Goal: Transaction & Acquisition: Purchase product/service

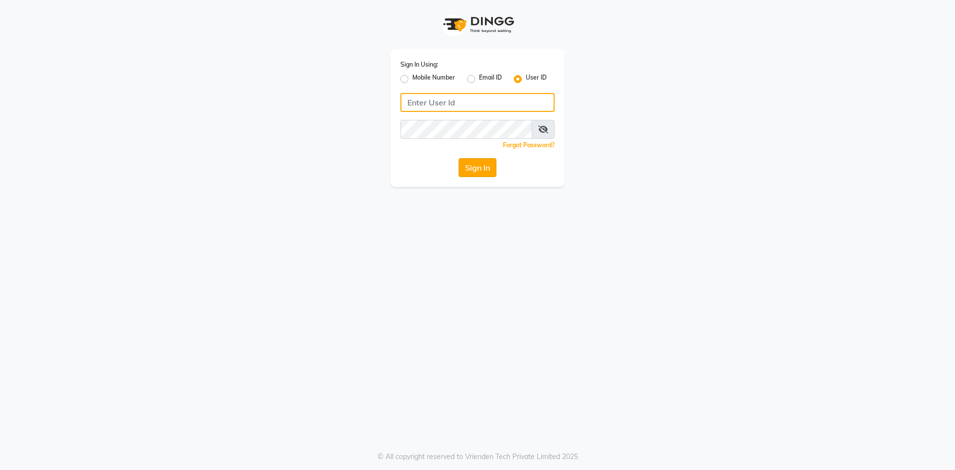
type input "e3750-01"
click at [477, 170] on button "Sign In" at bounding box center [478, 167] width 38 height 19
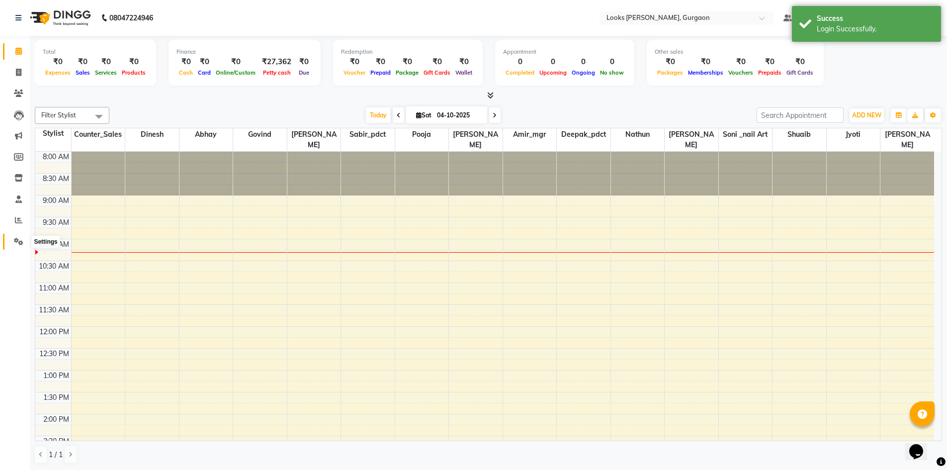
click at [18, 241] on icon at bounding box center [18, 241] width 9 height 7
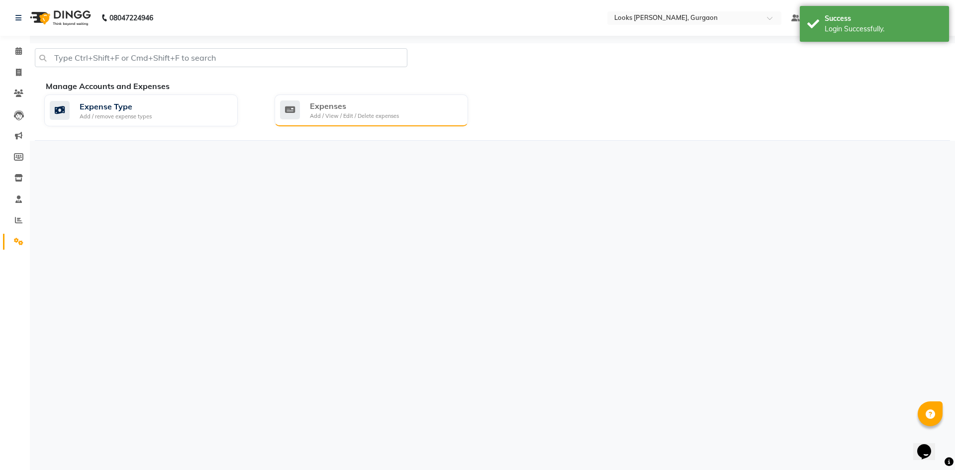
click at [329, 105] on div "Expenses" at bounding box center [354, 106] width 89 height 12
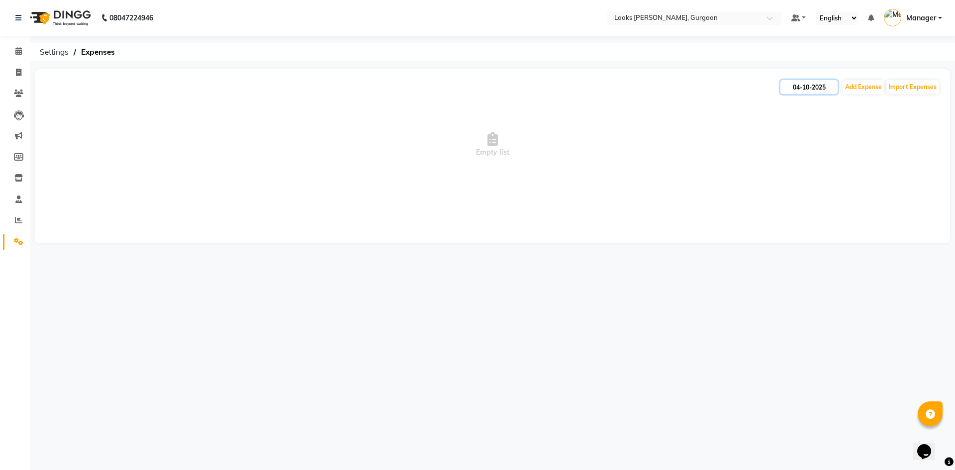
click at [823, 88] on input "04-10-2025" at bounding box center [808, 87] width 57 height 14
select select "10"
select select "2025"
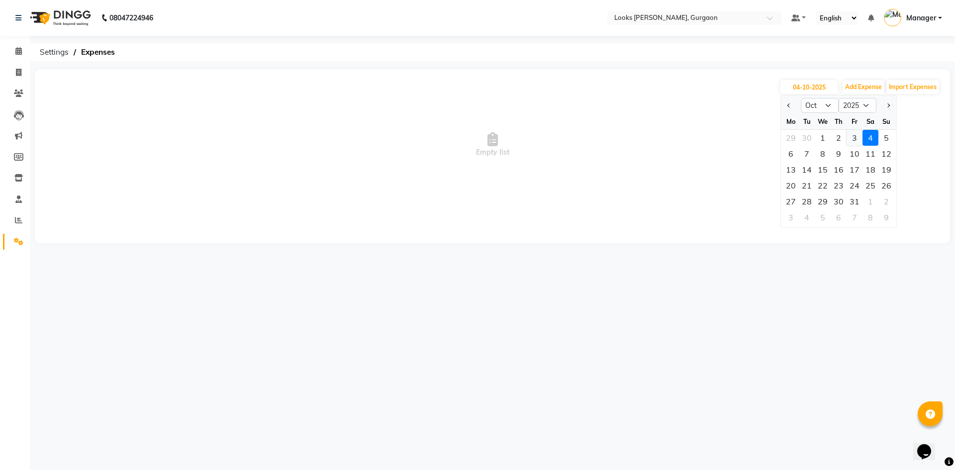
click at [847, 140] on div "3" at bounding box center [854, 138] width 16 height 16
type input "03-10-2025"
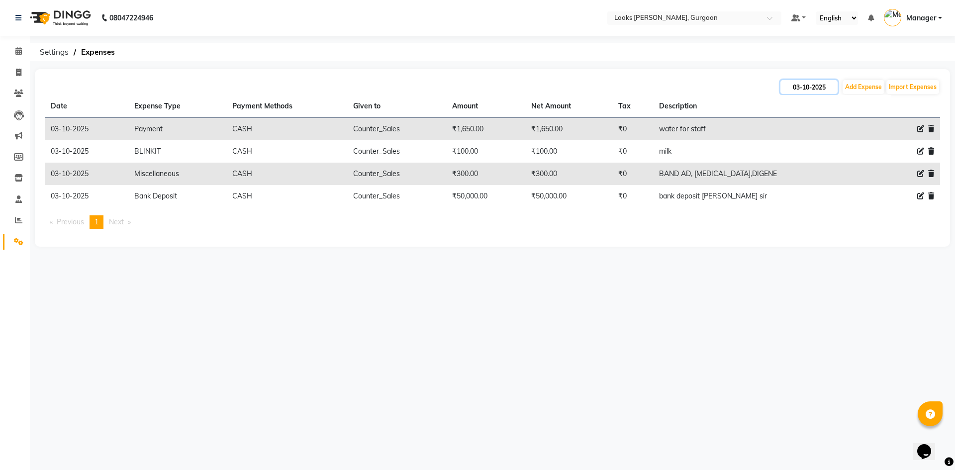
click at [803, 88] on input "03-10-2025" at bounding box center [808, 87] width 57 height 14
select select "10"
select select "2025"
click at [835, 135] on div "2" at bounding box center [839, 138] width 16 height 16
type input "02-10-2025"
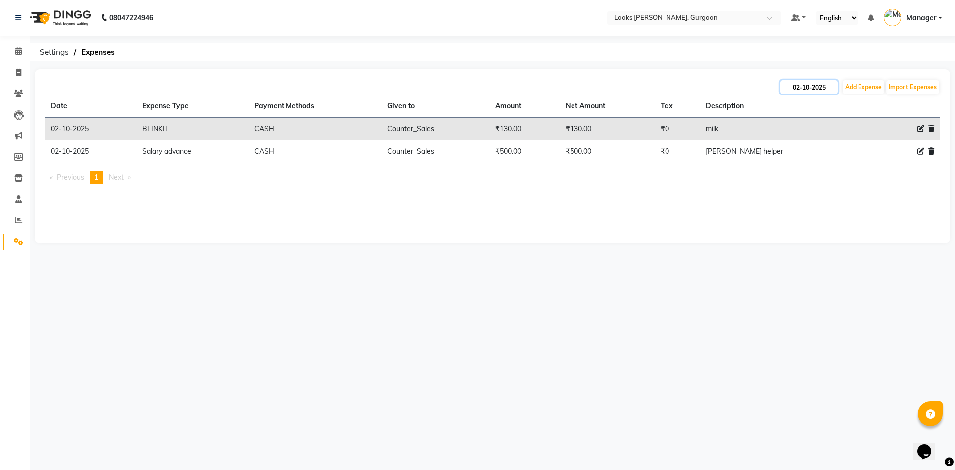
click at [811, 88] on input "02-10-2025" at bounding box center [808, 87] width 57 height 14
select select "10"
select select "2025"
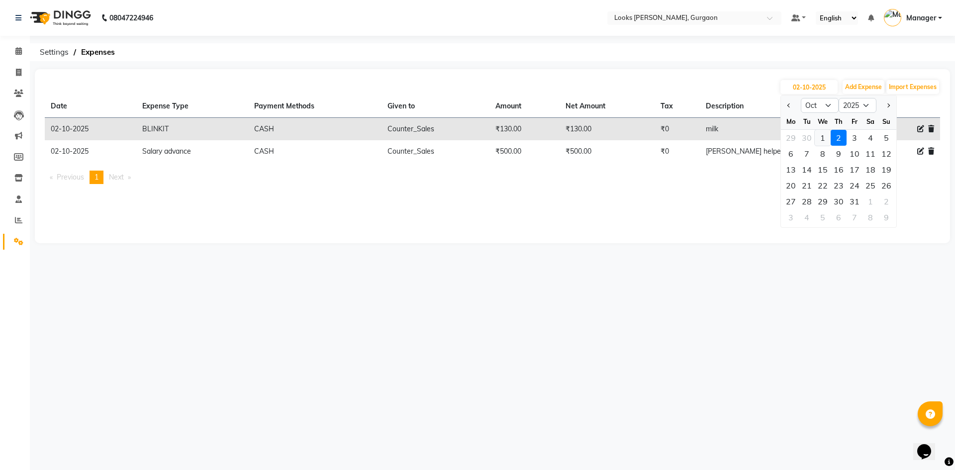
click at [819, 136] on div "1" at bounding box center [823, 138] width 16 height 16
type input "01-10-2025"
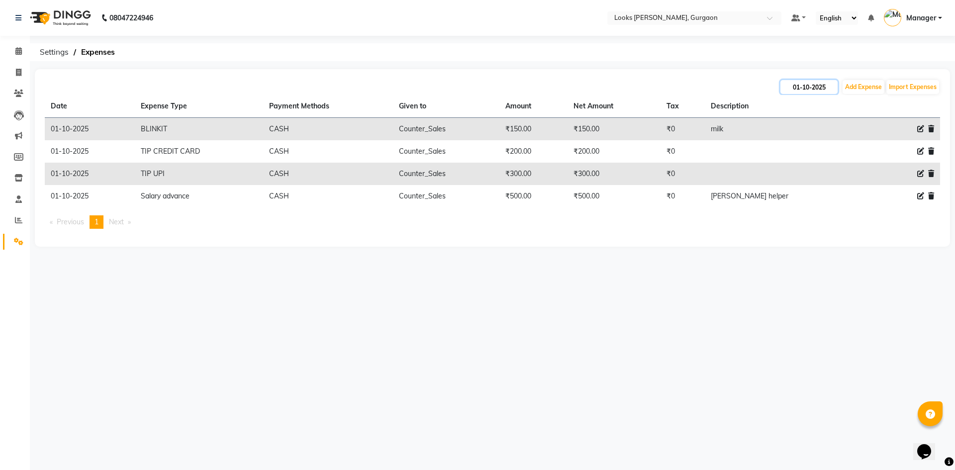
click at [812, 90] on input "01-10-2025" at bounding box center [808, 87] width 57 height 14
select select "10"
select select "2025"
click at [833, 139] on div "2" at bounding box center [839, 138] width 16 height 16
type input "02-10-2025"
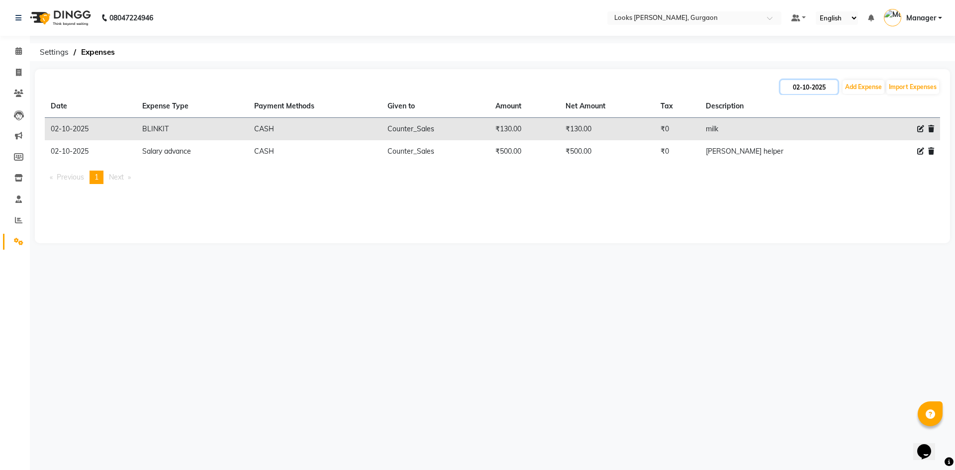
click at [804, 89] on input "02-10-2025" at bounding box center [808, 87] width 57 height 14
select select "10"
select select "2025"
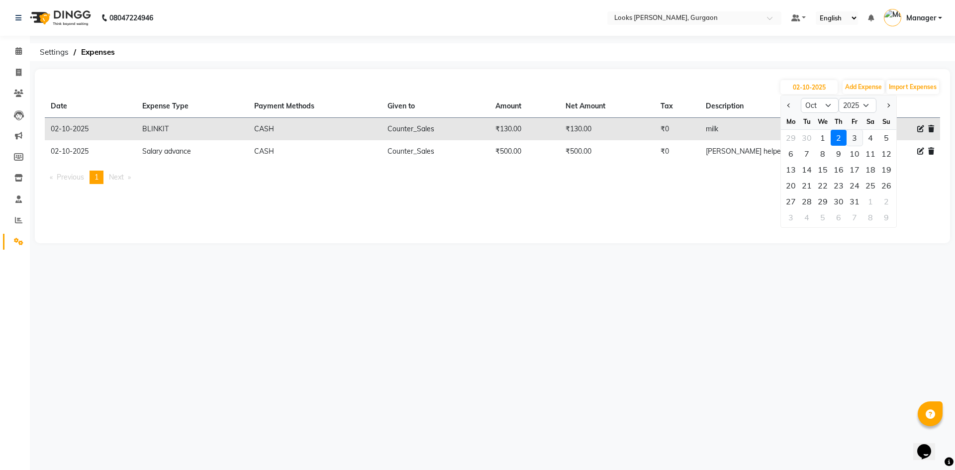
click at [855, 143] on div "3" at bounding box center [854, 138] width 16 height 16
type input "03-10-2025"
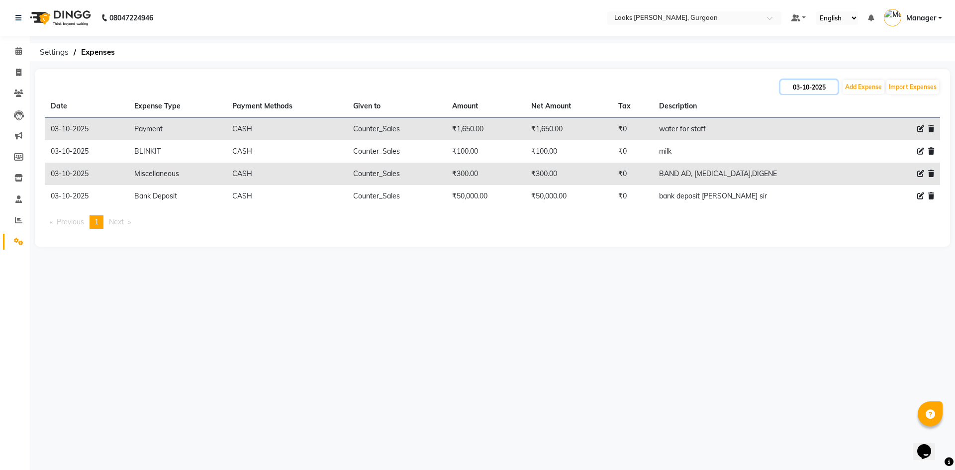
click at [813, 89] on input "03-10-2025" at bounding box center [808, 87] width 57 height 14
select select "10"
select select "2025"
click at [867, 136] on div "4" at bounding box center [870, 138] width 16 height 16
type input "04-10-2025"
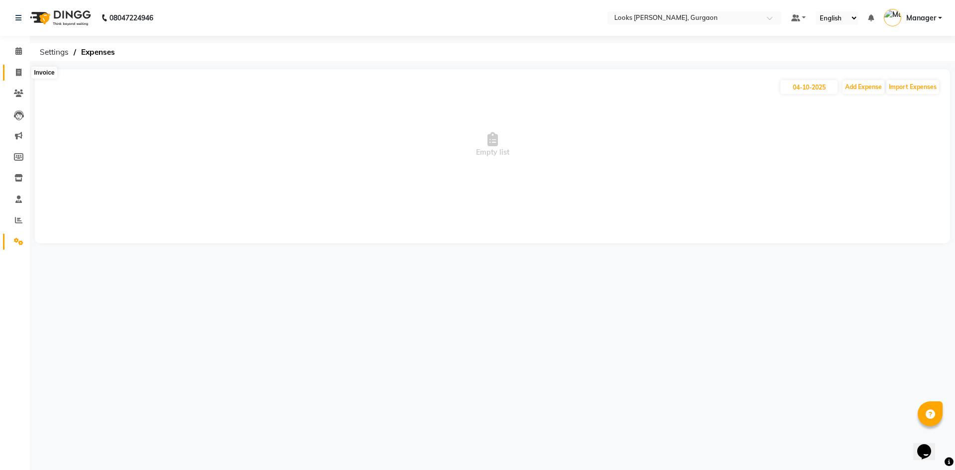
click at [18, 72] on icon at bounding box center [18, 72] width 5 height 7
select select "service"
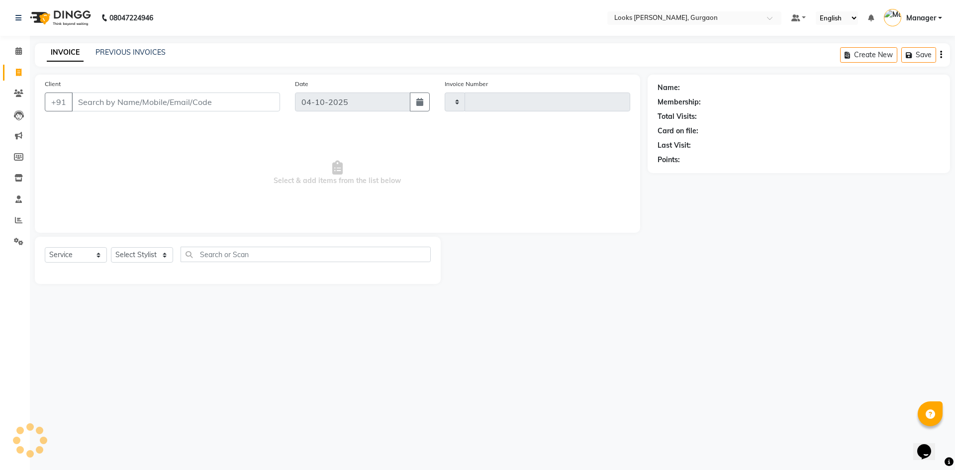
type input "2016"
select select "8452"
click at [120, 54] on link "PREVIOUS INVOICES" at bounding box center [130, 52] width 70 height 9
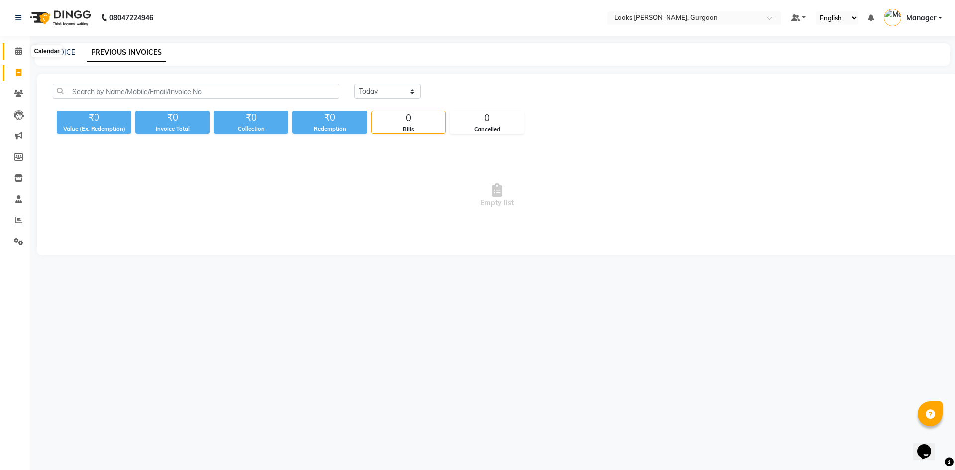
click at [18, 48] on icon at bounding box center [18, 50] width 6 height 7
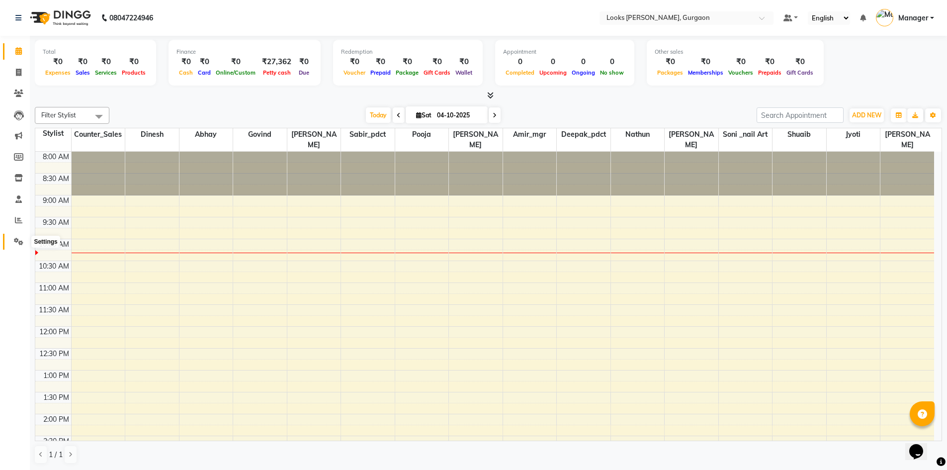
click at [19, 241] on icon at bounding box center [18, 241] width 9 height 7
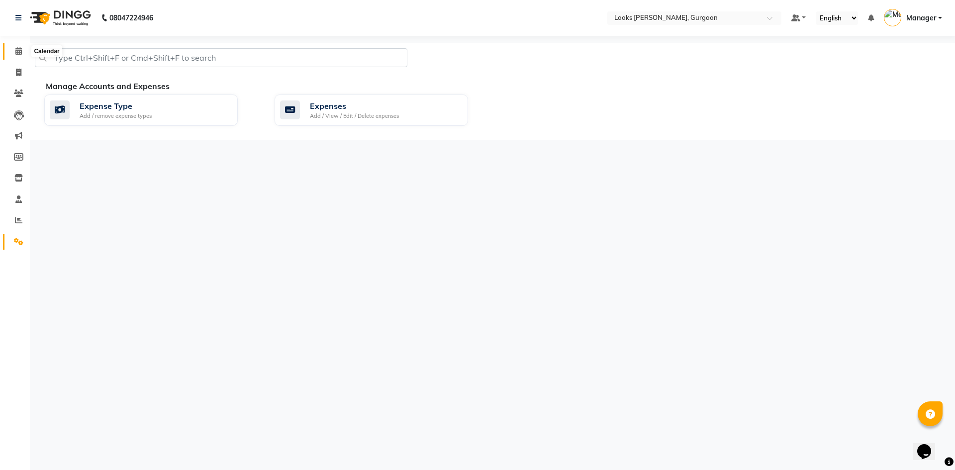
click at [18, 50] on icon at bounding box center [18, 50] width 6 height 7
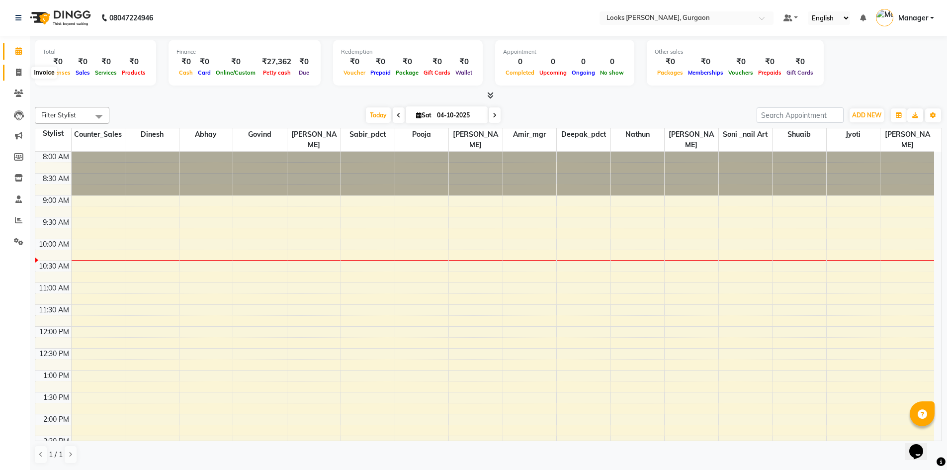
click at [19, 68] on span at bounding box center [18, 72] width 17 height 11
select select "8452"
select select "service"
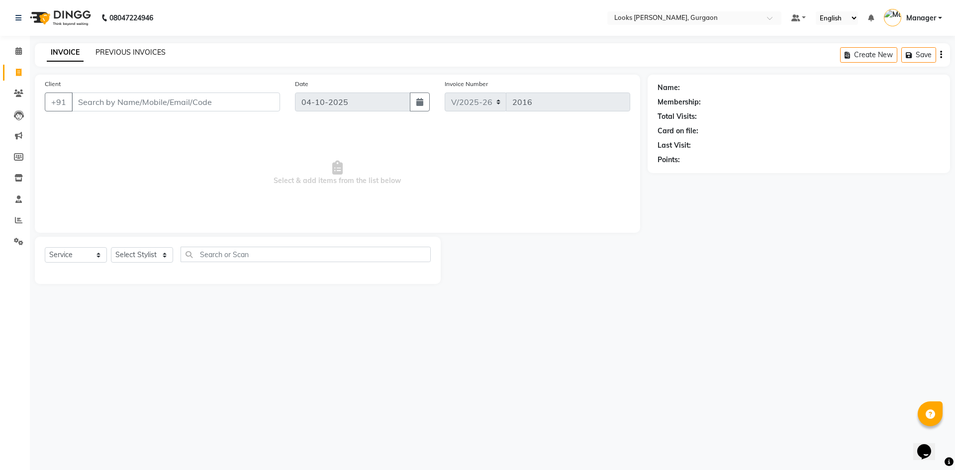
click at [109, 53] on link "PREVIOUS INVOICES" at bounding box center [130, 52] width 70 height 9
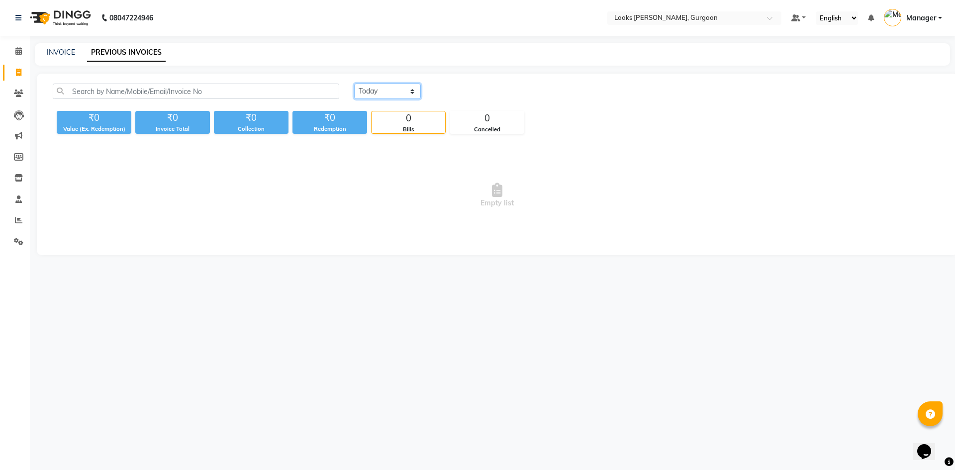
click at [411, 86] on select "[DATE] [DATE] Custom Range" at bounding box center [387, 91] width 67 height 15
select select "yesterday"
click at [354, 84] on select "[DATE] [DATE] Custom Range" at bounding box center [387, 91] width 67 height 15
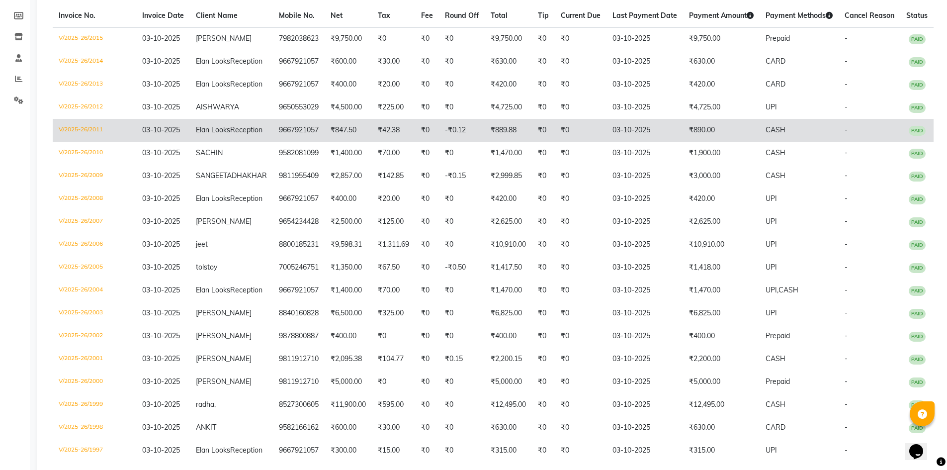
scroll to position [149, 0]
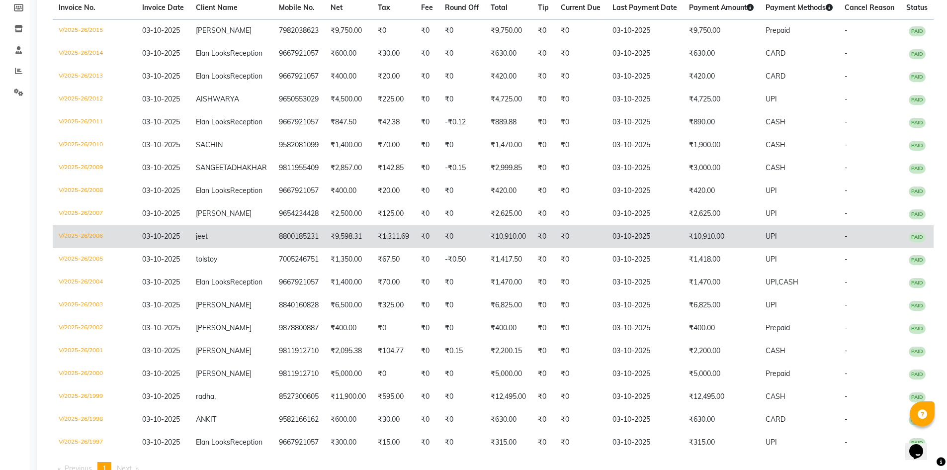
click at [273, 248] on td "8800185231" at bounding box center [299, 236] width 52 height 23
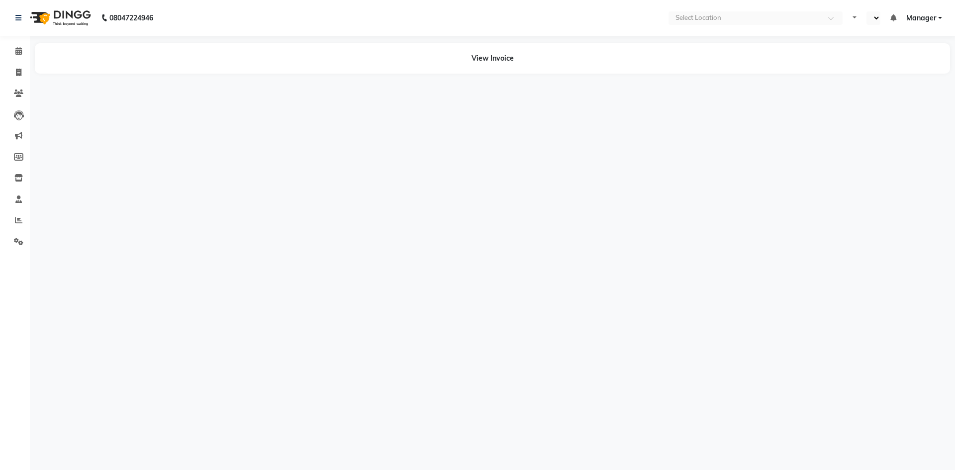
select select "en"
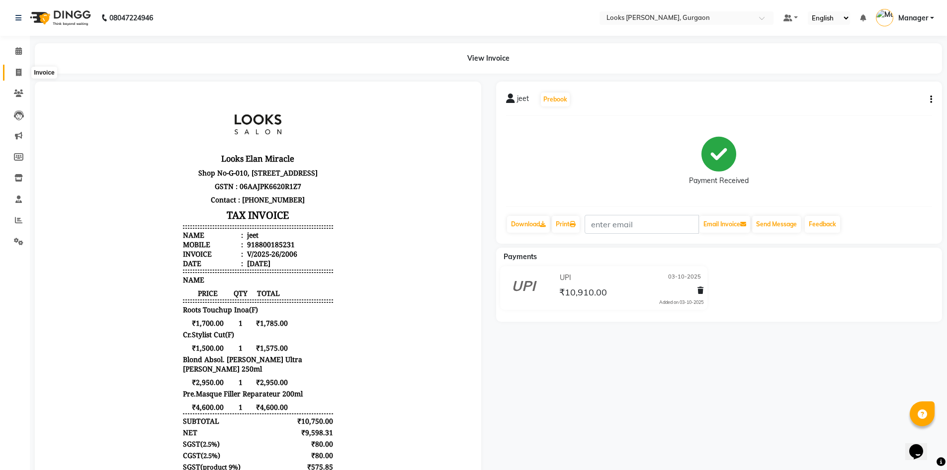
click at [18, 72] on icon at bounding box center [18, 72] width 5 height 7
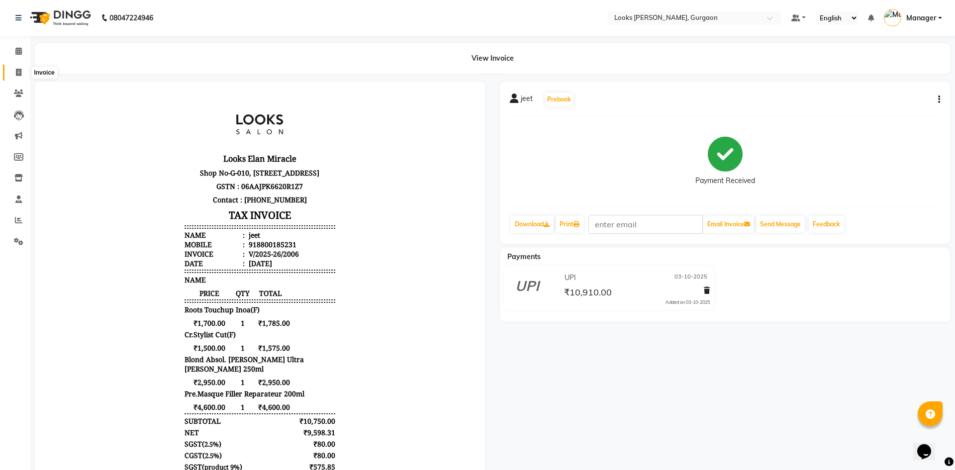
select select "8452"
select select "service"
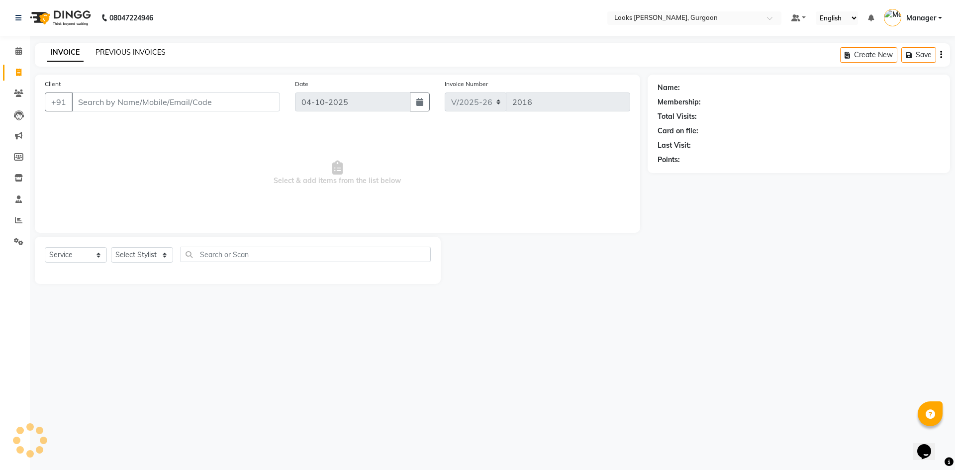
click at [95, 50] on link "PREVIOUS INVOICES" at bounding box center [130, 52] width 70 height 9
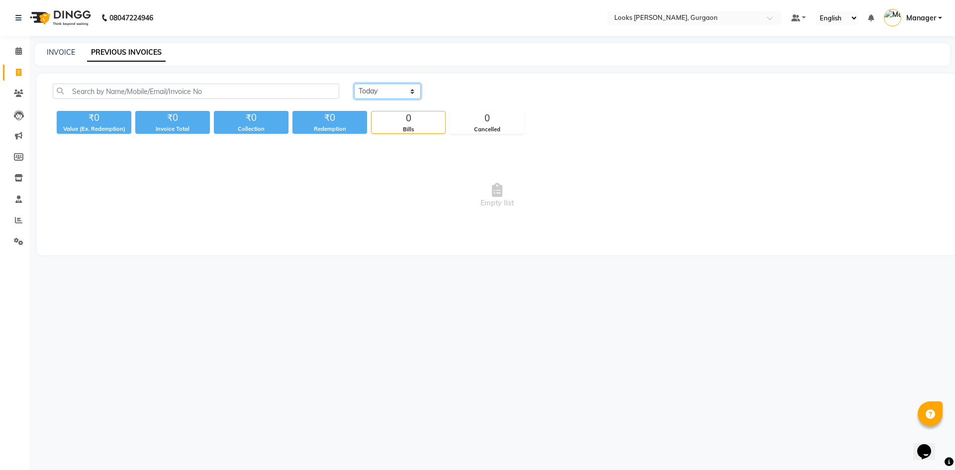
click at [413, 94] on select "[DATE] [DATE] Custom Range" at bounding box center [387, 91] width 67 height 15
select select "yesterday"
click at [354, 84] on select "Today Yesterday Custom Range" at bounding box center [387, 91] width 67 height 15
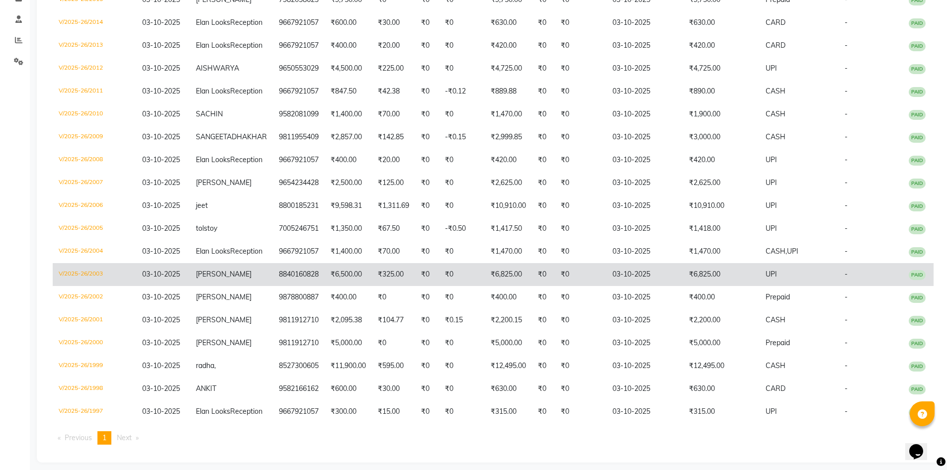
scroll to position [158, 0]
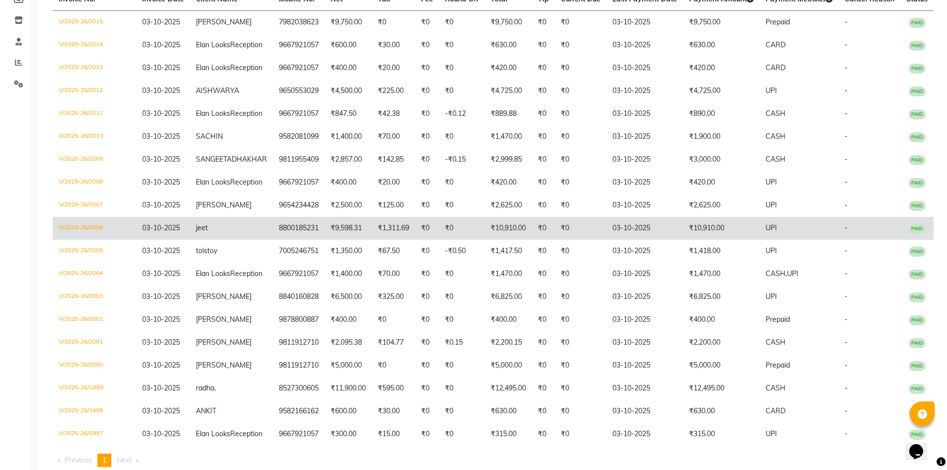
click at [498, 240] on td "₹10,910.00" at bounding box center [508, 228] width 47 height 23
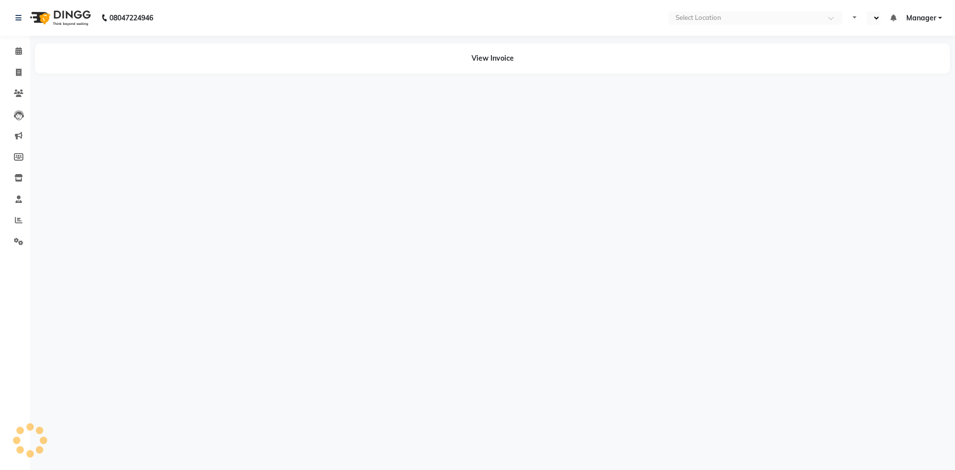
select select "en"
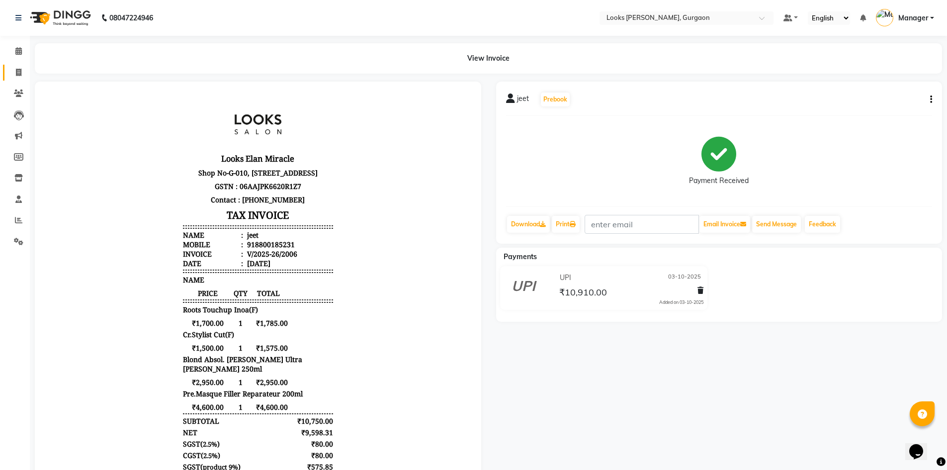
click at [17, 69] on icon at bounding box center [18, 72] width 5 height 7
select select "service"
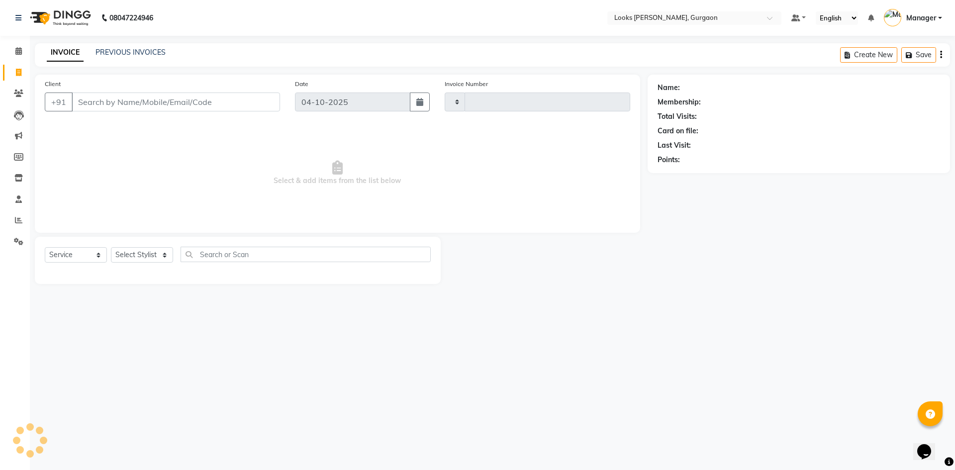
type input "2016"
select select "8452"
click at [137, 50] on link "PREVIOUS INVOICES" at bounding box center [130, 52] width 70 height 9
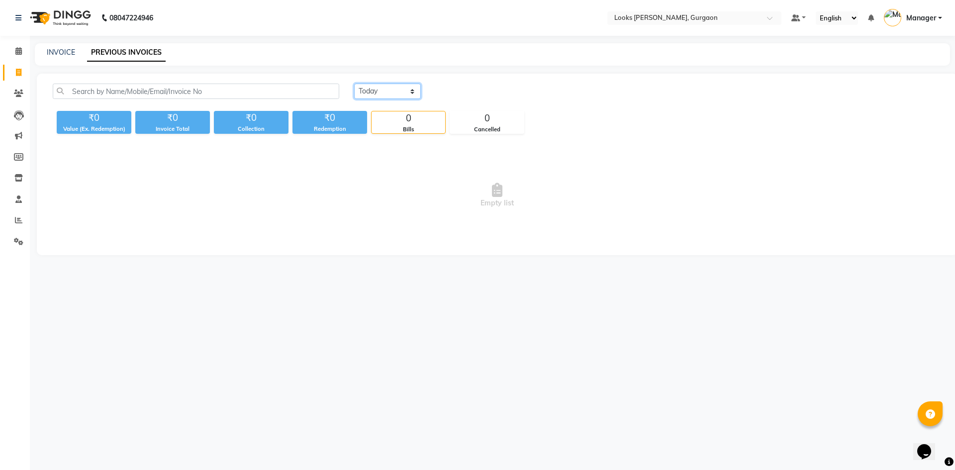
click at [389, 88] on select "[DATE] [DATE] Custom Range" at bounding box center [387, 91] width 67 height 15
select select "range"
click at [354, 84] on select "[DATE] [DATE] Custom Range" at bounding box center [387, 91] width 67 height 15
click at [484, 92] on input "04-10-2025" at bounding box center [469, 92] width 70 height 14
select select "10"
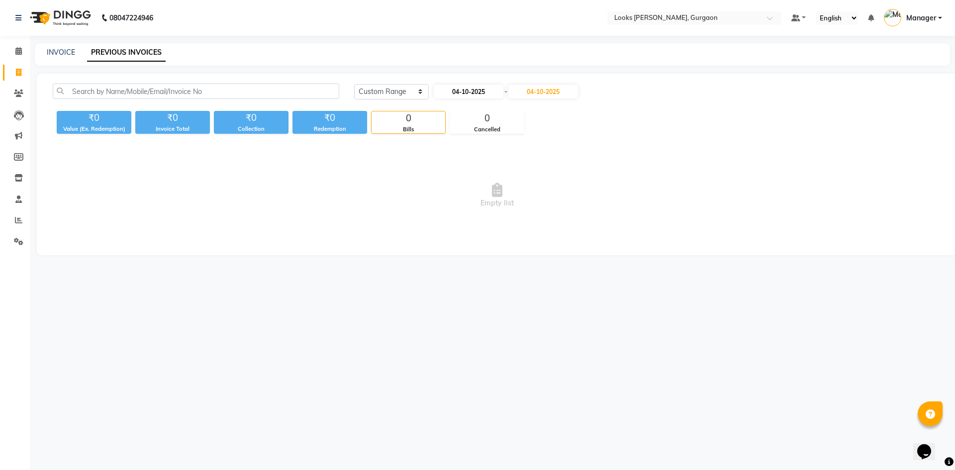
select select "2025"
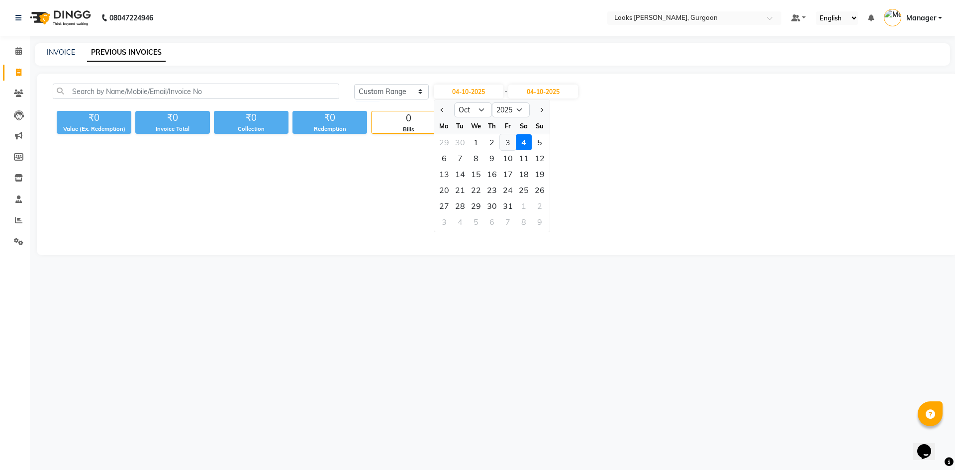
click at [511, 141] on div "3" at bounding box center [508, 142] width 16 height 16
type input "03-10-2025"
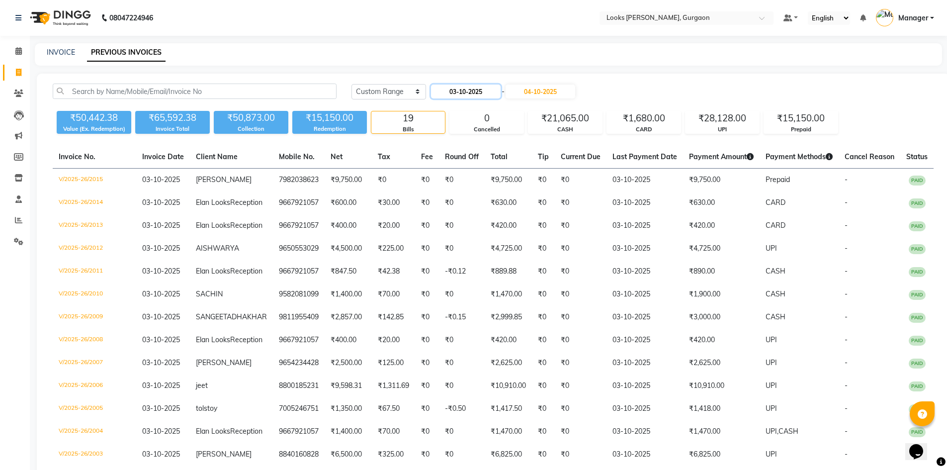
click at [465, 92] on input "03-10-2025" at bounding box center [466, 92] width 70 height 14
select select "10"
select select "2025"
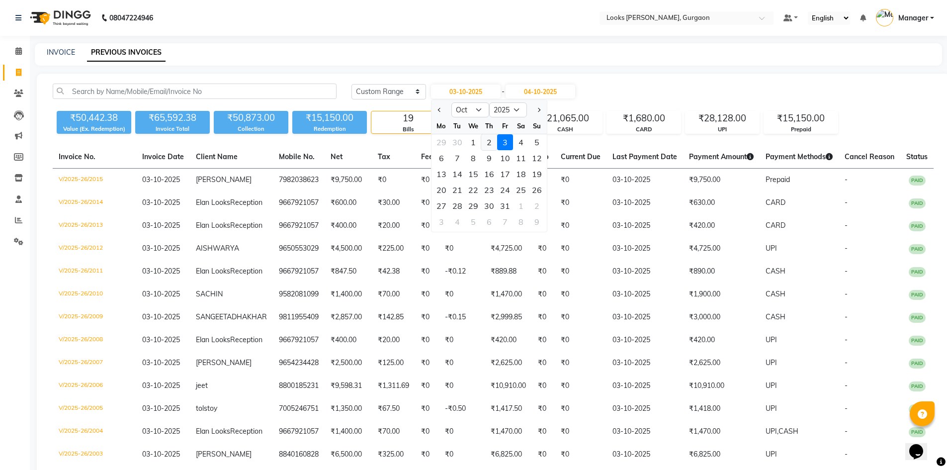
click at [493, 141] on div "2" at bounding box center [489, 142] width 16 height 16
type input "02-10-2025"
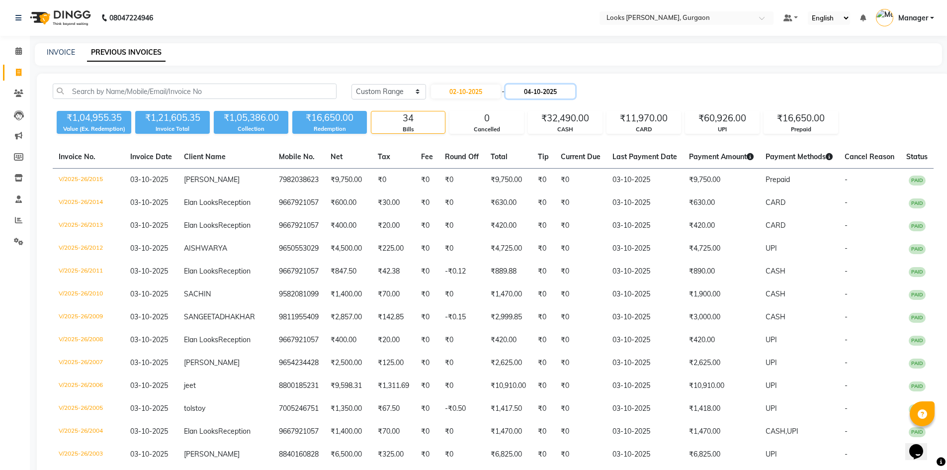
drag, startPoint x: 545, startPoint y: 86, endPoint x: 552, endPoint y: 93, distance: 9.5
click at [546, 86] on input "04-10-2025" at bounding box center [541, 92] width 70 height 14
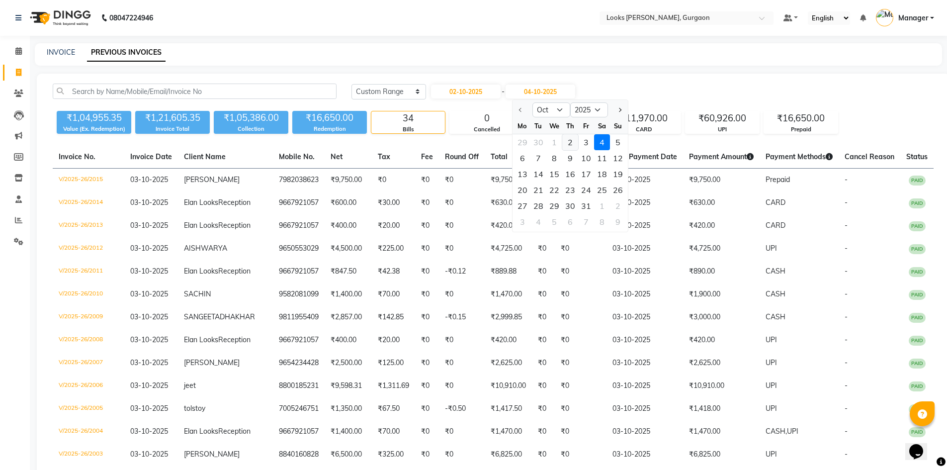
click at [568, 141] on div "2" at bounding box center [570, 142] width 16 height 16
type input "02-10-2025"
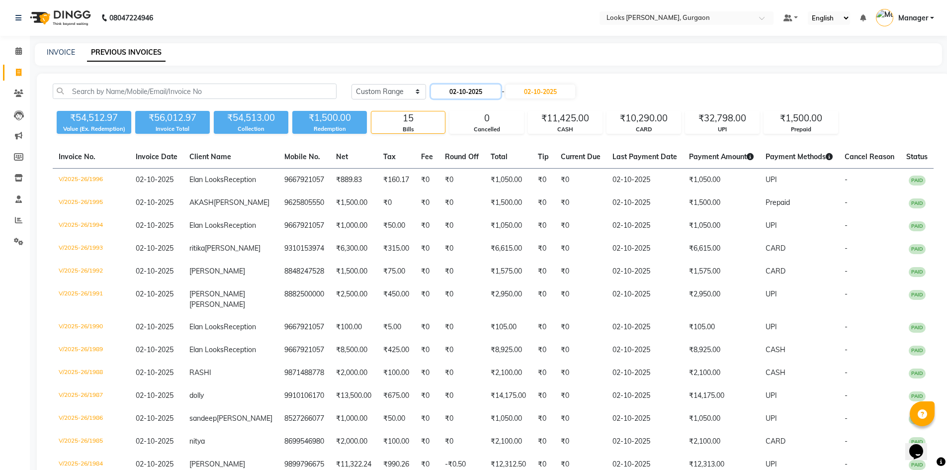
click at [483, 91] on input "02-10-2025" at bounding box center [466, 92] width 70 height 14
select select "10"
select select "2025"
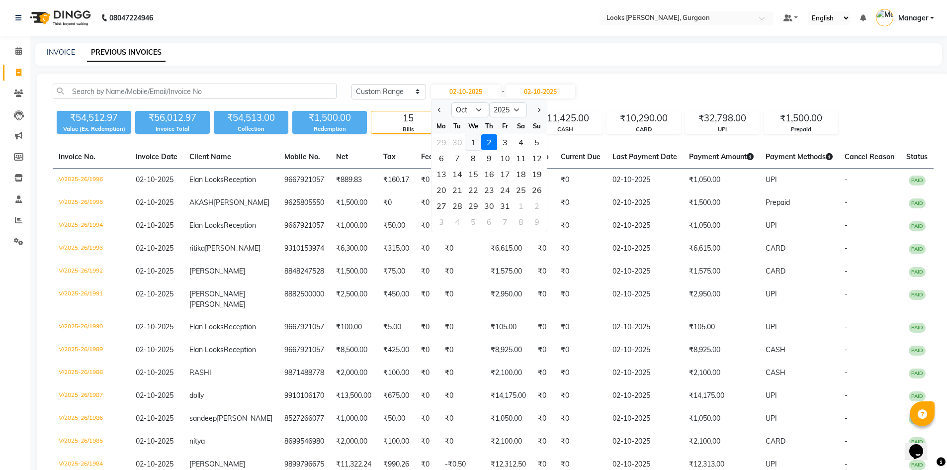
click at [471, 143] on div "1" at bounding box center [474, 142] width 16 height 16
type input "01-10-2025"
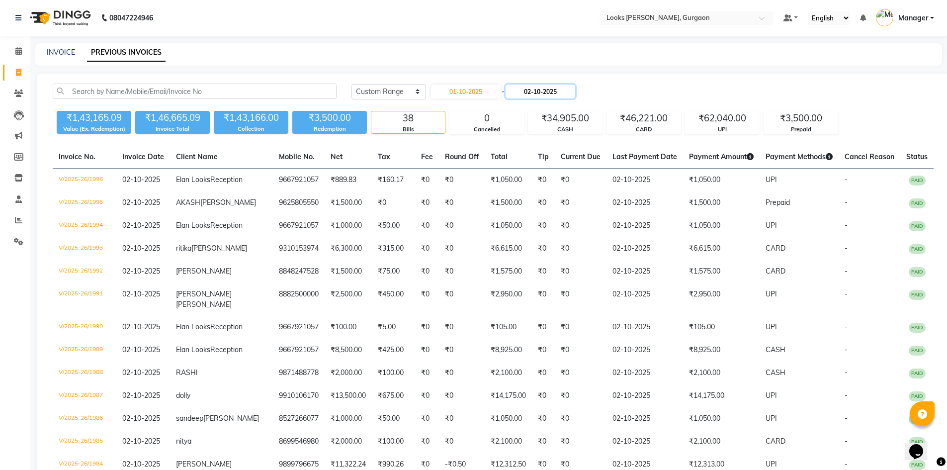
click at [531, 90] on input "02-10-2025" at bounding box center [541, 92] width 70 height 14
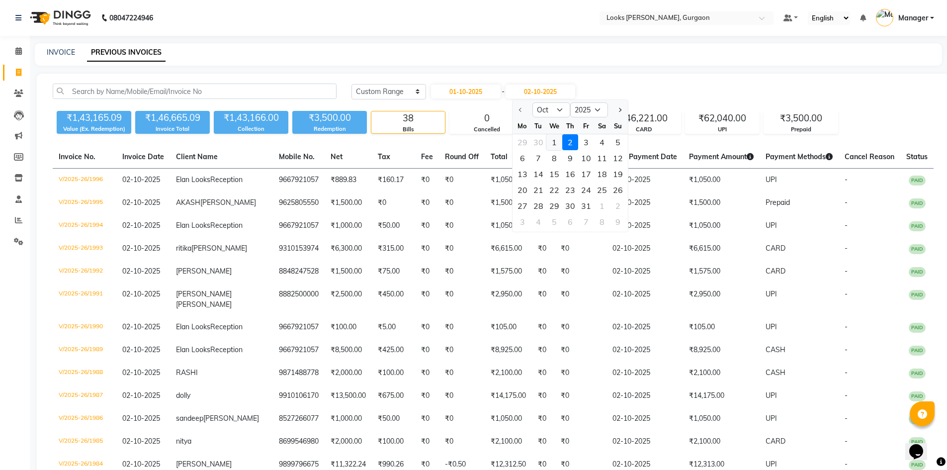
click at [556, 141] on div "1" at bounding box center [555, 142] width 16 height 16
type input "01-10-2025"
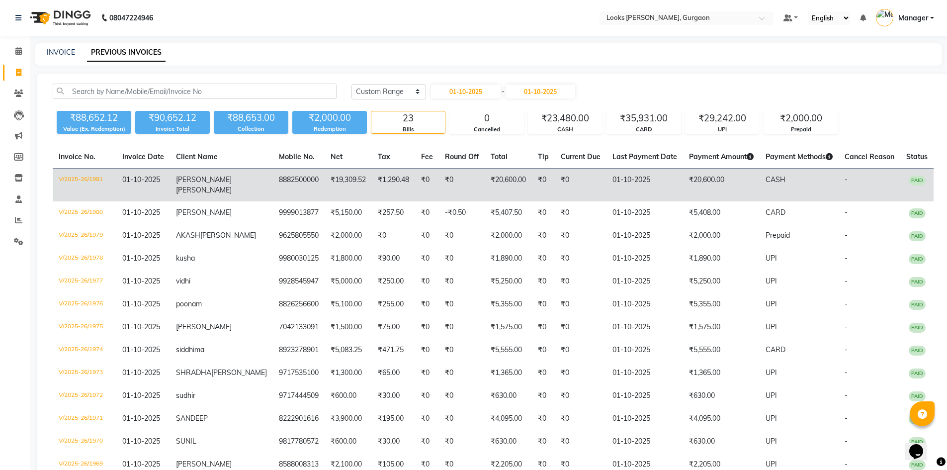
click at [497, 178] on td "₹20,600.00" at bounding box center [508, 185] width 47 height 33
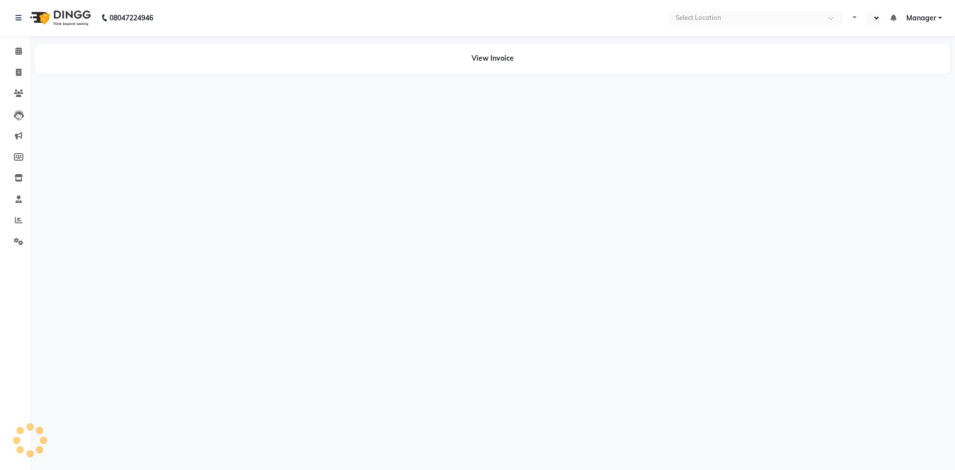
select select "en"
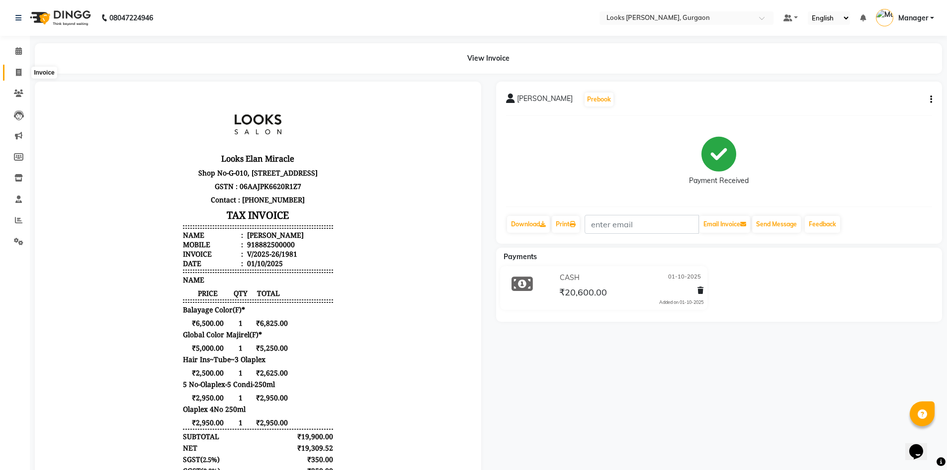
drag, startPoint x: 19, startPoint y: 70, endPoint x: 25, endPoint y: 71, distance: 6.1
click at [19, 70] on icon at bounding box center [18, 72] width 5 height 7
select select "service"
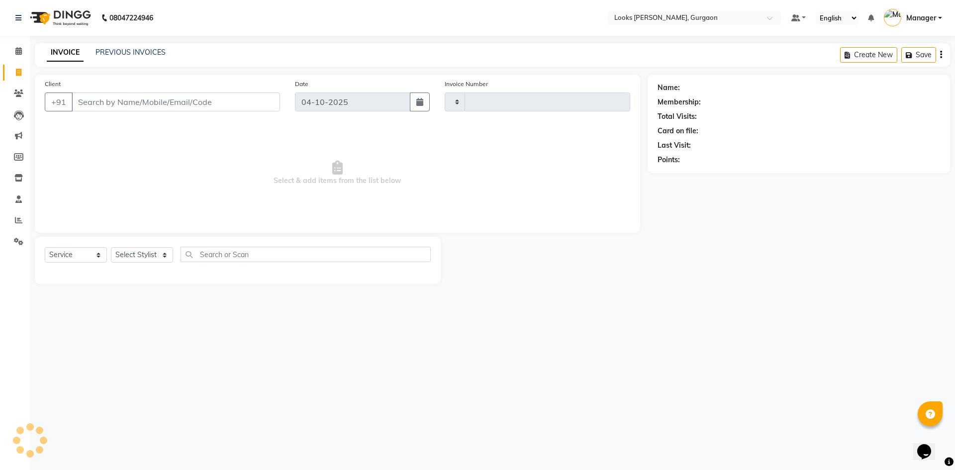
type input "2016"
select select "8452"
click at [127, 54] on link "PREVIOUS INVOICES" at bounding box center [130, 52] width 70 height 9
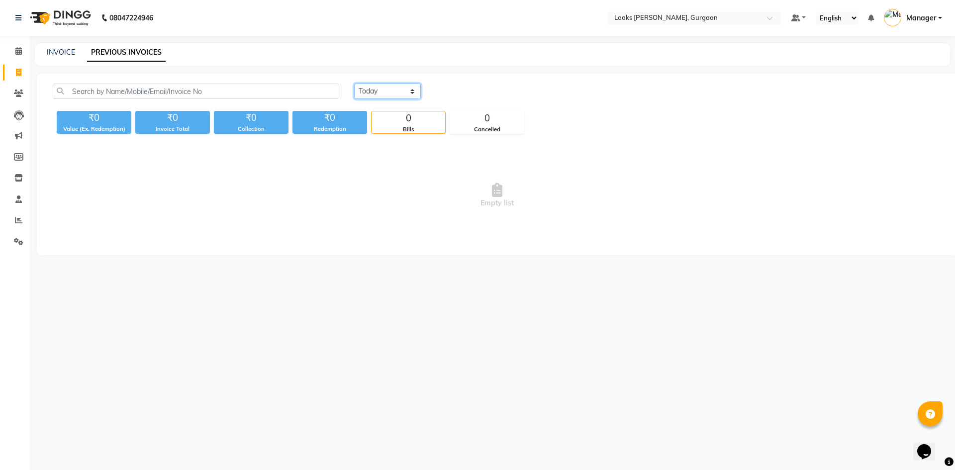
click at [416, 93] on select "[DATE] [DATE] Custom Range" at bounding box center [387, 91] width 67 height 15
select select "range"
click at [354, 84] on select "[DATE] [DATE] Custom Range" at bounding box center [387, 91] width 67 height 15
click at [463, 88] on input "04-10-2025" at bounding box center [469, 92] width 70 height 14
select select "10"
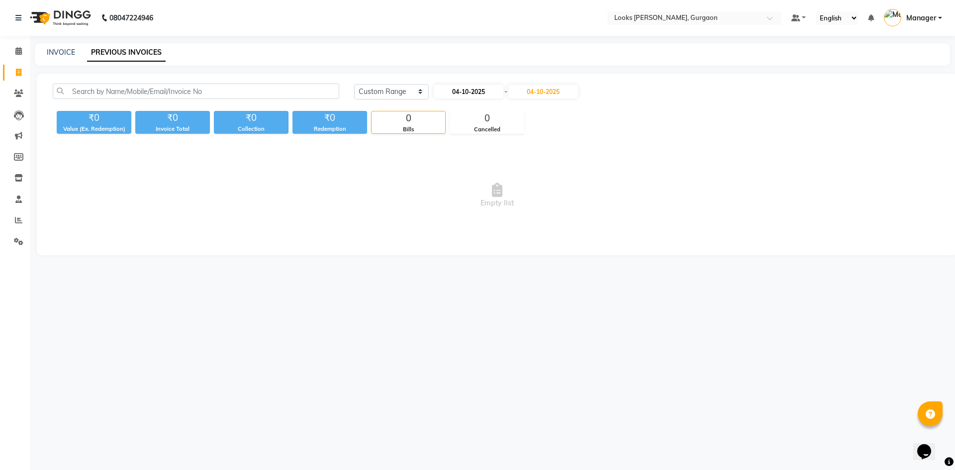
select select "2025"
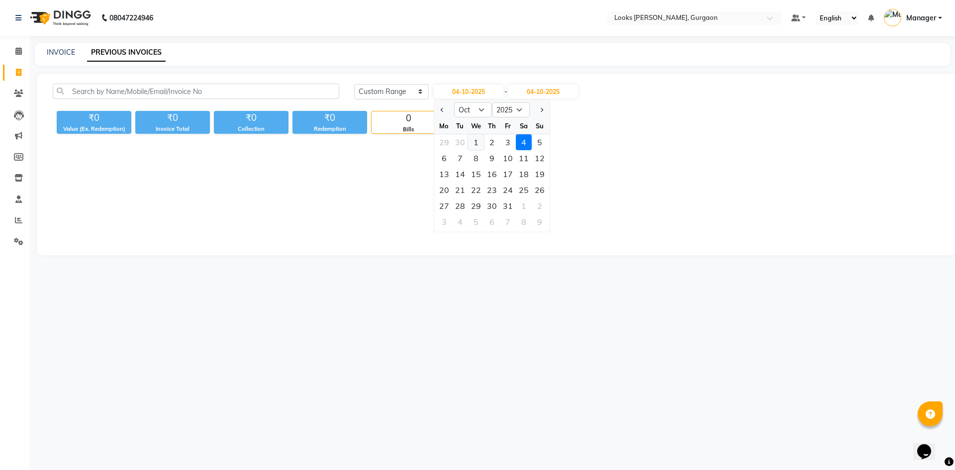
click at [475, 145] on div "1" at bounding box center [476, 142] width 16 height 16
type input "01-10-2025"
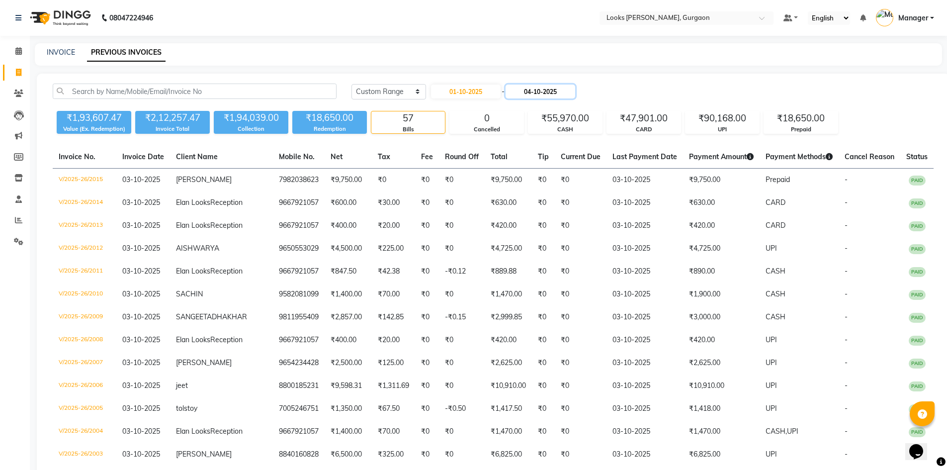
click at [550, 94] on input "04-10-2025" at bounding box center [541, 92] width 70 height 14
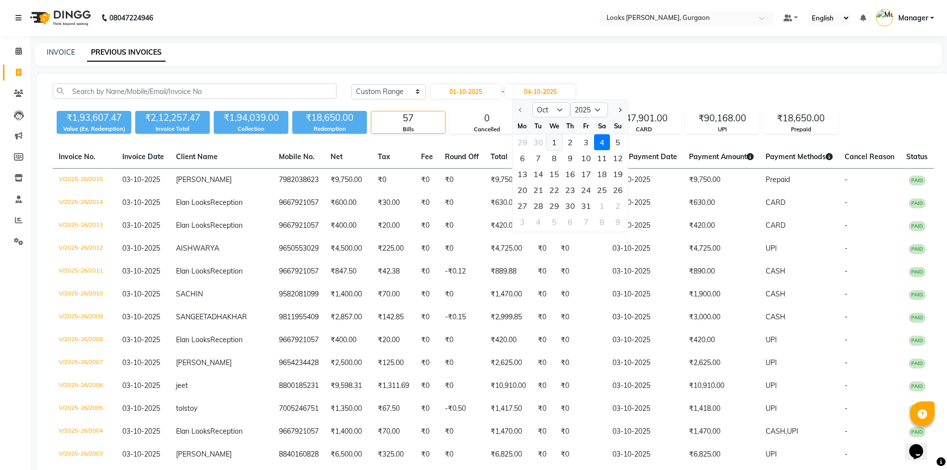
click at [559, 140] on div "1" at bounding box center [555, 142] width 16 height 16
type input "01-10-2025"
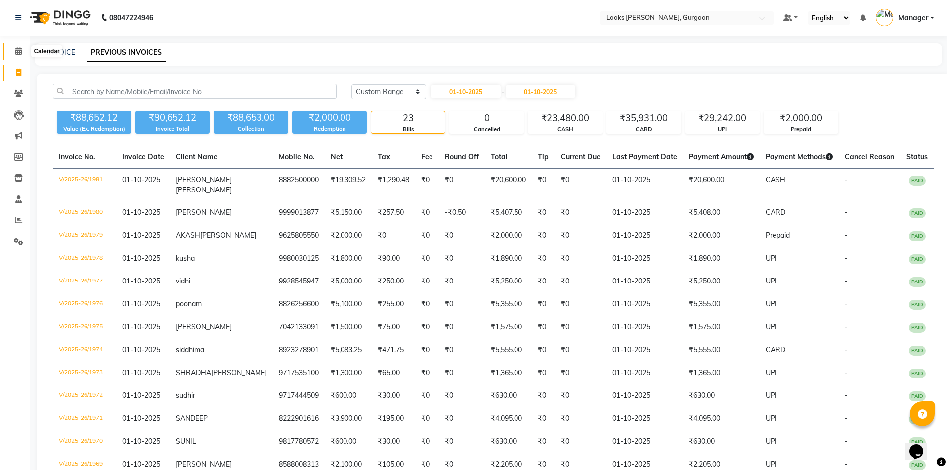
click at [18, 50] on icon at bounding box center [18, 50] width 6 height 7
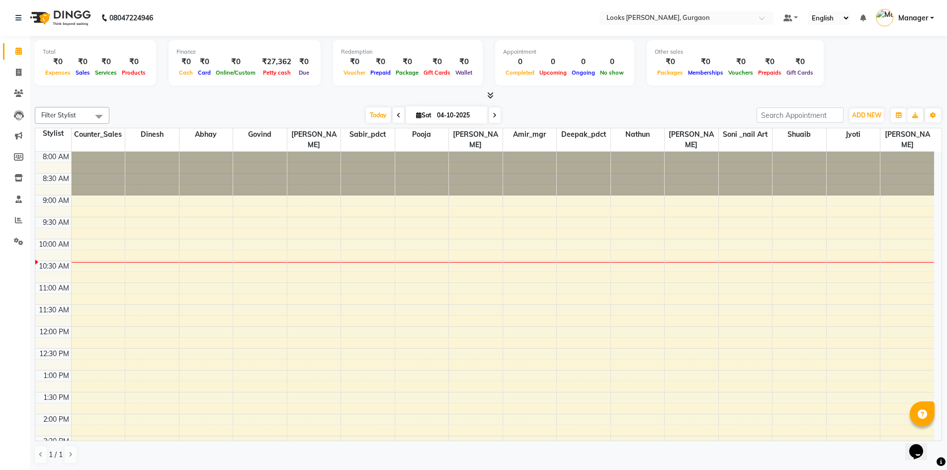
click at [489, 94] on icon at bounding box center [490, 95] width 6 height 7
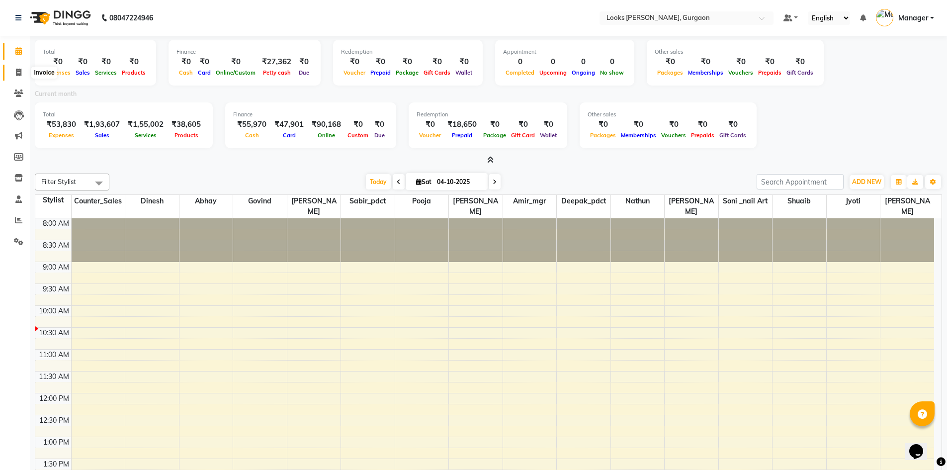
click at [18, 73] on icon at bounding box center [18, 72] width 5 height 7
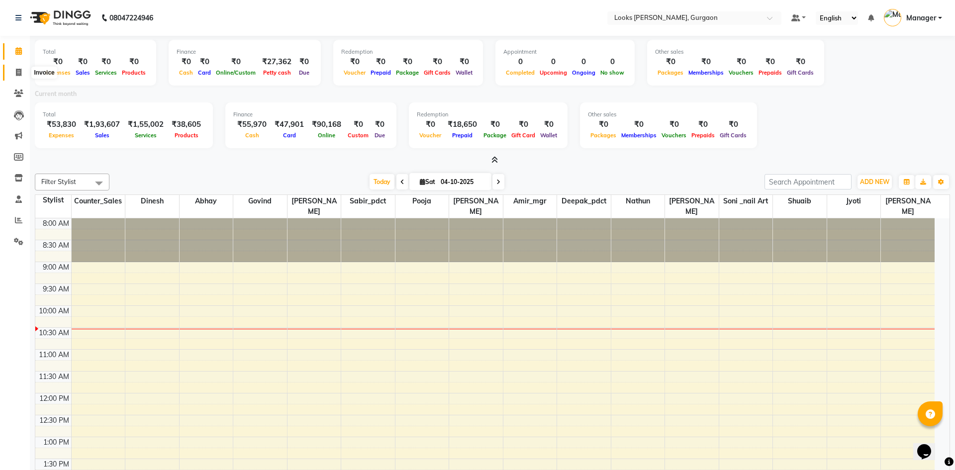
select select "service"
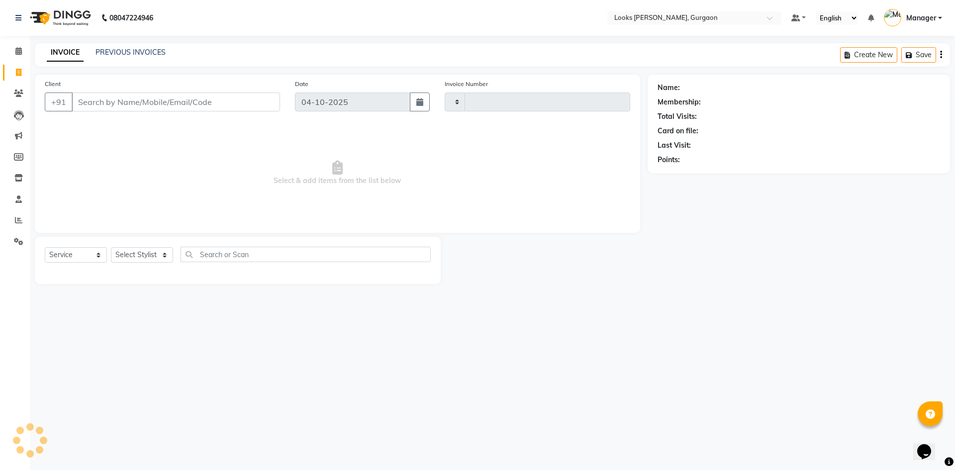
type input "2016"
select select "8452"
click at [93, 52] on div "INVOICE PREVIOUS INVOICES" at bounding box center [100, 52] width 131 height 10
click at [115, 58] on div "INVOICE PREVIOUS INVOICES" at bounding box center [106, 52] width 143 height 11
click at [116, 54] on link "PREVIOUS INVOICES" at bounding box center [130, 52] width 70 height 9
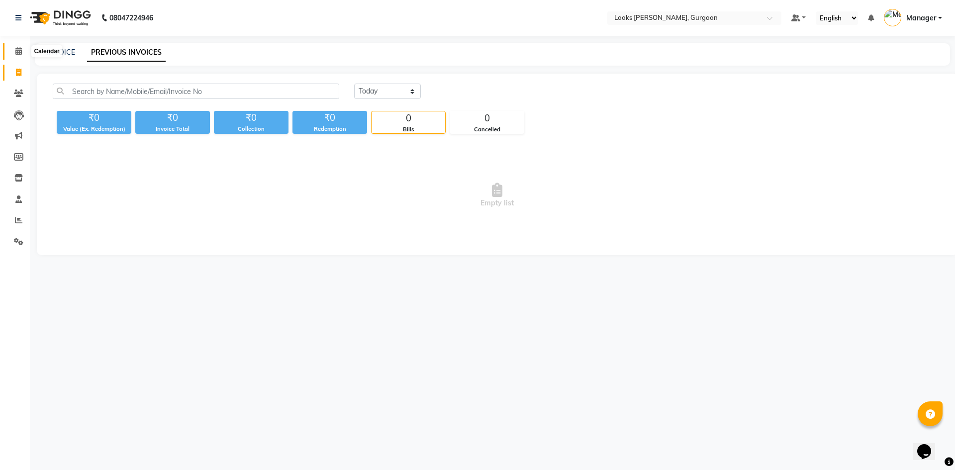
click at [19, 55] on span at bounding box center [18, 51] width 17 height 11
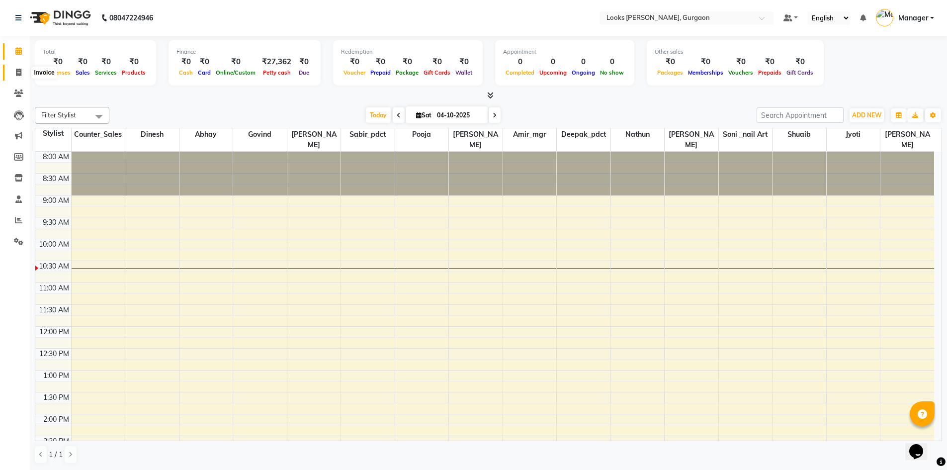
click at [12, 70] on span at bounding box center [18, 72] width 17 height 11
select select "service"
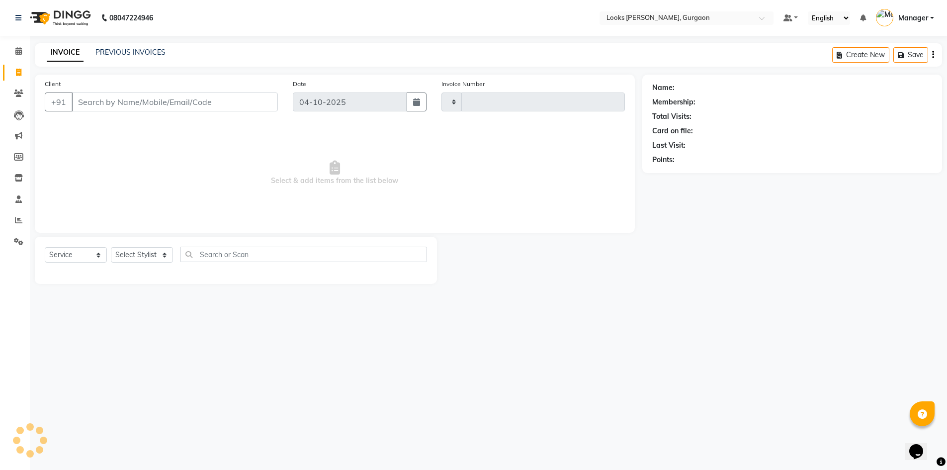
type input "2016"
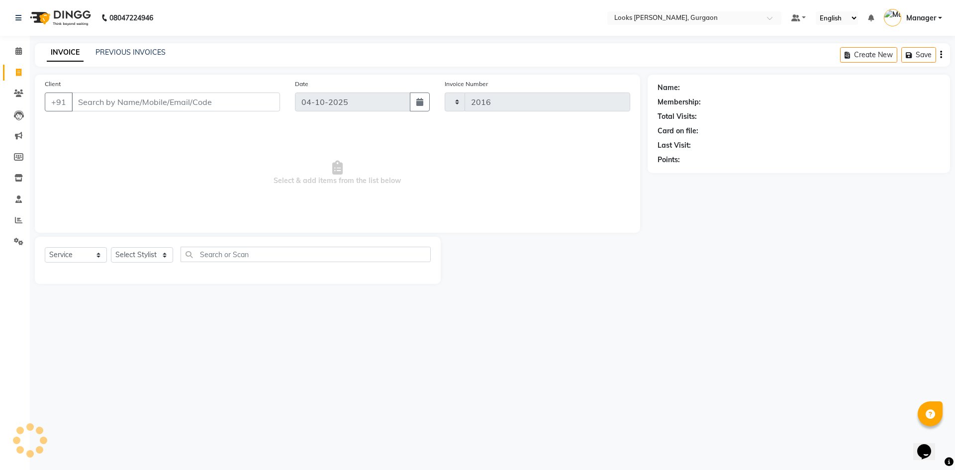
select select "8452"
click at [131, 52] on link "PREVIOUS INVOICES" at bounding box center [130, 52] width 70 height 9
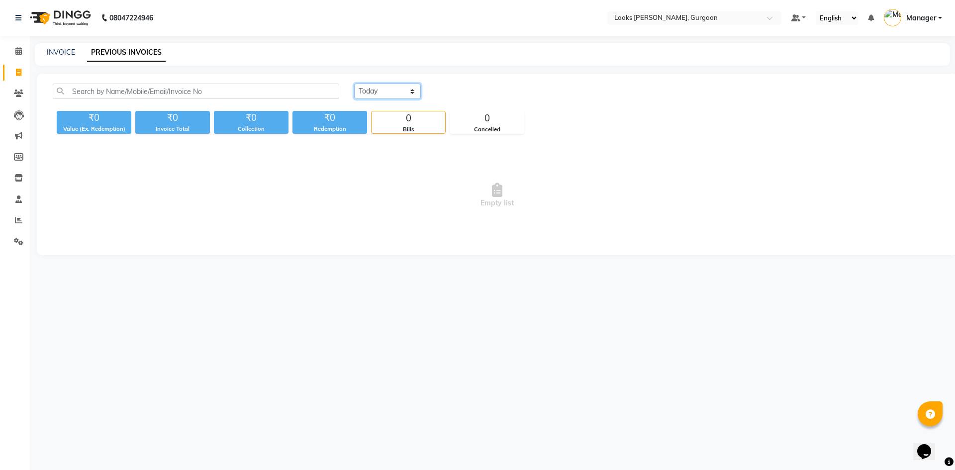
click at [400, 91] on select "Today Yesterday Custom Range" at bounding box center [387, 91] width 67 height 15
select select "yesterday"
click at [354, 84] on select "Today Yesterday Custom Range" at bounding box center [387, 91] width 67 height 15
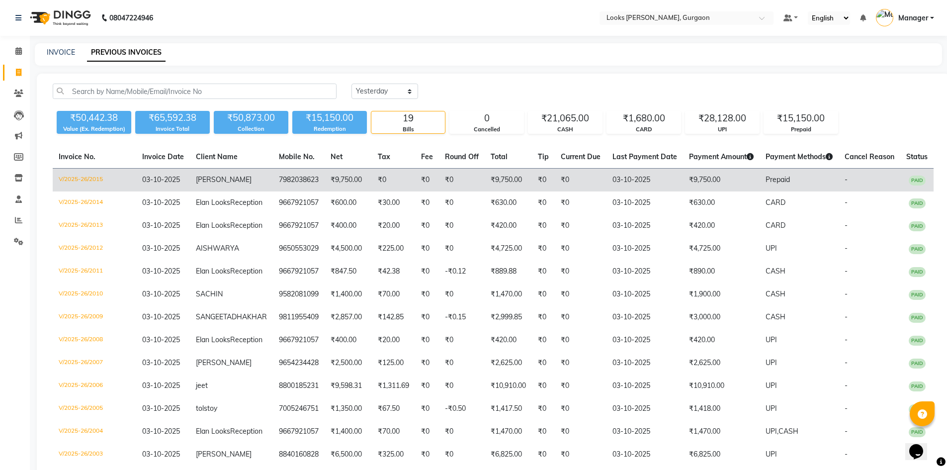
click at [485, 180] on td "₹9,750.00" at bounding box center [508, 180] width 47 height 23
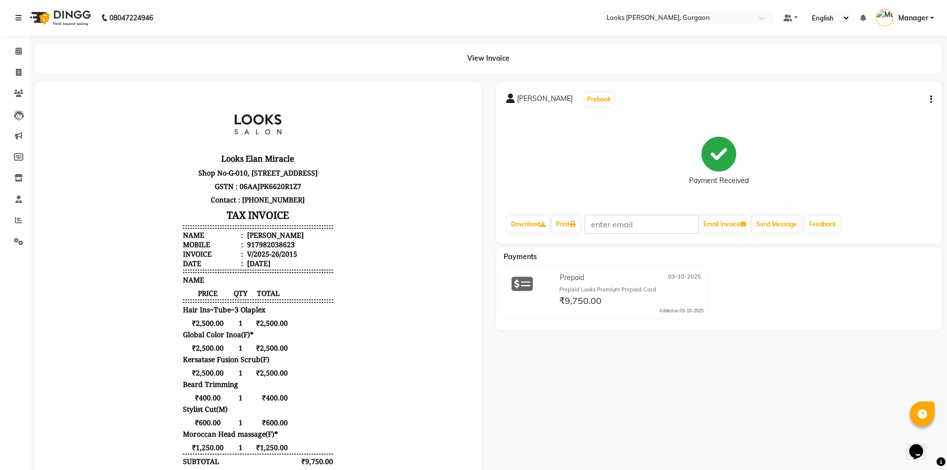
click at [930, 100] on button "button" at bounding box center [930, 99] width 6 height 10
click at [879, 104] on div "Edit Item Staff" at bounding box center [882, 105] width 68 height 12
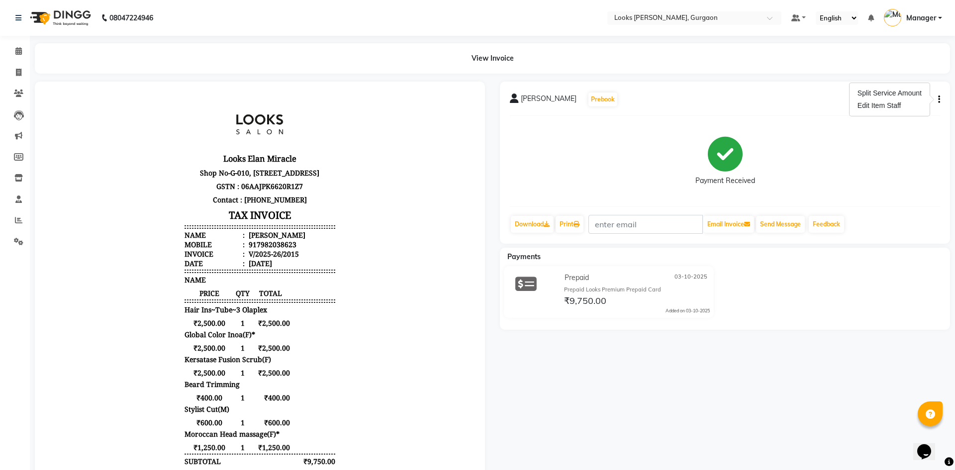
select select
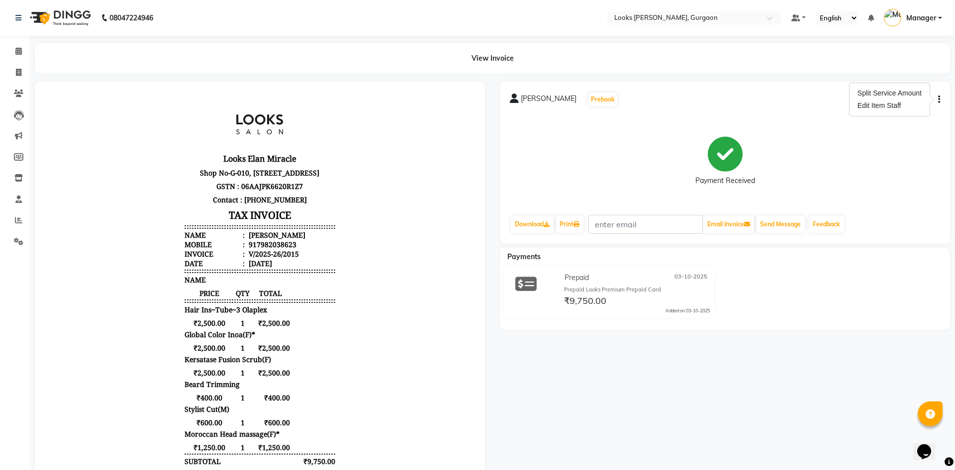
select select
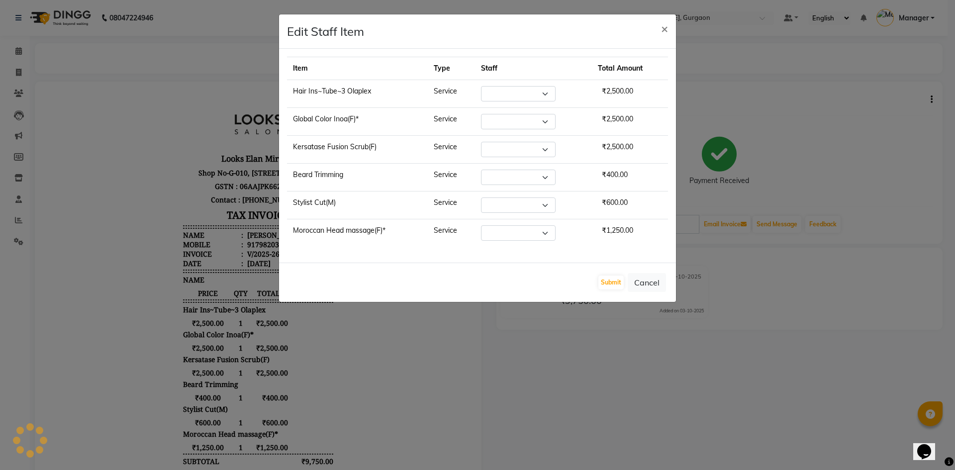
select select "82372"
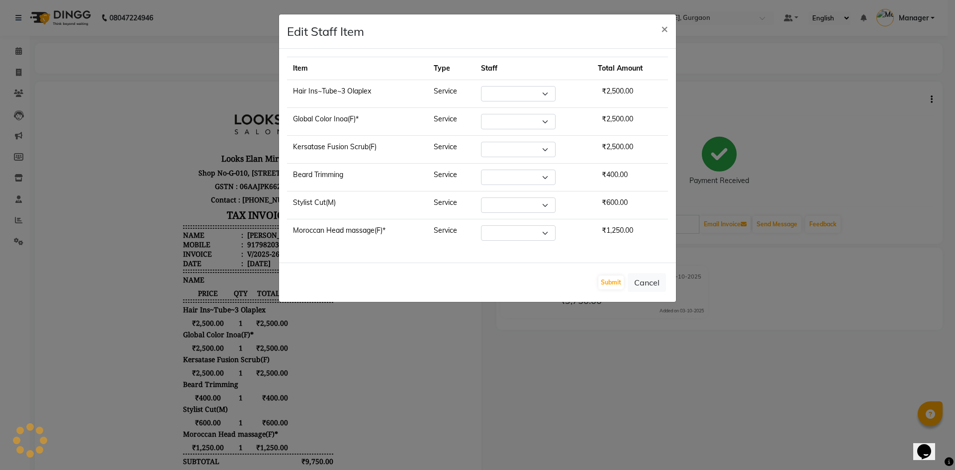
select select "82373"
drag, startPoint x: 663, startPoint y: 27, endPoint x: 661, endPoint y: 40, distance: 13.6
click at [663, 28] on span "×" at bounding box center [664, 28] width 7 height 15
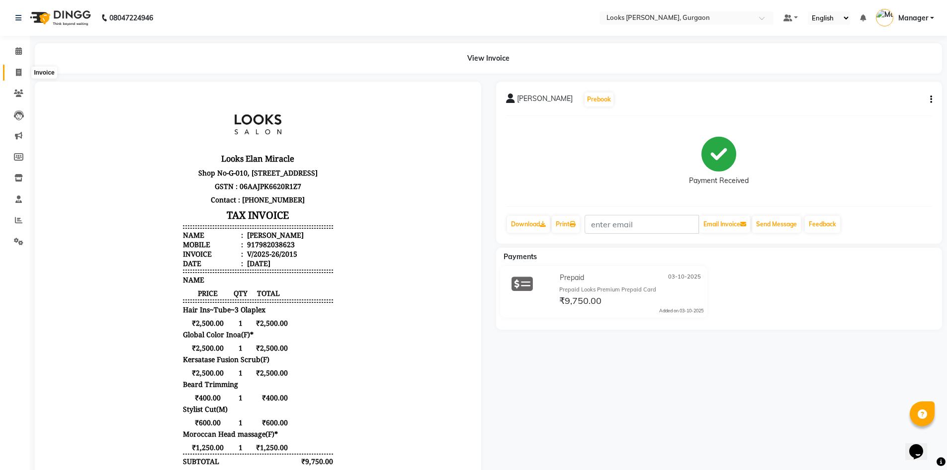
click at [20, 71] on icon at bounding box center [18, 72] width 5 height 7
select select "8452"
select select "service"
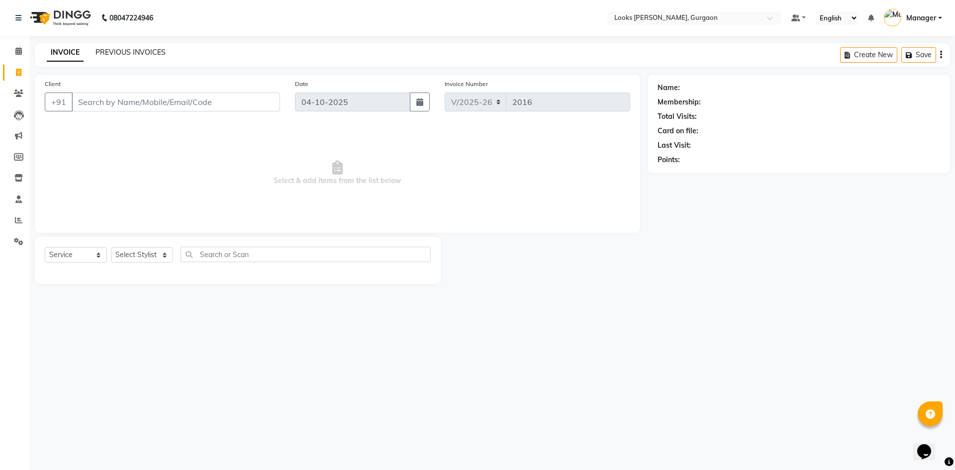
click at [128, 51] on link "PREVIOUS INVOICES" at bounding box center [130, 52] width 70 height 9
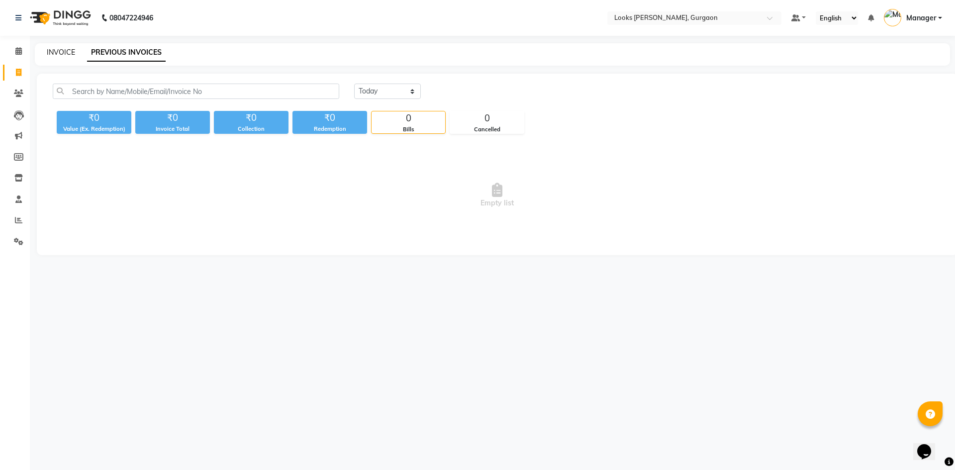
click at [58, 55] on link "INVOICE" at bounding box center [61, 52] width 28 height 9
select select "service"
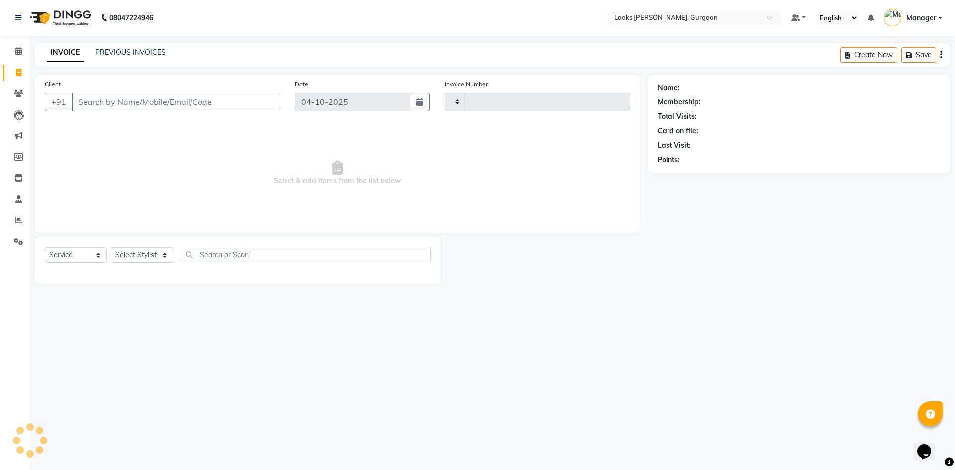
type input "2016"
select select "8452"
click at [17, 50] on icon at bounding box center [18, 50] width 6 height 7
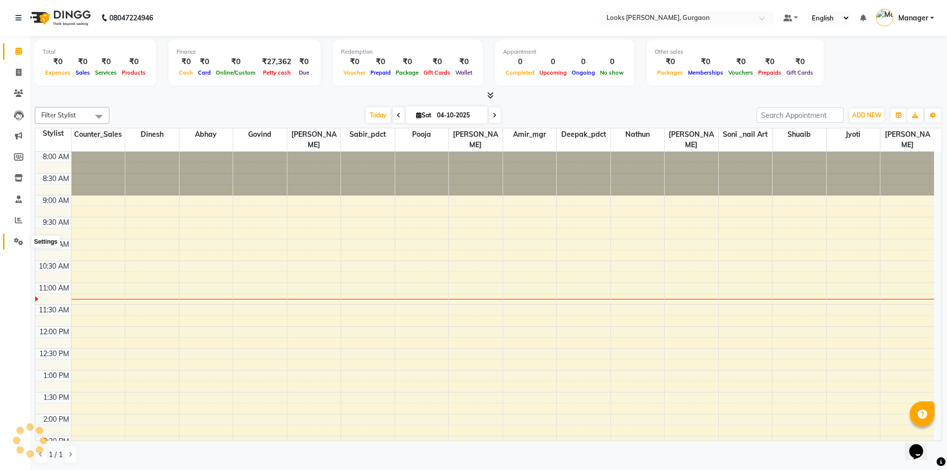
click at [20, 239] on icon at bounding box center [18, 241] width 9 height 7
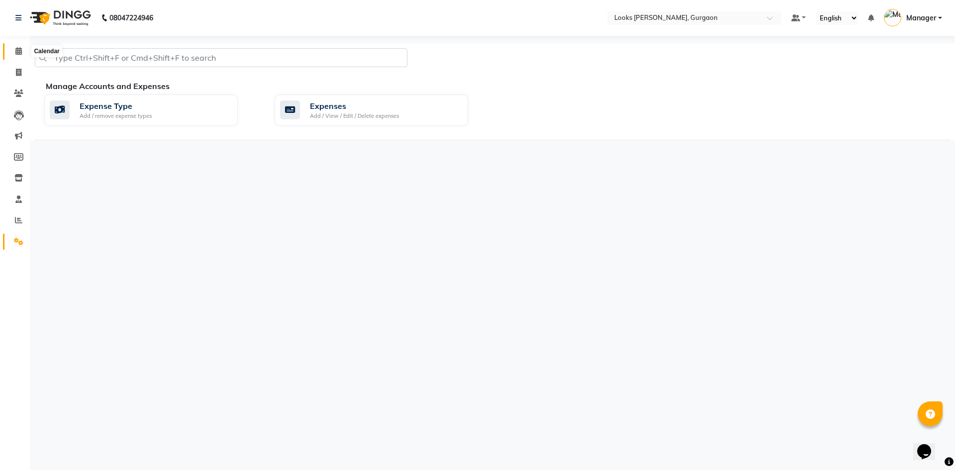
click at [19, 51] on icon at bounding box center [18, 50] width 6 height 7
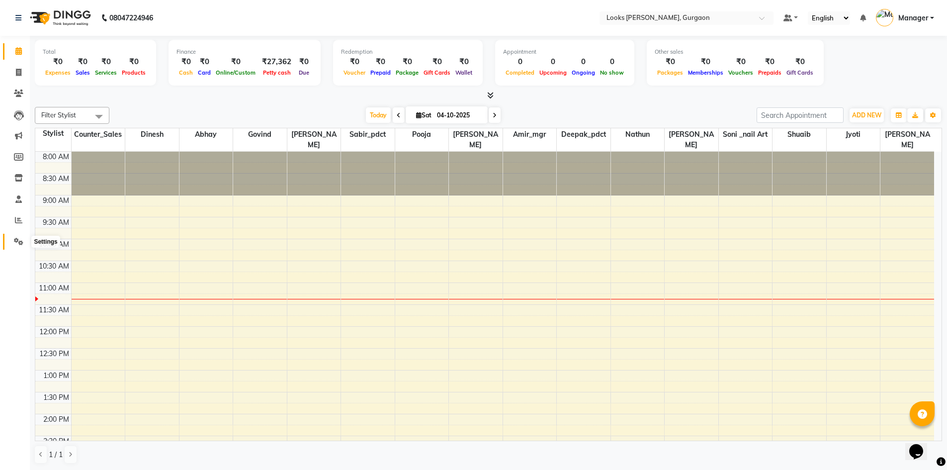
click at [22, 242] on icon at bounding box center [18, 241] width 9 height 7
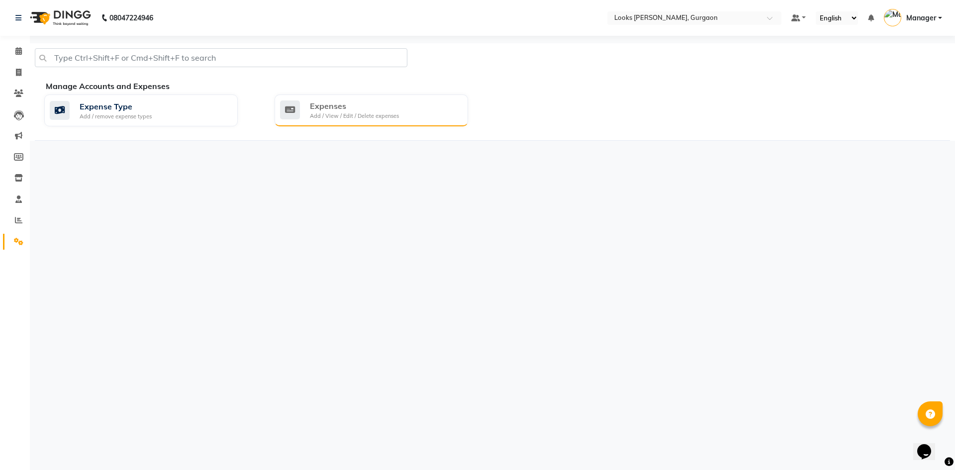
click at [369, 109] on div "Expenses" at bounding box center [354, 106] width 89 height 12
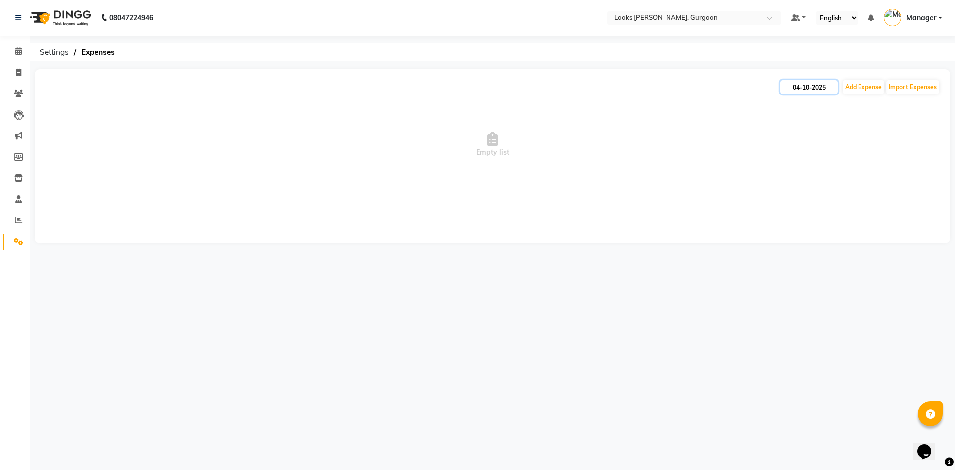
drag, startPoint x: 784, startPoint y: 81, endPoint x: 784, endPoint y: 93, distance: 12.4
click at [784, 90] on input "04-10-2025" at bounding box center [808, 87] width 57 height 14
select select "10"
select select "2025"
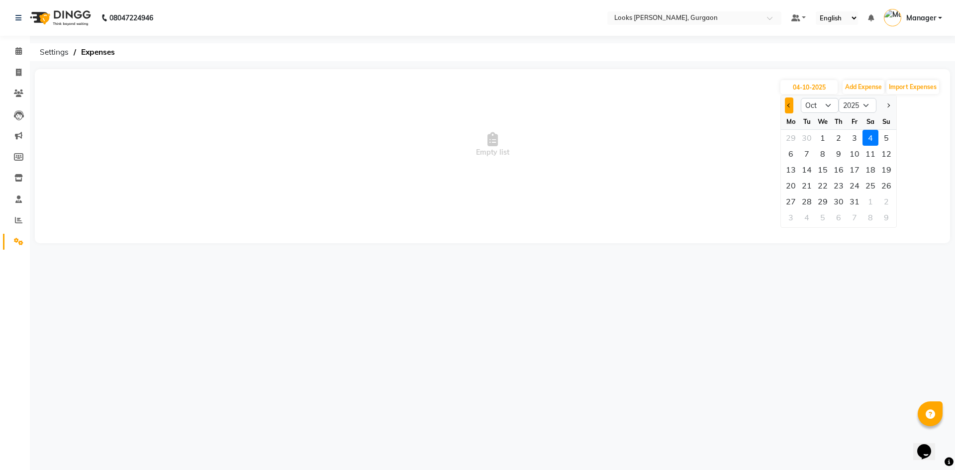
click at [789, 107] on span "Previous month" at bounding box center [789, 105] width 4 height 4
select select "9"
click at [869, 187] on div "27" at bounding box center [870, 186] width 16 height 16
type input "27-09-2025"
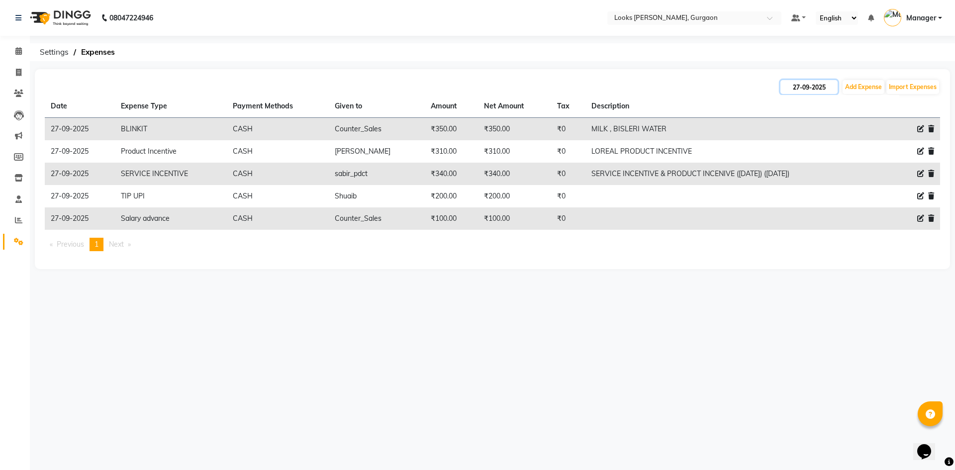
click at [804, 85] on input "27-09-2025" at bounding box center [808, 87] width 57 height 14
select select "9"
select select "2025"
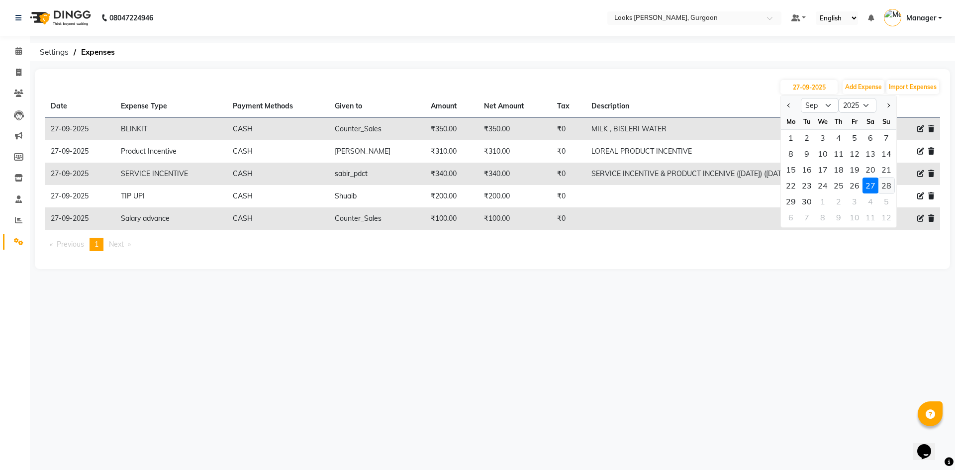
click at [884, 185] on div "28" at bounding box center [886, 186] width 16 height 16
type input "28-09-2025"
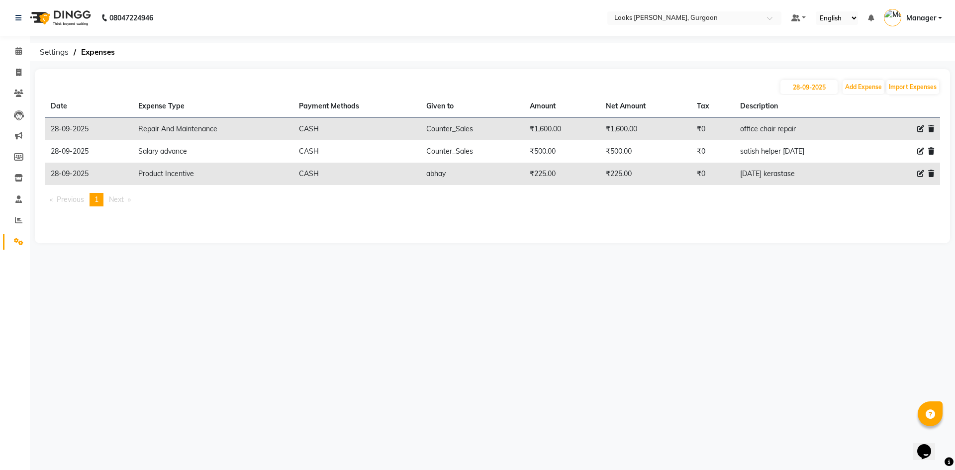
click at [562, 385] on div "08047224946 Select Location × Looks Elan Miracle, Gurgaon Default Panel My Pane…" at bounding box center [477, 235] width 955 height 470
click at [807, 84] on input "28-09-2025" at bounding box center [808, 87] width 57 height 14
select select "9"
select select "2025"
click at [791, 204] on div "29" at bounding box center [791, 201] width 16 height 16
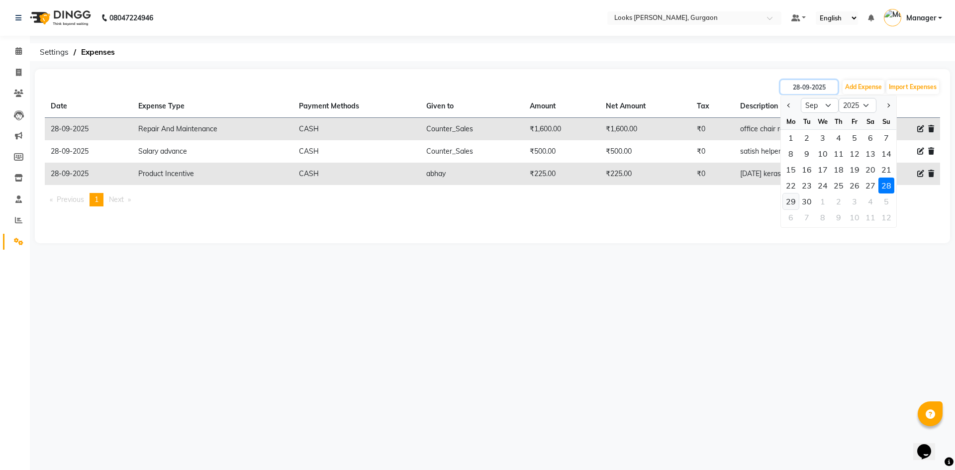
type input "29-09-2025"
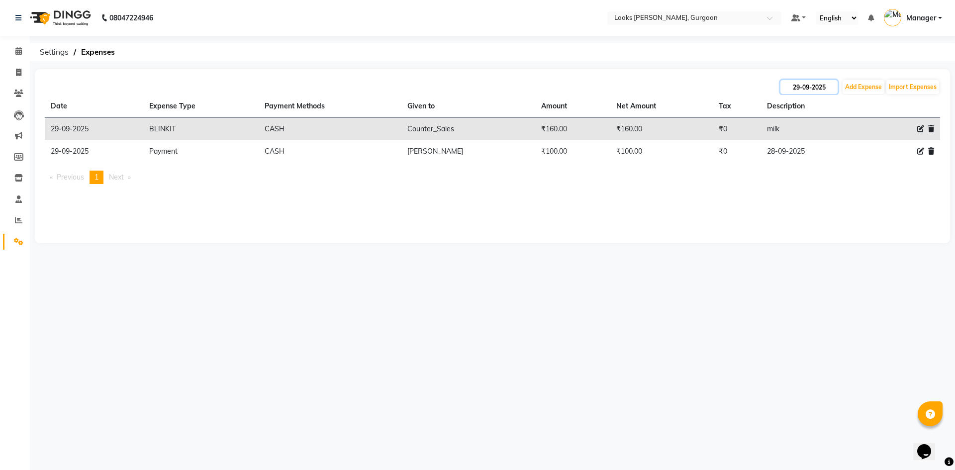
click at [805, 87] on input "29-09-2025" at bounding box center [808, 87] width 57 height 14
select select "9"
select select "2025"
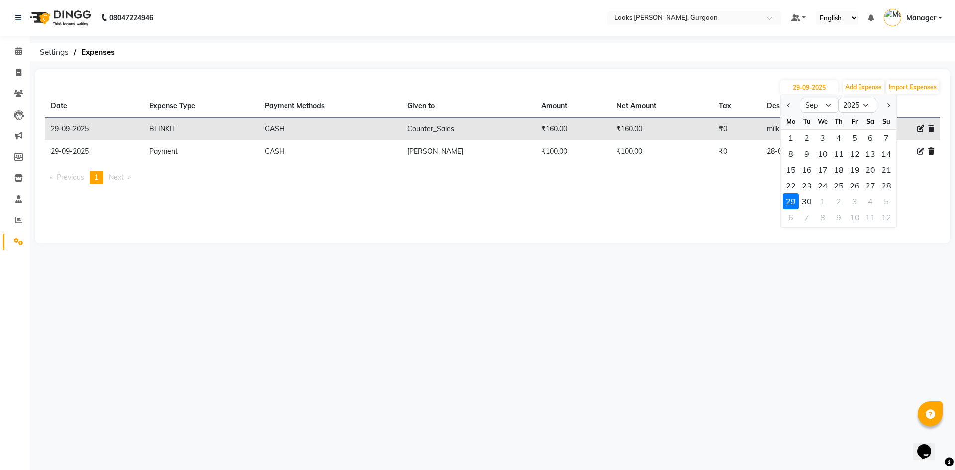
click at [812, 202] on div "30" at bounding box center [807, 201] width 16 height 16
type input "30-09-2025"
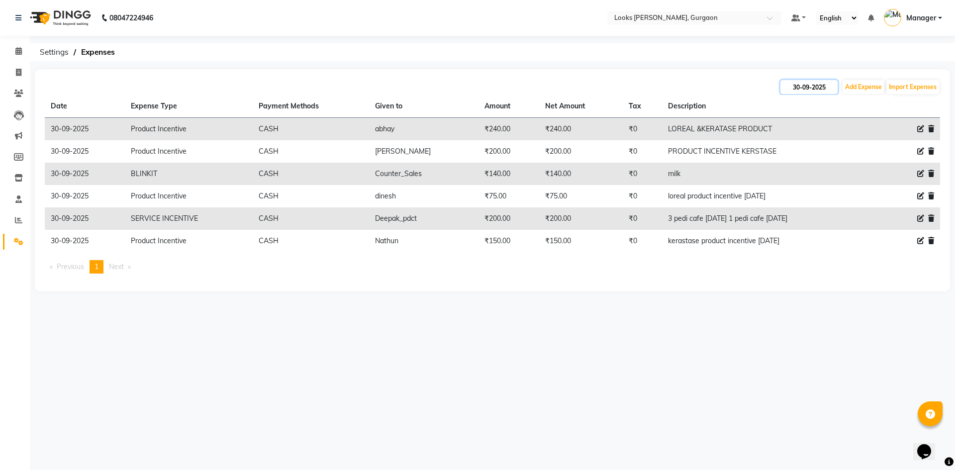
click at [816, 87] on input "30-09-2025" at bounding box center [808, 87] width 57 height 14
select select "9"
select select "2025"
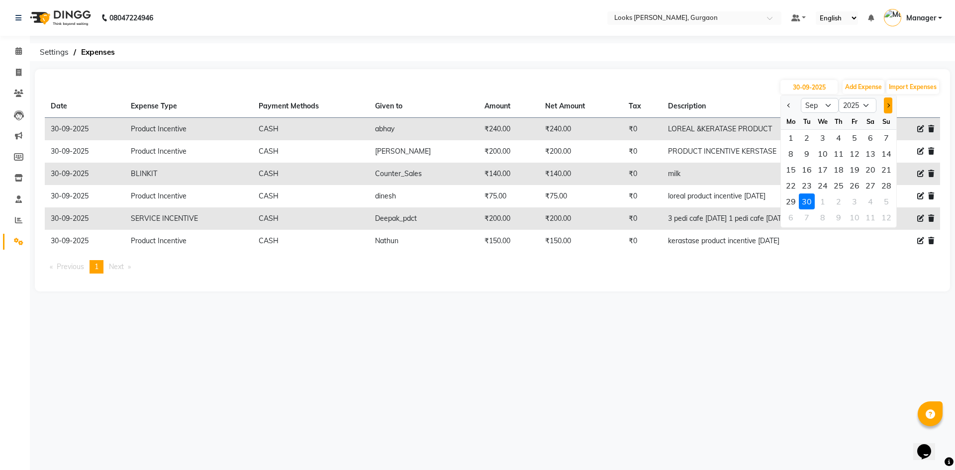
click at [887, 101] on button "Next month" at bounding box center [888, 105] width 8 height 16
select select "10"
click at [826, 141] on div "1" at bounding box center [823, 138] width 16 height 16
type input "01-10-2025"
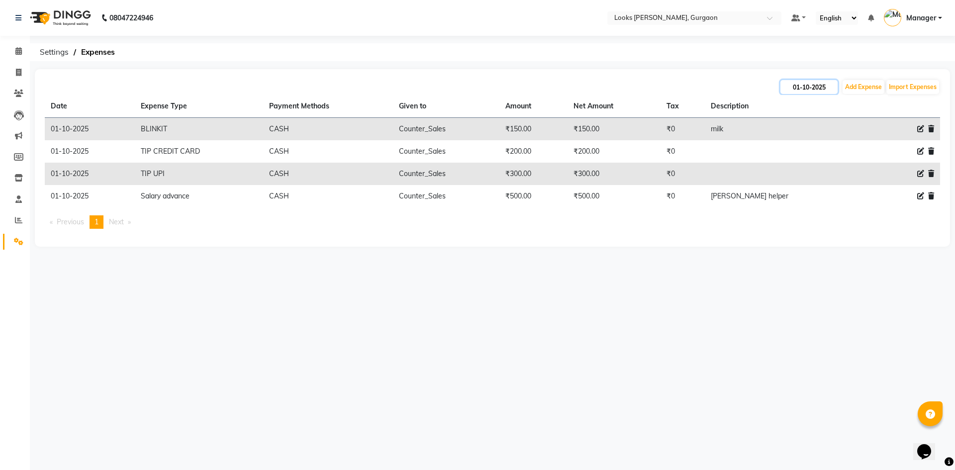
click at [819, 89] on input "01-10-2025" at bounding box center [808, 87] width 57 height 14
select select "10"
select select "2025"
click at [842, 137] on div "2" at bounding box center [839, 138] width 16 height 16
type input "02-10-2025"
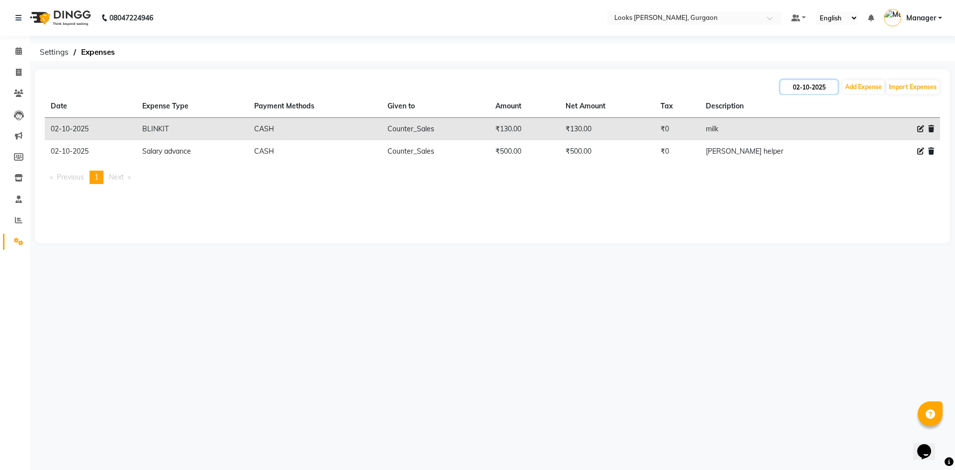
drag, startPoint x: 813, startPoint y: 89, endPoint x: 796, endPoint y: 94, distance: 17.8
click at [812, 90] on input "02-10-2025" at bounding box center [808, 87] width 57 height 14
select select "10"
select select "2025"
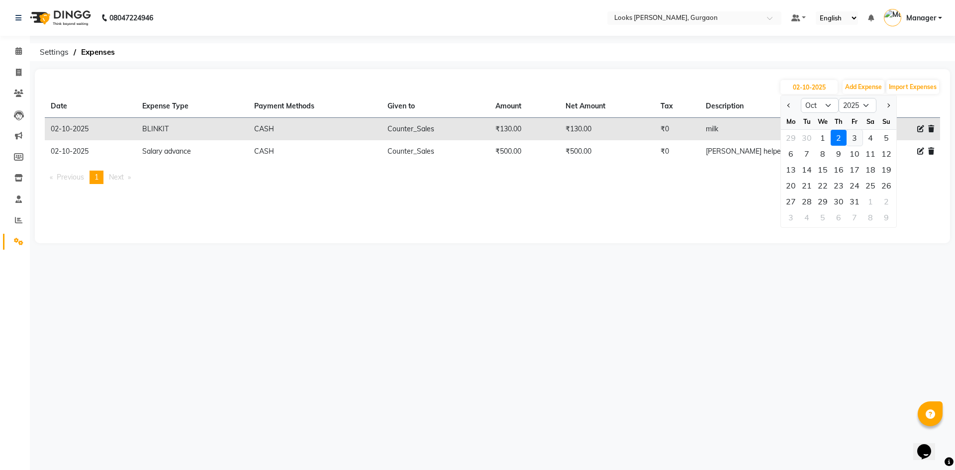
click at [855, 136] on div "3" at bounding box center [854, 138] width 16 height 16
type input "03-10-2025"
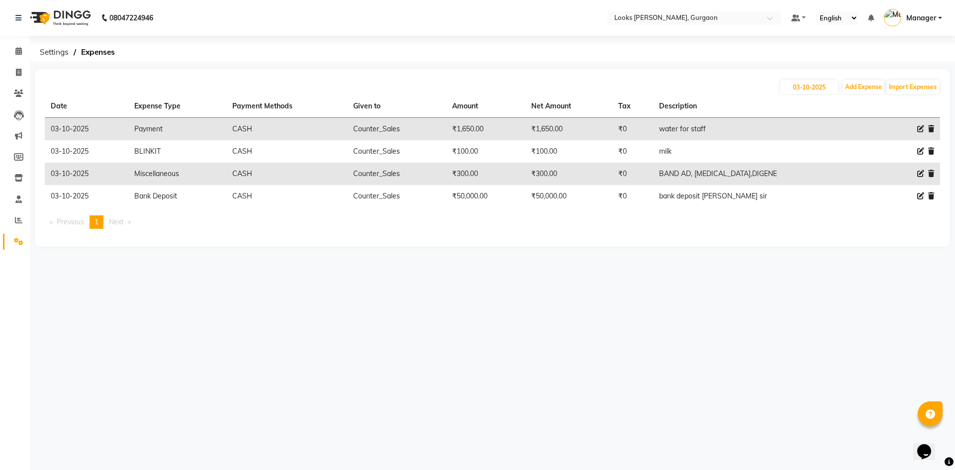
click at [710, 296] on div "08047224946 Select Location × Looks Elan Miracle, Gurgaon Default Panel My Pane…" at bounding box center [477, 235] width 955 height 470
click at [822, 84] on input "03-10-2025" at bounding box center [808, 87] width 57 height 14
select select "10"
select select "2025"
click at [785, 105] on button "Previous month" at bounding box center [789, 105] width 8 height 16
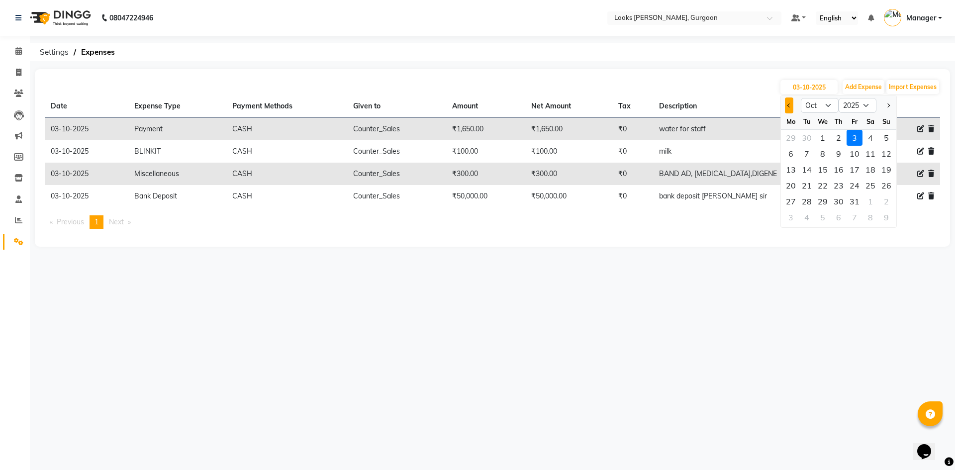
select select "9"
click at [873, 184] on div "27" at bounding box center [870, 186] width 16 height 16
type input "27-09-2025"
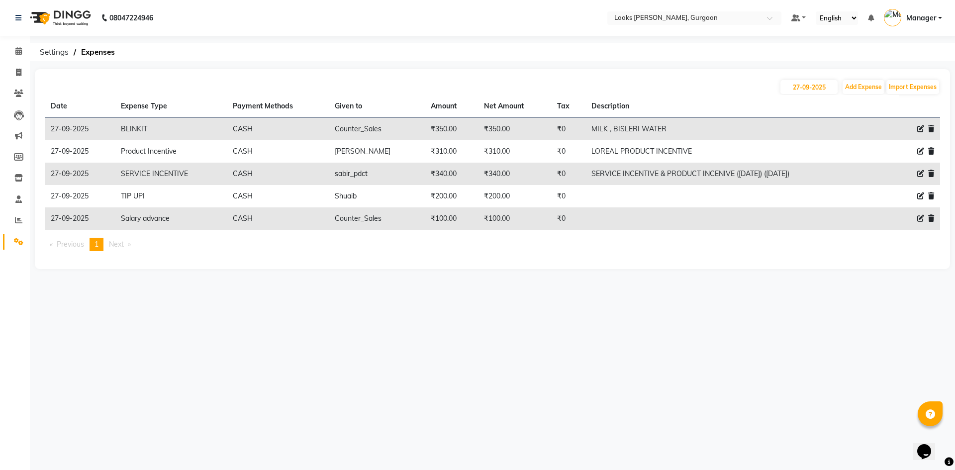
click at [746, 335] on div "08047224946 Select Location × Looks Elan Miracle, Gurgaon Default Panel My Pane…" at bounding box center [477, 235] width 955 height 470
click at [812, 86] on input "27-09-2025" at bounding box center [808, 87] width 57 height 14
select select "9"
select select "2025"
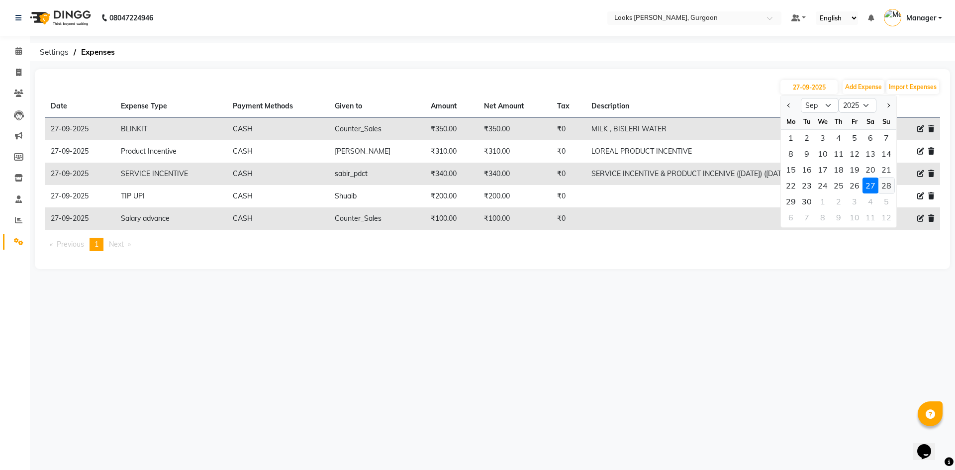
click at [886, 187] on div "28" at bounding box center [886, 186] width 16 height 16
type input "28-09-2025"
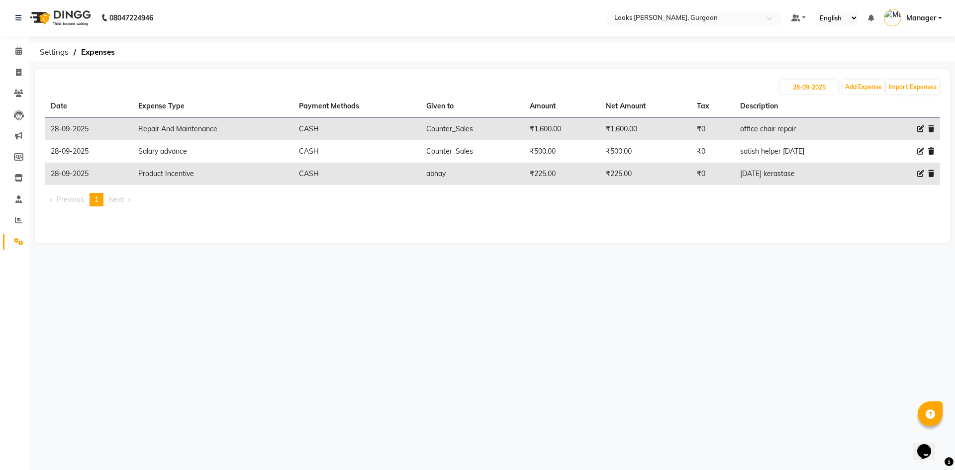
click at [720, 262] on div "08047224946 Select Location × Looks Elan Miracle, Gurgaon Default Panel My Pane…" at bounding box center [477, 235] width 955 height 470
click at [555, 238] on div "28-09-2025 Add Expense Import Expenses Date Expense Type Payment Methods Given …" at bounding box center [492, 156] width 915 height 174
click at [19, 51] on icon at bounding box center [18, 50] width 6 height 7
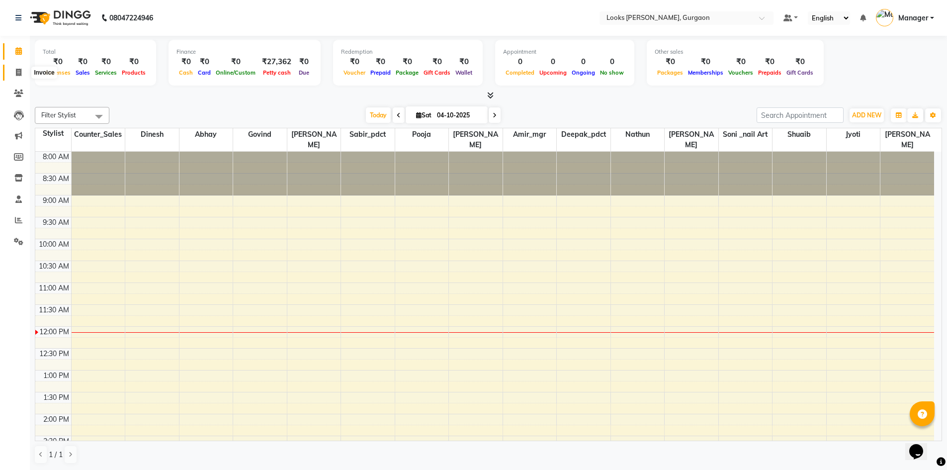
click at [19, 74] on icon at bounding box center [18, 72] width 5 height 7
select select "service"
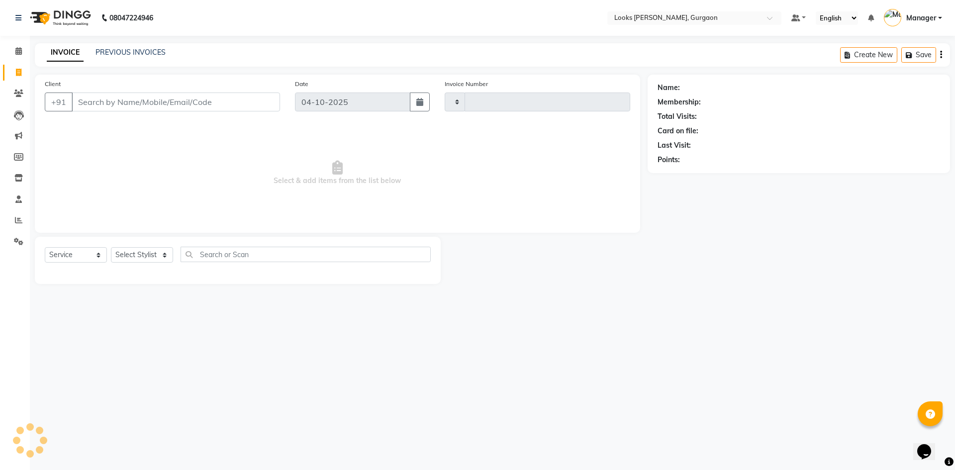
type input "2016"
select select "8452"
click at [101, 56] on link "PREVIOUS INVOICES" at bounding box center [130, 52] width 70 height 9
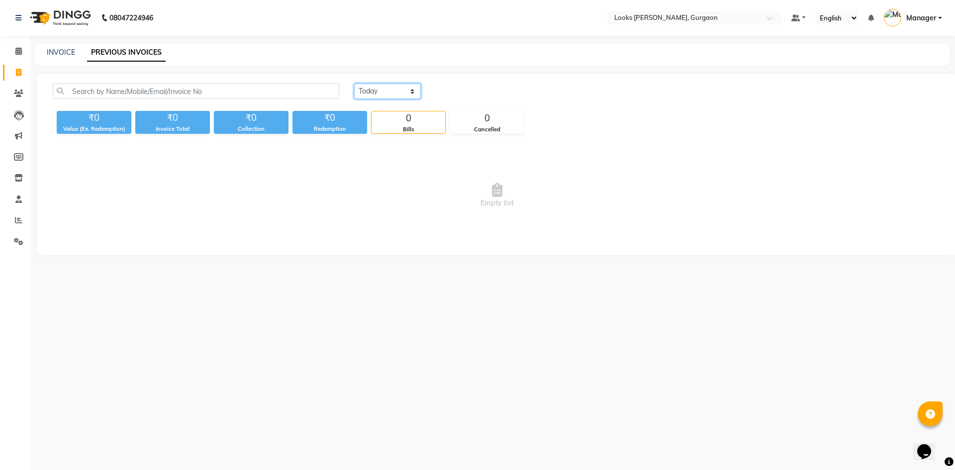
click at [409, 93] on select "Today Yesterday Custom Range" at bounding box center [387, 91] width 67 height 15
click at [354, 84] on select "Today Yesterday Custom Range" at bounding box center [387, 91] width 67 height 15
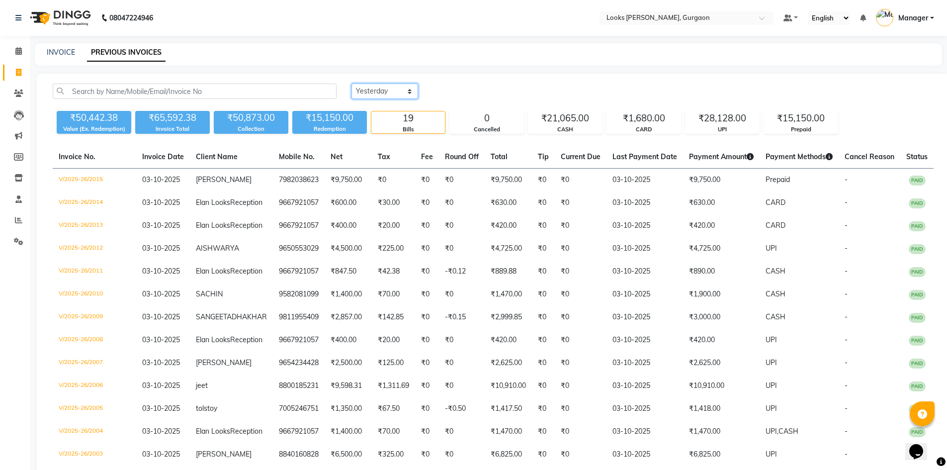
click at [406, 87] on select "Today Yesterday Custom Range" at bounding box center [385, 91] width 67 height 15
select select "today"
click at [352, 84] on select "Today Yesterday Custom Range" at bounding box center [385, 91] width 67 height 15
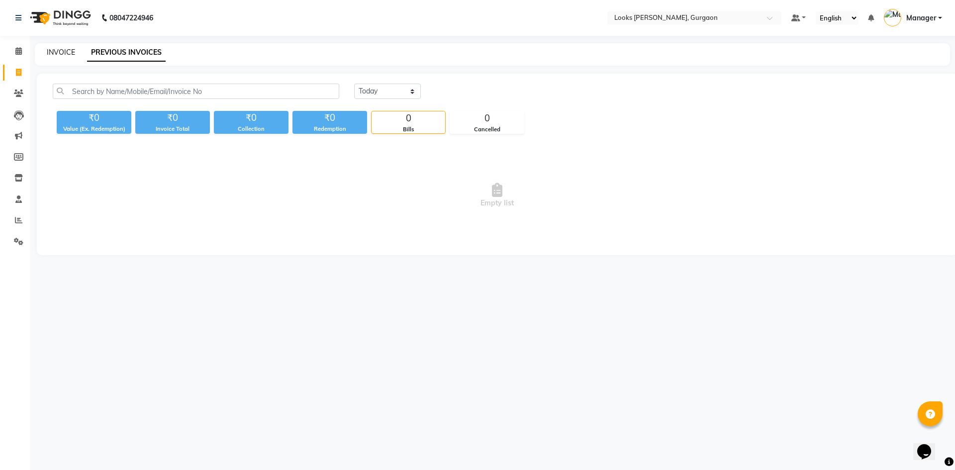
click at [60, 50] on link "INVOICE" at bounding box center [61, 52] width 28 height 9
select select "service"
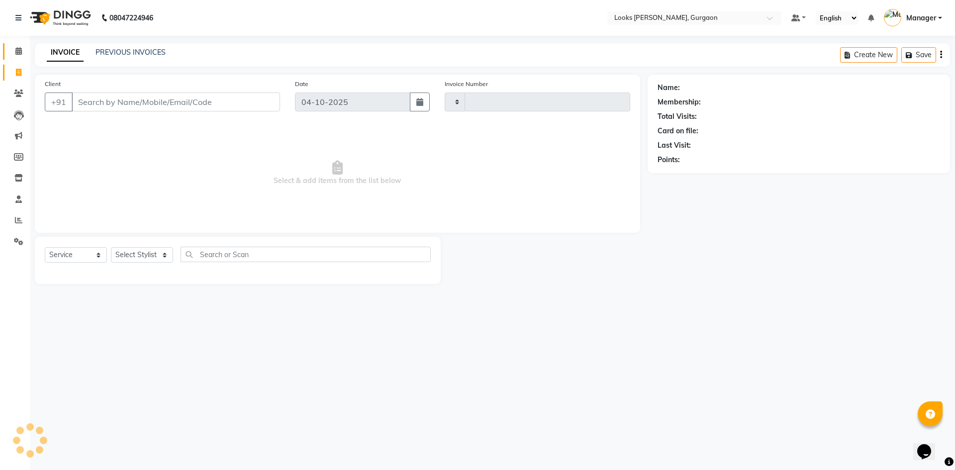
type input "2016"
select select "8452"
click at [17, 51] on icon at bounding box center [18, 50] width 6 height 7
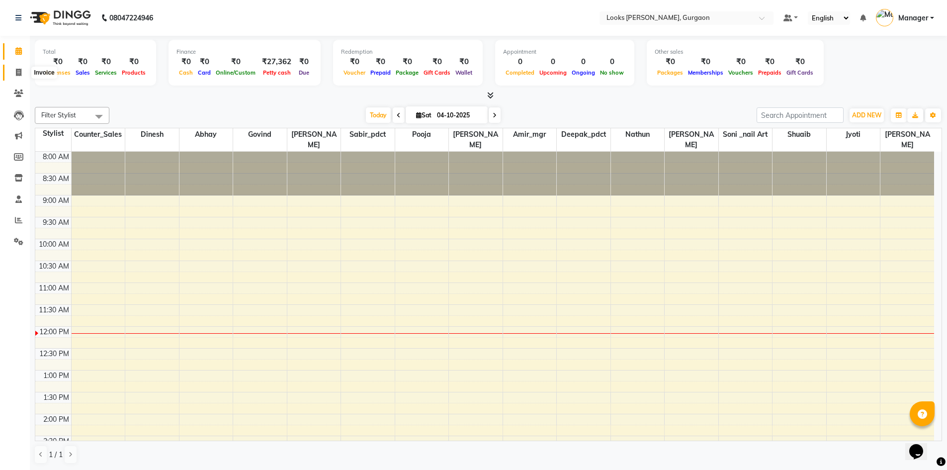
click at [18, 70] on icon at bounding box center [18, 72] width 5 height 7
select select "service"
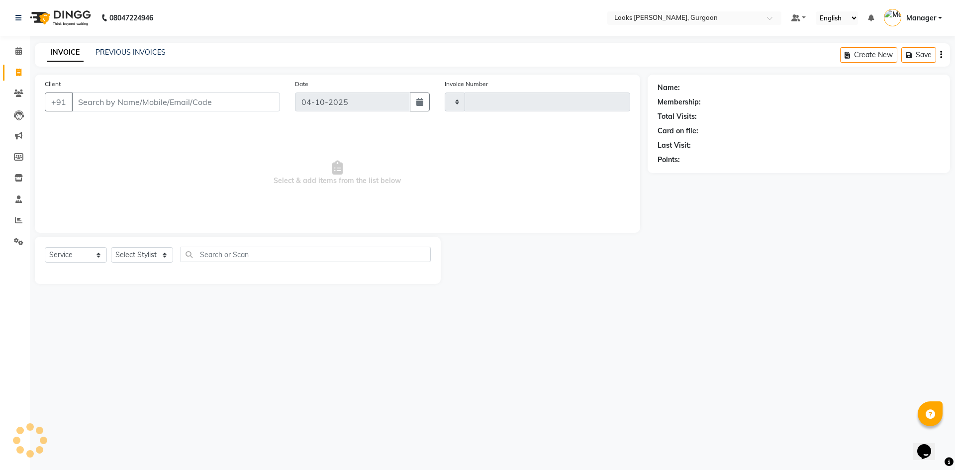
type input "2016"
select select "8452"
click at [126, 53] on link "PREVIOUS INVOICES" at bounding box center [130, 52] width 70 height 9
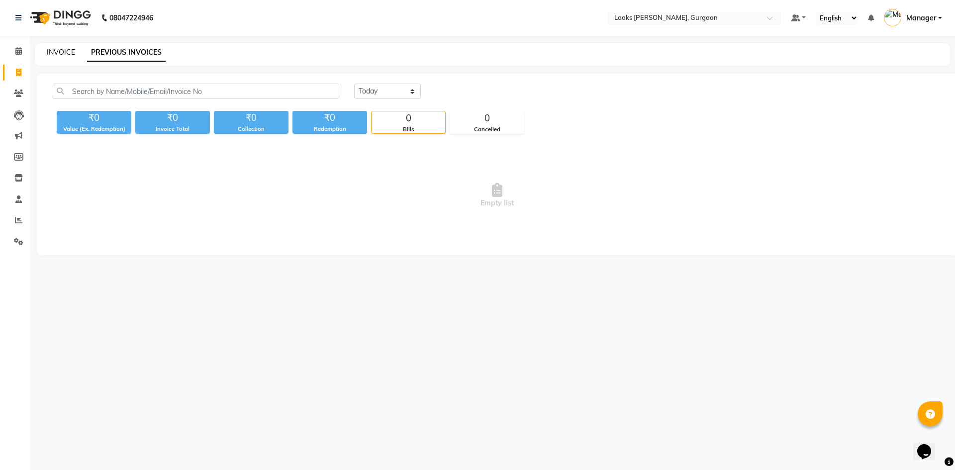
click at [60, 48] on link "INVOICE" at bounding box center [61, 52] width 28 height 9
select select "service"
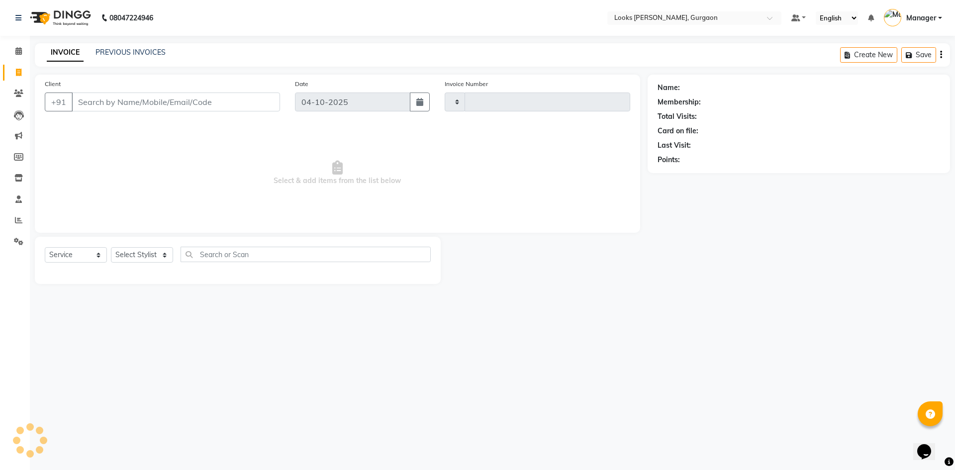
type input "2016"
select select "8452"
click at [17, 49] on icon at bounding box center [18, 50] width 6 height 7
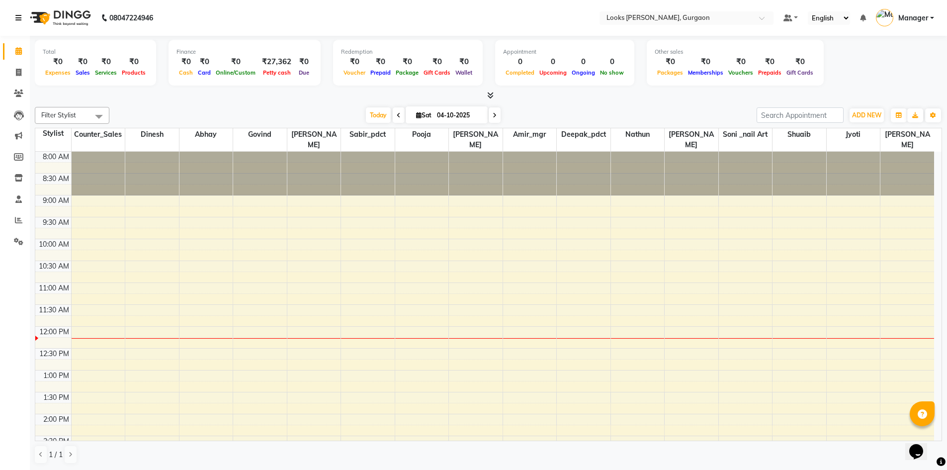
click at [20, 17] on icon at bounding box center [18, 17] width 6 height 7
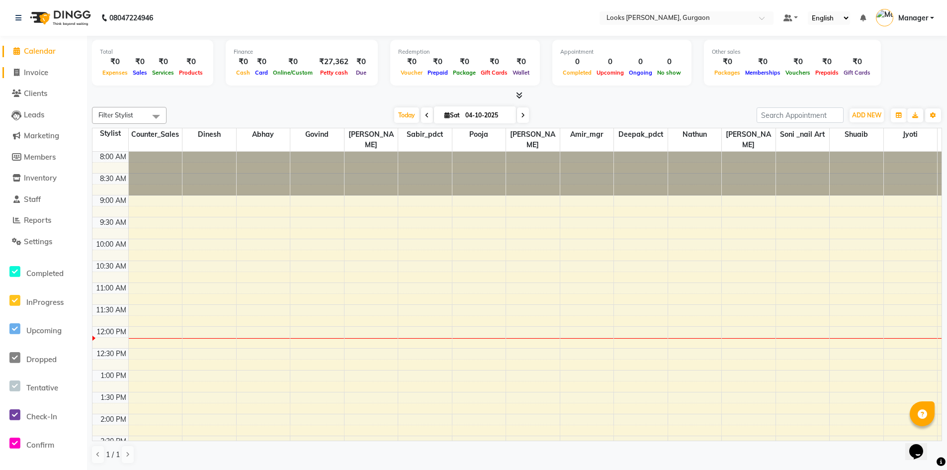
click at [35, 68] on span "Invoice" at bounding box center [36, 72] width 24 height 9
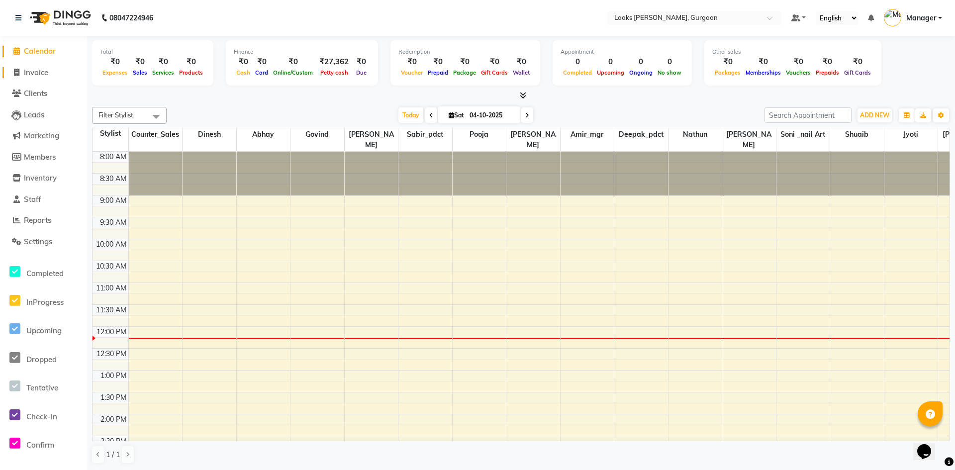
select select "8452"
select select "service"
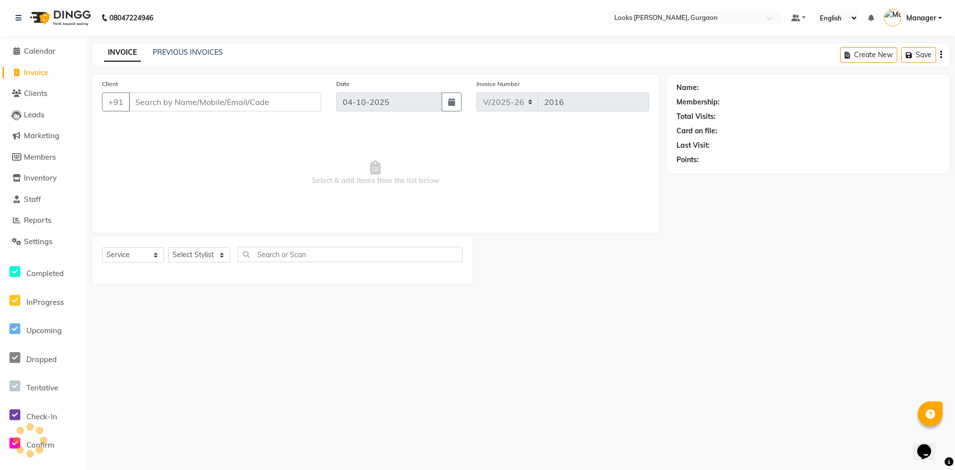
drag, startPoint x: 226, startPoint y: 105, endPoint x: 220, endPoint y: 128, distance: 23.5
click at [226, 105] on input "Client" at bounding box center [225, 102] width 192 height 19
click at [209, 254] on select "Select Stylist [PERSON_NAME] abhay [PERSON_NAME] [PERSON_NAME] Counter_Sales De…" at bounding box center [199, 254] width 62 height 15
select select "82369"
click at [168, 247] on select "Select Stylist [PERSON_NAME] abhay [PERSON_NAME] [PERSON_NAME] Counter_Sales De…" at bounding box center [199, 254] width 62 height 15
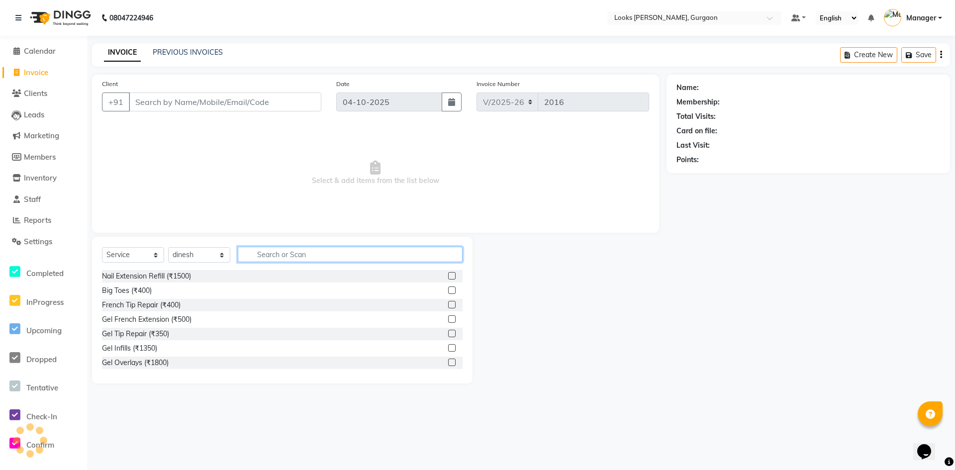
click at [266, 252] on input "text" at bounding box center [350, 254] width 225 height 15
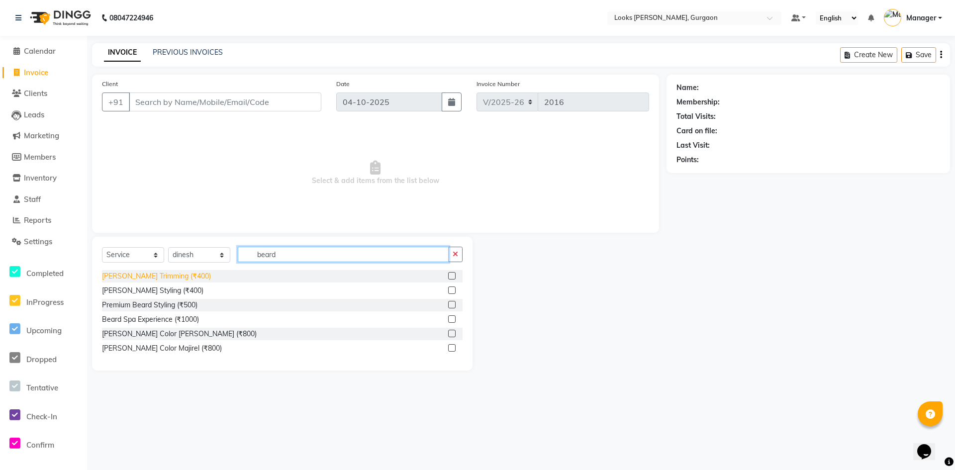
type input "beard"
click at [159, 276] on div "[PERSON_NAME] Trimming (₹400)" at bounding box center [156, 276] width 109 height 10
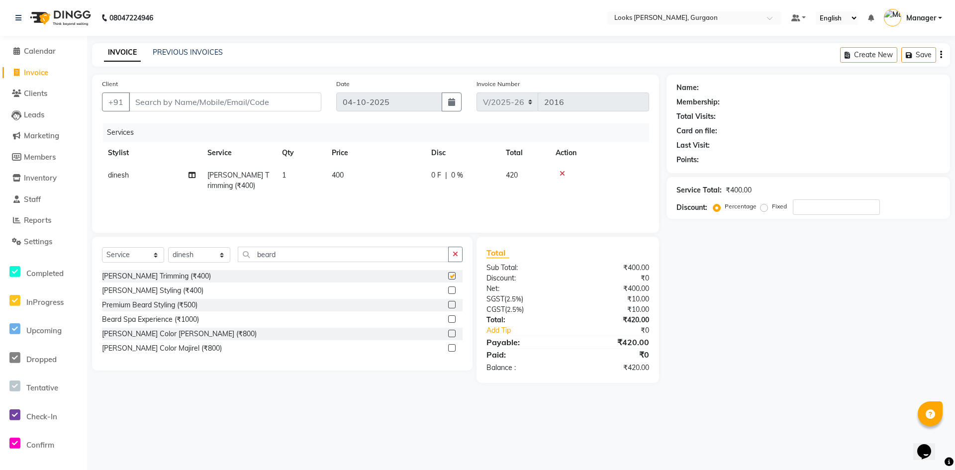
checkbox input "false"
drag, startPoint x: 281, startPoint y: 260, endPoint x: 207, endPoint y: 256, distance: 74.2
click at [209, 256] on div "Select Service Product Membership Package Voucher Prepaid Gift Card Select Styl…" at bounding box center [282, 258] width 361 height 23
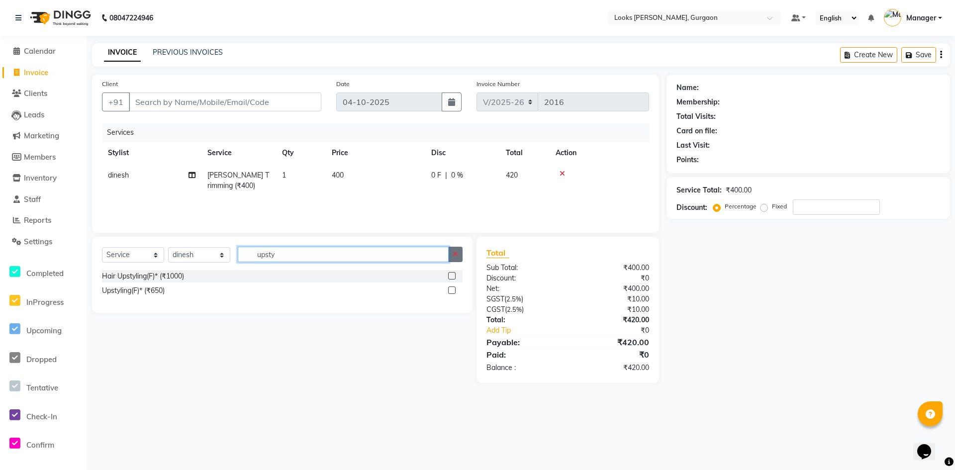
type input "upsty"
click at [454, 254] on icon "button" at bounding box center [455, 254] width 5 height 7
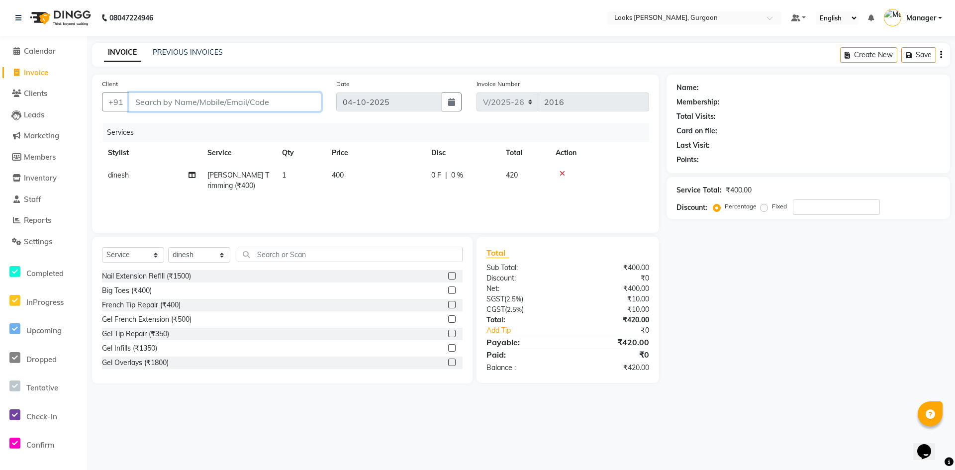
click at [273, 100] on input "Client" at bounding box center [225, 102] width 192 height 19
type input "9"
type input "0"
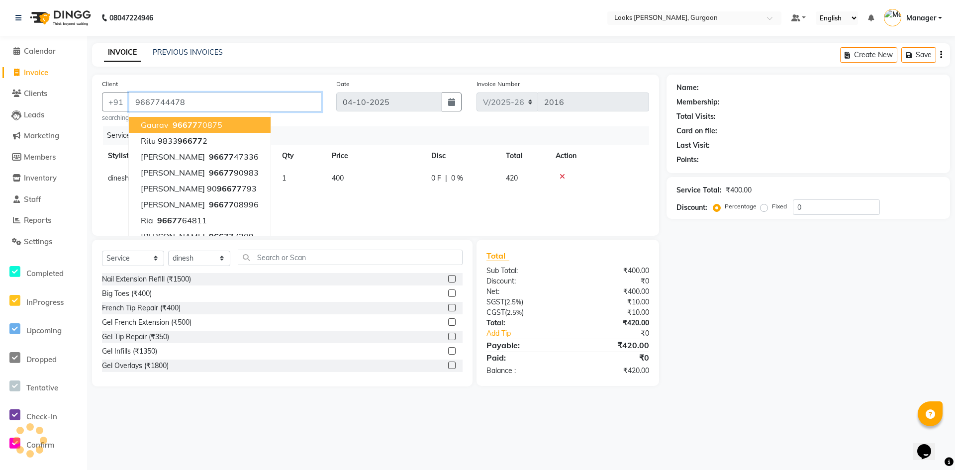
type input "9667744478"
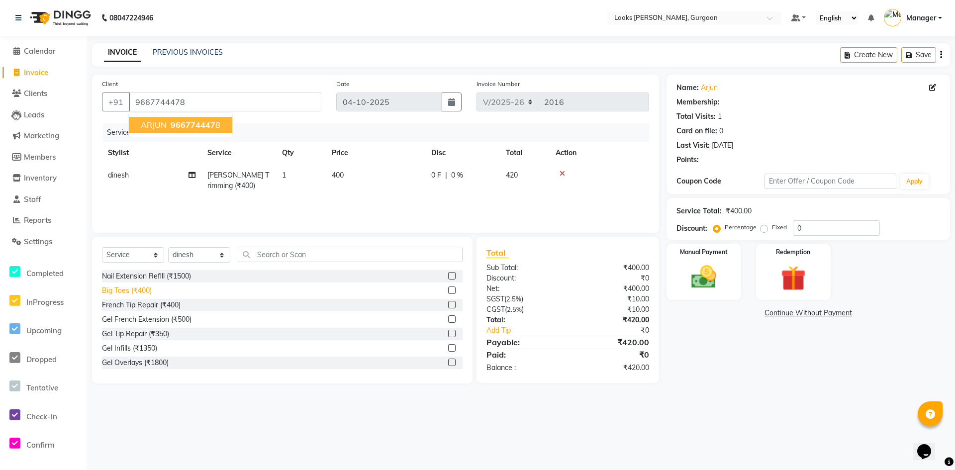
select select "1: Object"
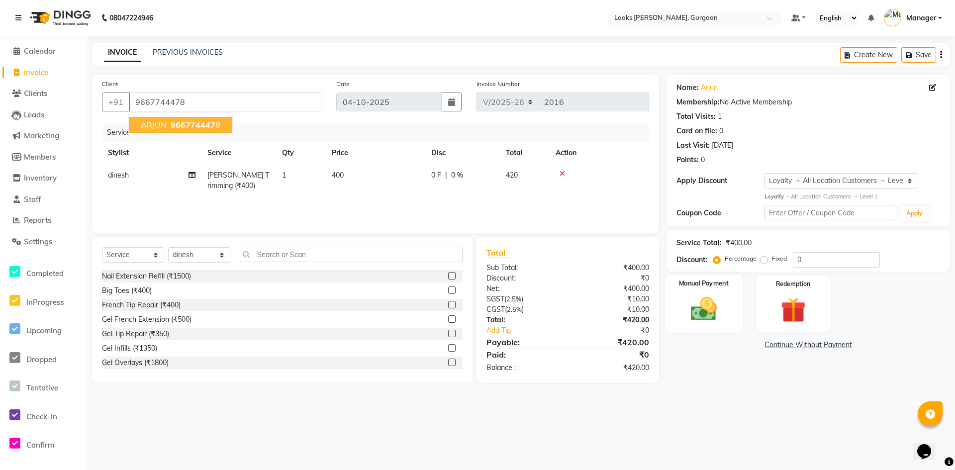
click at [728, 300] on div "Manual Payment" at bounding box center [704, 304] width 78 height 59
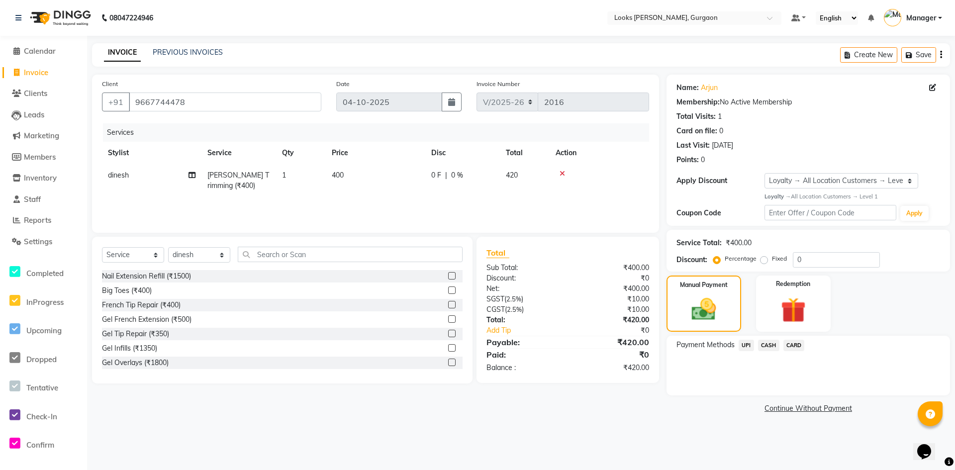
click at [795, 348] on span "CARD" at bounding box center [793, 345] width 21 height 11
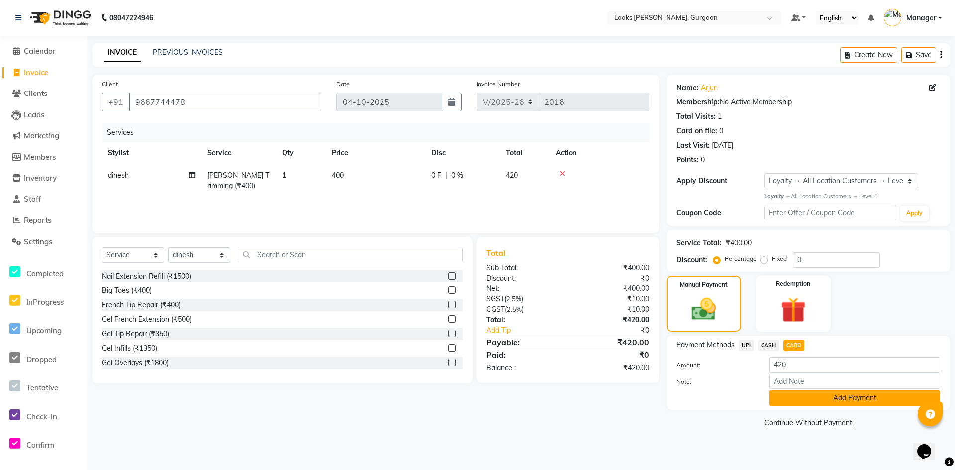
click at [817, 392] on button "Add Payment" at bounding box center [854, 397] width 171 height 15
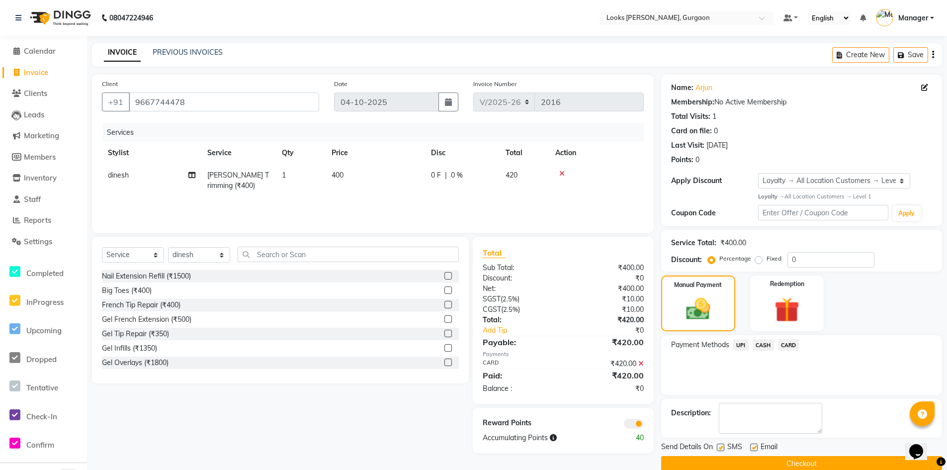
scroll to position [16, 0]
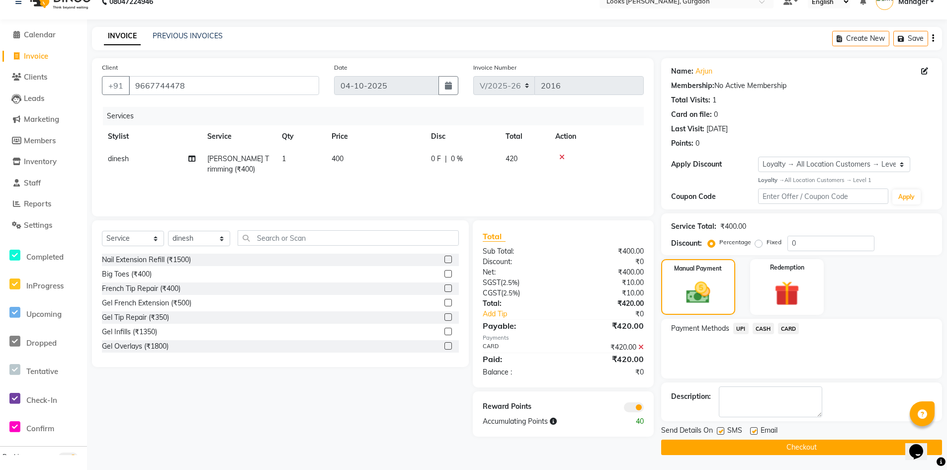
click at [736, 449] on button "Checkout" at bounding box center [801, 447] width 281 height 15
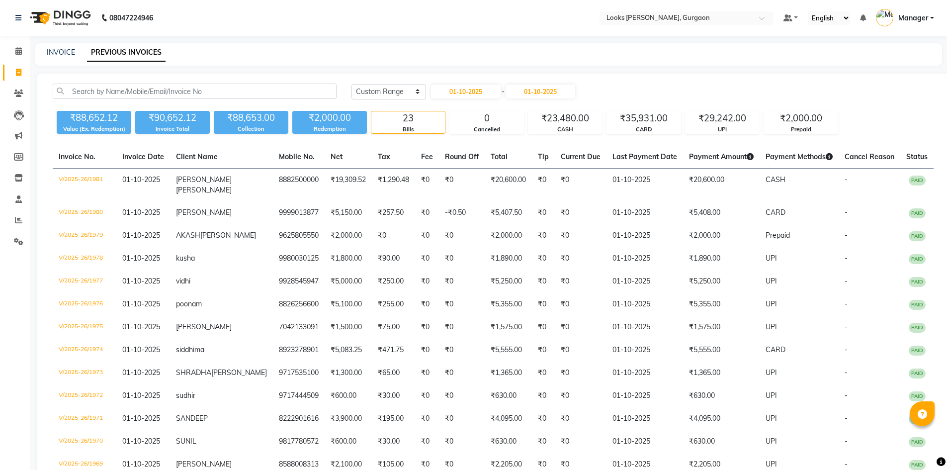
select select "range"
click at [458, 90] on input "01-10-2025" at bounding box center [466, 92] width 70 height 14
select select "10"
select select "2025"
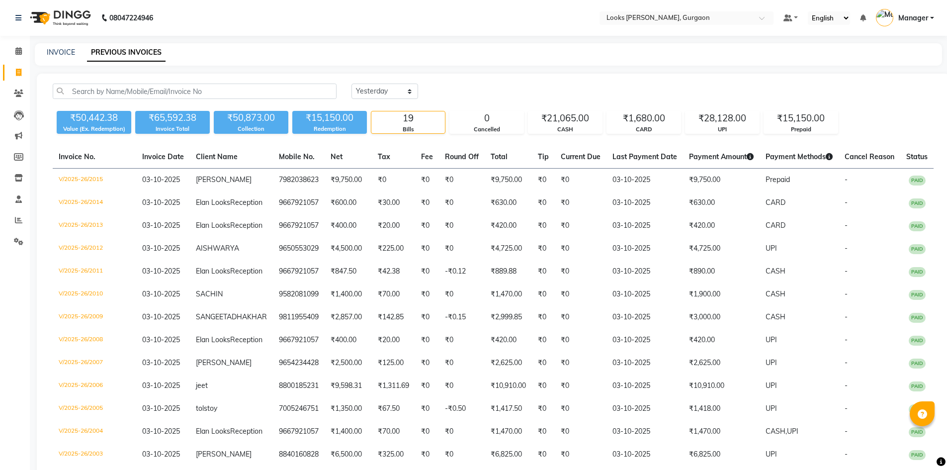
select select "yesterday"
click at [14, 20] on div "08047224946" at bounding box center [84, 18] width 153 height 28
click at [16, 19] on icon at bounding box center [18, 17] width 6 height 7
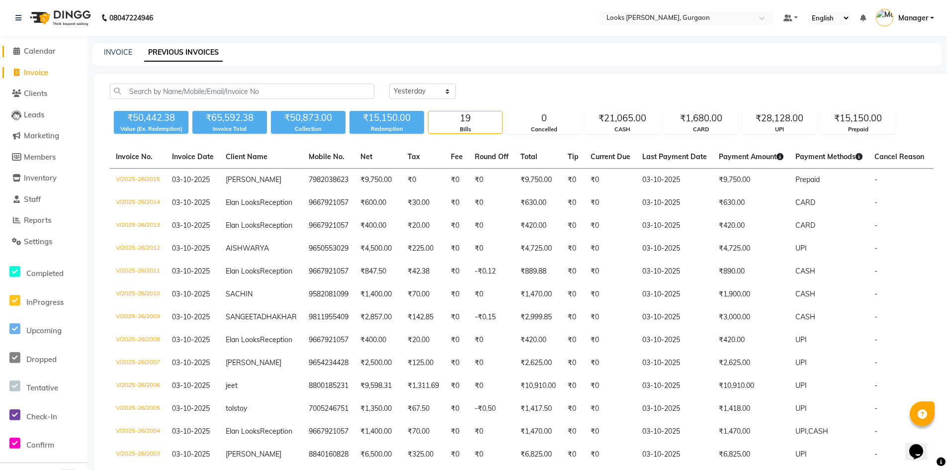
click at [41, 49] on span "Calendar" at bounding box center [40, 50] width 32 height 9
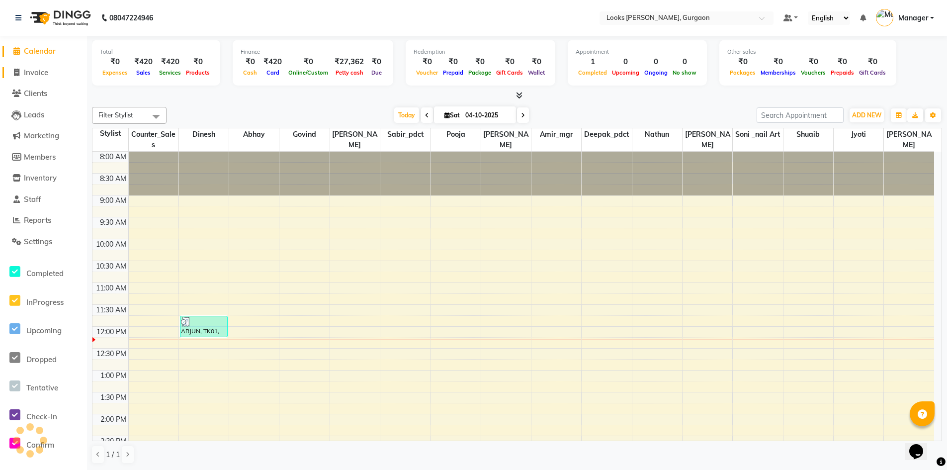
click at [42, 74] on span "Invoice" at bounding box center [36, 72] width 24 height 9
select select "service"
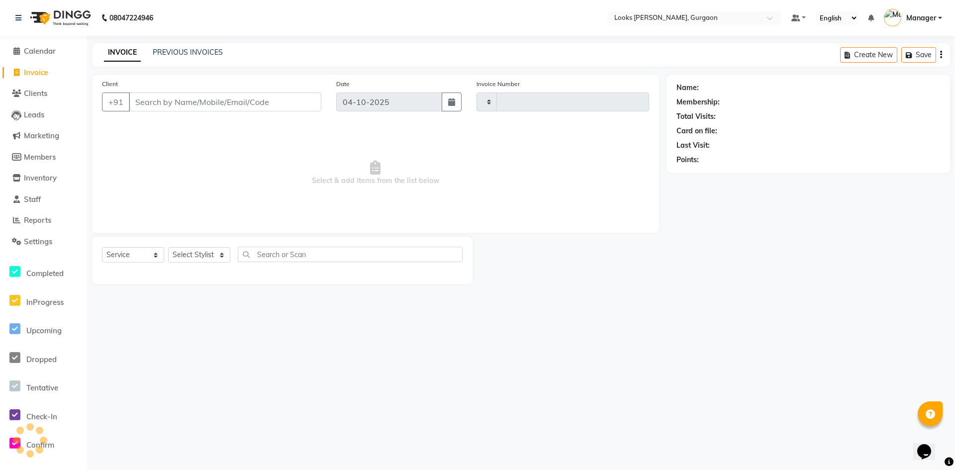
type input "2017"
select select "8452"
click at [41, 52] on span "Calendar" at bounding box center [40, 50] width 32 height 9
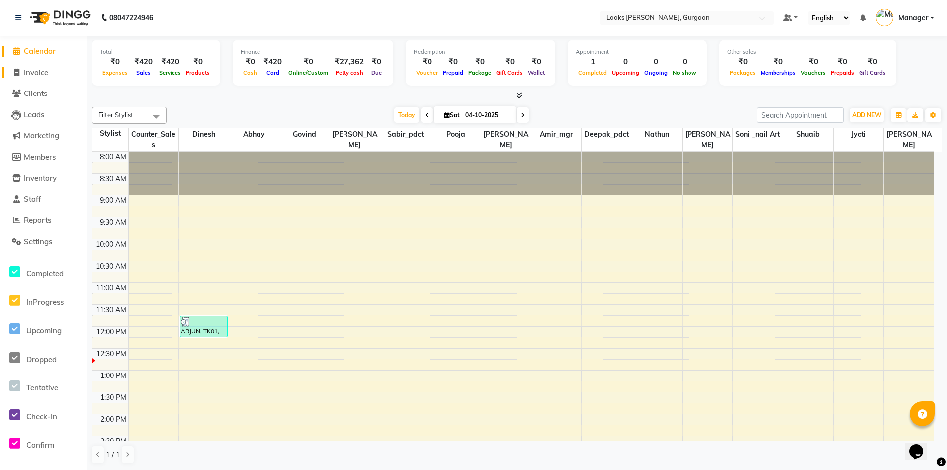
click at [37, 72] on span "Invoice" at bounding box center [36, 72] width 24 height 9
select select "service"
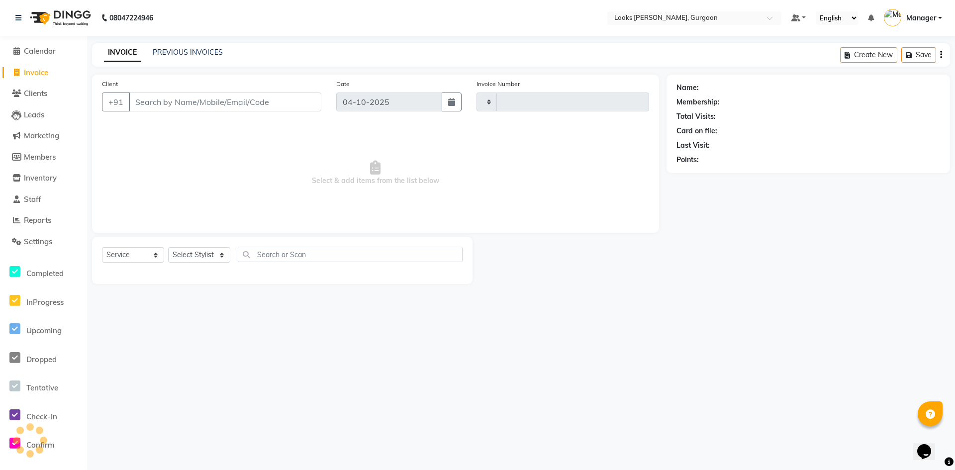
type input "2017"
select select "8452"
click at [153, 105] on input "Client" at bounding box center [225, 102] width 192 height 19
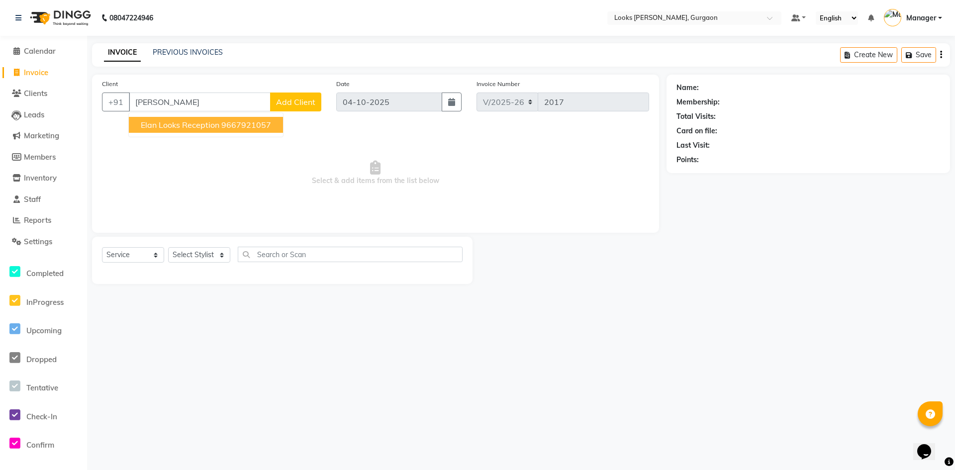
click at [237, 123] on ngb-highlight "9667921057" at bounding box center [246, 125] width 50 height 10
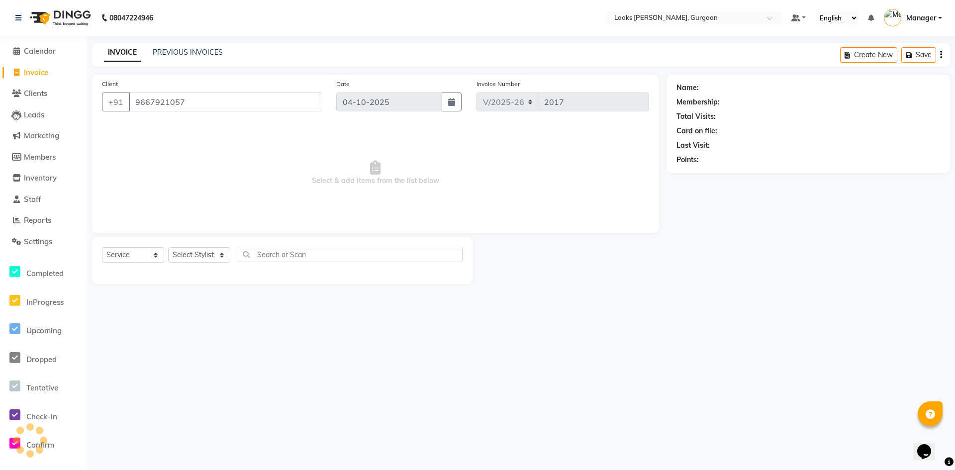
type input "9667921057"
select select "1: Object"
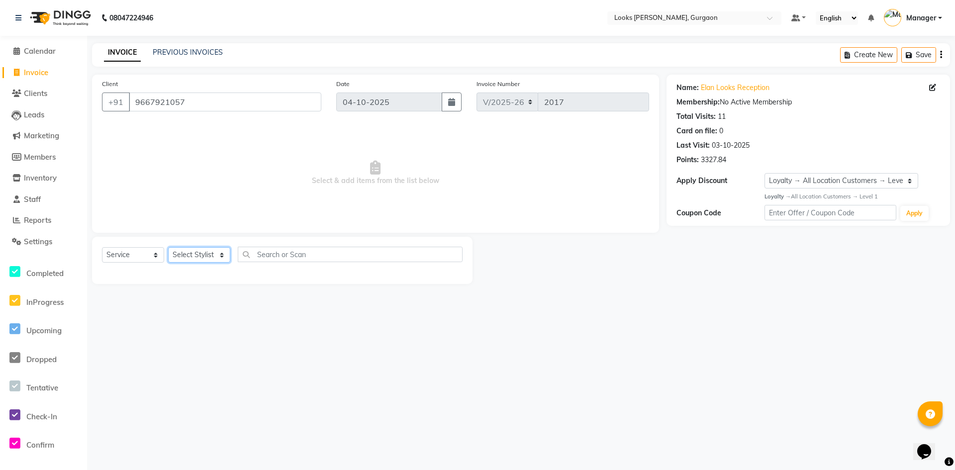
click at [201, 261] on select "Select Stylist aahil abhay Amir_mgr Anamika Counter_Sales Deepak_pdct dinesh go…" at bounding box center [199, 254] width 62 height 15
select select "82375"
click at [168, 247] on select "Select Stylist aahil abhay Amir_mgr Anamika Counter_Sales Deepak_pdct dinesh go…" at bounding box center [199, 254] width 62 height 15
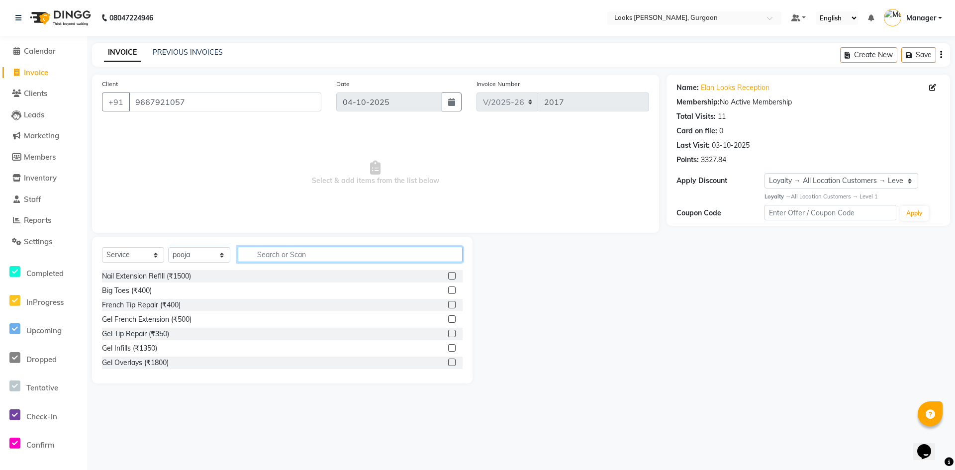
click at [296, 252] on input "text" at bounding box center [350, 254] width 225 height 15
type input "eye"
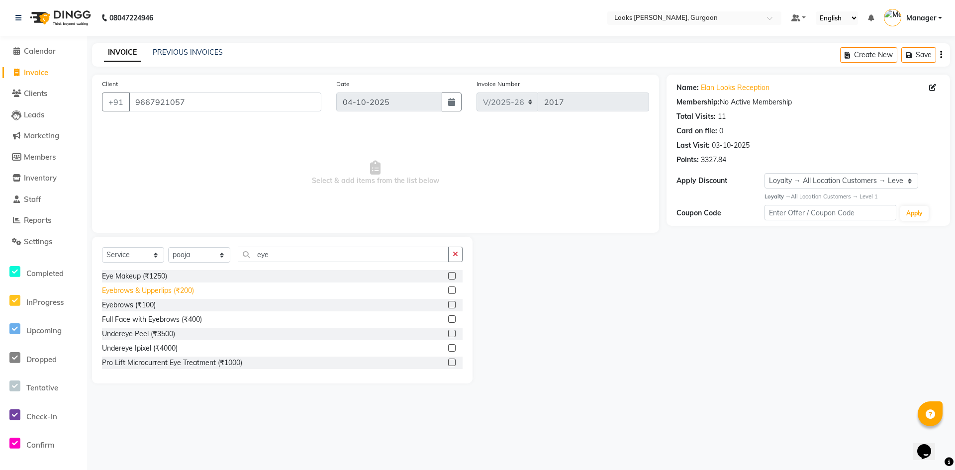
click at [172, 288] on div "Eyebrows & Upperlips (₹200)" at bounding box center [148, 290] width 92 height 10
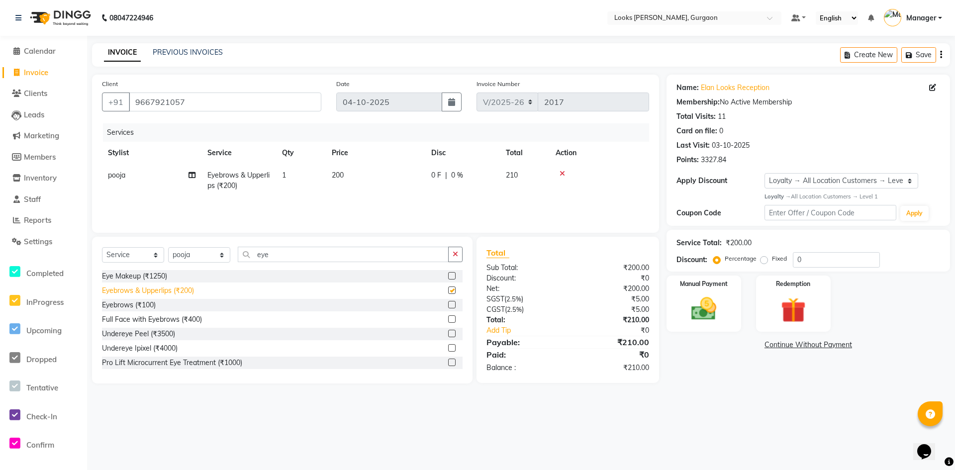
checkbox input "false"
click at [369, 177] on td "200" at bounding box center [375, 180] width 99 height 33
select select "82375"
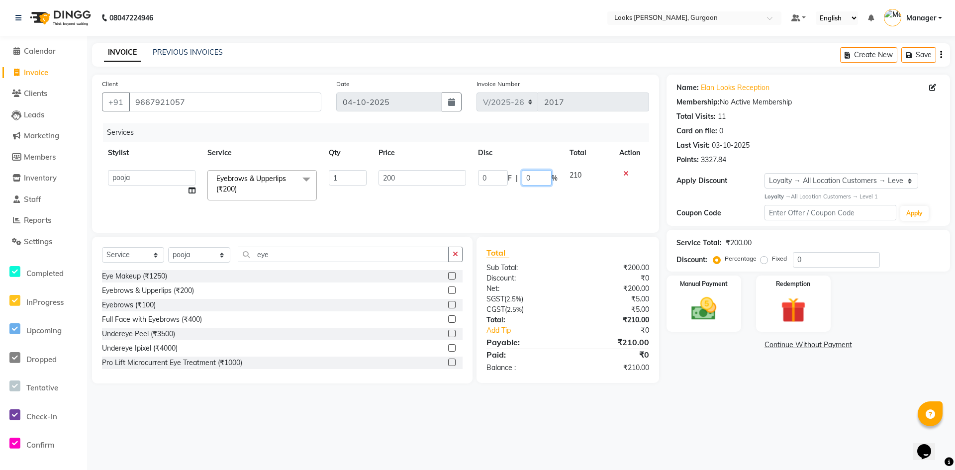
click at [543, 176] on input "0" at bounding box center [537, 177] width 30 height 15
type input "0"
type input "5"
click at [751, 392] on main "INVOICE PREVIOUS INVOICES Create New Save Client +91 9667921057 Date 04-10-2025…" at bounding box center [521, 220] width 868 height 355
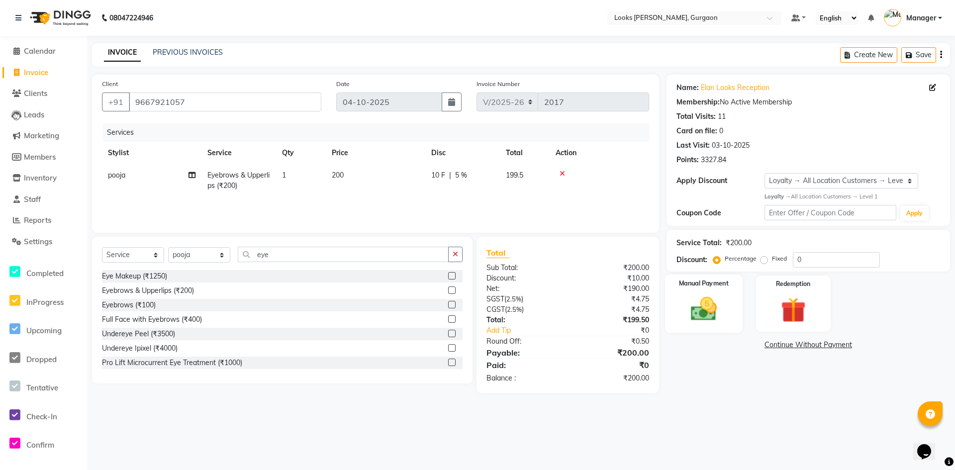
click at [719, 293] on div "Manual Payment" at bounding box center [704, 304] width 78 height 59
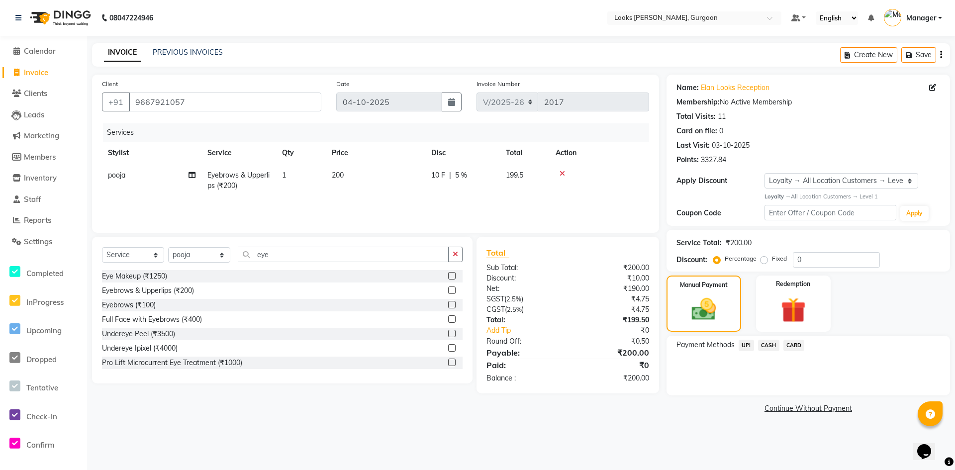
click at [746, 347] on span "UPI" at bounding box center [746, 345] width 15 height 11
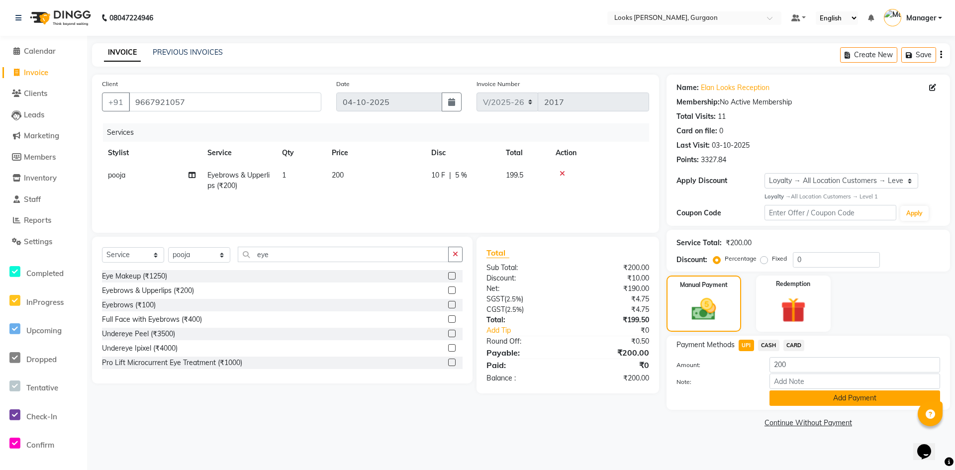
click at [802, 401] on button "Add Payment" at bounding box center [854, 397] width 171 height 15
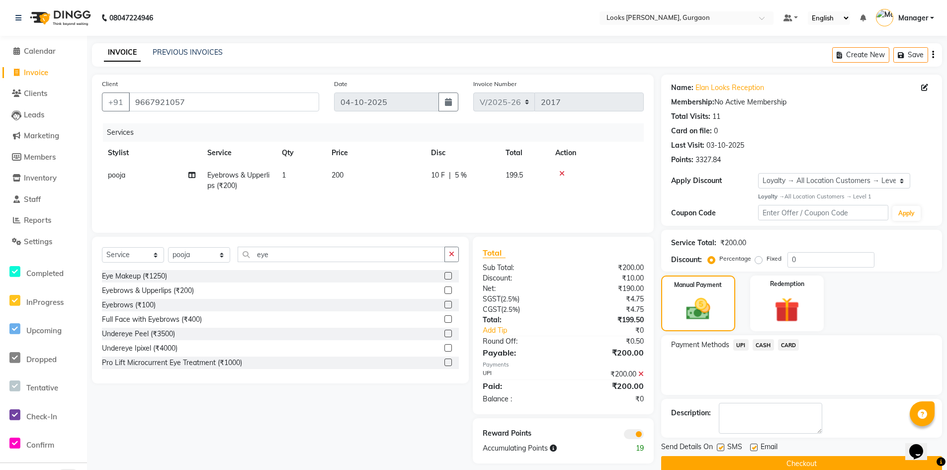
scroll to position [16, 0]
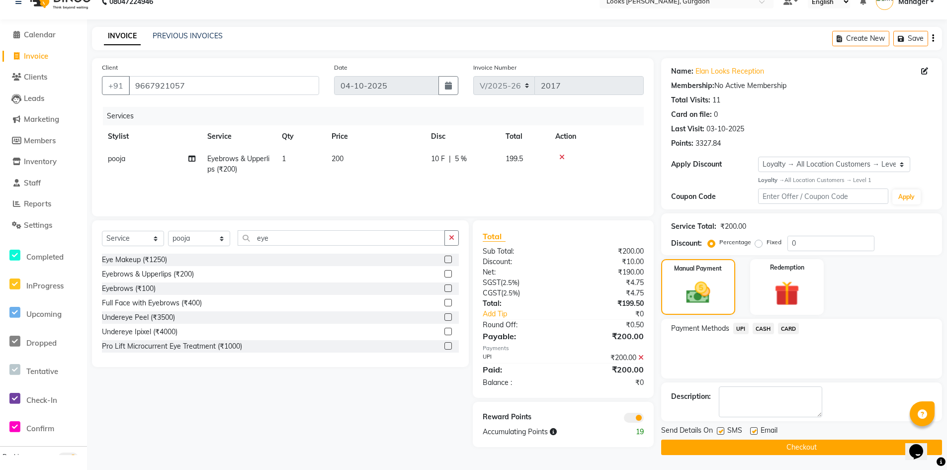
click at [778, 448] on button "Checkout" at bounding box center [801, 447] width 281 height 15
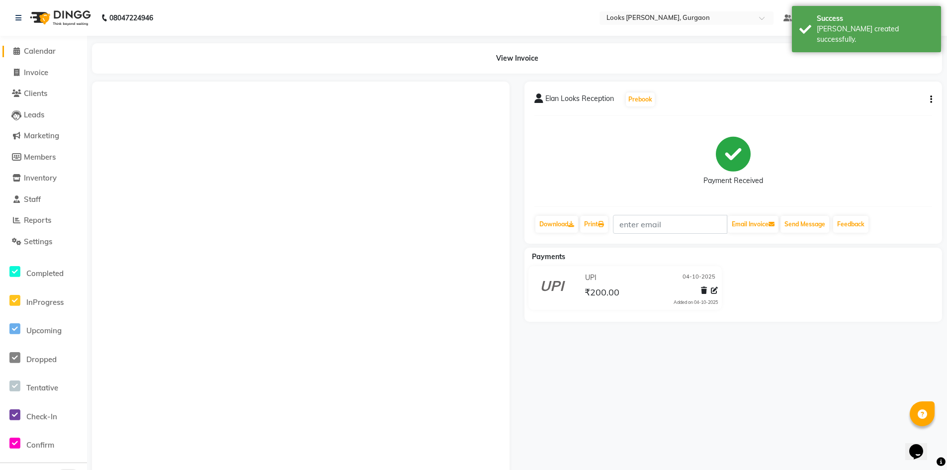
click at [48, 56] on link "Calendar" at bounding box center [43, 51] width 82 height 11
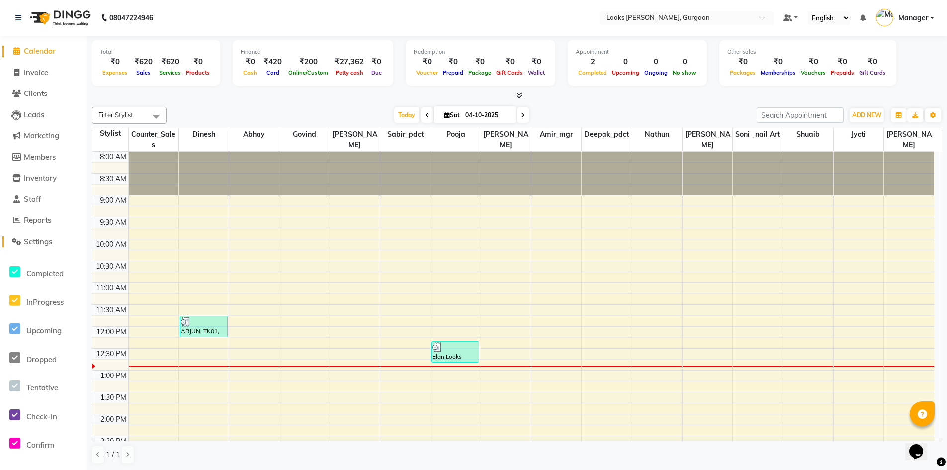
click at [40, 242] on span "Settings" at bounding box center [38, 241] width 28 height 9
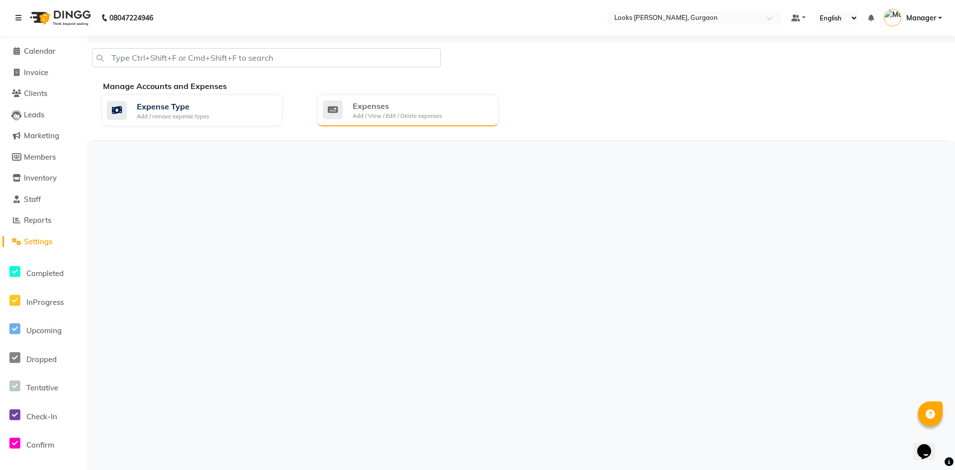
click at [397, 107] on div "Expenses" at bounding box center [397, 106] width 89 height 12
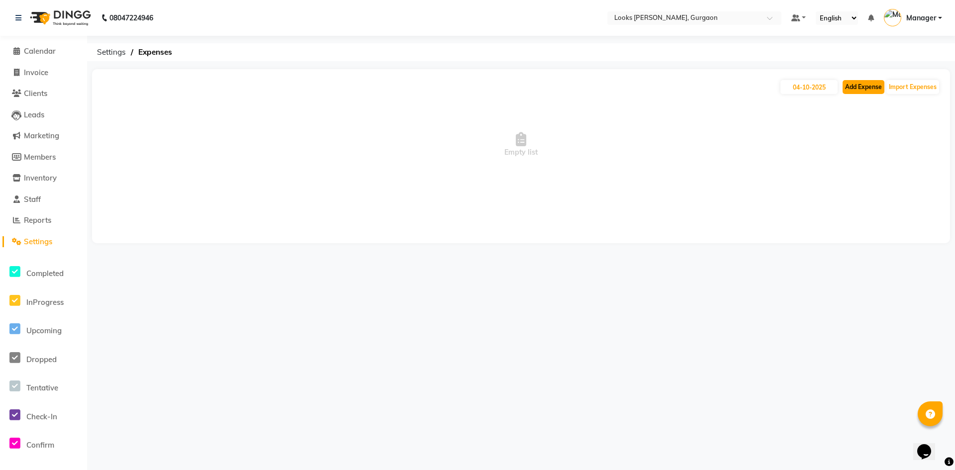
click at [860, 85] on button "Add Expense" at bounding box center [863, 87] width 42 height 14
select select "1"
select select "7576"
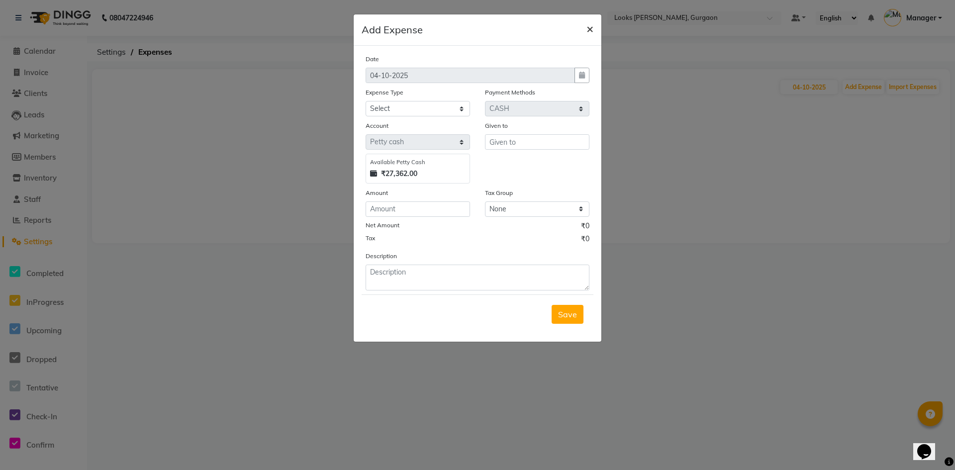
click at [592, 27] on span "×" at bounding box center [589, 28] width 7 height 15
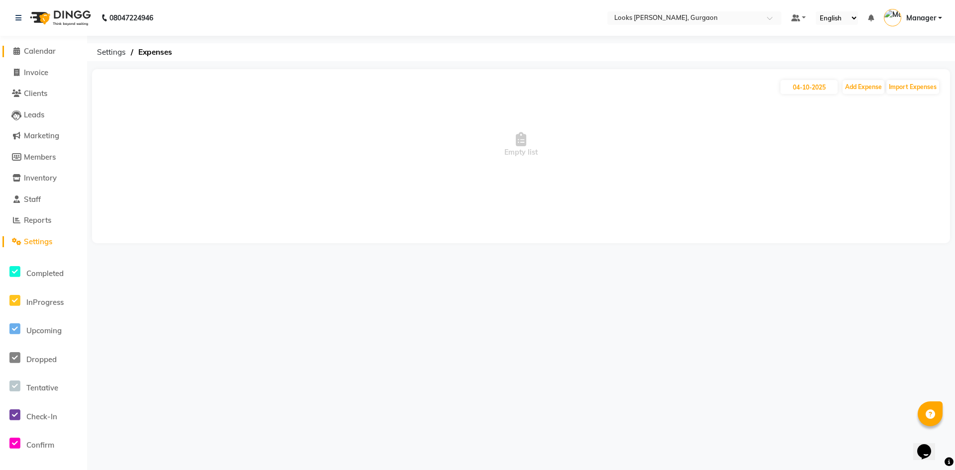
click at [42, 50] on span "Calendar" at bounding box center [40, 50] width 32 height 9
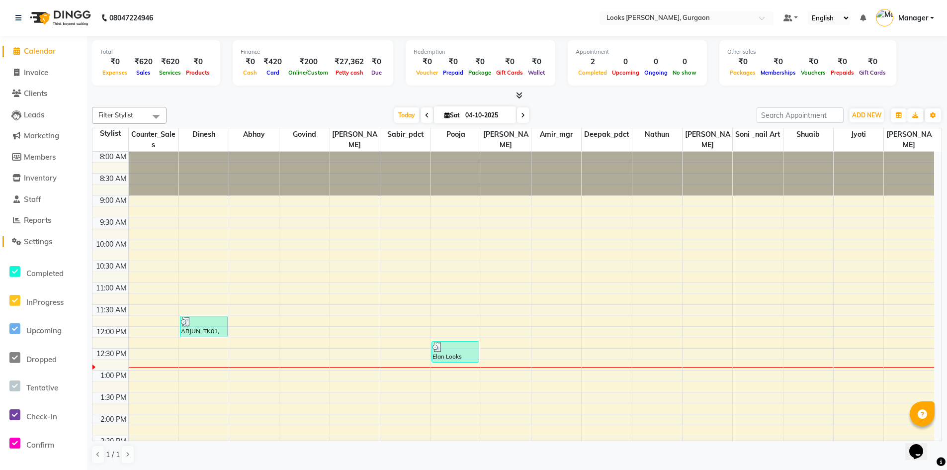
click at [42, 242] on span "Settings" at bounding box center [38, 241] width 28 height 9
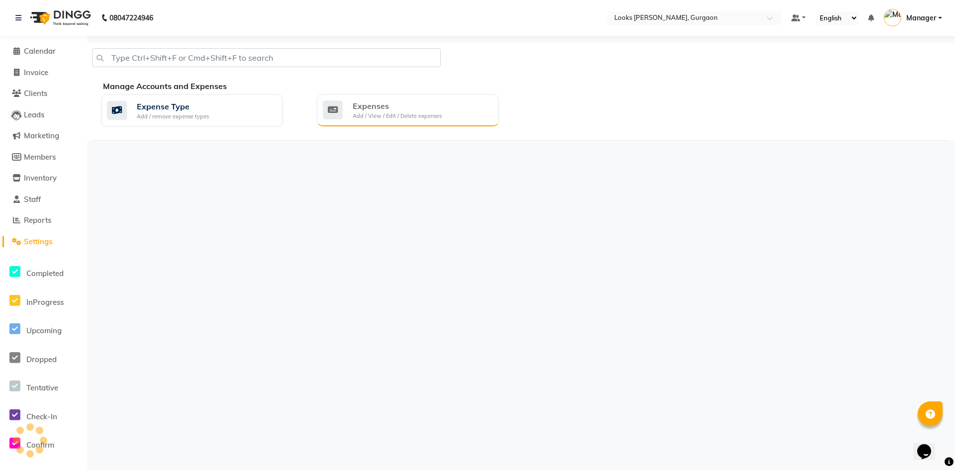
click at [381, 109] on div "Expenses" at bounding box center [397, 106] width 89 height 12
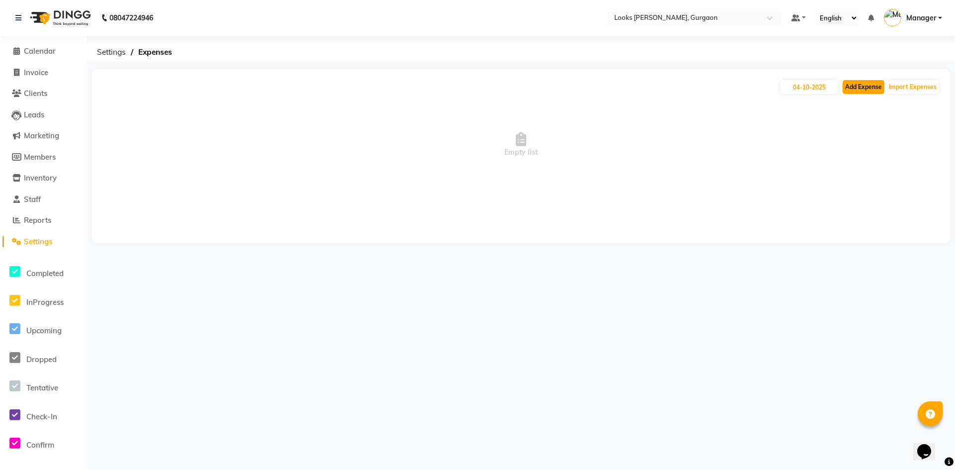
click at [862, 86] on button "Add Expense" at bounding box center [863, 87] width 42 height 14
select select "1"
select select "7576"
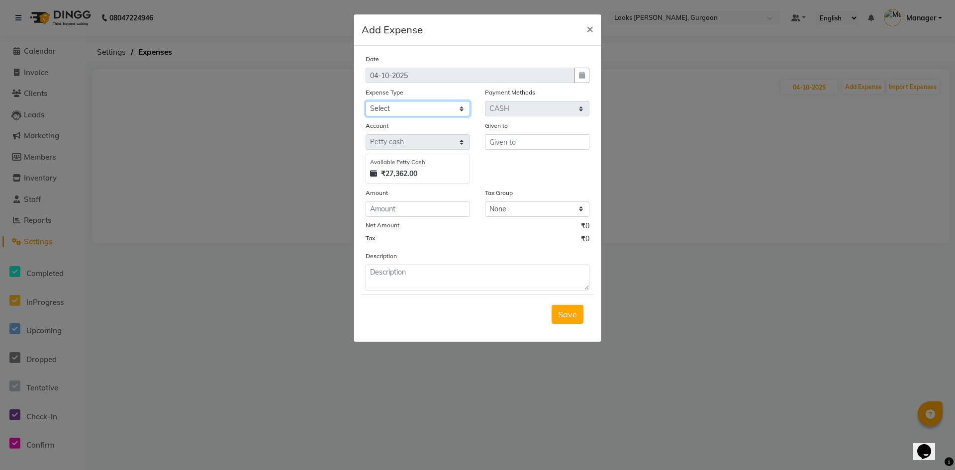
click at [428, 104] on select "Select Accommodation Aesthetics Bank Deposit BLINKIT Cash Handover Client Refun…" at bounding box center [418, 108] width 104 height 15
select select "24889"
click at [366, 101] on select "Select Accommodation Aesthetics Bank Deposit BLINKIT Cash Handover Client Refun…" at bounding box center [418, 108] width 104 height 15
click at [541, 141] on input "text" at bounding box center [537, 141] width 104 height 15
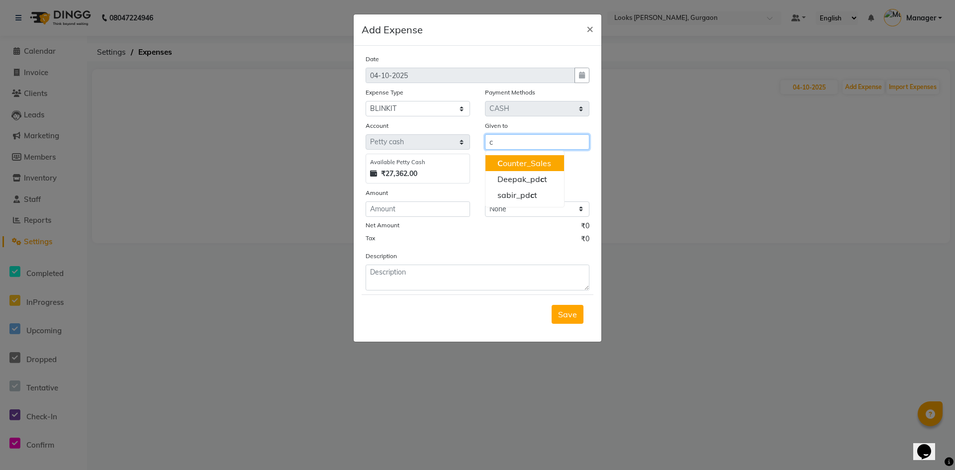
click at [533, 162] on ngb-highlight "C ounter_Sales" at bounding box center [524, 163] width 54 height 10
type input "Counter_Sales"
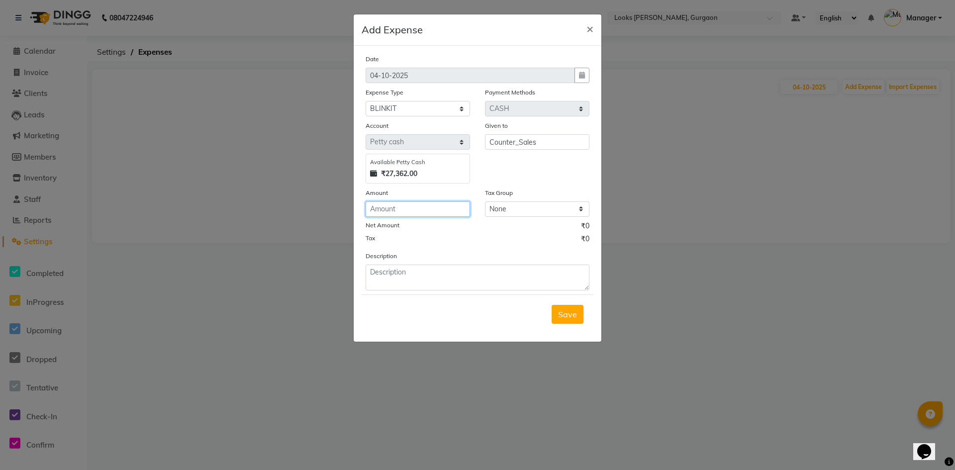
click at [414, 211] on input "number" at bounding box center [418, 208] width 104 height 15
type input "860"
click at [406, 274] on textarea at bounding box center [478, 278] width 224 height 26
click at [395, 271] on textarea "milk, coffe, sugar," at bounding box center [478, 278] width 224 height 26
click at [457, 275] on textarea "milk, coffee, sugar," at bounding box center [478, 278] width 224 height 26
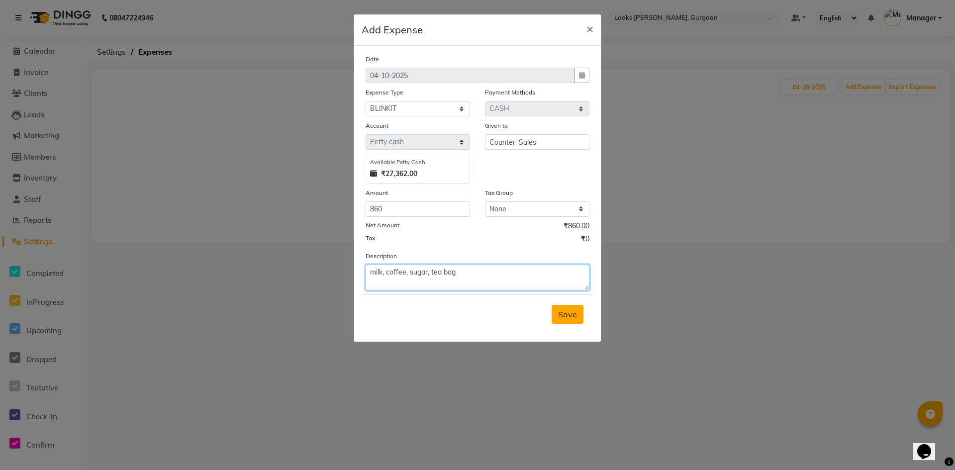
type textarea "milk, coffee, sugar, tea bag"
click at [572, 313] on span "Save" at bounding box center [567, 314] width 19 height 10
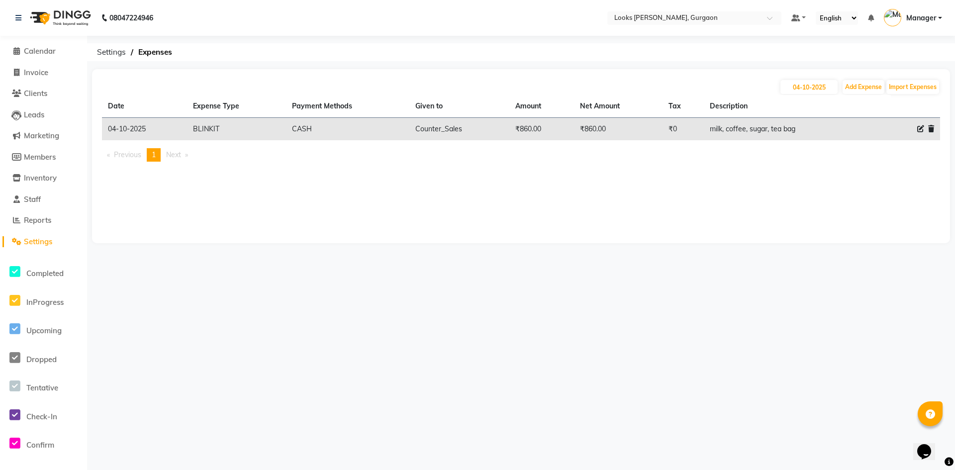
click at [919, 127] on icon at bounding box center [920, 128] width 7 height 7
select select "24889"
select select "1"
select select "7576"
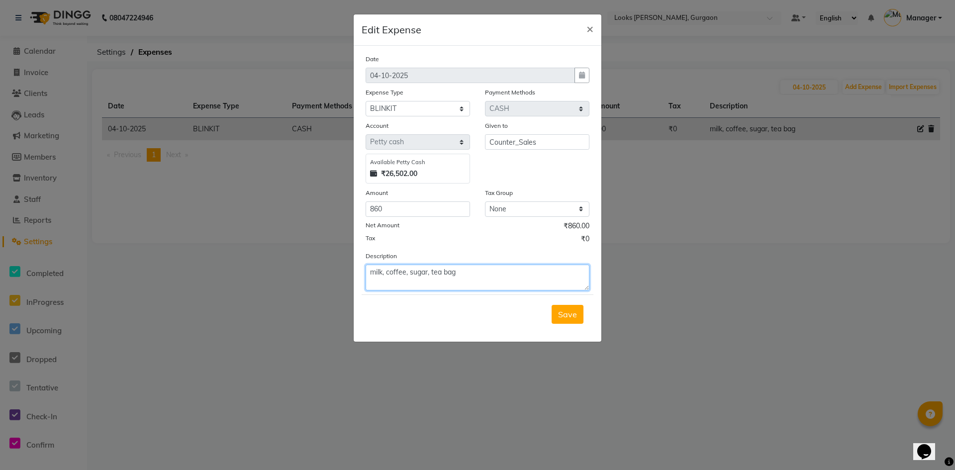
click at [511, 277] on textarea "milk, coffee, sugar, tea bag" at bounding box center [478, 278] width 224 height 26
paste textarea "Leaves"
type textarea "milk, coffee, sugar, tea Leaves"
click at [569, 318] on span "Save" at bounding box center [567, 314] width 19 height 10
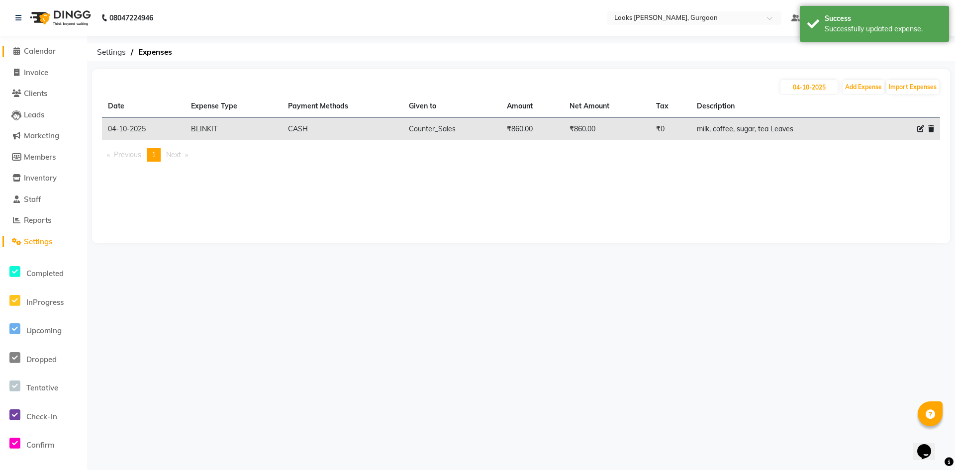
click at [42, 50] on span "Calendar" at bounding box center [40, 50] width 32 height 9
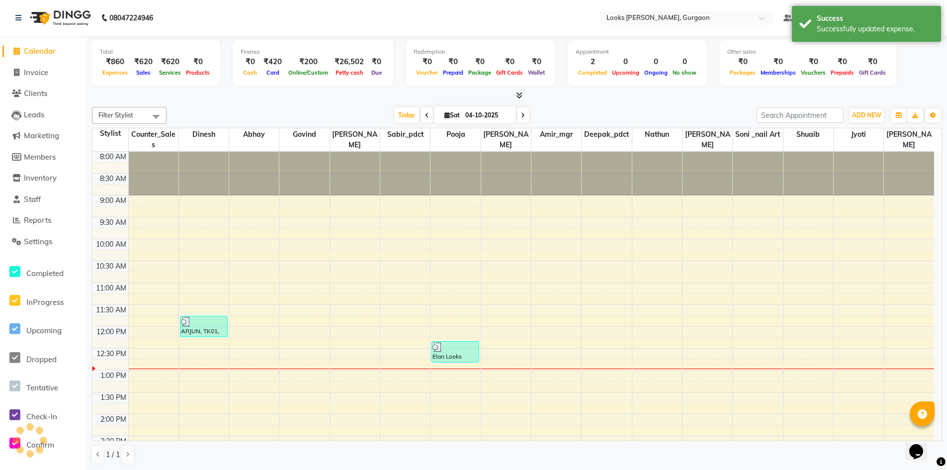
click at [42, 50] on span "Calendar" at bounding box center [40, 50] width 32 height 9
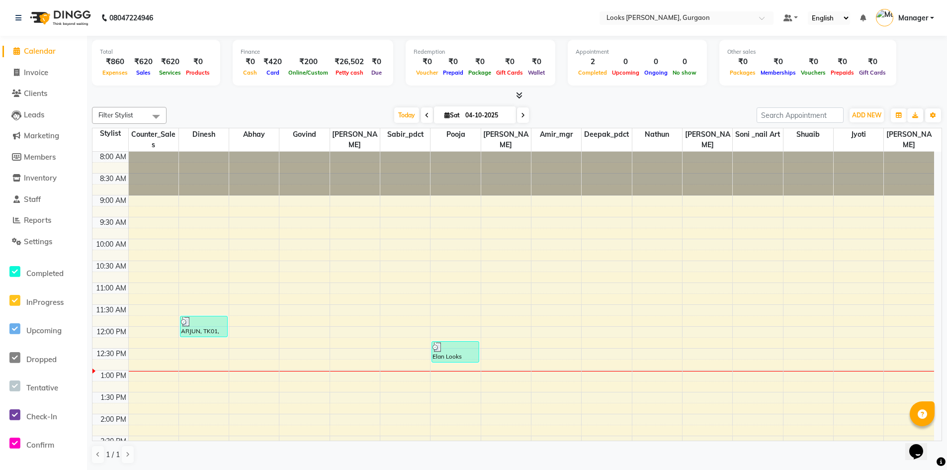
click at [45, 54] on span "Calendar" at bounding box center [40, 50] width 32 height 9
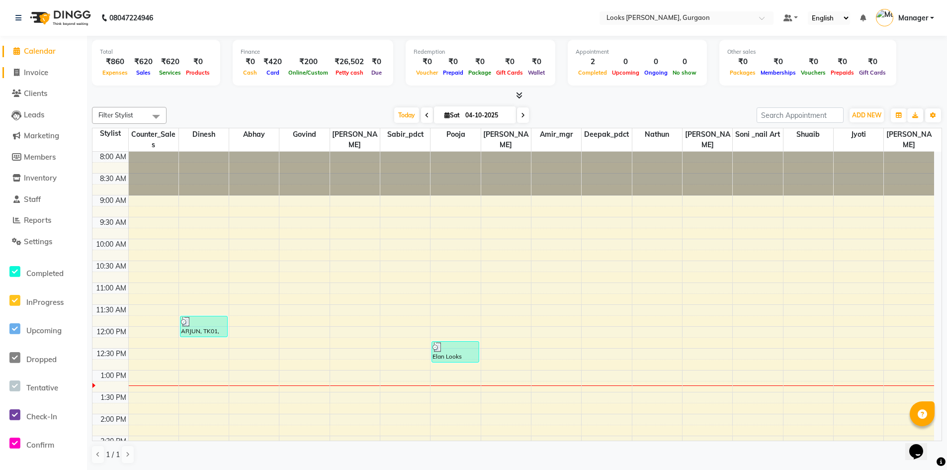
click at [36, 73] on span "Invoice" at bounding box center [36, 72] width 24 height 9
select select "service"
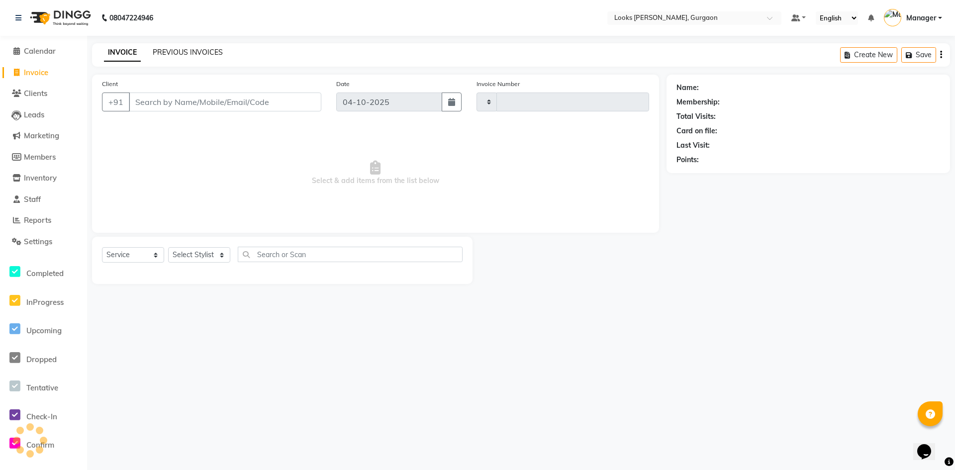
type input "2018"
select select "8452"
click at [158, 49] on link "PREVIOUS INVOICES" at bounding box center [188, 52] width 70 height 9
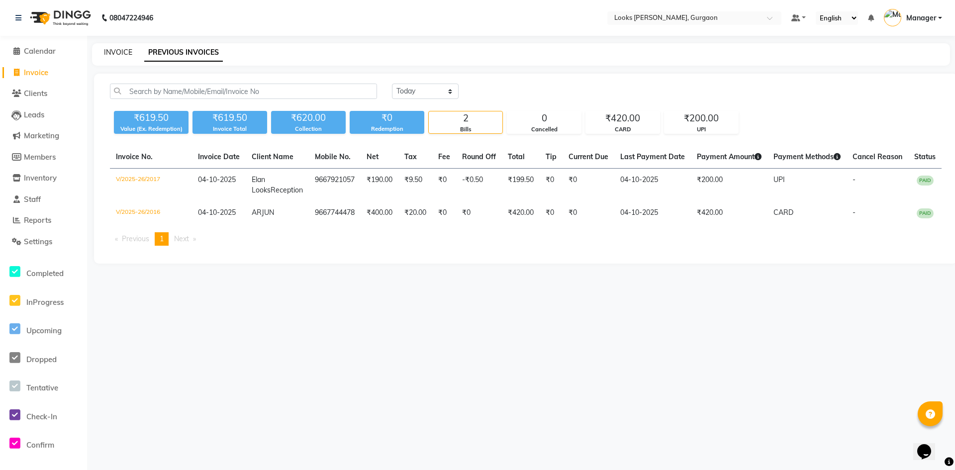
click at [122, 48] on link "INVOICE" at bounding box center [118, 52] width 28 height 9
select select "8452"
select select "service"
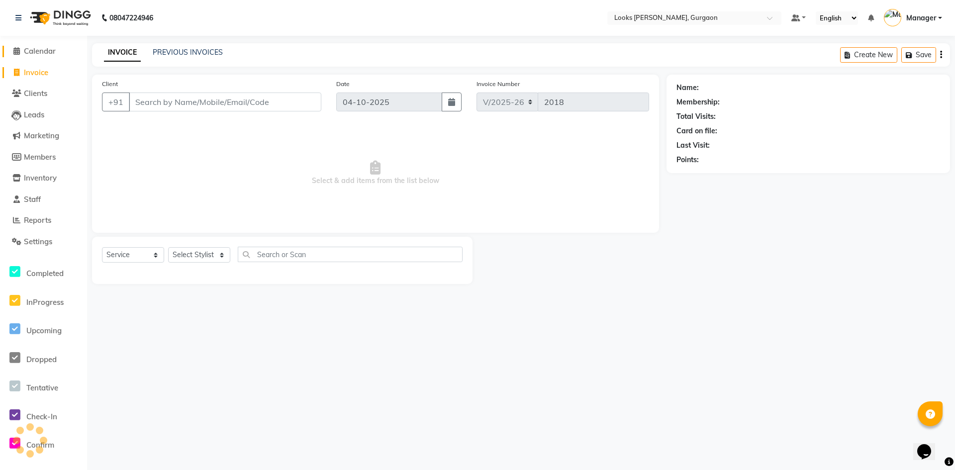
click at [24, 49] on span "Calendar" at bounding box center [40, 50] width 32 height 9
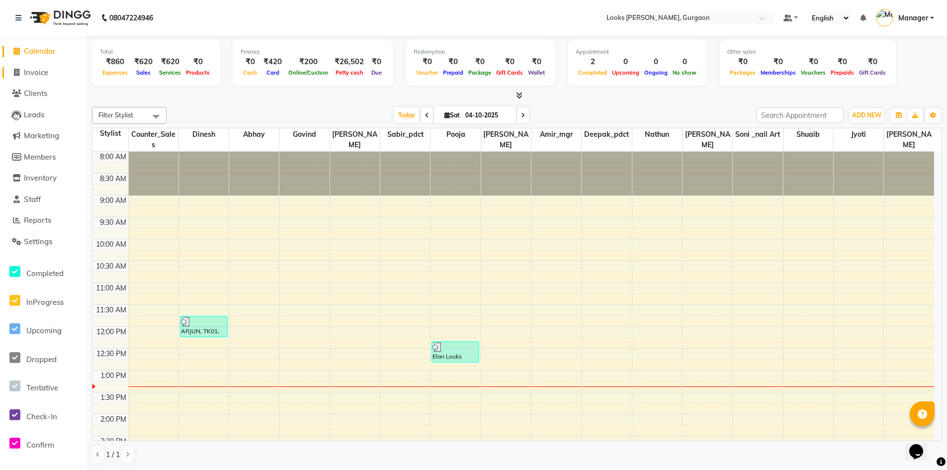
click at [33, 70] on span "Invoice" at bounding box center [36, 72] width 24 height 9
select select "service"
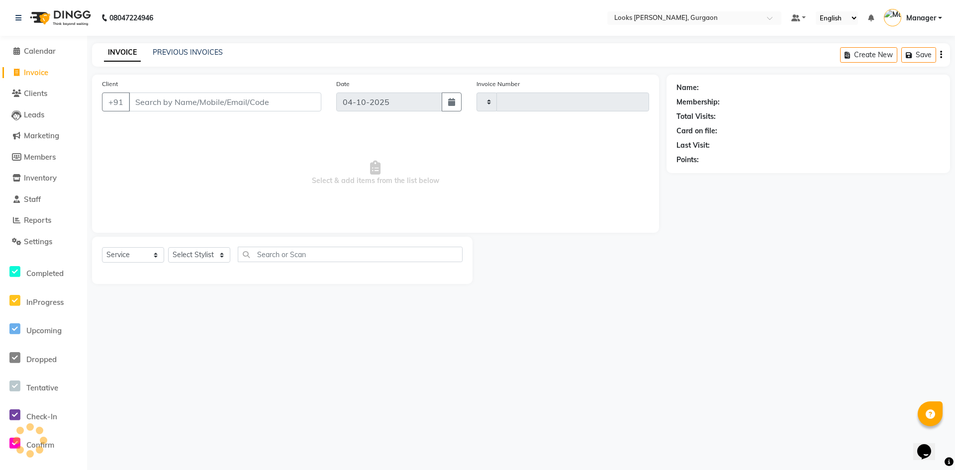
type input "2018"
select select "8452"
click at [185, 50] on link "PREVIOUS INVOICES" at bounding box center [188, 52] width 70 height 9
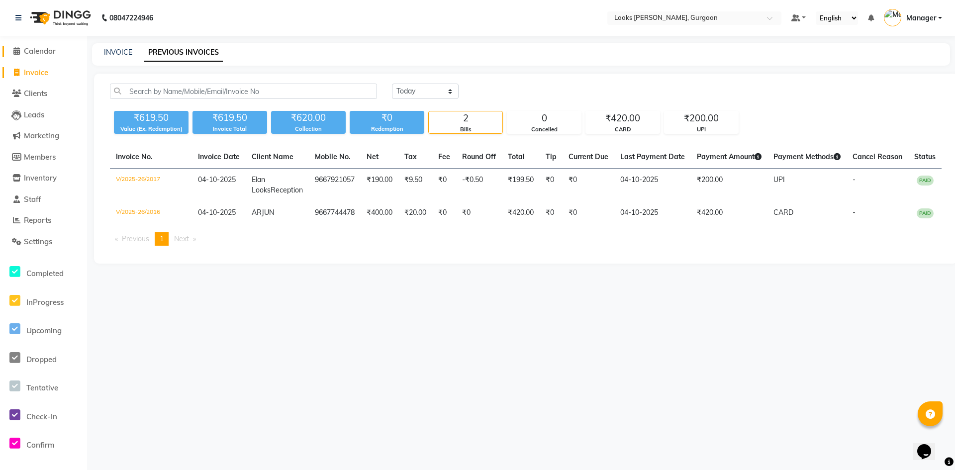
click at [44, 53] on span "Calendar" at bounding box center [40, 50] width 32 height 9
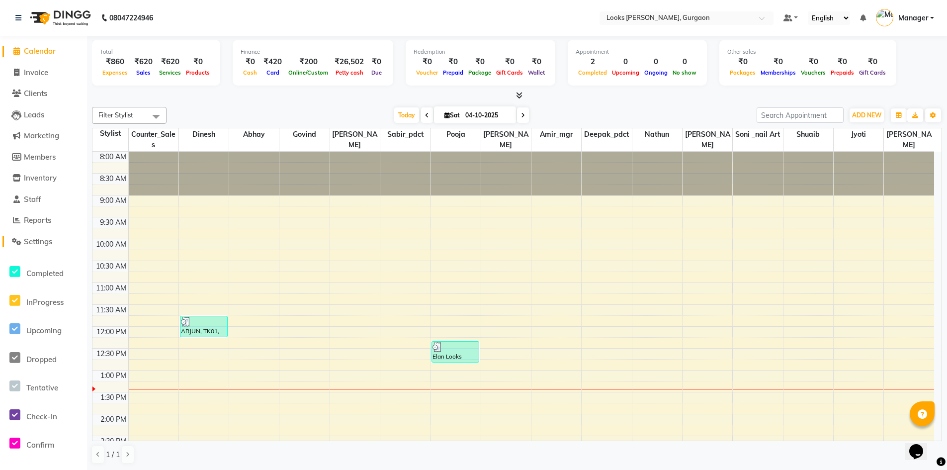
click at [35, 242] on span "Settings" at bounding box center [38, 241] width 28 height 9
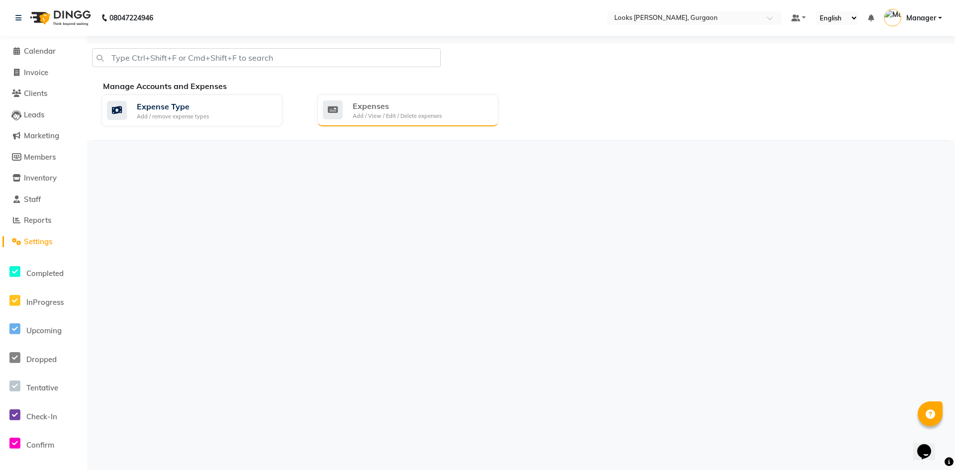
click at [352, 97] on div "Expenses Add / View / Edit / Delete expenses" at bounding box center [407, 110] width 181 height 32
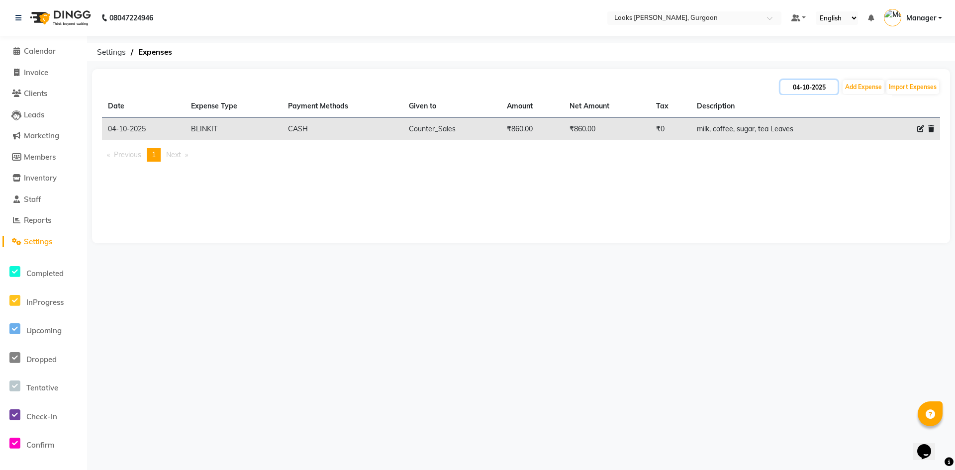
click at [794, 86] on input "04-10-2025" at bounding box center [808, 87] width 57 height 14
select select "10"
select select "2025"
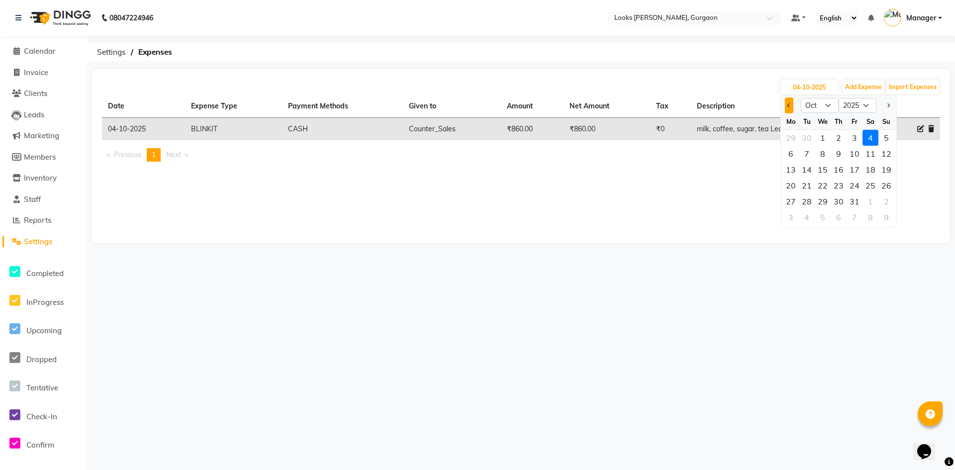
click at [788, 102] on button "Previous month" at bounding box center [789, 105] width 8 height 16
select select "9"
click at [787, 202] on div "29" at bounding box center [791, 201] width 16 height 16
type input "29-09-2025"
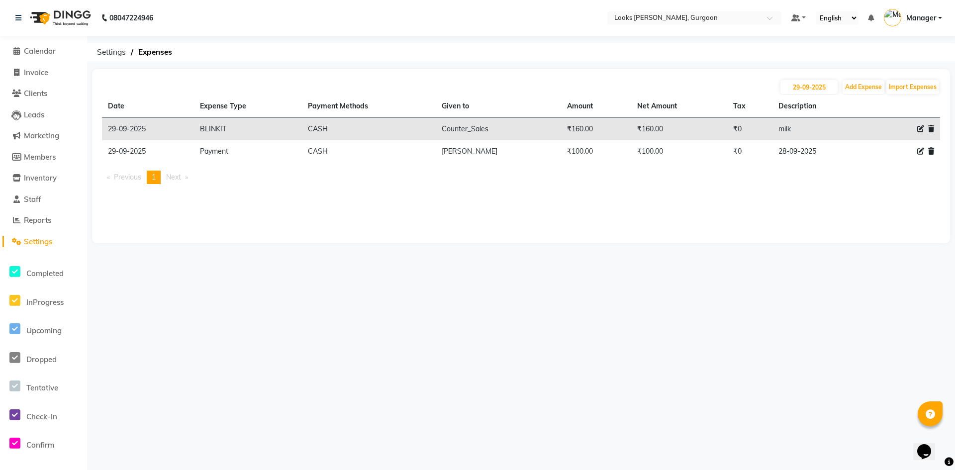
click at [947, 116] on main "29-09-2025 Add Expense Import Expenses Date Expense Type Payment Methods Given …" at bounding box center [521, 163] width 868 height 189
click at [800, 91] on input "29-09-2025" at bounding box center [808, 87] width 57 height 14
select select "9"
select select "2025"
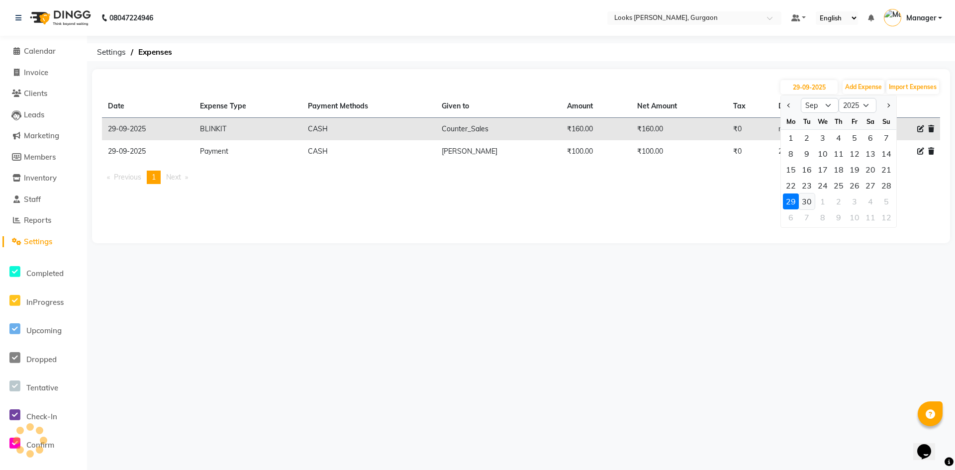
click at [808, 203] on div "30" at bounding box center [807, 201] width 16 height 16
type input "30-09-2025"
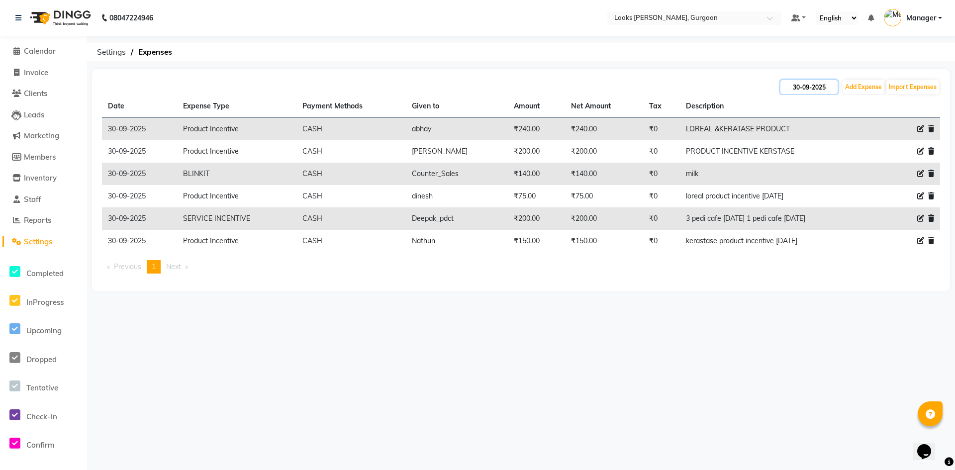
click at [795, 86] on input "30-09-2025" at bounding box center [808, 87] width 57 height 14
select select "9"
select select "2025"
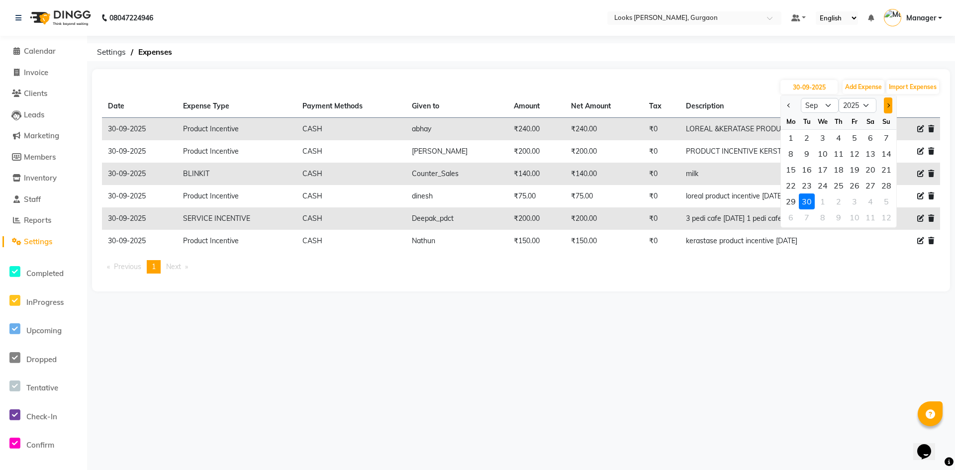
click at [885, 107] on button "Next month" at bounding box center [888, 105] width 8 height 16
select select "10"
click at [824, 139] on div "1" at bounding box center [823, 138] width 16 height 16
type input "01-10-2025"
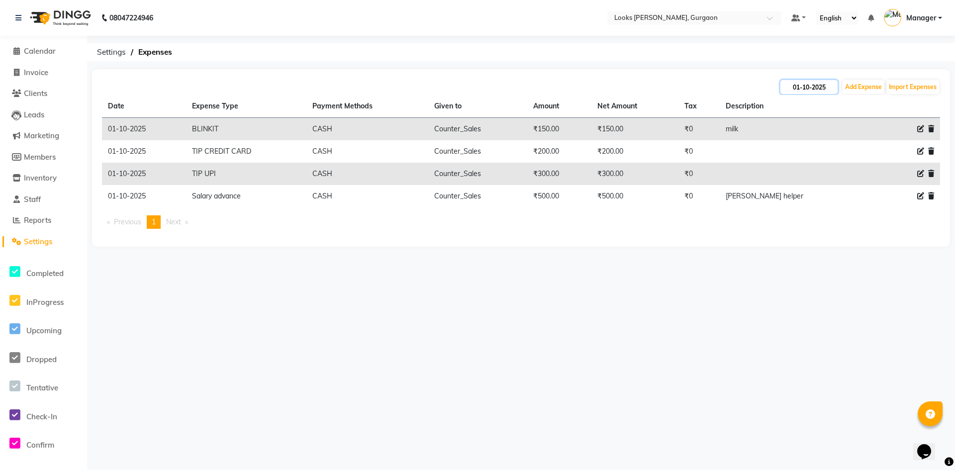
click at [808, 91] on input "01-10-2025" at bounding box center [808, 87] width 57 height 14
select select "10"
select select "2025"
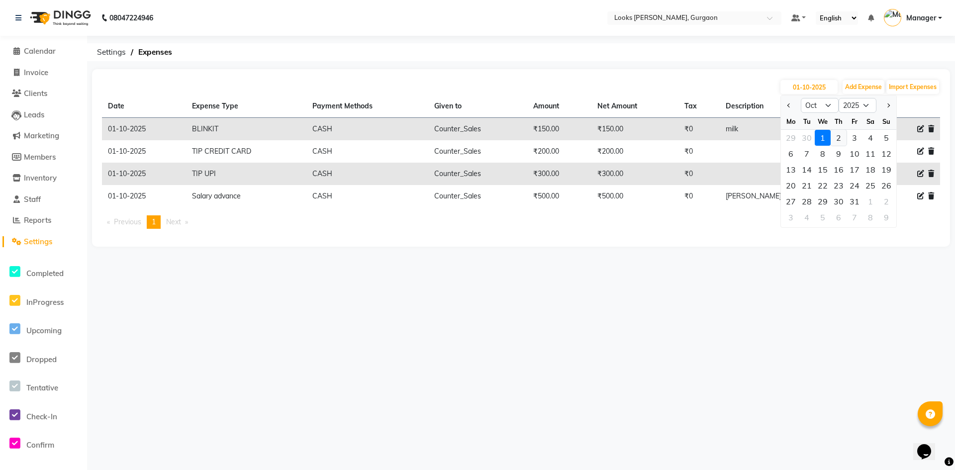
click at [845, 135] on div "2" at bounding box center [839, 138] width 16 height 16
type input "02-10-2025"
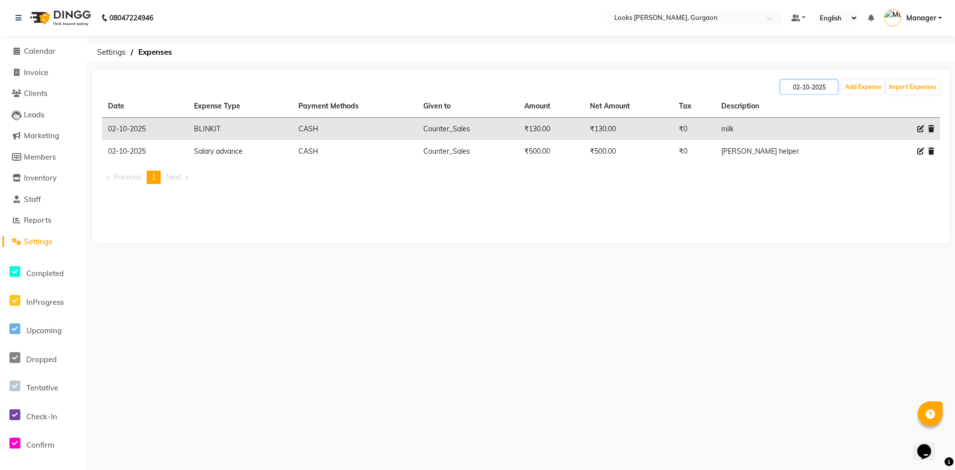
drag, startPoint x: 816, startPoint y: 90, endPoint x: 812, endPoint y: 99, distance: 10.1
click at [814, 95] on div "02-10-2025 Add Expense Import Expenses Date Expense Type Payment Methods Given …" at bounding box center [521, 156] width 858 height 174
click at [816, 86] on input "02-10-2025" at bounding box center [808, 87] width 57 height 14
select select "10"
select select "2025"
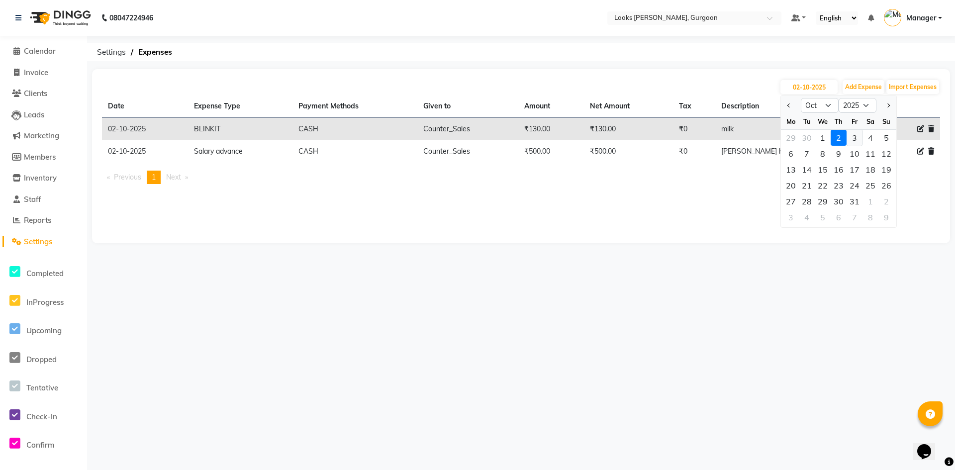
click at [855, 140] on div "3" at bounding box center [854, 138] width 16 height 16
type input "03-10-2025"
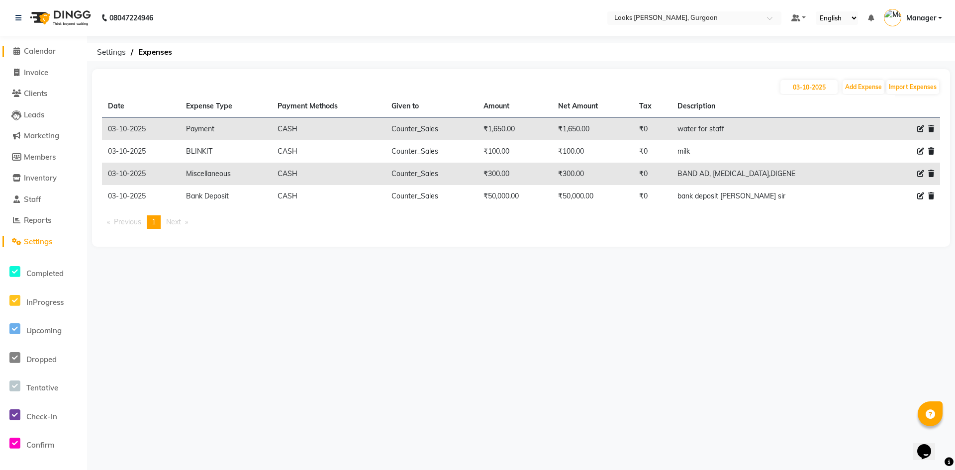
click at [46, 49] on span "Calendar" at bounding box center [40, 50] width 32 height 9
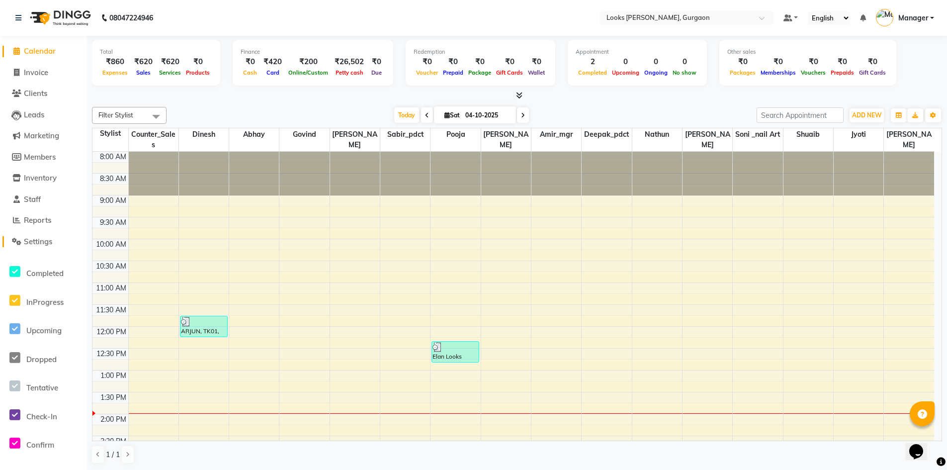
click at [47, 243] on span "Settings" at bounding box center [38, 241] width 28 height 9
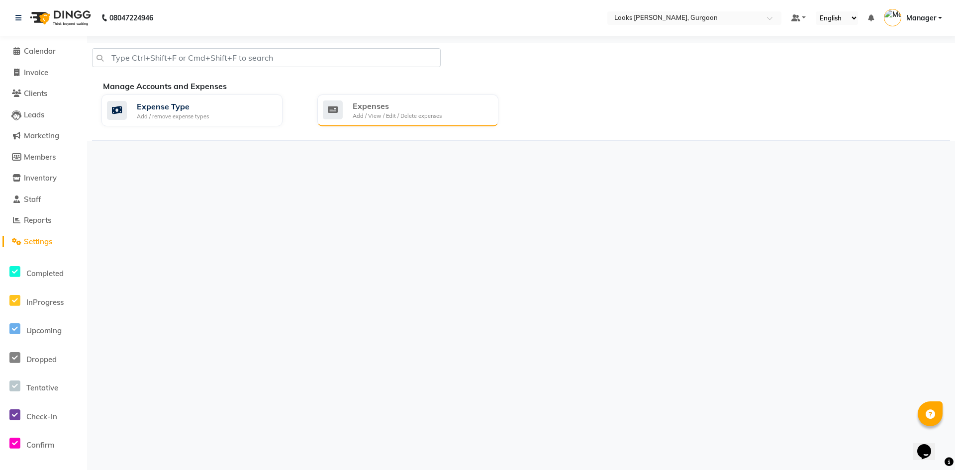
click at [435, 121] on div "Expenses Add / View / Edit / Delete expenses" at bounding box center [407, 110] width 181 height 32
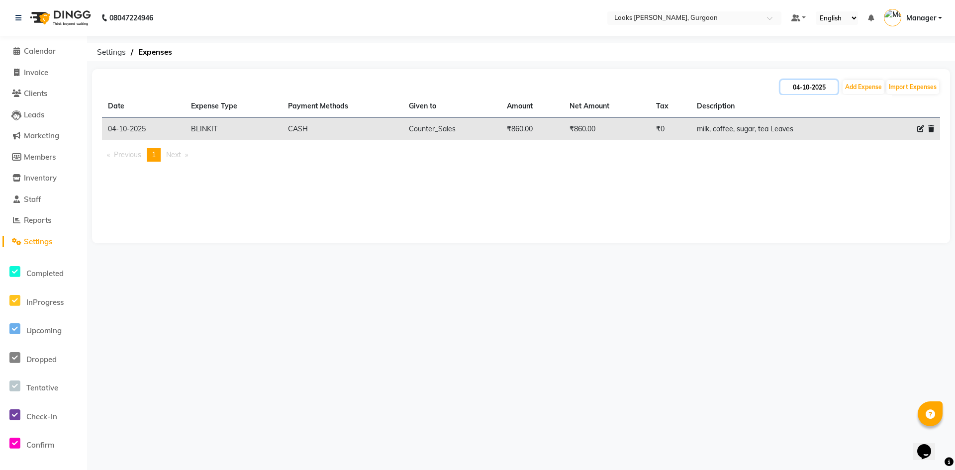
click at [801, 84] on input "04-10-2025" at bounding box center [808, 87] width 57 height 14
select select "10"
select select "2025"
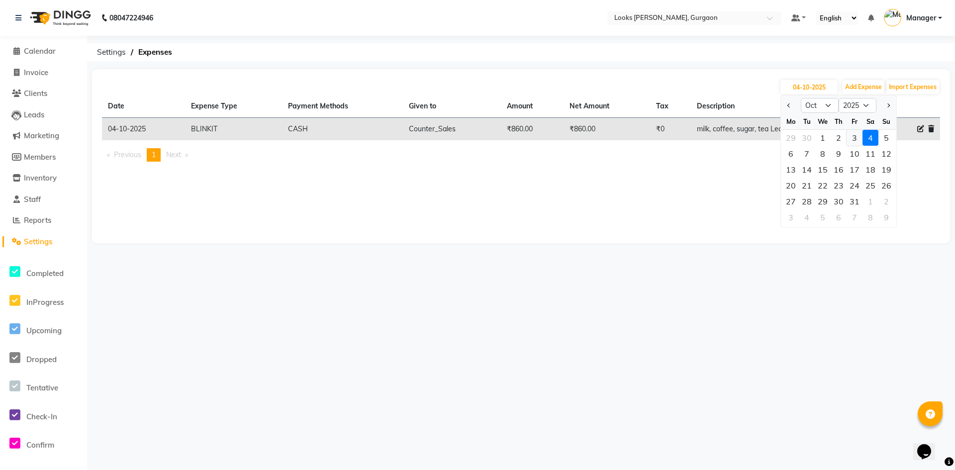
click at [852, 143] on div "3" at bounding box center [854, 138] width 16 height 16
type input "03-10-2025"
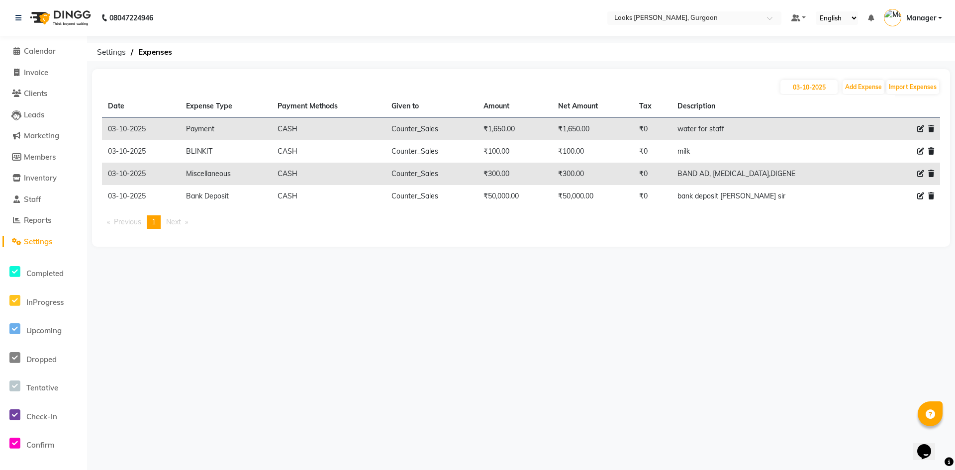
click at [26, 243] on span "Settings" at bounding box center [38, 241] width 28 height 9
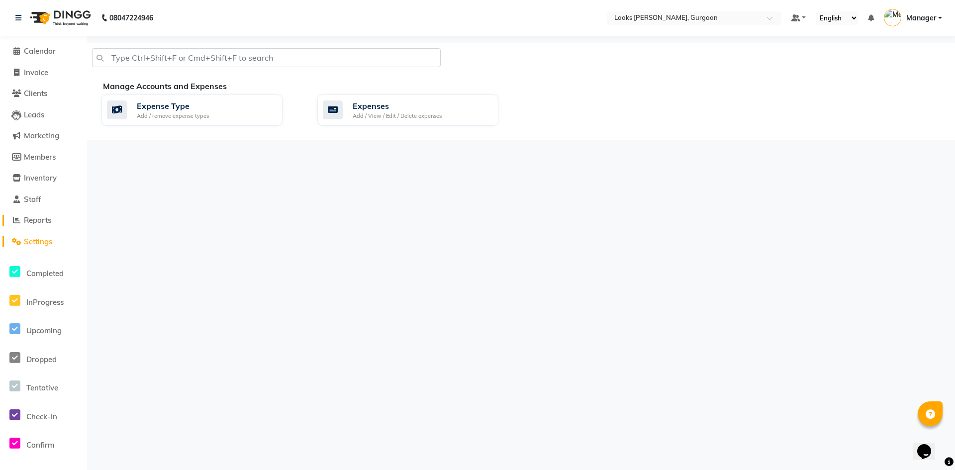
click at [28, 221] on span "Reports" at bounding box center [37, 219] width 27 height 9
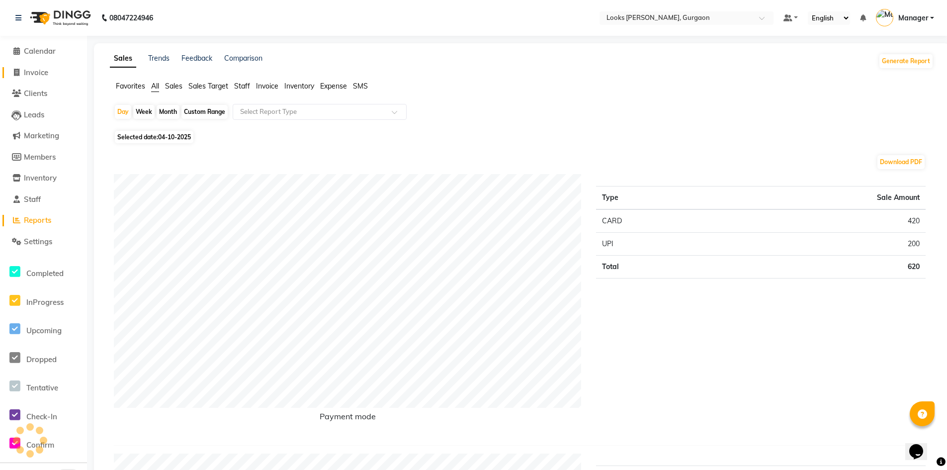
click at [33, 74] on span "Invoice" at bounding box center [36, 72] width 24 height 9
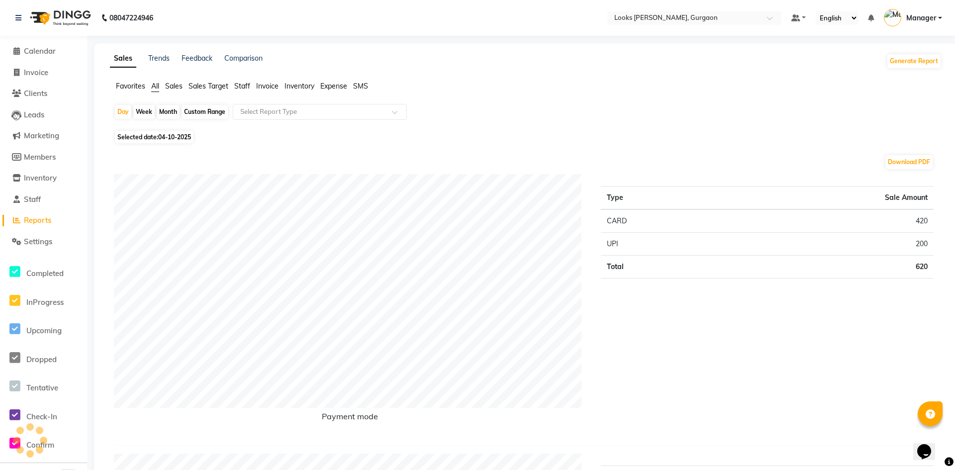
select select "service"
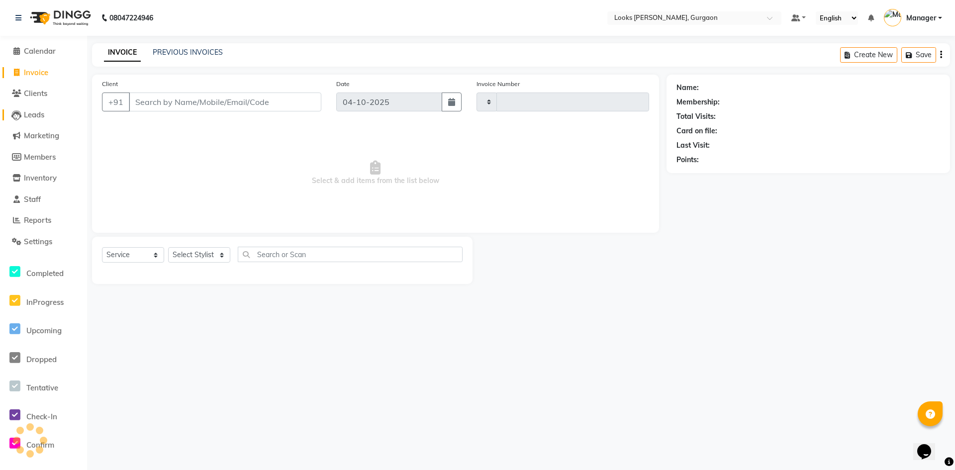
type input "2018"
select select "8452"
drag, startPoint x: 224, startPoint y: 252, endPoint x: 219, endPoint y: 249, distance: 5.1
click at [224, 252] on select "Select Stylist" at bounding box center [199, 254] width 62 height 15
select select "84463"
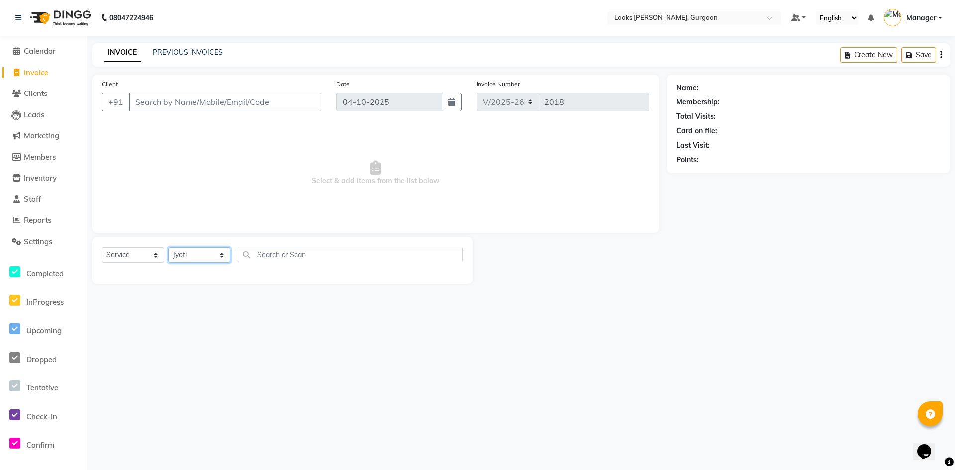
click at [168, 247] on select "Select Stylist aahil abhay Amir_mgr Anamika Counter_Sales Deepak_pdct dinesh go…" at bounding box center [199, 254] width 62 height 15
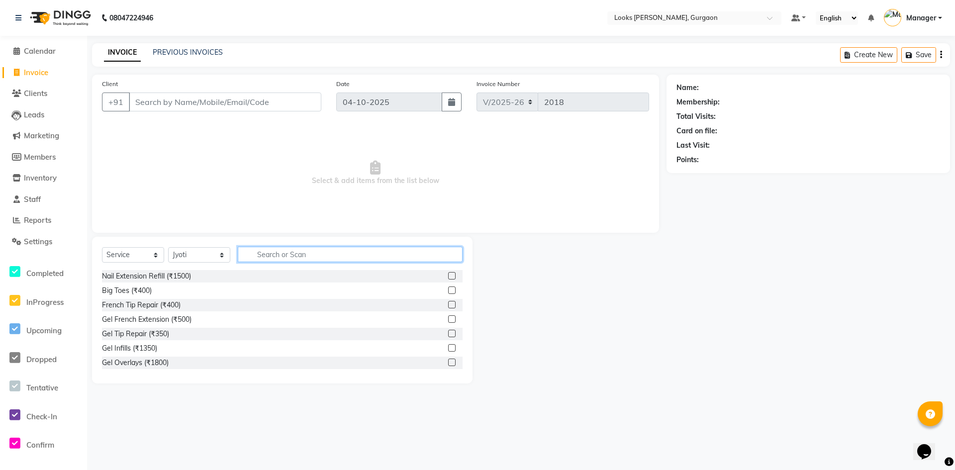
click at [266, 256] on input "text" at bounding box center [350, 254] width 225 height 15
type input "EYE"
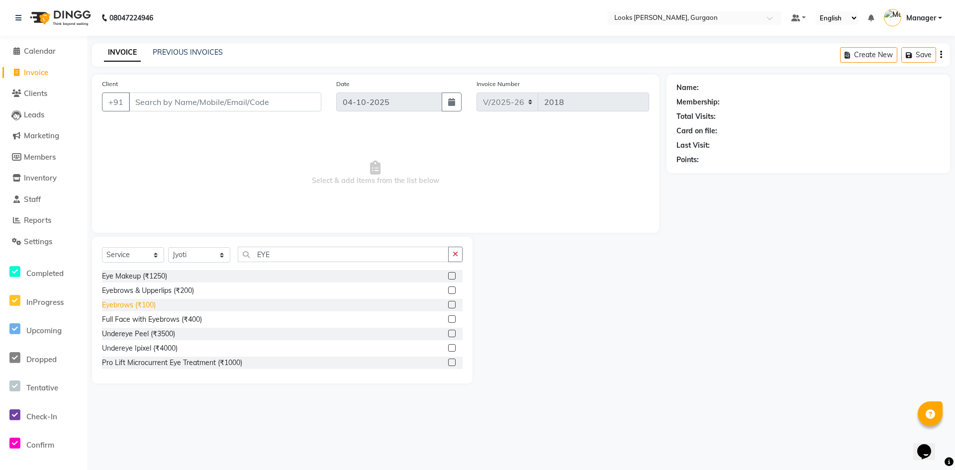
click at [135, 304] on div "Eyebrows (₹100)" at bounding box center [129, 305] width 54 height 10
checkbox input "false"
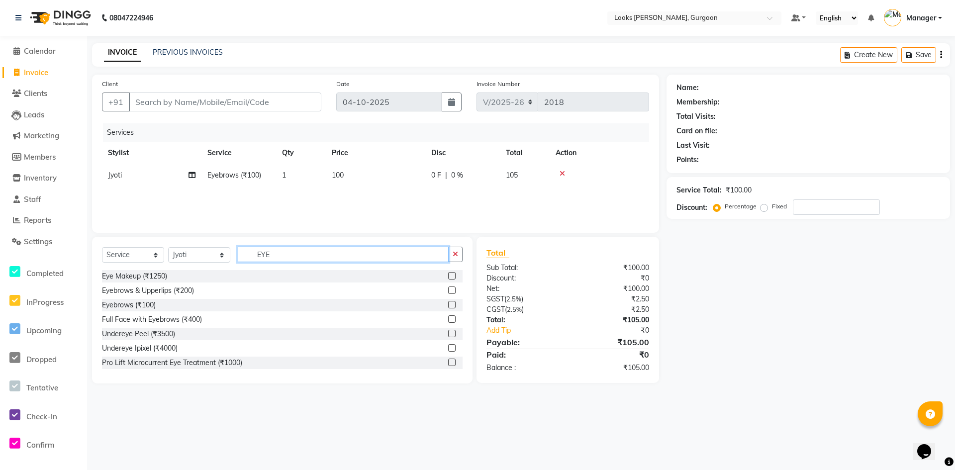
drag, startPoint x: 288, startPoint y: 253, endPoint x: 218, endPoint y: 261, distance: 70.0
click at [218, 261] on div "Select Service Product Membership Package Voucher Prepaid Gift Card Select Styl…" at bounding box center [282, 258] width 361 height 23
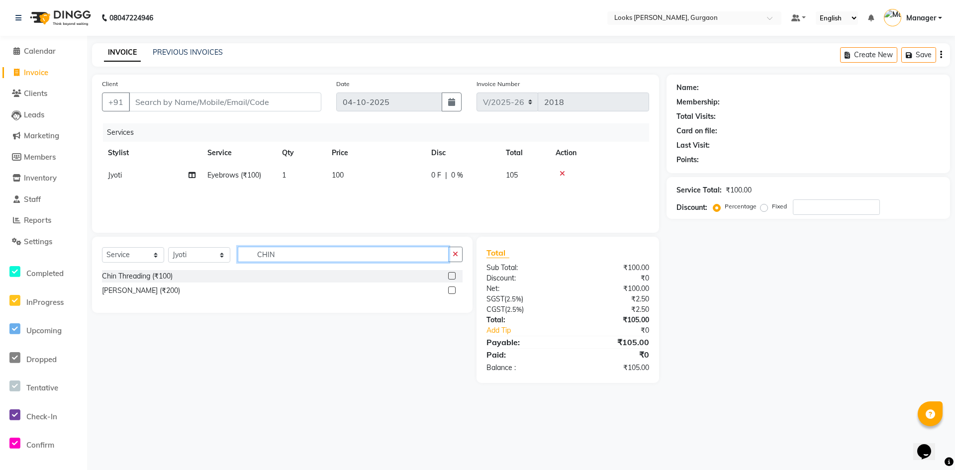
type input "CHIN"
drag, startPoint x: 161, startPoint y: 270, endPoint x: 167, endPoint y: 279, distance: 10.8
click at [164, 277] on div "Chin Threading (₹100)" at bounding box center [282, 276] width 361 height 12
click at [172, 276] on div "Chin Threading (₹100)" at bounding box center [137, 276] width 71 height 10
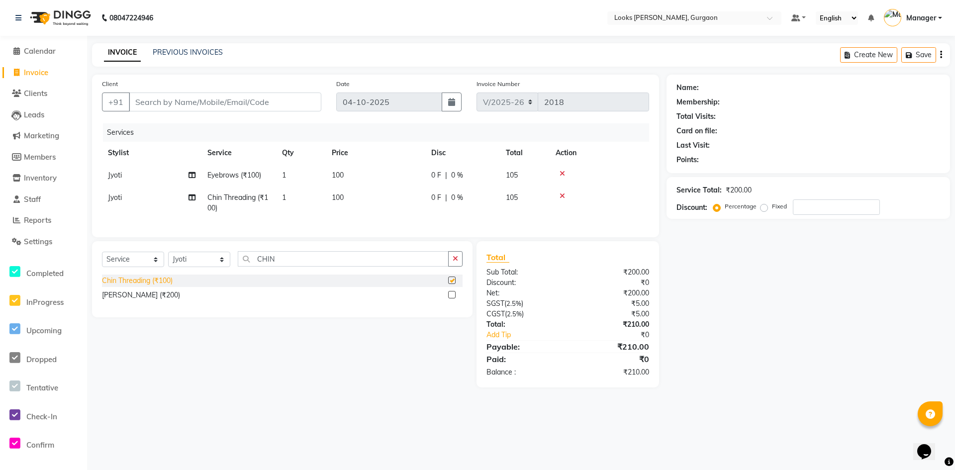
checkbox input "false"
drag, startPoint x: 220, startPoint y: 102, endPoint x: 238, endPoint y: 120, distance: 25.3
click at [222, 104] on input "Client" at bounding box center [225, 102] width 192 height 19
type input "9"
type input "0"
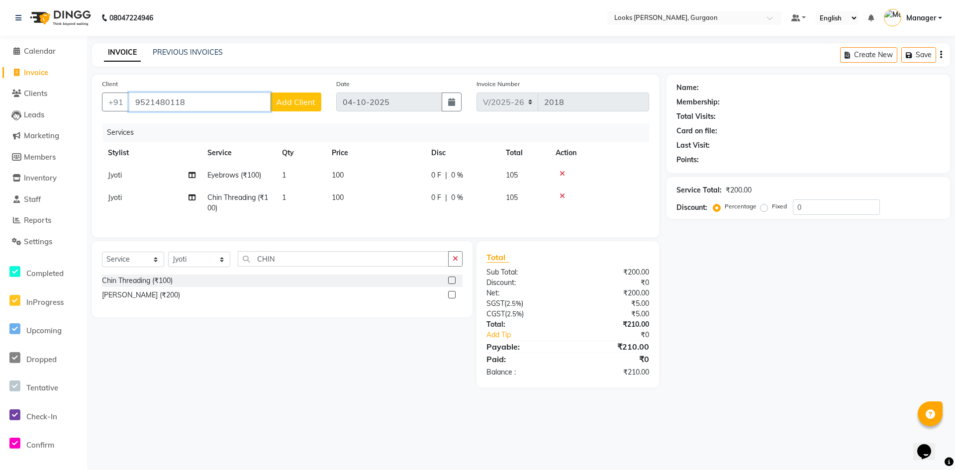
type input "9521480118"
click at [284, 103] on span "Add Client" at bounding box center [295, 102] width 39 height 10
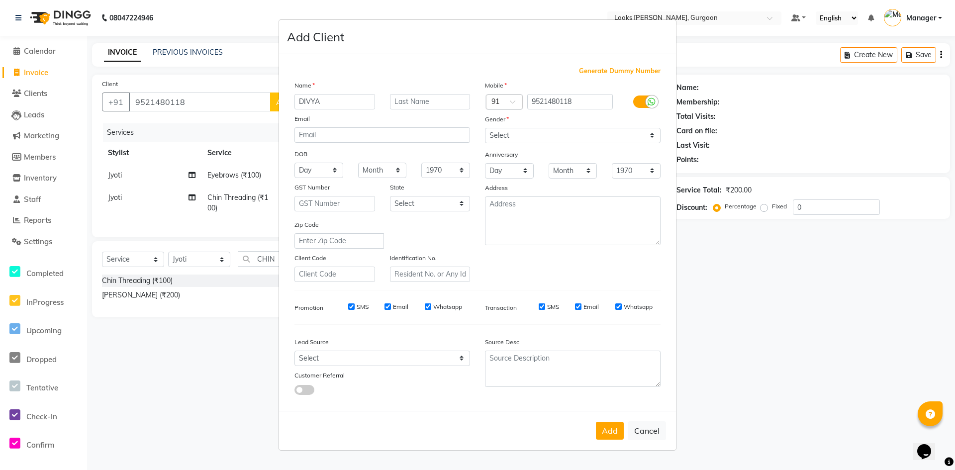
type input "DIVYA"
click at [644, 132] on select "Select Male Female Other Prefer Not To Say" at bounding box center [573, 135] width 176 height 15
select select "other"
click at [485, 128] on select "Select Male Female Other Prefer Not To Say" at bounding box center [573, 135] width 176 height 15
drag, startPoint x: 462, startPoint y: 200, endPoint x: 456, endPoint y: 211, distance: 12.2
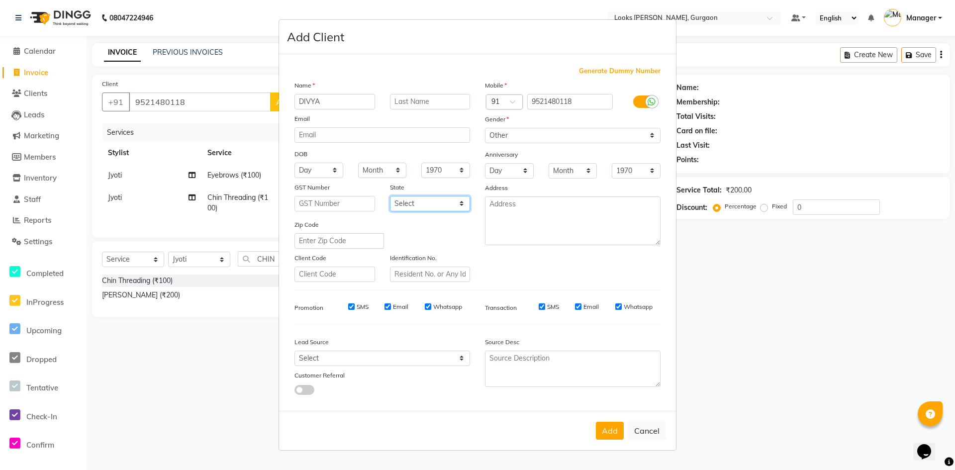
click at [462, 200] on select "Select Andaman and Nicobar Islands Andhra Pradesh Arunachal Pradesh Assam Bihar…" at bounding box center [430, 203] width 81 height 15
select select "13"
click at [390, 196] on select "Select Andaman and Nicobar Islands Andhra Pradesh Arunachal Pradesh Assam Bihar…" at bounding box center [430, 203] width 81 height 15
click at [523, 234] on textarea at bounding box center [573, 220] width 176 height 49
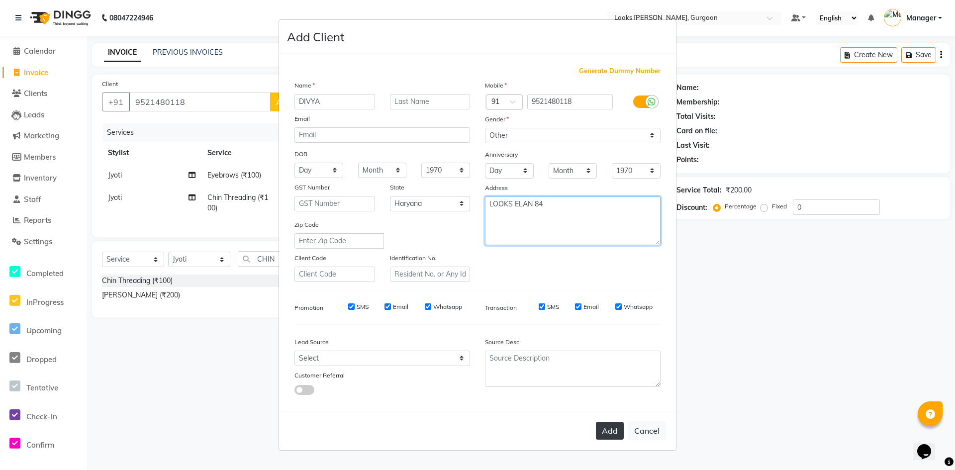
type textarea "LOOKS ELAN 84"
click at [607, 430] on button "Add" at bounding box center [610, 431] width 28 height 18
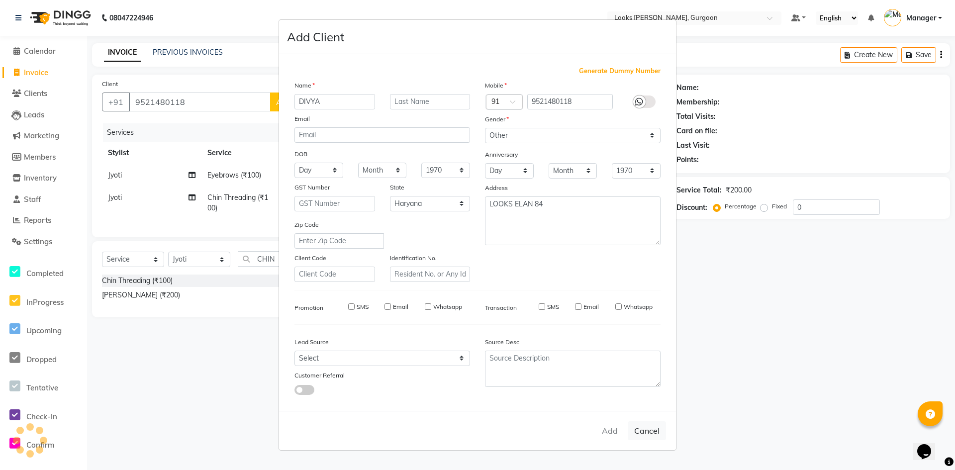
select select
select select "null"
select select
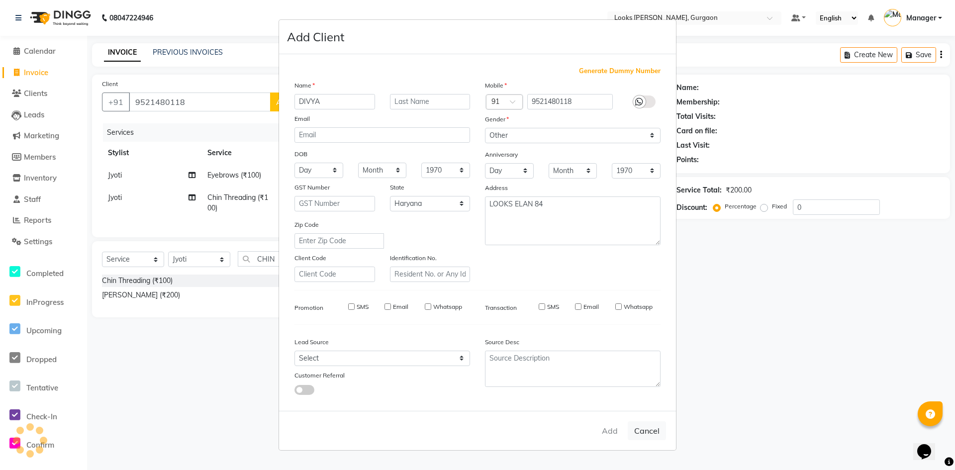
select select
checkbox input "false"
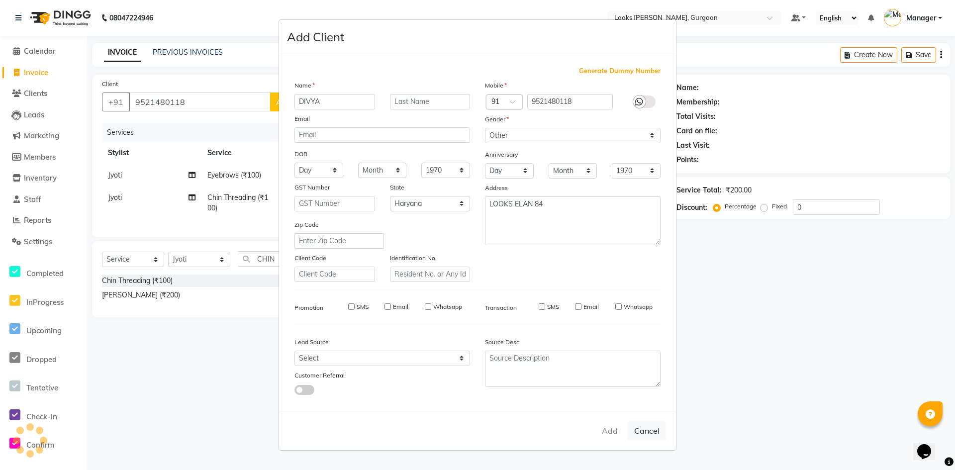
checkbox input "false"
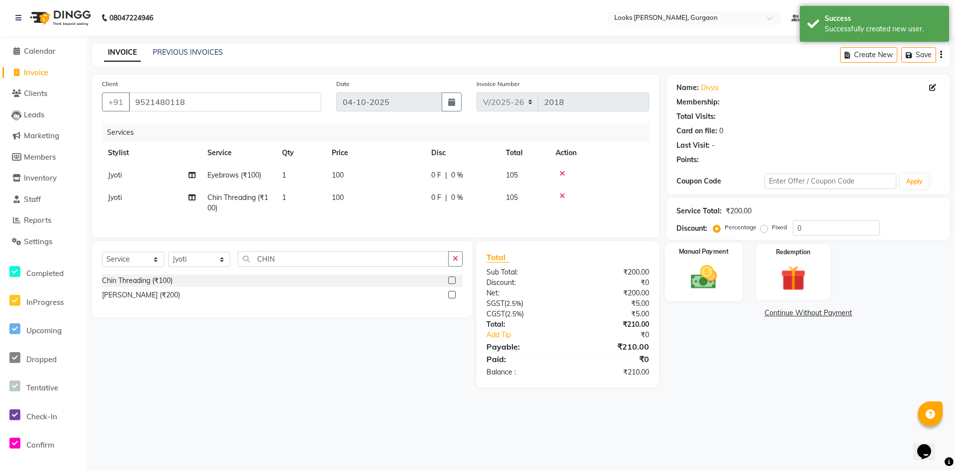
click at [706, 280] on img at bounding box center [703, 277] width 43 height 30
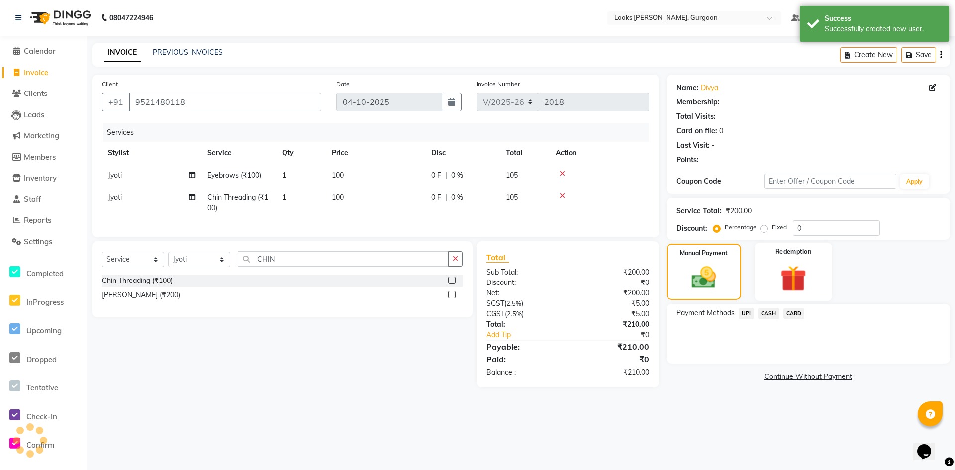
select select "1: Object"
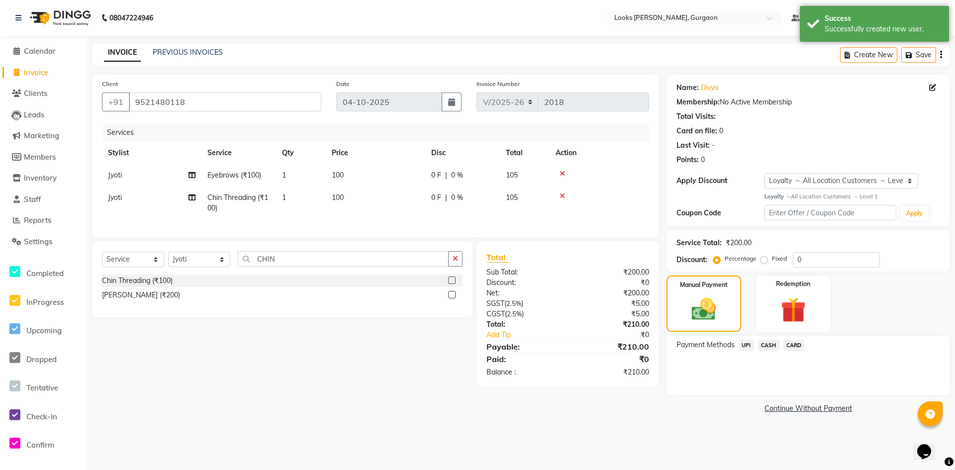
click at [769, 342] on span "CASH" at bounding box center [768, 345] width 21 height 11
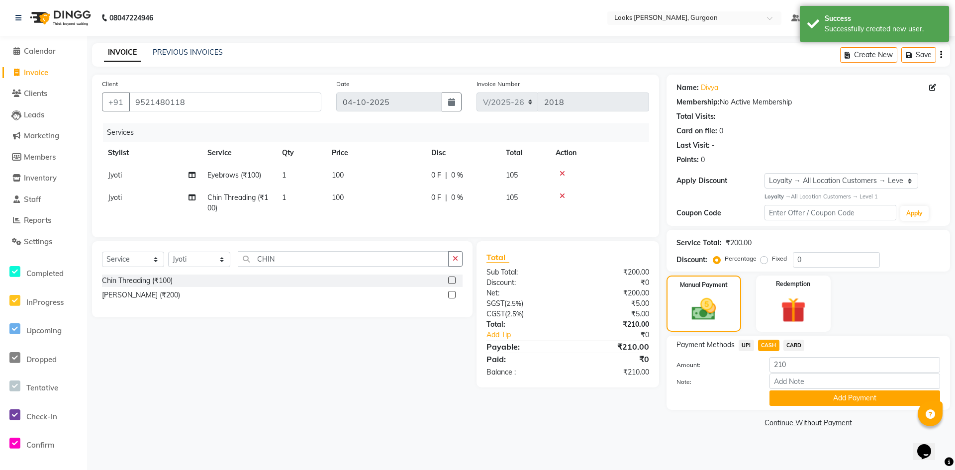
click at [802, 397] on button "Add Payment" at bounding box center [854, 397] width 171 height 15
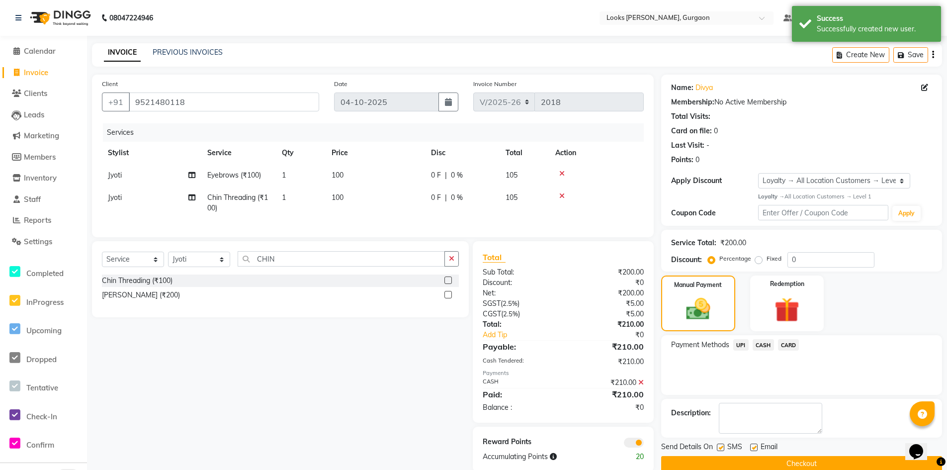
scroll to position [24, 0]
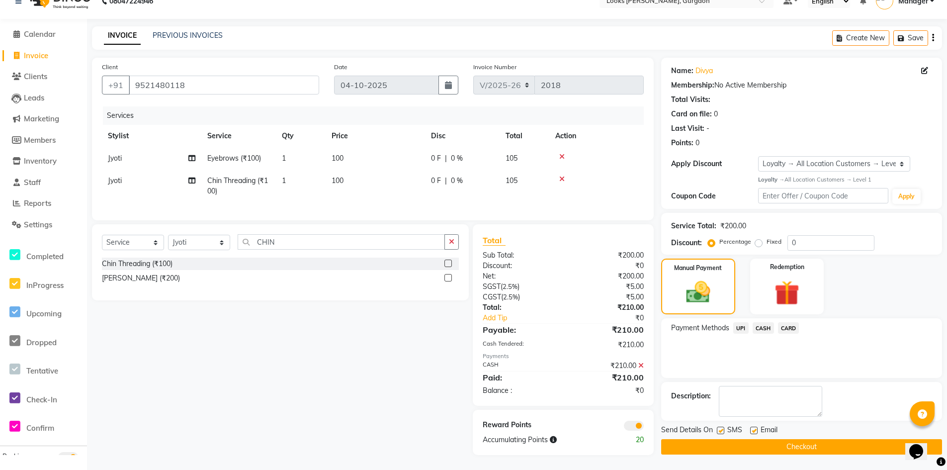
click at [764, 322] on span "CASH" at bounding box center [763, 327] width 21 height 11
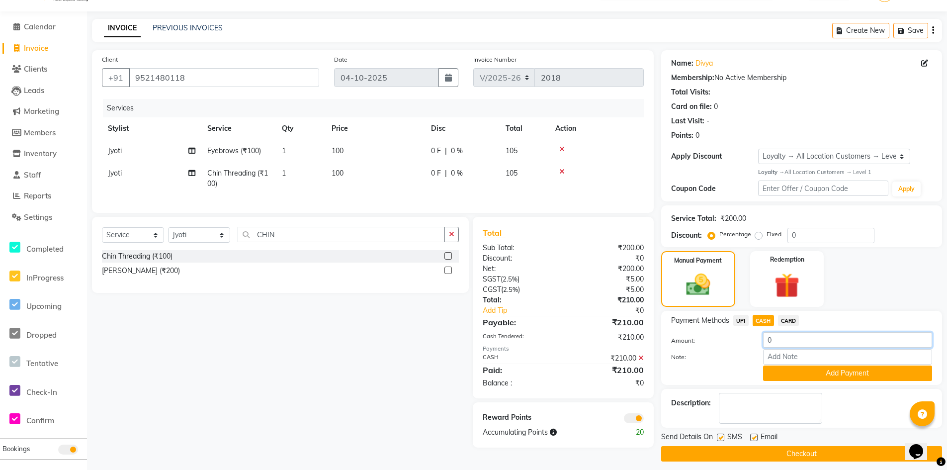
click at [784, 345] on input "0" at bounding box center [847, 339] width 169 height 15
type input "200"
click at [819, 369] on button "Add Payment" at bounding box center [847, 373] width 169 height 15
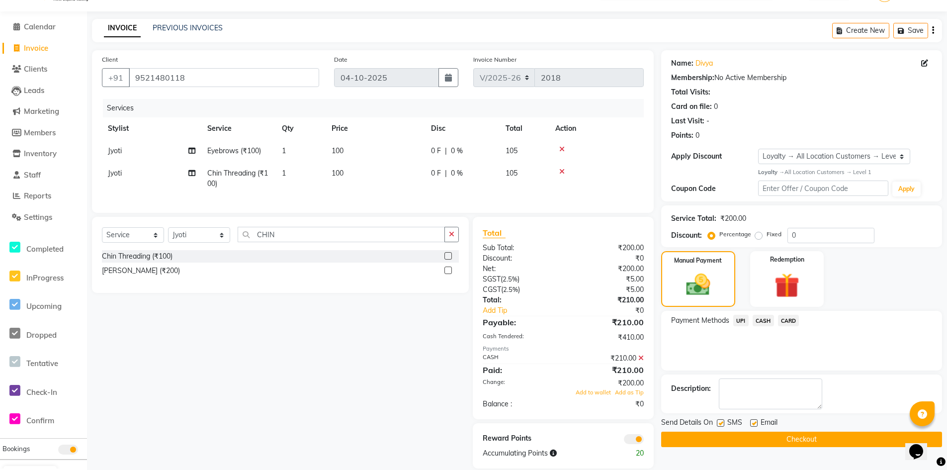
scroll to position [45, 0]
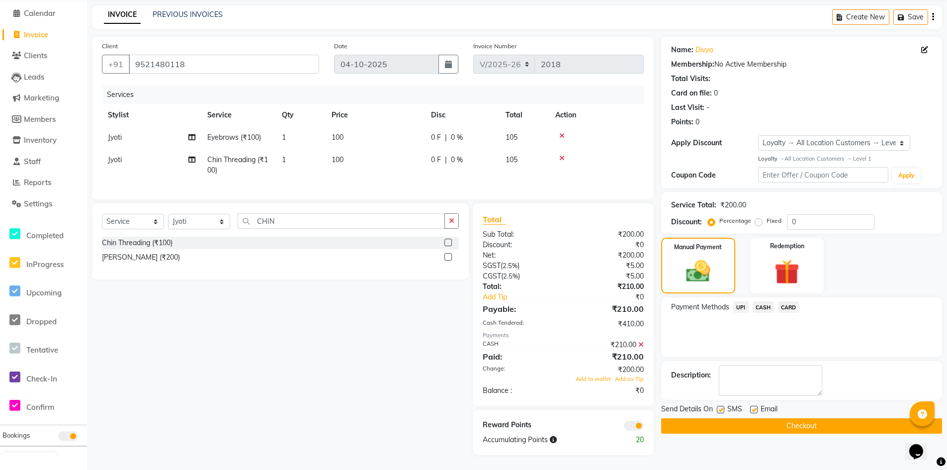
click at [743, 301] on span "UPI" at bounding box center [741, 306] width 15 height 11
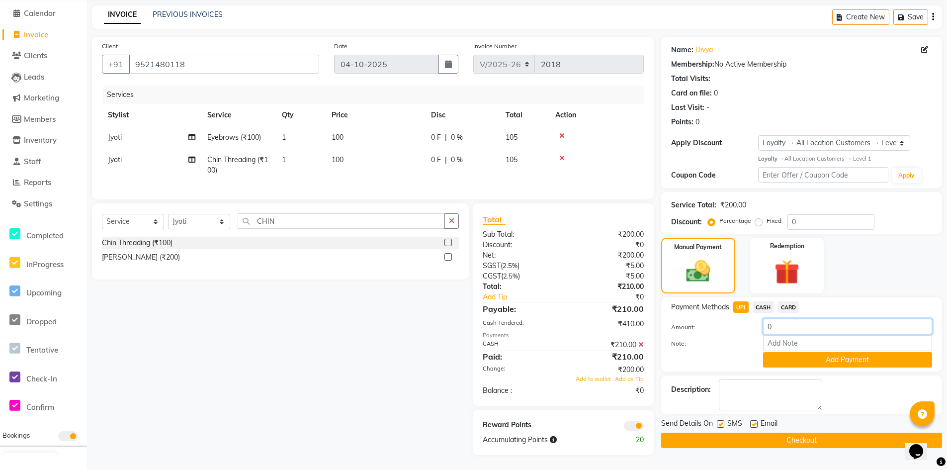
drag, startPoint x: 777, startPoint y: 313, endPoint x: 778, endPoint y: 320, distance: 7.0
click at [778, 320] on input "0" at bounding box center [847, 326] width 169 height 15
type input "10"
click at [815, 352] on button "Add Payment" at bounding box center [847, 359] width 169 height 15
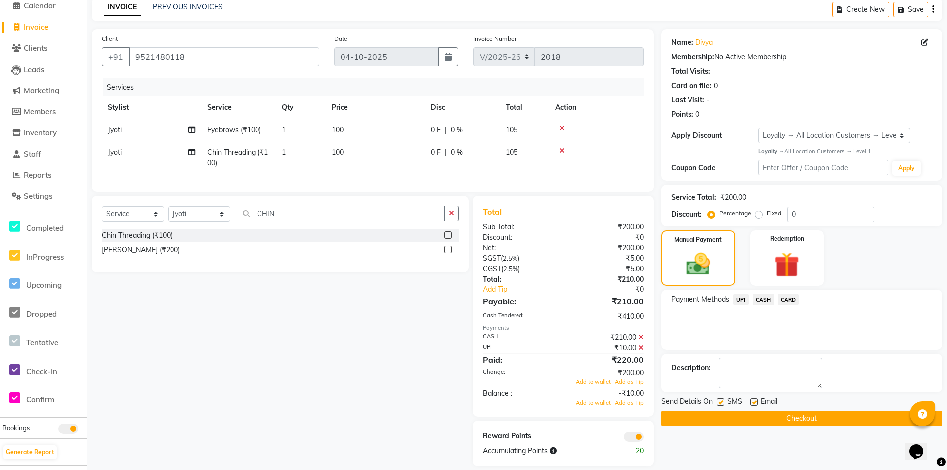
scroll to position [64, 0]
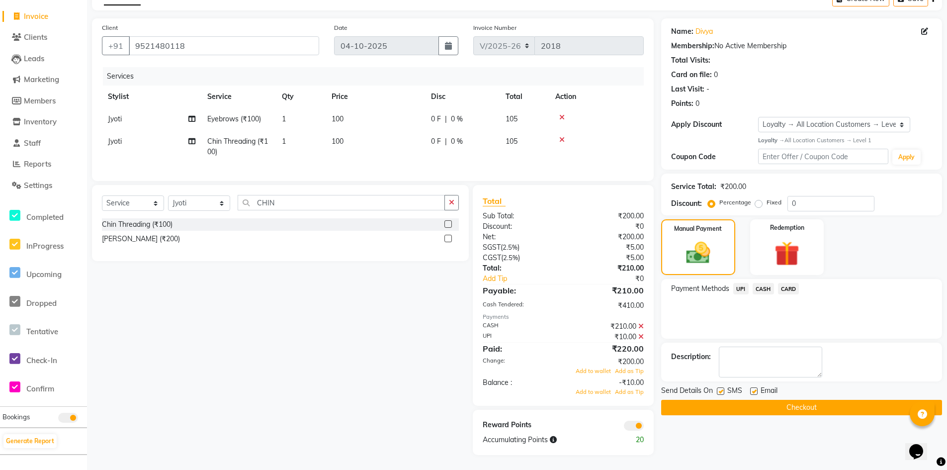
click at [642, 325] on icon at bounding box center [641, 326] width 5 height 7
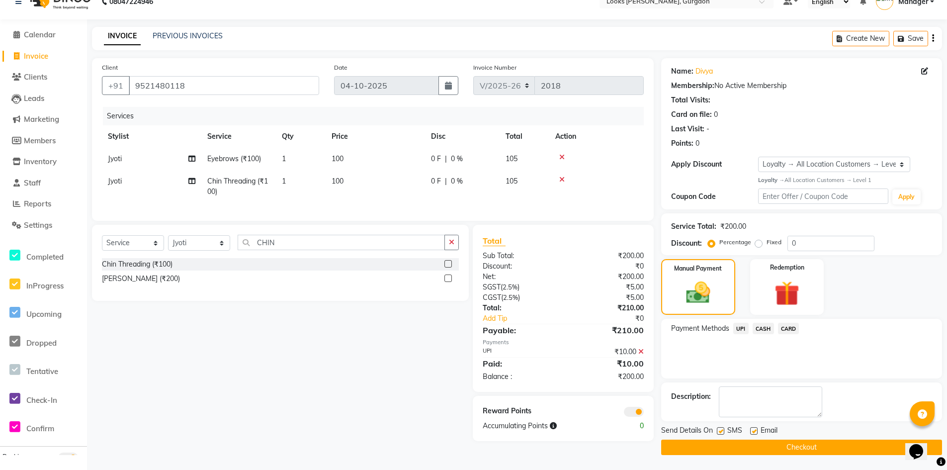
scroll to position [16, 0]
click at [762, 326] on span "CASH" at bounding box center [763, 328] width 21 height 11
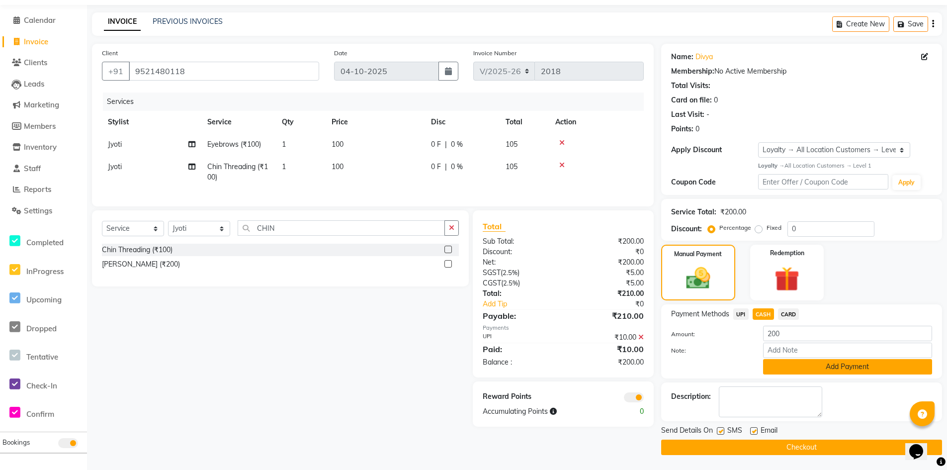
click at [793, 368] on button "Add Payment" at bounding box center [847, 366] width 169 height 15
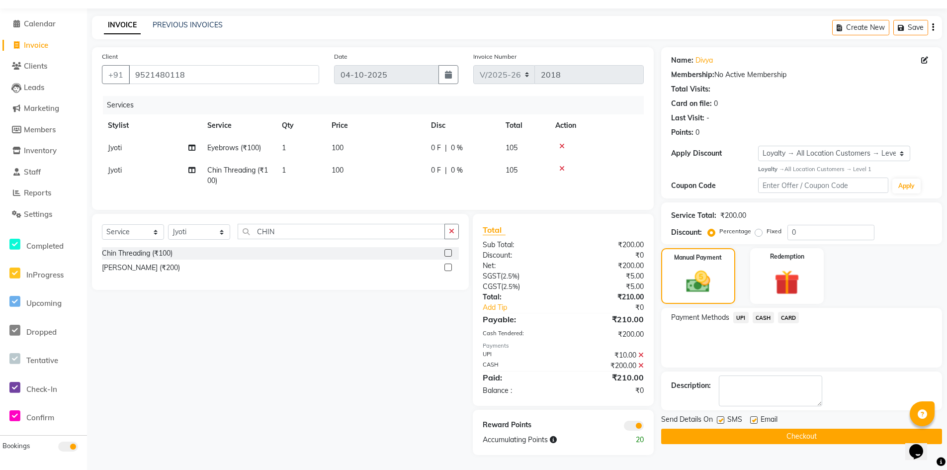
scroll to position [35, 0]
click at [786, 430] on button "Checkout" at bounding box center [801, 436] width 281 height 15
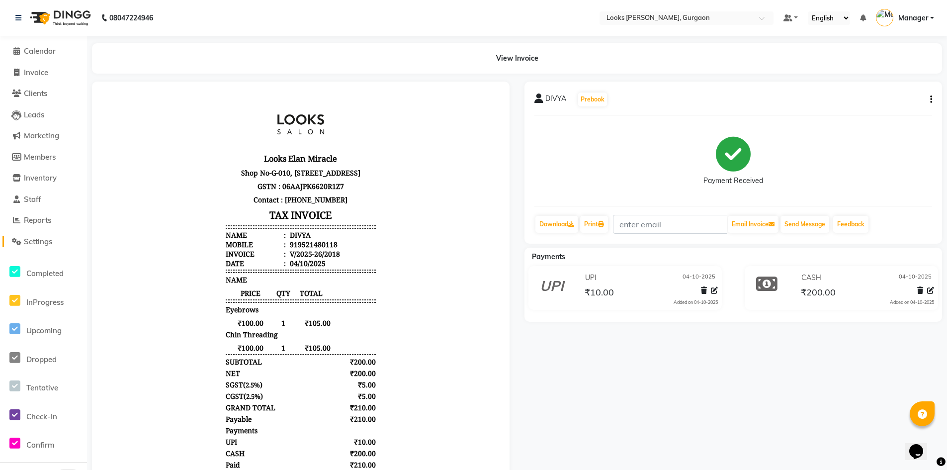
click at [29, 240] on span "Settings" at bounding box center [38, 241] width 28 height 9
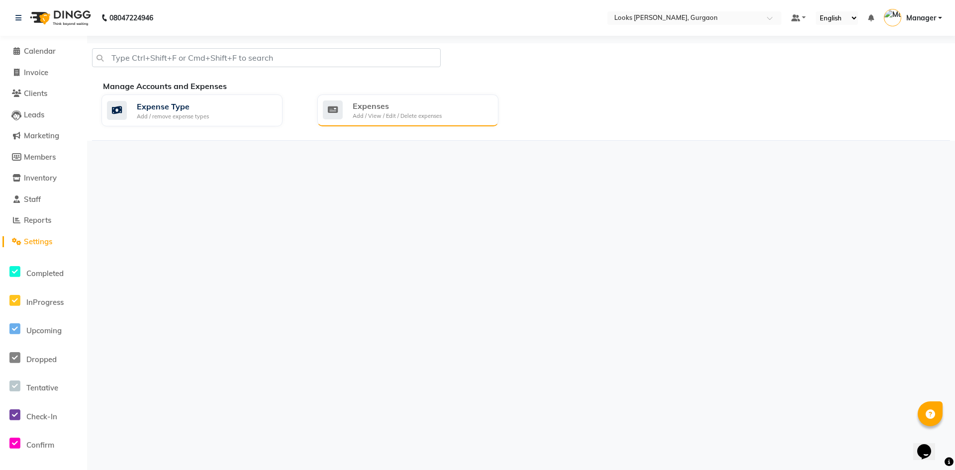
click at [361, 108] on div "Expenses" at bounding box center [397, 106] width 89 height 12
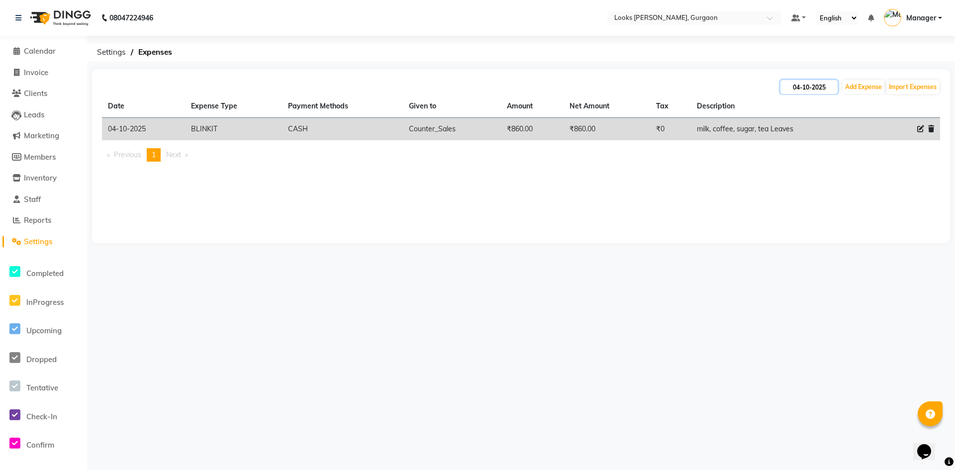
click at [807, 85] on input "04-10-2025" at bounding box center [808, 87] width 57 height 14
select select "10"
select select "2025"
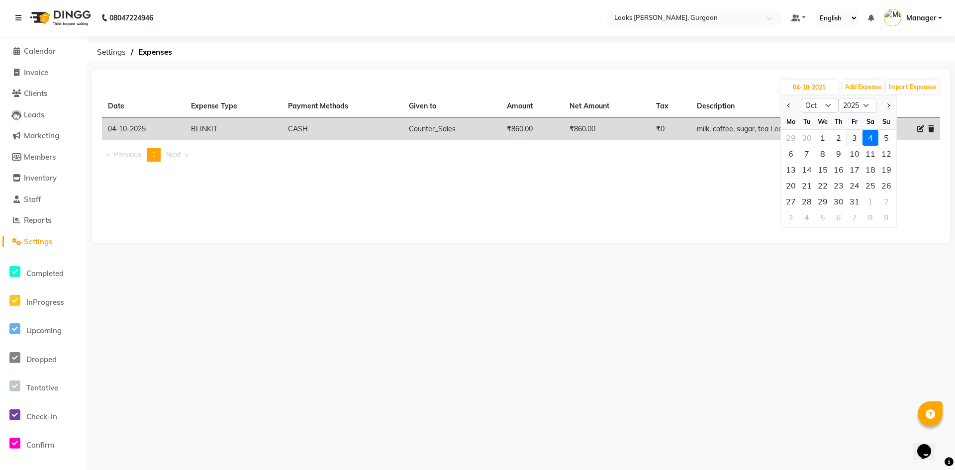
click at [856, 134] on div "3" at bounding box center [854, 138] width 16 height 16
type input "03-10-2025"
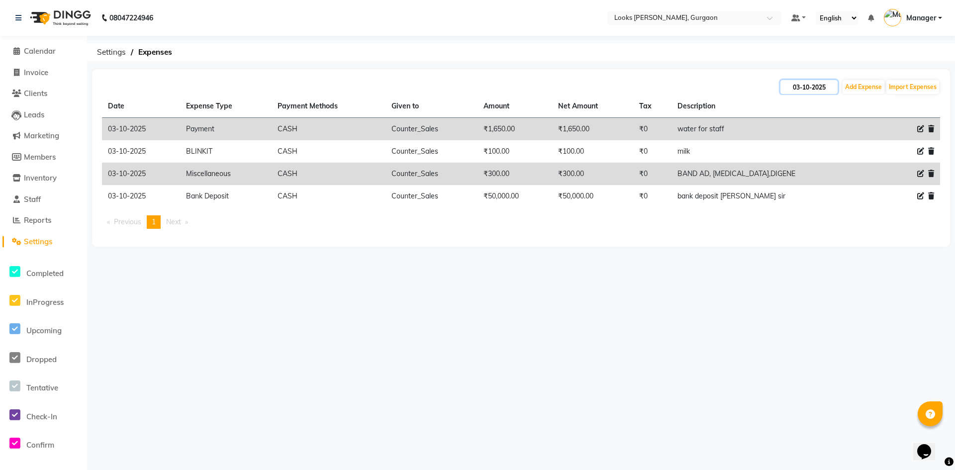
click at [808, 83] on input "03-10-2025" at bounding box center [808, 87] width 57 height 14
select select "10"
select select "2025"
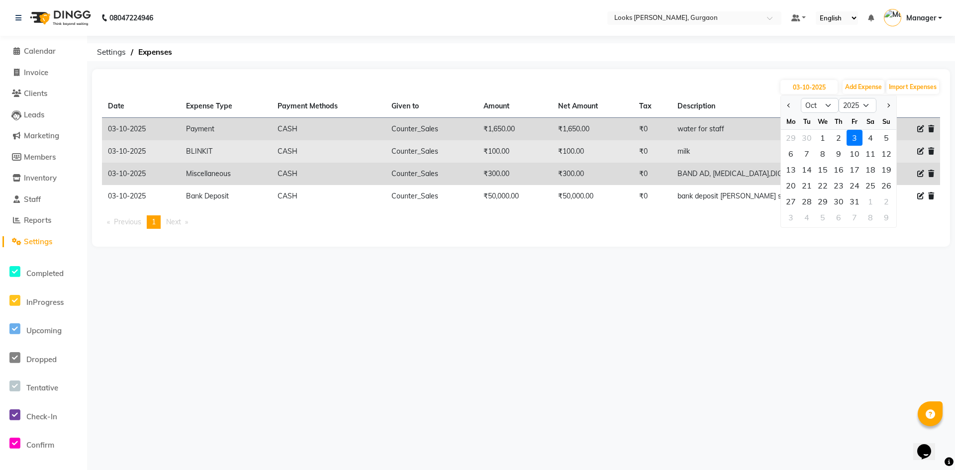
click at [838, 141] on div "2" at bounding box center [839, 138] width 16 height 16
type input "02-10-2025"
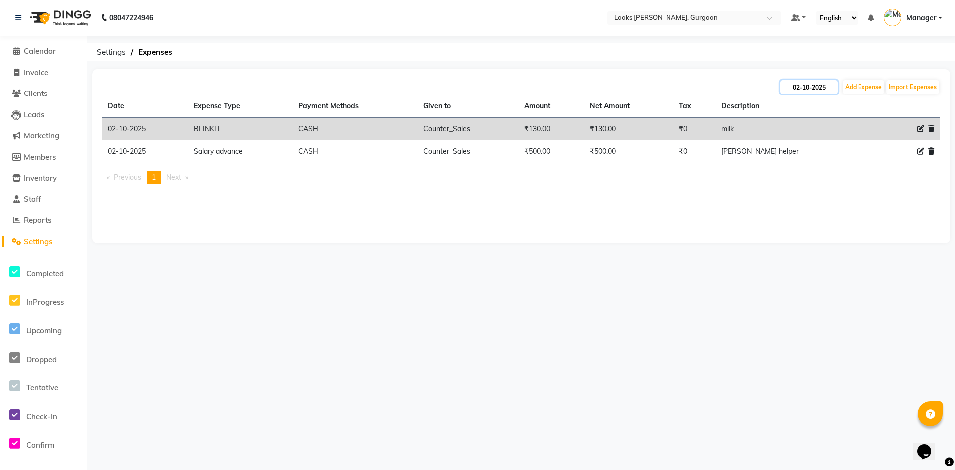
click at [822, 89] on input "02-10-2025" at bounding box center [808, 87] width 57 height 14
select select "10"
select select "2025"
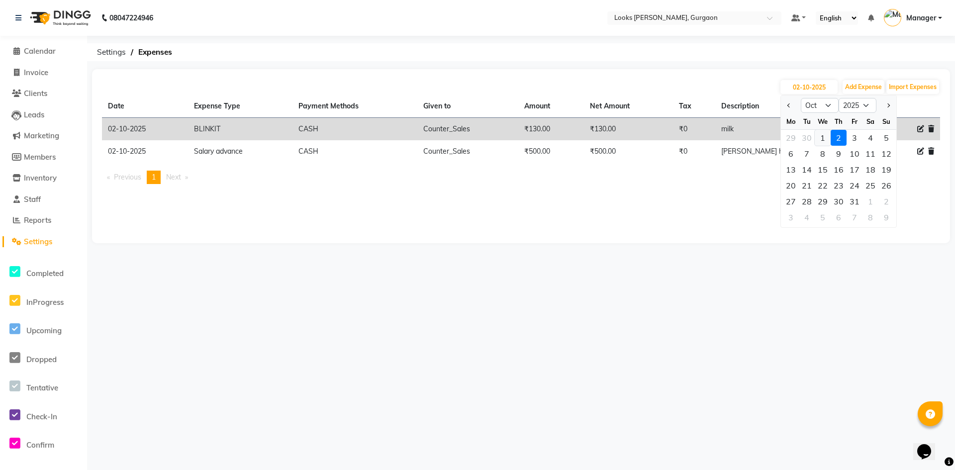
click at [820, 138] on div "1" at bounding box center [823, 138] width 16 height 16
type input "01-10-2025"
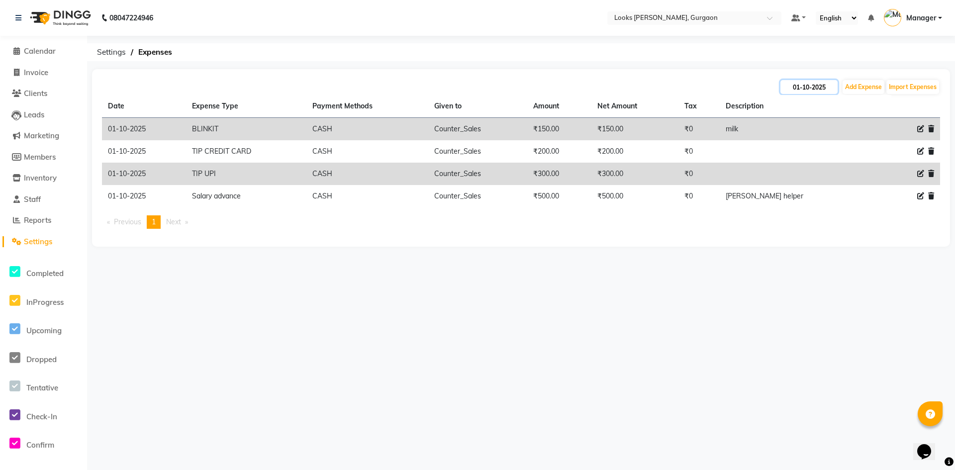
drag, startPoint x: 799, startPoint y: 84, endPoint x: 799, endPoint y: 91, distance: 7.5
click at [799, 84] on input "01-10-2025" at bounding box center [808, 87] width 57 height 14
select select "10"
select select "2025"
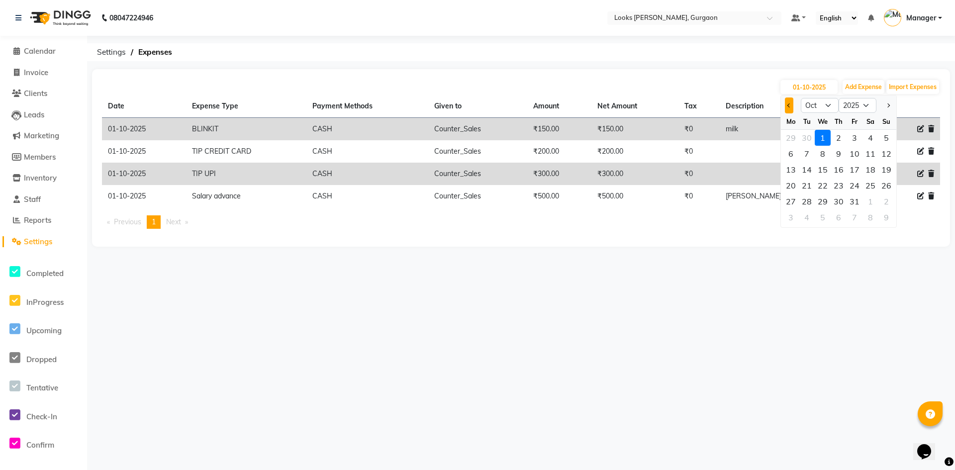
click at [788, 105] on span "Previous month" at bounding box center [789, 105] width 4 height 4
select select "9"
click at [810, 201] on div "30" at bounding box center [807, 201] width 16 height 16
type input "30-09-2025"
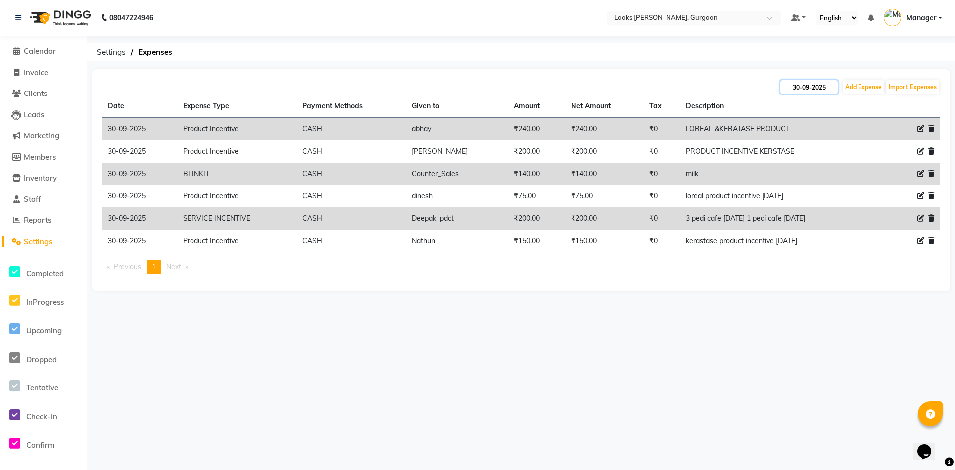
click at [795, 87] on input "30-09-2025" at bounding box center [808, 87] width 57 height 14
select select "9"
select select "2025"
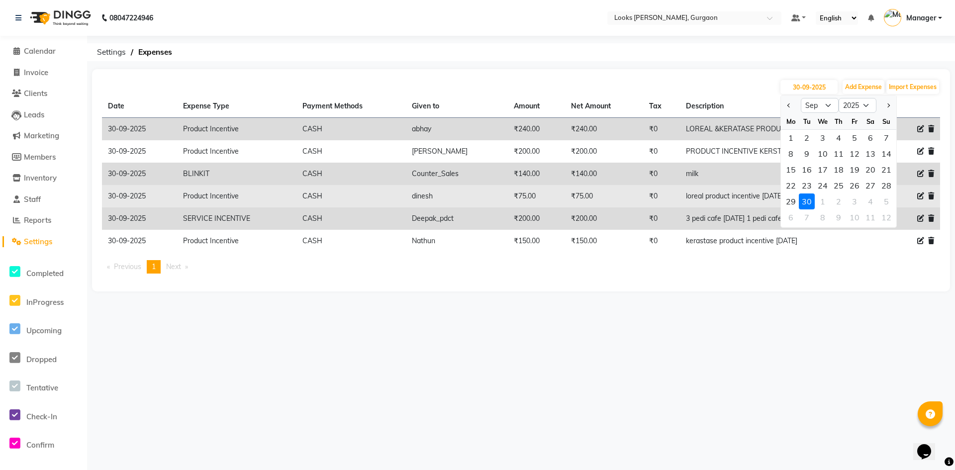
click at [791, 203] on div "29" at bounding box center [791, 201] width 16 height 16
type input "29-09-2025"
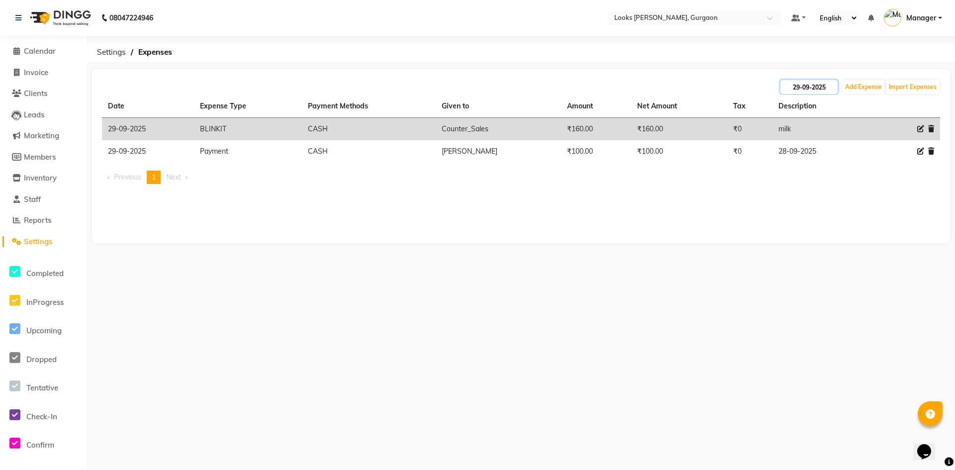
click at [825, 85] on input "29-09-2025" at bounding box center [808, 87] width 57 height 14
select select "9"
select select "2025"
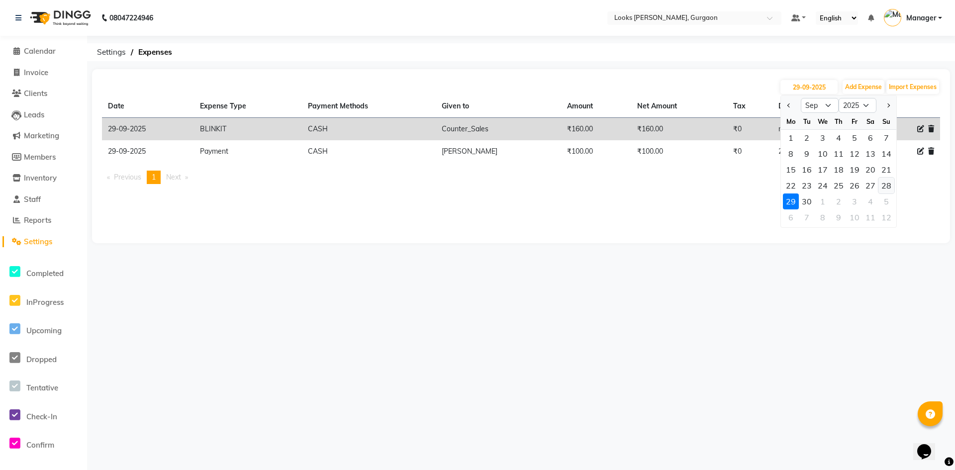
click at [889, 186] on div "28" at bounding box center [886, 186] width 16 height 16
type input "28-09-2025"
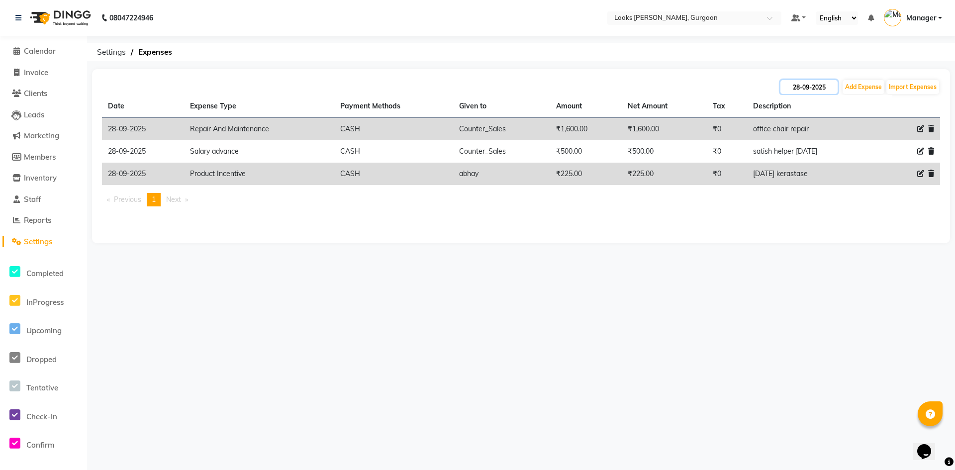
click at [809, 83] on input "28-09-2025" at bounding box center [808, 87] width 57 height 14
select select "9"
select select "2025"
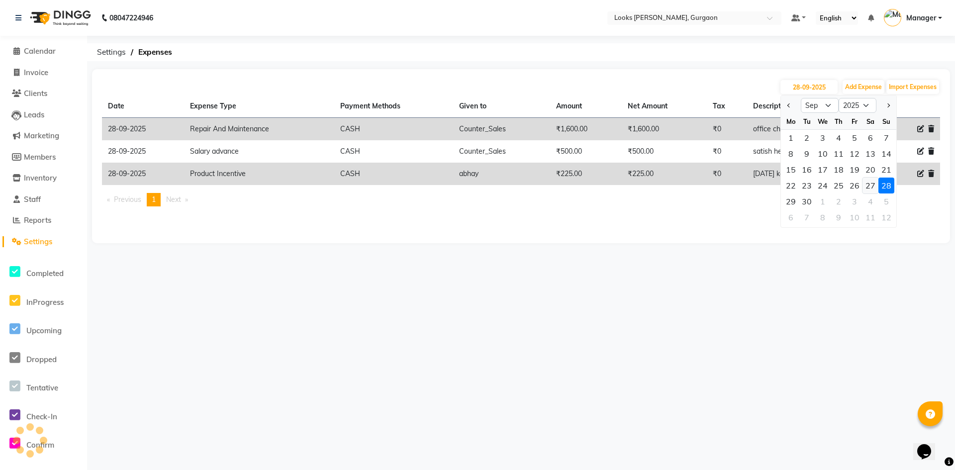
click at [872, 184] on div "27" at bounding box center [870, 186] width 16 height 16
type input "27-09-2025"
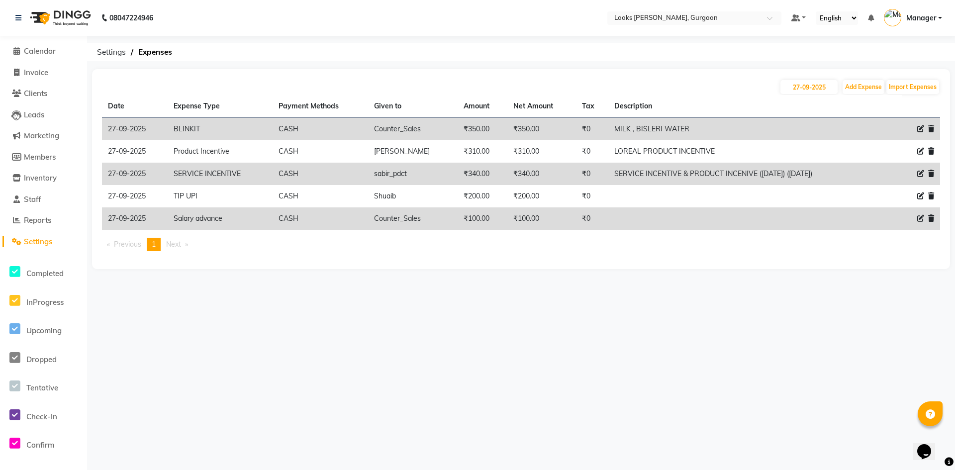
click at [41, 243] on span "Settings" at bounding box center [38, 241] width 28 height 9
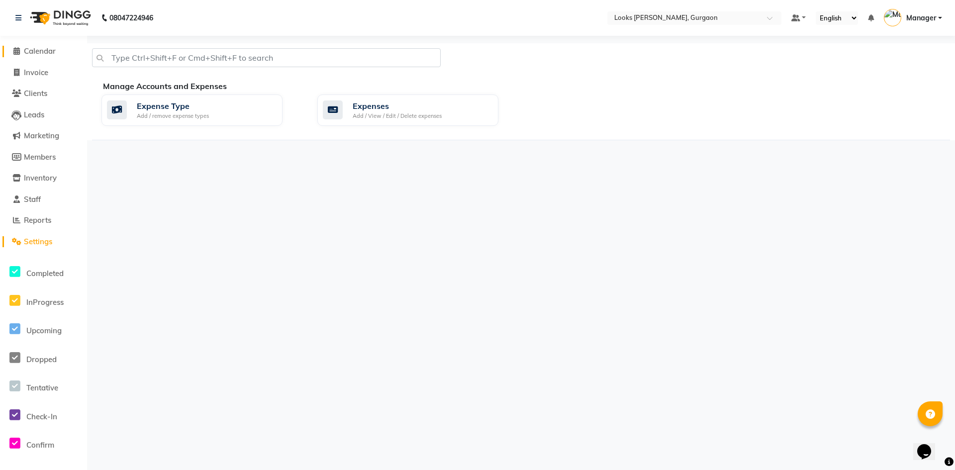
click at [41, 52] on span "Calendar" at bounding box center [40, 50] width 32 height 9
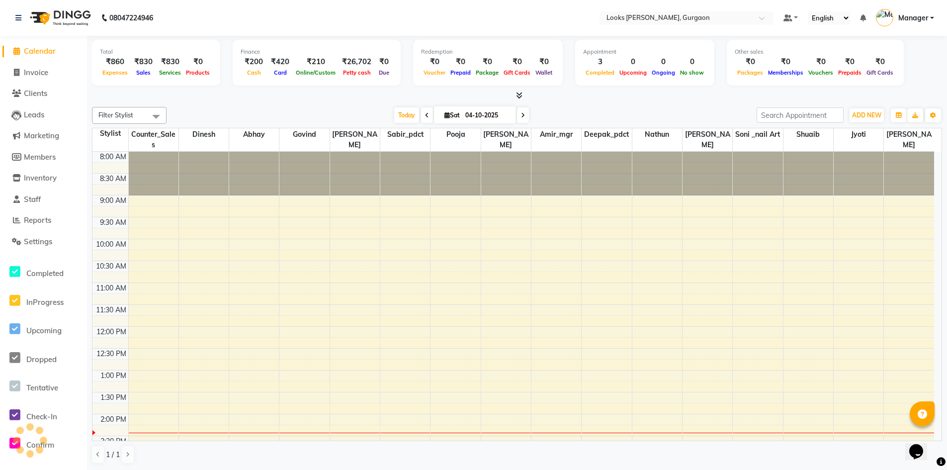
scroll to position [261, 0]
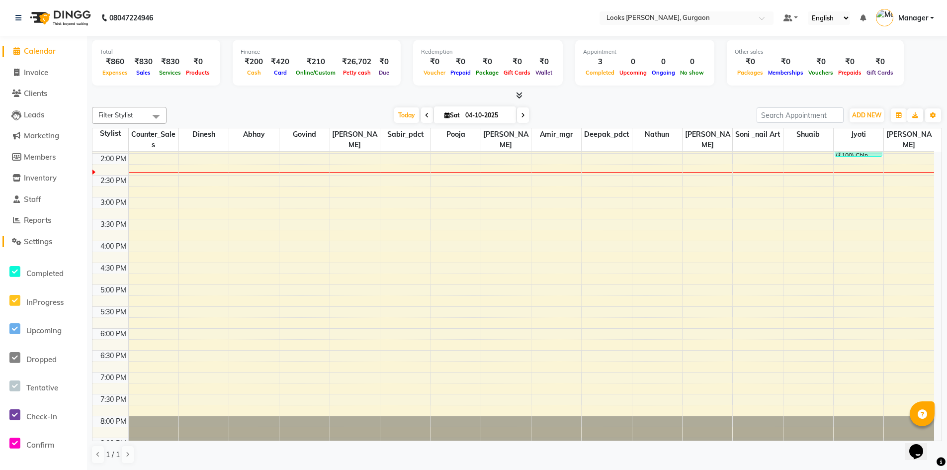
click at [39, 243] on span "Settings" at bounding box center [38, 241] width 28 height 9
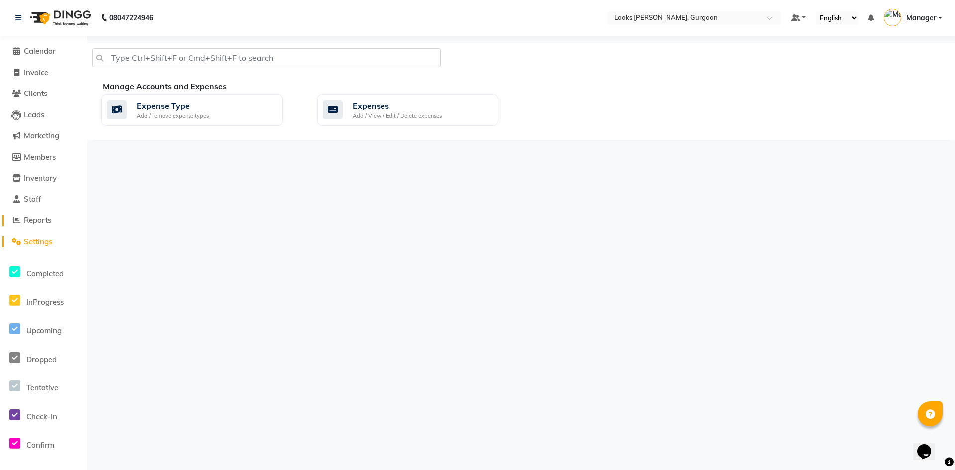
click at [36, 221] on span "Reports" at bounding box center [37, 219] width 27 height 9
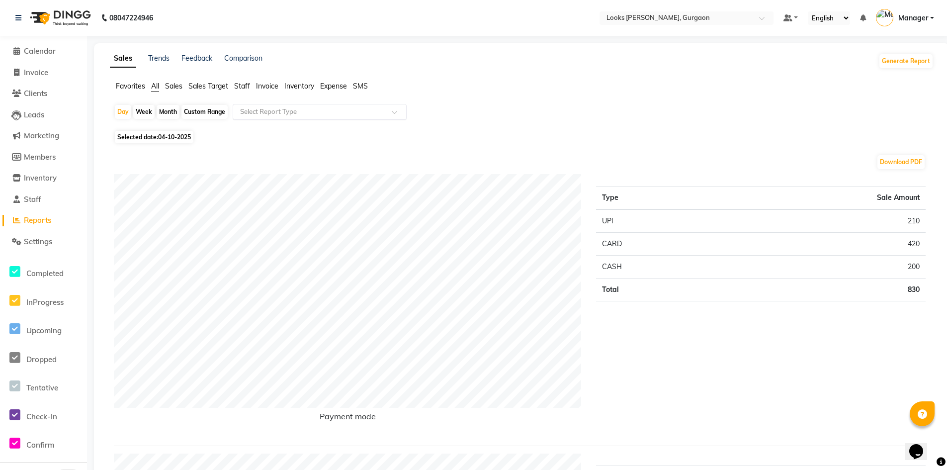
click at [392, 113] on span at bounding box center [398, 115] width 12 height 10
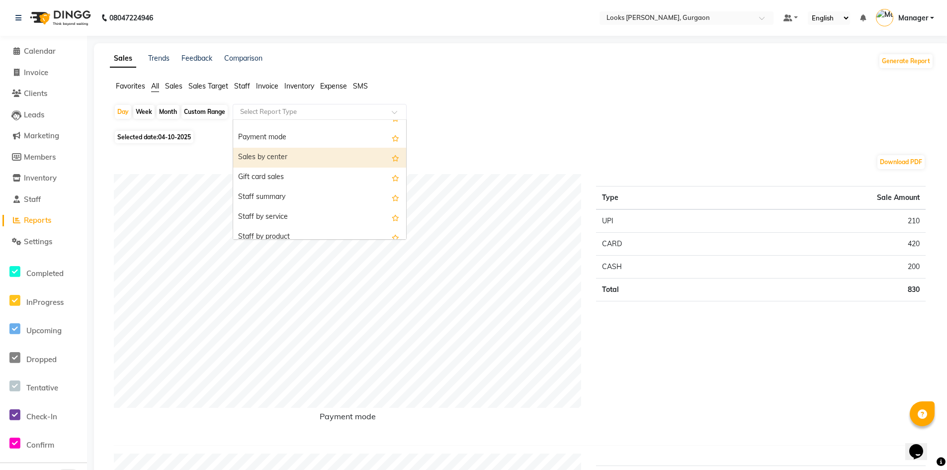
scroll to position [199, 0]
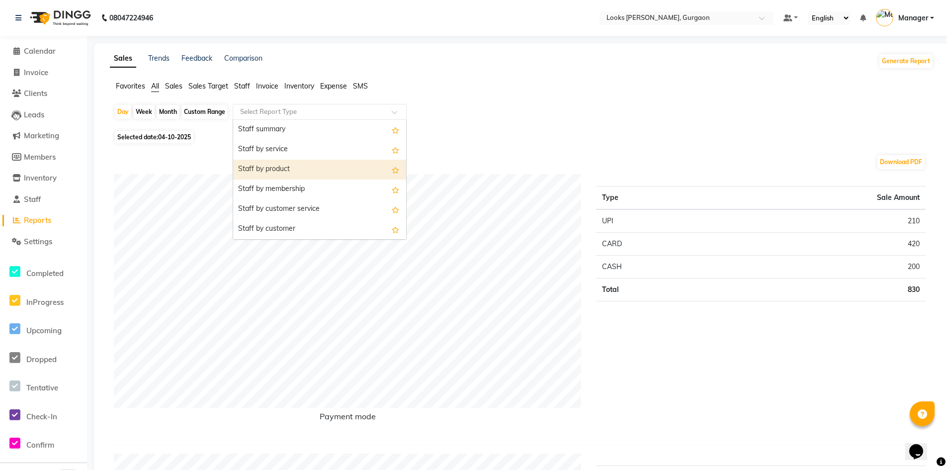
click at [167, 137] on span "04-10-2025" at bounding box center [174, 136] width 33 height 7
select select "10"
select select "2025"
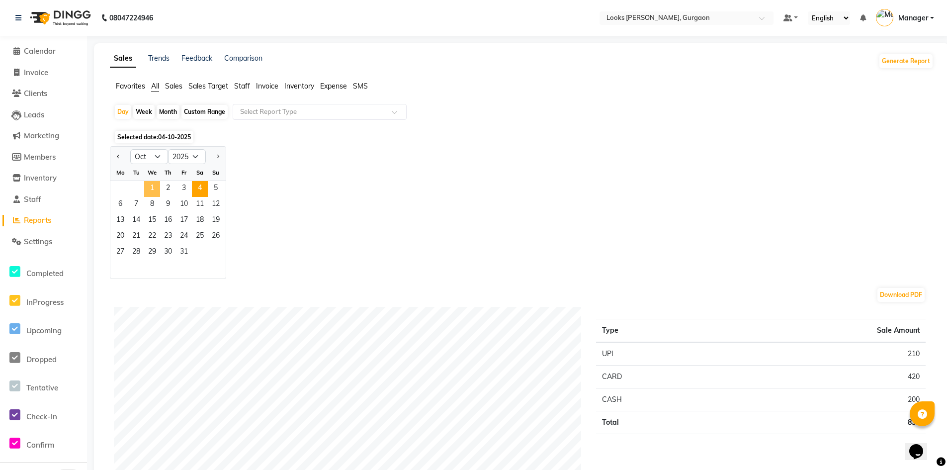
click at [156, 187] on span "1" at bounding box center [152, 189] width 16 height 16
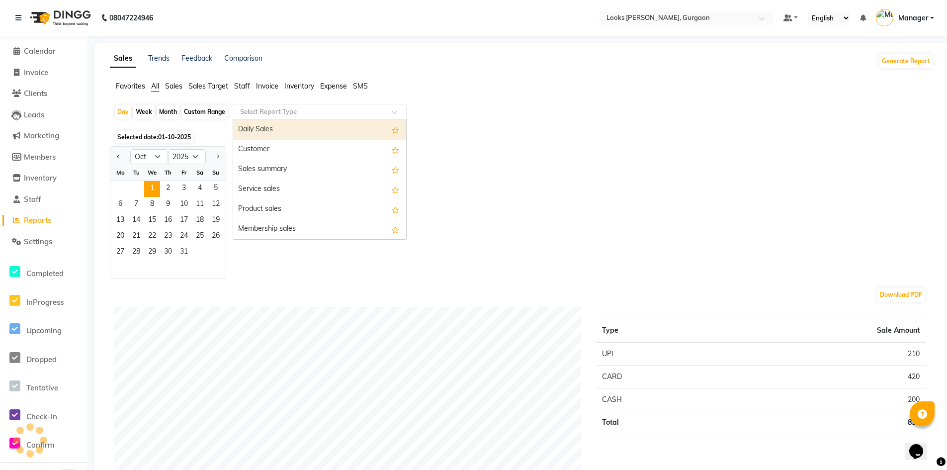
click at [379, 108] on input "text" at bounding box center [309, 112] width 143 height 10
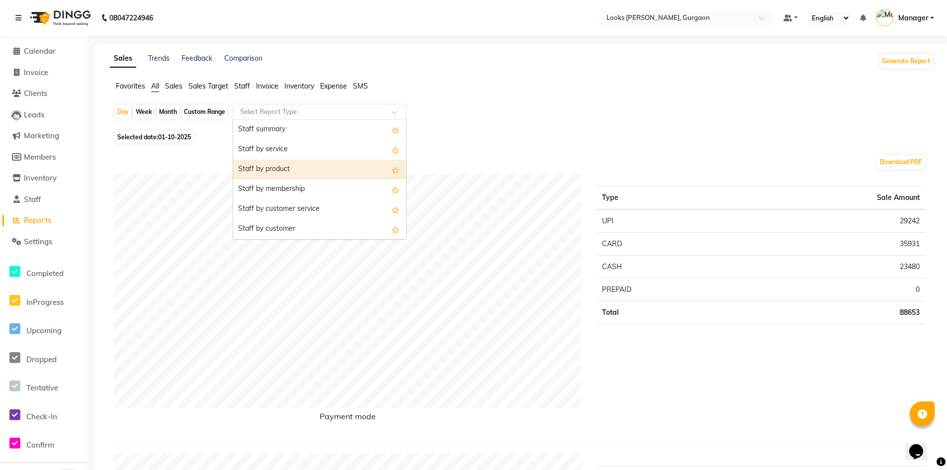
click at [268, 166] on div "Staff by product" at bounding box center [319, 170] width 173 height 20
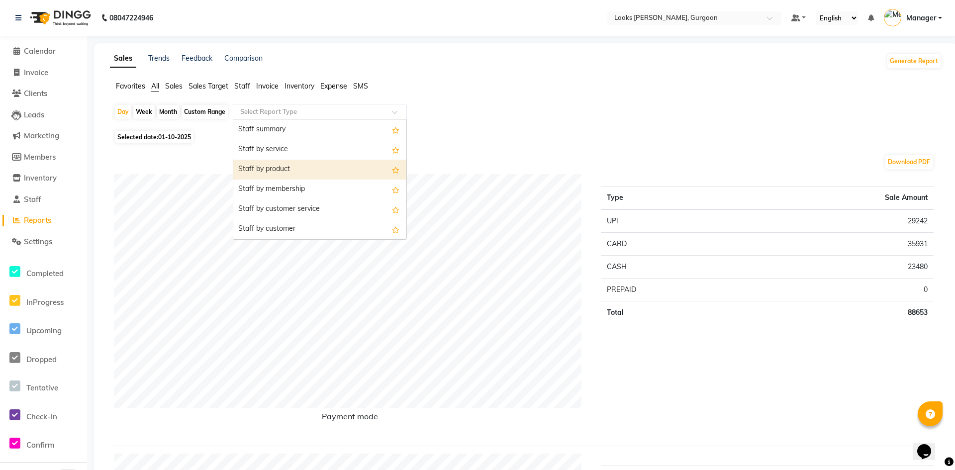
select select "full_report"
select select "pdf"
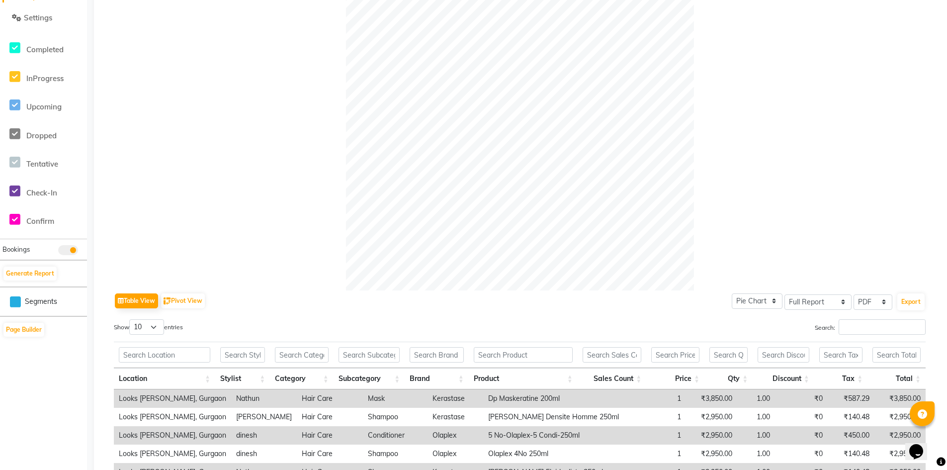
scroll to position [0, 0]
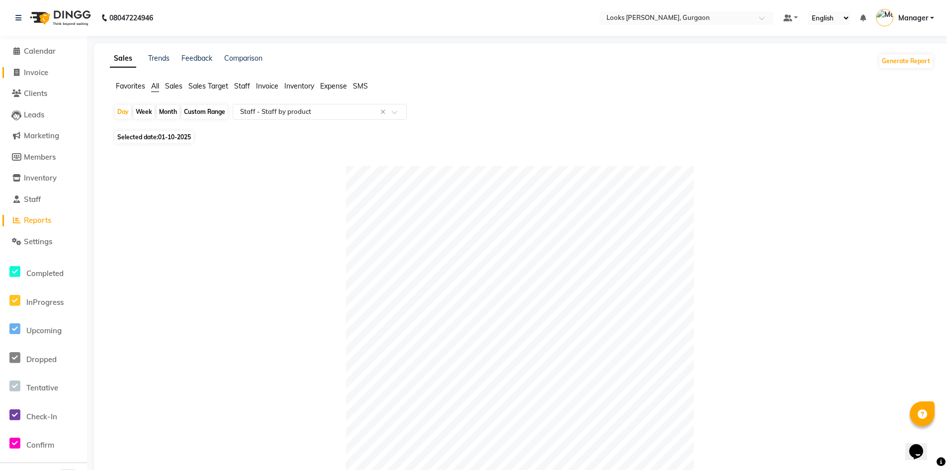
click at [37, 71] on span "Invoice" at bounding box center [36, 72] width 24 height 9
select select "8452"
select select "service"
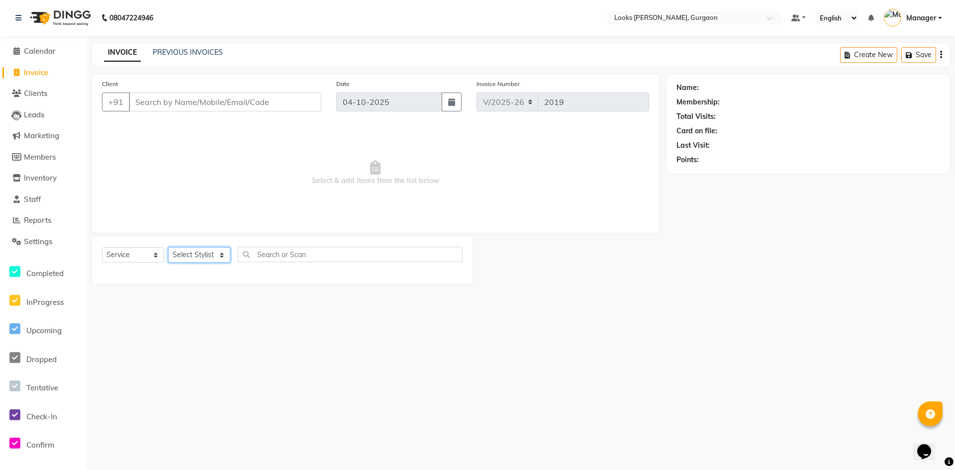
click at [221, 258] on select "Select Stylist aahil abhay Amir_mgr Anamika Counter_Sales Deepak_pdct dinesh go…" at bounding box center [199, 254] width 62 height 15
select select "84462"
click at [168, 247] on select "Select Stylist aahil abhay Amir_mgr Anamika Counter_Sales Deepak_pdct dinesh go…" at bounding box center [199, 254] width 62 height 15
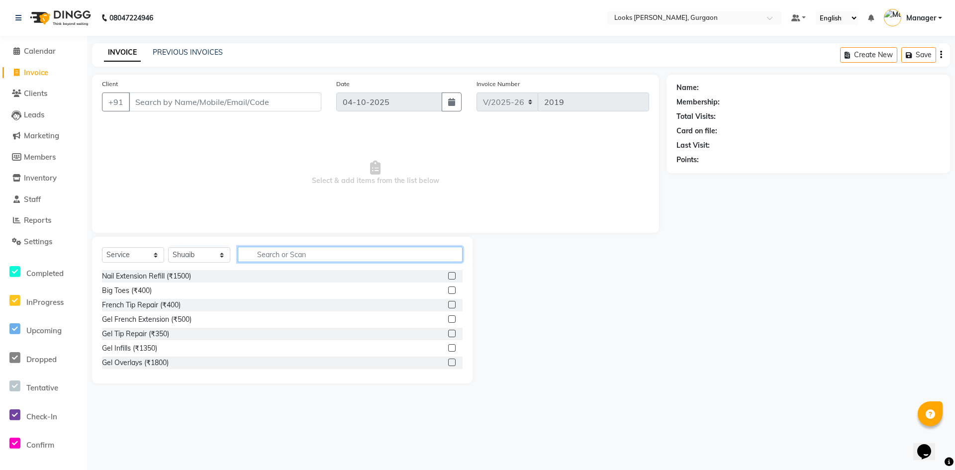
click at [267, 256] on input "text" at bounding box center [350, 254] width 225 height 15
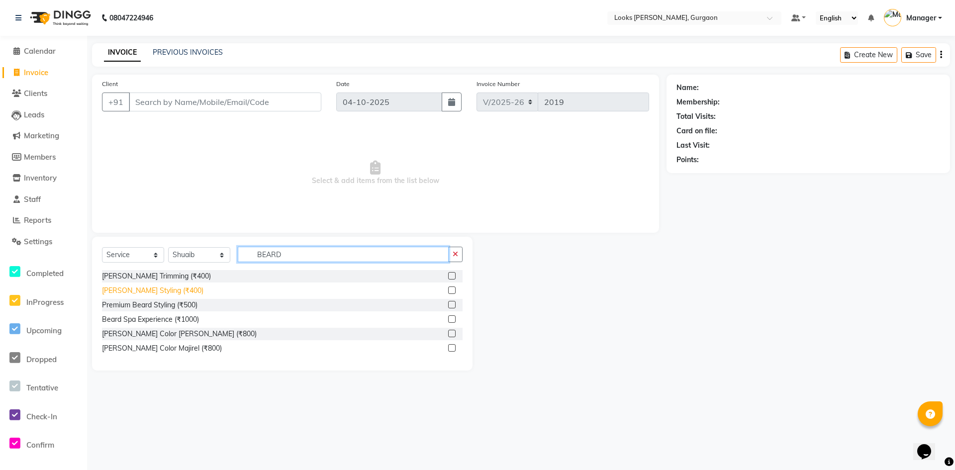
type input "BEARD"
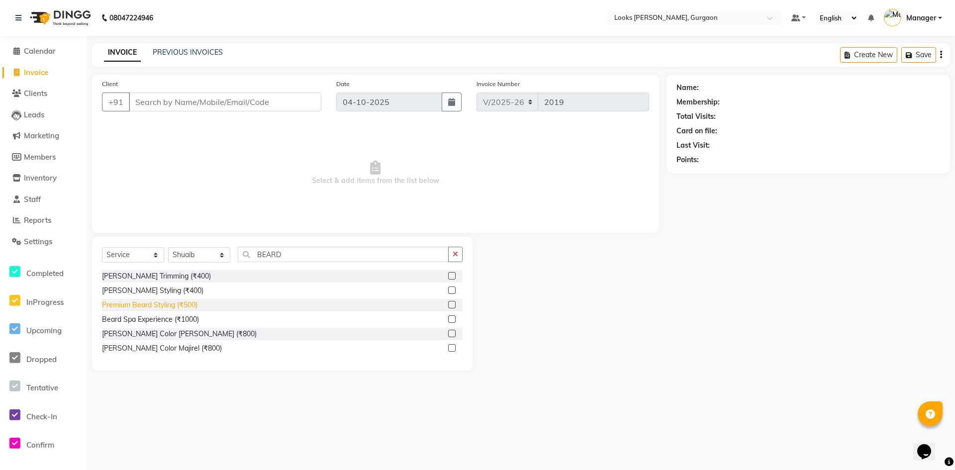
drag, startPoint x: 151, startPoint y: 287, endPoint x: 141, endPoint y: 307, distance: 22.2
click at [149, 290] on div "Beard Styling (₹400)" at bounding box center [152, 290] width 101 height 10
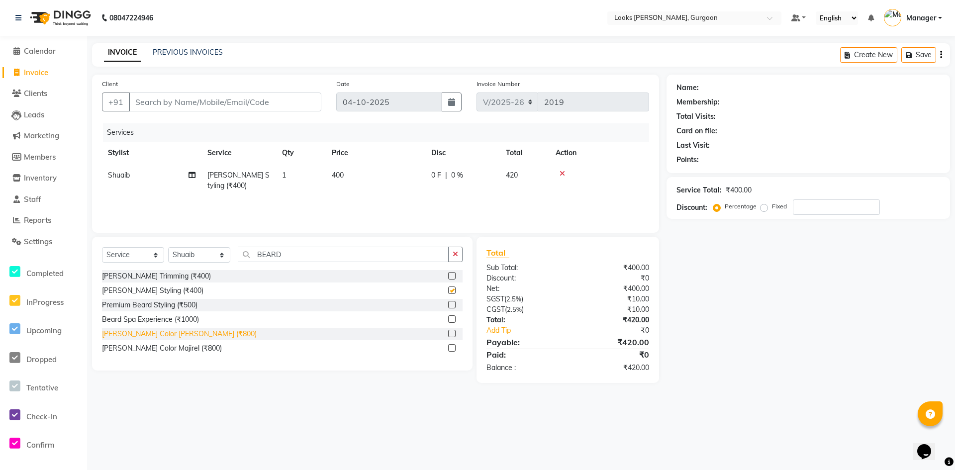
checkbox input "false"
drag, startPoint x: 226, startPoint y: 105, endPoint x: 230, endPoint y: 133, distance: 27.6
click at [226, 109] on input "Client" at bounding box center [225, 102] width 192 height 19
type input "9"
type input "0"
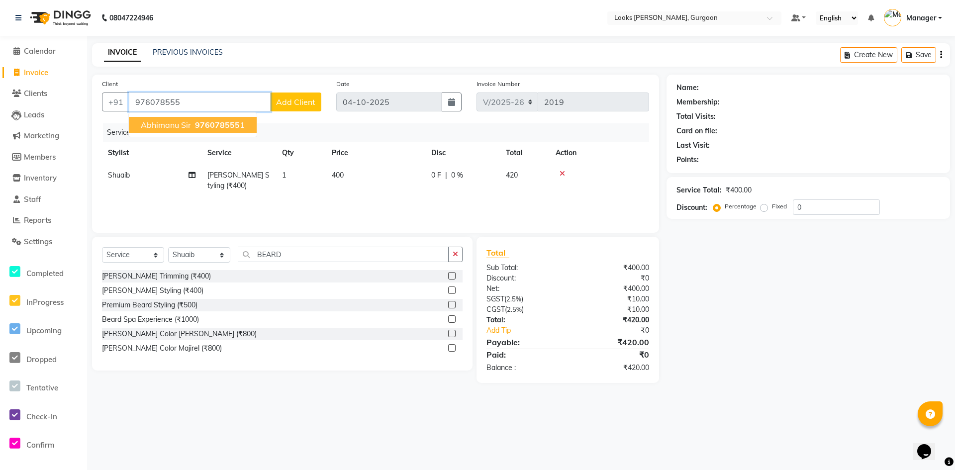
click at [232, 125] on span "976078555" at bounding box center [217, 125] width 45 height 10
type input "9760785551"
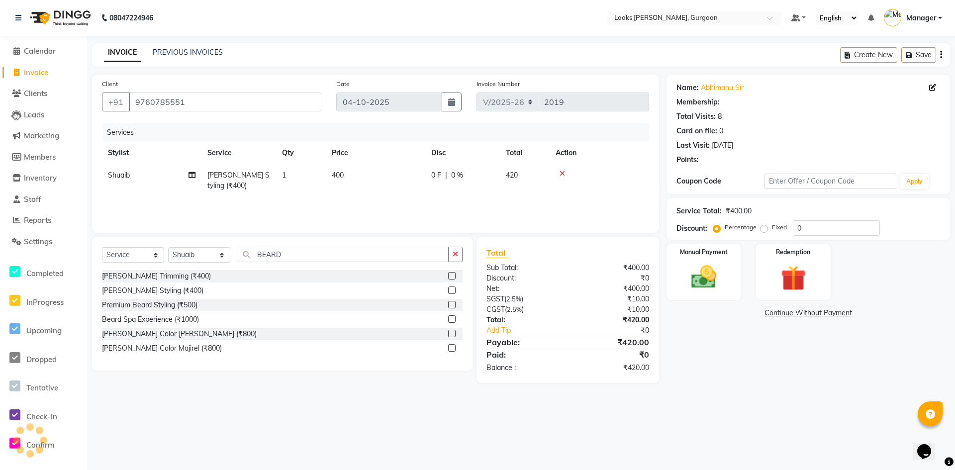
select select "1: Object"
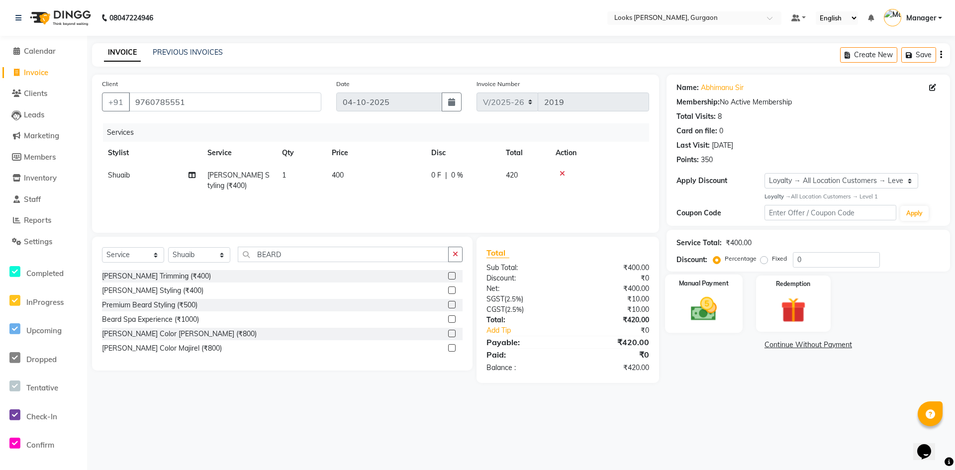
click at [710, 311] on img at bounding box center [703, 309] width 43 height 30
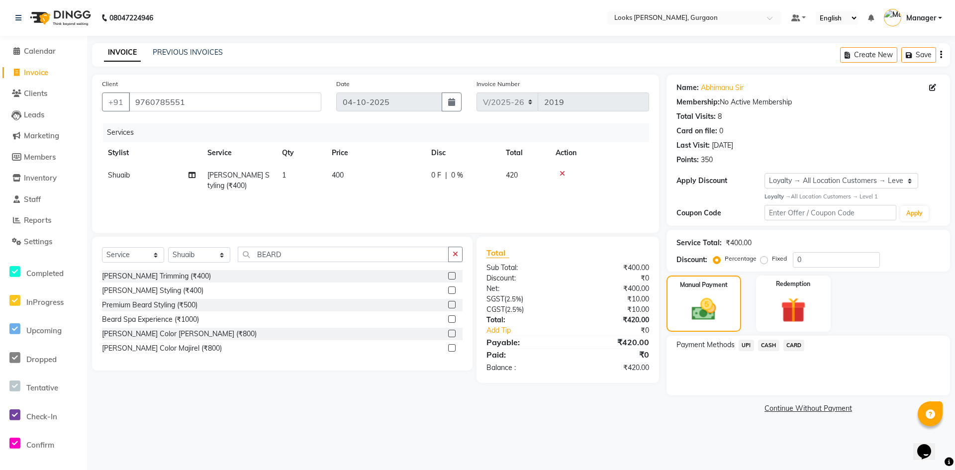
click at [742, 345] on span "UPI" at bounding box center [746, 345] width 15 height 11
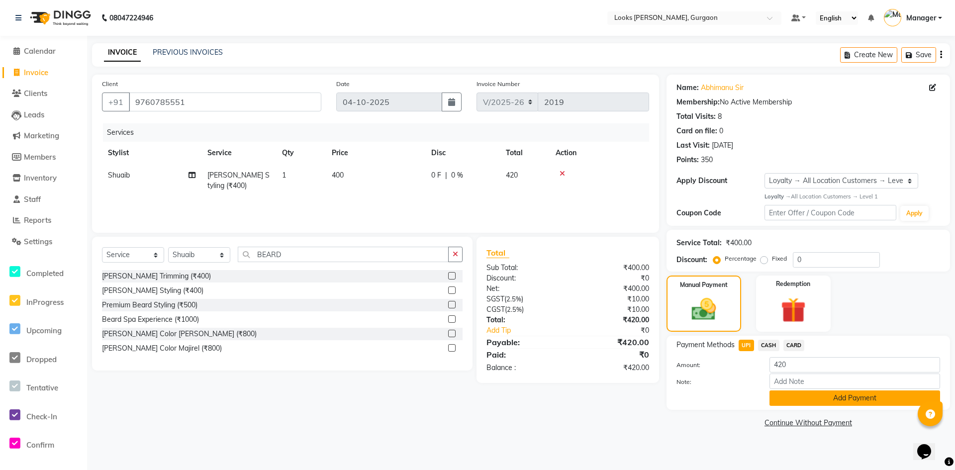
click at [809, 399] on button "Add Payment" at bounding box center [854, 397] width 171 height 15
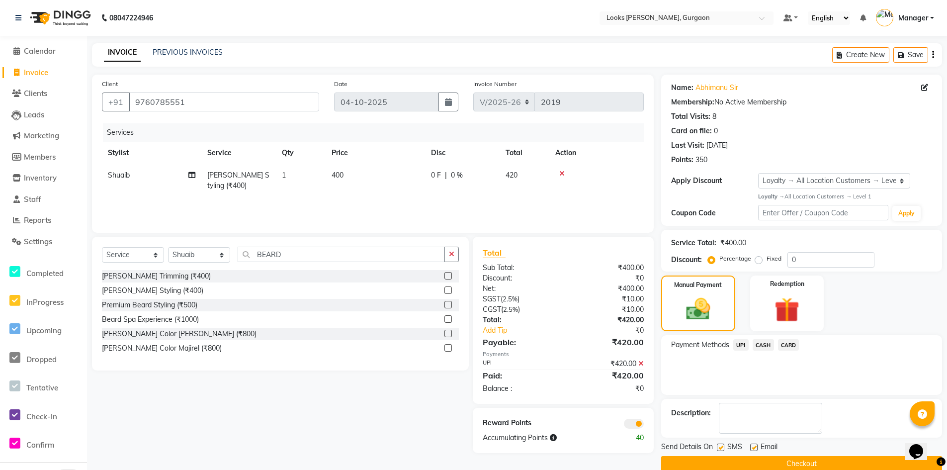
scroll to position [16, 0]
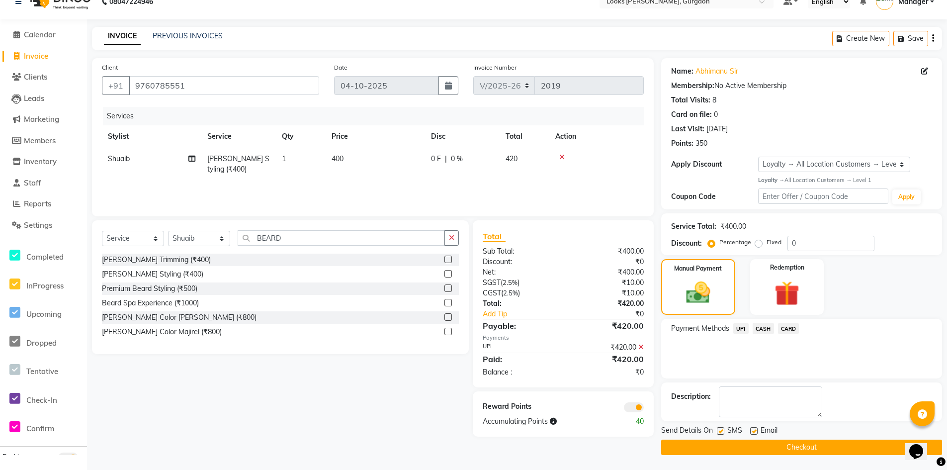
click at [791, 446] on button "Checkout" at bounding box center [801, 447] width 281 height 15
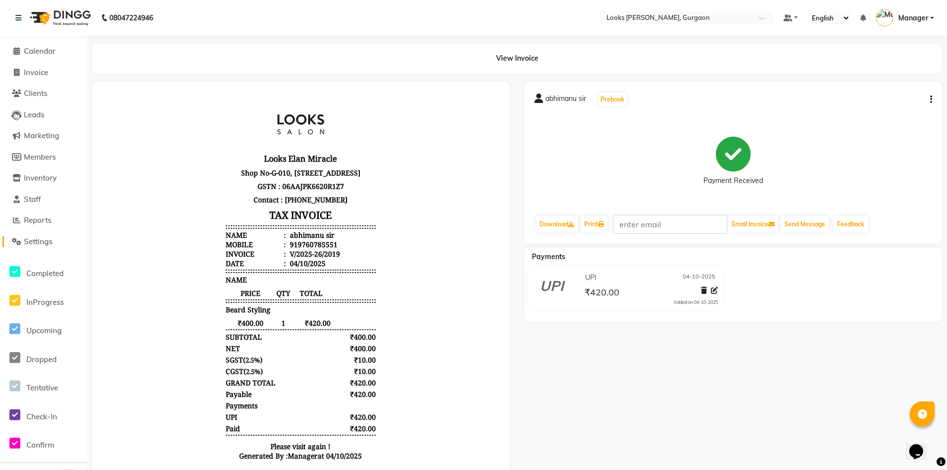
drag, startPoint x: 44, startPoint y: 241, endPoint x: 48, endPoint y: 247, distance: 6.9
click at [44, 241] on span "Settings" at bounding box center [38, 241] width 28 height 9
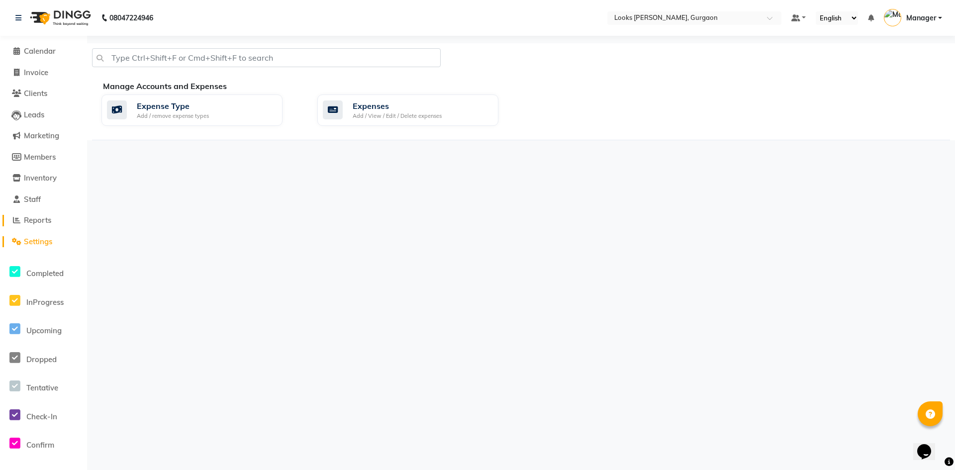
click at [43, 220] on span "Reports" at bounding box center [37, 219] width 27 height 9
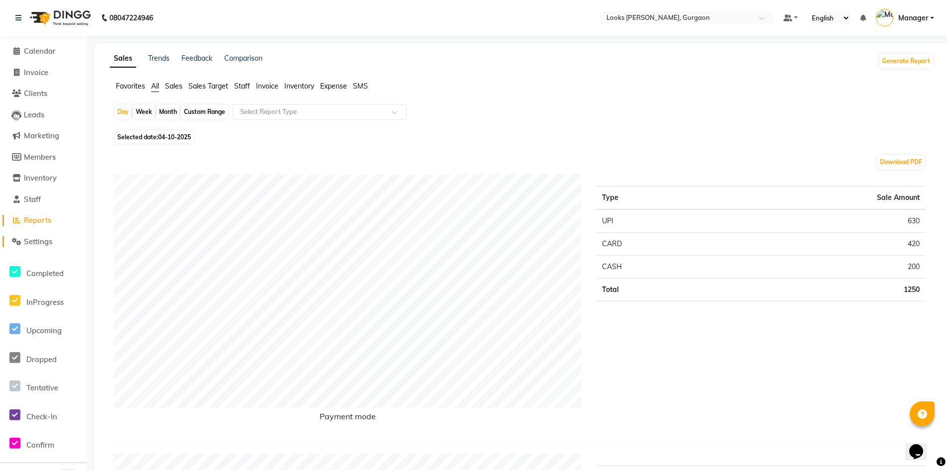
click at [48, 241] on span "Settings" at bounding box center [38, 241] width 28 height 9
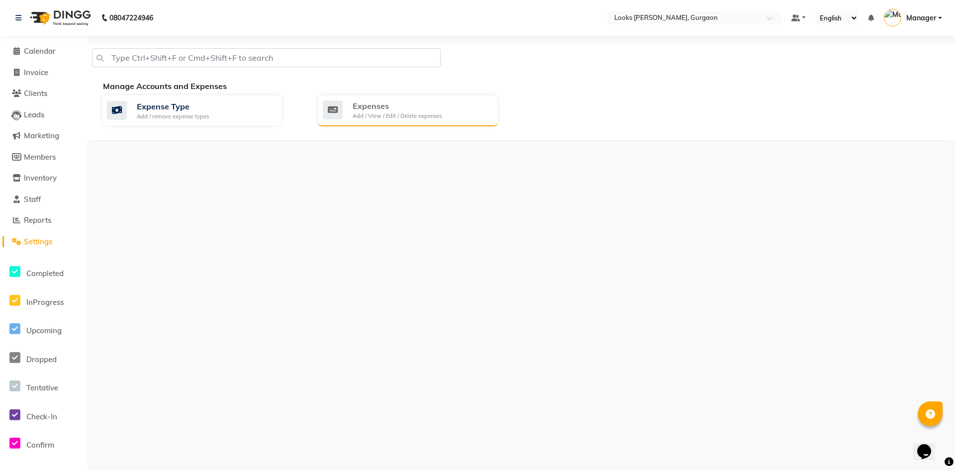
click at [374, 109] on div "Expenses" at bounding box center [397, 106] width 89 height 12
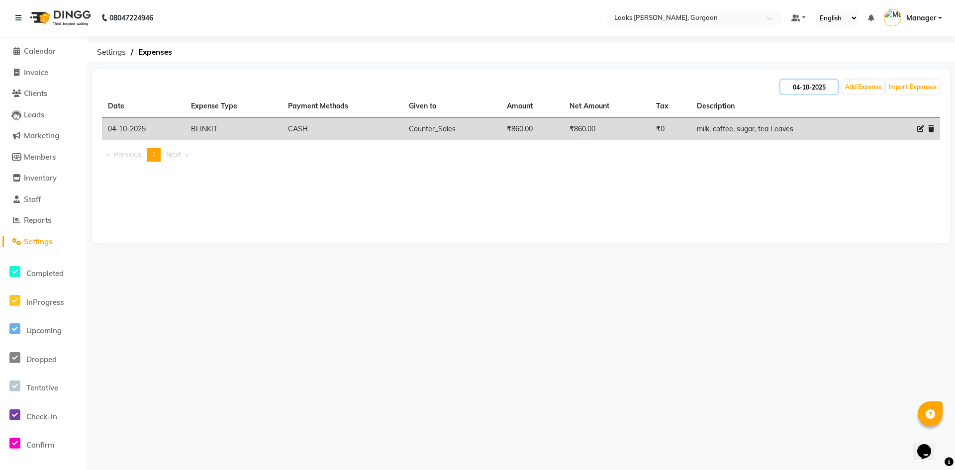
click at [805, 82] on input "04-10-2025" at bounding box center [808, 87] width 57 height 14
select select "10"
select select "2025"
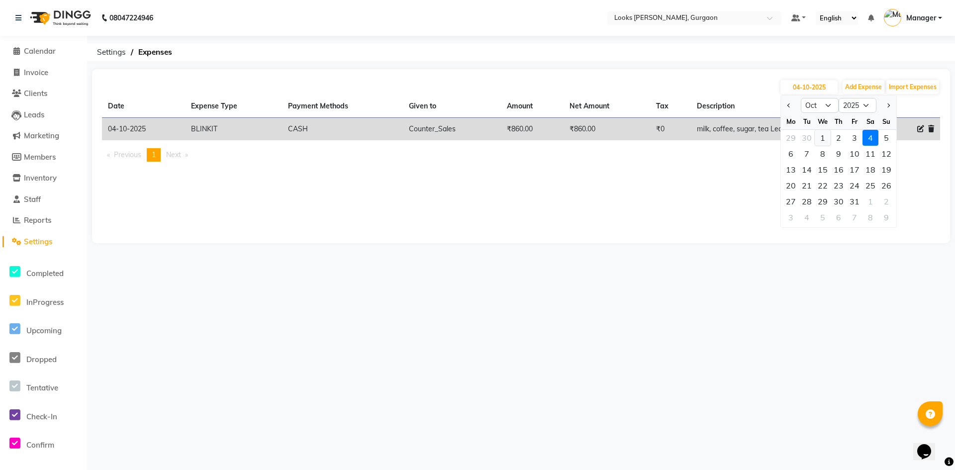
click at [819, 137] on div "1" at bounding box center [823, 138] width 16 height 16
type input "01-10-2025"
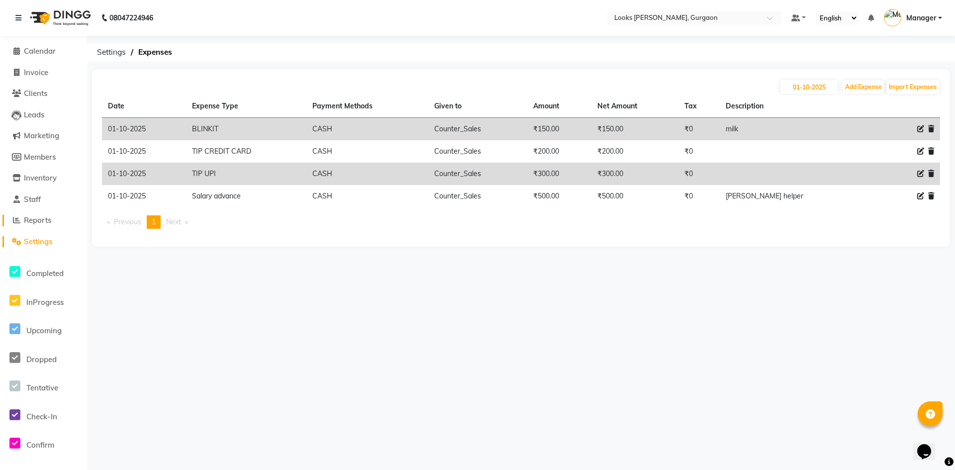
click at [31, 222] on span "Reports" at bounding box center [37, 219] width 27 height 9
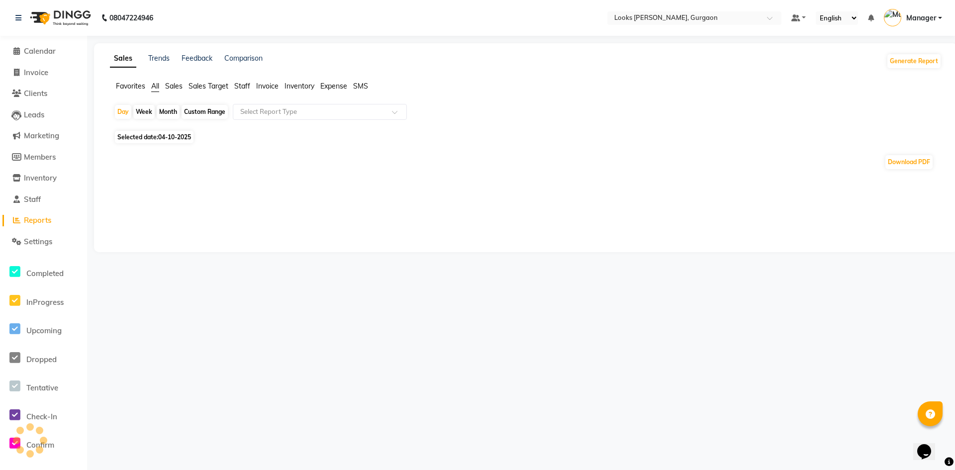
click at [158, 131] on div "Day Week Month Custom Range Select Report Type Selected date: 04-10-2025 Downlo…" at bounding box center [526, 141] width 832 height 74
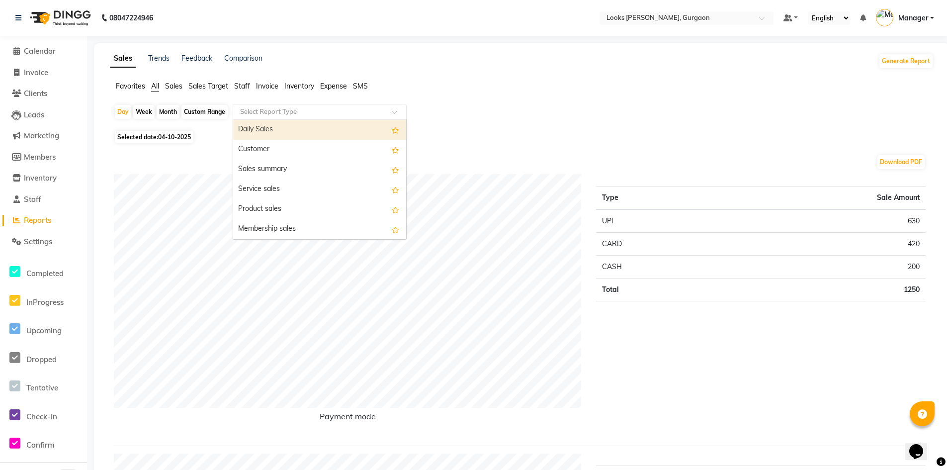
click at [392, 108] on div at bounding box center [319, 112] width 173 height 10
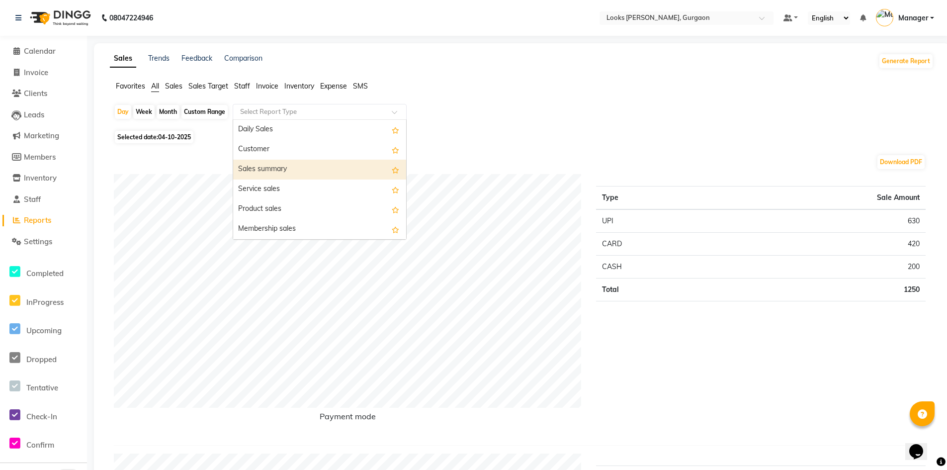
drag, startPoint x: 173, startPoint y: 136, endPoint x: 174, endPoint y: 142, distance: 5.6
click at [173, 137] on span "04-10-2025" at bounding box center [174, 136] width 33 height 7
select select "10"
select select "2025"
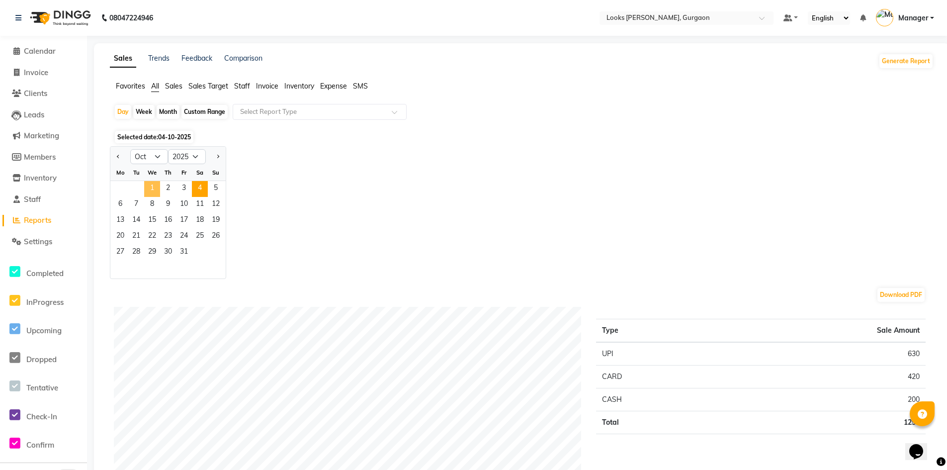
click at [145, 188] on span "1" at bounding box center [152, 189] width 16 height 16
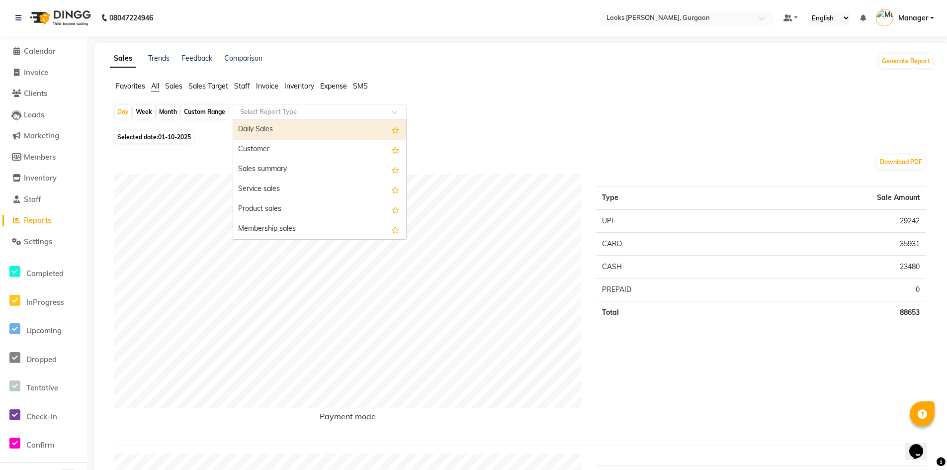
click at [365, 115] on input "text" at bounding box center [309, 112] width 143 height 10
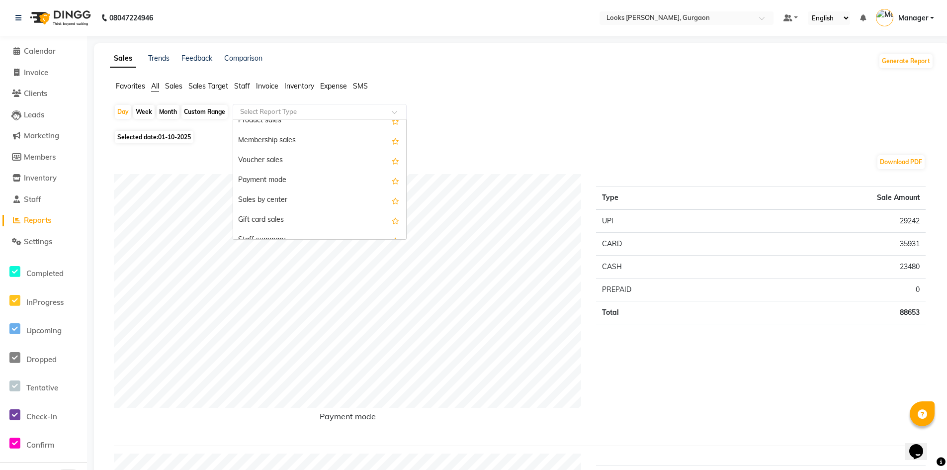
scroll to position [199, 0]
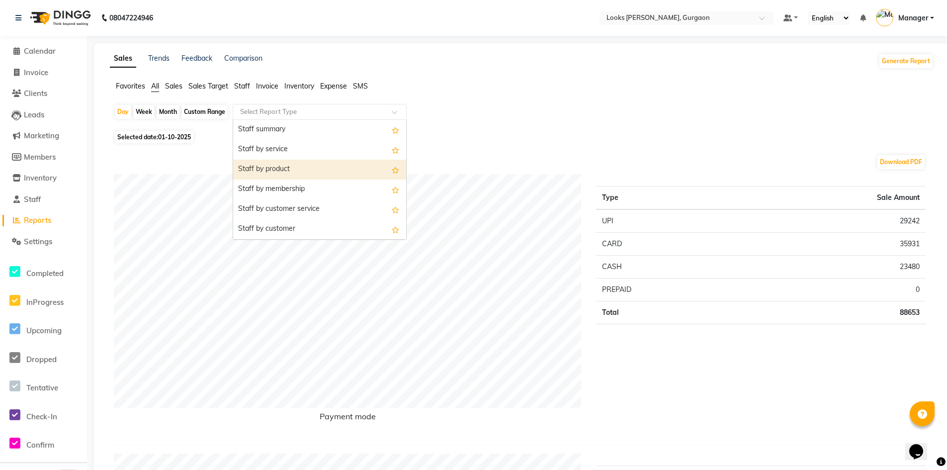
click at [272, 165] on div "Staff by product" at bounding box center [319, 170] width 173 height 20
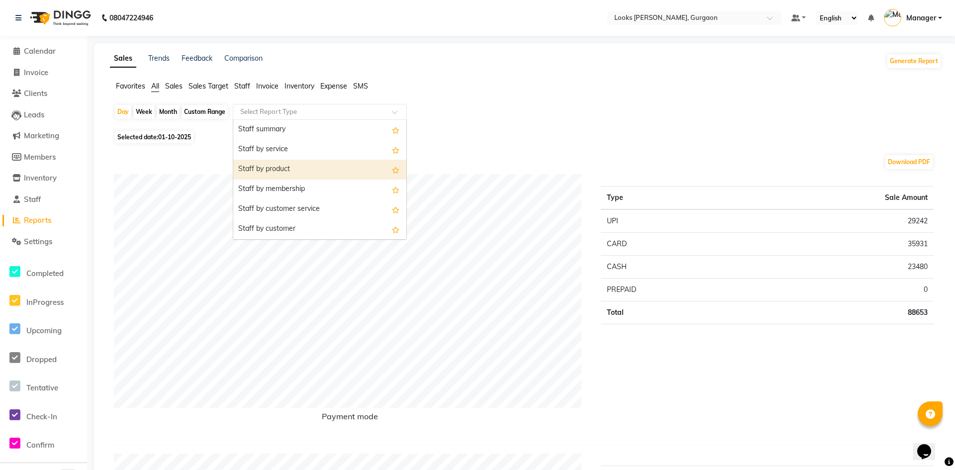
select select "full_report"
select select "pdf"
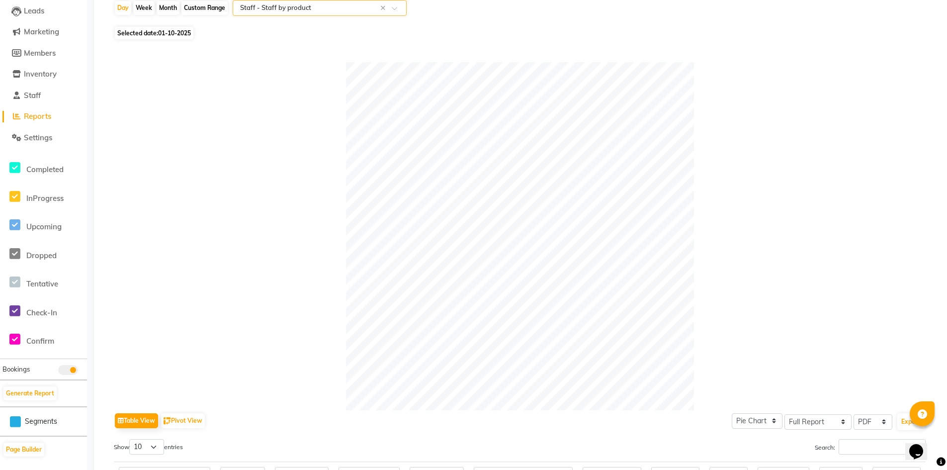
scroll to position [0, 0]
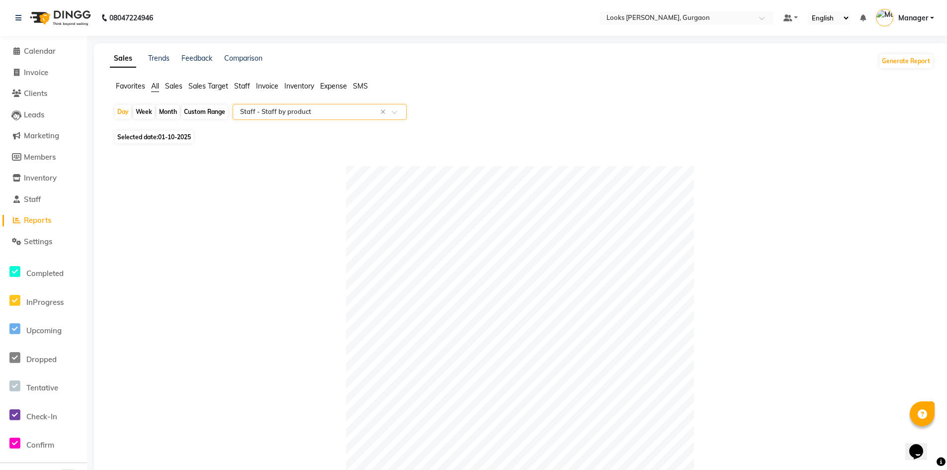
drag, startPoint x: 173, startPoint y: 137, endPoint x: 169, endPoint y: 140, distance: 5.7
click at [172, 137] on span "01-10-2025" at bounding box center [174, 136] width 33 height 7
select select "10"
select select "2025"
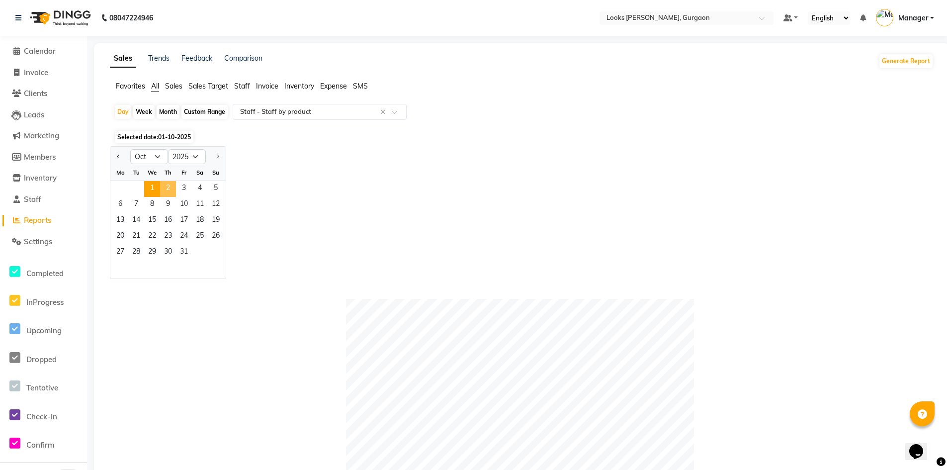
click at [171, 188] on span "2" at bounding box center [168, 189] width 16 height 16
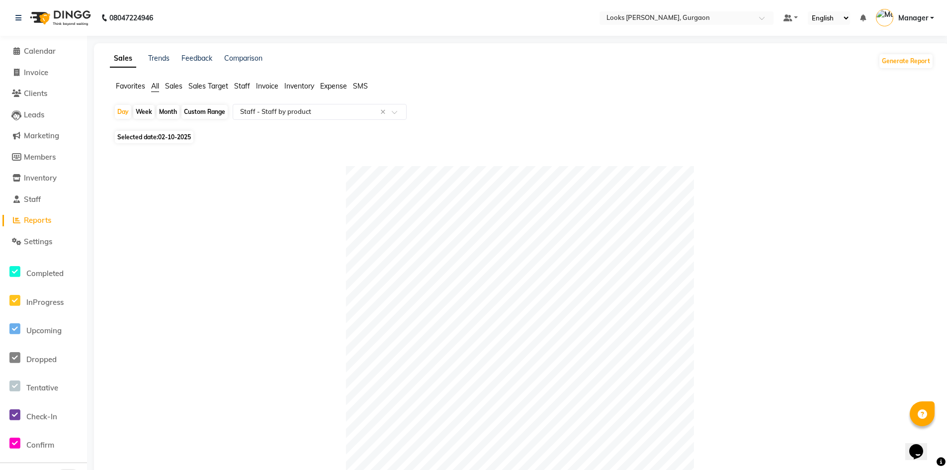
click at [174, 137] on span "02-10-2025" at bounding box center [174, 136] width 33 height 7
select select "10"
select select "2025"
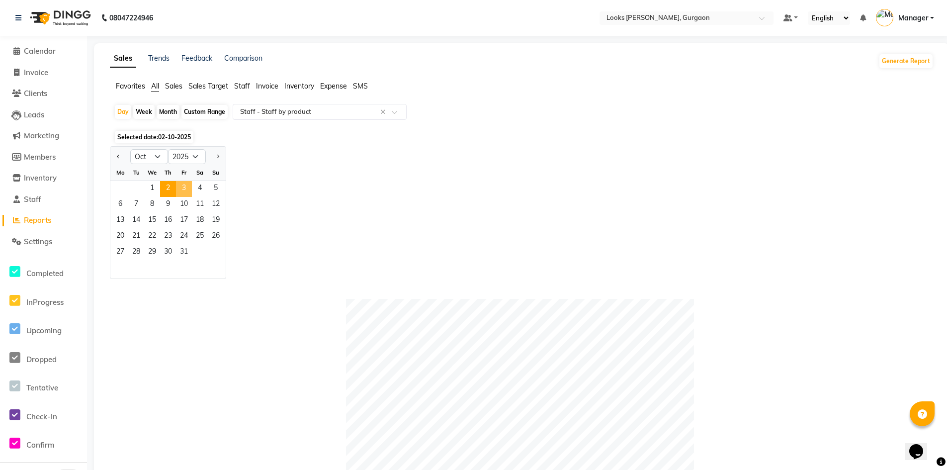
click at [186, 189] on span "3" at bounding box center [184, 189] width 16 height 16
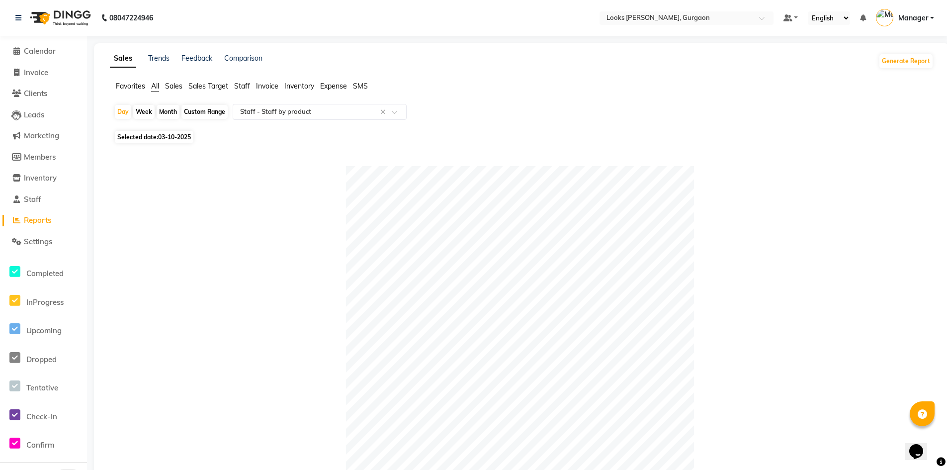
click at [190, 135] on span "03-10-2025" at bounding box center [174, 136] width 33 height 7
select select "10"
select select "2025"
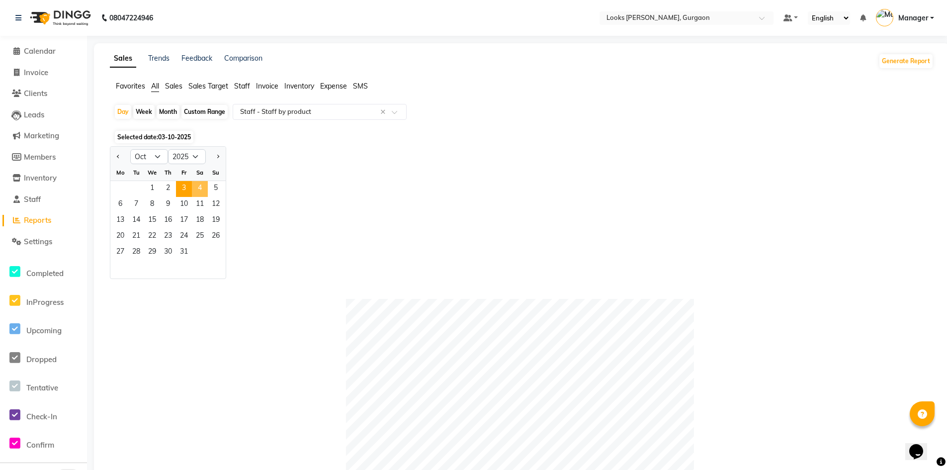
click at [203, 186] on span "4" at bounding box center [200, 189] width 16 height 16
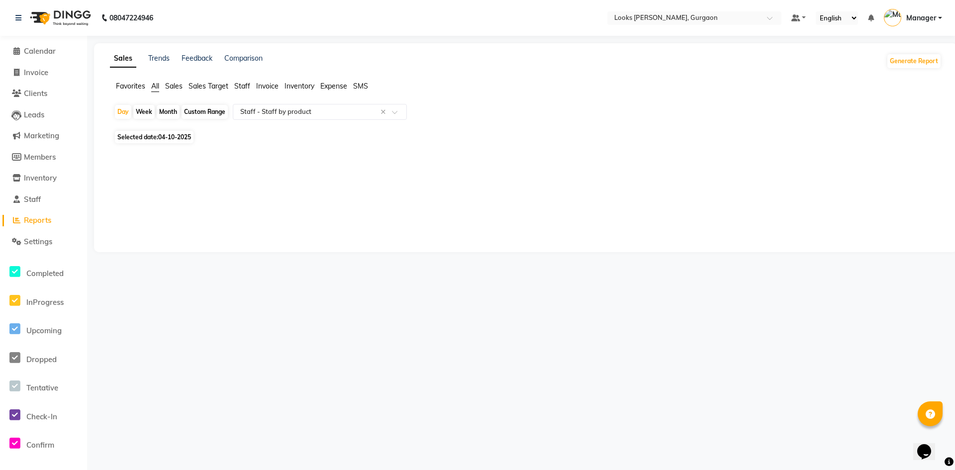
drag, startPoint x: 184, startPoint y: 132, endPoint x: 183, endPoint y: 139, distance: 6.6
click at [184, 132] on span "Selected date: 04-10-2025" at bounding box center [154, 137] width 79 height 12
select select "10"
select select "2025"
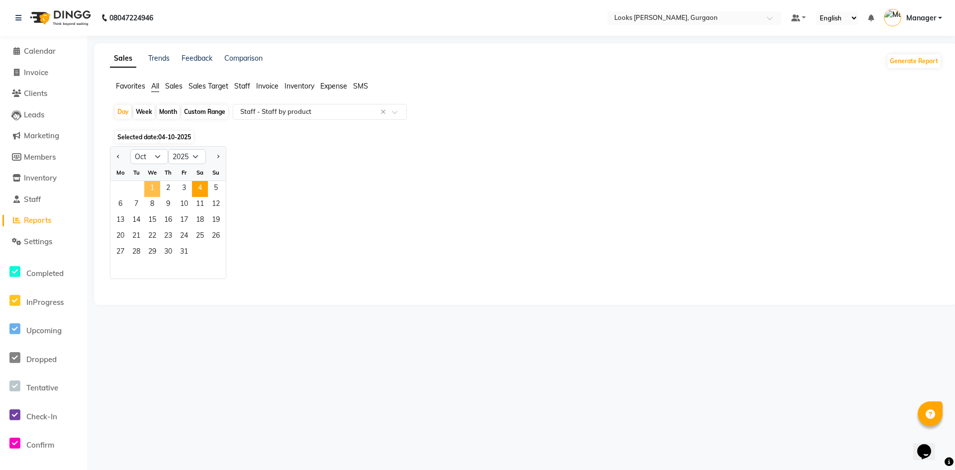
click at [153, 188] on span "1" at bounding box center [152, 189] width 16 height 16
select select "full_report"
select select "pdf"
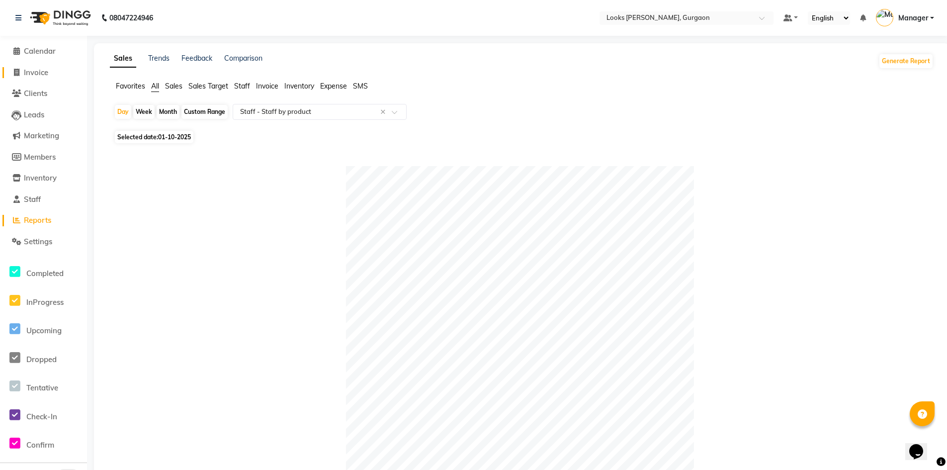
click at [31, 71] on span "Invoice" at bounding box center [36, 72] width 24 height 9
select select "service"
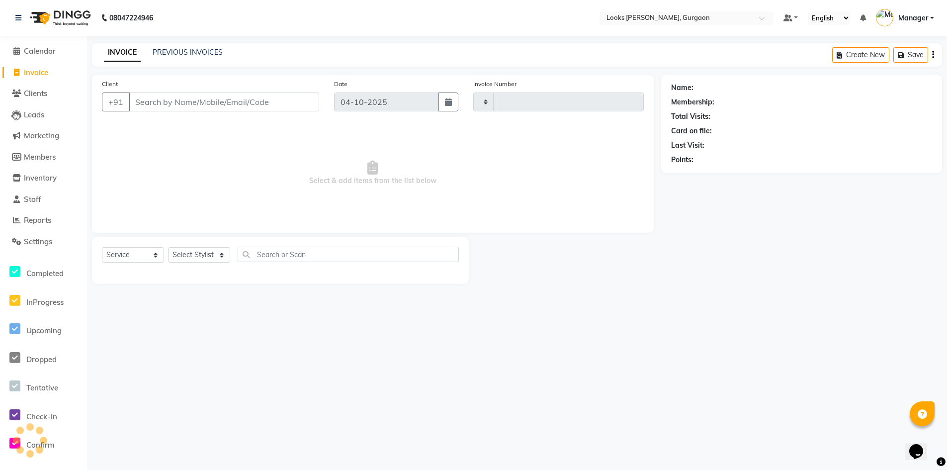
type input "2020"
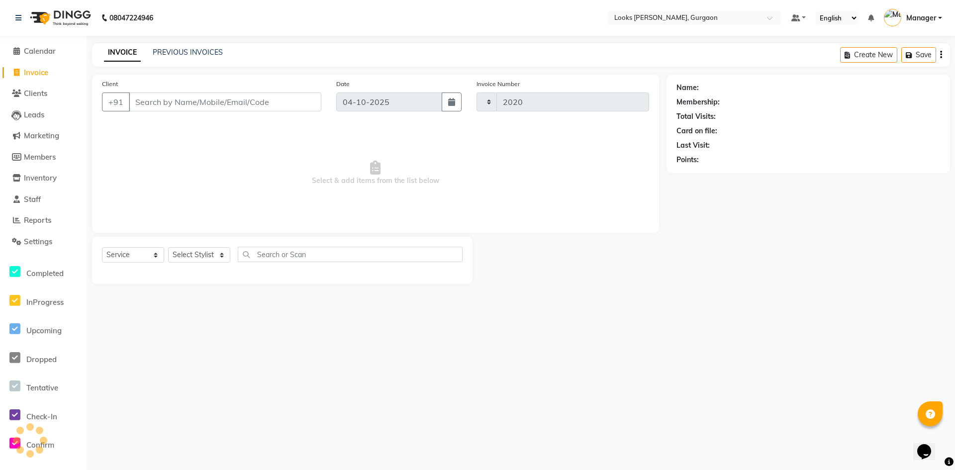
select select "8452"
click at [36, 175] on span "Inventory" at bounding box center [40, 177] width 33 height 9
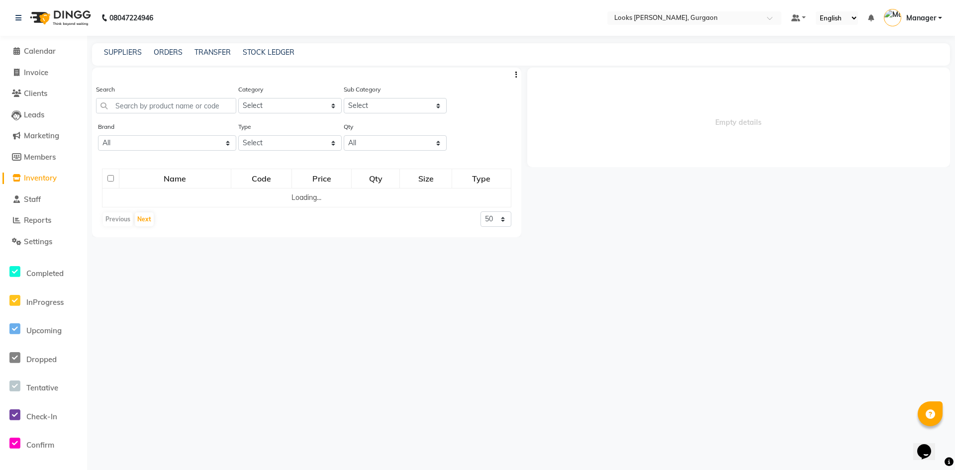
select select
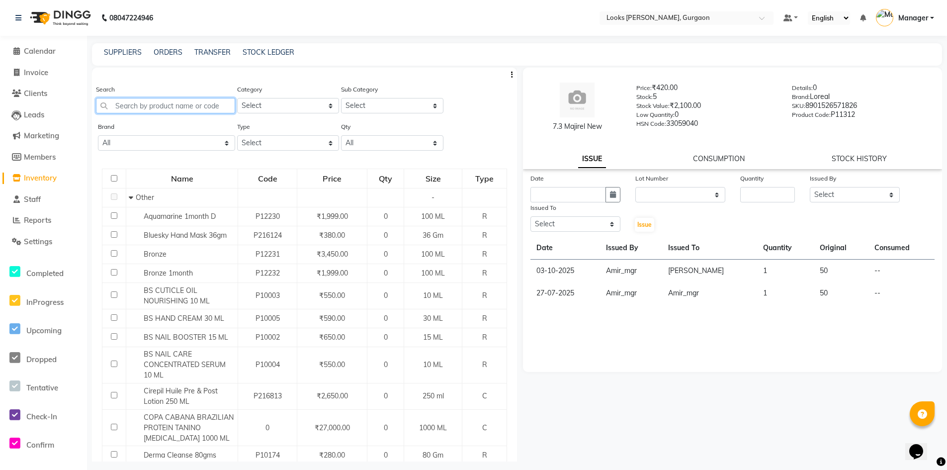
click at [148, 106] on input "text" at bounding box center [165, 105] width 139 height 15
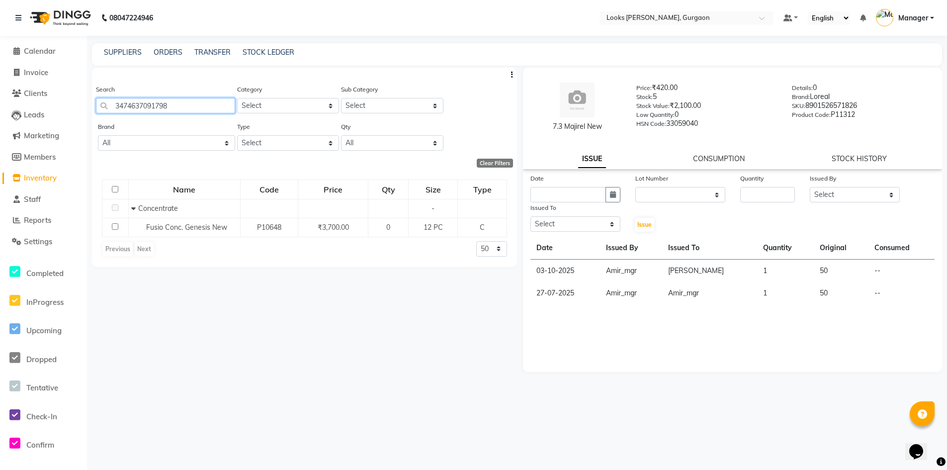
click at [182, 102] on input "3474637091798" at bounding box center [165, 105] width 139 height 15
type input "3"
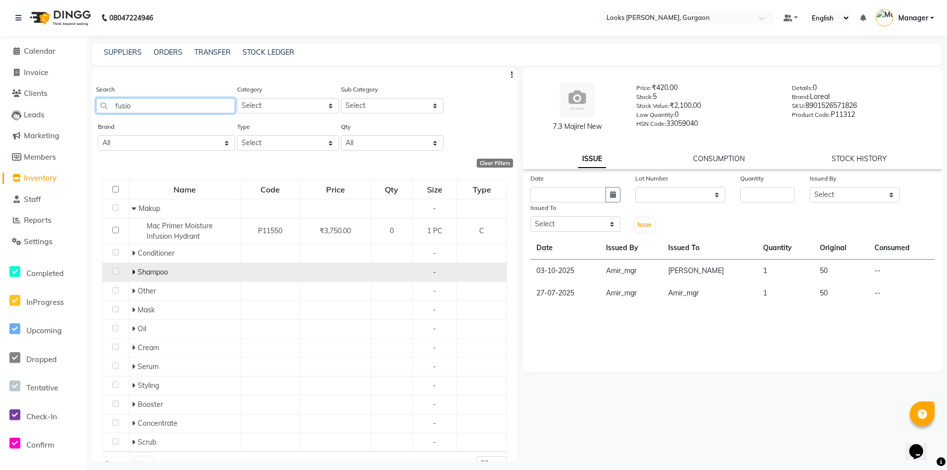
type input "fusio"
click at [133, 270] on icon at bounding box center [133, 272] width 3 height 7
drag, startPoint x: 154, startPoint y: 102, endPoint x: 85, endPoint y: 117, distance: 71.3
click at [84, 117] on app-home "08047224946 Select Location × Looks Elan Miracle, Gurgaon Default Panel My Pane…" at bounding box center [473, 238] width 947 height 476
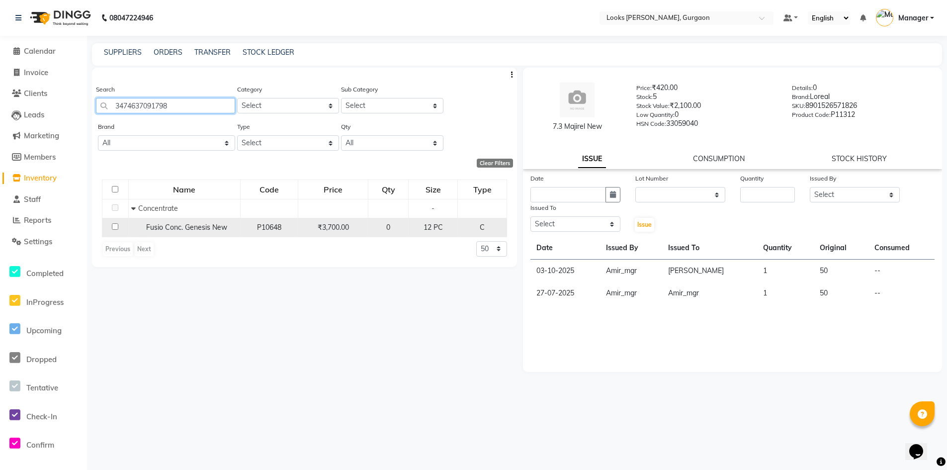
type input "3474637091798"
click at [114, 225] on input "checkbox" at bounding box center [115, 226] width 6 height 6
checkbox input "true"
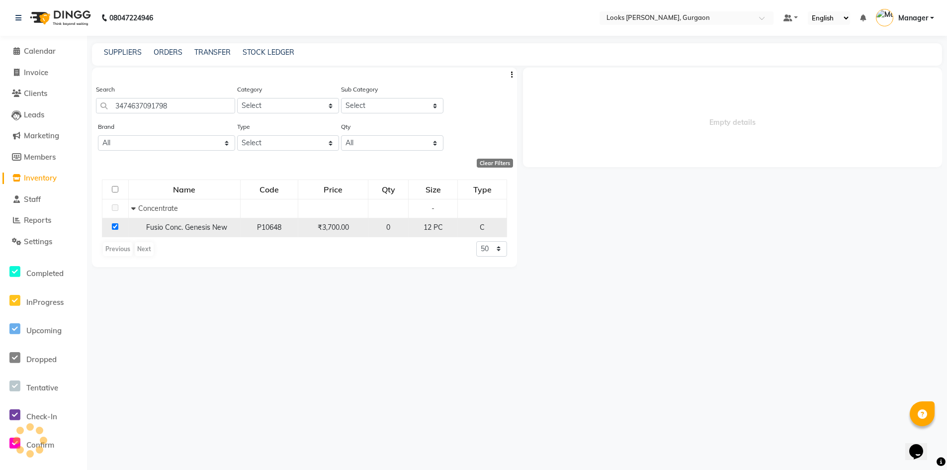
select select
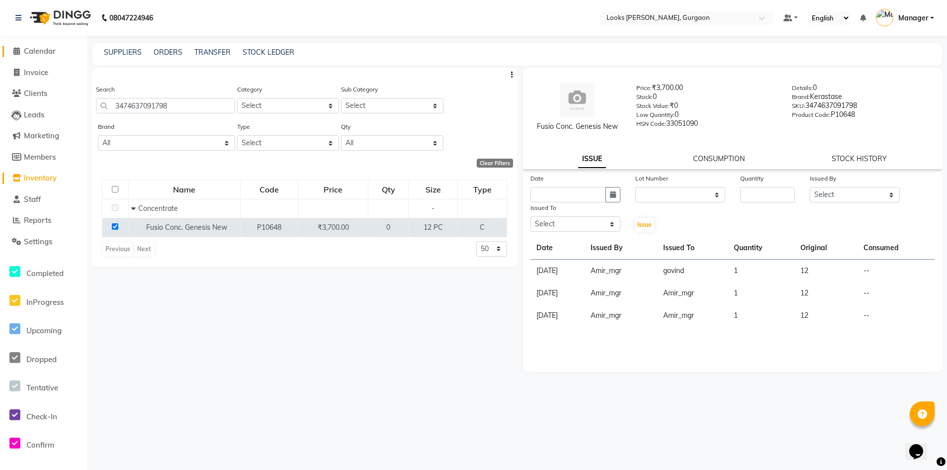
click at [38, 51] on span "Calendar" at bounding box center [40, 50] width 32 height 9
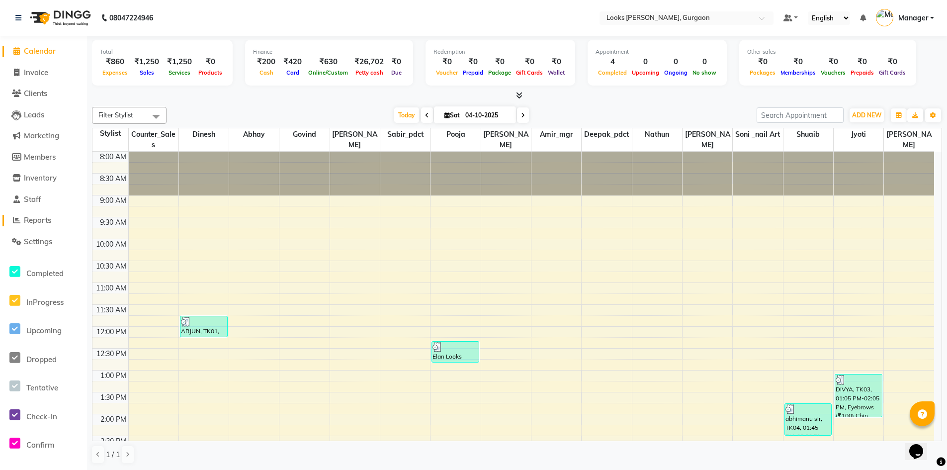
click at [44, 216] on span "Reports" at bounding box center [37, 219] width 27 height 9
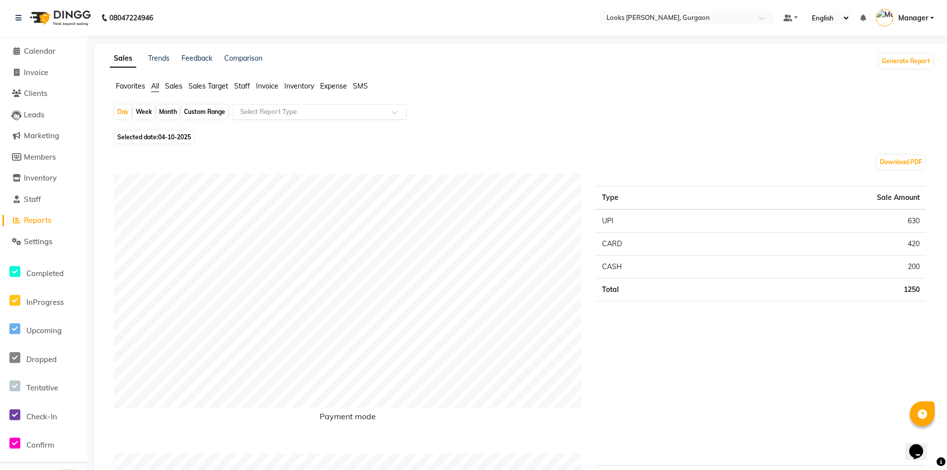
drag, startPoint x: 394, startPoint y: 113, endPoint x: 374, endPoint y: 114, distance: 19.9
click at [394, 112] on span at bounding box center [398, 115] width 12 height 10
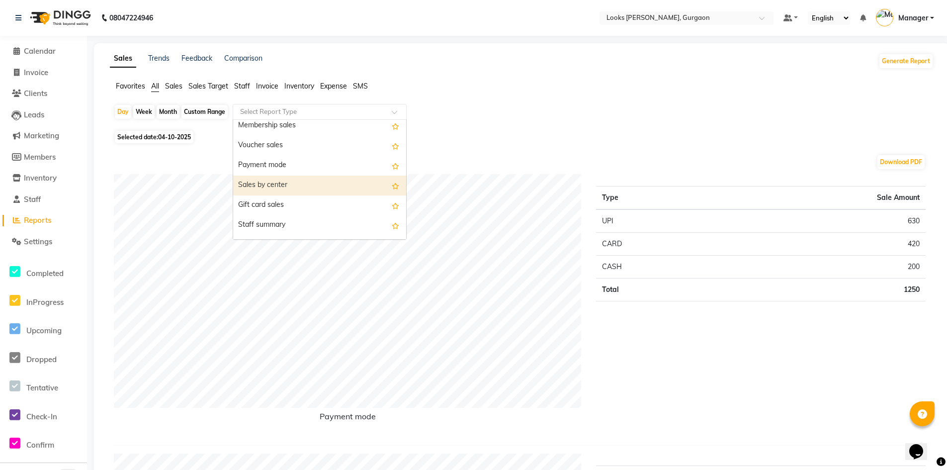
scroll to position [149, 0]
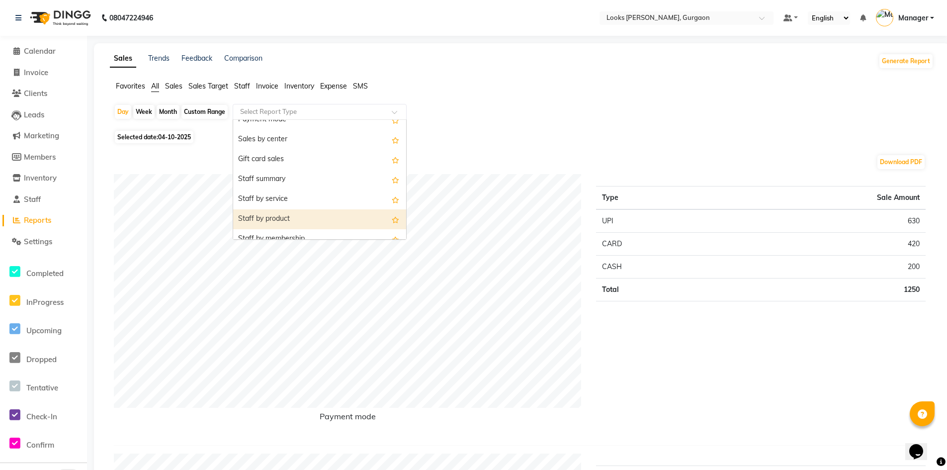
click at [280, 217] on div "Staff by product" at bounding box center [319, 219] width 173 height 20
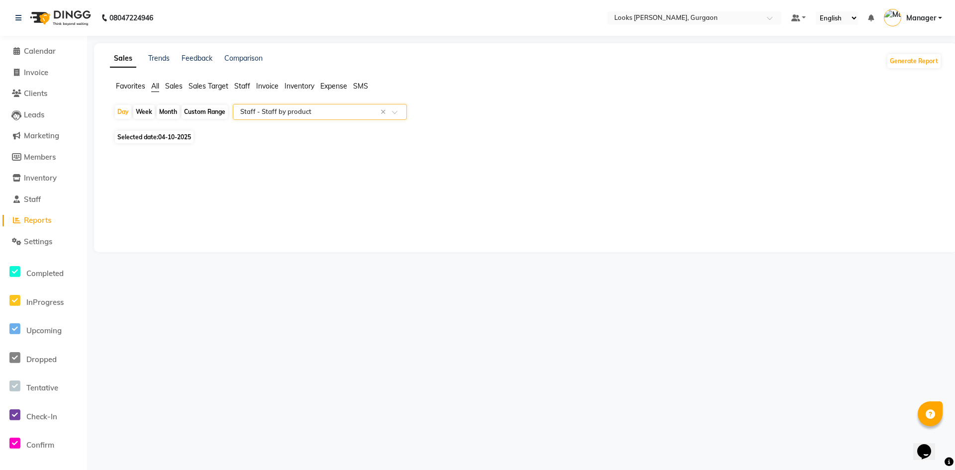
click at [163, 133] on span "04-10-2025" at bounding box center [174, 136] width 33 height 7
select select "10"
select select "2025"
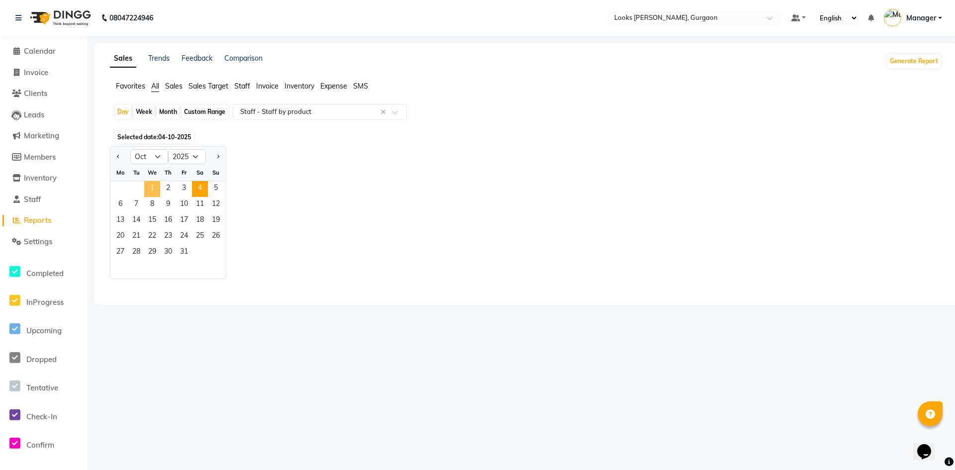
click at [152, 182] on span "1" at bounding box center [152, 189] width 16 height 16
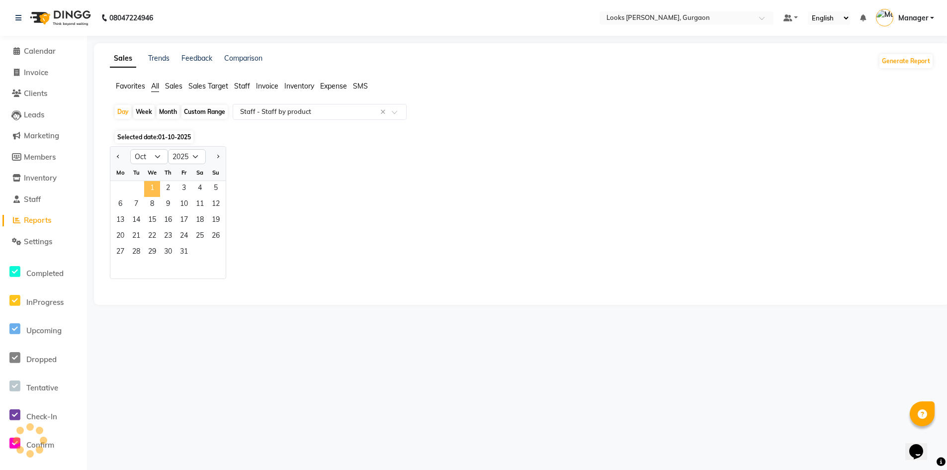
select select "full_report"
select select "pdf"
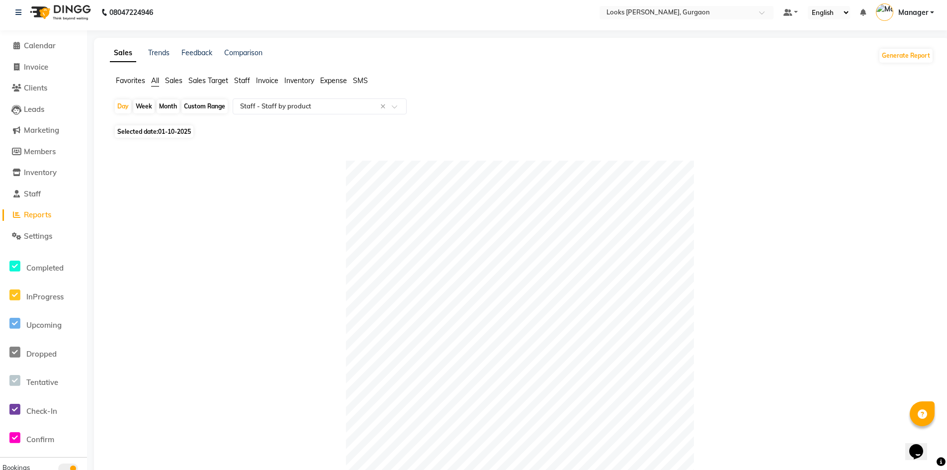
scroll to position [0, 0]
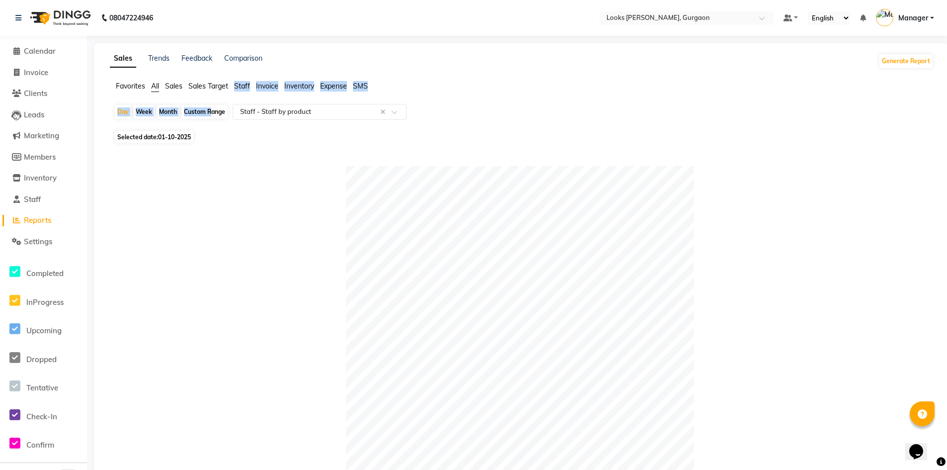
click at [207, 105] on app-reports "Favorites All Sales Sales Target Staff Invoice Inventory Expense SMS Day Week M…" at bounding box center [522, 446] width 836 height 730
click at [191, 175] on div at bounding box center [520, 340] width 812 height 348
click at [187, 140] on span "01-10-2025" at bounding box center [174, 136] width 33 height 7
select select "10"
select select "2025"
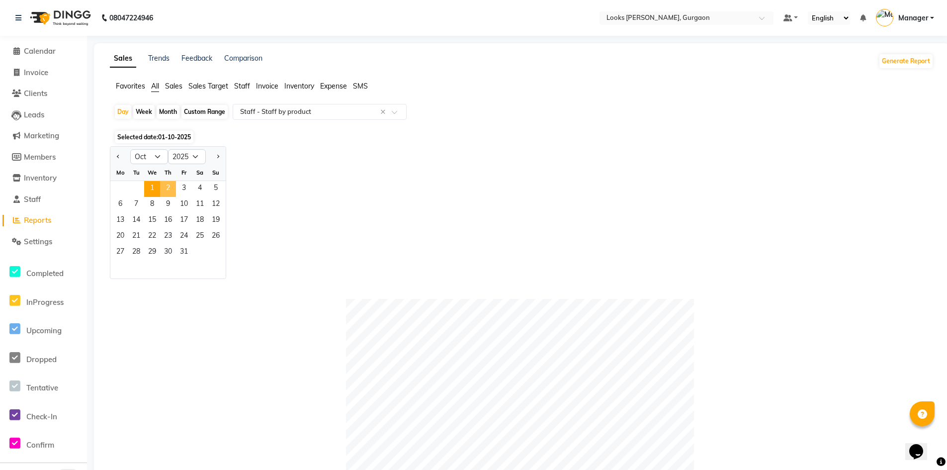
click at [167, 188] on span "2" at bounding box center [168, 189] width 16 height 16
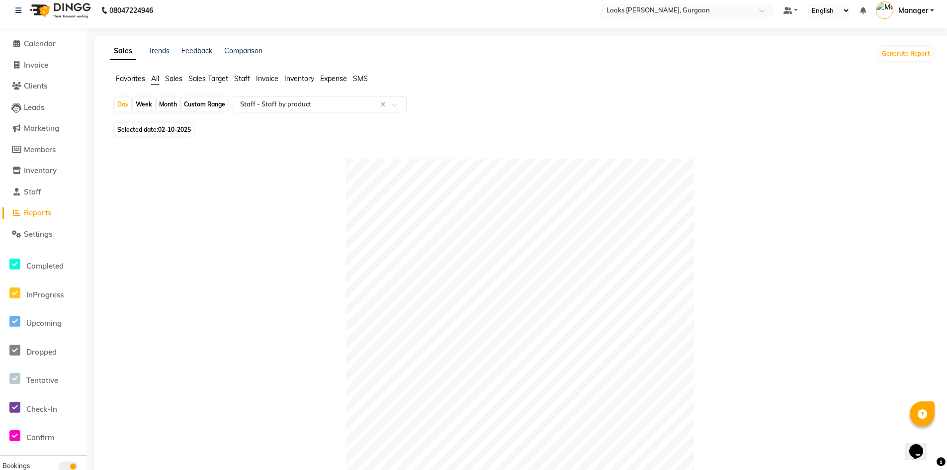
scroll to position [1, 0]
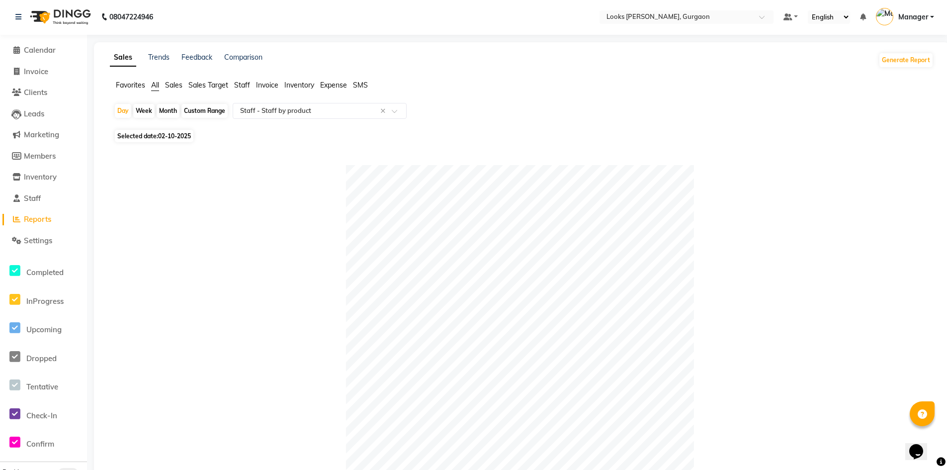
click at [175, 134] on span "02-10-2025" at bounding box center [174, 135] width 33 height 7
select select "10"
select select "2025"
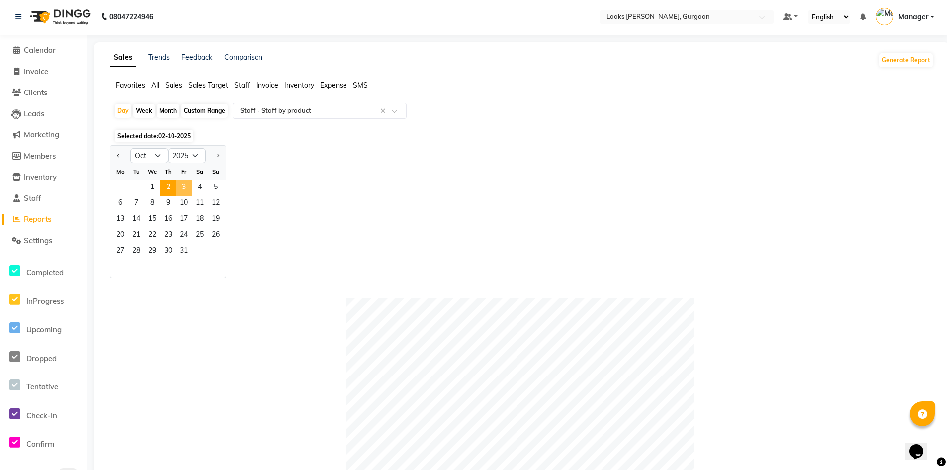
click at [187, 188] on span "3" at bounding box center [184, 188] width 16 height 16
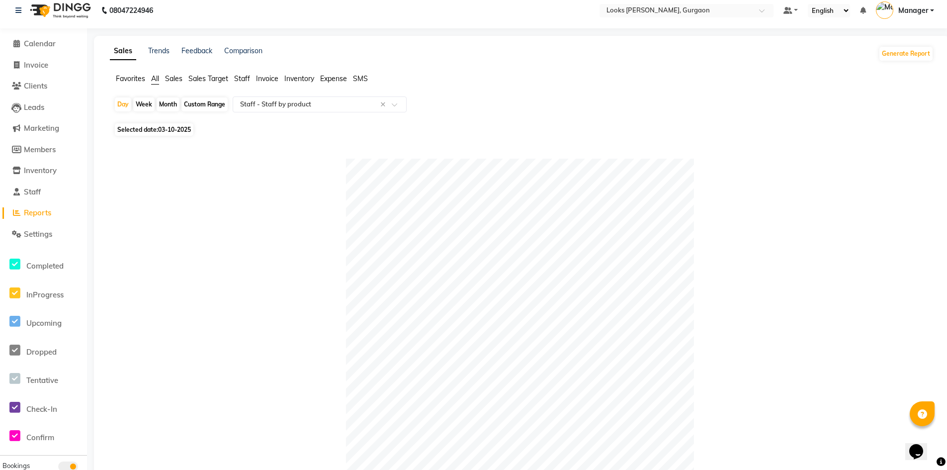
scroll to position [0, 0]
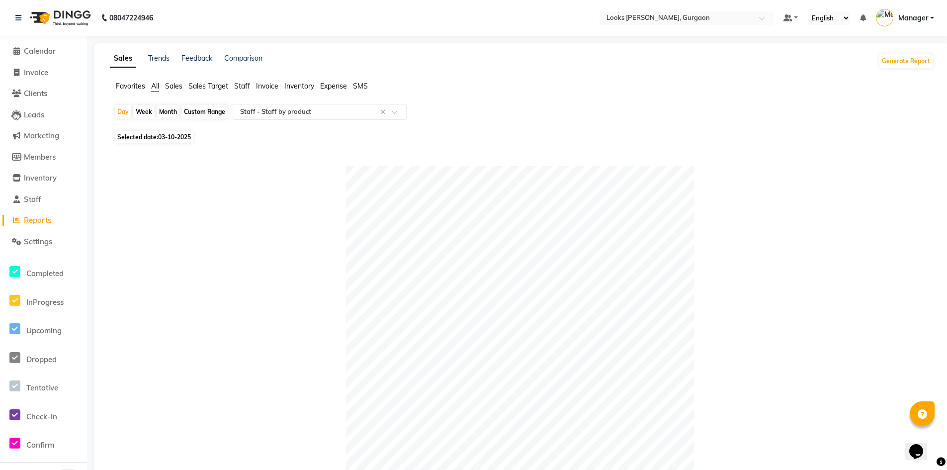
click at [158, 139] on span "Selected date: 03-10-2025" at bounding box center [154, 137] width 79 height 12
select select "10"
select select "2025"
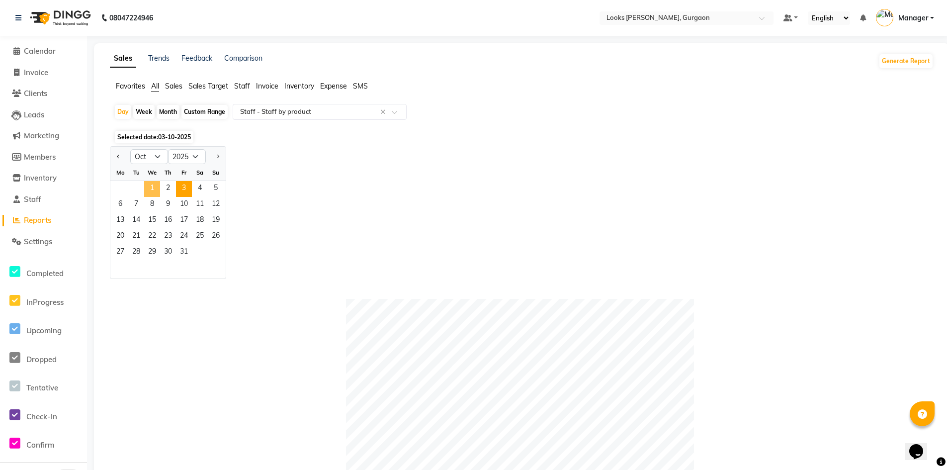
click at [153, 187] on span "1" at bounding box center [152, 189] width 16 height 16
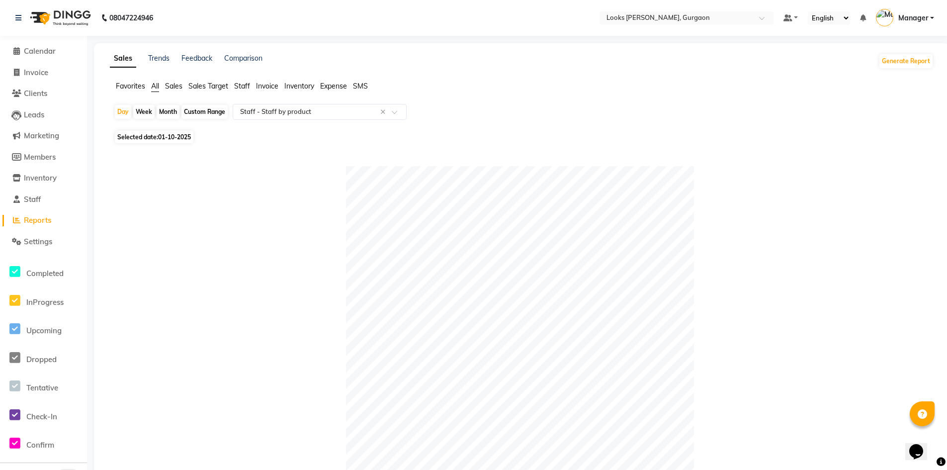
drag, startPoint x: 149, startPoint y: 139, endPoint x: 126, endPoint y: 185, distance: 50.9
click at [144, 143] on div "Day Week Month Custom Range Select Report Type × Staff - Staff by product × Sel…" at bounding box center [522, 457] width 824 height 707
drag, startPoint x: 132, startPoint y: 129, endPoint x: 126, endPoint y: 177, distance: 48.2
click at [129, 132] on div "Day Week Month Custom Range Select Report Type × Staff - Staff by product × Sel…" at bounding box center [522, 457] width 824 height 707
drag, startPoint x: 170, startPoint y: 130, endPoint x: 163, endPoint y: 141, distance: 12.3
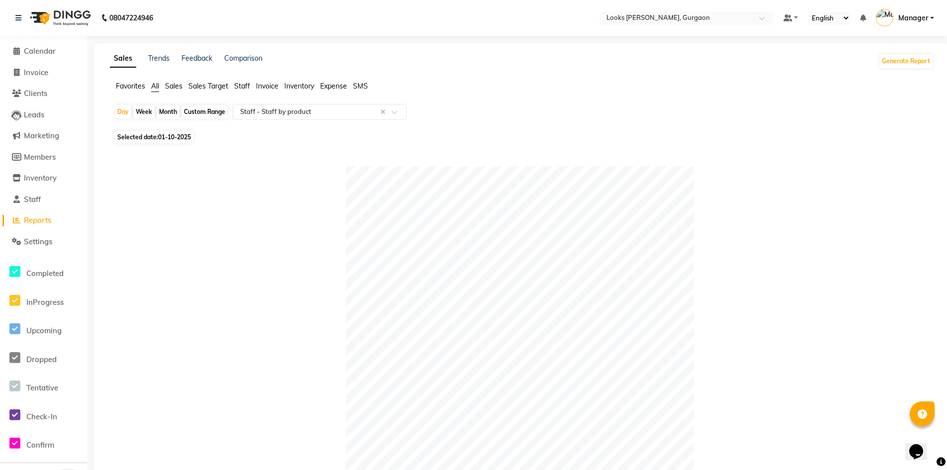
click at [166, 135] on div "Day Week Month Custom Range Select Report Type × Staff - Staff by product × Sel…" at bounding box center [522, 457] width 824 height 707
click at [177, 136] on span "01-10-2025" at bounding box center [174, 136] width 33 height 7
select select "10"
select select "2025"
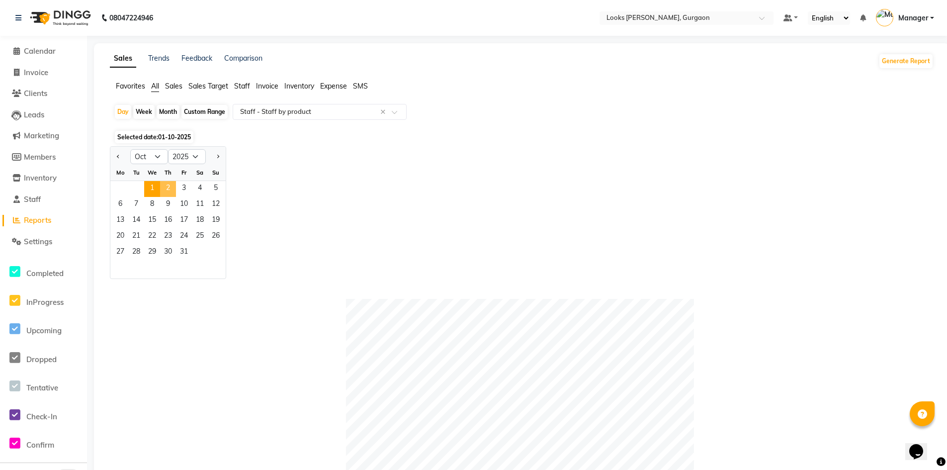
drag, startPoint x: 172, startPoint y: 181, endPoint x: 167, endPoint y: 191, distance: 11.8
click at [170, 184] on span "2" at bounding box center [168, 189] width 16 height 16
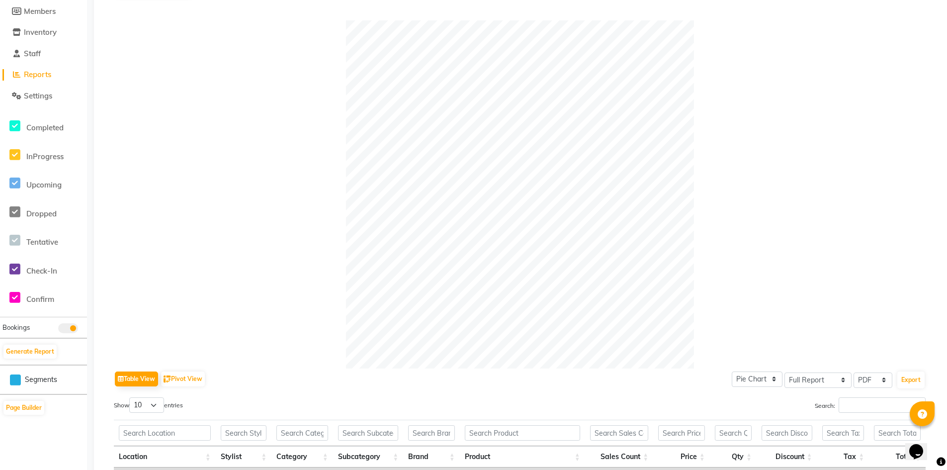
scroll to position [1, 0]
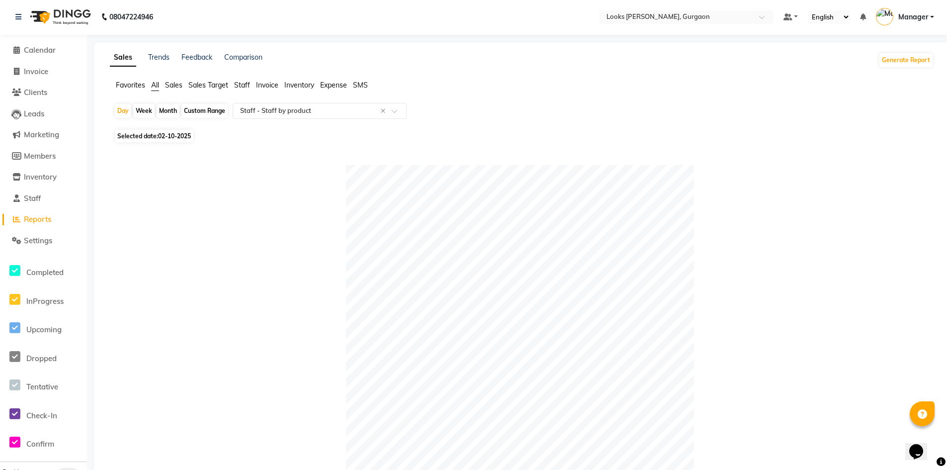
drag, startPoint x: 172, startPoint y: 132, endPoint x: 172, endPoint y: 142, distance: 10.0
click at [172, 133] on span "Selected date: 02-10-2025" at bounding box center [154, 136] width 79 height 12
select select "10"
select select "2025"
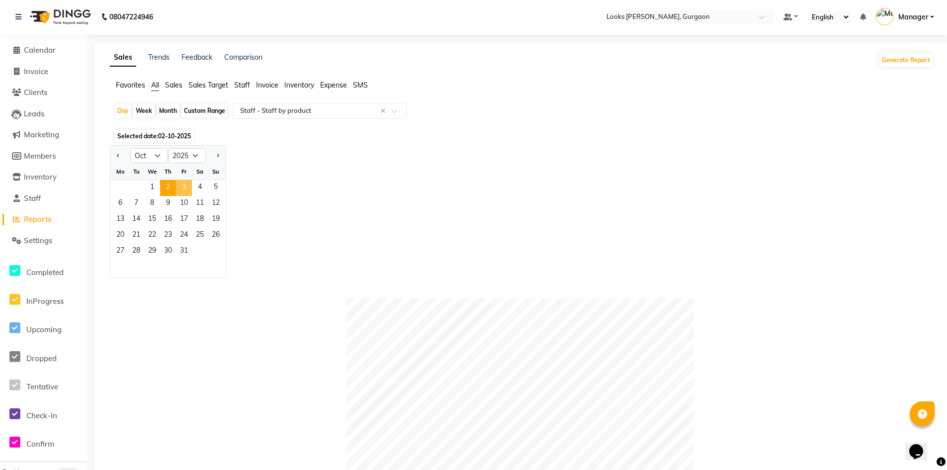
click at [185, 187] on span "3" at bounding box center [184, 188] width 16 height 16
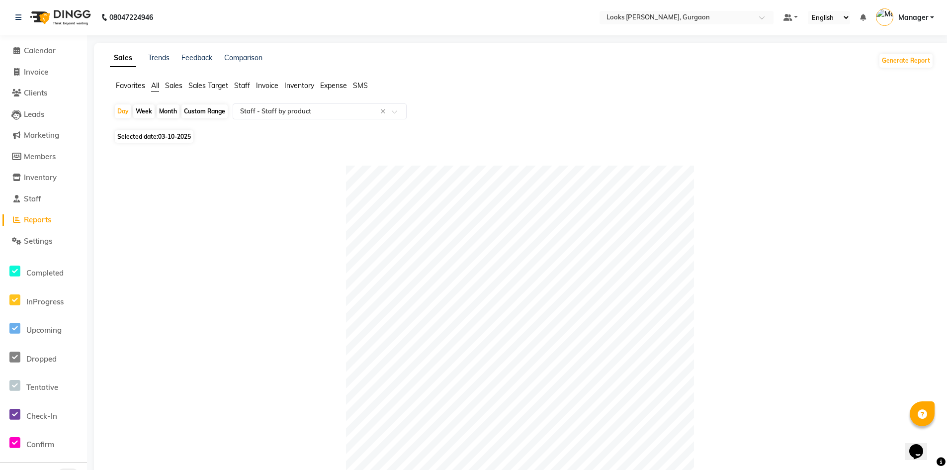
scroll to position [0, 0]
click at [180, 137] on span "03-10-2025" at bounding box center [174, 136] width 33 height 7
select select "10"
select select "2025"
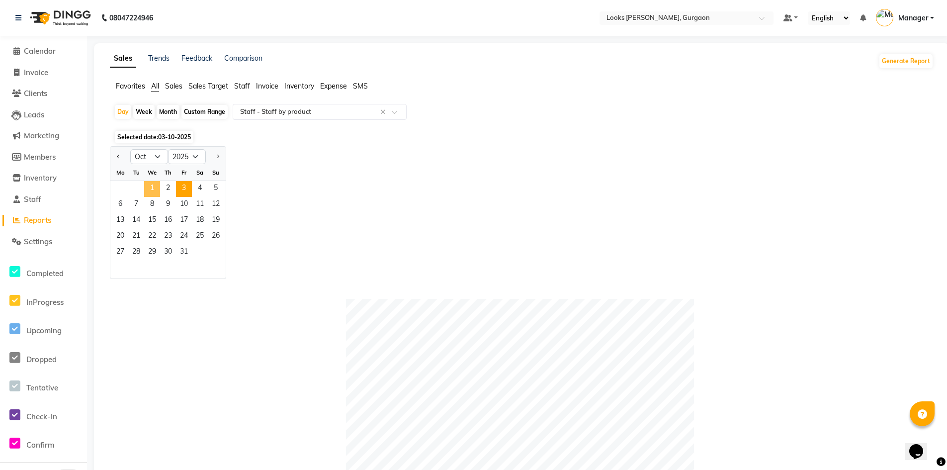
click at [157, 185] on span "1" at bounding box center [152, 189] width 16 height 16
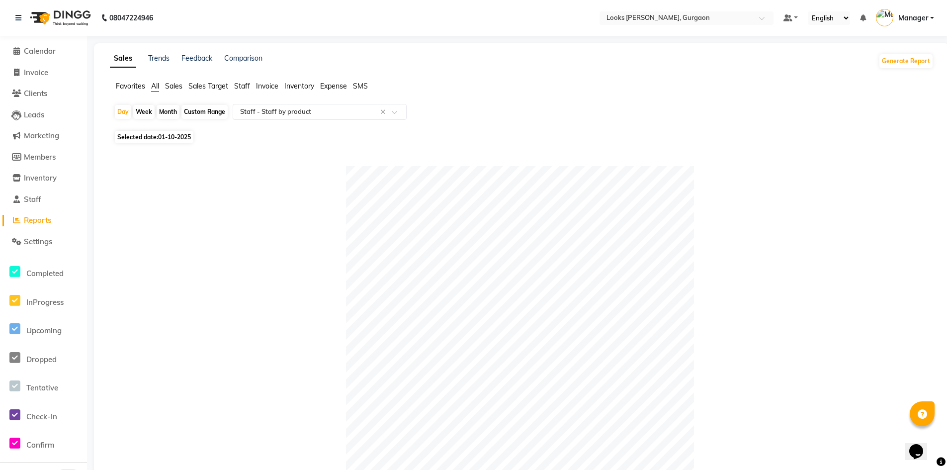
click at [158, 135] on span "Selected date: 01-10-2025" at bounding box center [154, 137] width 79 height 12
select select "10"
select select "2025"
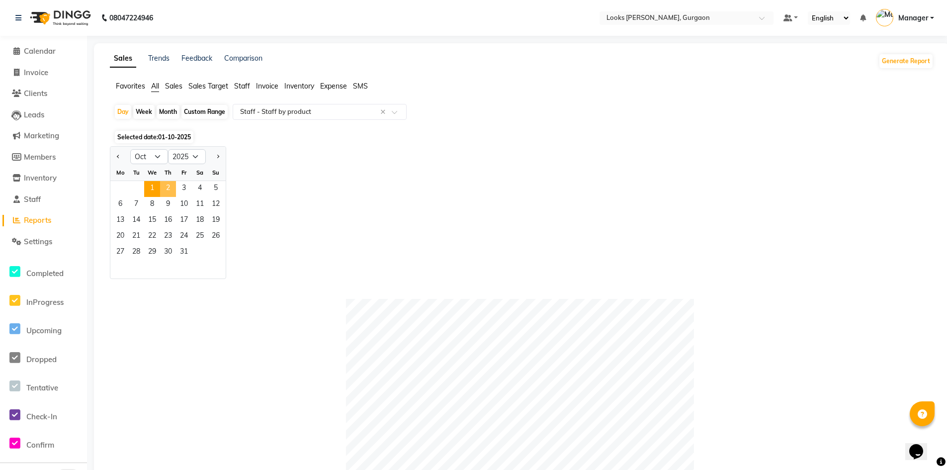
click at [170, 187] on span "2" at bounding box center [168, 189] width 16 height 16
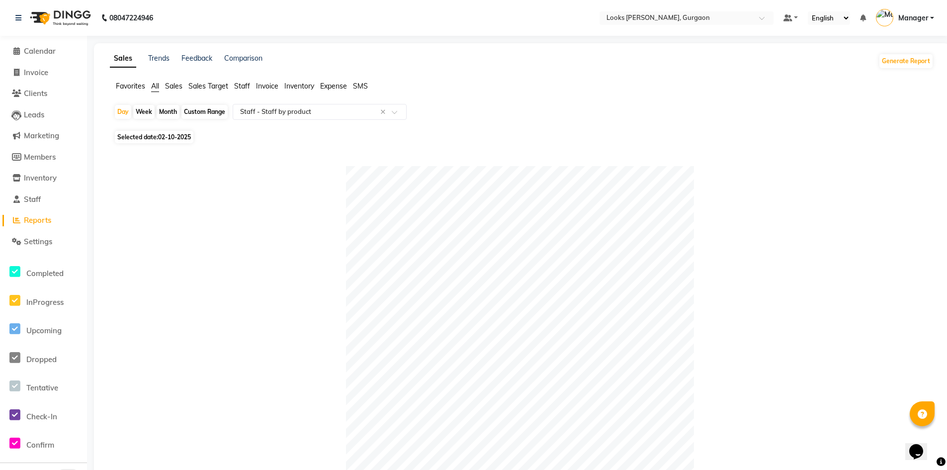
click at [168, 135] on span "02-10-2025" at bounding box center [174, 136] width 33 height 7
select select "10"
select select "2025"
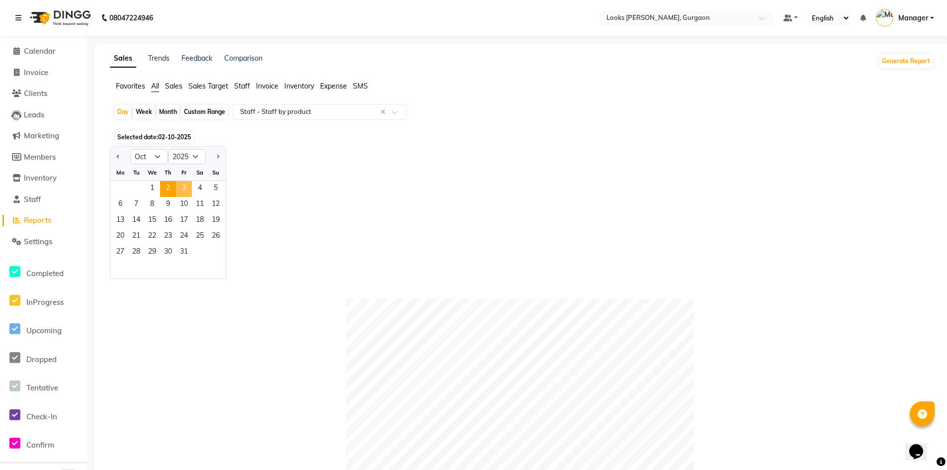
click at [186, 189] on span "3" at bounding box center [184, 189] width 16 height 16
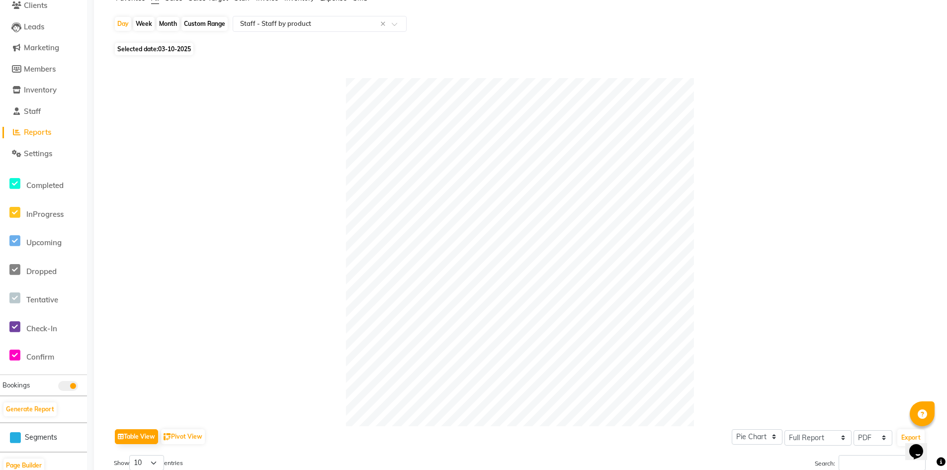
scroll to position [50, 0]
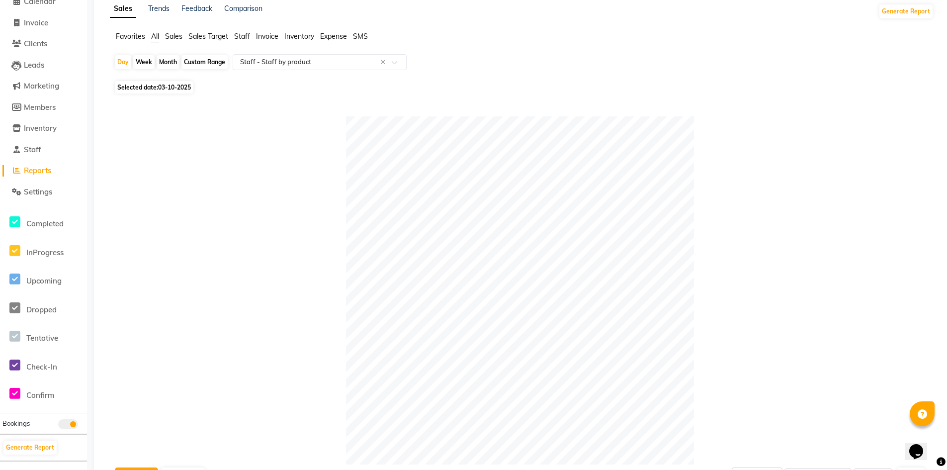
click at [165, 75] on div "Day Week Month Custom Range Select Report Type × Staff - Staff by product ×" at bounding box center [522, 66] width 816 height 24
click at [170, 93] on span "Selected date: 03-10-2025" at bounding box center [154, 87] width 79 height 12
select select "10"
select select "2025"
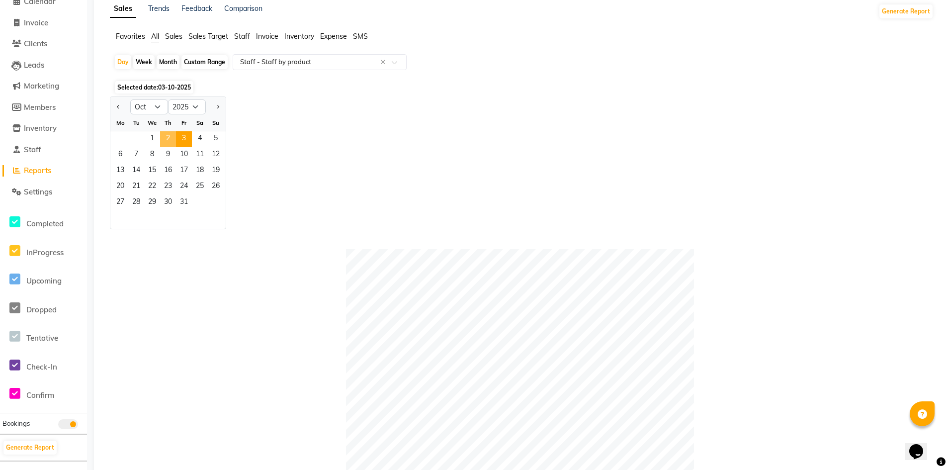
click at [165, 139] on span "2" at bounding box center [168, 139] width 16 height 16
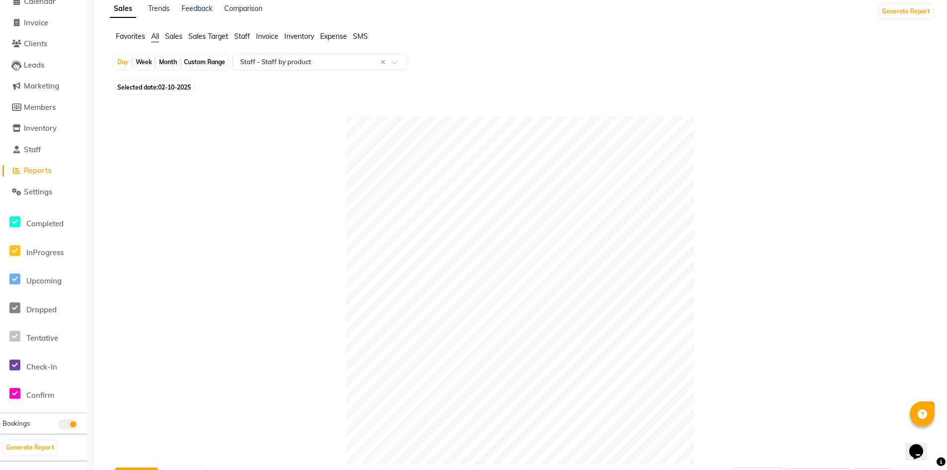
click at [173, 87] on span "02-10-2025" at bounding box center [174, 87] width 33 height 7
select select "10"
select select "2025"
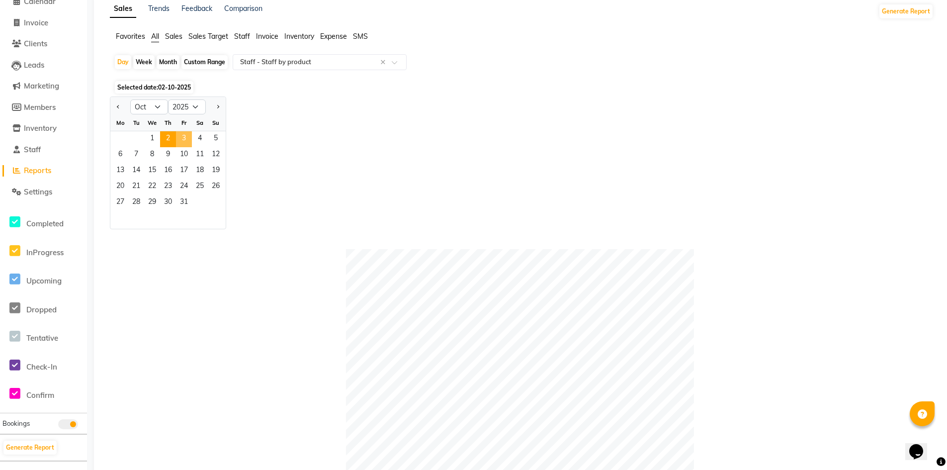
click at [186, 136] on span "3" at bounding box center [184, 139] width 16 height 16
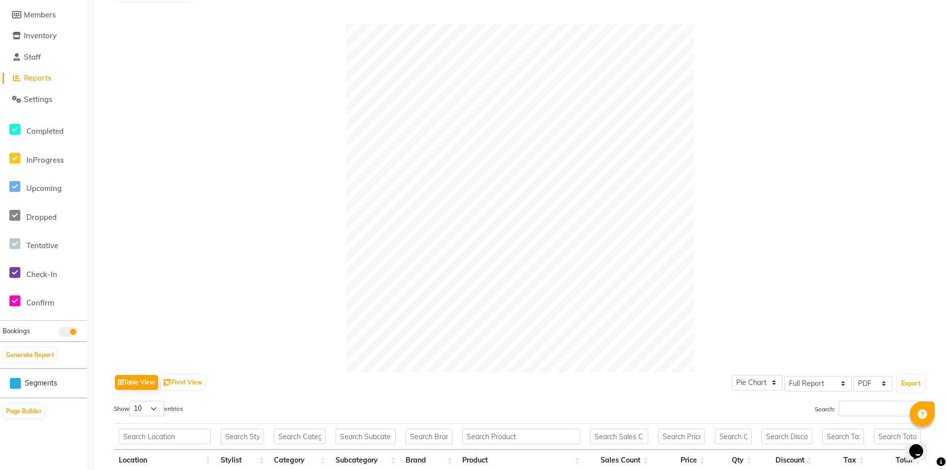
scroll to position [0, 0]
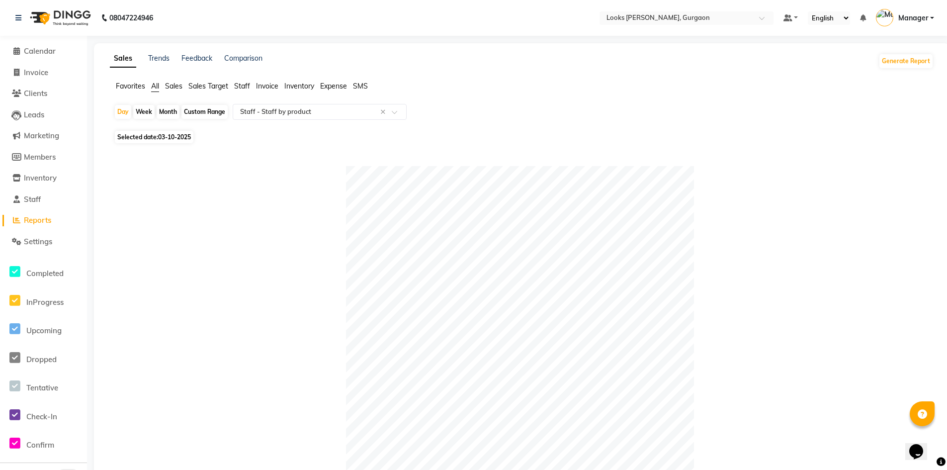
click at [166, 135] on span "03-10-2025" at bounding box center [174, 136] width 33 height 7
select select "10"
select select "2025"
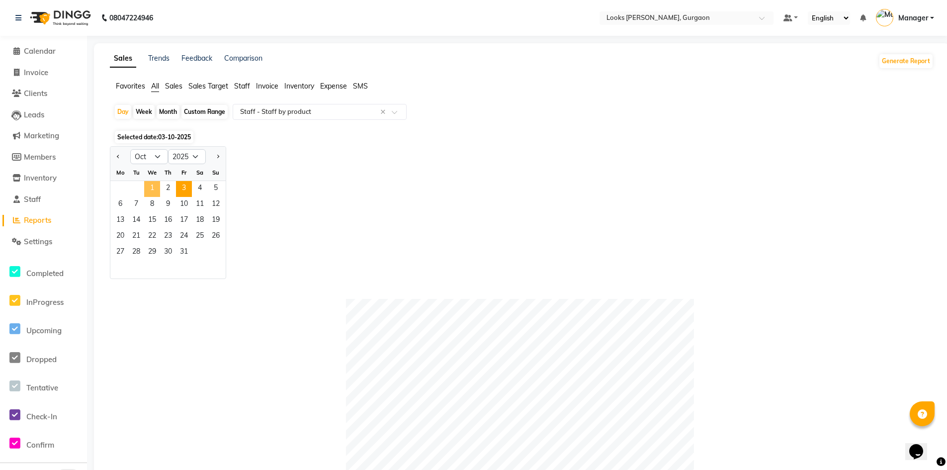
drag, startPoint x: 155, startPoint y: 186, endPoint x: 200, endPoint y: 180, distance: 45.6
click at [155, 186] on span "1" at bounding box center [152, 189] width 16 height 16
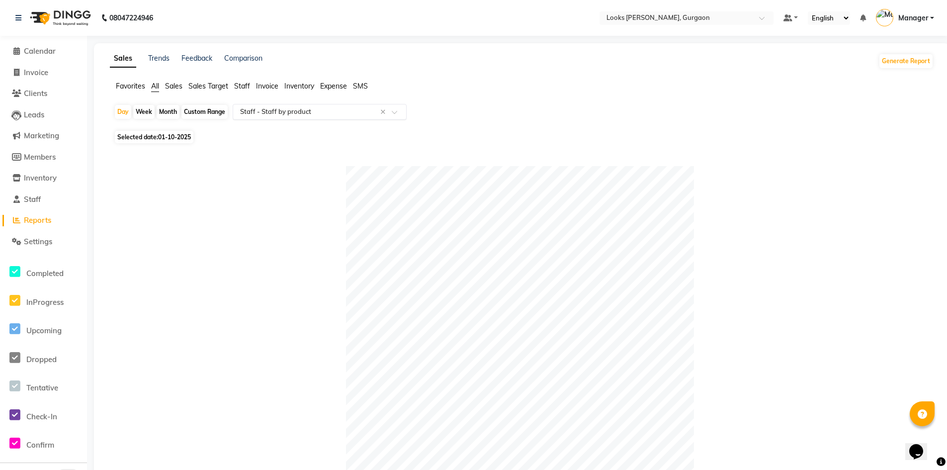
click at [395, 113] on span at bounding box center [398, 115] width 12 height 10
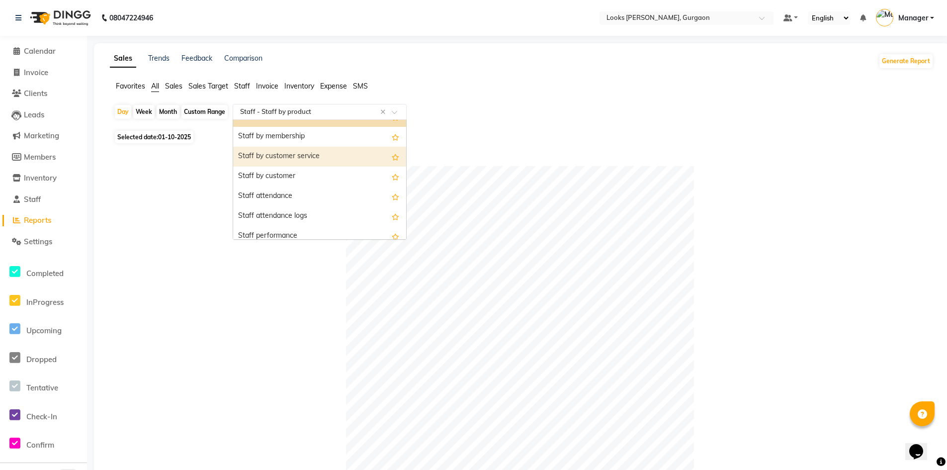
scroll to position [189, 0]
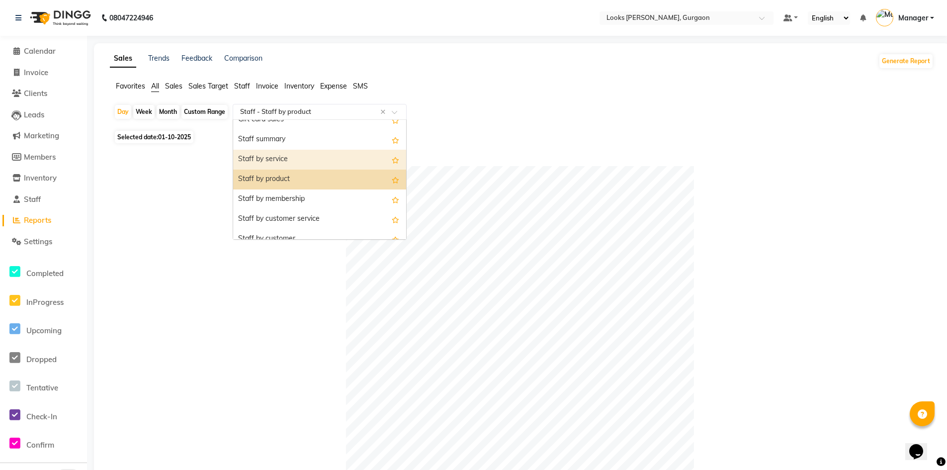
click at [269, 157] on div "Staff by service" at bounding box center [319, 160] width 173 height 20
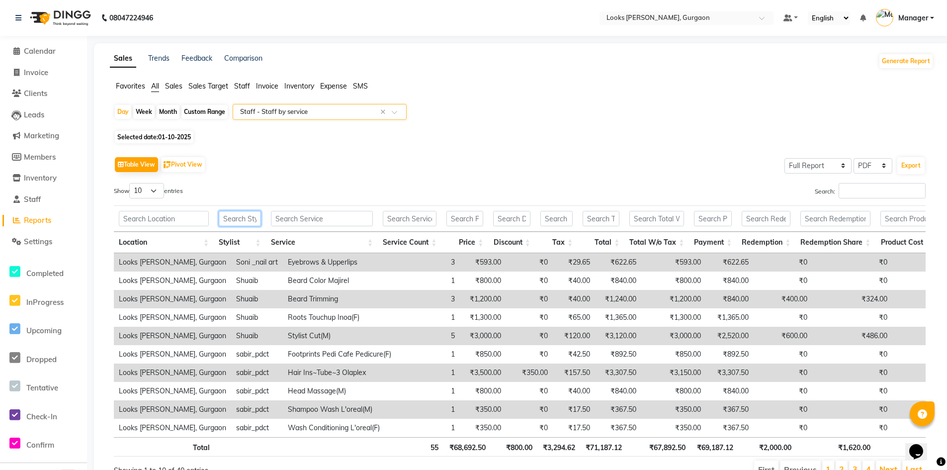
click at [247, 216] on input "text" at bounding box center [240, 218] width 42 height 15
click at [155, 189] on select "10 25 50 100" at bounding box center [146, 190] width 35 height 15
select select "100"
click at [131, 183] on select "10 25 50 100" at bounding box center [146, 190] width 35 height 15
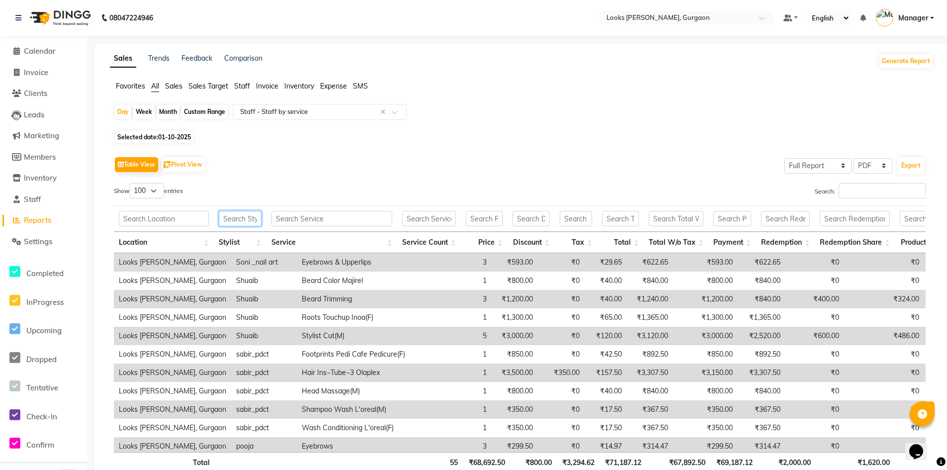
click at [248, 221] on input "text" at bounding box center [240, 218] width 42 height 15
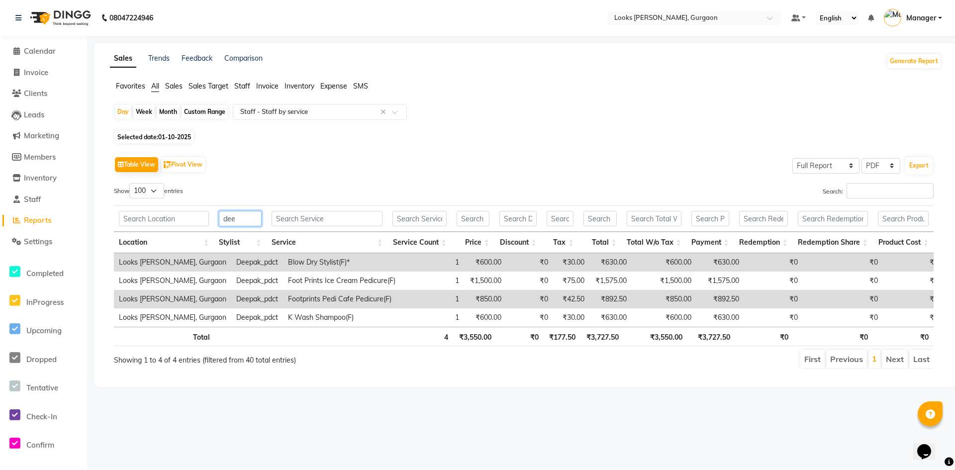
type input "dee"
click at [173, 134] on span "01-10-2025" at bounding box center [174, 136] width 33 height 7
select select "10"
select select "2025"
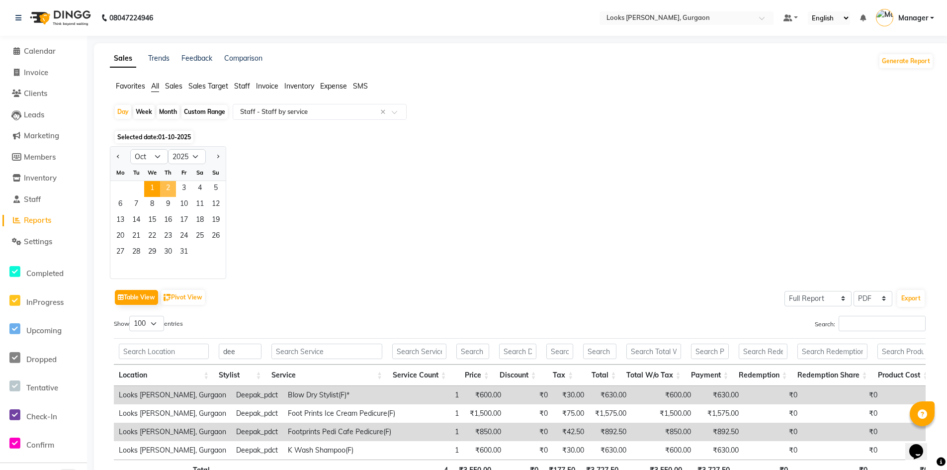
click at [165, 187] on span "2" at bounding box center [168, 189] width 16 height 16
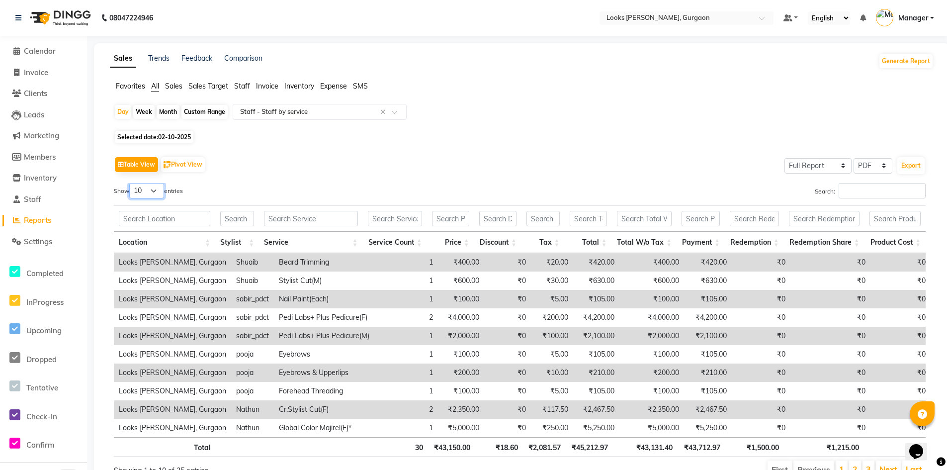
drag, startPoint x: 155, startPoint y: 191, endPoint x: 154, endPoint y: 197, distance: 6.1
click at [155, 191] on select "10 25 50 100" at bounding box center [146, 190] width 35 height 15
select select "100"
click at [131, 183] on select "10 25 50 100" at bounding box center [146, 190] width 35 height 15
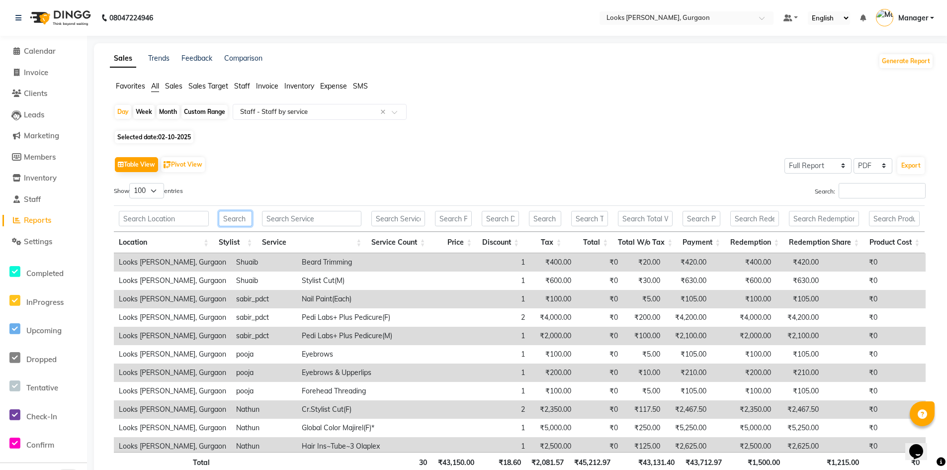
click at [235, 217] on input "text" at bounding box center [235, 218] width 33 height 15
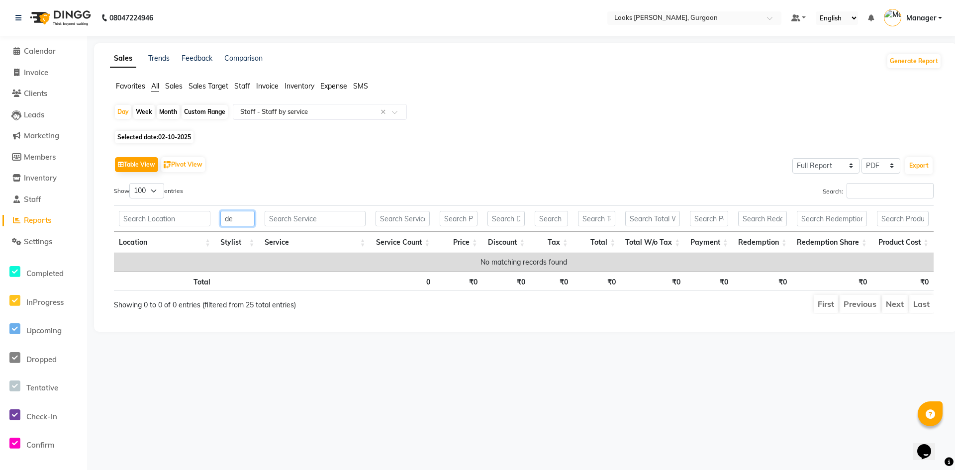
type input "d"
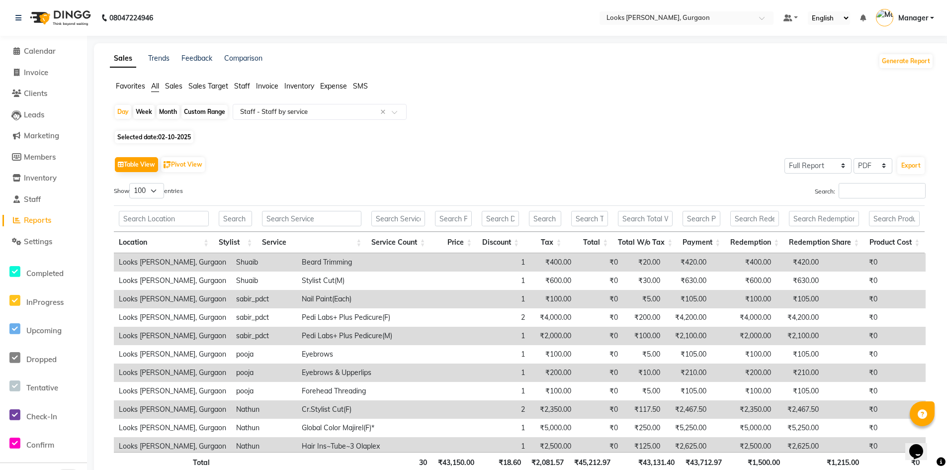
click at [157, 137] on span "Selected date: 02-10-2025" at bounding box center [154, 137] width 79 height 12
select select "10"
select select "2025"
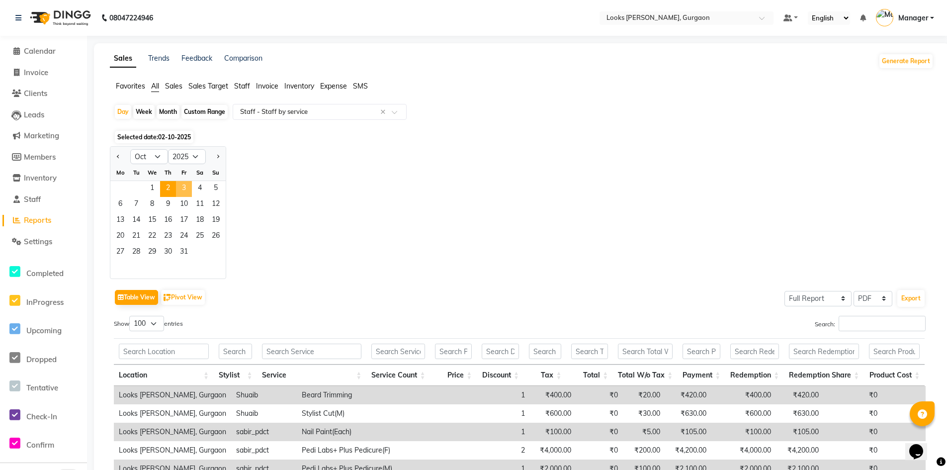
click at [185, 190] on span "3" at bounding box center [184, 189] width 16 height 16
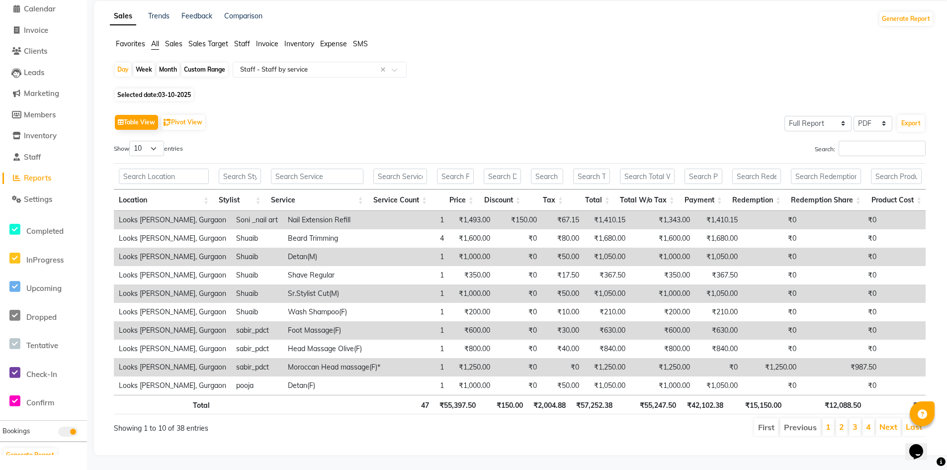
scroll to position [57, 0]
drag, startPoint x: 156, startPoint y: 132, endPoint x: 155, endPoint y: 139, distance: 7.5
click at [156, 141] on select "10 25 50 100" at bounding box center [146, 148] width 35 height 15
select select "100"
click at [131, 141] on select "10 25 50 100" at bounding box center [146, 148] width 35 height 15
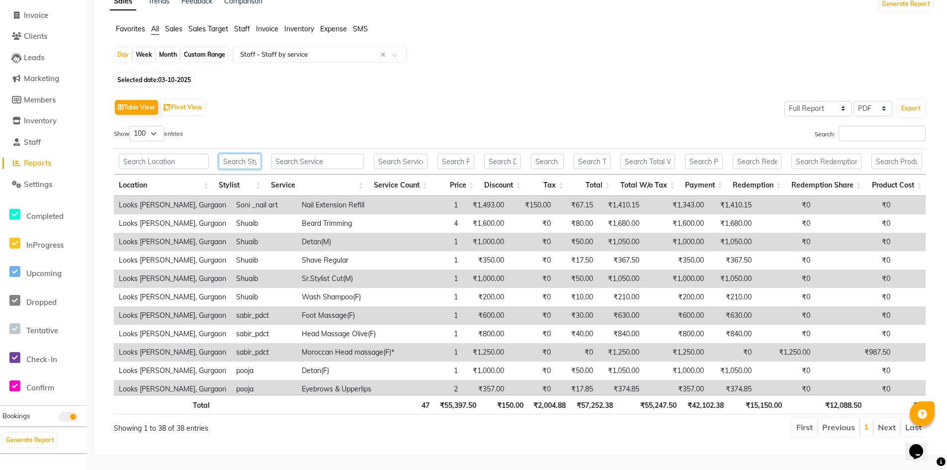
click at [245, 164] on input "text" at bounding box center [240, 161] width 42 height 15
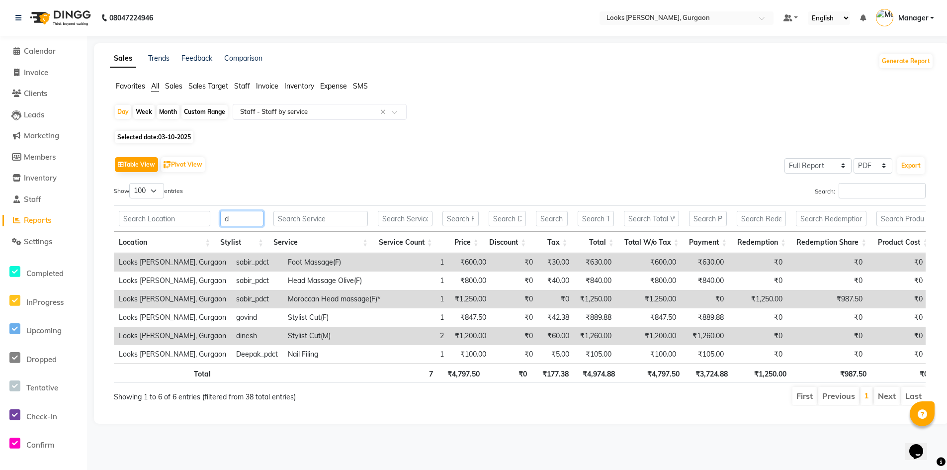
scroll to position [0, 0]
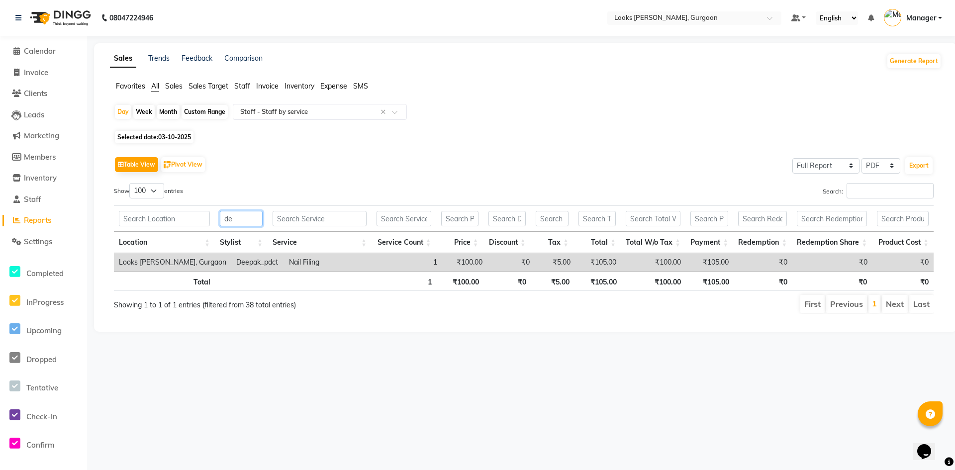
type input "d"
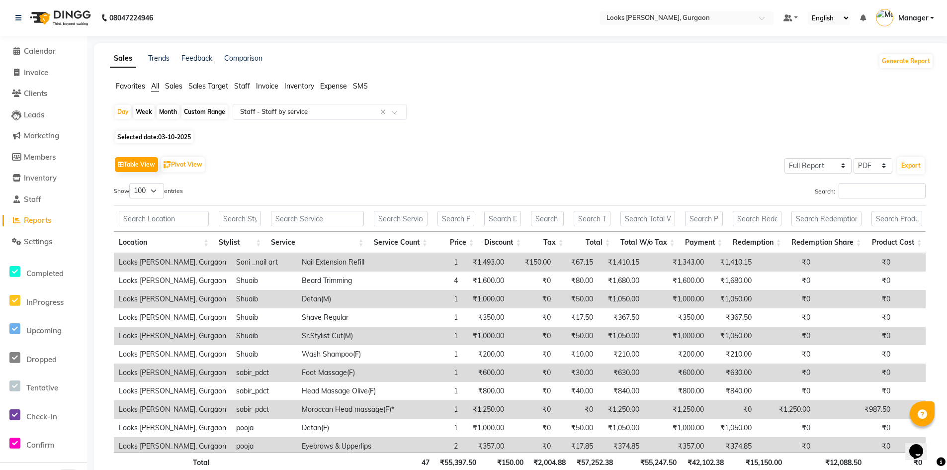
drag, startPoint x: 186, startPoint y: 133, endPoint x: 187, endPoint y: 141, distance: 7.5
click at [186, 134] on span "03-10-2025" at bounding box center [174, 136] width 33 height 7
select select "10"
select select "2025"
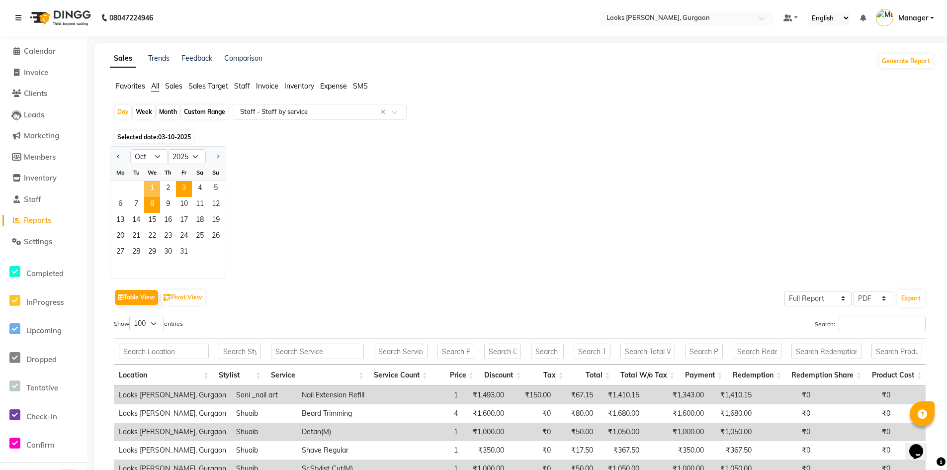
drag, startPoint x: 153, startPoint y: 190, endPoint x: 160, endPoint y: 200, distance: 11.9
click at [155, 190] on span "1" at bounding box center [152, 189] width 16 height 16
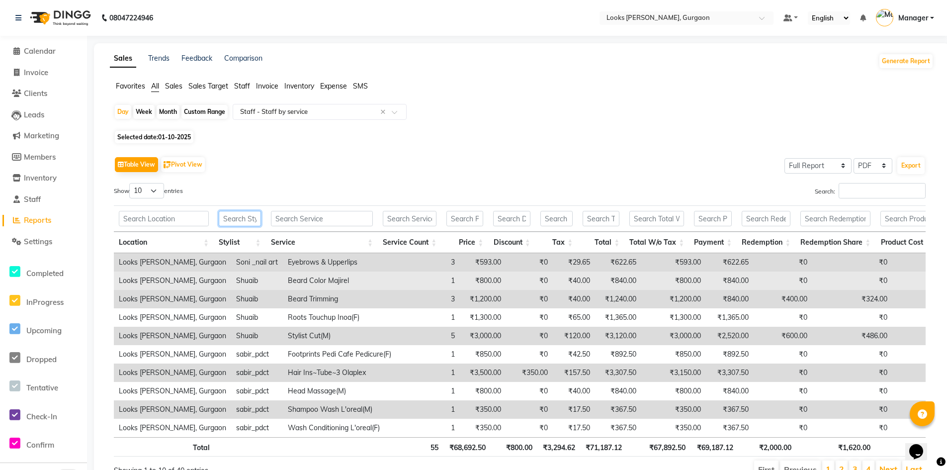
drag, startPoint x: 237, startPoint y: 217, endPoint x: 292, endPoint y: 273, distance: 78.1
click at [238, 219] on input "text" at bounding box center [240, 218] width 42 height 15
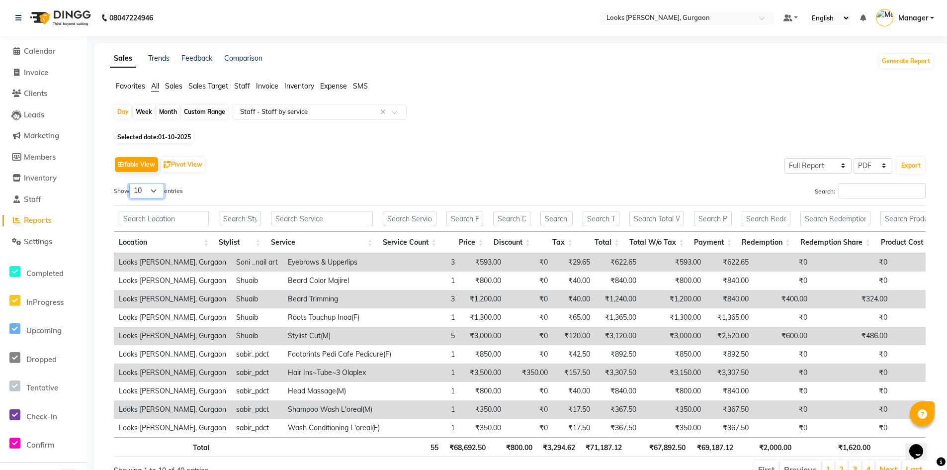
click at [155, 191] on select "10 25 50 100" at bounding box center [146, 190] width 35 height 15
select select "100"
click at [131, 183] on select "10 25 50 100" at bounding box center [146, 190] width 35 height 15
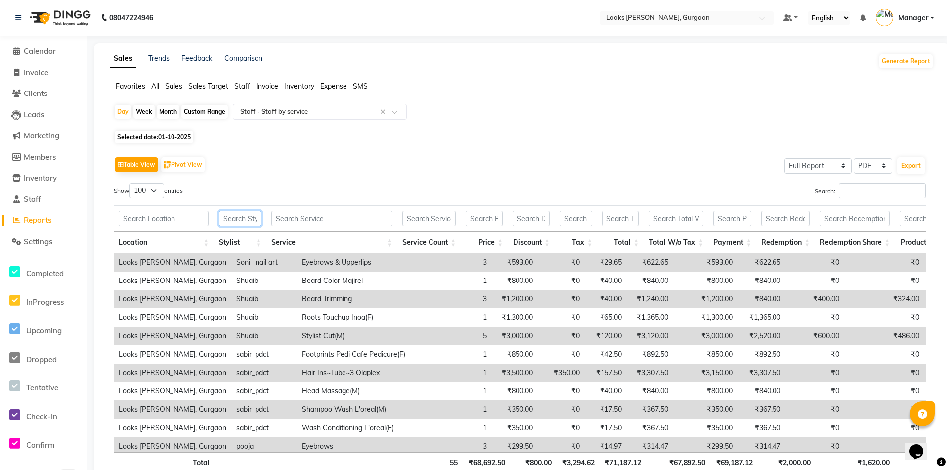
click at [229, 216] on input "text" at bounding box center [240, 218] width 42 height 15
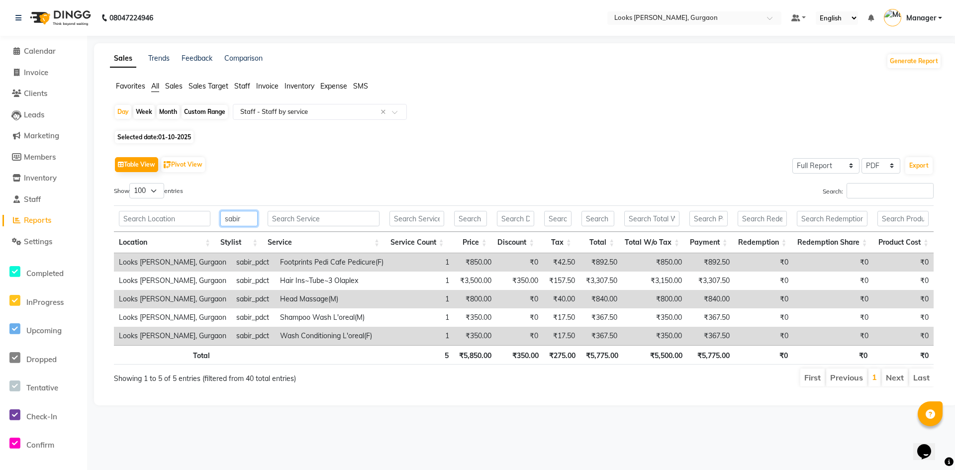
type input "sabir"
click at [182, 137] on span "01-10-2025" at bounding box center [174, 136] width 33 height 7
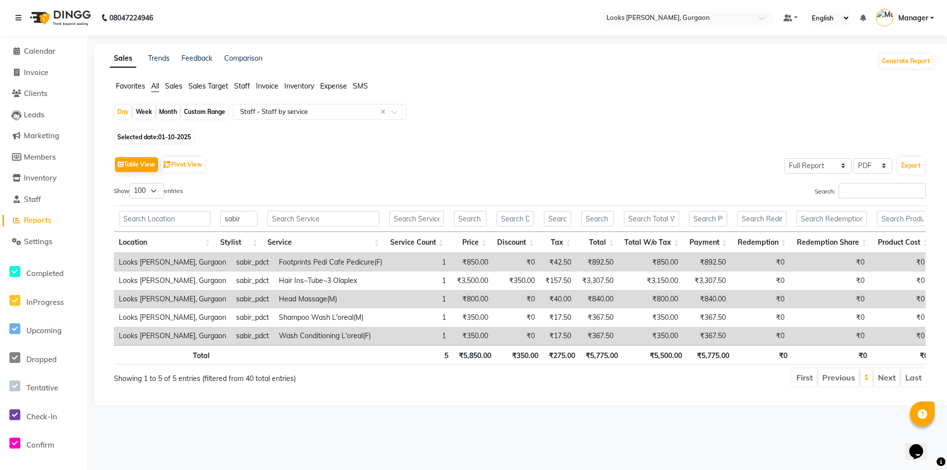
select select "10"
select select "2025"
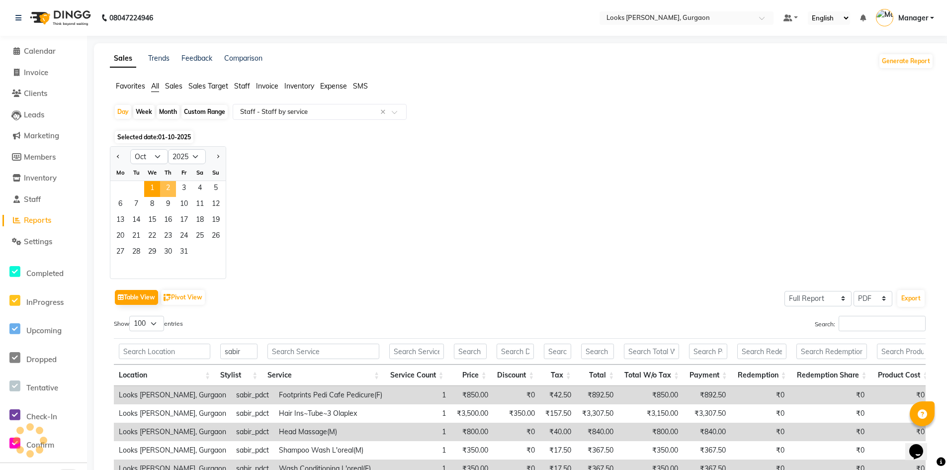
click at [167, 188] on span "2" at bounding box center [168, 189] width 16 height 16
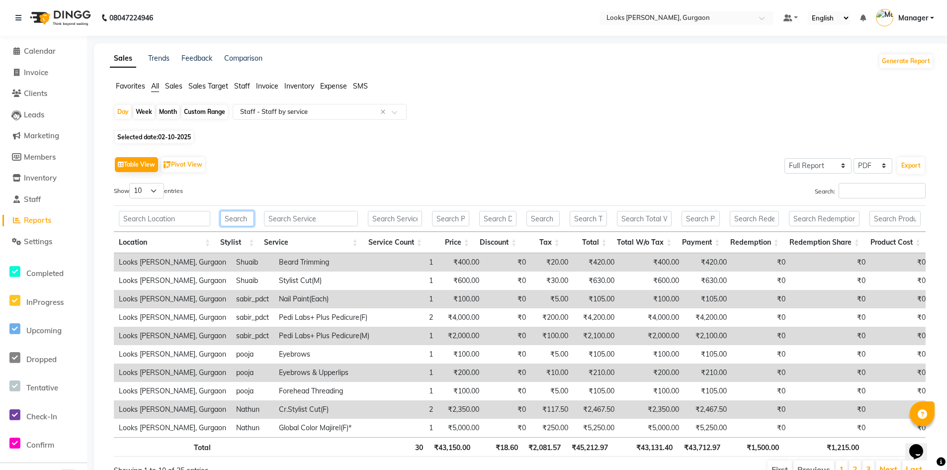
drag, startPoint x: 237, startPoint y: 220, endPoint x: 209, endPoint y: 233, distance: 30.5
click at [238, 220] on input "text" at bounding box center [237, 218] width 34 height 15
click at [153, 186] on select "10 25 50 100" at bounding box center [146, 190] width 35 height 15
select select "100"
click at [131, 183] on select "10 25 50 100" at bounding box center [146, 190] width 35 height 15
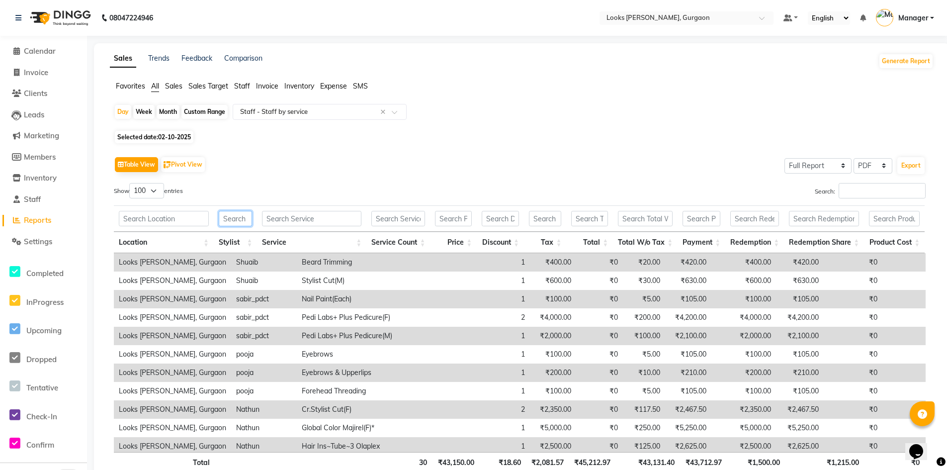
click at [238, 220] on input "text" at bounding box center [235, 218] width 33 height 15
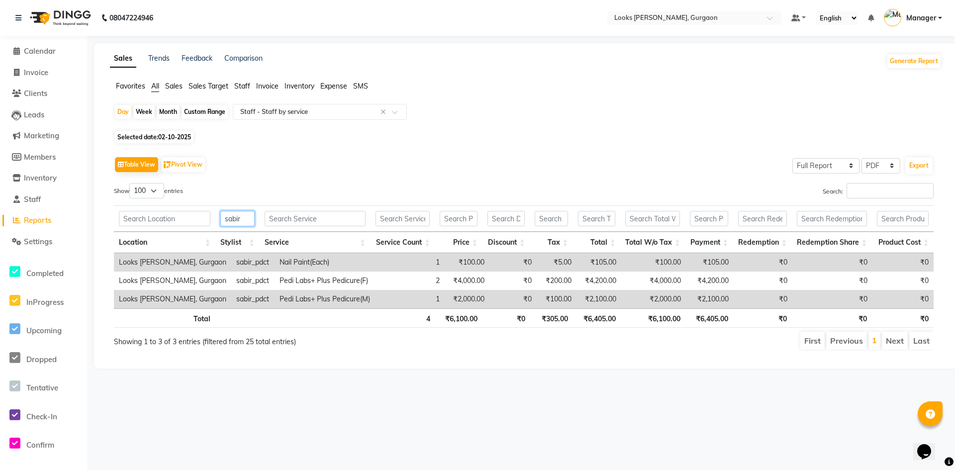
type input "sabir"
click at [174, 138] on span "02-10-2025" at bounding box center [174, 136] width 33 height 7
select select "10"
select select "2025"
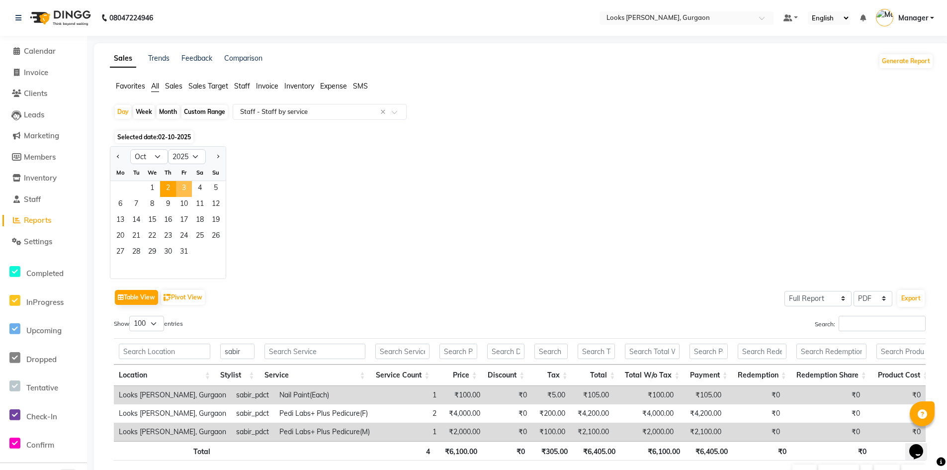
click at [184, 186] on span "3" at bounding box center [184, 189] width 16 height 16
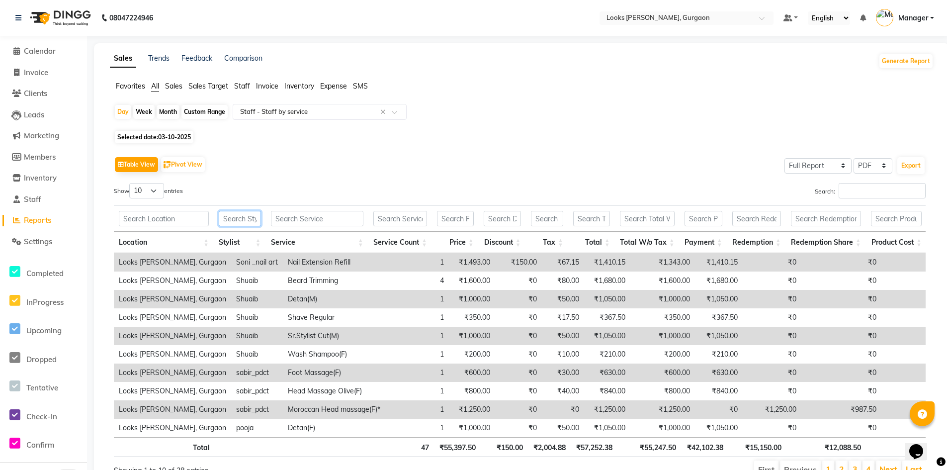
click at [238, 220] on input "text" at bounding box center [240, 218] width 42 height 15
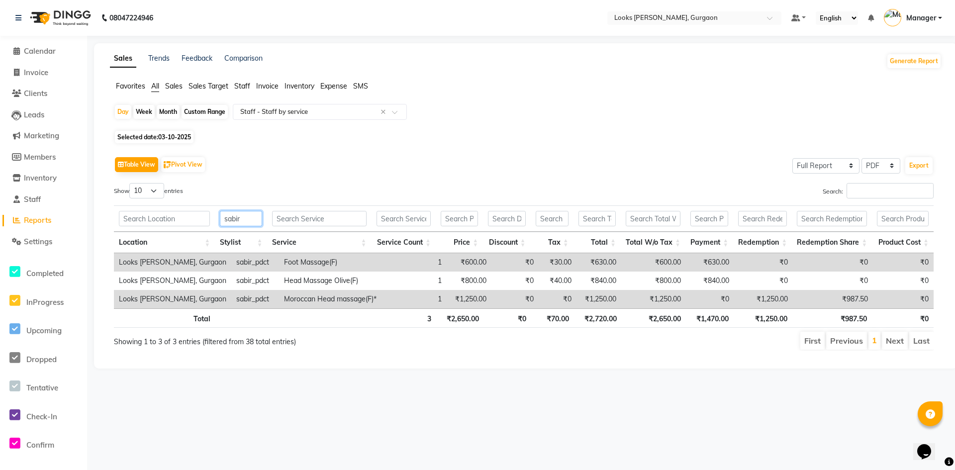
type input "sabir"
drag, startPoint x: 484, startPoint y: 130, endPoint x: 501, endPoint y: 122, distance: 18.7
click at [497, 124] on div "Day Week Month Custom Range Select Report Type × Staff - Staff by service × Sel…" at bounding box center [526, 231] width 832 height 255
drag, startPoint x: 34, startPoint y: 52, endPoint x: 24, endPoint y: 69, distance: 20.0
click at [34, 52] on span "Calendar" at bounding box center [40, 50] width 32 height 9
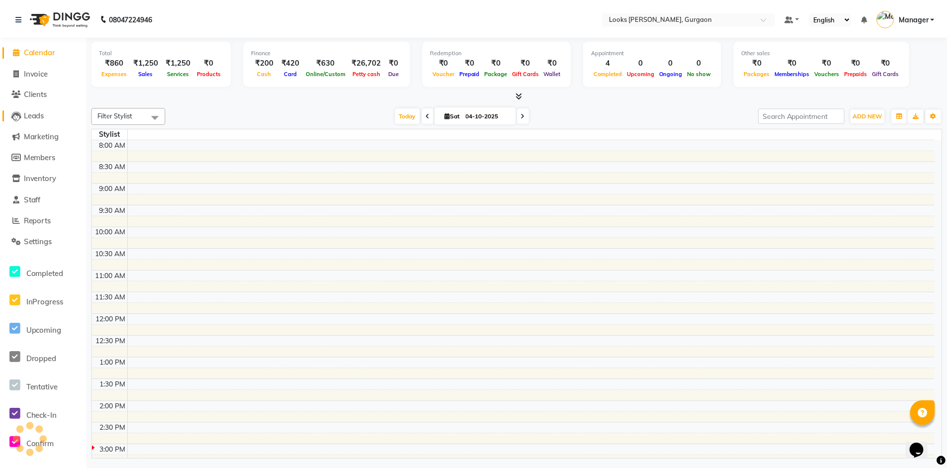
scroll to position [261, 0]
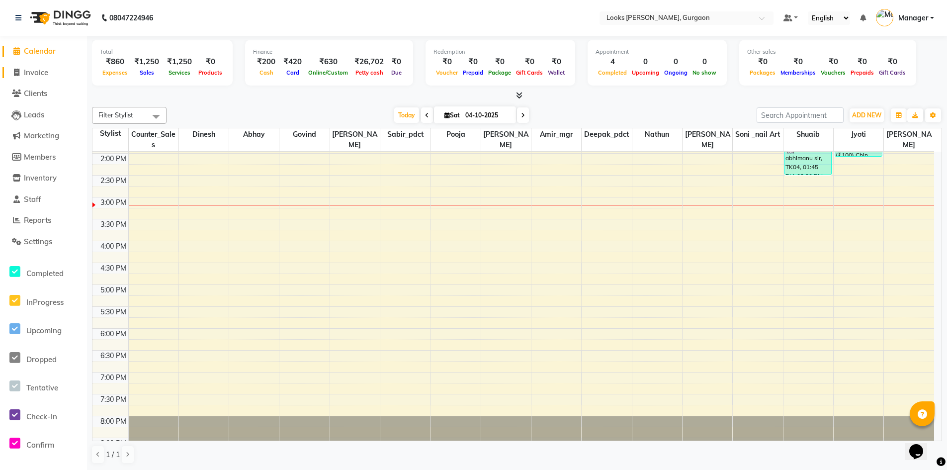
click at [36, 71] on span "Invoice" at bounding box center [36, 72] width 24 height 9
select select "service"
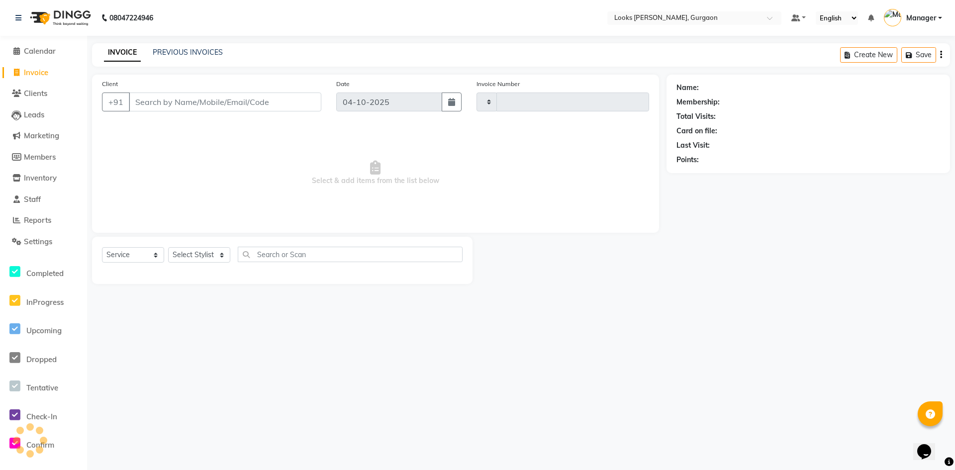
type input "2020"
click at [29, 92] on span "Clients" at bounding box center [35, 93] width 23 height 9
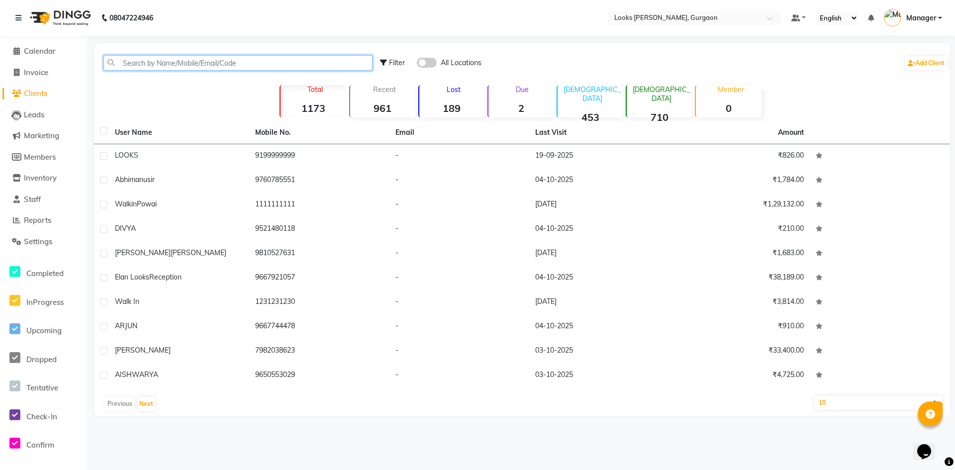
click at [146, 66] on input "text" at bounding box center [237, 62] width 269 height 15
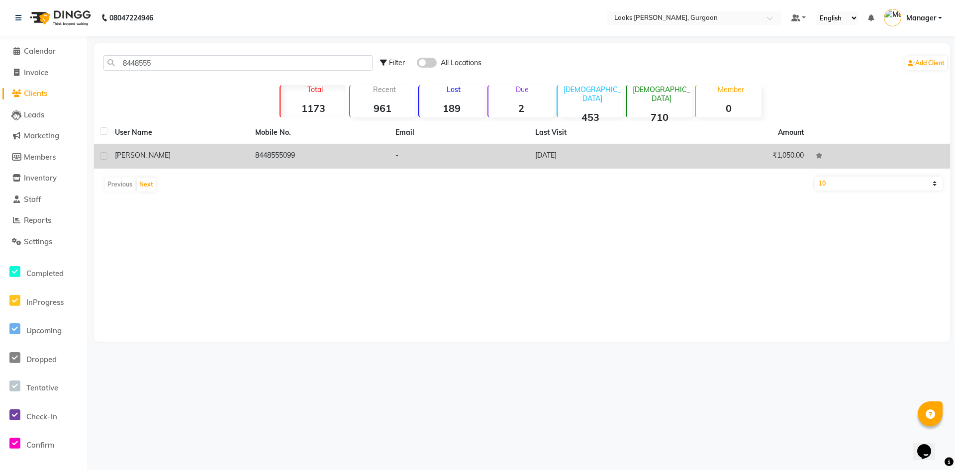
click at [277, 156] on td "8448555099" at bounding box center [319, 156] width 140 height 24
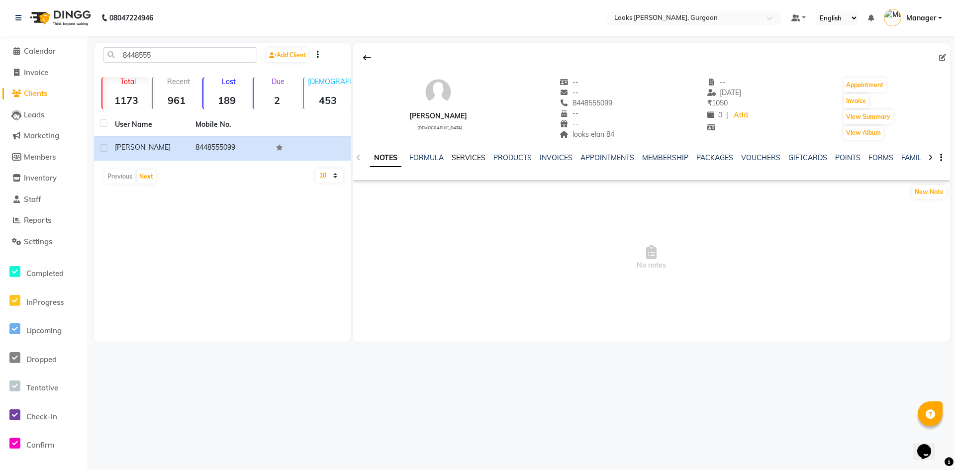
click at [470, 159] on link "SERVICES" at bounding box center [469, 157] width 34 height 9
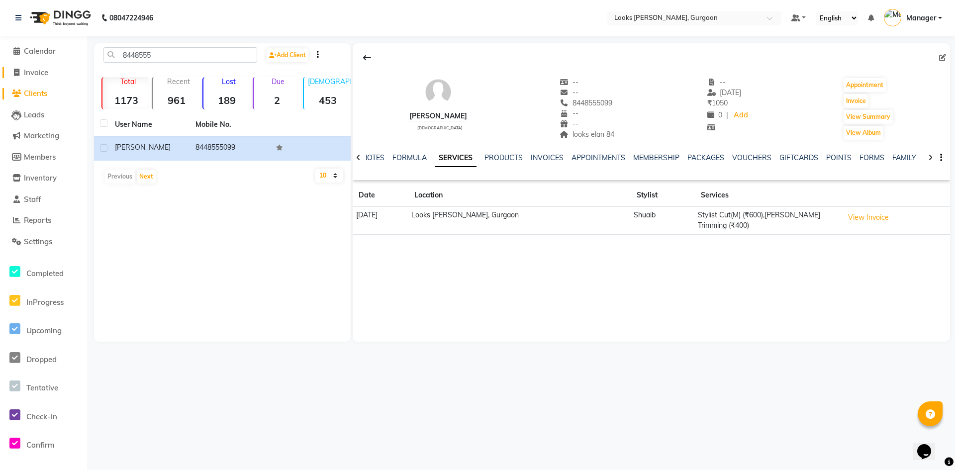
click at [39, 71] on span "Invoice" at bounding box center [36, 72] width 24 height 9
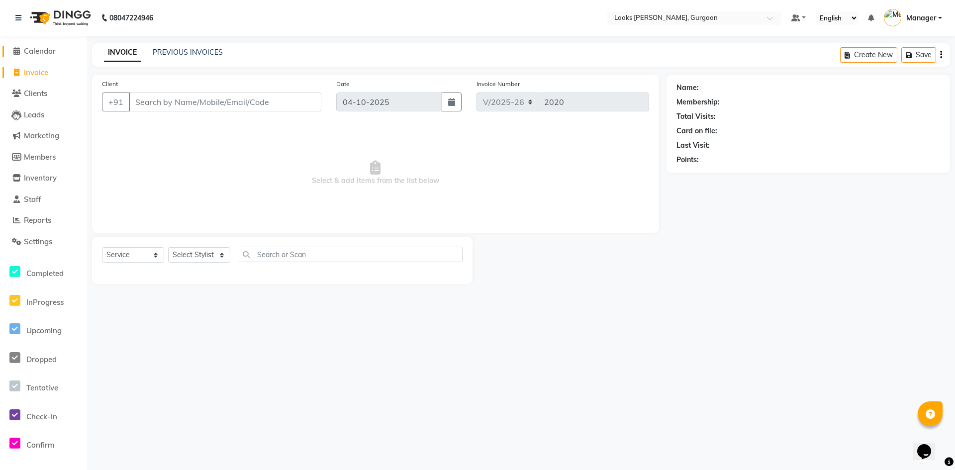
click at [36, 52] on span "Calendar" at bounding box center [40, 50] width 32 height 9
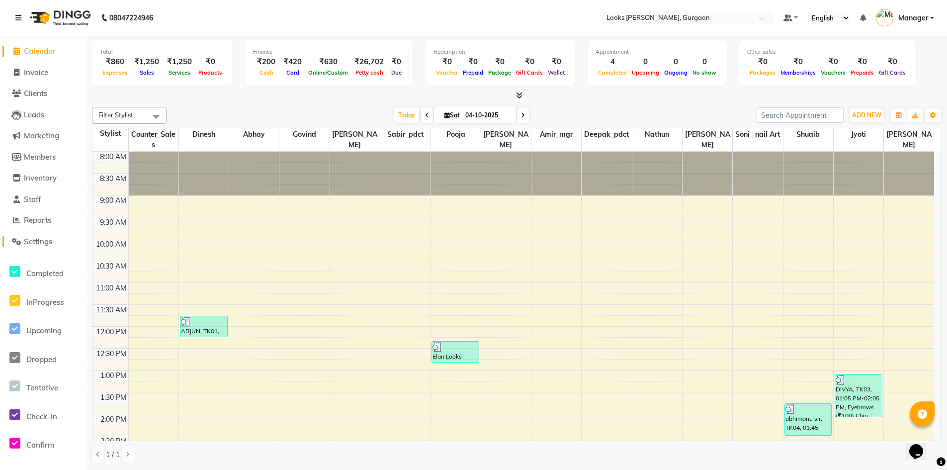
click at [37, 240] on span "Settings" at bounding box center [38, 241] width 28 height 9
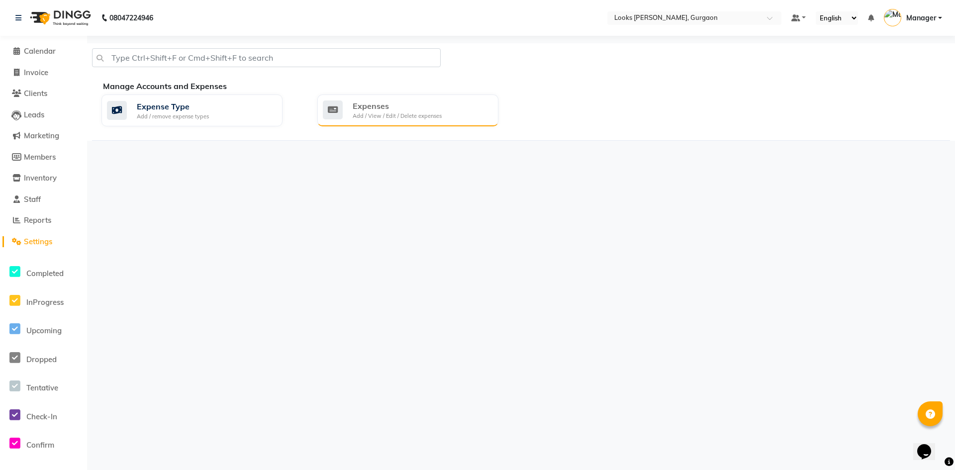
click at [404, 103] on div "Expenses" at bounding box center [397, 106] width 89 height 12
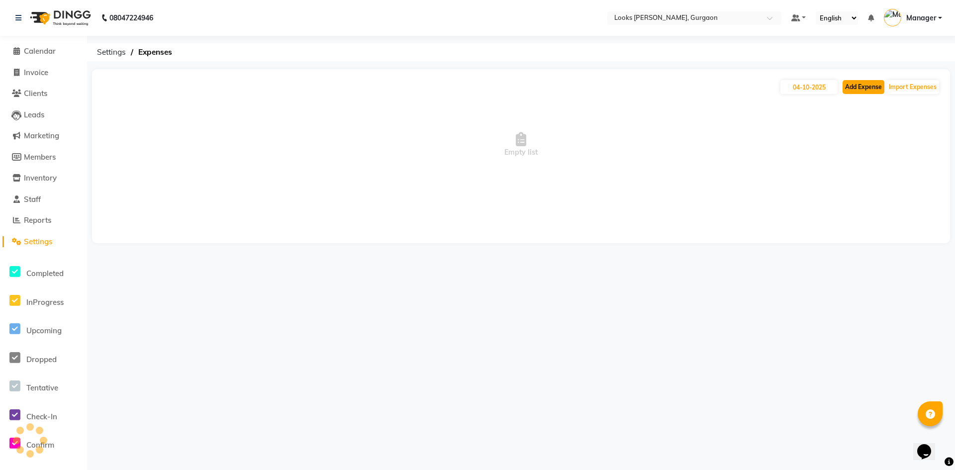
click at [867, 87] on button "Add Expense" at bounding box center [863, 87] width 42 height 14
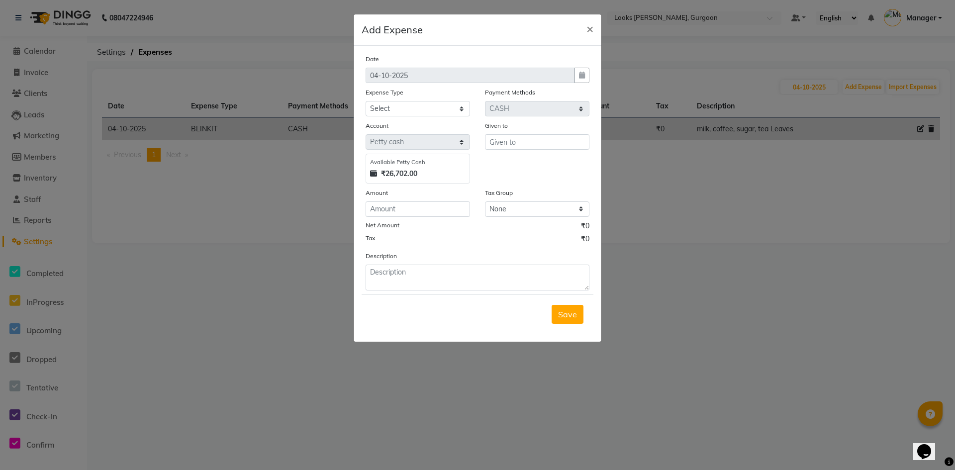
click at [239, 264] on ngb-modal-window "Add Expense × Date 04-10-2025 Expense Type Select Accommodation Aesthetics Bank…" at bounding box center [477, 235] width 955 height 470
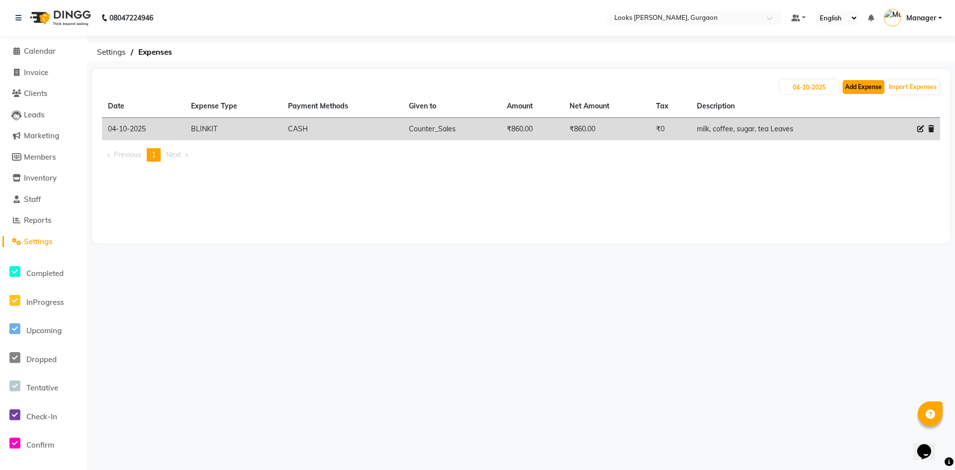
click at [873, 81] on button "Add Expense" at bounding box center [863, 87] width 42 height 14
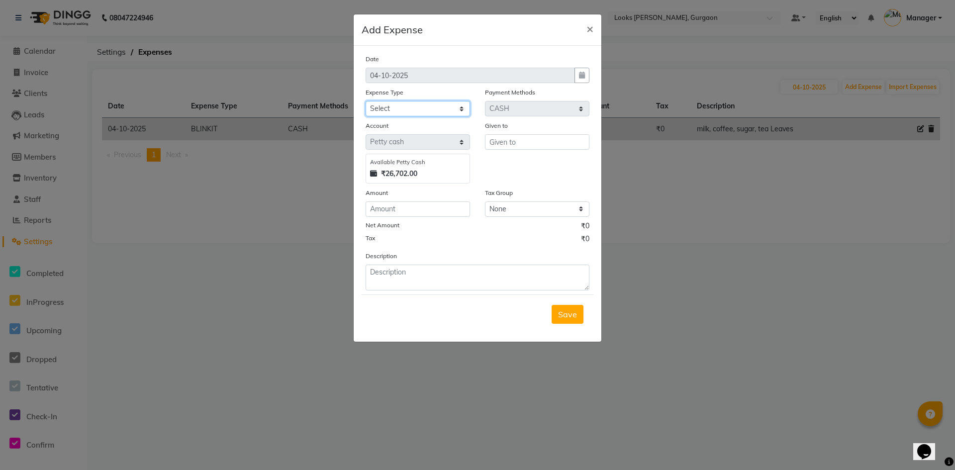
click at [415, 111] on select "Select Accommodation Aesthetics Bank Deposit BLINKIT Cash Handover Client Refun…" at bounding box center [418, 108] width 104 height 15
click at [366, 101] on select "Select Accommodation Aesthetics Bank Deposit BLINKIT Cash Handover Client Refun…" at bounding box center [418, 108] width 104 height 15
click at [424, 209] on input "number" at bounding box center [418, 208] width 104 height 15
click at [497, 143] on input "text" at bounding box center [537, 141] width 104 height 15
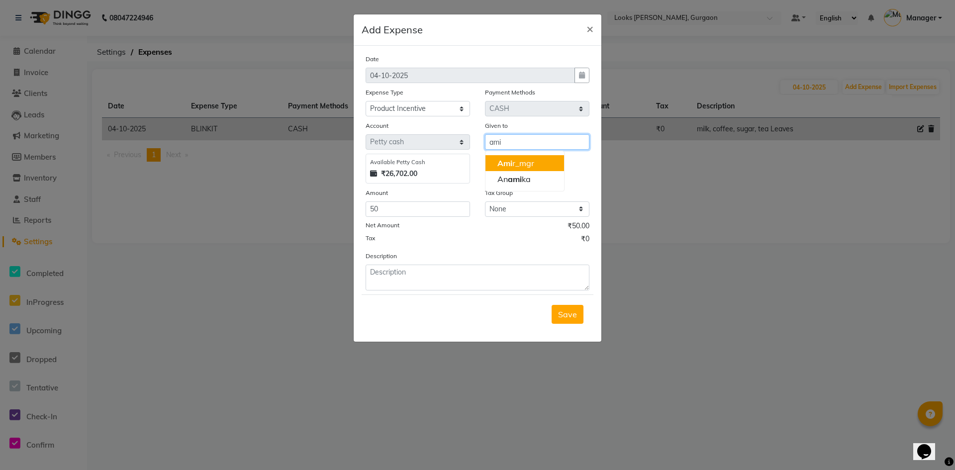
click at [545, 159] on button "Ami r_mgr" at bounding box center [524, 163] width 79 height 16
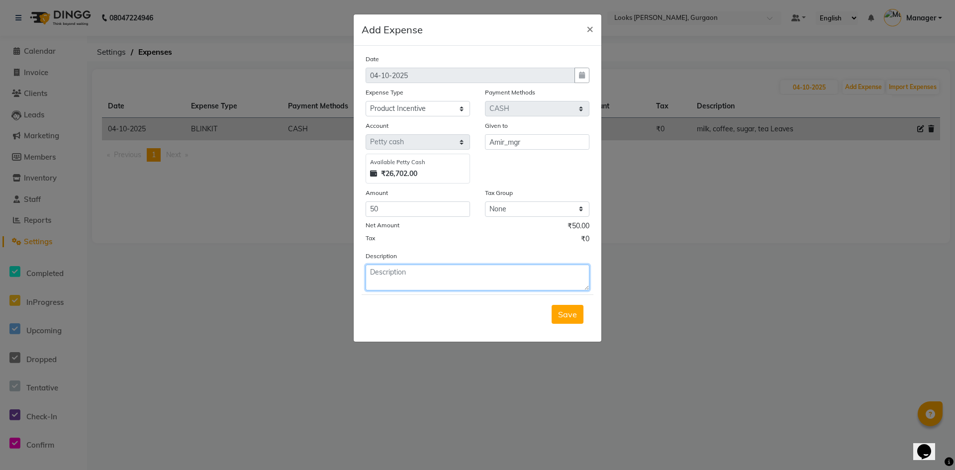
click at [448, 279] on textarea at bounding box center [478, 278] width 224 height 26
click at [562, 311] on span "Save" at bounding box center [567, 314] width 19 height 10
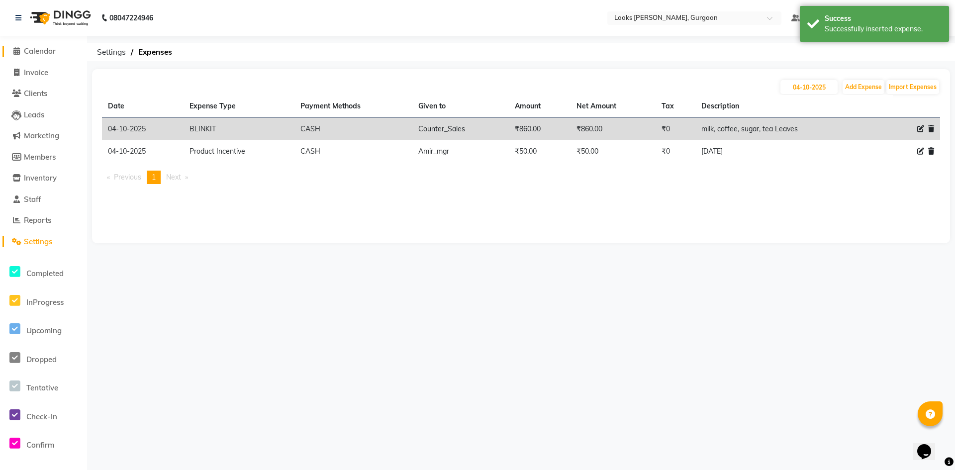
click at [48, 51] on span "Calendar" at bounding box center [40, 50] width 32 height 9
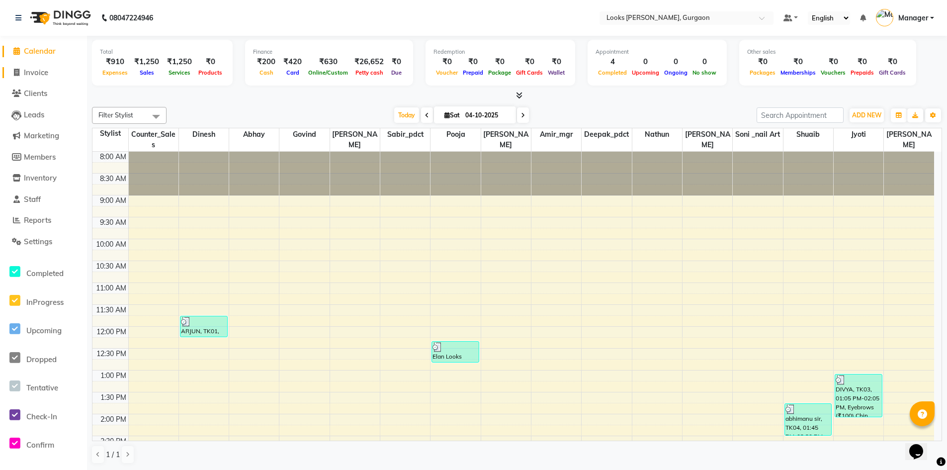
click at [45, 73] on span "Invoice" at bounding box center [36, 72] width 24 height 9
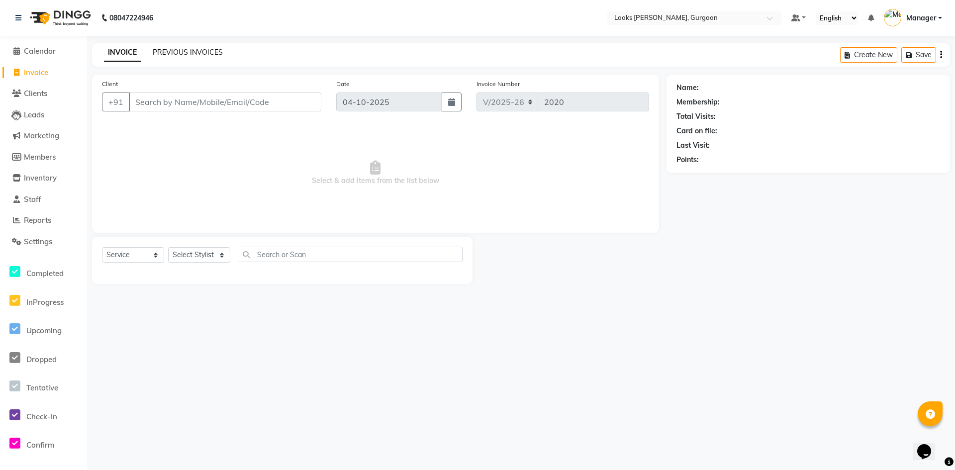
click at [195, 51] on link "PREVIOUS INVOICES" at bounding box center [188, 52] width 70 height 9
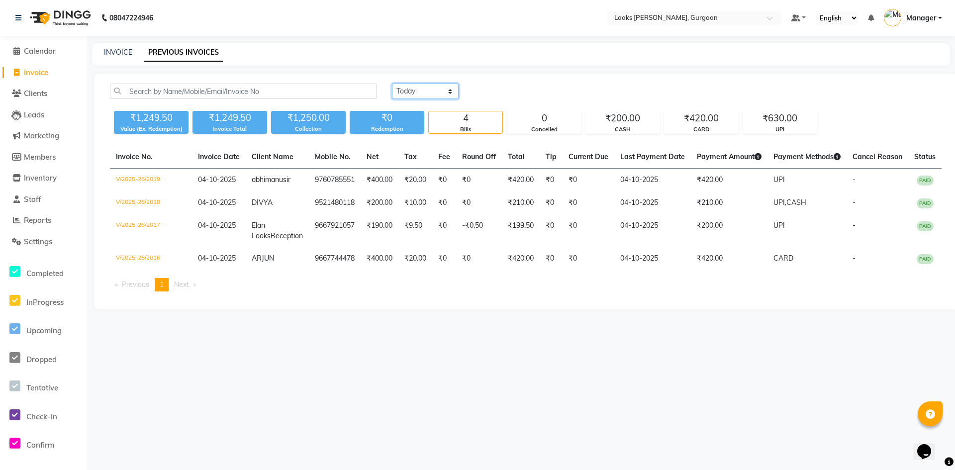
click at [426, 94] on select "Today Yesterday Custom Range" at bounding box center [425, 91] width 67 height 15
click at [392, 84] on select "Today Yesterday Custom Range" at bounding box center [425, 91] width 67 height 15
click at [518, 91] on input "04-10-2025" at bounding box center [506, 92] width 70 height 14
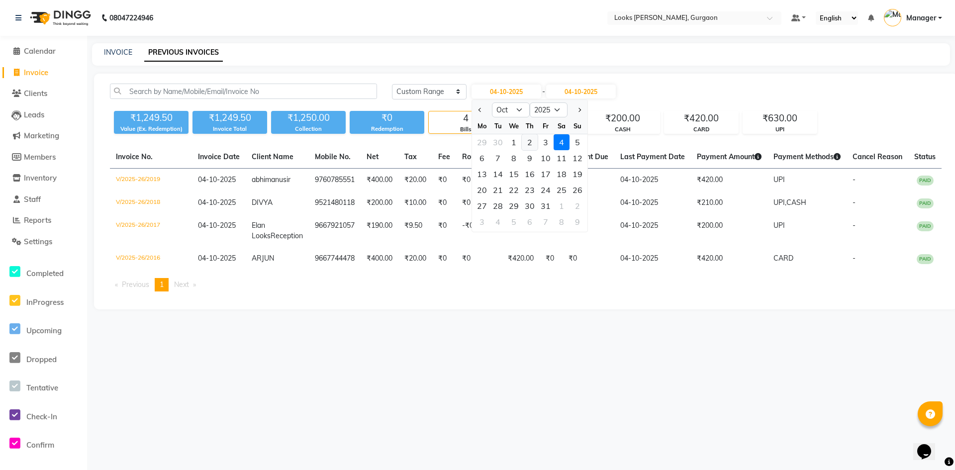
click at [532, 143] on div "2" at bounding box center [530, 142] width 16 height 16
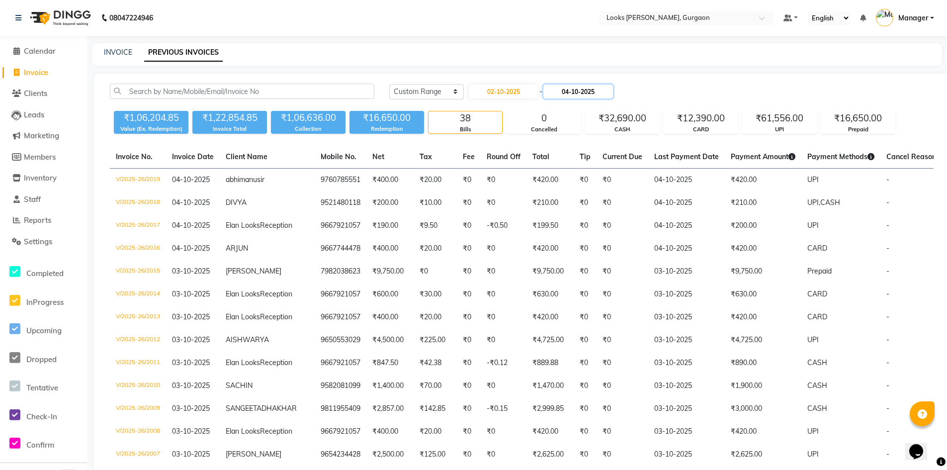
click at [577, 93] on input "04-10-2025" at bounding box center [579, 92] width 70 height 14
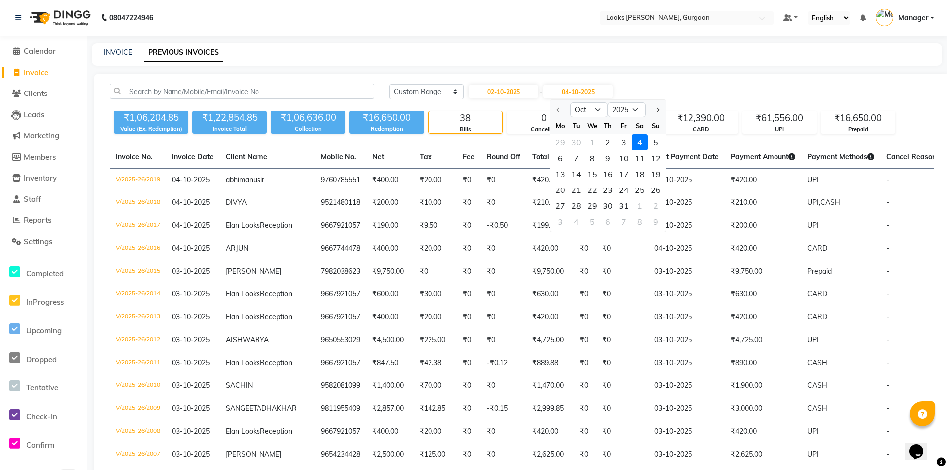
drag, startPoint x: 611, startPoint y: 143, endPoint x: 606, endPoint y: 146, distance: 5.1
click at [611, 144] on div "2" at bounding box center [608, 142] width 16 height 16
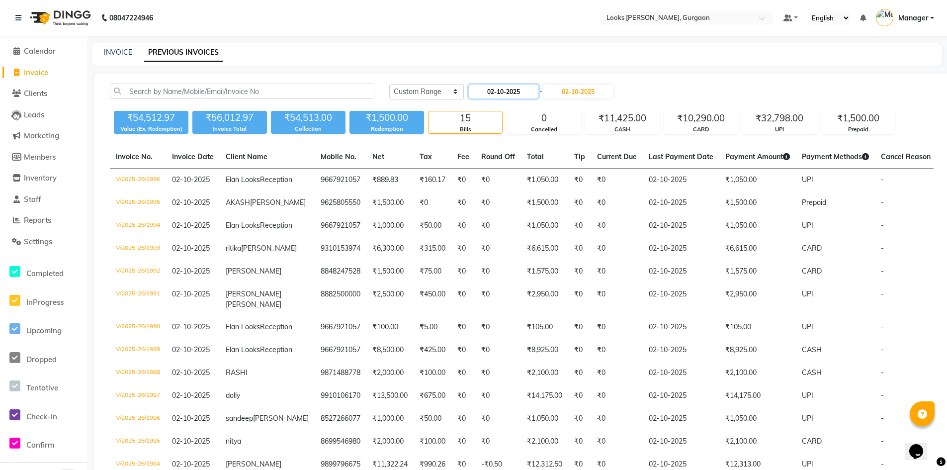
click at [517, 95] on input "02-10-2025" at bounding box center [504, 92] width 70 height 14
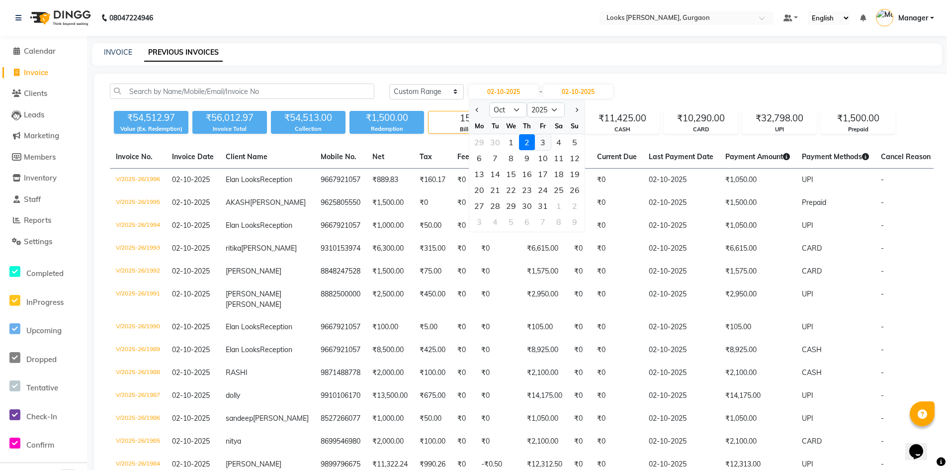
click at [543, 141] on div "3" at bounding box center [543, 142] width 16 height 16
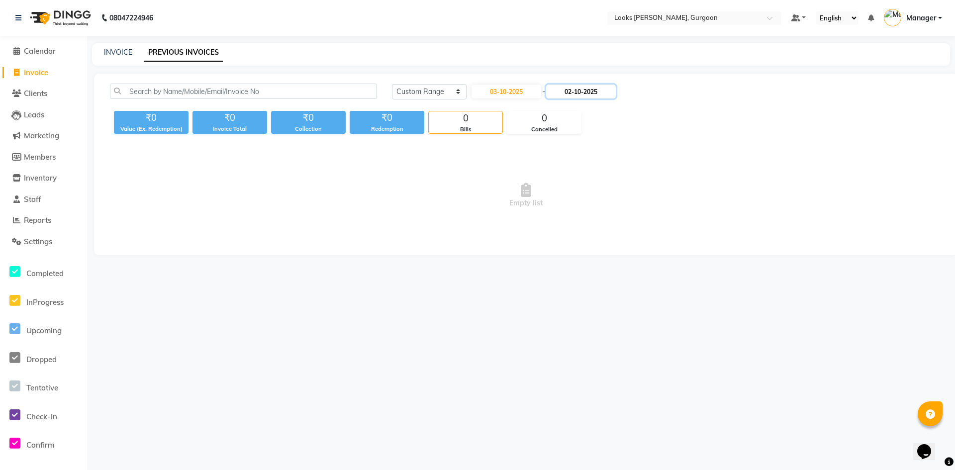
click at [586, 95] on input "02-10-2025" at bounding box center [581, 92] width 70 height 14
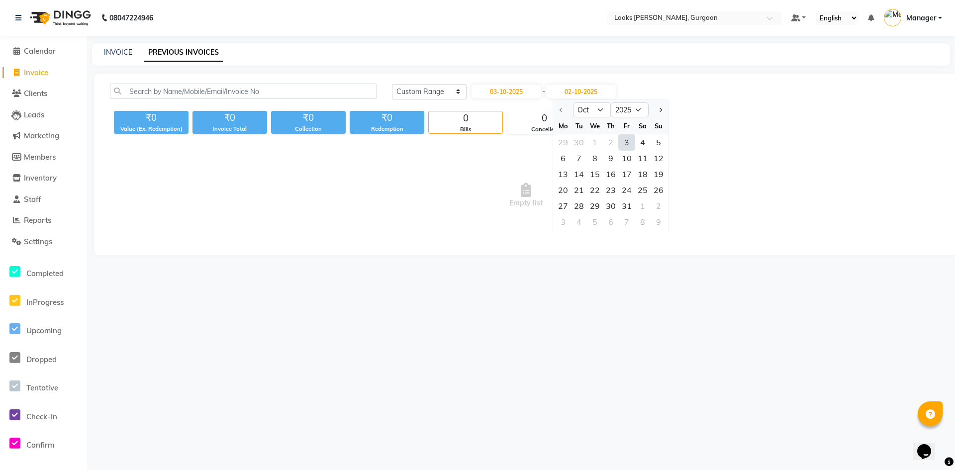
click at [624, 144] on div "3" at bounding box center [627, 142] width 16 height 16
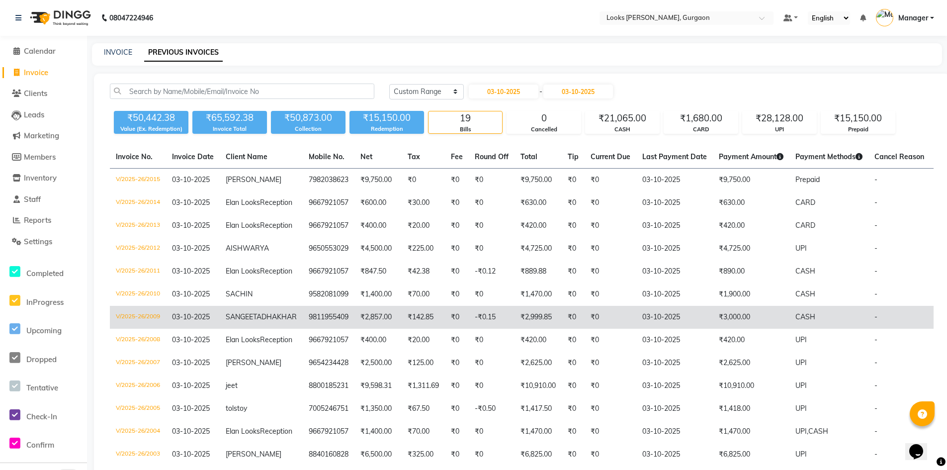
click at [515, 329] on td "₹2,999.85" at bounding box center [538, 317] width 47 height 23
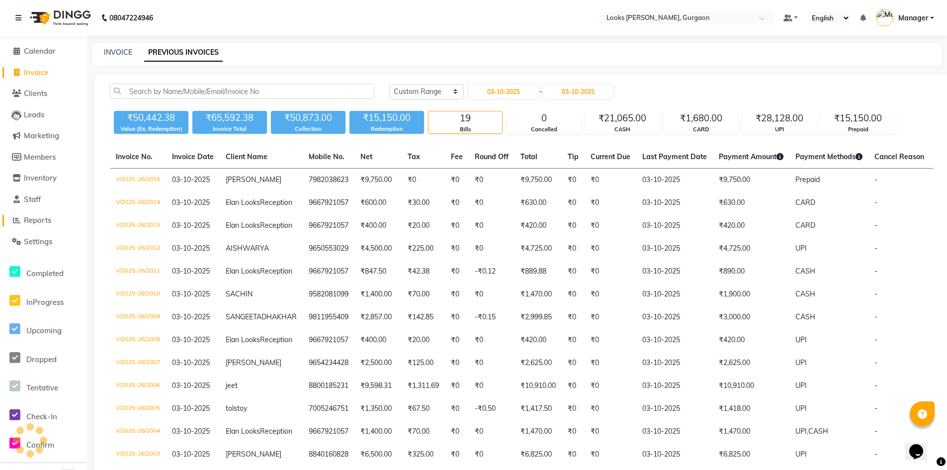
click at [36, 223] on span "Reports" at bounding box center [37, 219] width 27 height 9
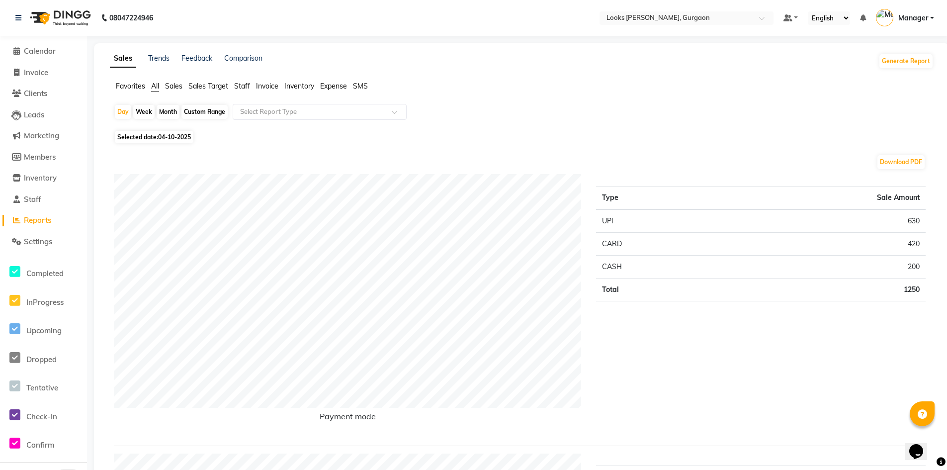
click at [177, 85] on span "Sales" at bounding box center [173, 86] width 17 height 9
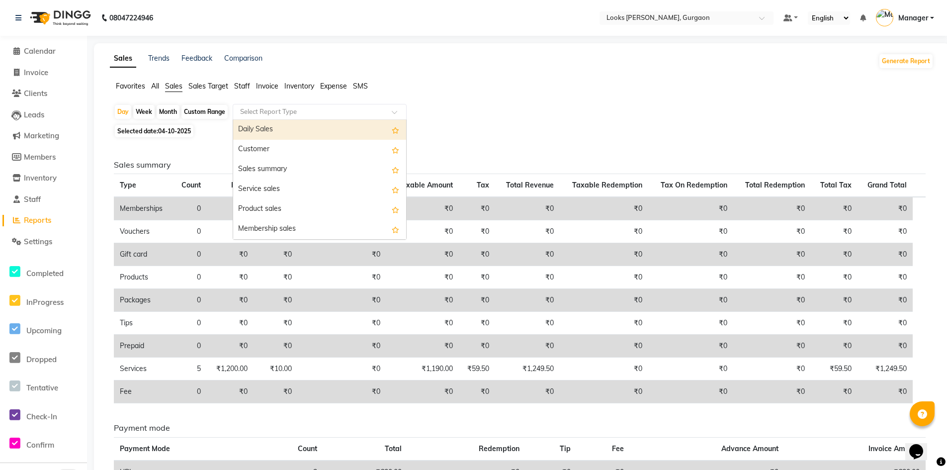
click at [297, 114] on input "text" at bounding box center [309, 112] width 143 height 10
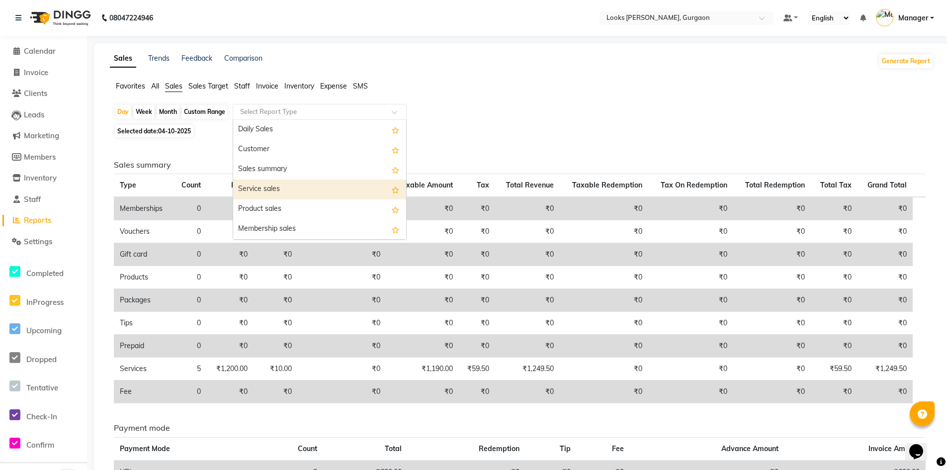
click at [308, 185] on div "Service sales" at bounding box center [319, 190] width 173 height 20
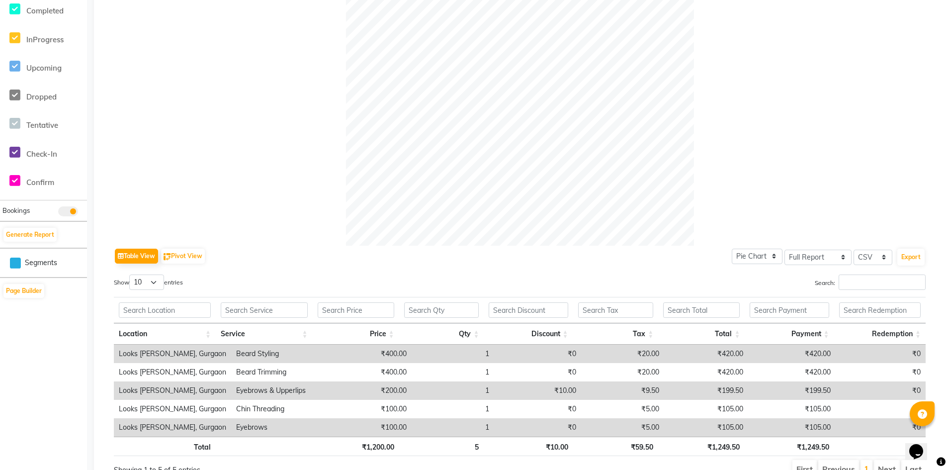
scroll to position [13, 0]
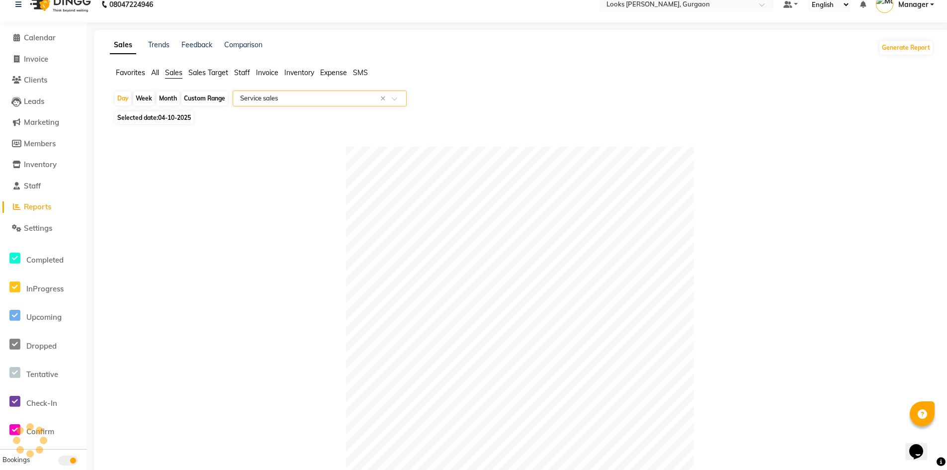
click at [184, 117] on span "04-10-2025" at bounding box center [174, 117] width 33 height 7
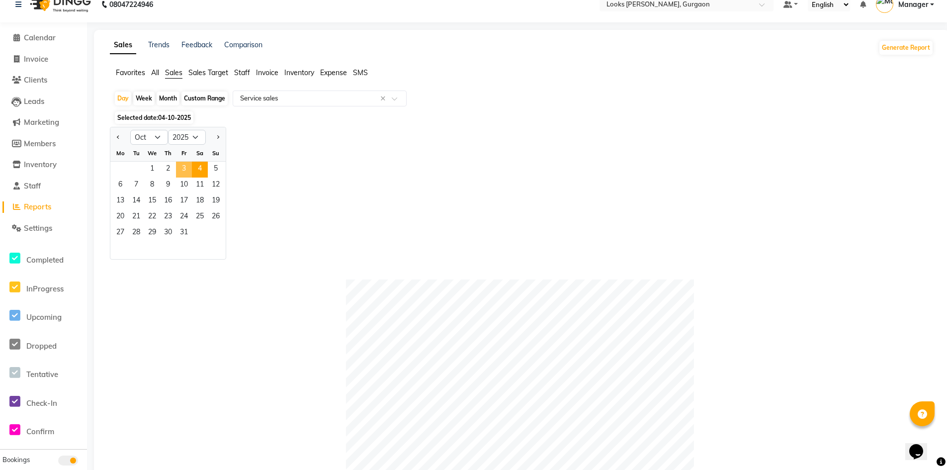
click at [181, 166] on span "3" at bounding box center [184, 170] width 16 height 16
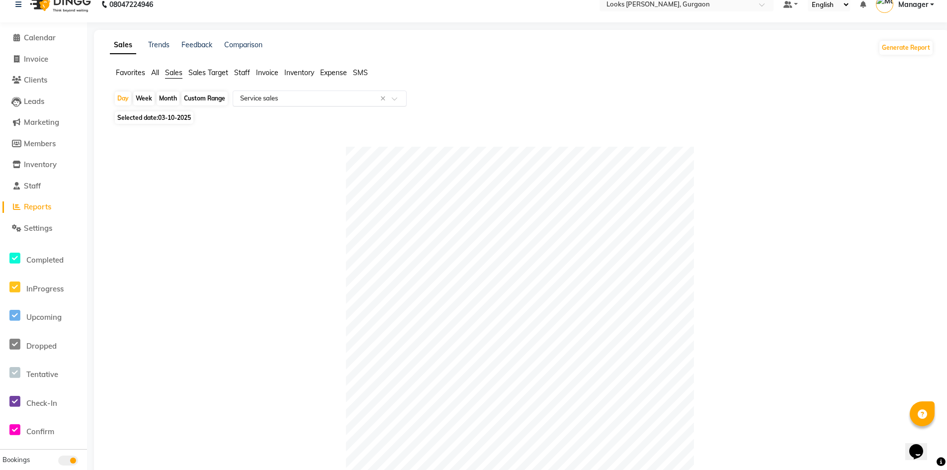
click at [356, 101] on input "text" at bounding box center [309, 98] width 143 height 10
click at [269, 73] on span "Invoice" at bounding box center [267, 72] width 22 height 9
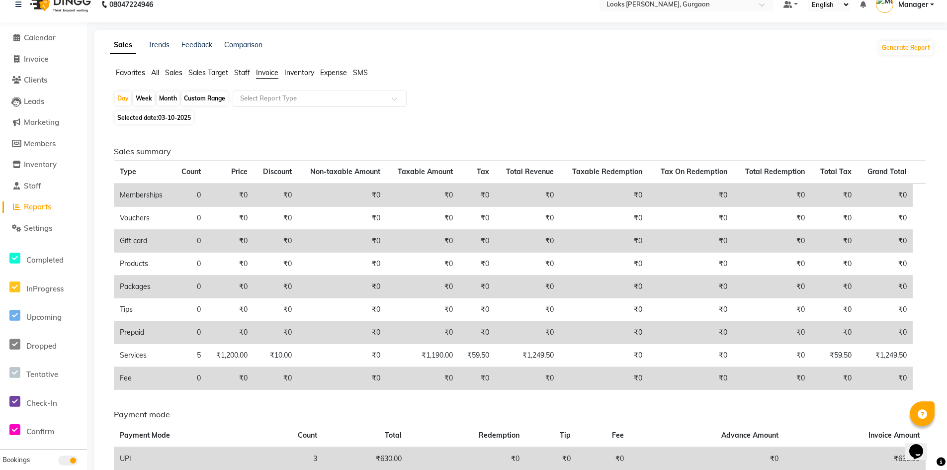
click at [330, 100] on input "text" at bounding box center [309, 98] width 143 height 10
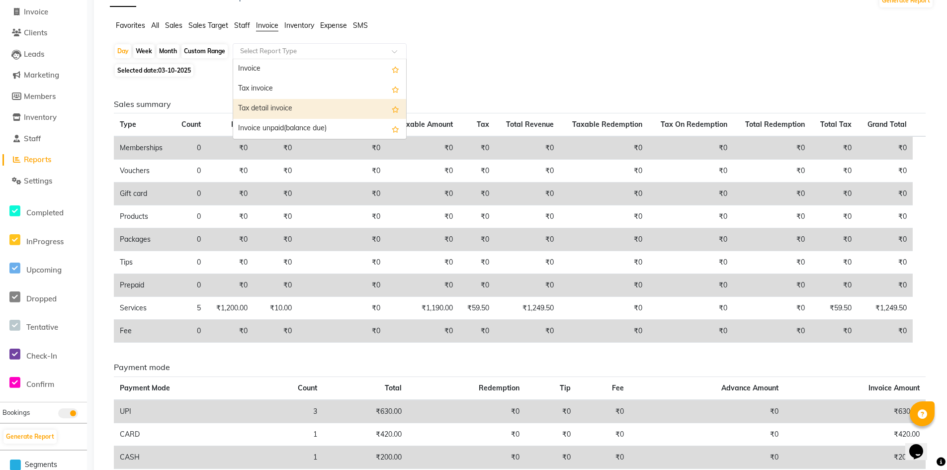
scroll to position [63, 0]
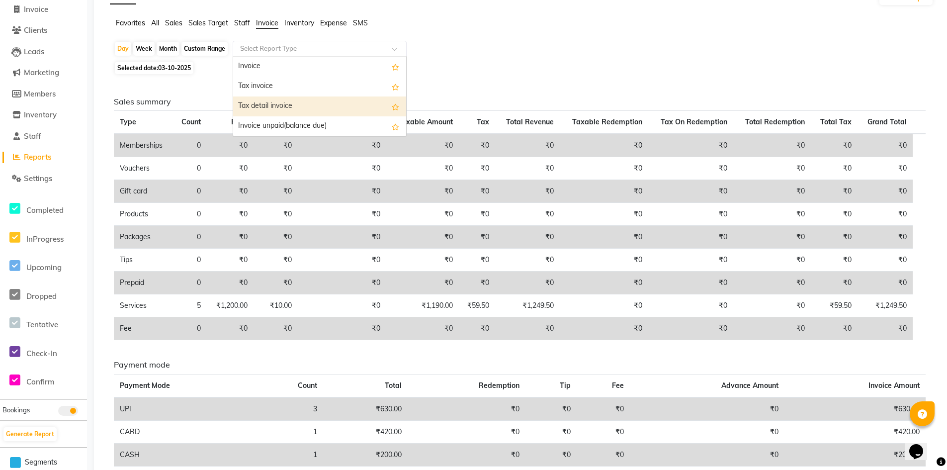
click at [318, 104] on div "Tax detail invoice" at bounding box center [319, 106] width 173 height 20
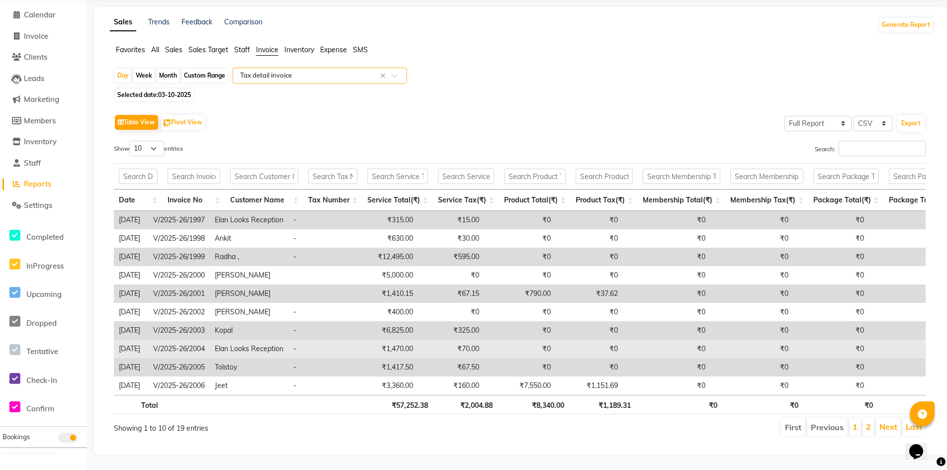
scroll to position [0, 0]
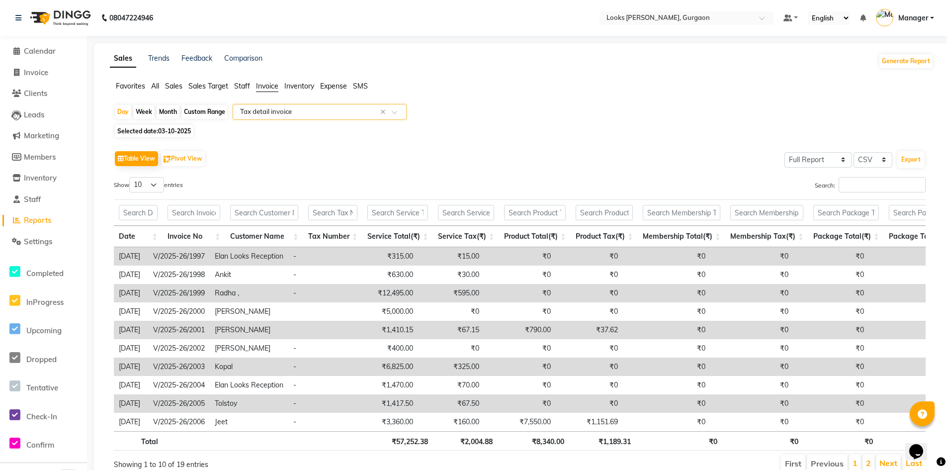
click at [399, 107] on div at bounding box center [319, 112] width 173 height 10
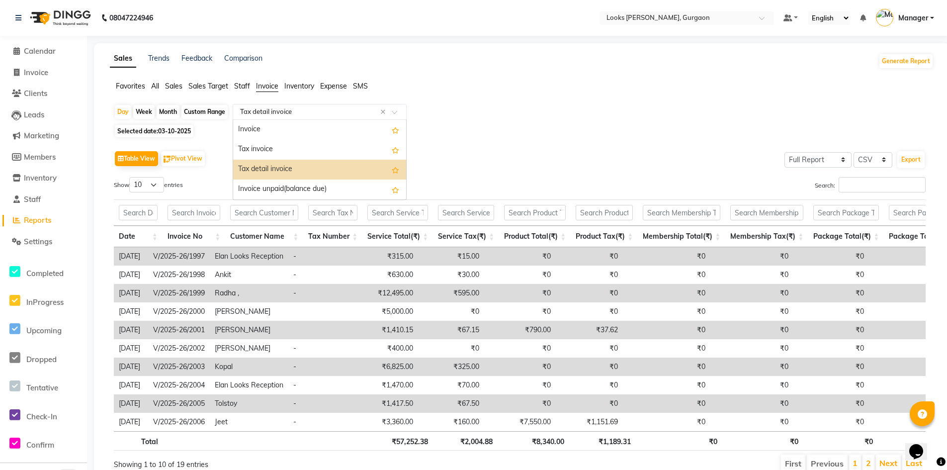
click at [242, 88] on span "Staff" at bounding box center [242, 86] width 16 height 9
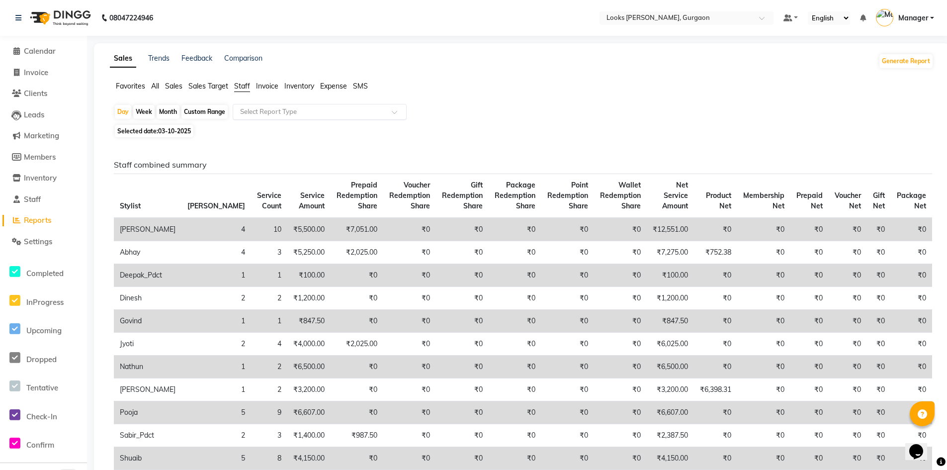
click at [290, 113] on input "text" at bounding box center [309, 112] width 143 height 10
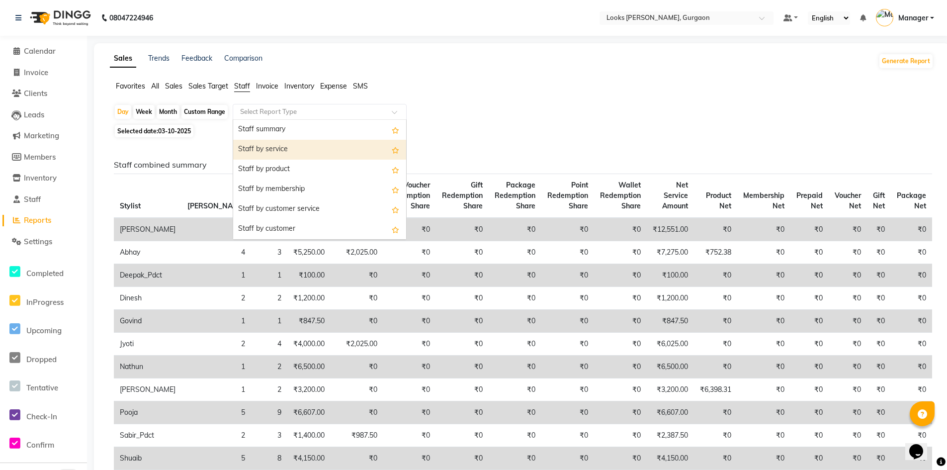
click at [285, 148] on div "Staff by service" at bounding box center [319, 150] width 173 height 20
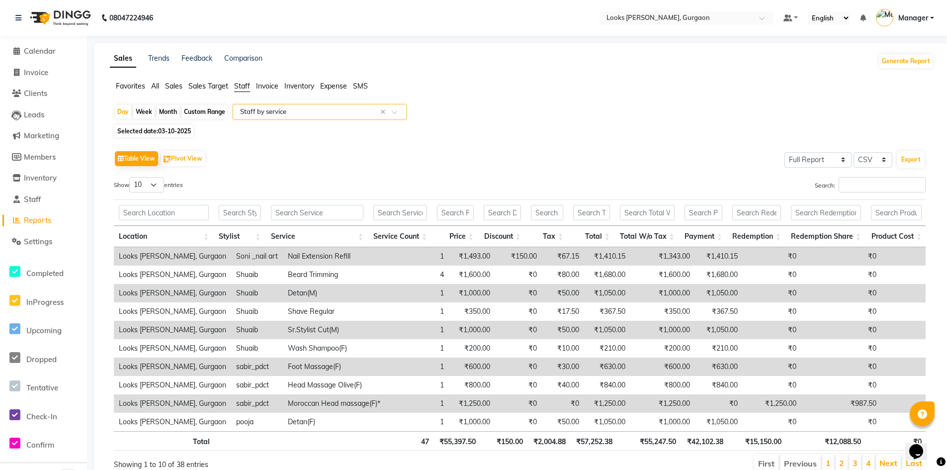
scroll to position [50, 0]
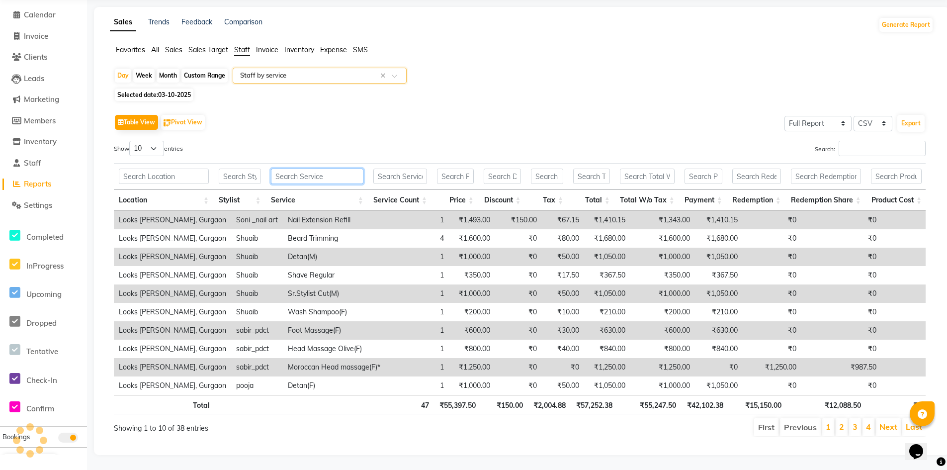
click at [318, 169] on input "text" at bounding box center [317, 176] width 93 height 15
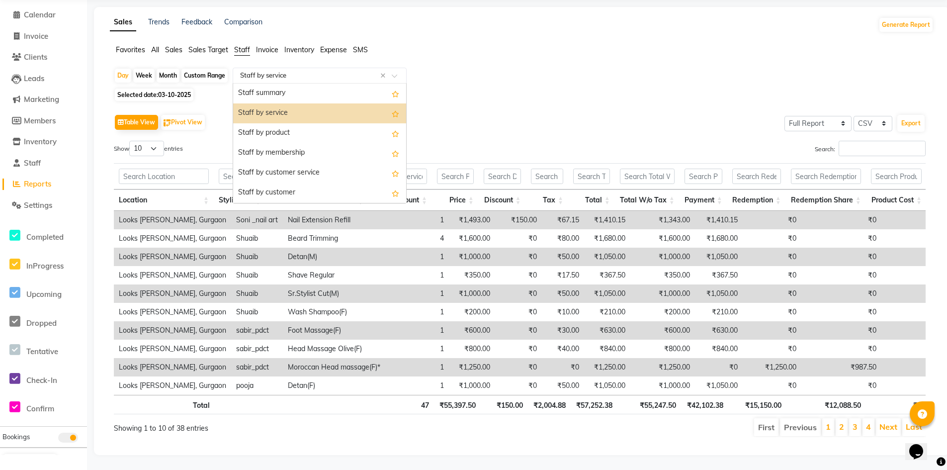
click at [309, 71] on input "text" at bounding box center [309, 76] width 143 height 10
click at [472, 112] on div "Table View Pivot View Select Full Report Filtered Report Select CSV PDF Export" at bounding box center [520, 122] width 812 height 21
click at [302, 71] on input "text" at bounding box center [309, 76] width 143 height 10
click at [270, 183] on div "Staff by customer" at bounding box center [319, 193] width 173 height 20
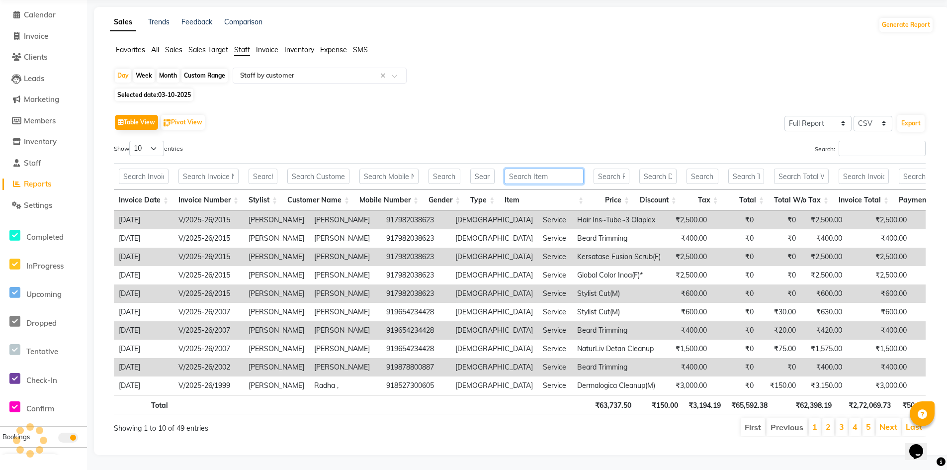
click at [525, 169] on input "text" at bounding box center [544, 176] width 79 height 15
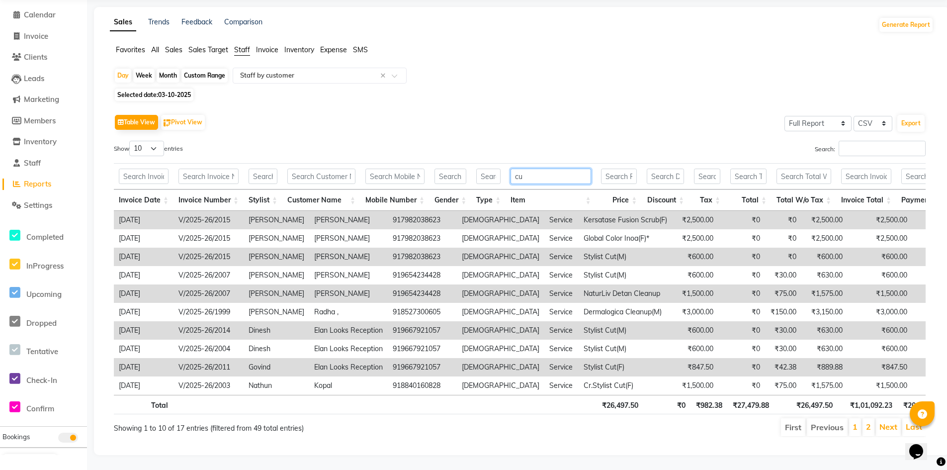
scroll to position [14, 0]
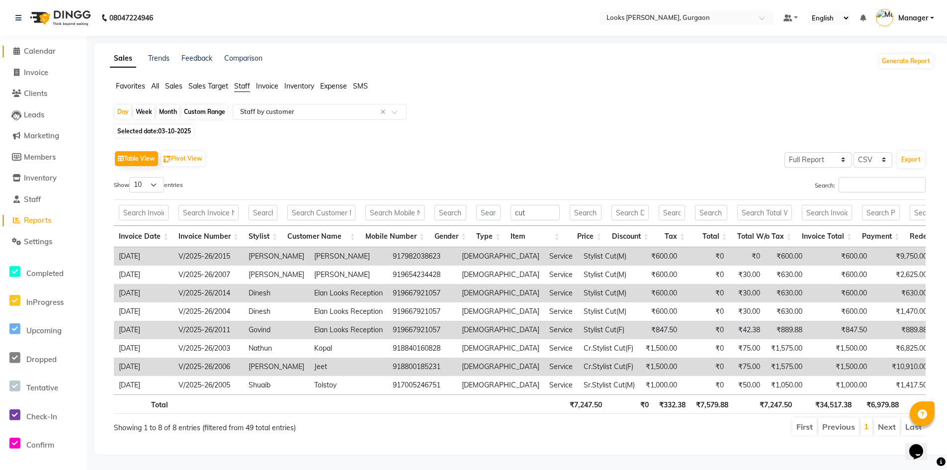
click at [46, 46] on span "Calendar" at bounding box center [40, 50] width 32 height 9
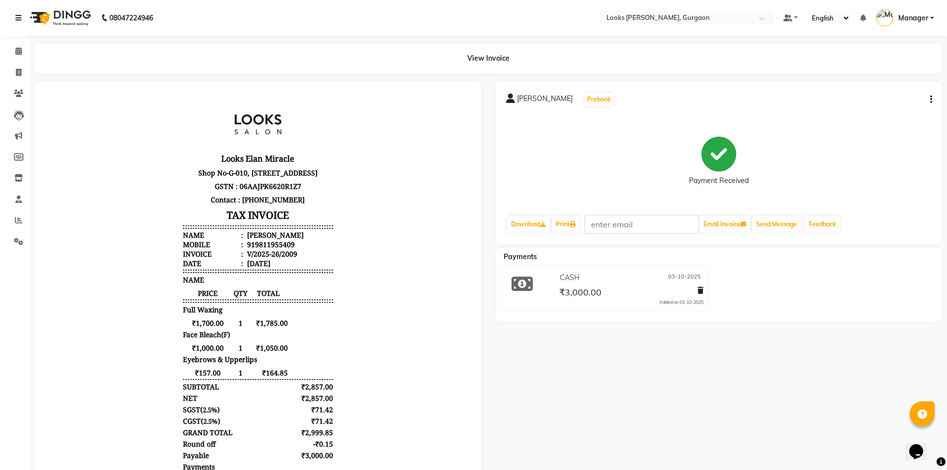
click at [19, 16] on icon at bounding box center [18, 17] width 6 height 7
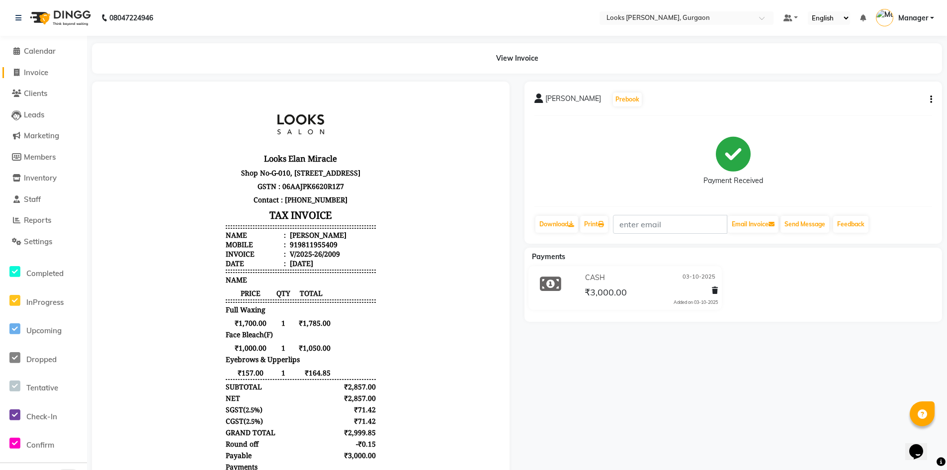
click at [37, 70] on span "Invoice" at bounding box center [36, 72] width 24 height 9
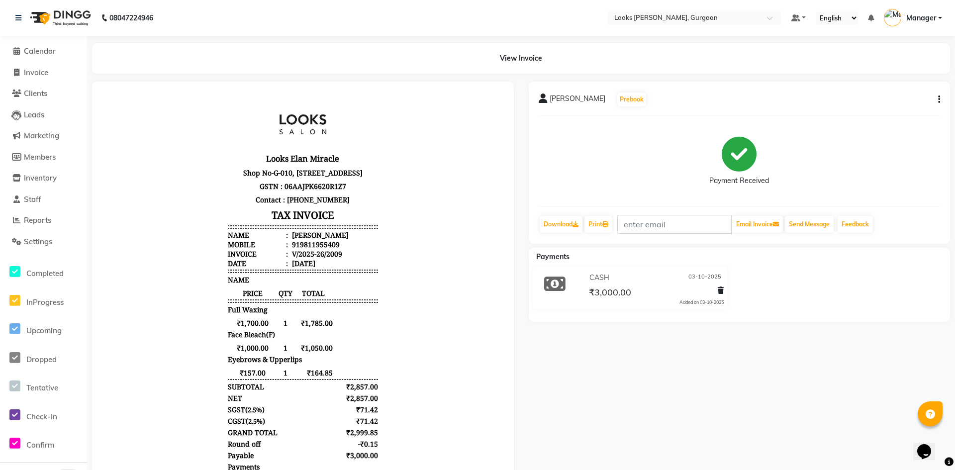
select select "8452"
select select "service"
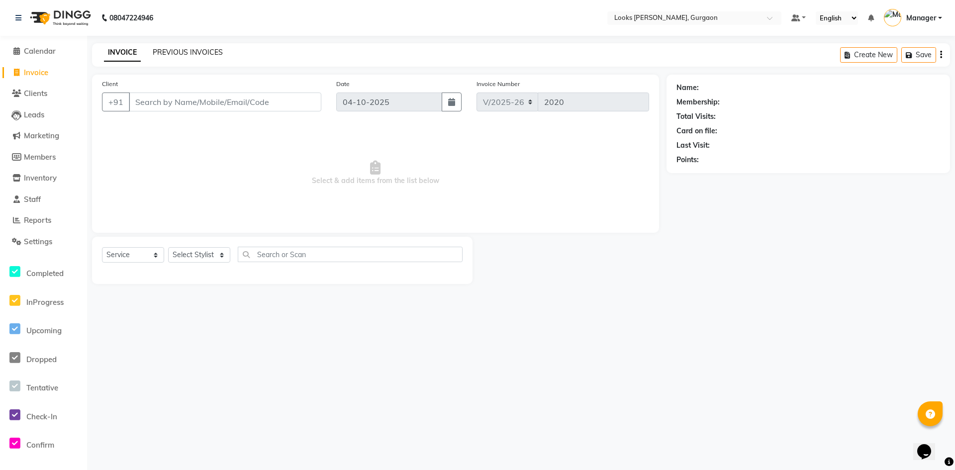
click at [180, 54] on link "PREVIOUS INVOICES" at bounding box center [188, 52] width 70 height 9
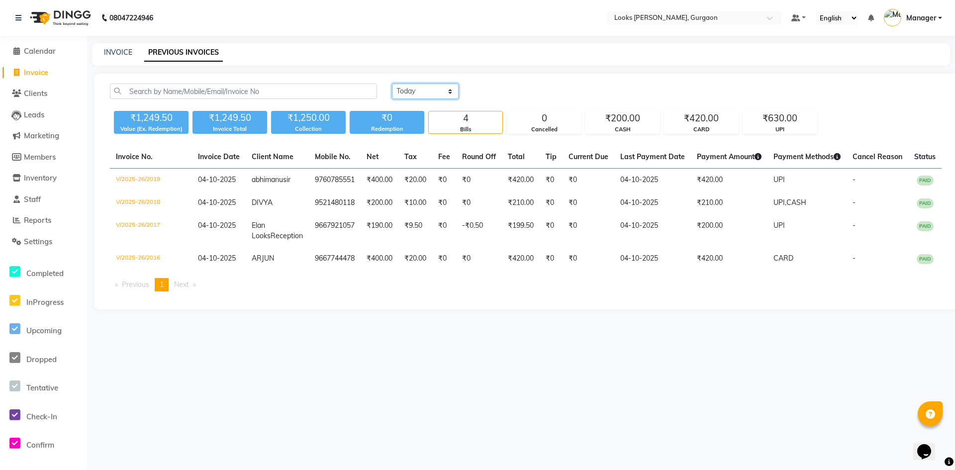
click at [438, 93] on select "Today Yesterday Custom Range" at bounding box center [425, 91] width 67 height 15
select select "yesterday"
click at [392, 84] on select "Today Yesterday Custom Range" at bounding box center [425, 91] width 67 height 15
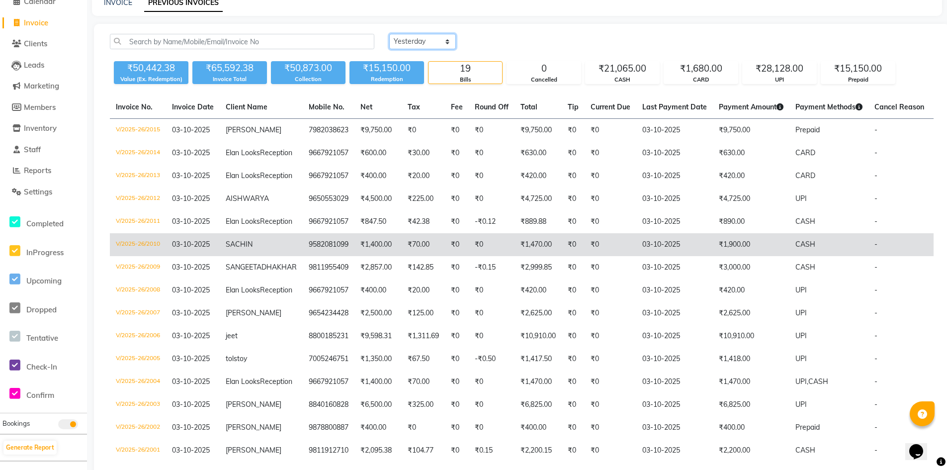
scroll to position [99, 0]
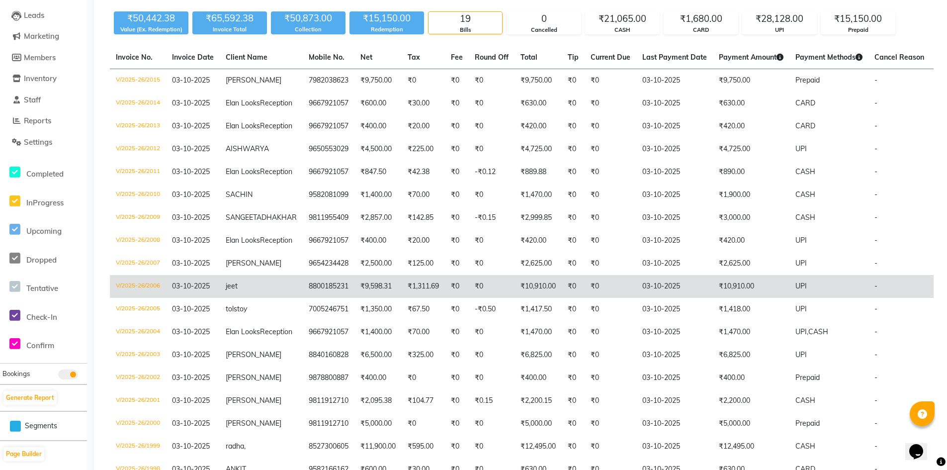
click at [402, 298] on td "₹1,311.69" at bounding box center [423, 286] width 43 height 23
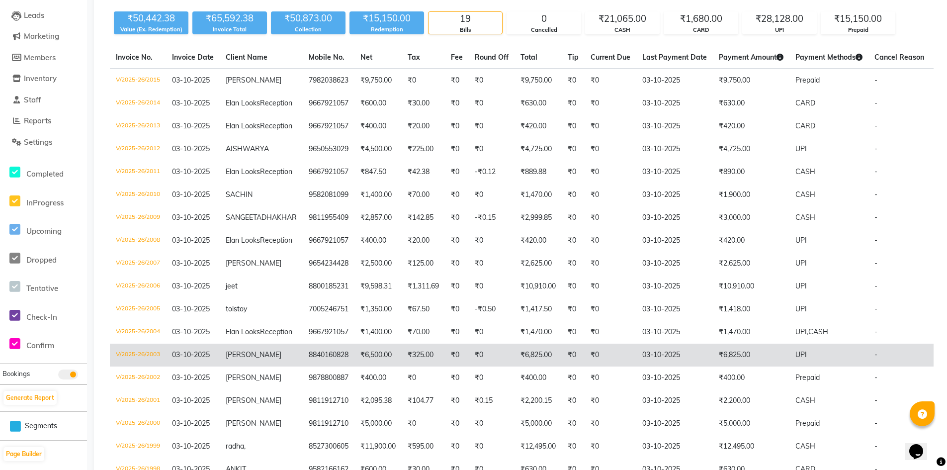
click at [251, 367] on td "kopal" at bounding box center [261, 355] width 83 height 23
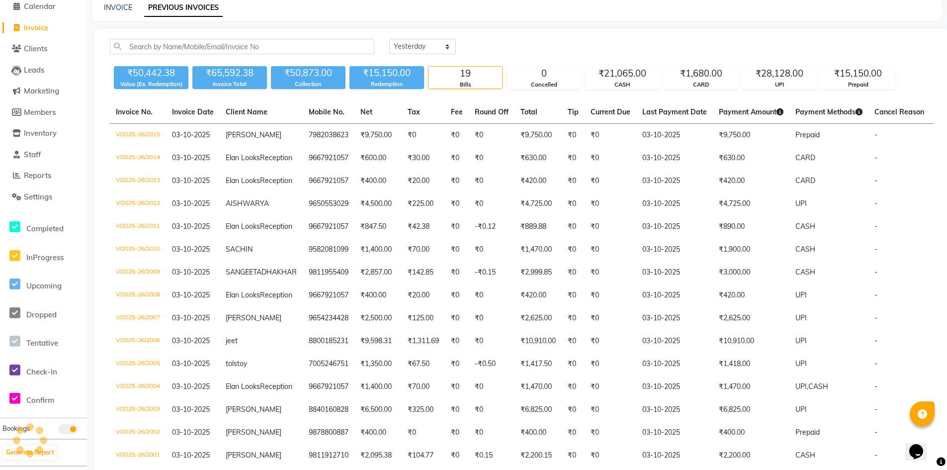
scroll to position [0, 0]
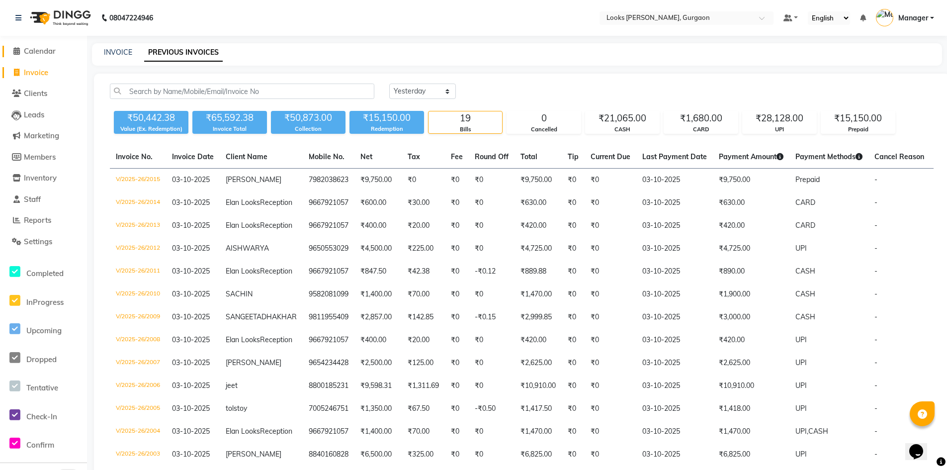
click at [43, 50] on span "Calendar" at bounding box center [40, 50] width 32 height 9
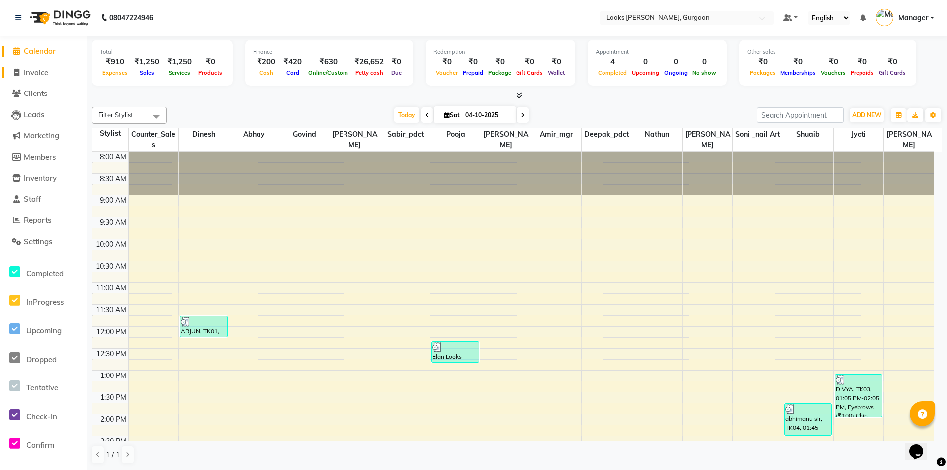
drag, startPoint x: 35, startPoint y: 63, endPoint x: 40, endPoint y: 67, distance: 6.1
click at [37, 65] on li "Invoice" at bounding box center [43, 72] width 87 height 21
click at [40, 67] on link "Invoice" at bounding box center [43, 72] width 82 height 11
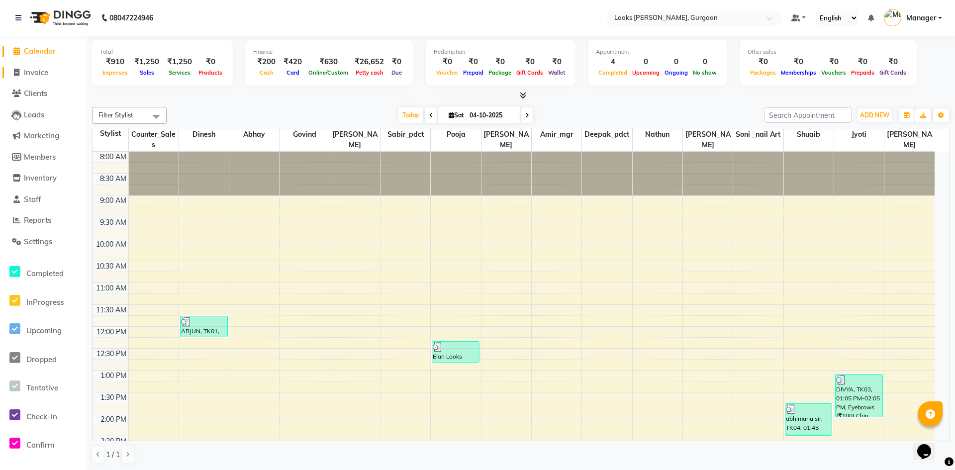
select select "service"
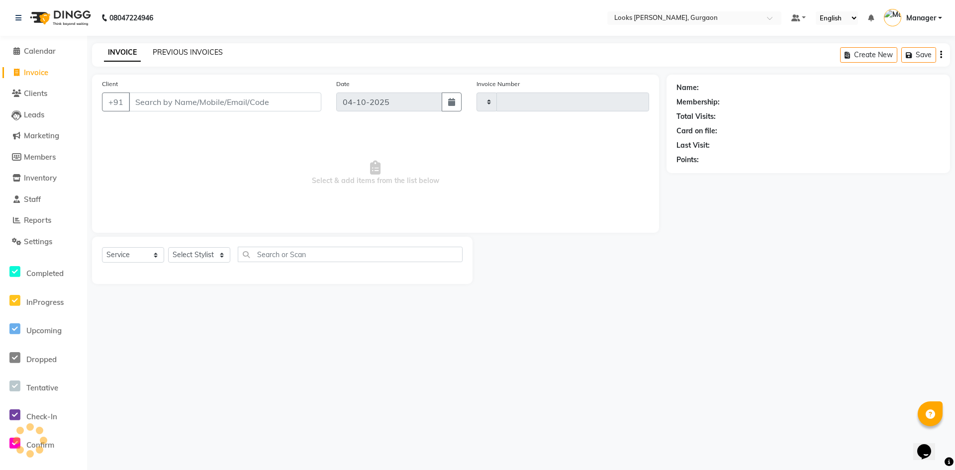
click at [169, 49] on link "PREVIOUS INVOICES" at bounding box center [188, 52] width 70 height 9
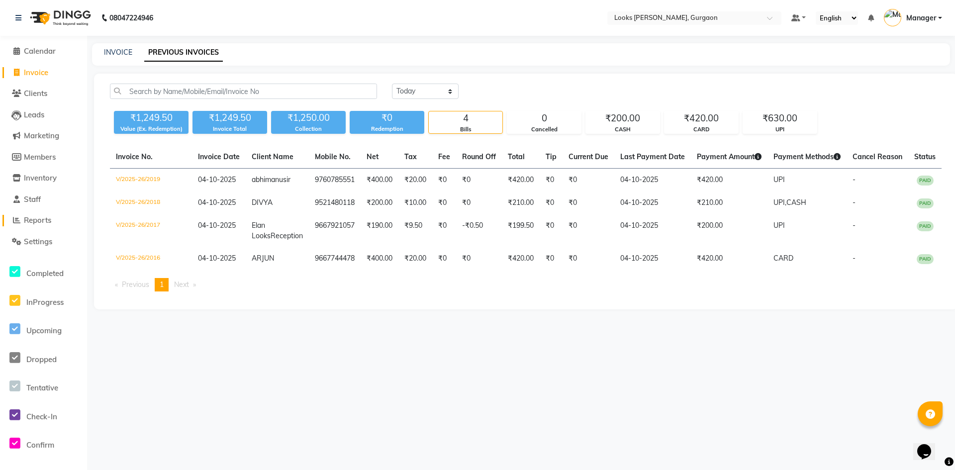
click at [44, 216] on span "Reports" at bounding box center [37, 219] width 27 height 9
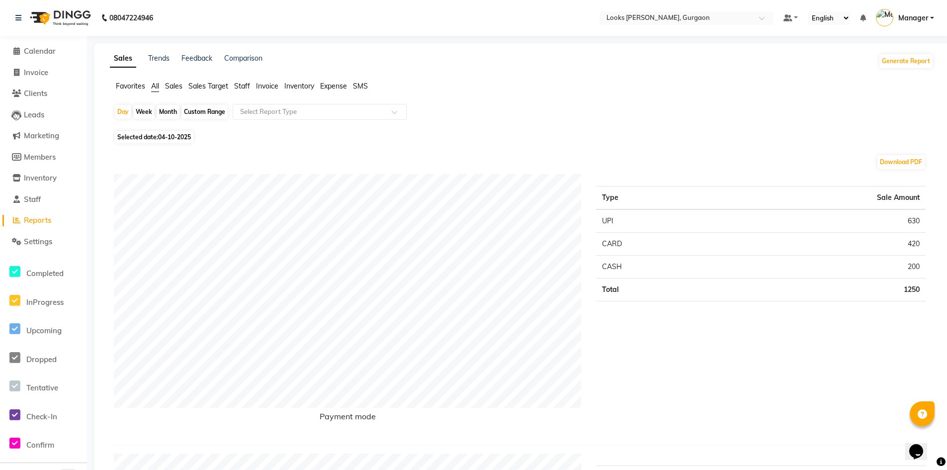
click at [185, 86] on ul "Favorites All Sales Sales Target Staff Invoice Inventory Expense SMS" at bounding box center [522, 86] width 824 height 11
click at [181, 84] on span "Sales" at bounding box center [173, 86] width 17 height 9
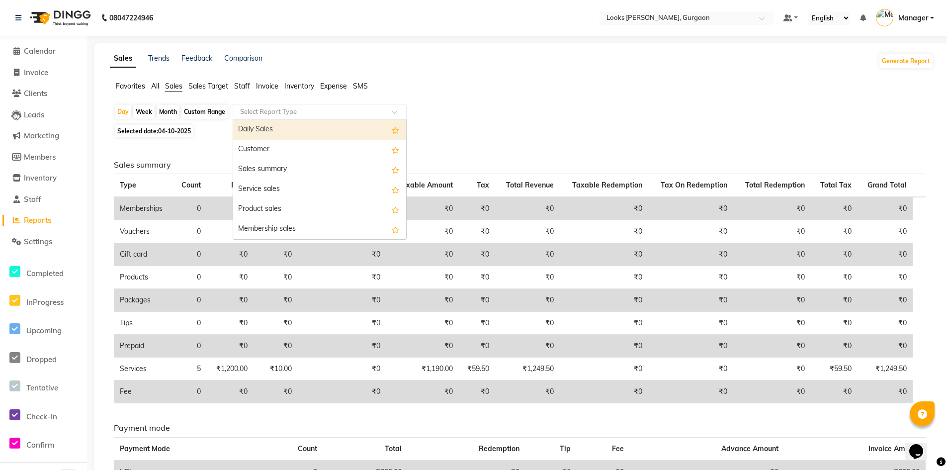
click at [282, 112] on input "text" at bounding box center [309, 112] width 143 height 10
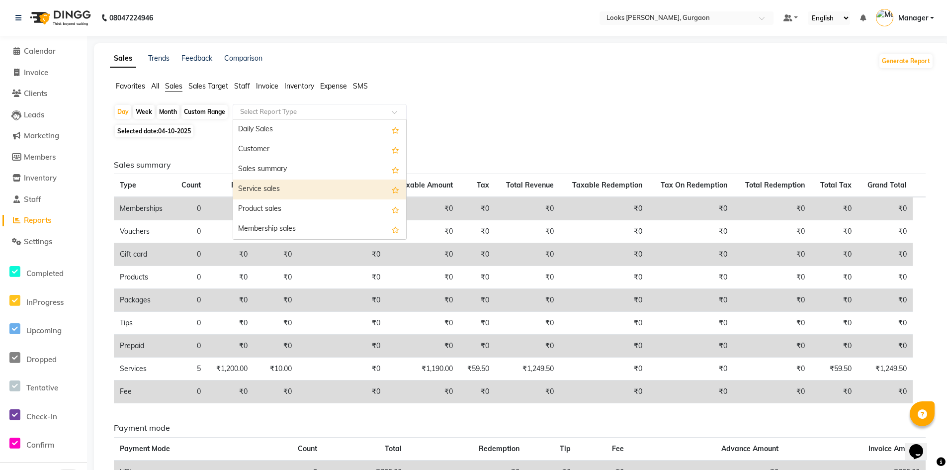
click at [296, 192] on div "Service sales" at bounding box center [319, 190] width 173 height 20
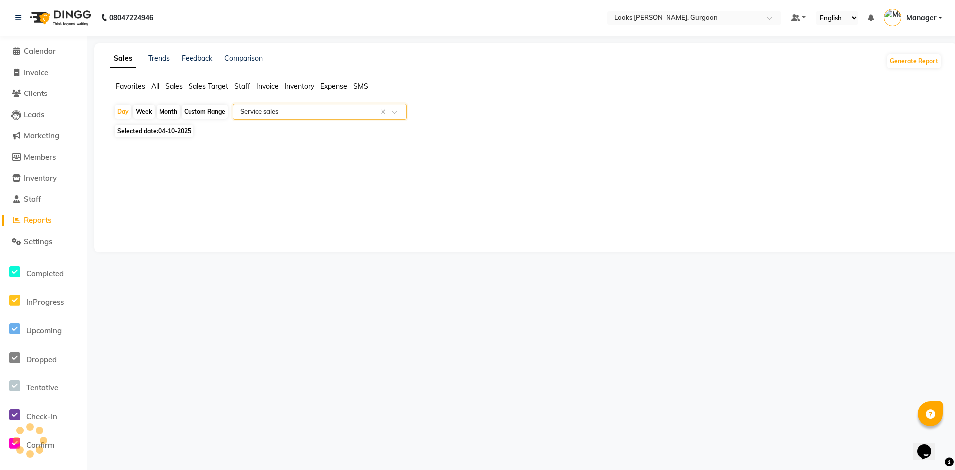
select select "full_report"
select select "csv"
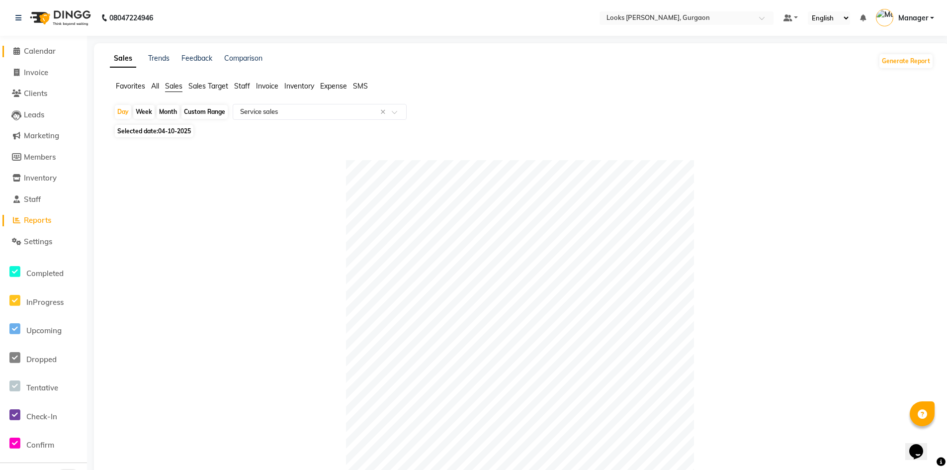
click at [45, 48] on span "Calendar" at bounding box center [40, 50] width 32 height 9
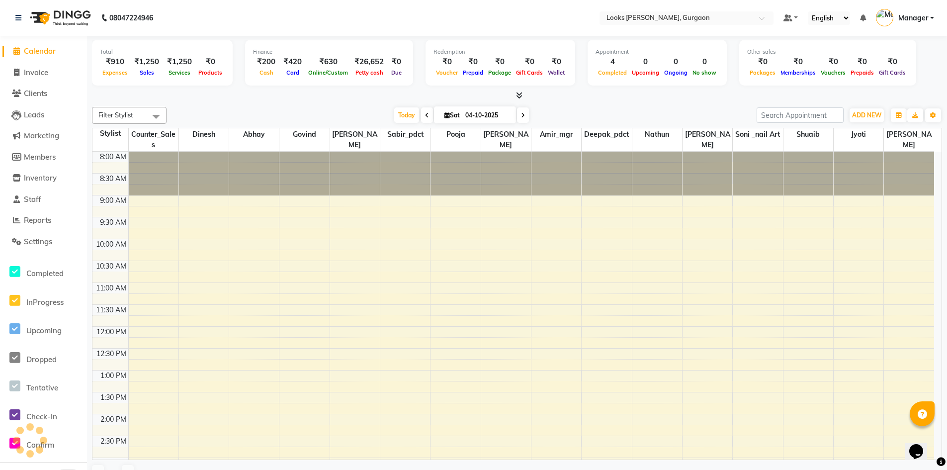
scroll to position [261, 0]
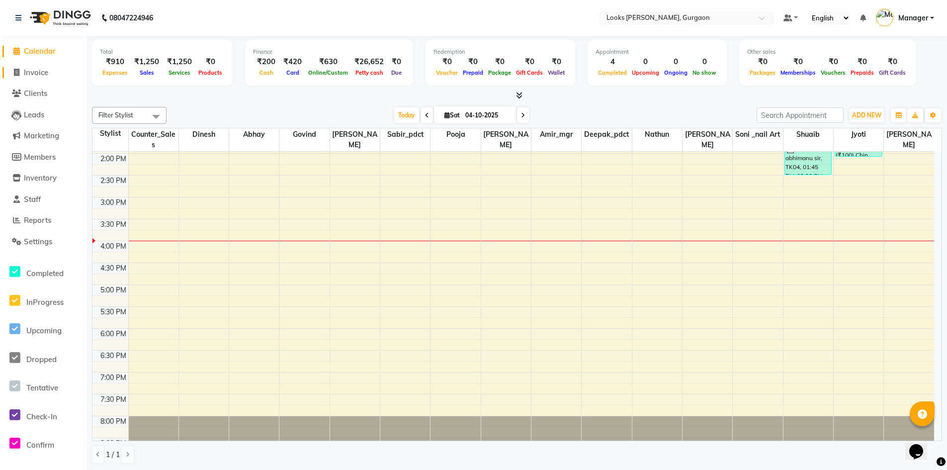
click at [38, 73] on span "Invoice" at bounding box center [36, 72] width 24 height 9
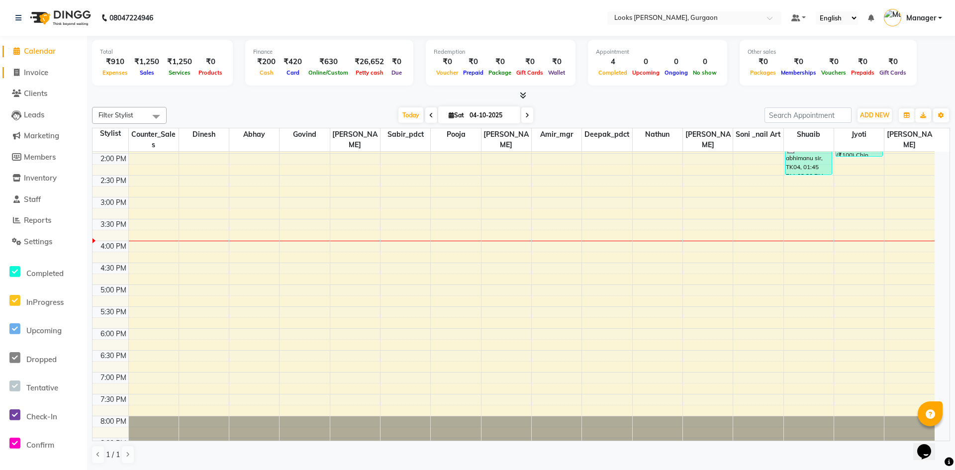
select select "8452"
select select "service"
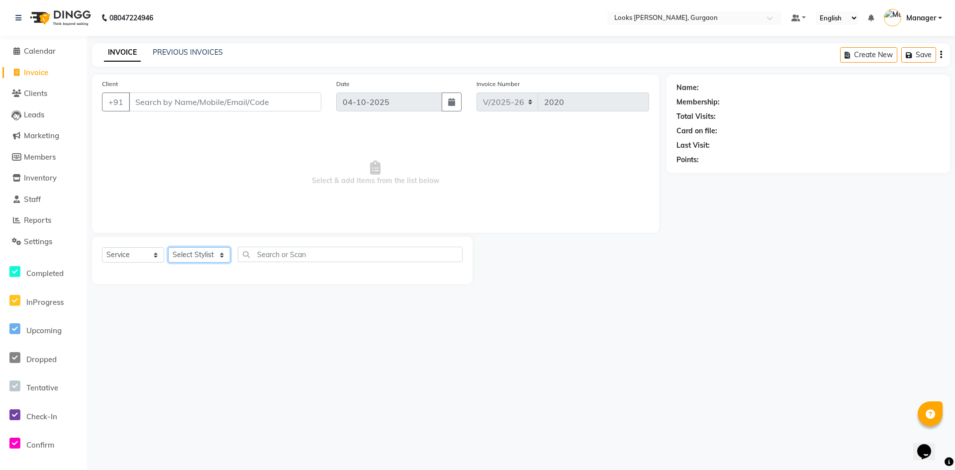
click at [204, 258] on select "Select Stylist" at bounding box center [199, 254] width 62 height 15
click at [201, 274] on div at bounding box center [282, 272] width 361 height 4
click at [198, 254] on select "Select Stylist aahil abhay Amir_mgr Anamika Counter_Sales Deepak_pdct dinesh go…" at bounding box center [199, 254] width 62 height 15
click at [293, 187] on span "Select & add items from the list below" at bounding box center [375, 172] width 547 height 99
click at [231, 98] on input "Client" at bounding box center [225, 102] width 192 height 19
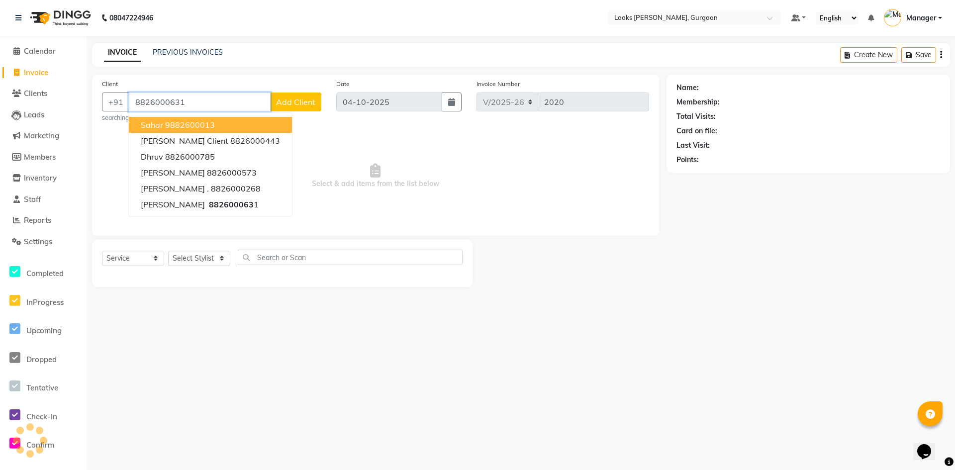
type input "8826000631"
select select "1: Object"
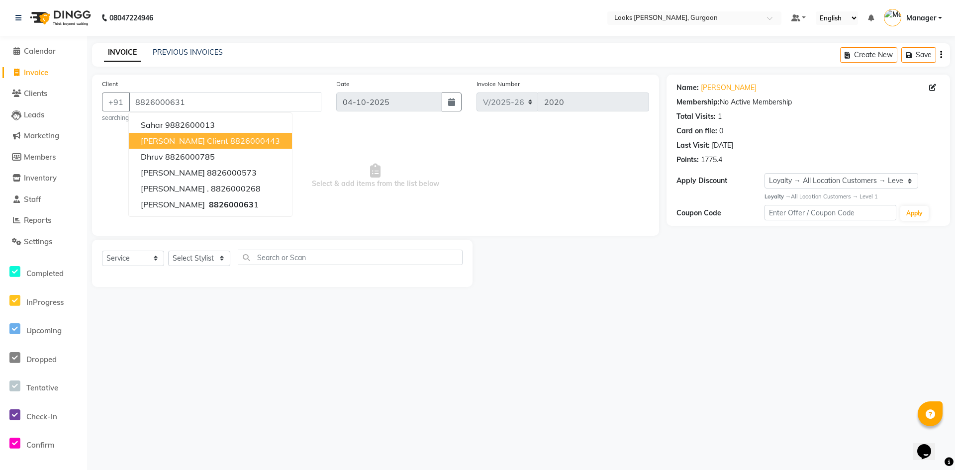
click at [416, 382] on div "08047224946 Select Location × Looks Elan Miracle, Gurgaon Default Panel My Pane…" at bounding box center [477, 235] width 955 height 470
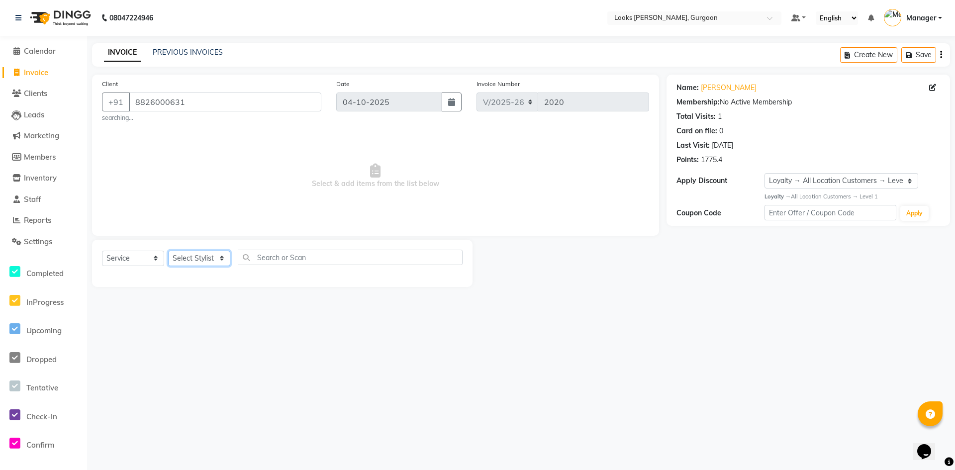
click at [207, 260] on select "Select Stylist [PERSON_NAME] abhay [PERSON_NAME] [PERSON_NAME] Counter_Sales De…" at bounding box center [199, 258] width 62 height 15
select select "82378"
click at [168, 251] on select "Select Stylist [PERSON_NAME] abhay [PERSON_NAME] [PERSON_NAME] Counter_Sales De…" at bounding box center [199, 258] width 62 height 15
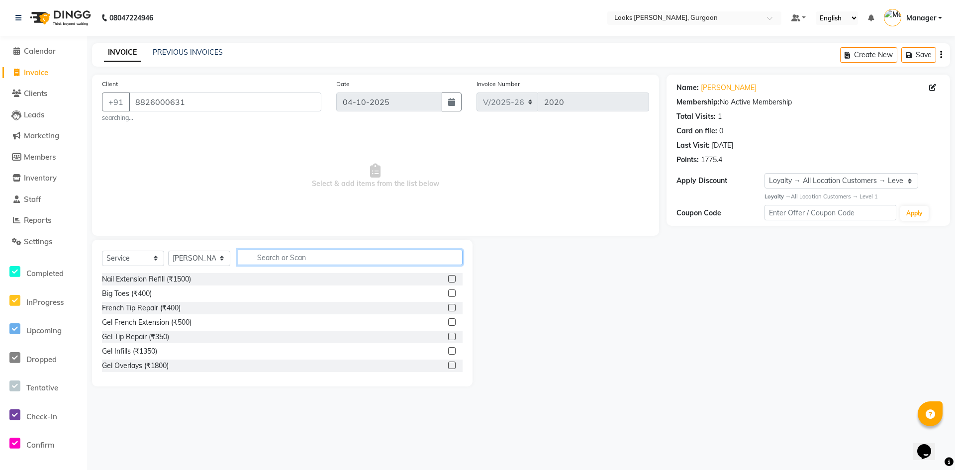
click at [271, 253] on input "text" at bounding box center [350, 257] width 225 height 15
type input "TOU"
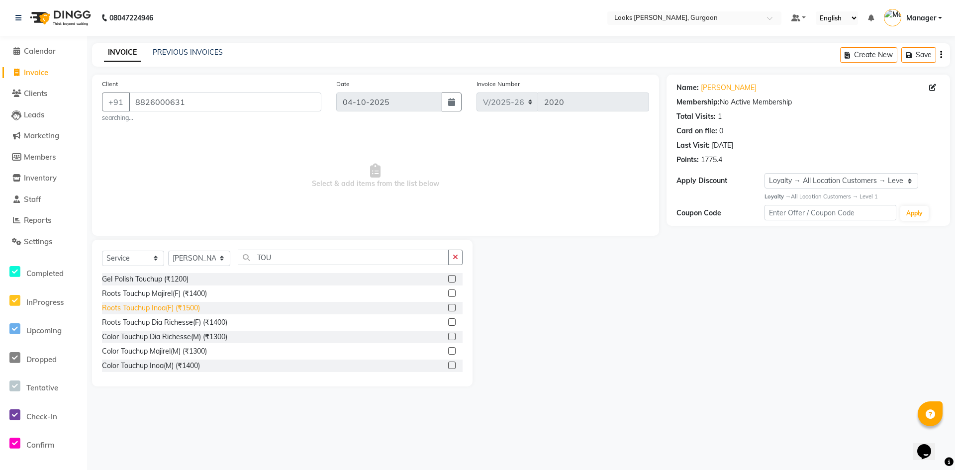
click at [160, 307] on div "Roots Touchup Inoa(F) (₹1500)" at bounding box center [151, 308] width 98 height 10
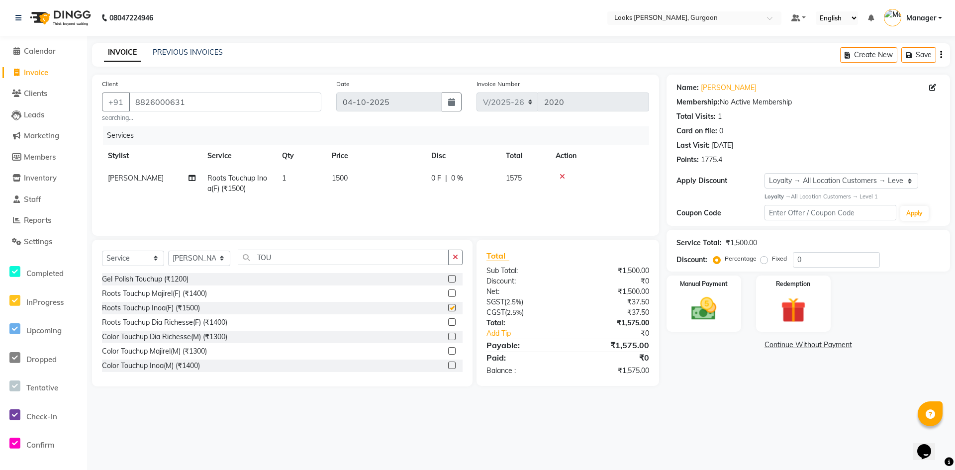
checkbox input "false"
click at [359, 182] on td "1500" at bounding box center [375, 183] width 99 height 33
select select "82378"
drag, startPoint x: 422, startPoint y: 180, endPoint x: 243, endPoint y: 166, distance: 180.1
click at [243, 166] on table "Stylist Service Qty Price Disc Total Action aahil abhay Amir_mgr Anamika Counte…" at bounding box center [375, 177] width 547 height 65
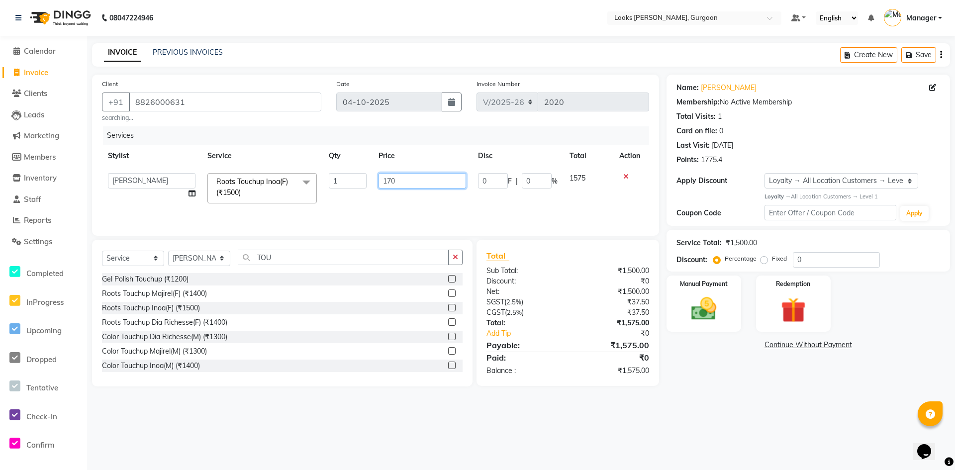
type input "1700"
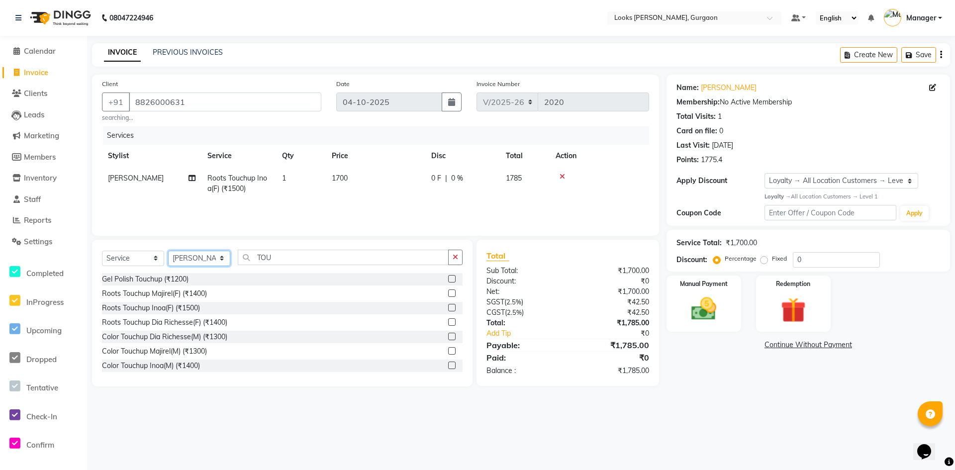
click at [205, 259] on select "Select Stylist [PERSON_NAME] abhay [PERSON_NAME] [PERSON_NAME] Counter_Sales De…" at bounding box center [199, 258] width 62 height 15
select select "82375"
click at [168, 251] on select "Select Stylist [PERSON_NAME] abhay [PERSON_NAME] [PERSON_NAME] Counter_Sales De…" at bounding box center [199, 258] width 62 height 15
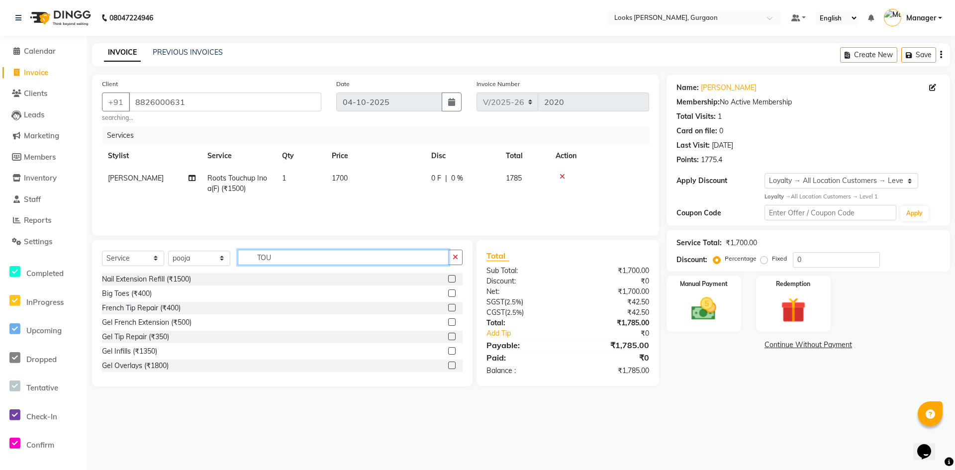
drag, startPoint x: 300, startPoint y: 257, endPoint x: 185, endPoint y: 260, distance: 115.4
click at [186, 260] on div "Select Service Product Membership Package Voucher Prepaid Gift Card Select Styl…" at bounding box center [282, 261] width 361 height 23
type input "EYE"
click at [135, 308] on div "Eyebrows (₹100)" at bounding box center [129, 308] width 54 height 10
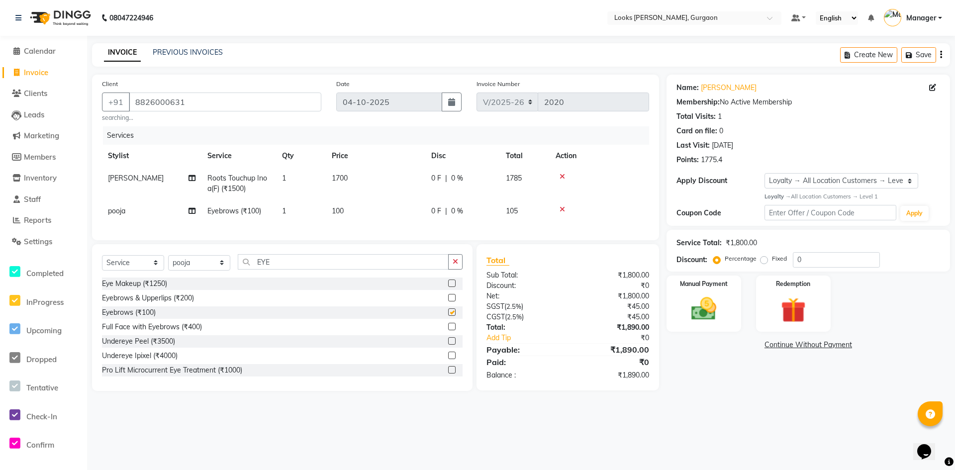
checkbox input "false"
click at [707, 308] on img at bounding box center [703, 309] width 43 height 30
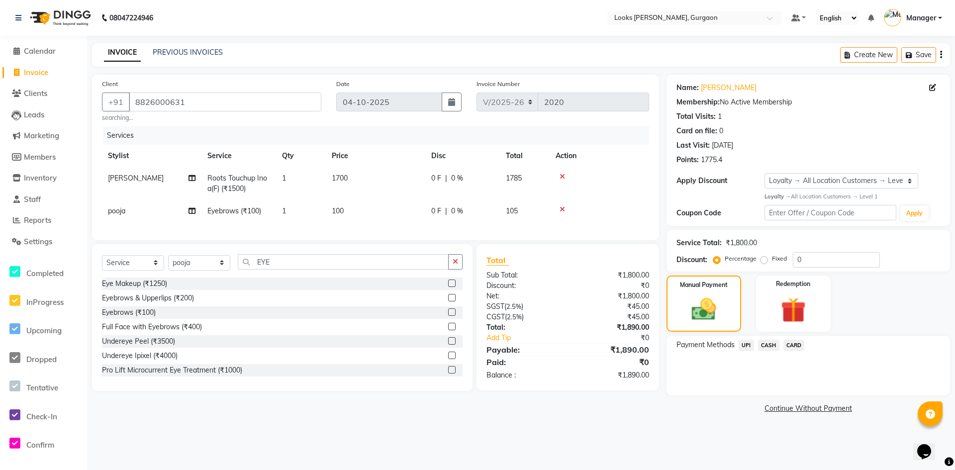
click at [752, 348] on span "UPI" at bounding box center [746, 345] width 15 height 11
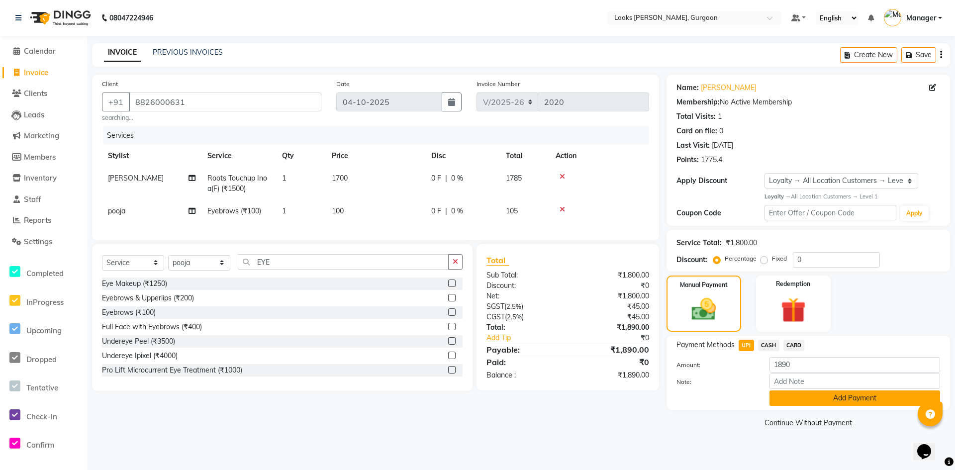
click at [812, 398] on button "Add Payment" at bounding box center [854, 397] width 171 height 15
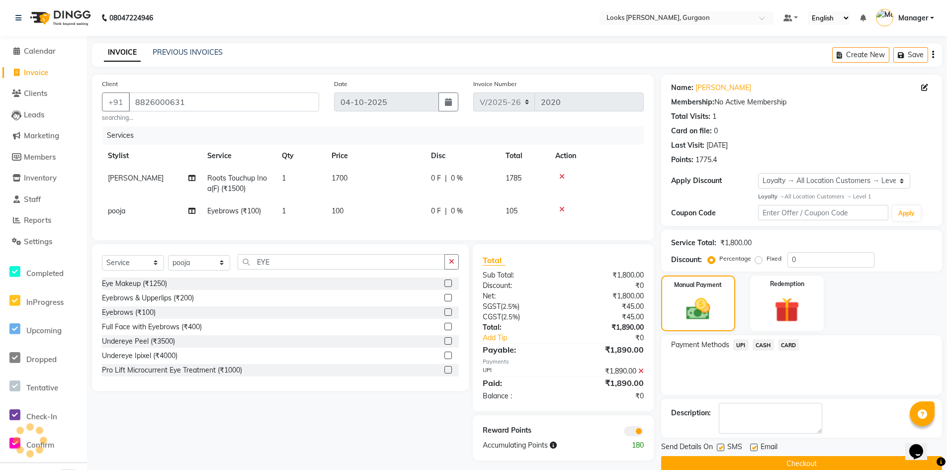
scroll to position [16, 0]
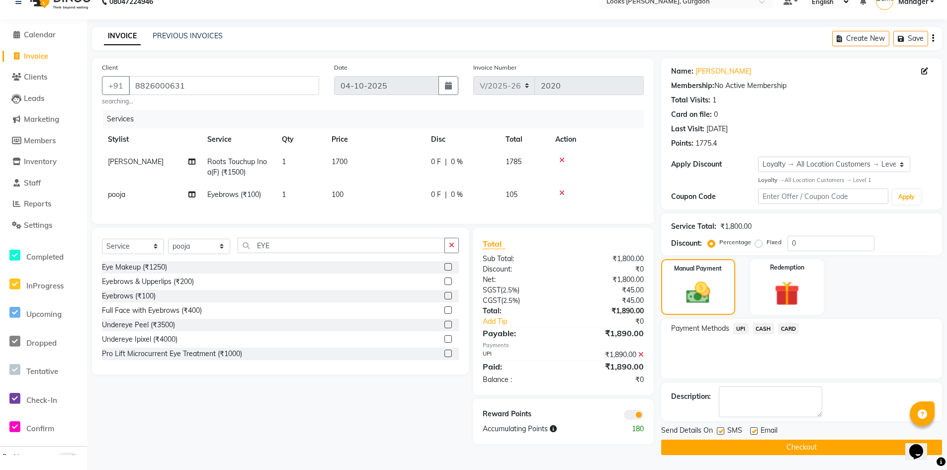
click at [737, 449] on button "Checkout" at bounding box center [801, 447] width 281 height 15
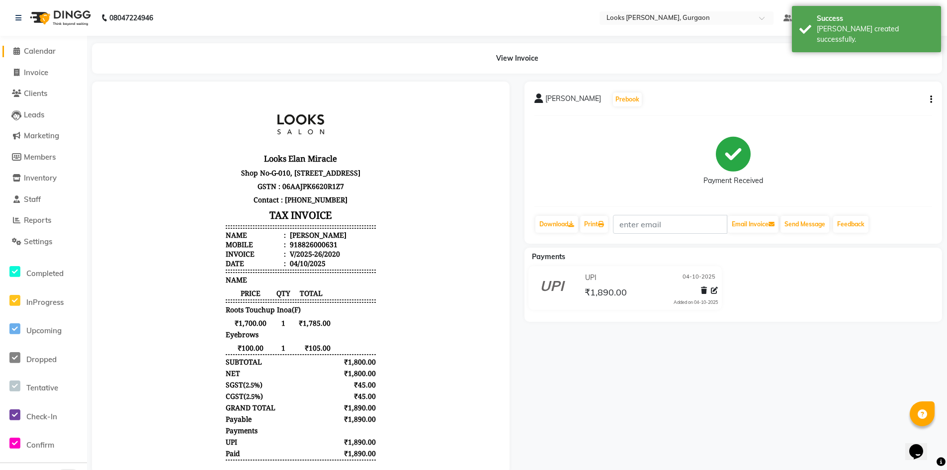
click at [38, 54] on span "Calendar" at bounding box center [40, 50] width 32 height 9
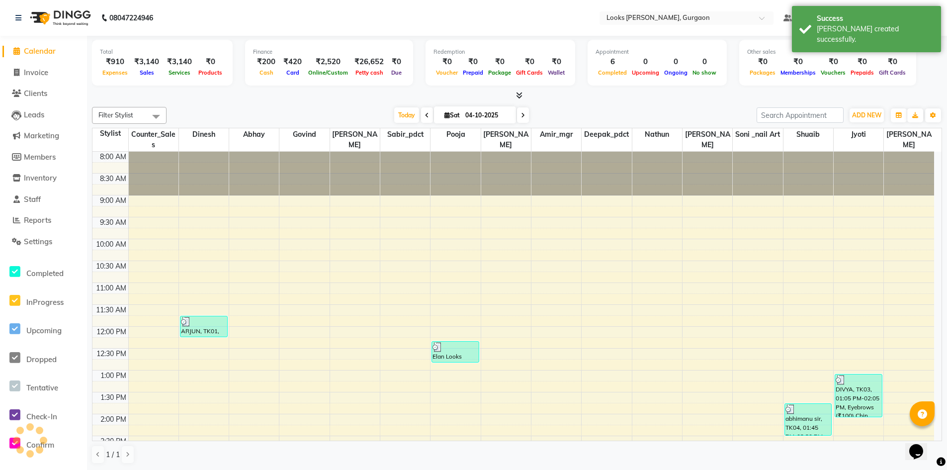
scroll to position [280, 0]
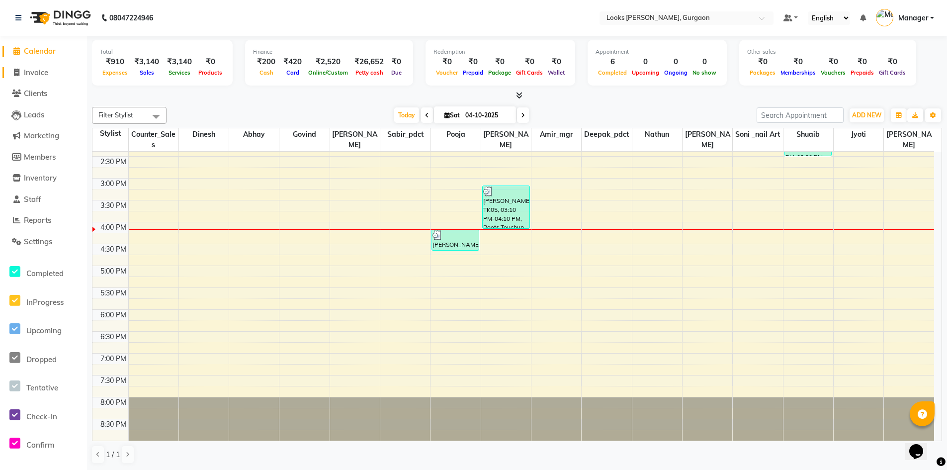
click at [40, 71] on span "Invoice" at bounding box center [36, 72] width 24 height 9
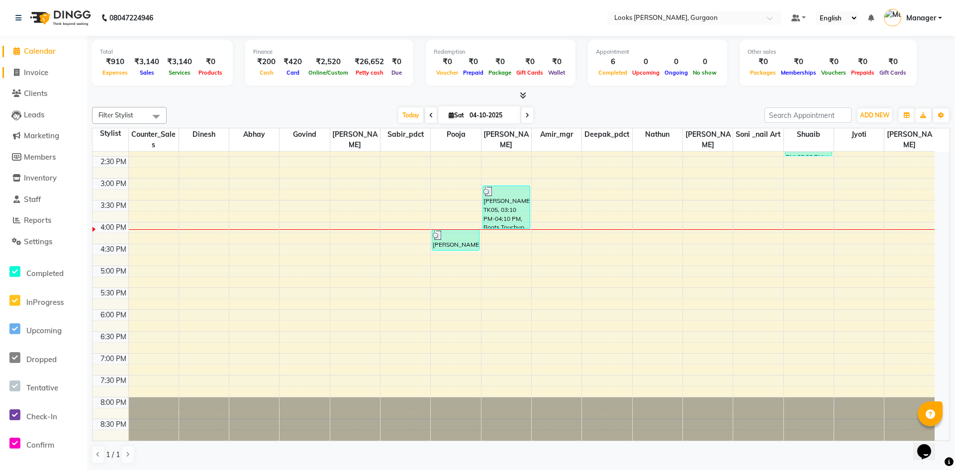
select select "8452"
select select "service"
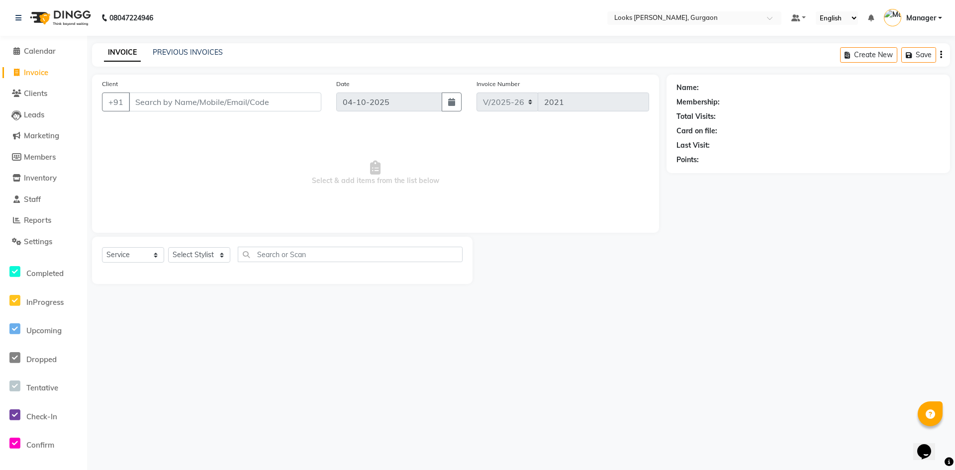
click at [178, 104] on input "Client" at bounding box center [225, 102] width 192 height 19
click at [204, 253] on select "Select Stylist [PERSON_NAME] abhay [PERSON_NAME] [PERSON_NAME] Counter_Sales De…" at bounding box center [199, 254] width 62 height 15
select select "82369"
click at [168, 247] on select "Select Stylist [PERSON_NAME] abhay [PERSON_NAME] [PERSON_NAME] Counter_Sales De…" at bounding box center [199, 254] width 62 height 15
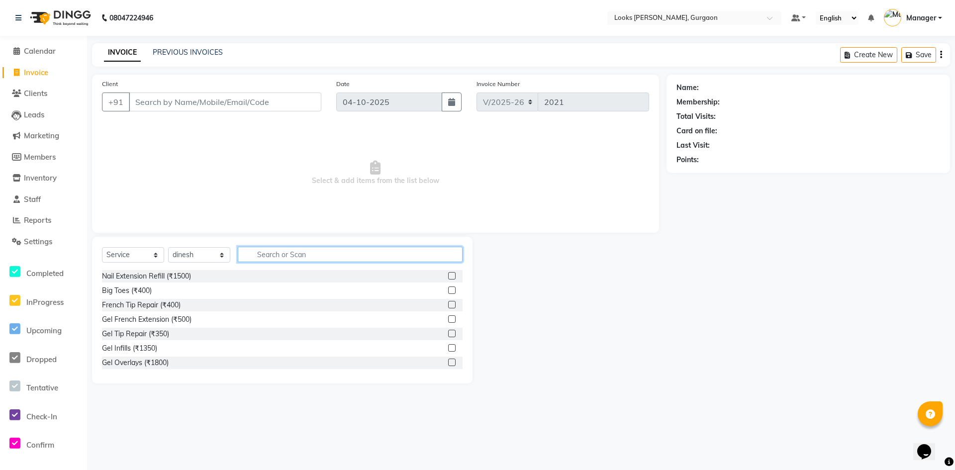
click at [281, 255] on input "text" at bounding box center [350, 254] width 225 height 15
type input "TOU"
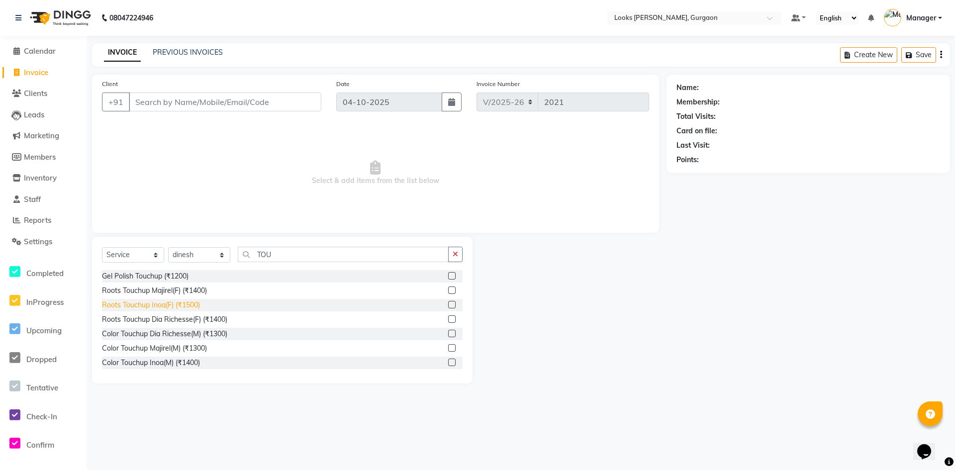
click at [165, 306] on div "Roots Touchup Inoa(F) (₹1500)" at bounding box center [151, 305] width 98 height 10
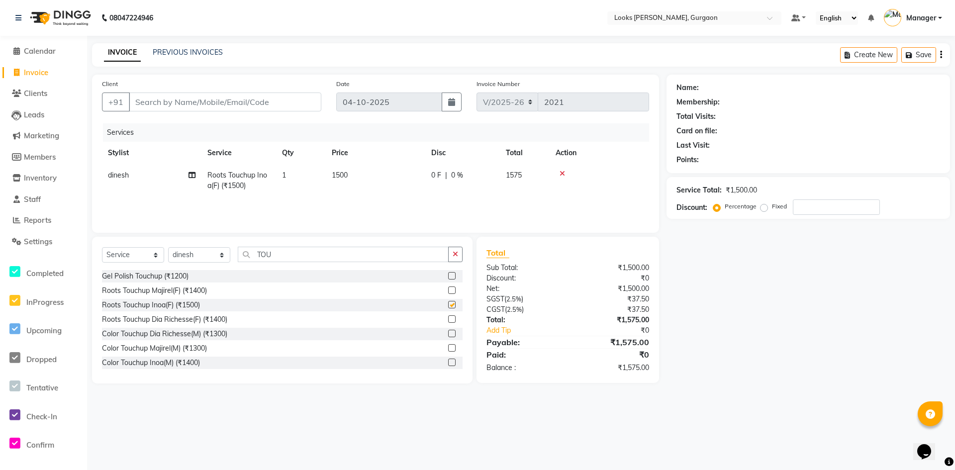
checkbox input "false"
click at [386, 186] on td "1500" at bounding box center [375, 180] width 99 height 33
select select "82369"
drag, startPoint x: 404, startPoint y: 176, endPoint x: 392, endPoint y: 179, distance: 12.3
click at [392, 179] on input "1500" at bounding box center [422, 177] width 88 height 15
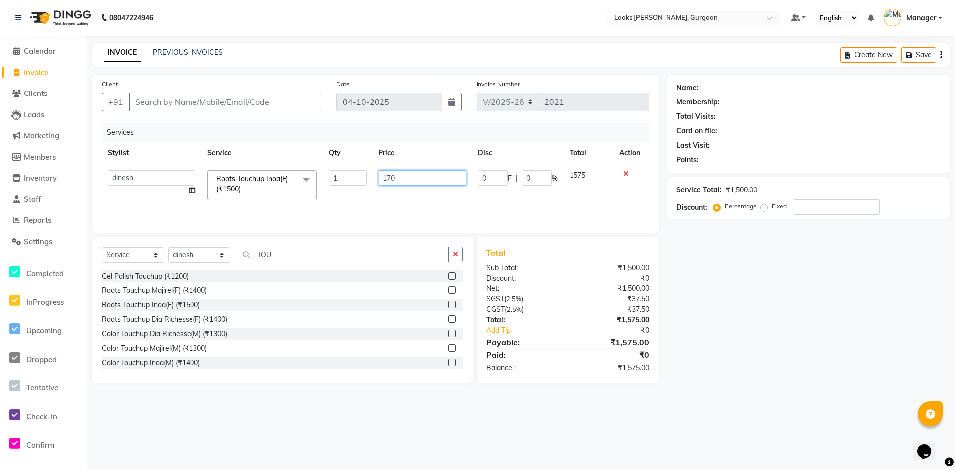
type input "1700"
click at [203, 256] on select "Select Stylist [PERSON_NAME] abhay [PERSON_NAME] [PERSON_NAME] Counter_Sales De…" at bounding box center [199, 254] width 62 height 15
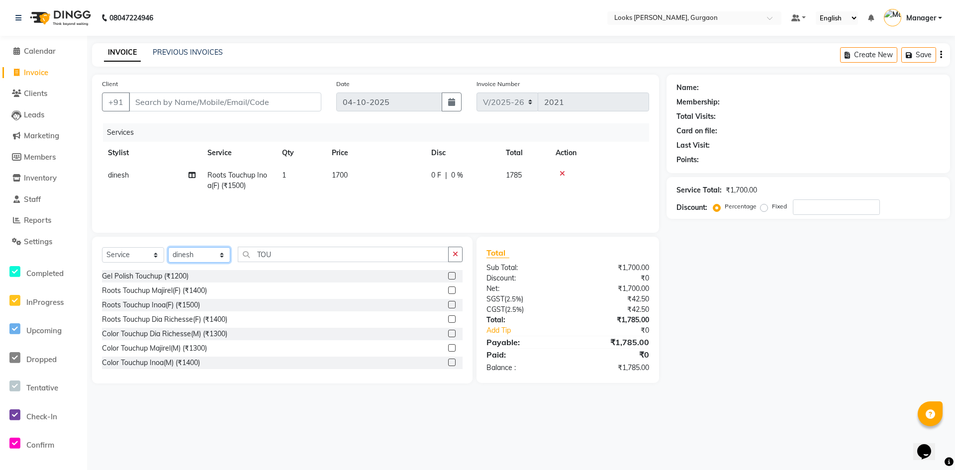
select select "82372"
click at [168, 247] on select "Select Stylist [PERSON_NAME] abhay [PERSON_NAME] [PERSON_NAME] Counter_Sales De…" at bounding box center [199, 254] width 62 height 15
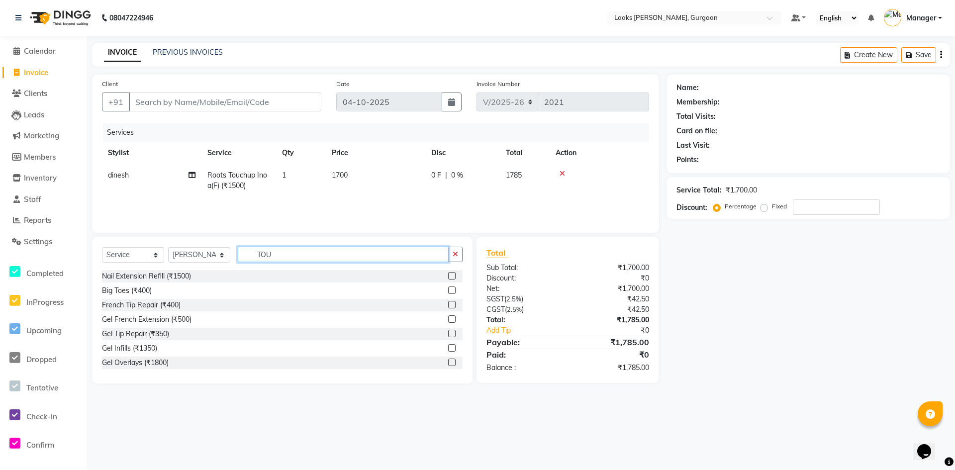
drag, startPoint x: 285, startPoint y: 251, endPoint x: 232, endPoint y: 255, distance: 53.4
click at [232, 255] on div "Select Service Product Membership Package Voucher Prepaid Gift Card Select Styl…" at bounding box center [282, 258] width 361 height 23
type input "CUT"
click at [452, 253] on button "button" at bounding box center [455, 254] width 14 height 15
click at [281, 258] on input "text" at bounding box center [350, 254] width 225 height 15
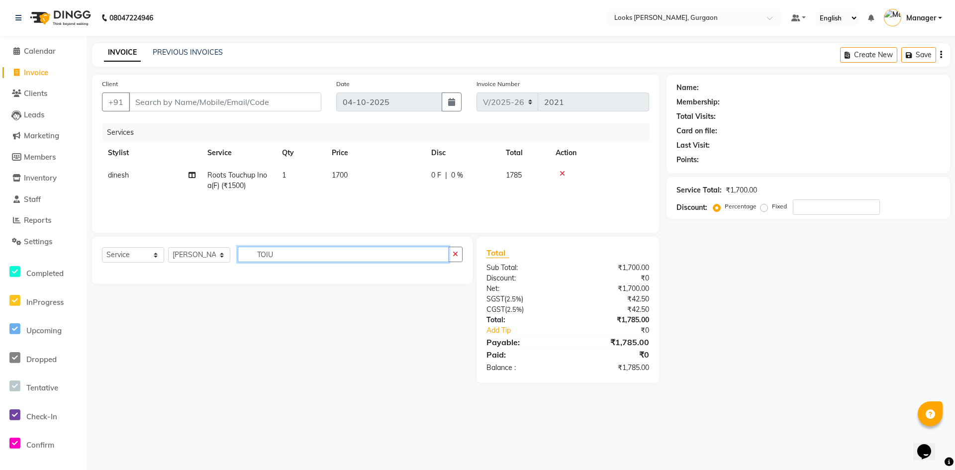
click at [268, 255] on input "TOIU" at bounding box center [343, 254] width 211 height 15
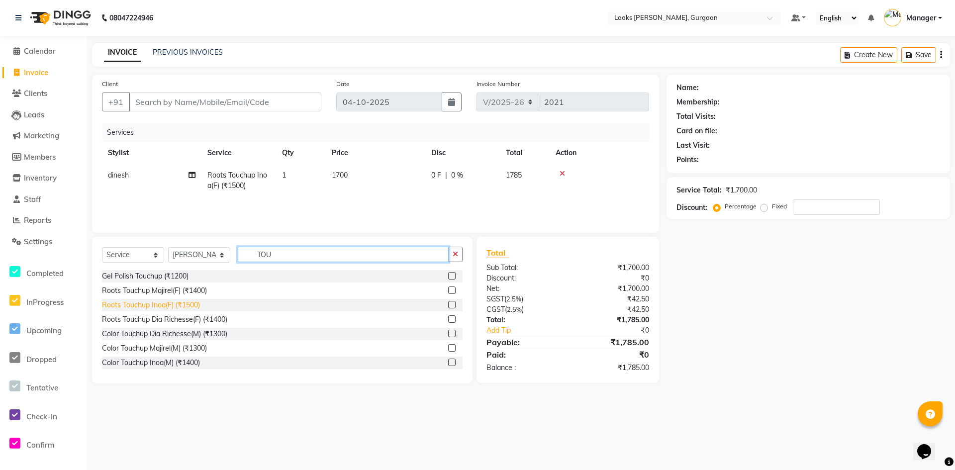
type input "TOU"
click at [181, 302] on div "Roots Touchup Inoa(F) (₹1500)" at bounding box center [151, 305] width 98 height 10
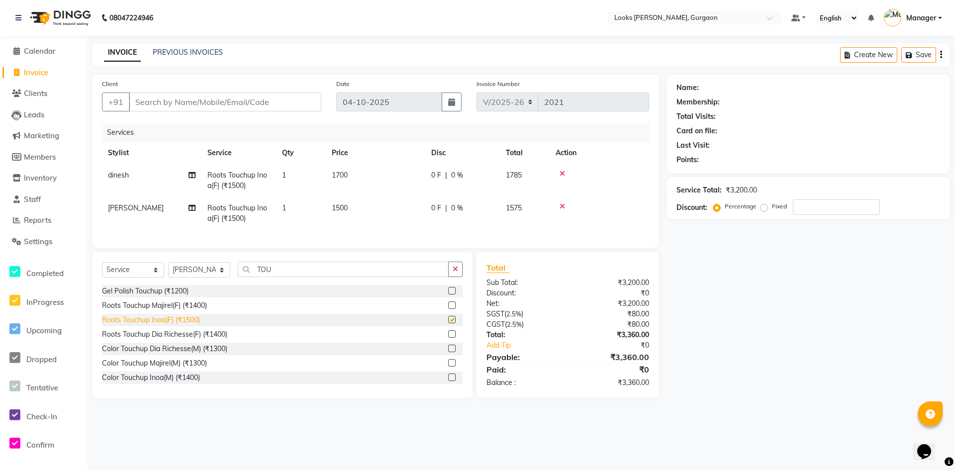
checkbox input "false"
click at [367, 202] on td "1500" at bounding box center [375, 213] width 99 height 33
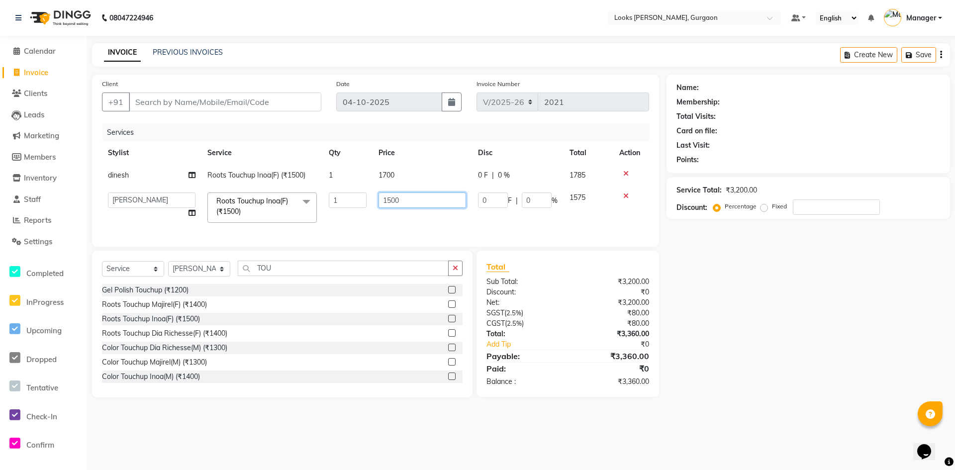
drag, startPoint x: 417, startPoint y: 199, endPoint x: 297, endPoint y: 199, distance: 120.4
click at [297, 199] on tr "aahil abhay Amir_mgr Anamika Counter_Sales Deepak_pdct dinesh govind Jyoti Mana…" at bounding box center [375, 208] width 547 height 42
type input "1400"
click at [832, 297] on div "Name: Membership: Total Visits: Card on file: Last Visit: Points: Service Total…" at bounding box center [811, 236] width 291 height 323
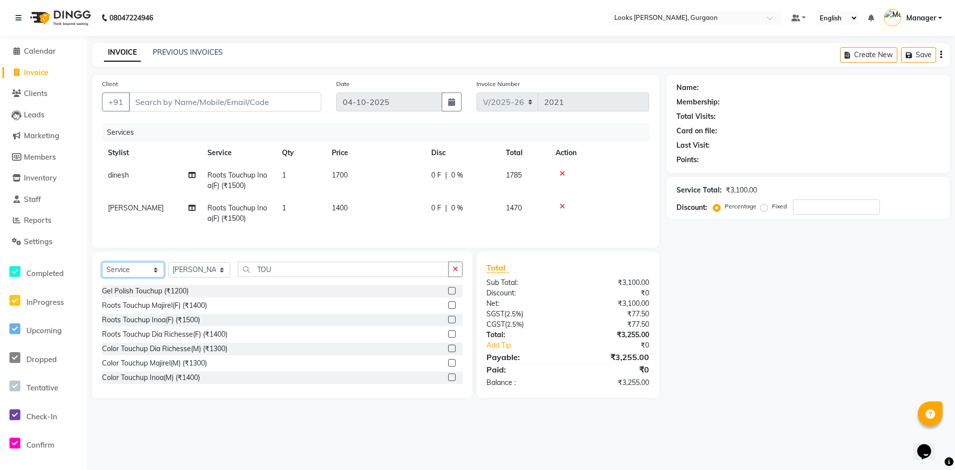
click at [111, 278] on select "Select Service Product Membership Package Voucher Prepaid Gift Card" at bounding box center [133, 269] width 62 height 15
select select "product"
click at [102, 270] on select "Select Service Product Membership Package Voucher Prepaid Gift Card" at bounding box center [133, 269] width 62 height 15
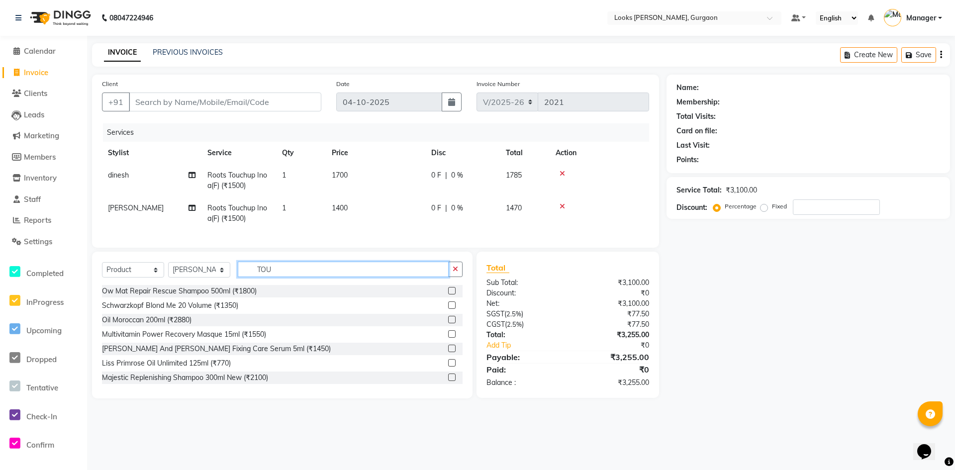
drag, startPoint x: 285, startPoint y: 277, endPoint x: 181, endPoint y: 268, distance: 104.3
click at [182, 269] on div "Select Service Product Membership Package Voucher Prepaid Gift Card Select Styl…" at bounding box center [282, 325] width 380 height 147
type input "3474637268510"
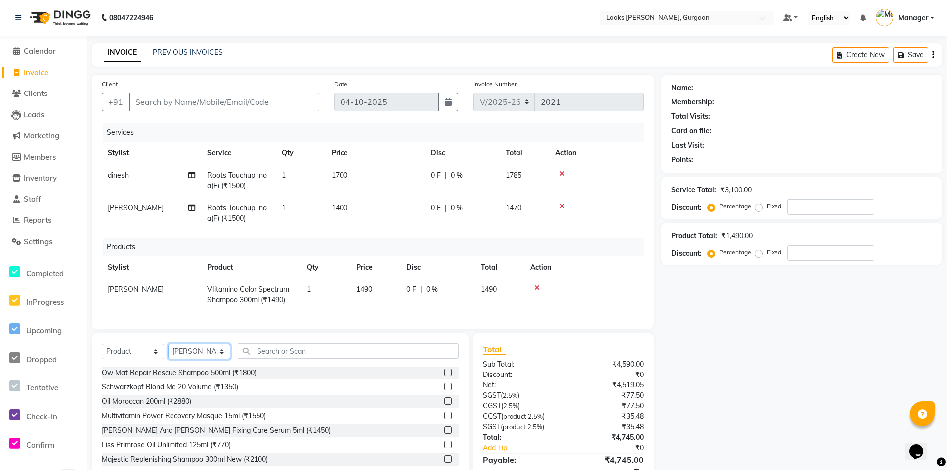
click at [206, 359] on select "Select Stylist aahil abhay Amir_mgr Anamika Counter_Sales Deepak_pdct dinesh go…" at bounding box center [199, 351] width 62 height 15
select select "82369"
click at [168, 351] on select "Select Stylist aahil abhay Amir_mgr Anamika Counter_Sales Deepak_pdct dinesh go…" at bounding box center [199, 351] width 62 height 15
click at [303, 359] on input "text" at bounding box center [348, 350] width 221 height 15
type input "8901526509225"
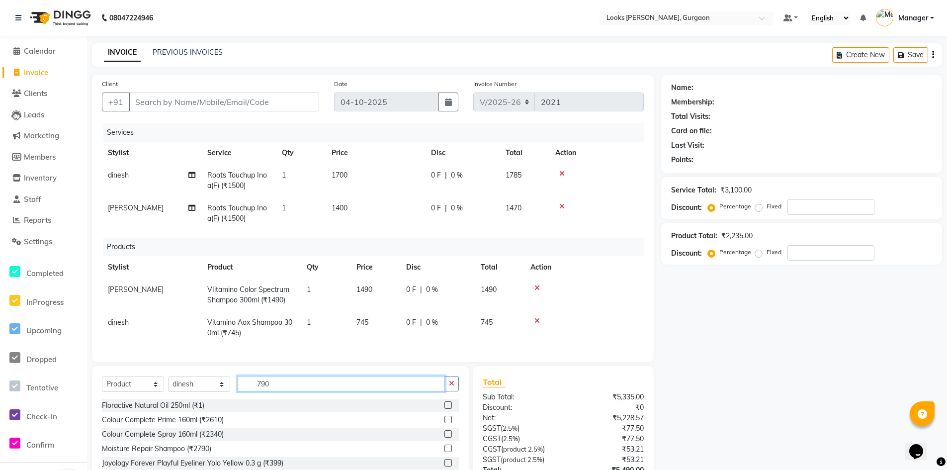
type input "790"
click at [375, 322] on td "745" at bounding box center [376, 327] width 50 height 33
select select "82369"
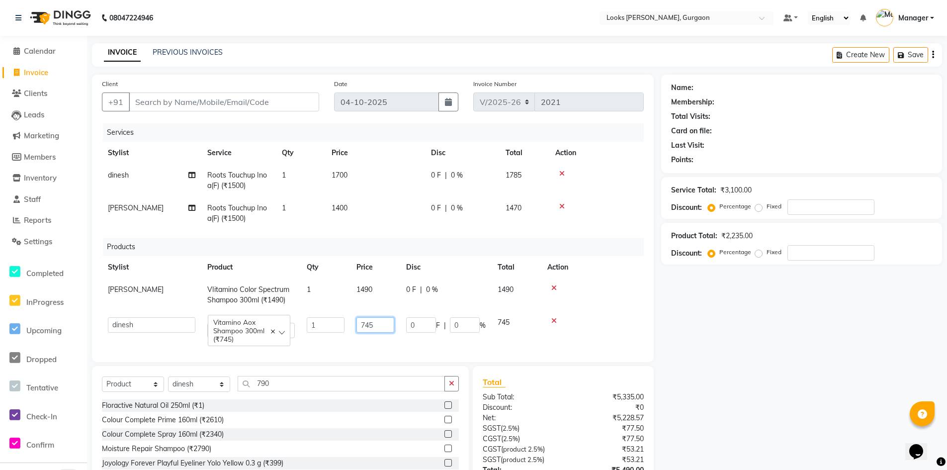
drag, startPoint x: 379, startPoint y: 323, endPoint x: 161, endPoint y: 323, distance: 218.3
click at [173, 324] on tr "aahil abhay Amir_mgr Anamika Counter_Sales Deepak_pdct dinesh govind Jyoti Mana…" at bounding box center [373, 327] width 542 height 33
type input "790"
drag, startPoint x: 758, startPoint y: 354, endPoint x: 766, endPoint y: 353, distance: 8.6
click at [765, 353] on div "Name: Membership: Total Visits: Card on file: Last Visit: Points: Service Total…" at bounding box center [805, 304] width 288 height 459
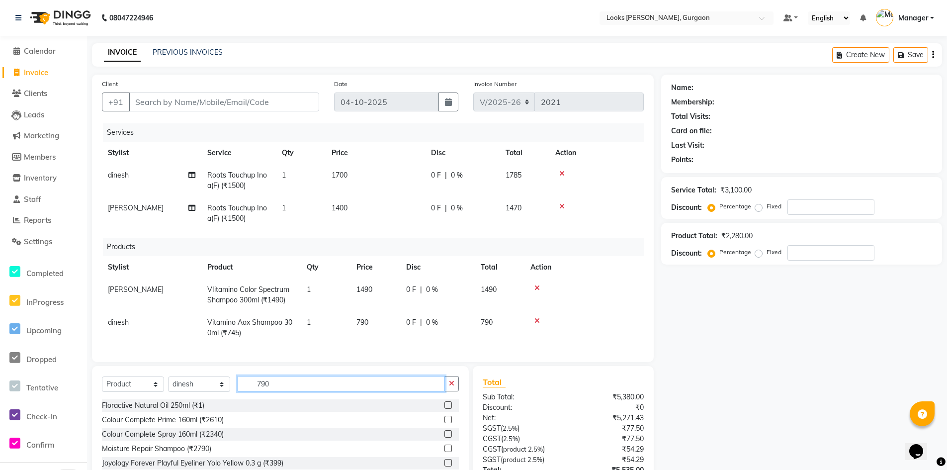
drag, startPoint x: 766, startPoint y: 353, endPoint x: 234, endPoint y: 395, distance: 533.9
click at [234, 395] on div "Select Service Product Membership Package Voucher Prepaid Gift Card Select Styl…" at bounding box center [280, 387] width 357 height 23
type input "8901526509232"
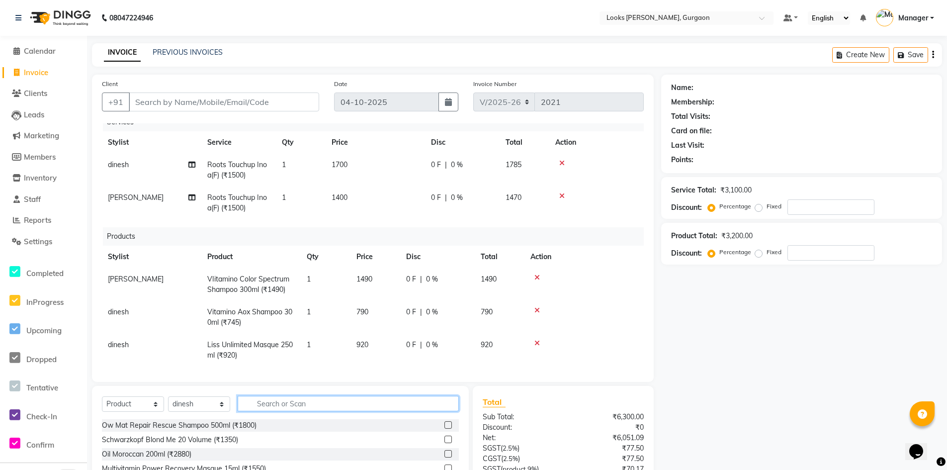
scroll to position [20, 0]
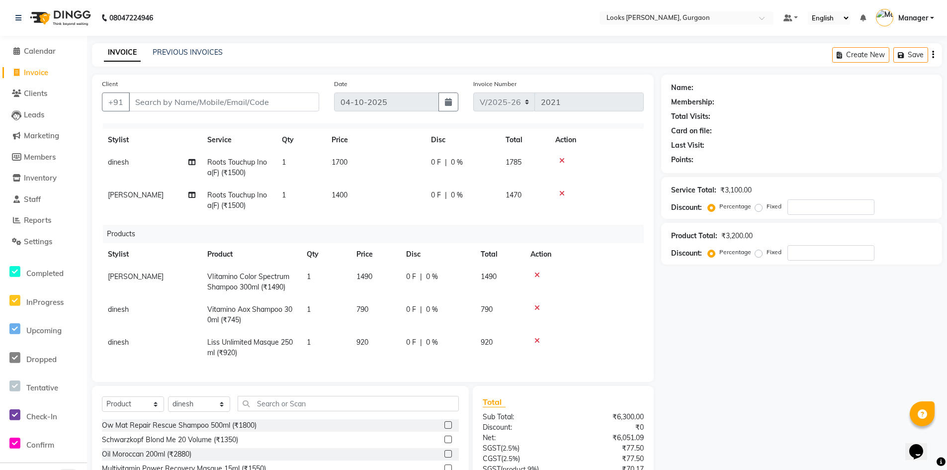
click at [373, 336] on td "920" at bounding box center [376, 347] width 50 height 33
select select "82369"
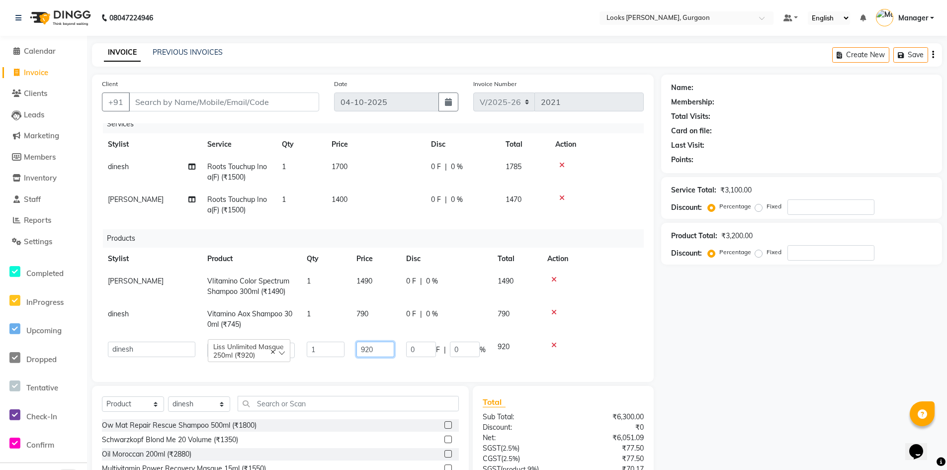
drag, startPoint x: 382, startPoint y: 341, endPoint x: 307, endPoint y: 341, distance: 75.6
click at [307, 341] on tr "aahil abhay Amir_mgr Anamika Counter_Sales Deepak_pdct dinesh govind Jyoti Mana…" at bounding box center [373, 350] width 542 height 28
type input "990"
click at [724, 357] on div "Name: Membership: Total Visits: Card on file: Last Visit: Points: Service Total…" at bounding box center [805, 324] width 288 height 499
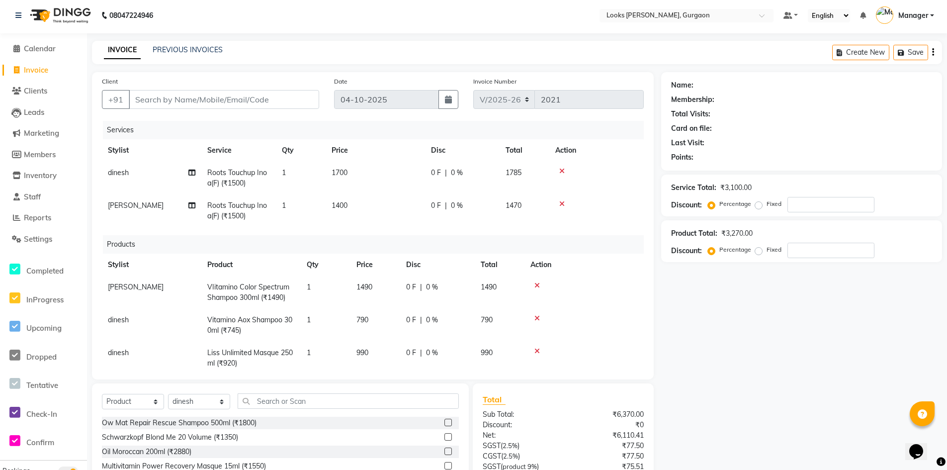
scroll to position [0, 0]
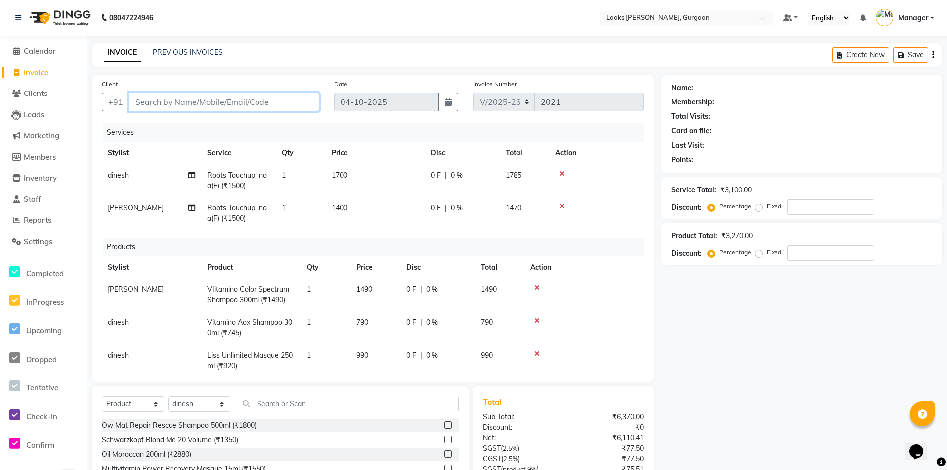
click at [208, 102] on input "Client" at bounding box center [224, 102] width 190 height 19
type input "9"
type input "0"
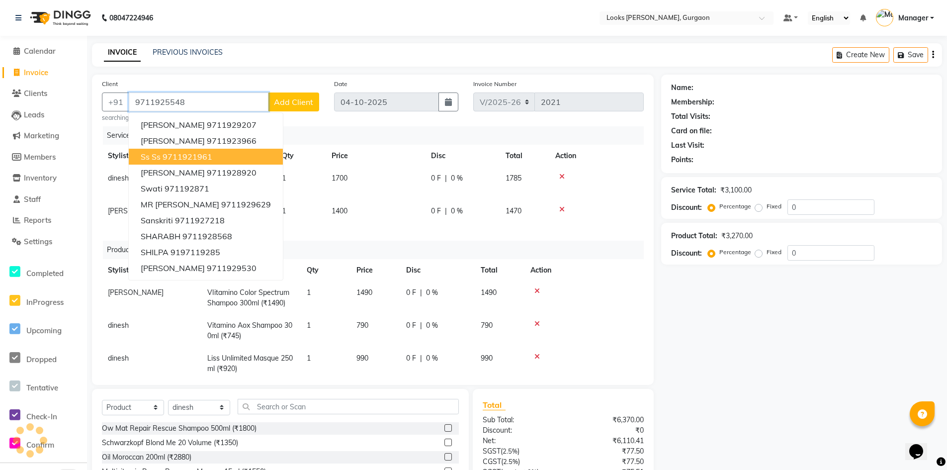
type input "9711925548"
click at [292, 94] on button "Add Client" at bounding box center [293, 102] width 51 height 19
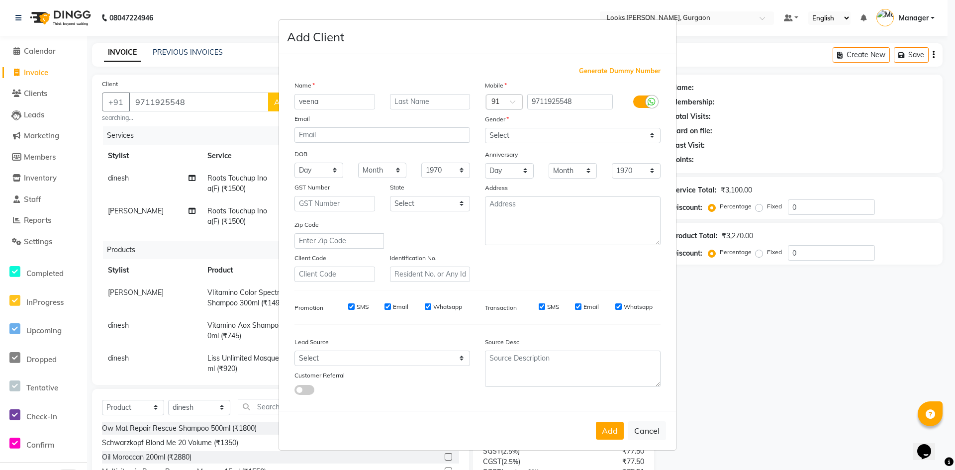
type input "veena"
click at [573, 139] on select "Select Male Female Other Prefer Not To Say" at bounding box center [573, 135] width 176 height 15
select select "female"
click at [485, 128] on select "Select Male Female Other Prefer Not To Say" at bounding box center [573, 135] width 176 height 15
click at [447, 204] on select "Select Andaman and Nicobar Islands Andhra Pradesh Arunachal Pradesh Assam Bihar…" at bounding box center [430, 203] width 81 height 15
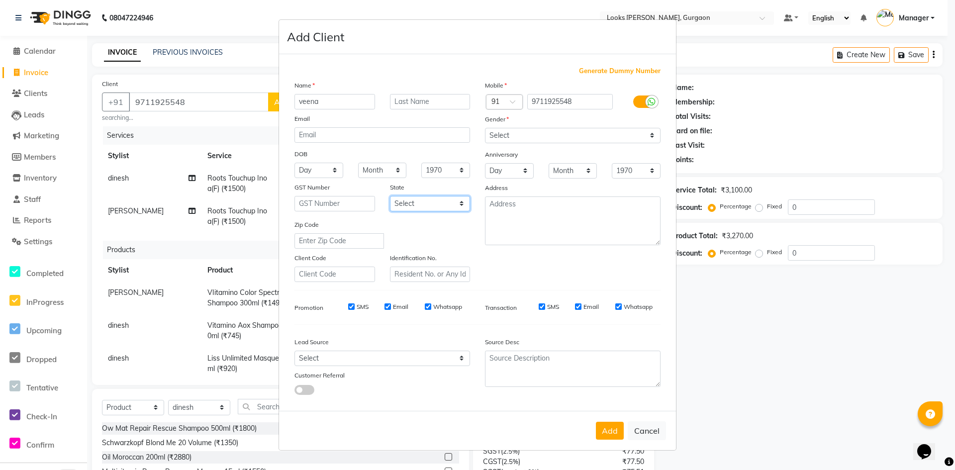
select select "13"
click at [390, 196] on select "Select Andaman and Nicobar Islands Andhra Pradesh Arunachal Pradesh Assam Bihar…" at bounding box center [430, 203] width 81 height 15
click at [551, 243] on textarea at bounding box center [573, 220] width 176 height 49
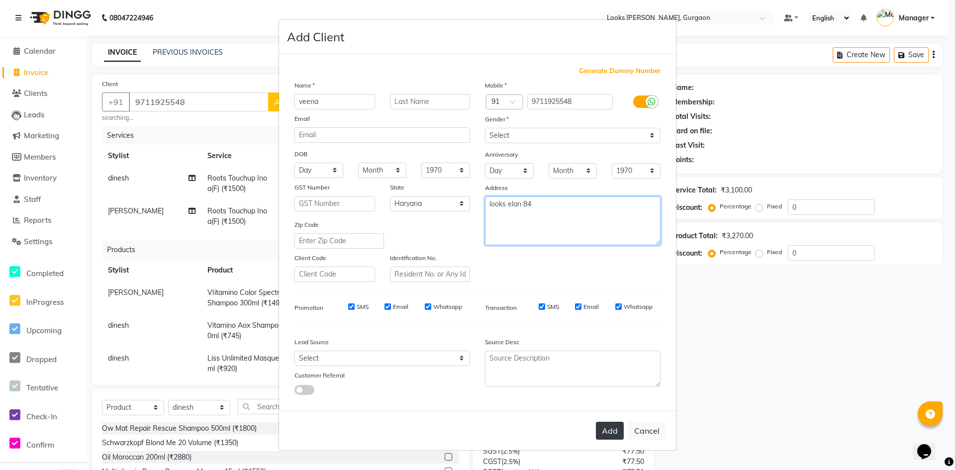
type textarea "looks elan 84"
click at [607, 429] on button "Add" at bounding box center [610, 431] width 28 height 18
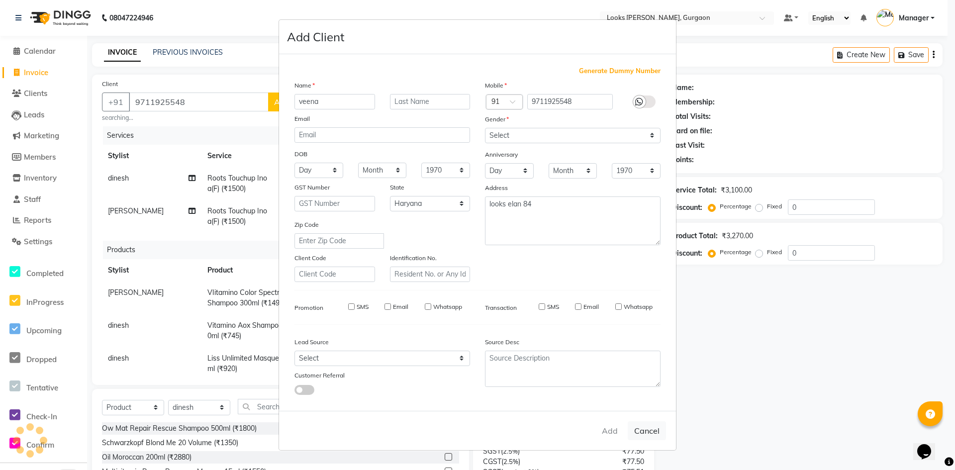
select select
select select "null"
select select
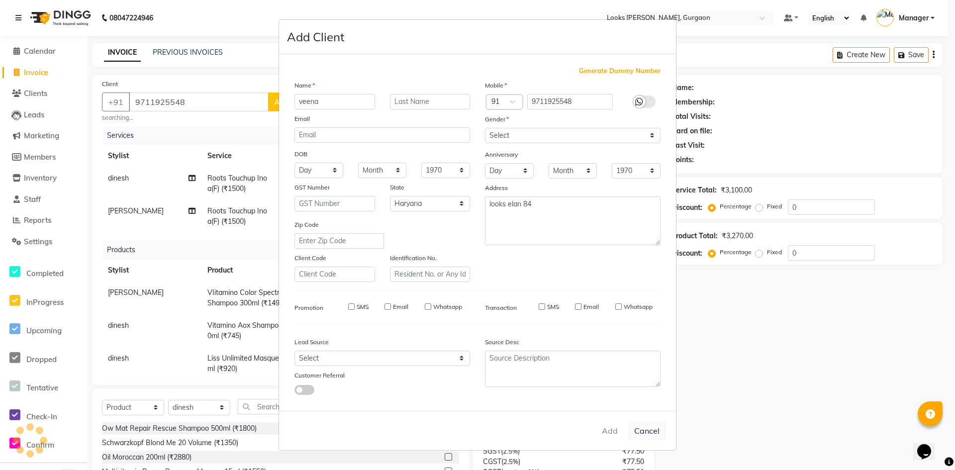
select select
checkbox input "false"
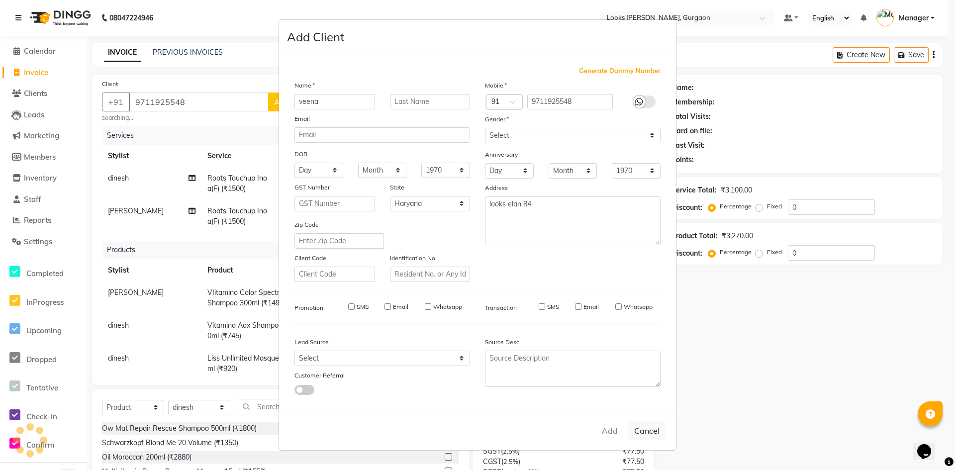
checkbox input "false"
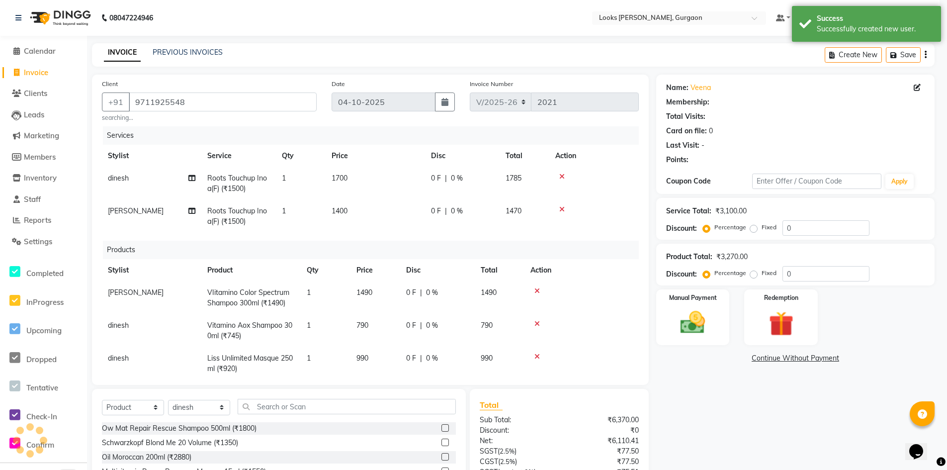
select select "1: Object"
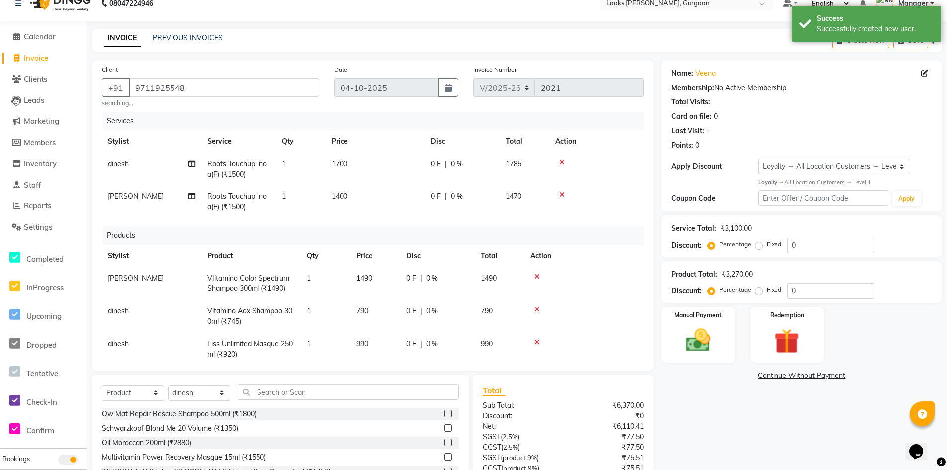
scroll to position [122, 0]
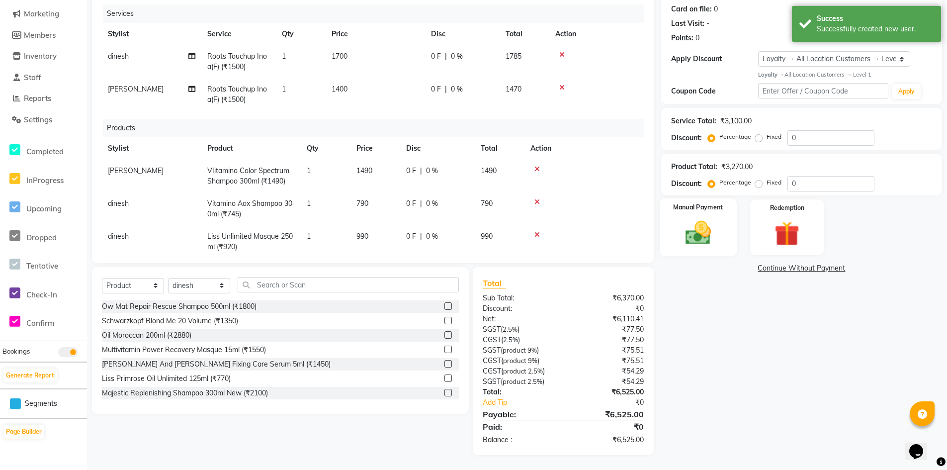
click at [695, 226] on img at bounding box center [698, 233] width 42 height 30
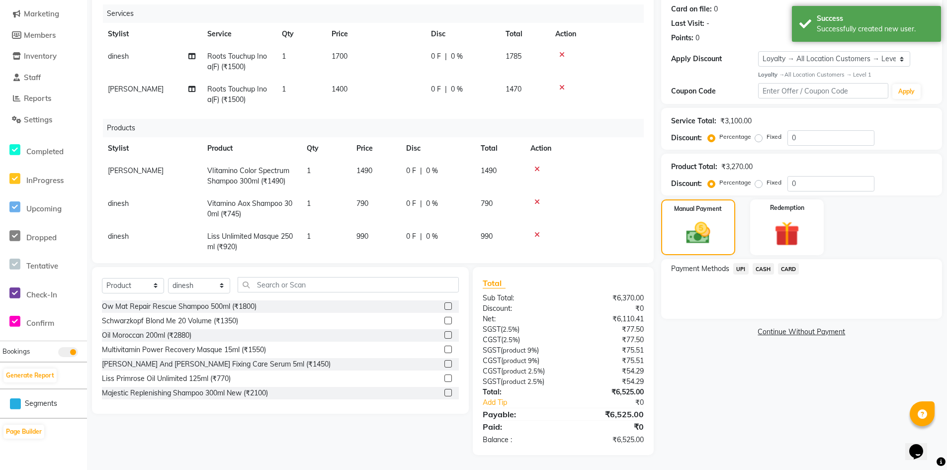
click at [740, 272] on span "UPI" at bounding box center [741, 268] width 15 height 11
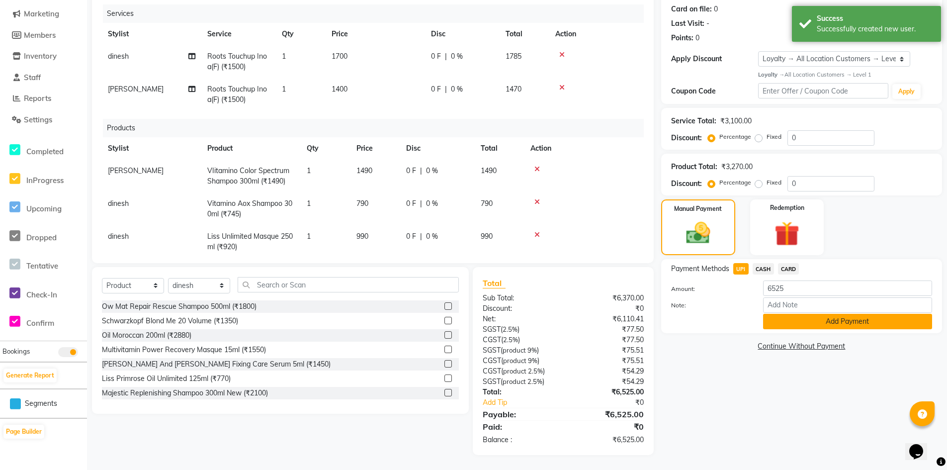
click at [782, 325] on button "Add Payment" at bounding box center [847, 321] width 169 height 15
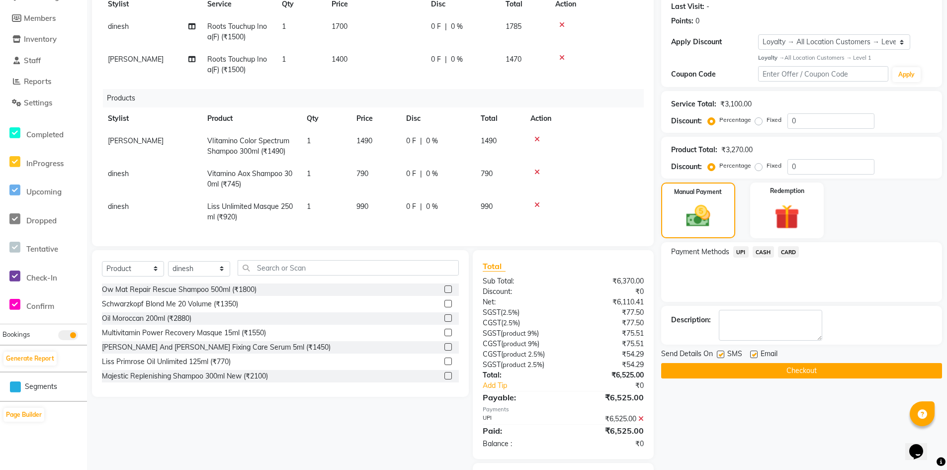
scroll to position [192, 0]
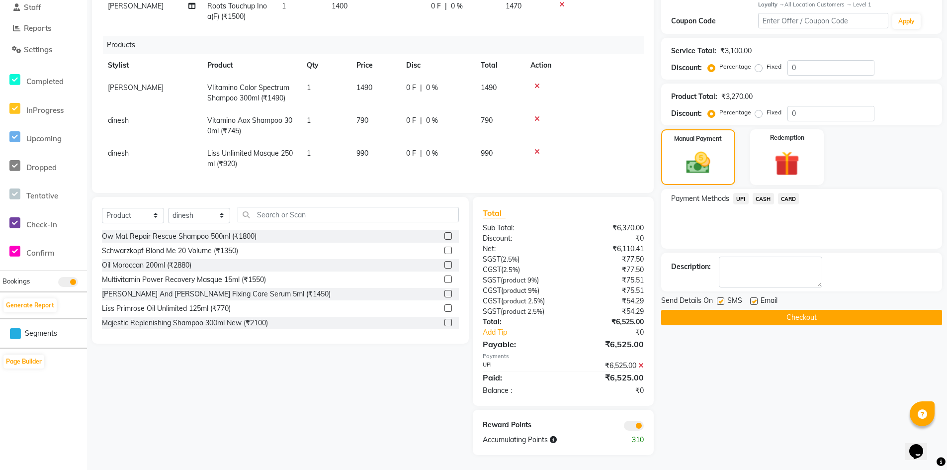
click at [793, 315] on button "Checkout" at bounding box center [801, 317] width 281 height 15
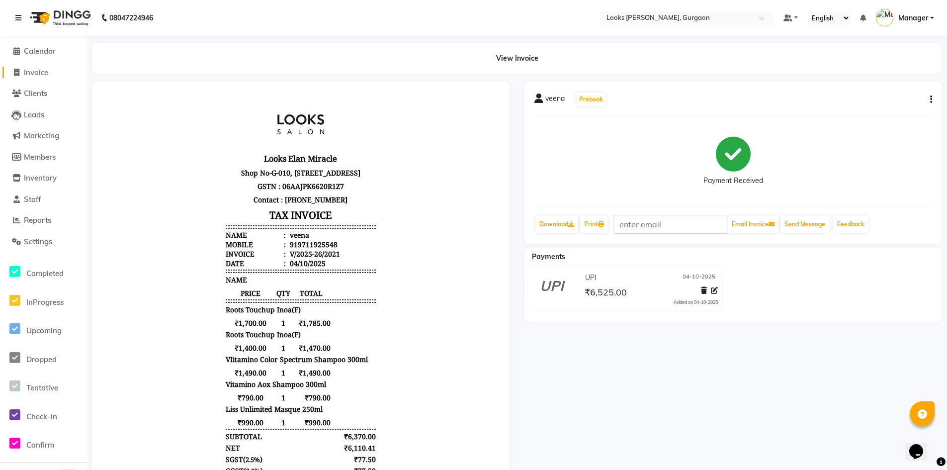
click at [31, 74] on span "Invoice" at bounding box center [36, 72] width 24 height 9
select select "service"
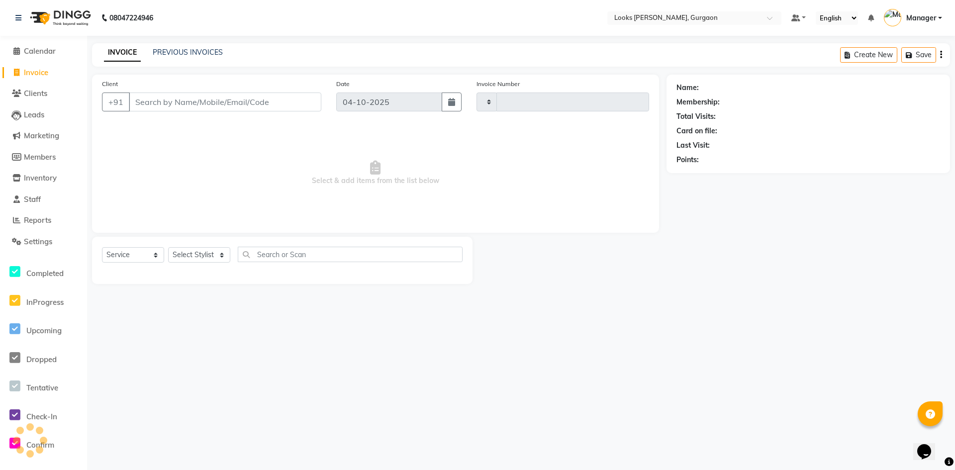
type input "2022"
select select "8452"
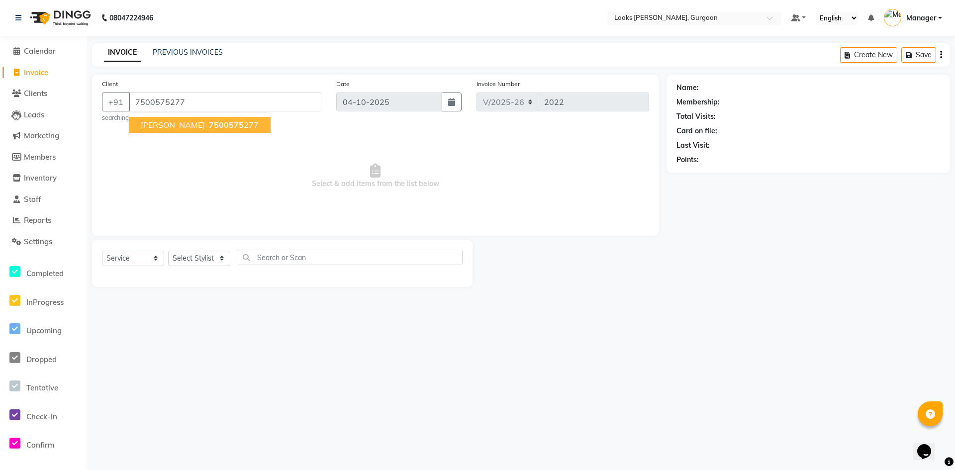
type input "7500575277"
select select "1: Object"
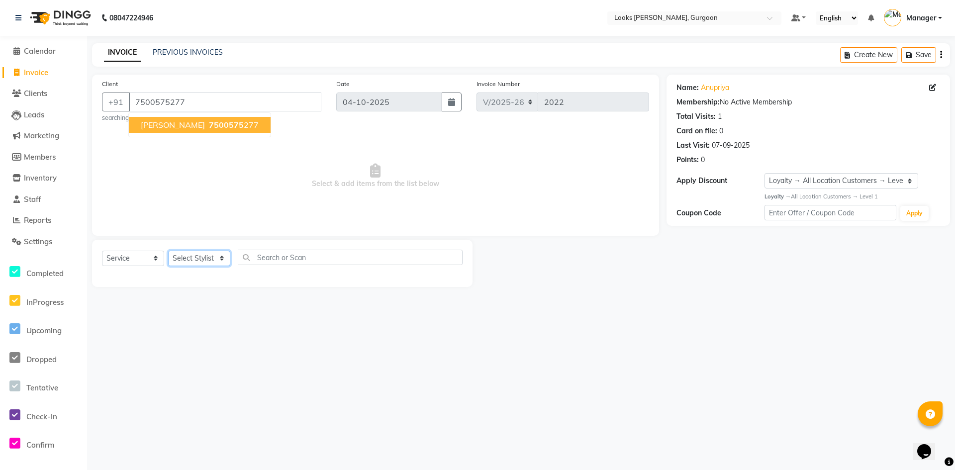
click at [221, 256] on select "Select Stylist aahil abhay Amir_mgr Anamika Counter_Sales Deepak_pdct dinesh go…" at bounding box center [199, 258] width 62 height 15
select select "84463"
click at [168, 251] on select "Select Stylist aahil abhay Amir_mgr Anamika Counter_Sales Deepak_pdct dinesh go…" at bounding box center [199, 258] width 62 height 15
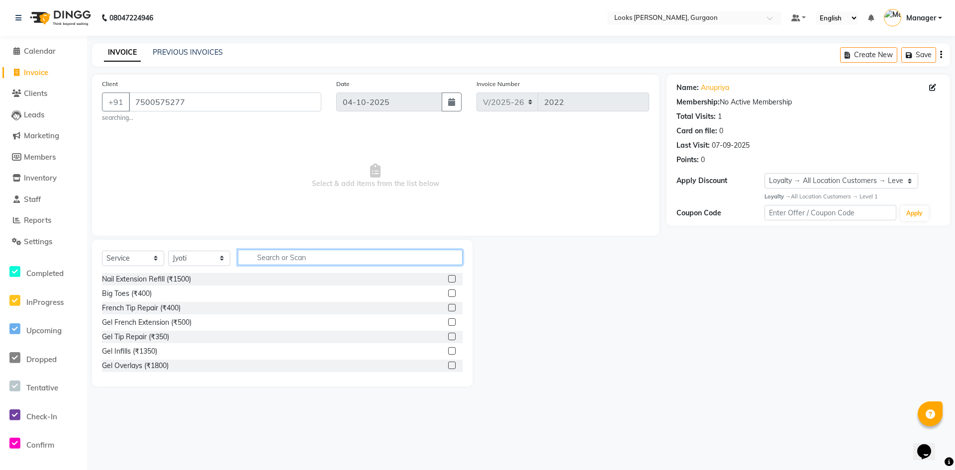
click at [276, 260] on input "text" at bounding box center [350, 257] width 225 height 15
type input "eye"
click at [178, 297] on div "Eyebrows & Upperlips (₹200)" at bounding box center [148, 293] width 92 height 10
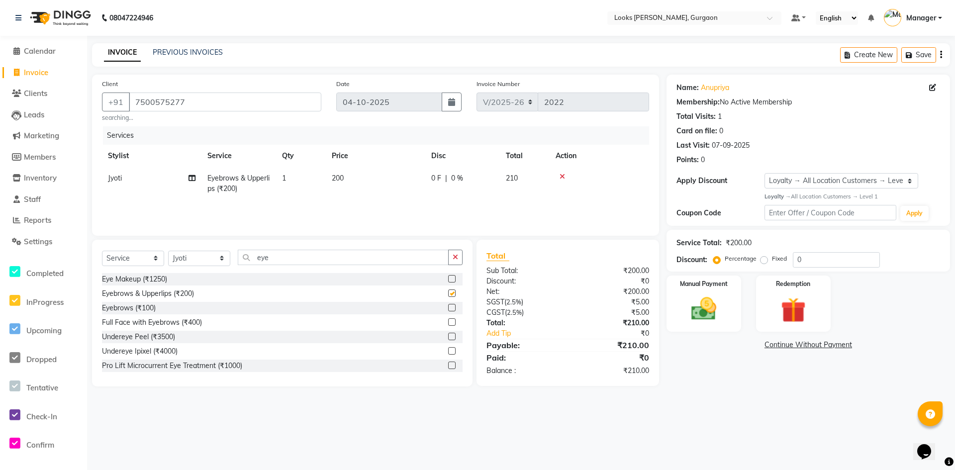
checkbox input "false"
drag, startPoint x: 302, startPoint y: 255, endPoint x: 234, endPoint y: 265, distance: 68.9
click at [234, 265] on div "Select Service Product Membership Package Voucher Prepaid Gift Card Select Styl…" at bounding box center [282, 261] width 361 height 23
type input "cut"
click at [134, 363] on div "Cr.Stylist Cut(F) (₹2000)" at bounding box center [140, 366] width 76 height 10
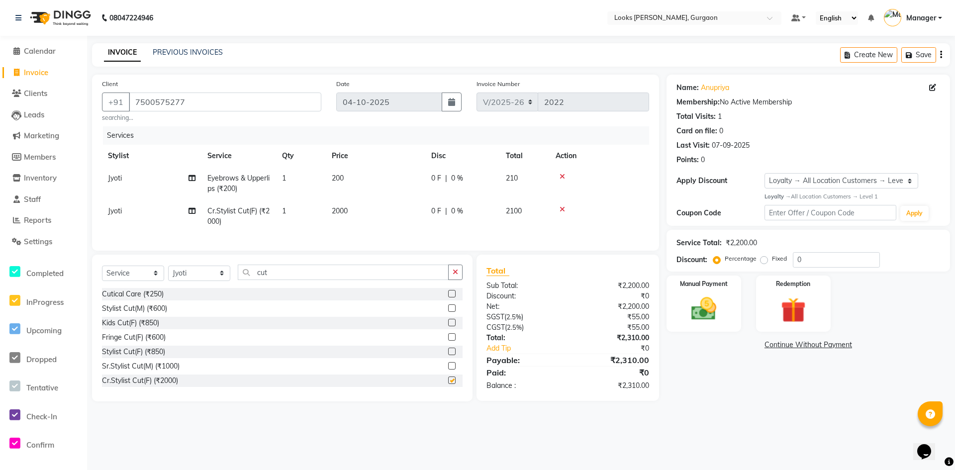
checkbox input "false"
click at [354, 206] on td "2000" at bounding box center [375, 216] width 99 height 33
select select "84463"
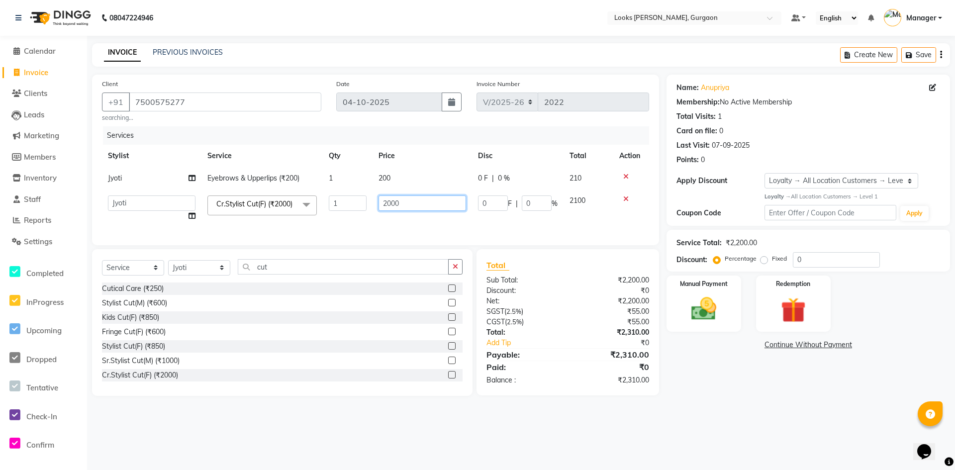
drag, startPoint x: 421, startPoint y: 201, endPoint x: 420, endPoint y: 210, distance: 8.5
click at [424, 203] on input "2000" at bounding box center [422, 202] width 88 height 15
type input "2"
type input "1500"
click at [719, 387] on div "Name: Anupriya Membership: No Active Membership Total Visits: 1 Card on file: 0…" at bounding box center [811, 235] width 291 height 321
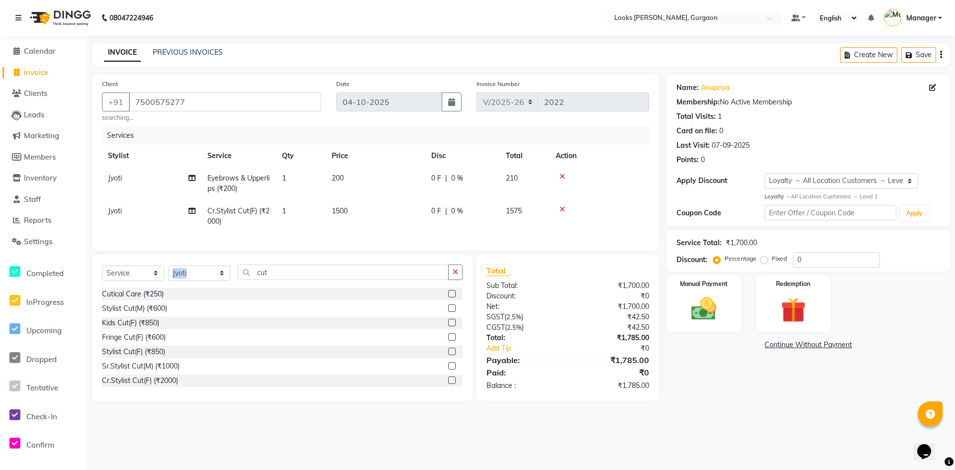
drag, startPoint x: 312, startPoint y: 272, endPoint x: 223, endPoint y: 286, distance: 90.3
click at [223, 286] on div "Select Service Product Membership Package Voucher Prepaid Gift Card Select Styl…" at bounding box center [282, 328] width 380 height 147
click at [268, 280] on input "cut" at bounding box center [343, 272] width 211 height 15
drag, startPoint x: 272, startPoint y: 278, endPoint x: 240, endPoint y: 280, distance: 32.4
click at [240, 280] on input "cut" at bounding box center [343, 272] width 211 height 15
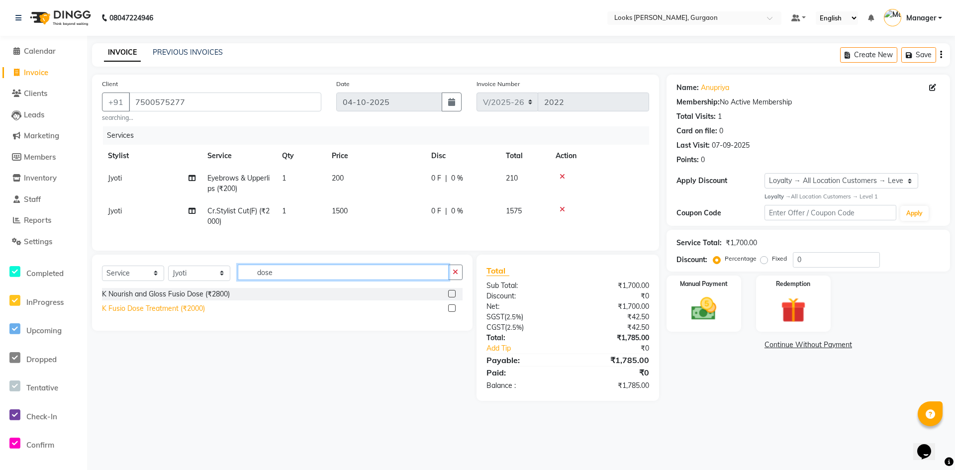
type input "dose"
click at [164, 314] on div "K Fusio Dose Treatment (₹2000)" at bounding box center [153, 308] width 103 height 10
checkbox input "false"
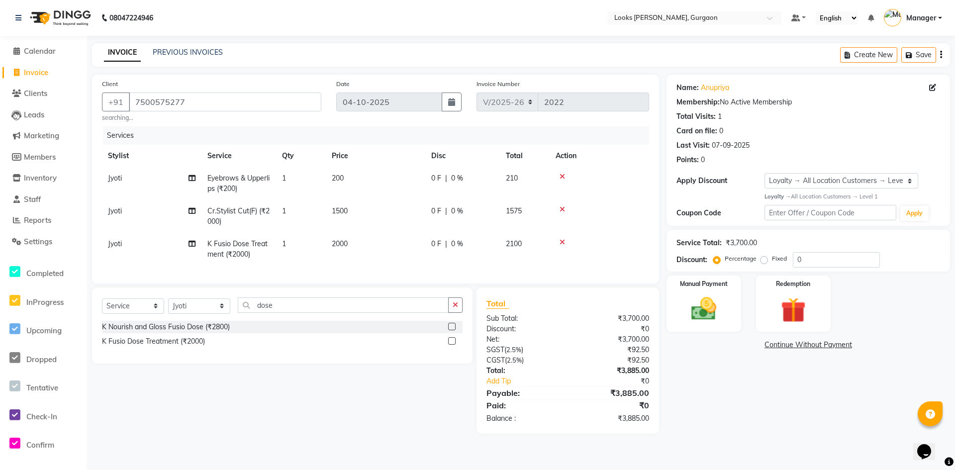
drag, startPoint x: 345, startPoint y: 237, endPoint x: 368, endPoint y: 248, distance: 25.6
click at [345, 238] on td "2000" at bounding box center [375, 249] width 99 height 33
select select "84463"
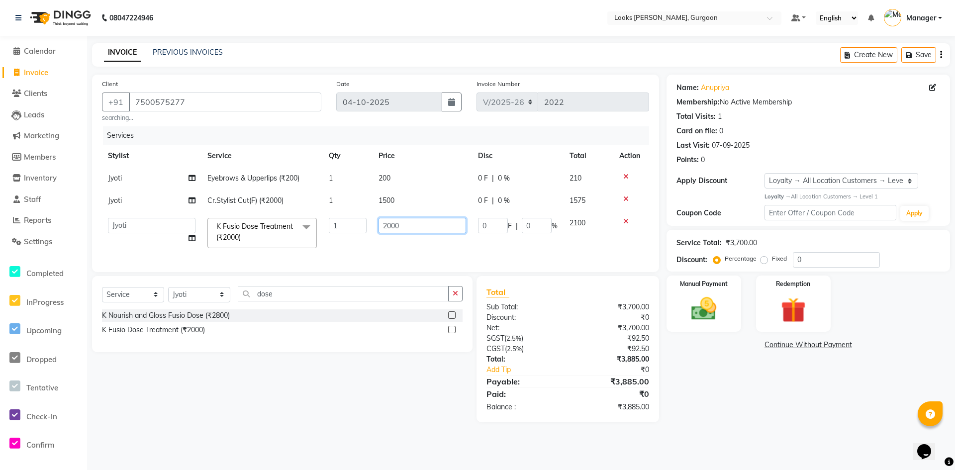
drag, startPoint x: 415, startPoint y: 227, endPoint x: 302, endPoint y: 250, distance: 114.7
click at [302, 250] on tr "aahil abhay Amir_mgr Anamika Counter_Sales Deepak_pdct dinesh govind Jyoti Mana…" at bounding box center [375, 233] width 547 height 42
type input "2500"
click at [712, 383] on div "Name: Anupriya Membership: No Active Membership Total Visits: 1 Card on file: 0…" at bounding box center [811, 249] width 291 height 348
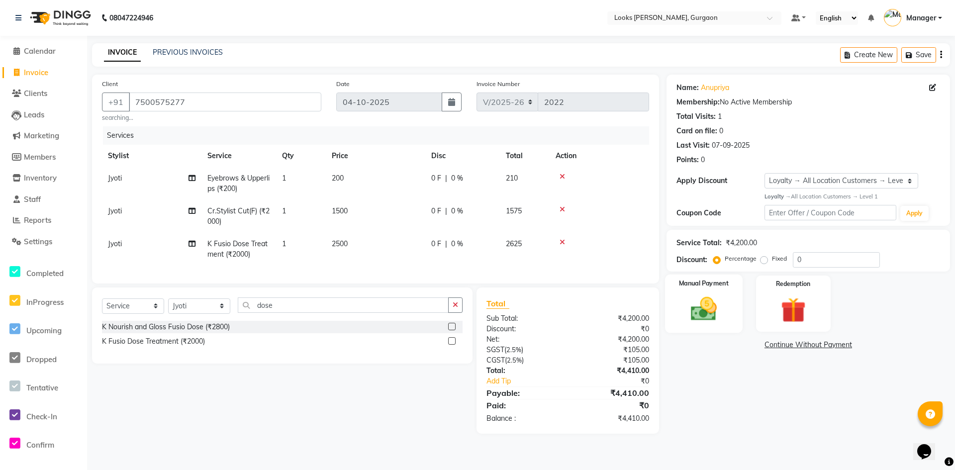
click at [732, 320] on div "Manual Payment" at bounding box center [704, 304] width 78 height 59
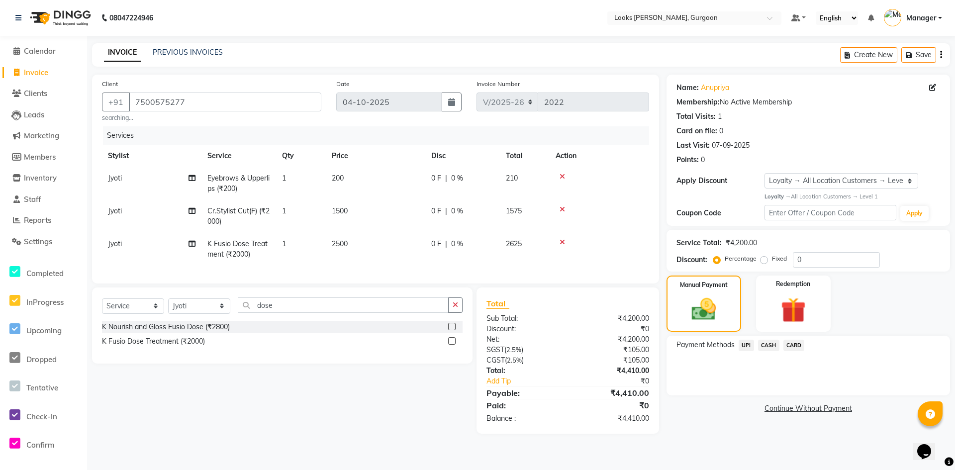
click at [741, 345] on span "UPI" at bounding box center [746, 345] width 15 height 11
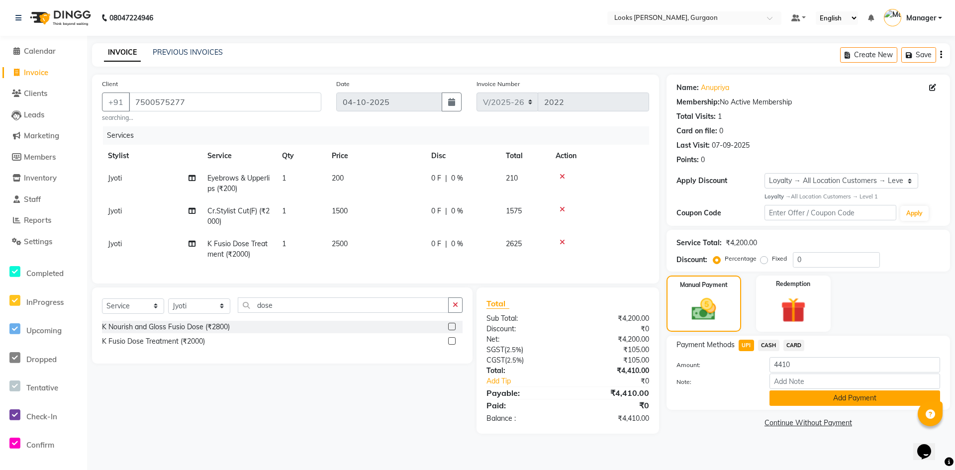
click at [794, 402] on button "Add Payment" at bounding box center [854, 397] width 171 height 15
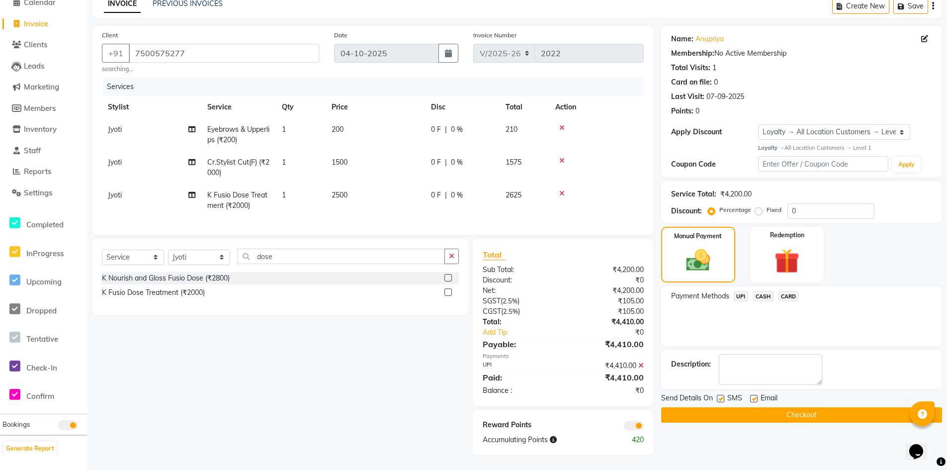
scroll to position [56, 0]
click at [108, 158] on span "Jyoti" at bounding box center [115, 162] width 14 height 9
select select "84463"
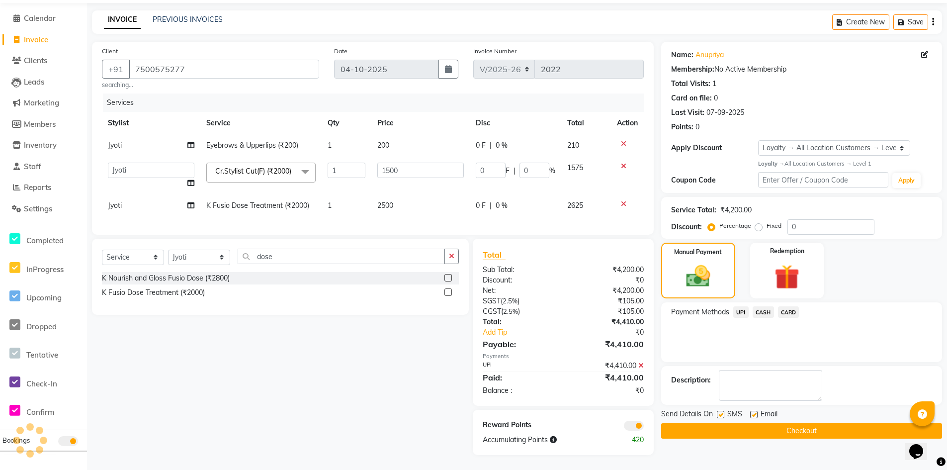
scroll to position [45, 0]
click at [136, 163] on select "aahil abhay Amir_mgr Anamika Counter_Sales Deepak_pdct dinesh govind Jyoti Mana…" at bounding box center [151, 170] width 87 height 15
select select "83623"
click at [111, 201] on span "Jyoti" at bounding box center [115, 205] width 14 height 9
select select "84463"
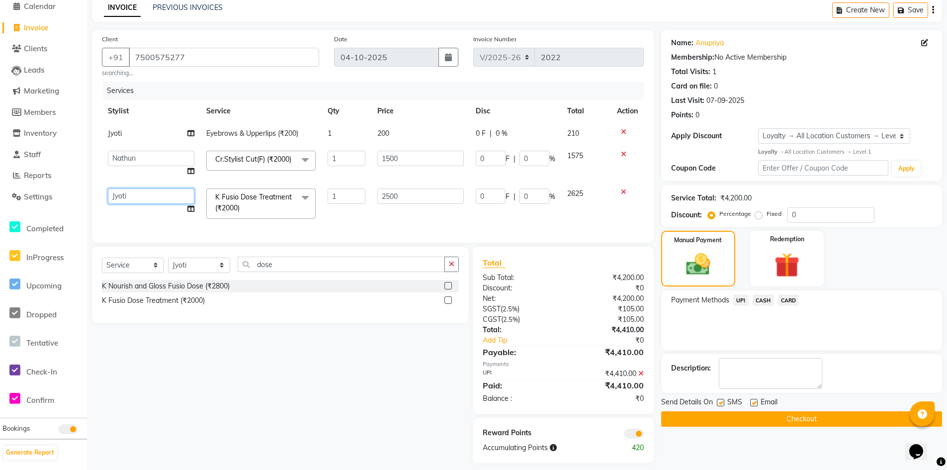
drag, startPoint x: 132, startPoint y: 201, endPoint x: 136, endPoint y: 207, distance: 7.2
click at [132, 201] on select "aahil abhay Amir_mgr Anamika Counter_Sales Deepak_pdct dinesh govind Jyoti Mana…" at bounding box center [151, 195] width 87 height 15
select select "83623"
click at [775, 421] on button "Checkout" at bounding box center [801, 418] width 281 height 15
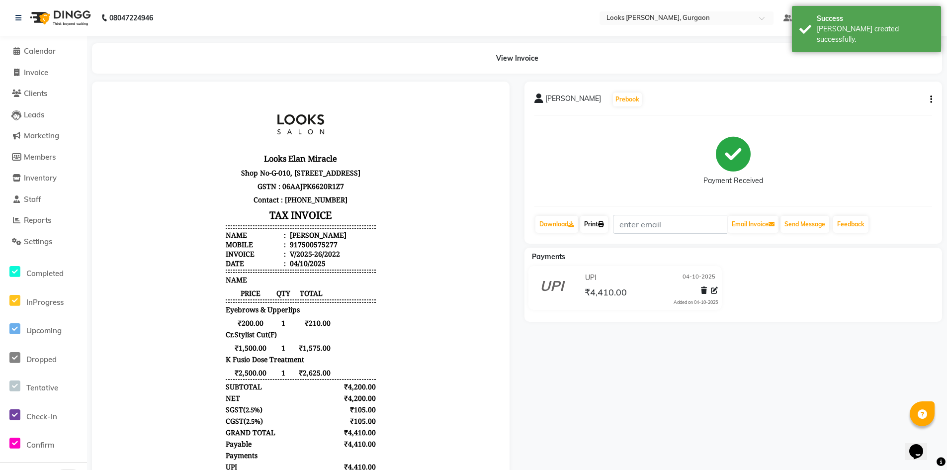
click at [600, 225] on link "Print" at bounding box center [594, 224] width 28 height 17
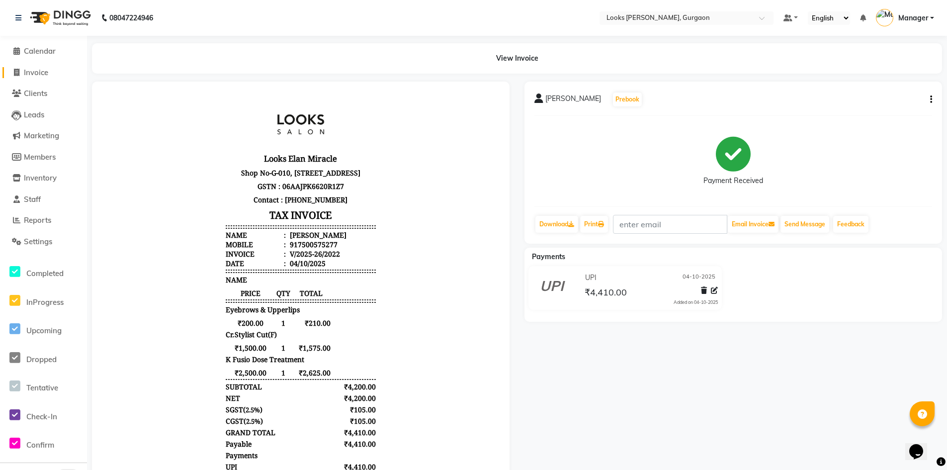
click at [29, 72] on span "Invoice" at bounding box center [36, 72] width 24 height 9
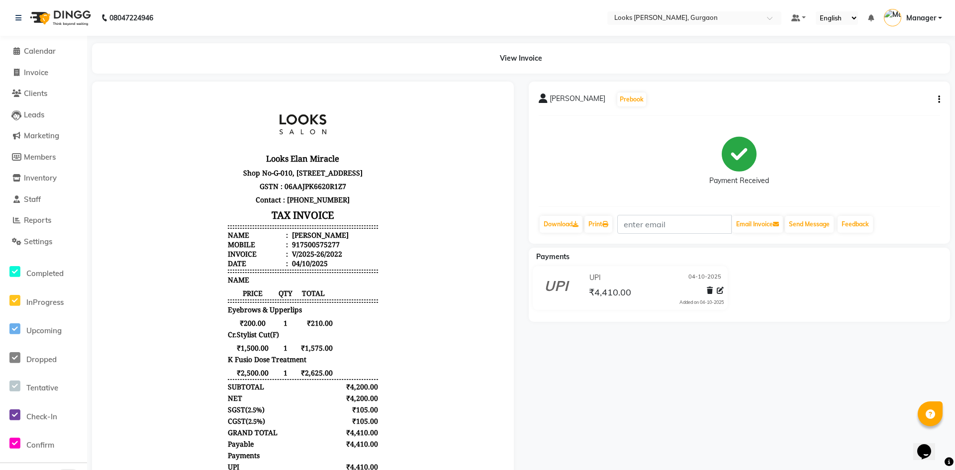
select select "8452"
select select "service"
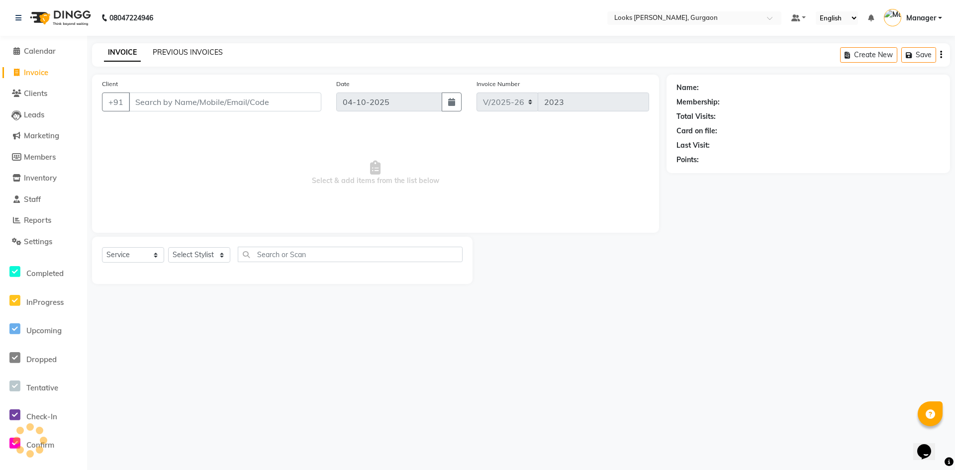
click at [207, 55] on link "PREVIOUS INVOICES" at bounding box center [188, 52] width 70 height 9
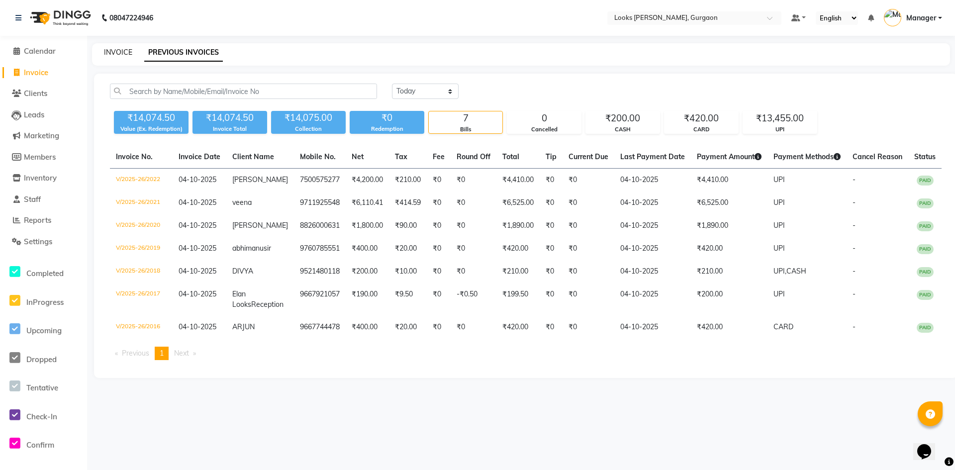
click at [117, 52] on link "INVOICE" at bounding box center [118, 52] width 28 height 9
select select "8452"
select select "service"
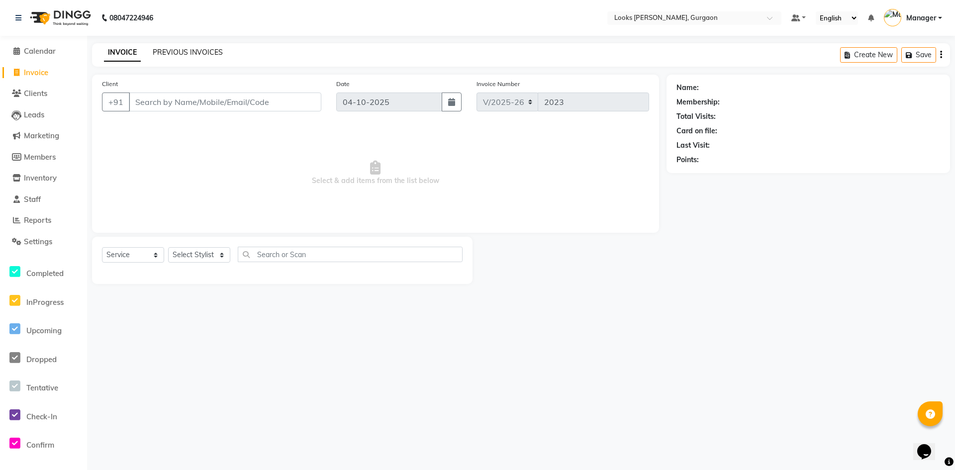
click at [183, 54] on link "PREVIOUS INVOICES" at bounding box center [188, 52] width 70 height 9
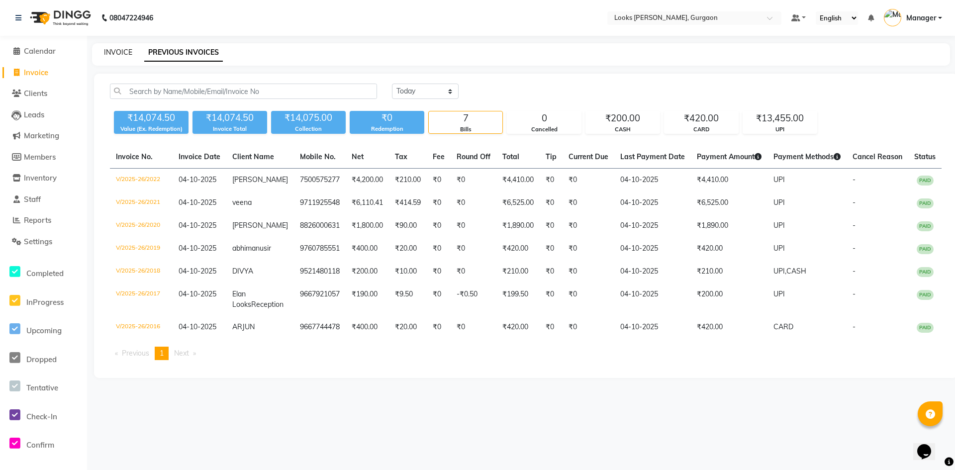
click at [116, 50] on link "INVOICE" at bounding box center [118, 52] width 28 height 9
select select "8452"
select select "service"
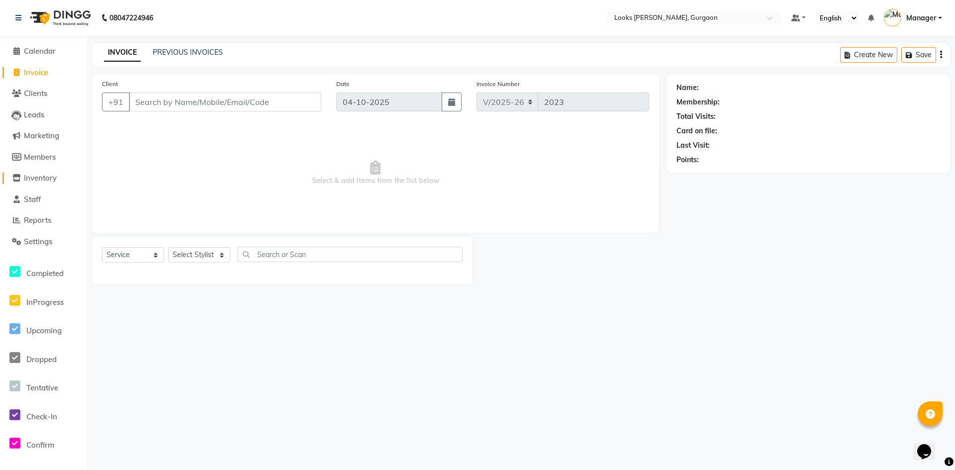
click at [46, 178] on span "Inventory" at bounding box center [40, 177] width 33 height 9
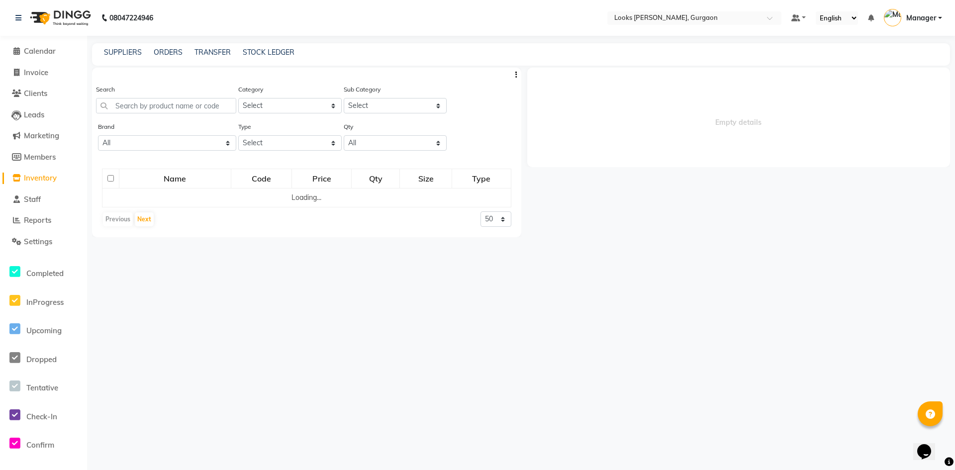
select select
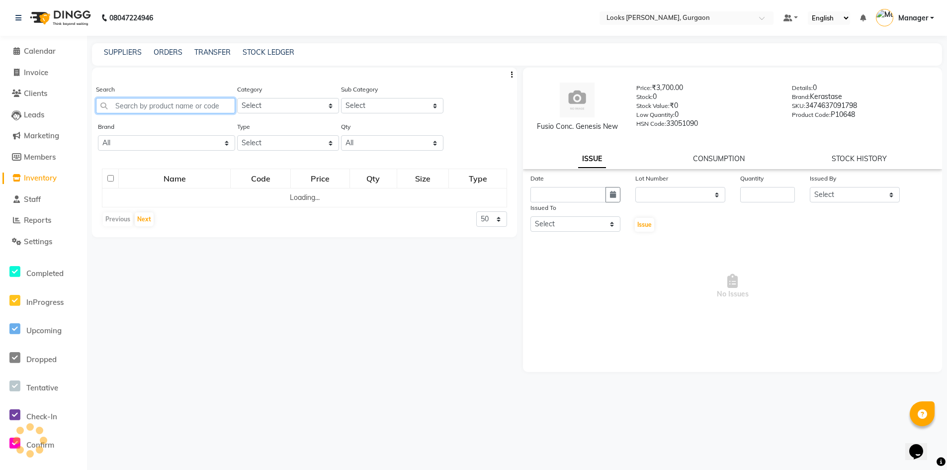
click at [207, 100] on input "text" at bounding box center [165, 105] width 139 height 15
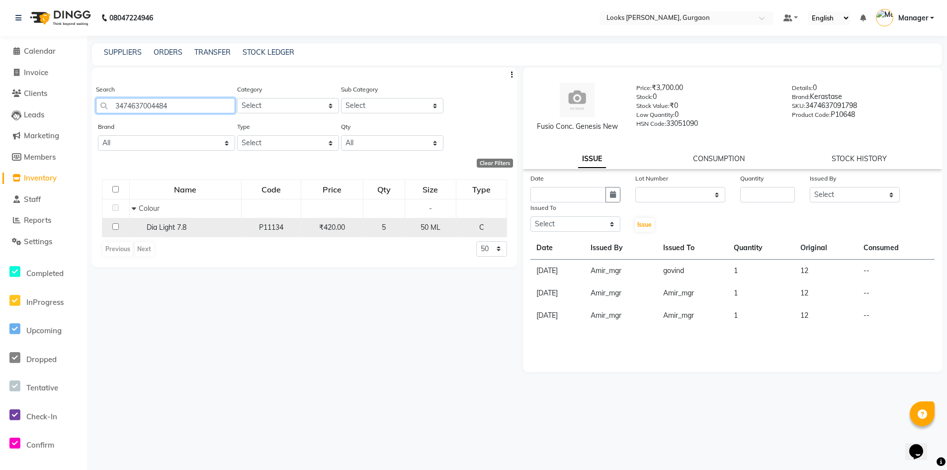
type input "3474637004484"
click at [115, 226] on input "checkbox" at bounding box center [115, 226] width 6 height 6
checkbox input "true"
select select
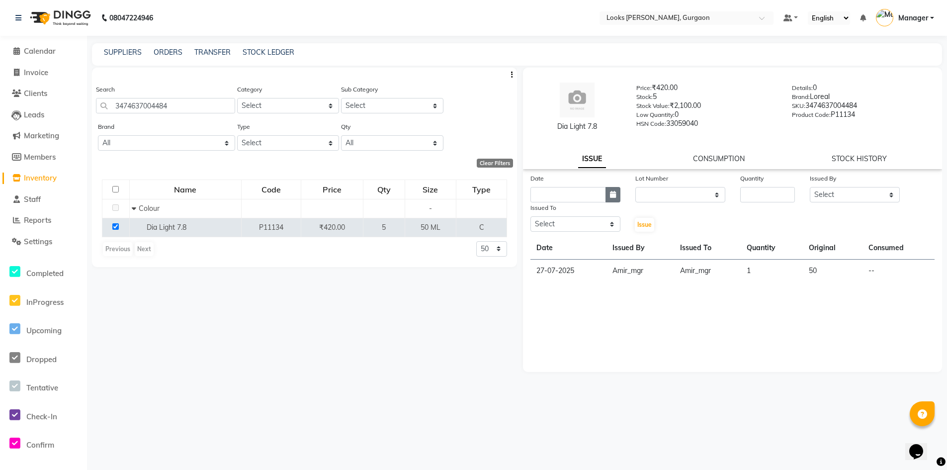
click at [613, 194] on icon "button" at bounding box center [613, 194] width 6 height 7
select select "10"
select select "2025"
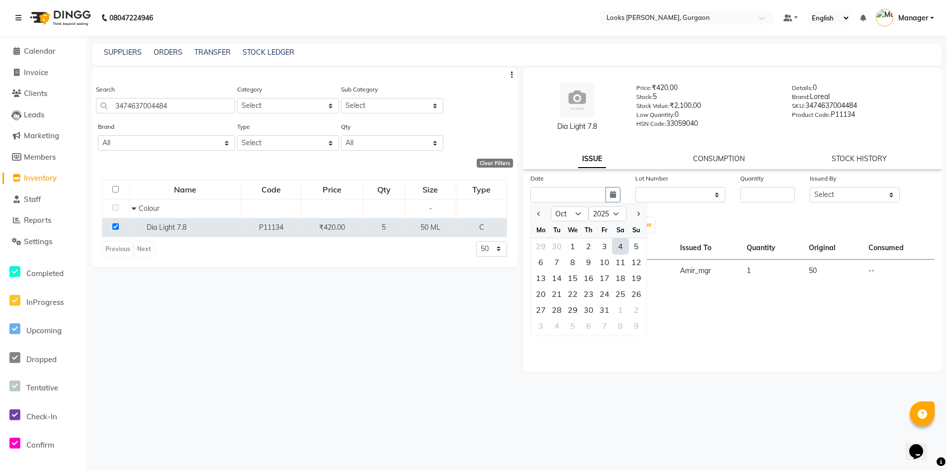
click at [621, 242] on div "4" at bounding box center [621, 246] width 16 height 16
type input "04-10-2025"
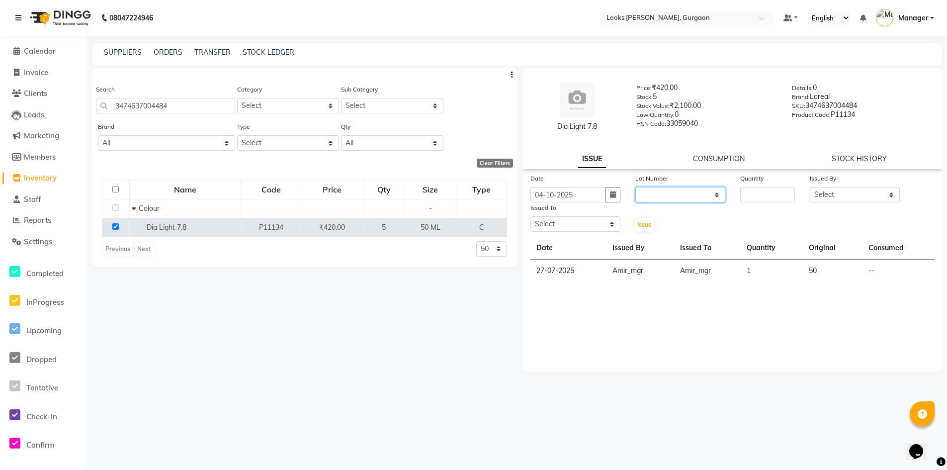
click at [689, 190] on select "None" at bounding box center [681, 194] width 90 height 15
select select "0: null"
click at [636, 187] on select "None" at bounding box center [681, 194] width 90 height 15
click at [750, 195] on input "number" at bounding box center [768, 194] width 55 height 15
type input "1"
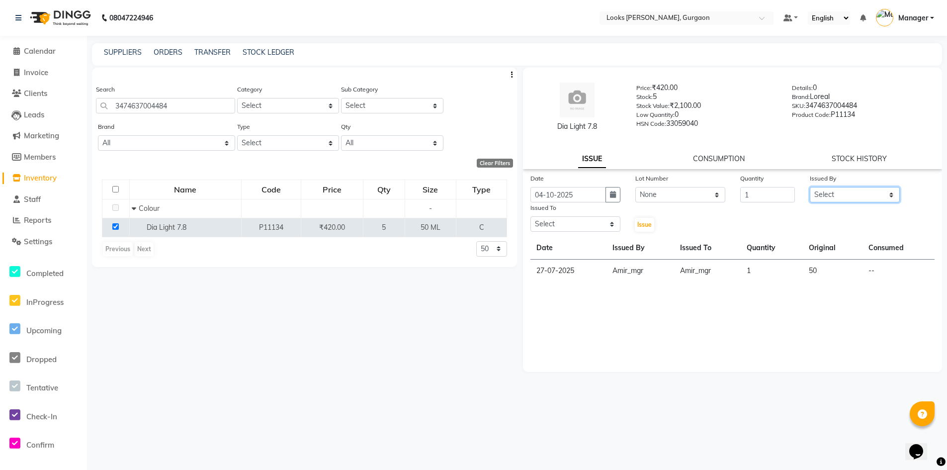
drag, startPoint x: 881, startPoint y: 194, endPoint x: 873, endPoint y: 201, distance: 10.6
click at [881, 194] on select "Select aahil abhay Amir_mgr Anamika Counter_Sales Deepak_pdct dinesh govind Jyo…" at bounding box center [855, 194] width 90 height 15
select select "84460"
click at [810, 187] on select "Select aahil abhay Amir_mgr Anamika Counter_Sales Deepak_pdct dinesh govind Jyo…" at bounding box center [855, 194] width 90 height 15
drag, startPoint x: 596, startPoint y: 222, endPoint x: 598, endPoint y: 228, distance: 6.5
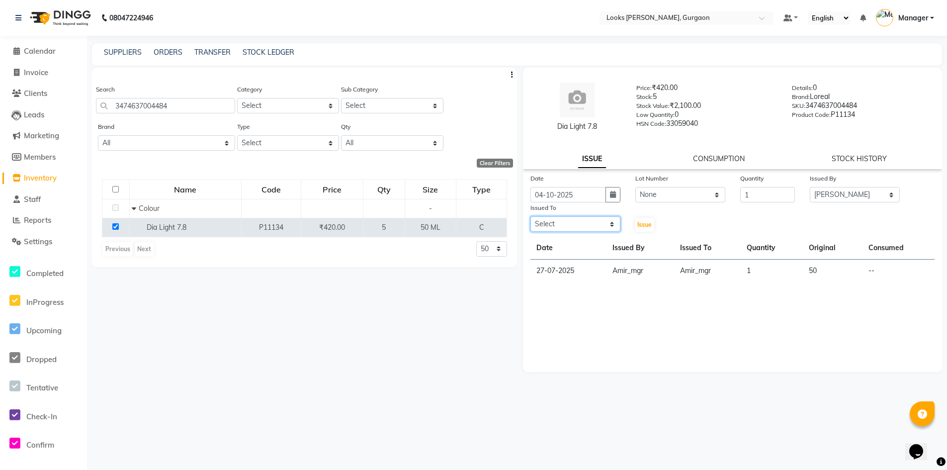
click at [598, 222] on select "Select aahil abhay Amir_mgr Anamika Counter_Sales Deepak_pdct dinesh govind Jyo…" at bounding box center [576, 223] width 90 height 15
select select "82371"
click at [531, 216] on select "Select aahil abhay Amir_mgr Anamika Counter_Sales Deepak_pdct dinesh govind Jyo…" at bounding box center [576, 223] width 90 height 15
click at [649, 220] on button "Issue" at bounding box center [644, 225] width 19 height 14
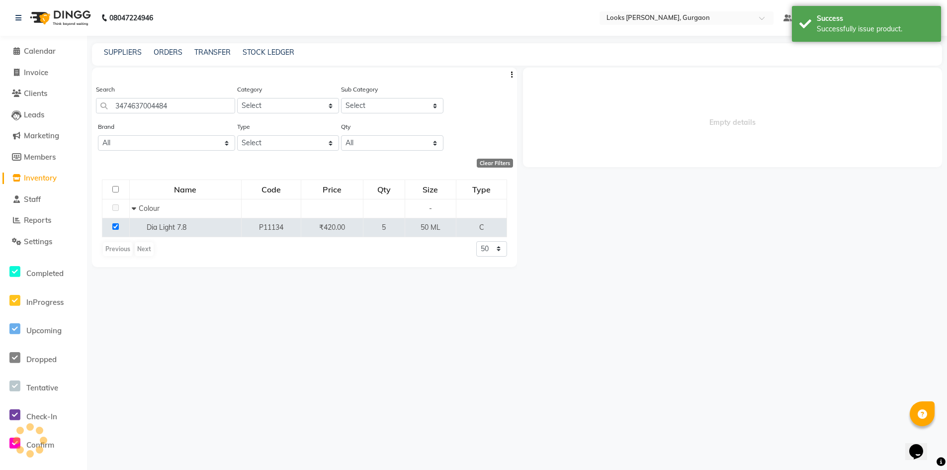
select select
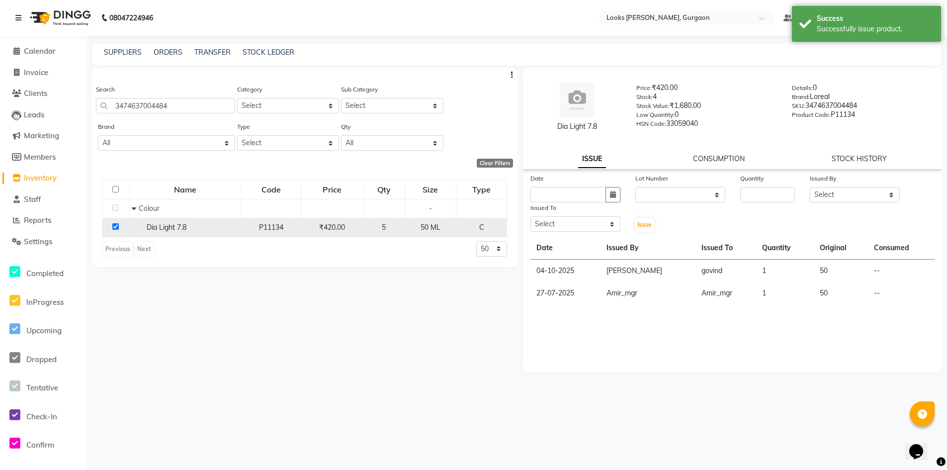
click at [116, 225] on input "checkbox" at bounding box center [115, 226] width 6 height 6
checkbox input "false"
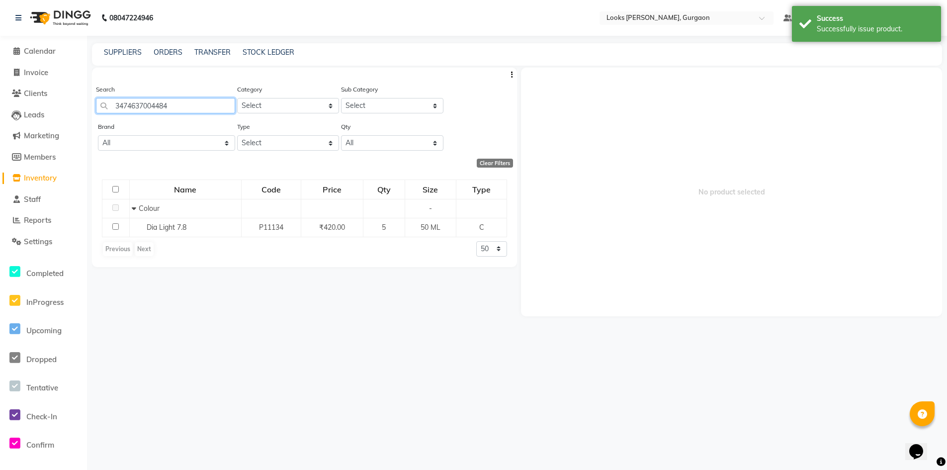
click at [187, 107] on input "3474637004484" at bounding box center [165, 105] width 139 height 15
type input "3"
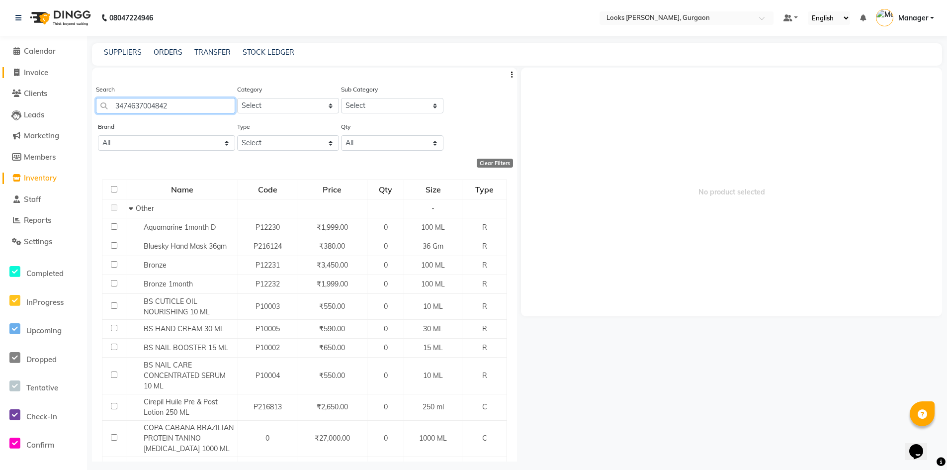
type input "3474637004842"
drag, startPoint x: 33, startPoint y: 73, endPoint x: 40, endPoint y: 71, distance: 6.8
click at [34, 73] on span "Invoice" at bounding box center [36, 72] width 24 height 9
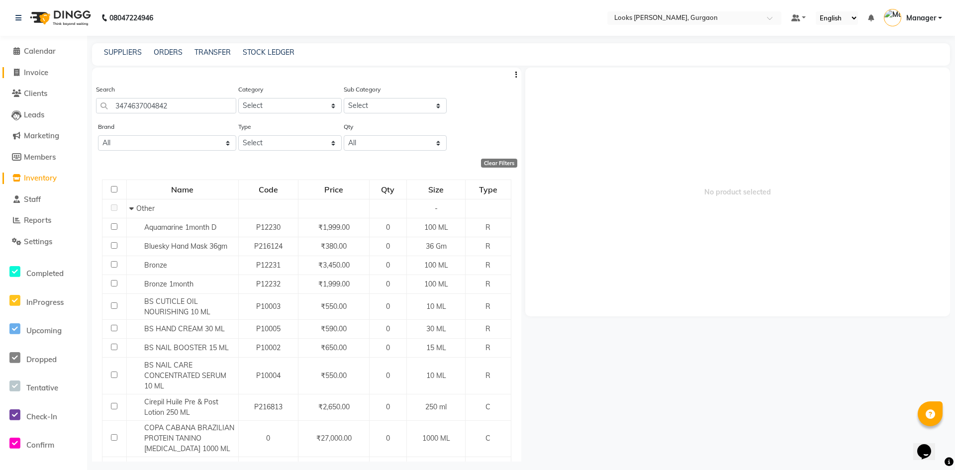
select select "8452"
select select "service"
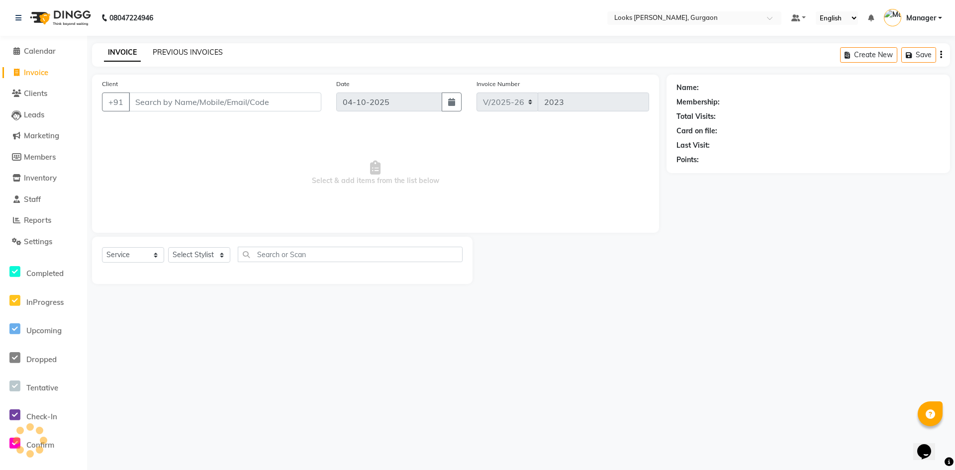
click at [200, 52] on link "PREVIOUS INVOICES" at bounding box center [188, 52] width 70 height 9
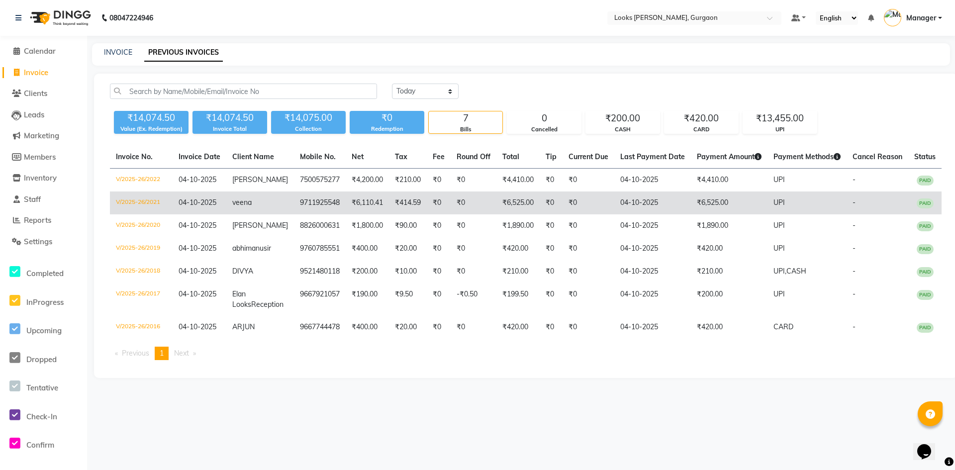
click at [523, 202] on td "₹6,525.00" at bounding box center [517, 202] width 43 height 23
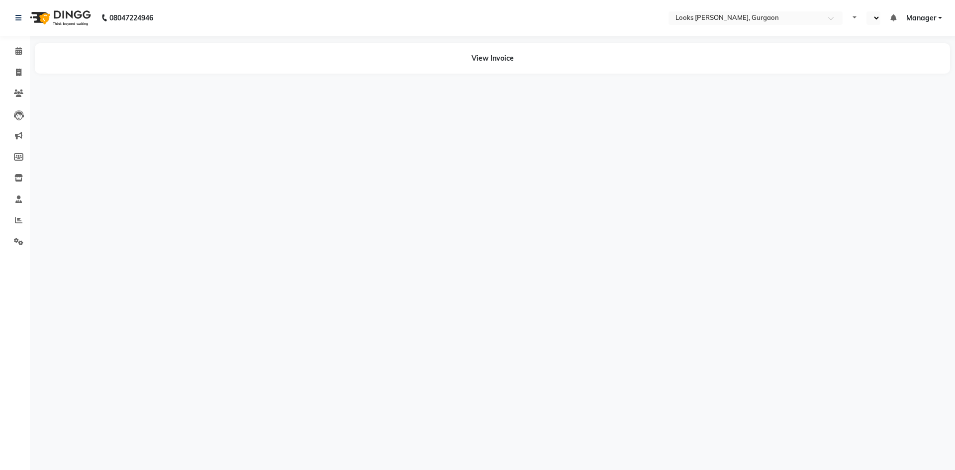
select select "en"
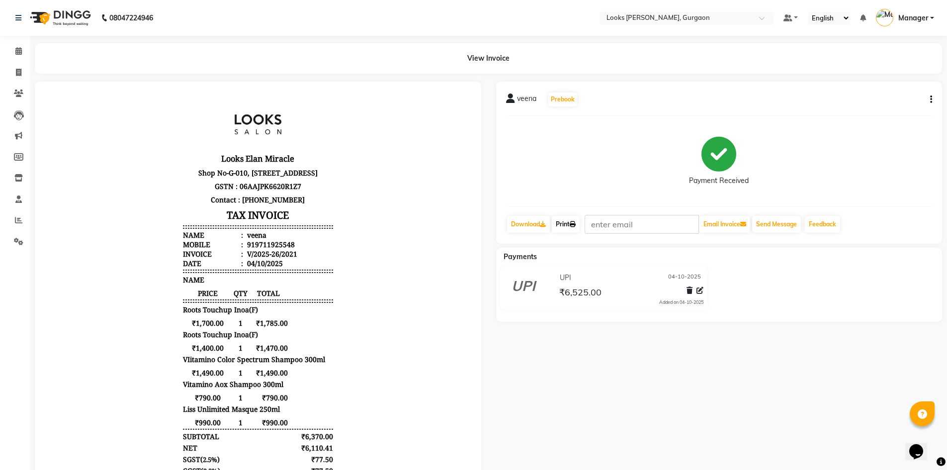
click at [569, 221] on link "Print" at bounding box center [566, 224] width 28 height 17
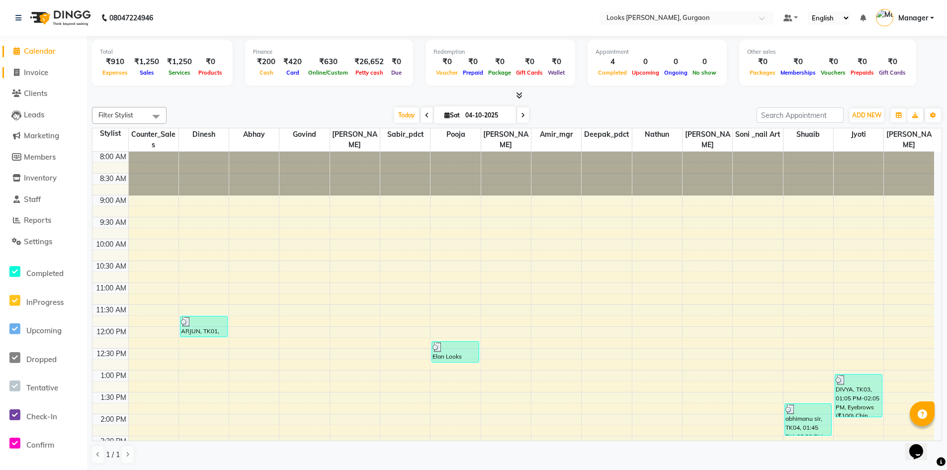
click at [43, 73] on span "Invoice" at bounding box center [36, 72] width 24 height 9
select select "service"
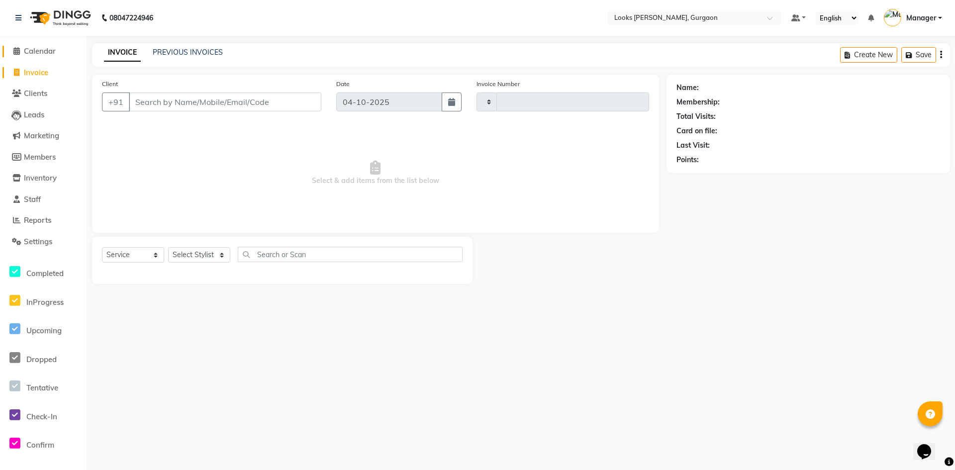
type input "2023"
select select "8452"
click at [50, 50] on span "Calendar" at bounding box center [40, 50] width 32 height 9
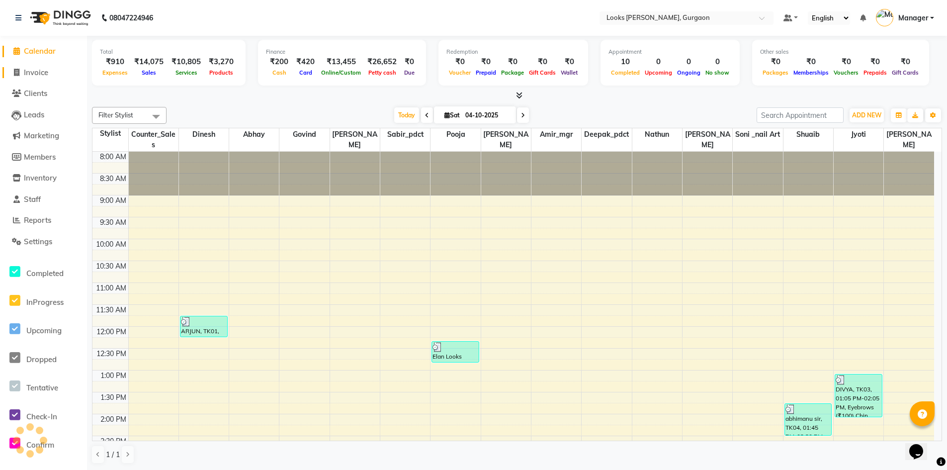
click at [44, 69] on span "Invoice" at bounding box center [36, 72] width 24 height 9
select select "8452"
select select "service"
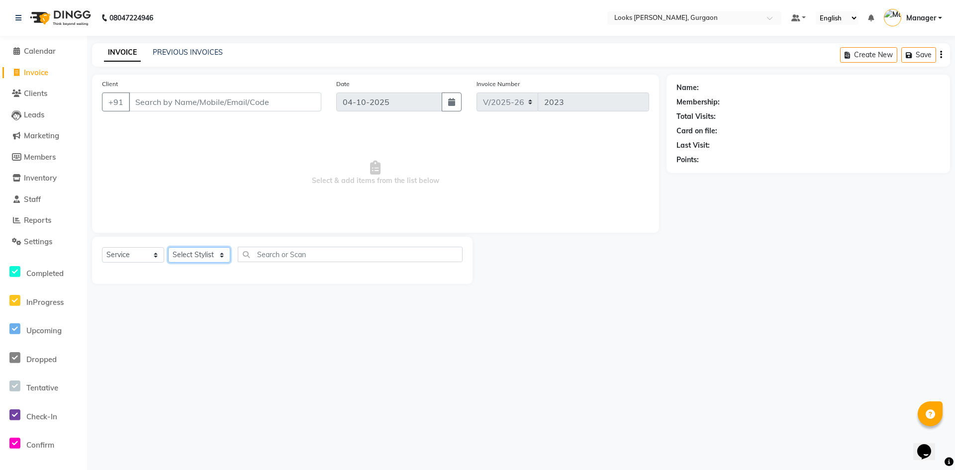
click at [200, 258] on select "Select Stylist [PERSON_NAME] abhay [PERSON_NAME] [PERSON_NAME] Counter_Sales De…" at bounding box center [199, 254] width 62 height 15
select select "82370"
click at [168, 247] on select "Select Stylist [PERSON_NAME] abhay [PERSON_NAME] [PERSON_NAME] Counter_Sales De…" at bounding box center [199, 254] width 62 height 15
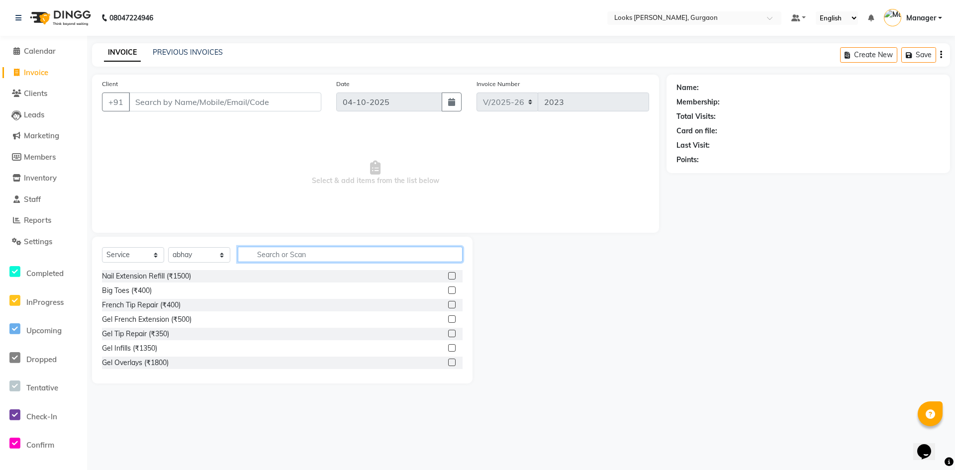
click at [280, 253] on input "text" at bounding box center [350, 254] width 225 height 15
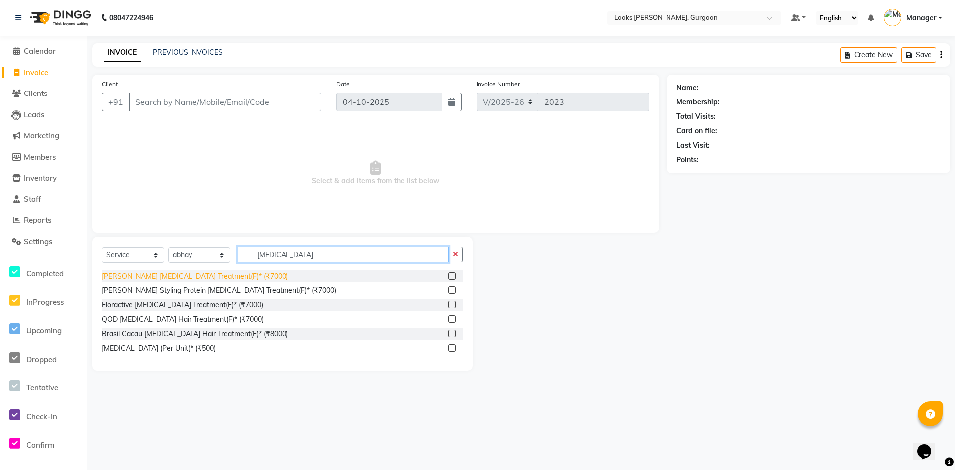
type input "[MEDICAL_DATA]"
click at [212, 276] on div "[PERSON_NAME] [MEDICAL_DATA] Treatment(F)* (₹7000)" at bounding box center [195, 276] width 186 height 10
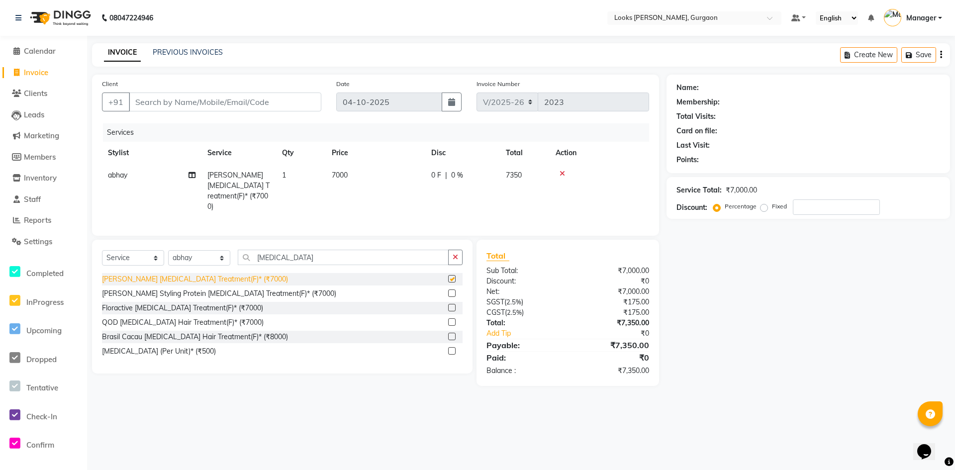
checkbox input "false"
click at [377, 181] on td "7000" at bounding box center [375, 191] width 99 height 54
select select "82370"
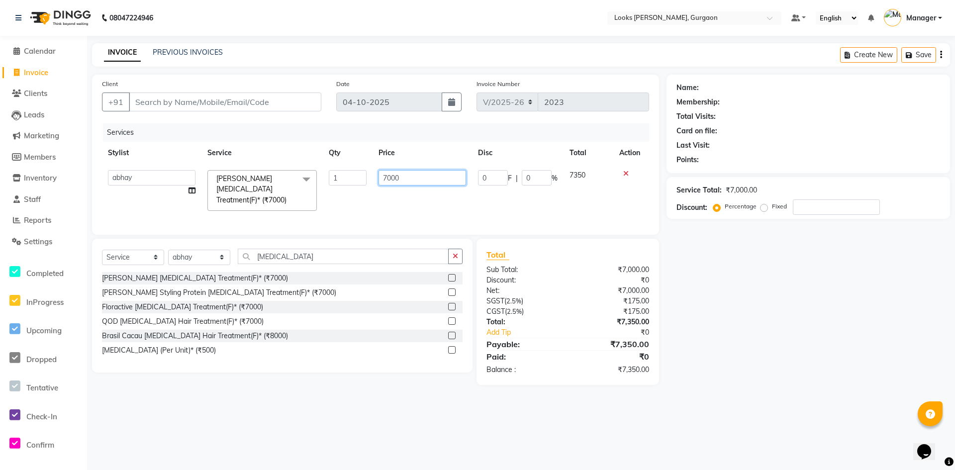
drag, startPoint x: 433, startPoint y: 176, endPoint x: 320, endPoint y: 170, distance: 112.6
click at [320, 170] on tr "[PERSON_NAME] abhay [PERSON_NAME] [PERSON_NAME] Counter_Sales Deepak_pdct [PERS…" at bounding box center [375, 190] width 547 height 53
type input "650"
click at [627, 173] on div at bounding box center [631, 173] width 24 height 7
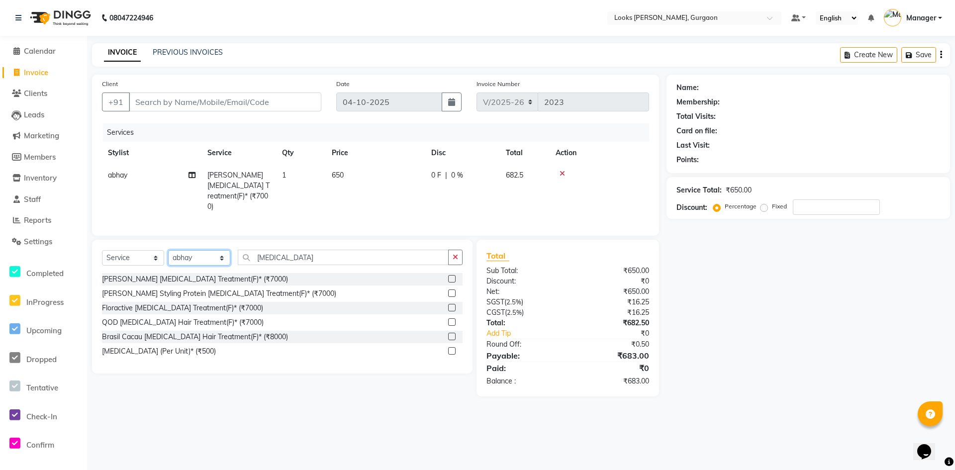
click at [199, 256] on select "Select Stylist [PERSON_NAME] abhay [PERSON_NAME] [PERSON_NAME] Counter_Sales De…" at bounding box center [199, 257] width 62 height 15
select select "82378"
click at [168, 250] on select "Select Stylist [PERSON_NAME] abhay [PERSON_NAME] [PERSON_NAME] Counter_Sales De…" at bounding box center [199, 257] width 62 height 15
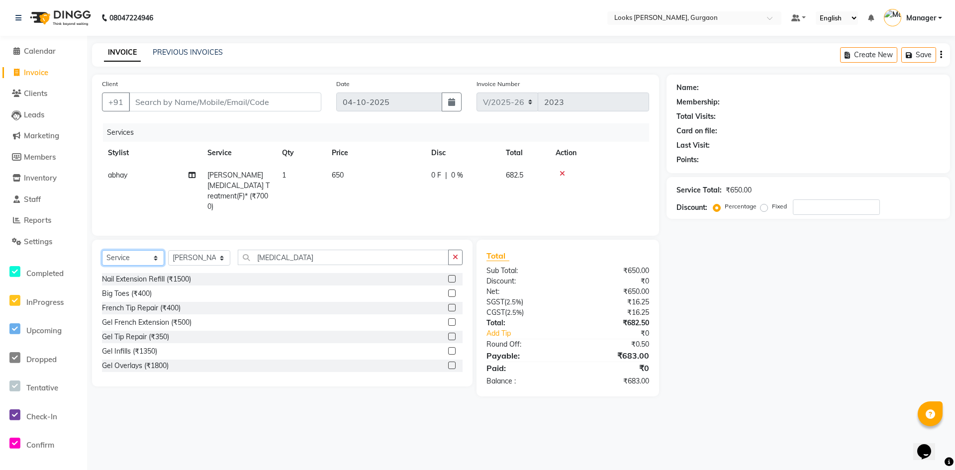
click at [149, 252] on select "Select Service Product Membership Package Voucher Prepaid Gift Card" at bounding box center [133, 257] width 62 height 15
select select "product"
click at [102, 250] on select "Select Service Product Membership Package Voucher Prepaid Gift Card" at bounding box center [133, 257] width 62 height 15
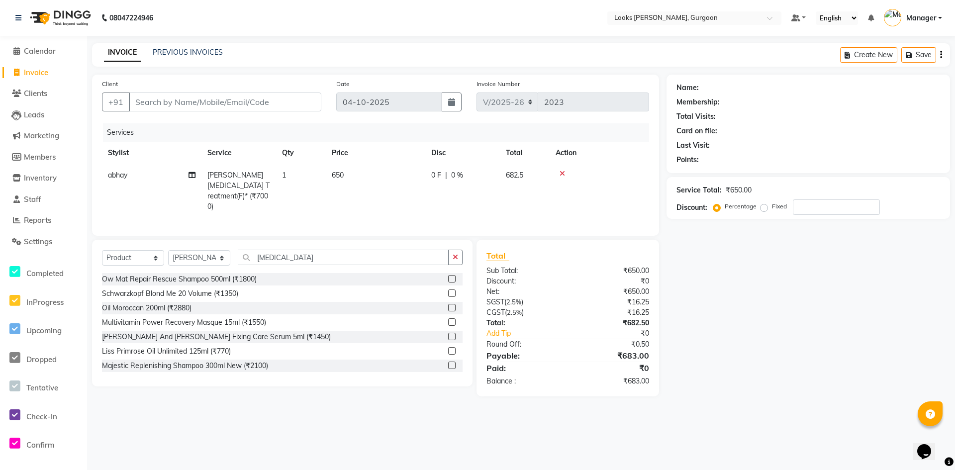
drag, startPoint x: 460, startPoint y: 258, endPoint x: 395, endPoint y: 257, distance: 64.7
click at [457, 258] on button "button" at bounding box center [455, 257] width 14 height 15
click at [561, 170] on icon at bounding box center [562, 173] width 5 height 7
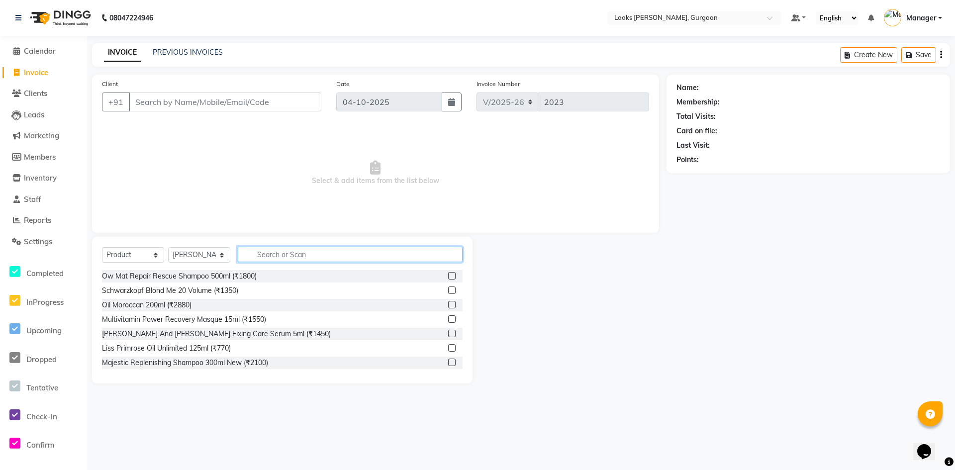
click at [294, 255] on input "text" at bounding box center [350, 254] width 225 height 15
type input "3474636968817"
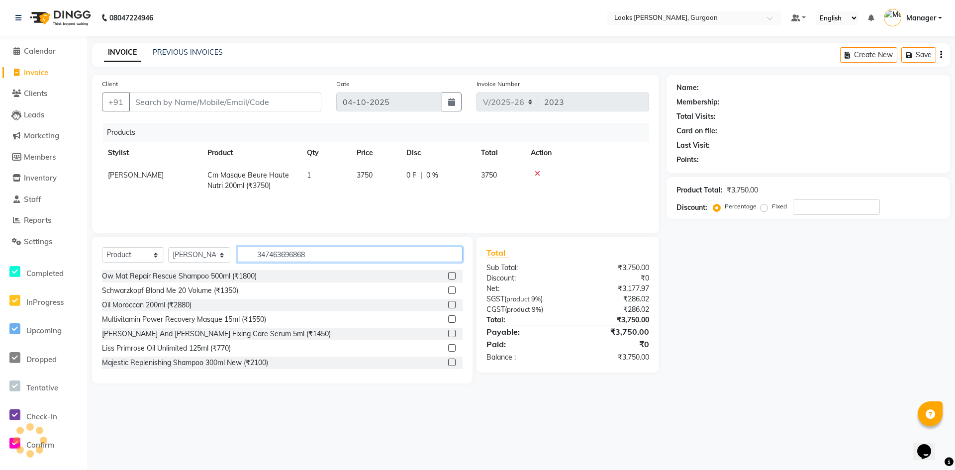
type input "3474636968688"
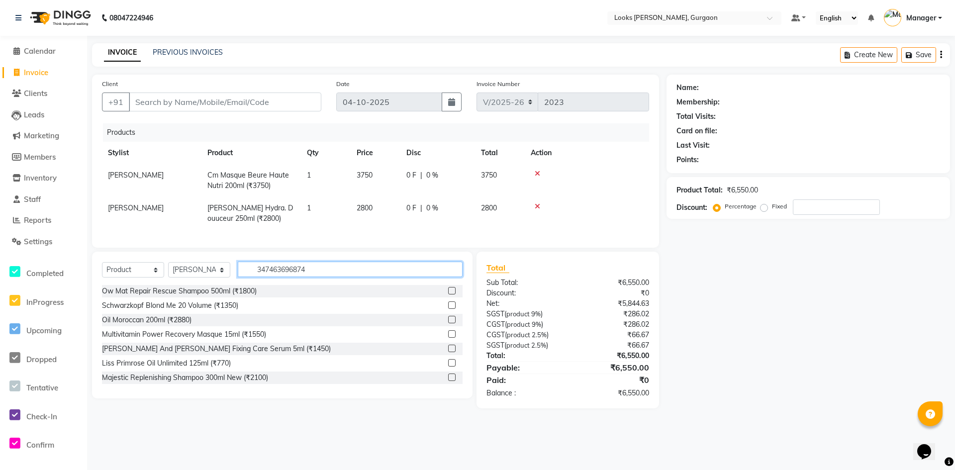
type input "3474636968749"
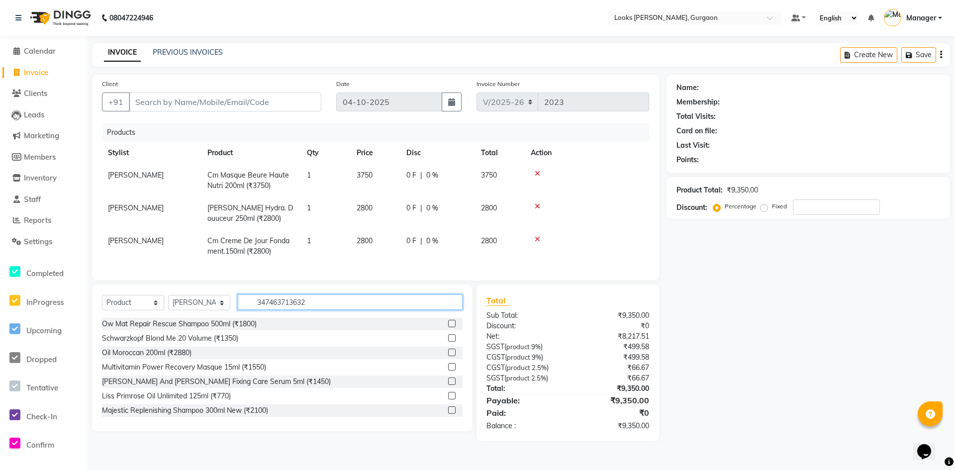
type input "3474637136321"
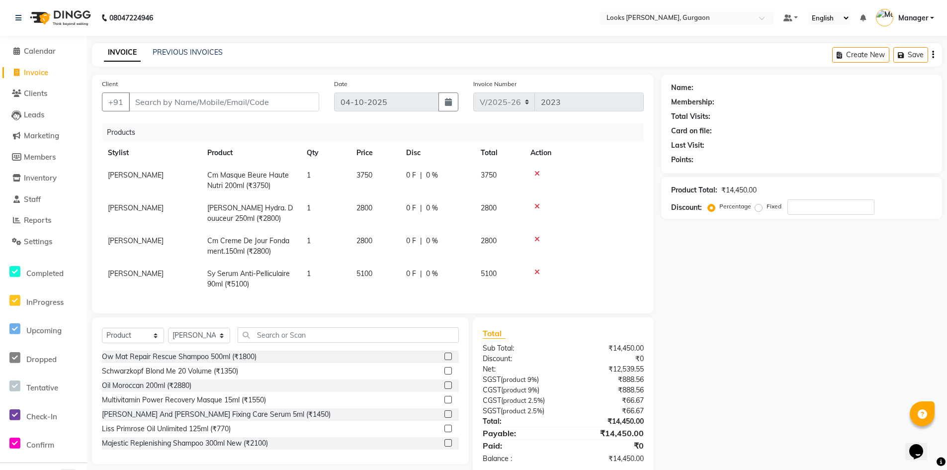
click at [370, 241] on span "2800" at bounding box center [365, 240] width 16 height 9
select select "82378"
drag, startPoint x: 385, startPoint y: 243, endPoint x: 287, endPoint y: 245, distance: 98.5
click at [287, 245] on tr "[PERSON_NAME] [PERSON_NAME] Counter_Sales Deepak_pdct [PERSON_NAME] Manager Nat…" at bounding box center [373, 246] width 542 height 33
type input "3000"
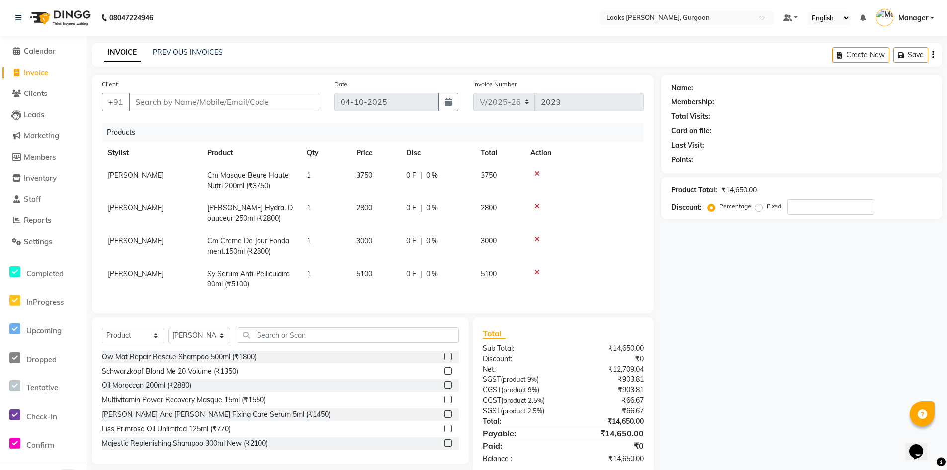
click at [373, 210] on td "2800" at bounding box center [376, 213] width 50 height 33
select select "82378"
drag, startPoint x: 396, startPoint y: 209, endPoint x: 340, endPoint y: 203, distance: 56.5
click at [344, 206] on tr "[PERSON_NAME] [PERSON_NAME] Counter_Sales Deepak_pdct [PERSON_NAME] Manager Nat…" at bounding box center [373, 213] width 542 height 33
type input "2950"
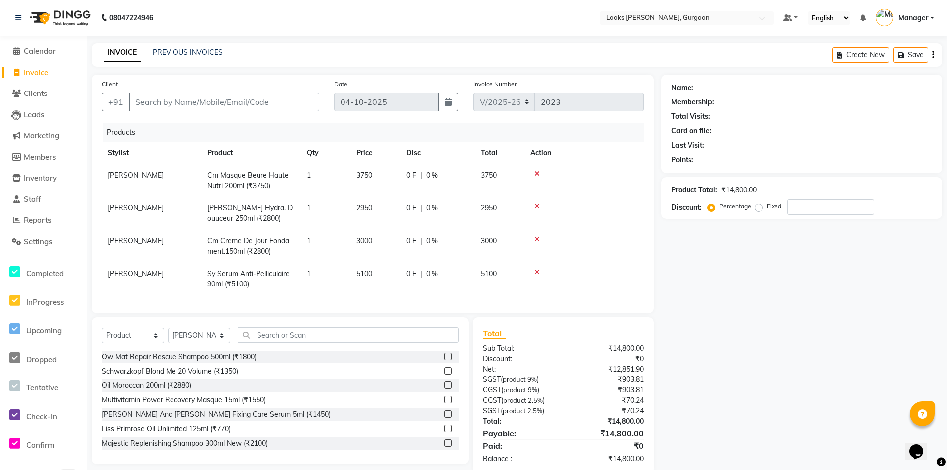
drag, startPoint x: 742, startPoint y: 282, endPoint x: 339, endPoint y: 186, distance: 413.9
click at [718, 282] on div "Name: Membership: Total Visits: Card on file: Last Visit: Points: Product Total…" at bounding box center [805, 274] width 288 height 399
click at [370, 174] on span "3750" at bounding box center [365, 175] width 16 height 9
select select "82378"
drag, startPoint x: 390, startPoint y: 177, endPoint x: 284, endPoint y: 180, distance: 106.5
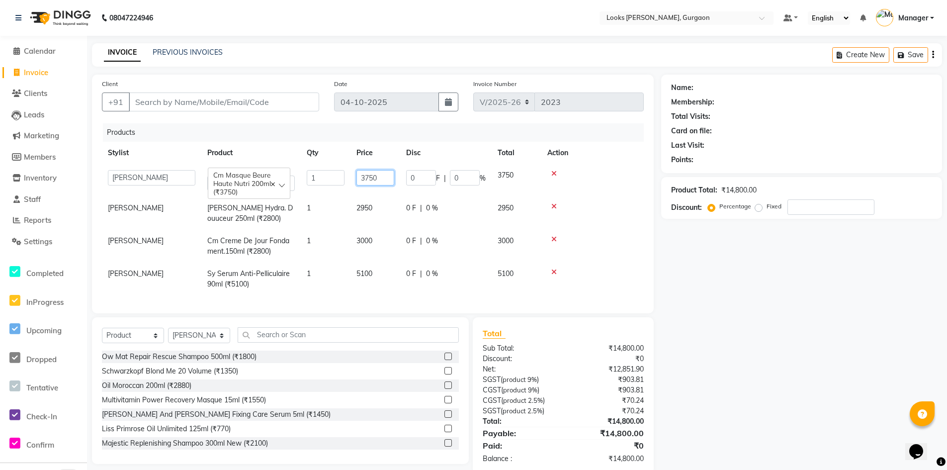
click at [284, 180] on tr "[PERSON_NAME] [PERSON_NAME] Counter_Sales Deepak_pdct [PERSON_NAME] Manager Nat…" at bounding box center [373, 180] width 542 height 33
type input "3850"
click at [767, 345] on div "Name: Membership: Total Visits: Card on file: Last Visit: Points: Product Total…" at bounding box center [805, 274] width 288 height 399
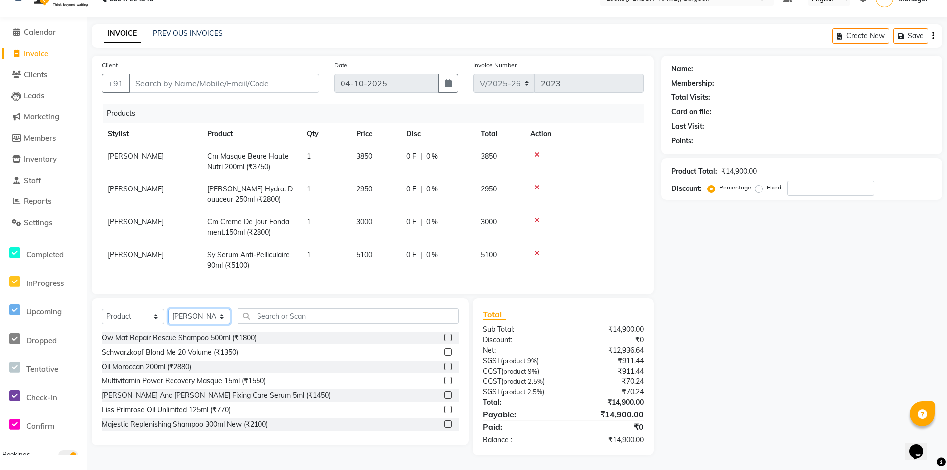
click at [192, 317] on select "Select Stylist [PERSON_NAME] abhay [PERSON_NAME] [PERSON_NAME] Counter_Sales De…" at bounding box center [199, 316] width 62 height 15
select select "82375"
click at [168, 309] on select "Select Stylist [PERSON_NAME] abhay [PERSON_NAME] [PERSON_NAME] Counter_Sales De…" at bounding box center [199, 316] width 62 height 15
click at [325, 313] on input "text" at bounding box center [348, 315] width 221 height 15
click at [149, 317] on select "Select Service Product Membership Package Voucher Prepaid Gift Card" at bounding box center [133, 316] width 62 height 15
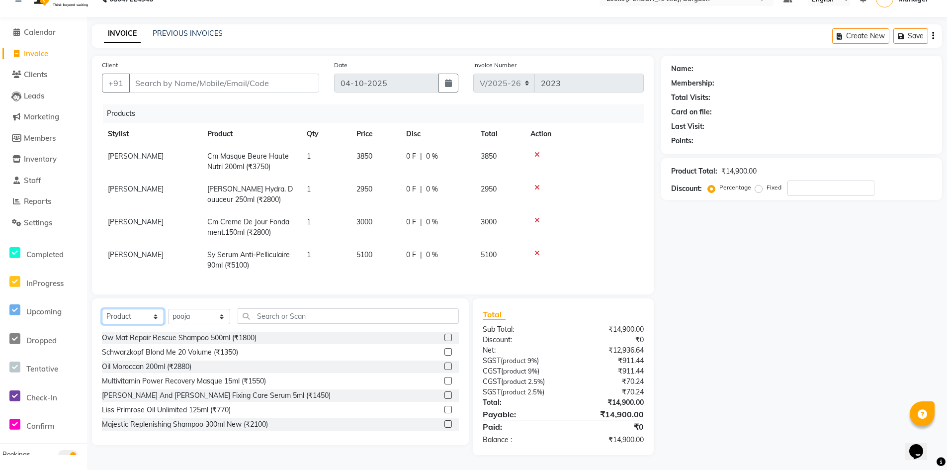
select select "service"
click at [102, 309] on select "Select Service Product Membership Package Voucher Prepaid Gift Card" at bounding box center [133, 316] width 62 height 15
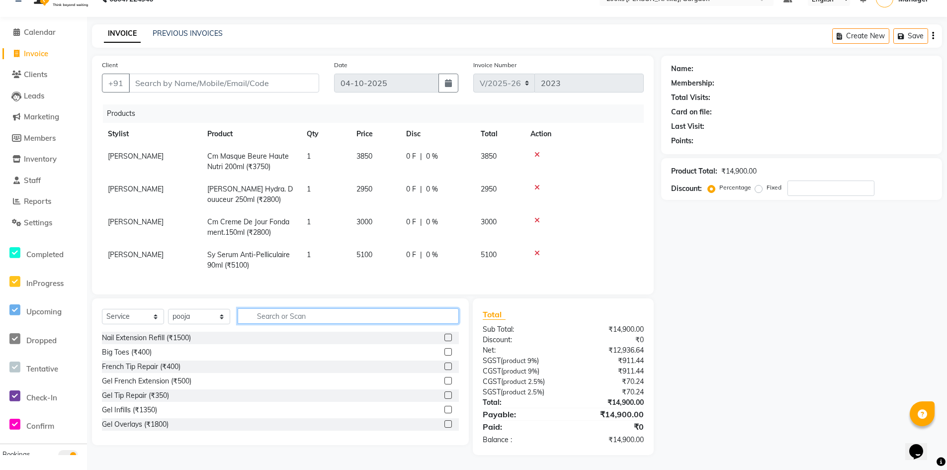
click at [310, 317] on input "text" at bounding box center [348, 315] width 221 height 15
type input "eye"
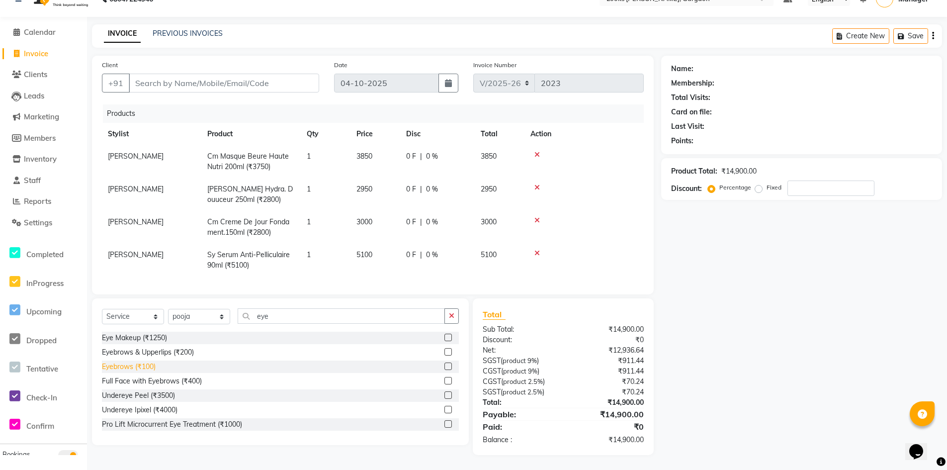
click at [130, 365] on div "Eyebrows (₹100)" at bounding box center [129, 367] width 54 height 10
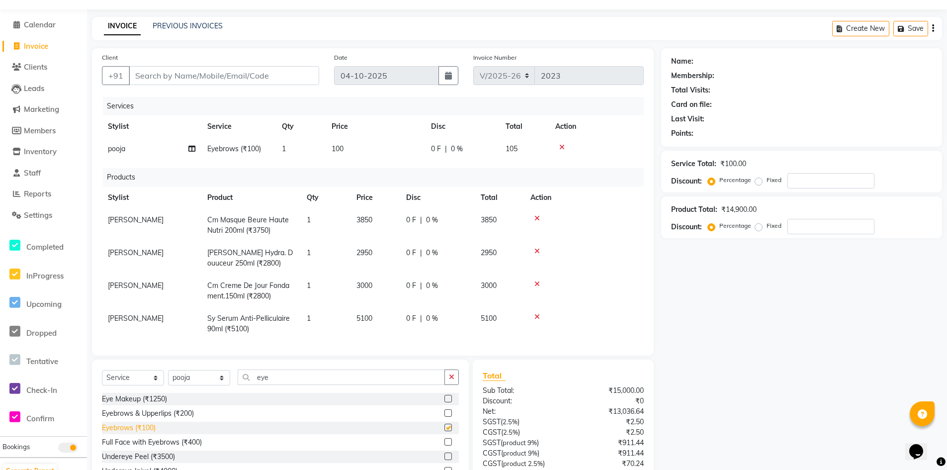
checkbox input "false"
click at [724, 290] on div "Name: Membership: Total Visits: Card on file: Last Visit: Points: Service Total…" at bounding box center [805, 297] width 288 height 499
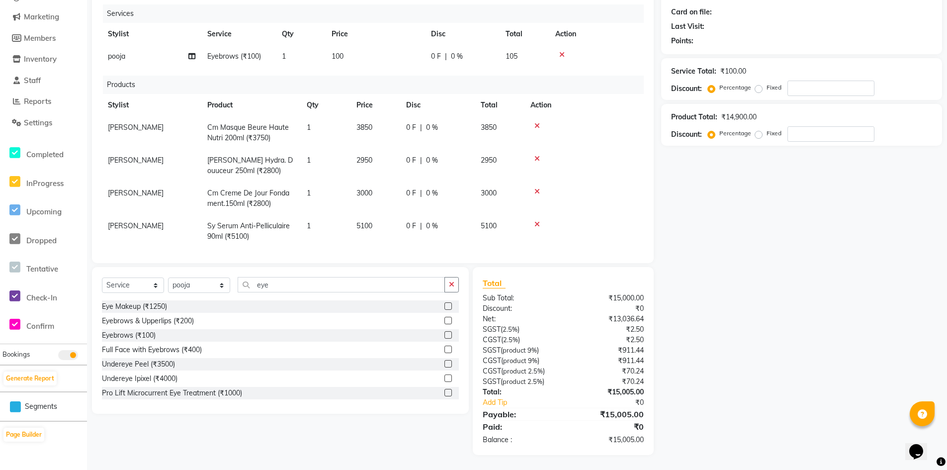
scroll to position [0, 0]
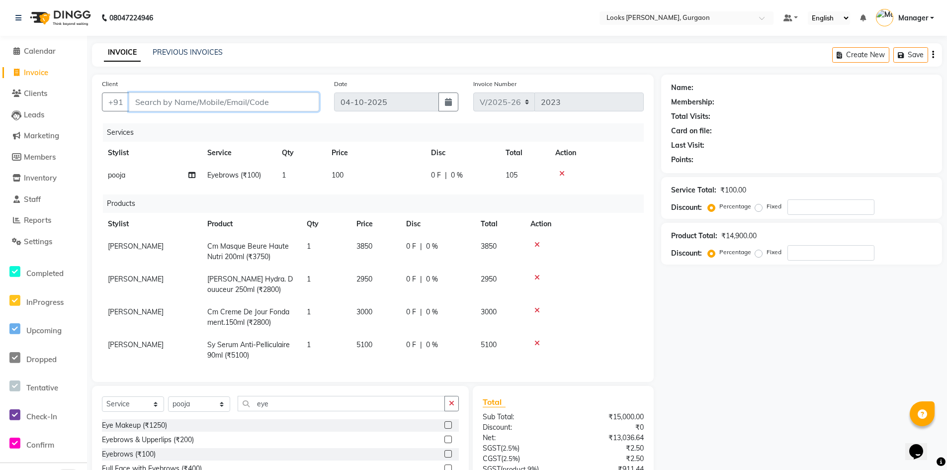
click at [263, 103] on input "Client" at bounding box center [224, 102] width 190 height 19
type input "9"
type input "0"
type input "9899107720"
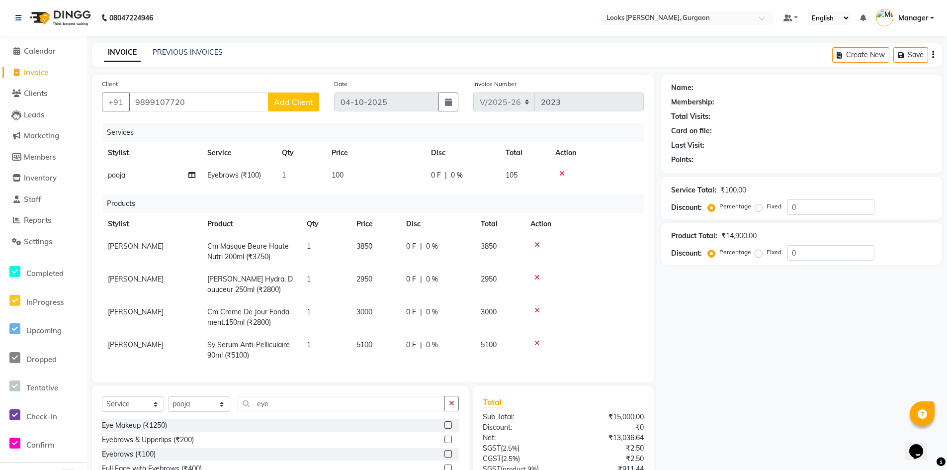
click at [283, 104] on span "Add Client" at bounding box center [293, 102] width 39 height 10
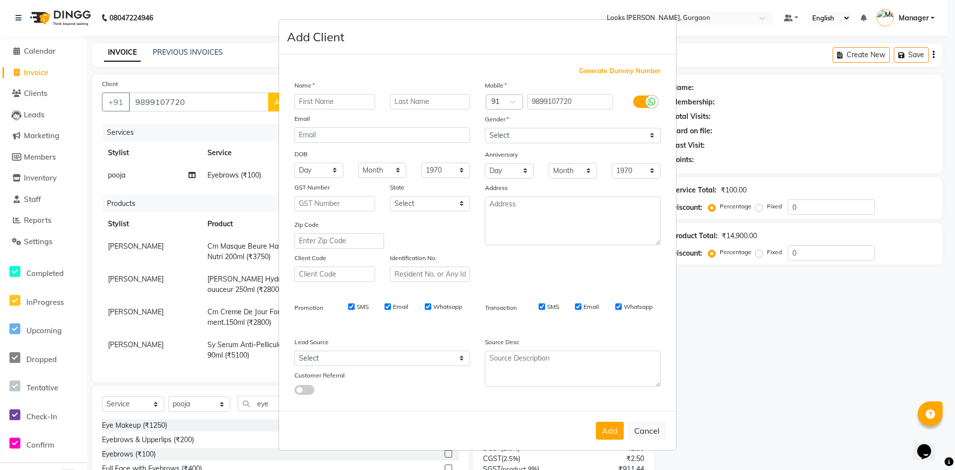
click at [324, 97] on input "text" at bounding box center [334, 101] width 81 height 15
type input "ankita"
click at [422, 102] on input "text" at bounding box center [430, 101] width 81 height 15
type input "sharma"
drag, startPoint x: 499, startPoint y: 135, endPoint x: 499, endPoint y: 143, distance: 7.5
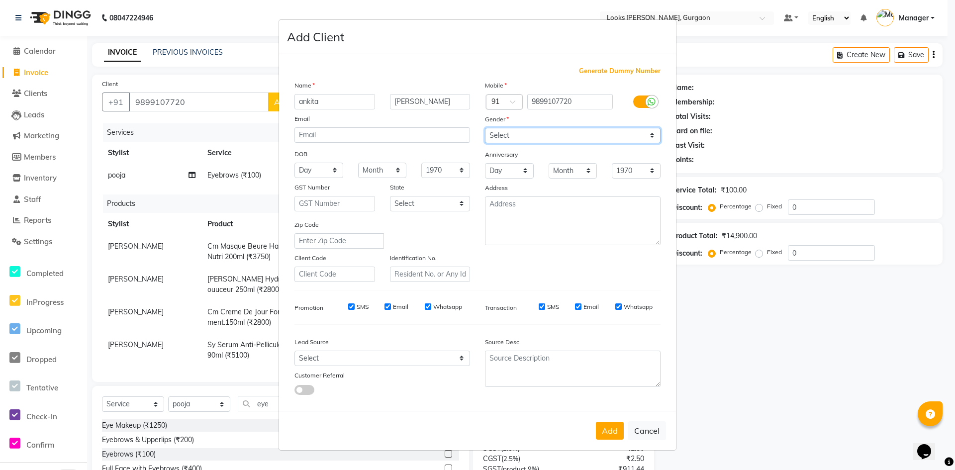
click at [499, 137] on select "Select Male Female Other Prefer Not To Say" at bounding box center [573, 135] width 176 height 15
select select "female"
click at [485, 128] on select "Select Male Female Other Prefer Not To Say" at bounding box center [573, 135] width 176 height 15
drag, startPoint x: 424, startPoint y: 206, endPoint x: 417, endPoint y: 207, distance: 6.5
click at [424, 206] on select "Select Andaman and Nicobar Islands Andhra Pradesh Arunachal Pradesh Assam Bihar…" at bounding box center [430, 203] width 81 height 15
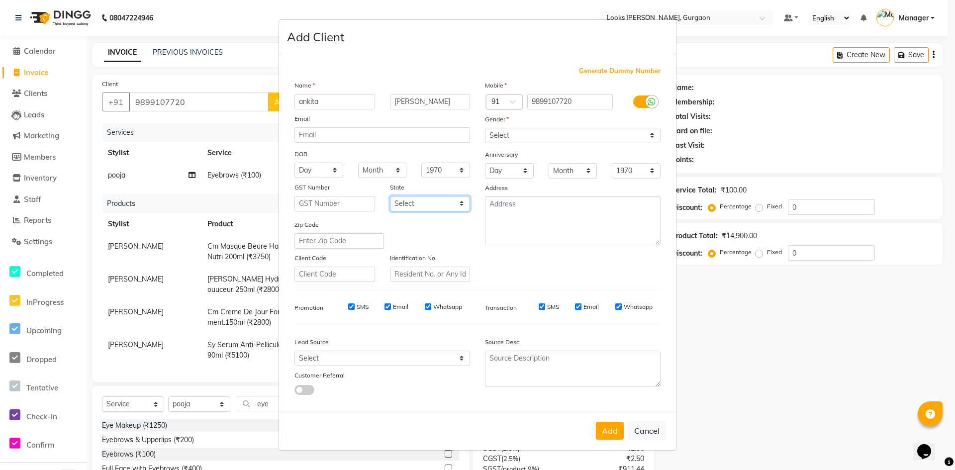
select select "13"
click at [390, 196] on select "Select Andaman and Nicobar Islands Andhra Pradesh Arunachal Pradesh Assam Bihar…" at bounding box center [430, 203] width 81 height 15
click at [561, 217] on textarea at bounding box center [573, 220] width 176 height 49
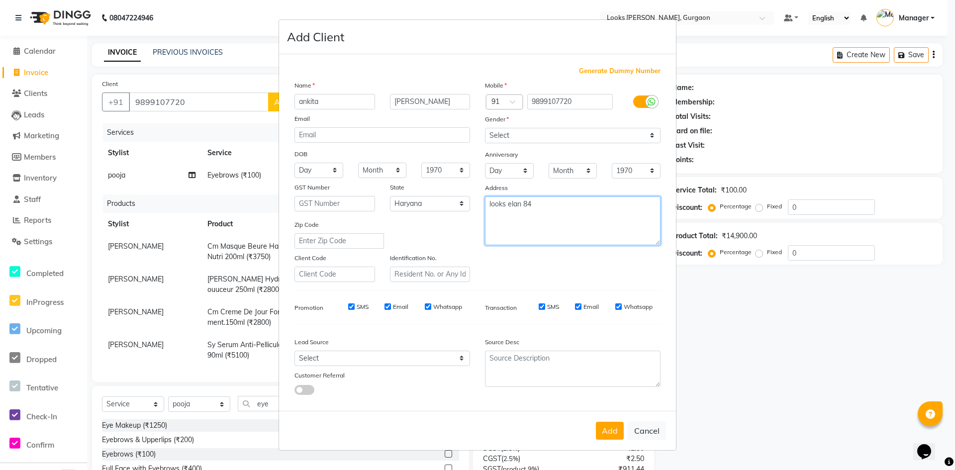
type textarea "looks elan 84"
click at [606, 440] on div "Add Cancel" at bounding box center [477, 430] width 397 height 39
click at [609, 432] on button "Add" at bounding box center [610, 431] width 28 height 18
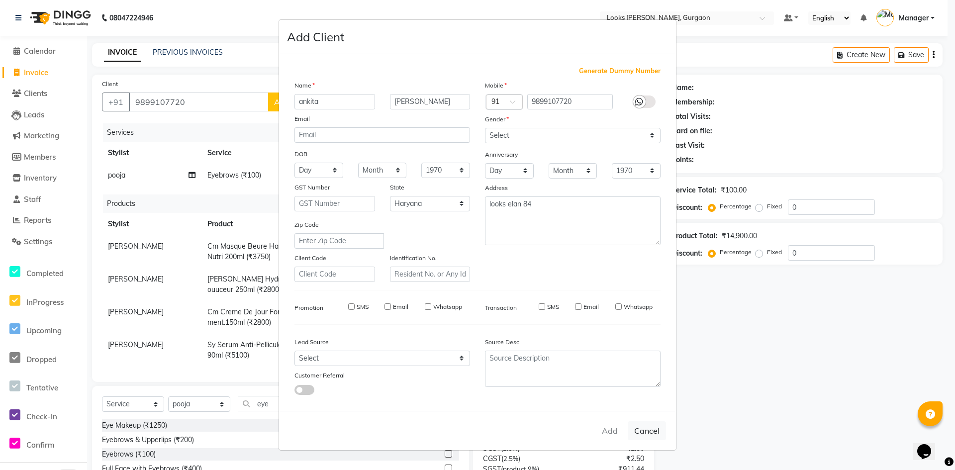
select select
select select "null"
select select
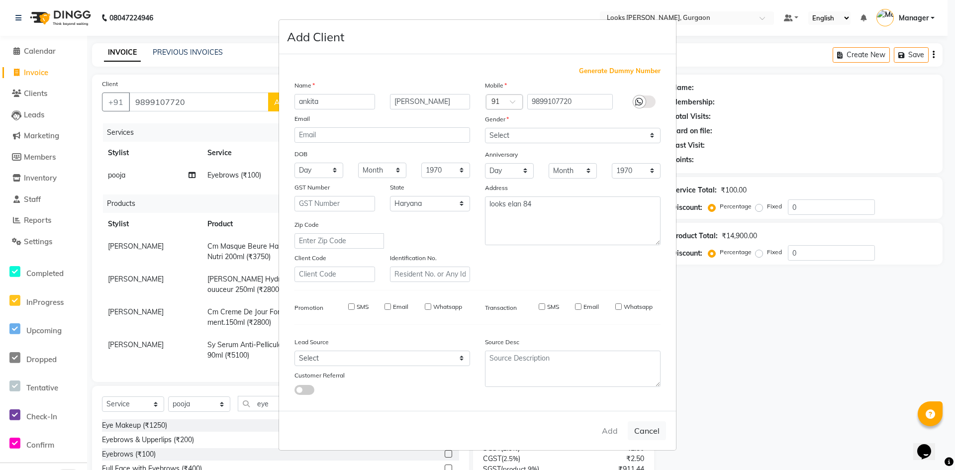
select select
checkbox input "false"
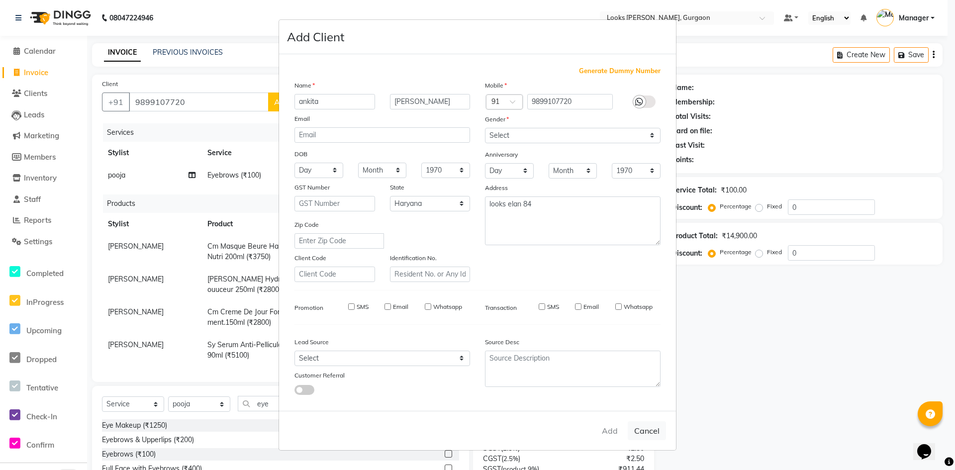
checkbox input "false"
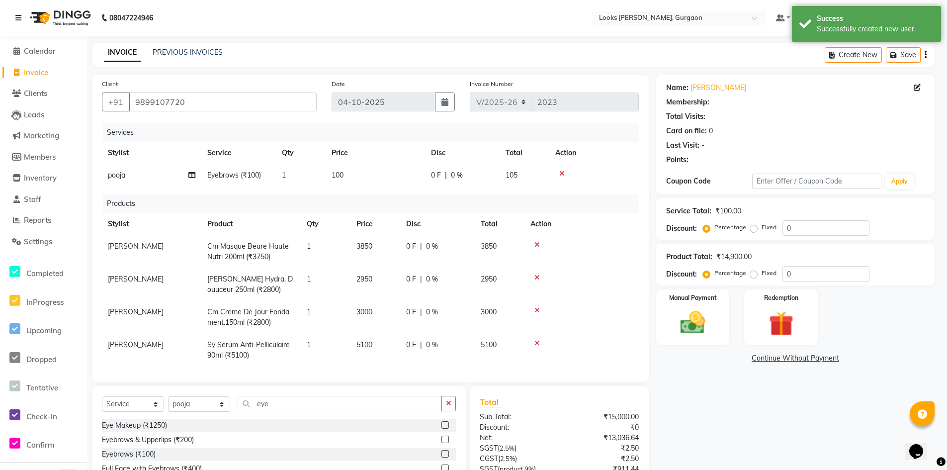
select select "1: Object"
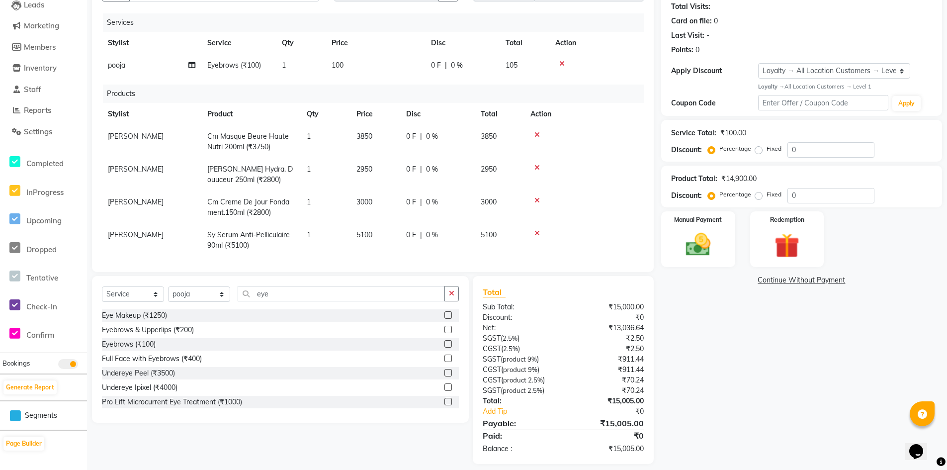
scroll to position [119, 0]
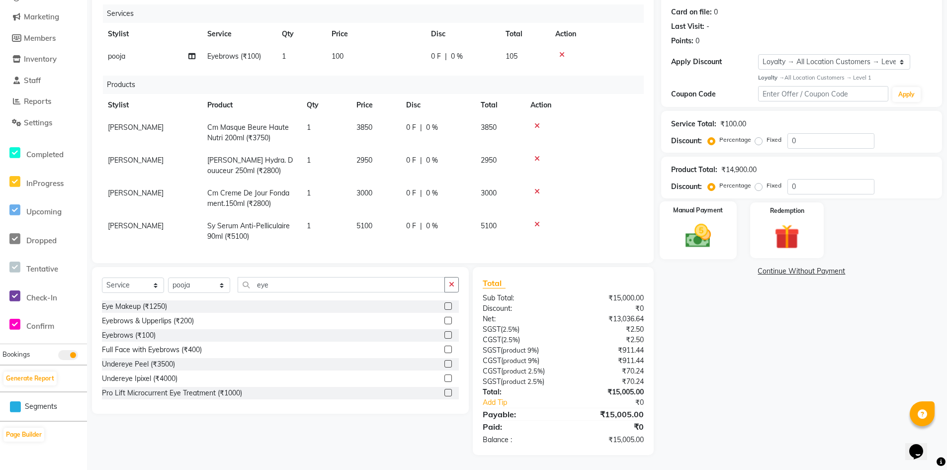
click at [717, 223] on img at bounding box center [698, 236] width 42 height 30
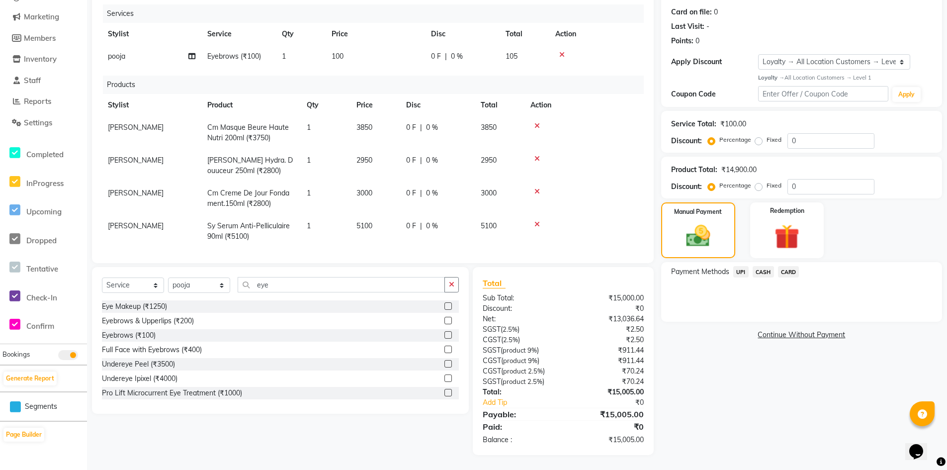
click at [744, 274] on span "UPI" at bounding box center [741, 271] width 15 height 11
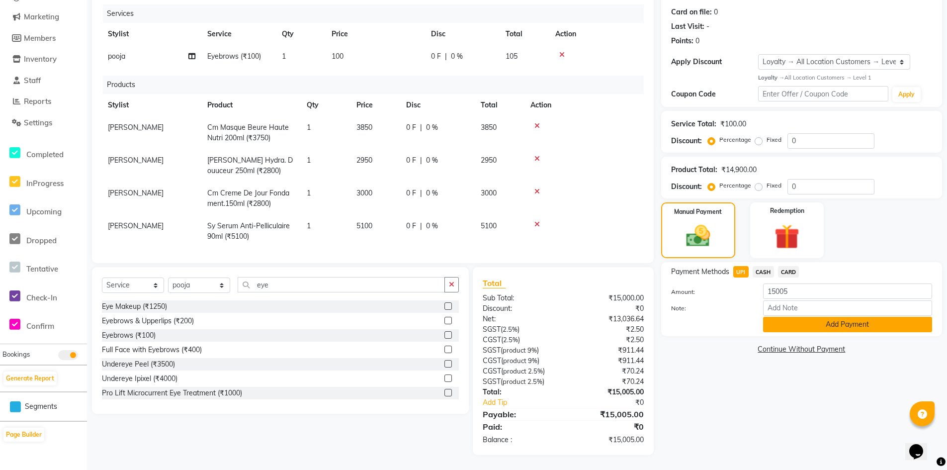
click at [786, 321] on button "Add Payment" at bounding box center [847, 324] width 169 height 15
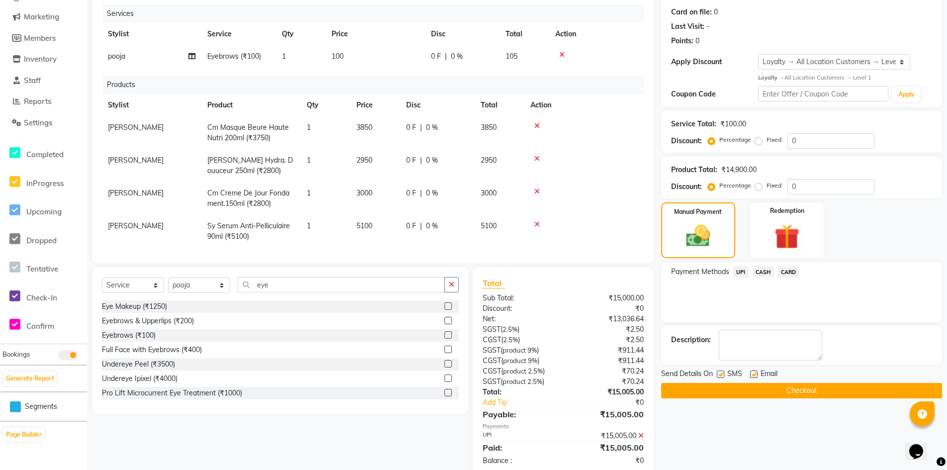
scroll to position [189, 0]
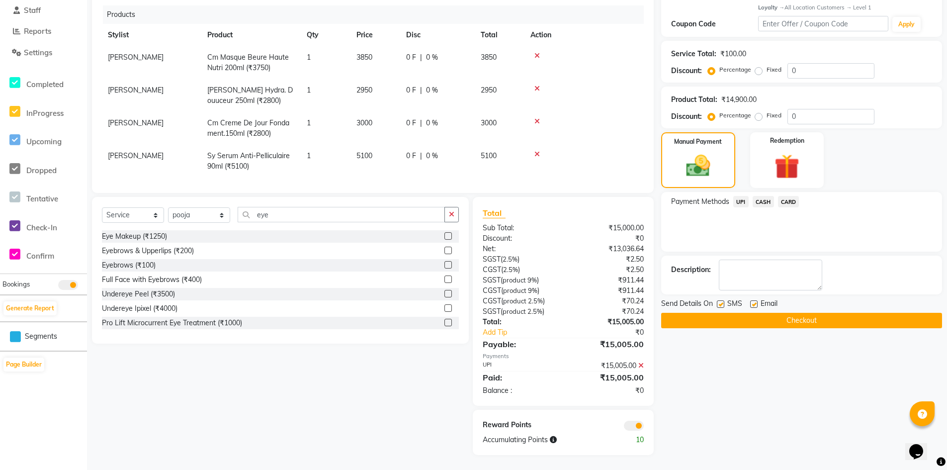
click at [771, 319] on button "Checkout" at bounding box center [801, 320] width 281 height 15
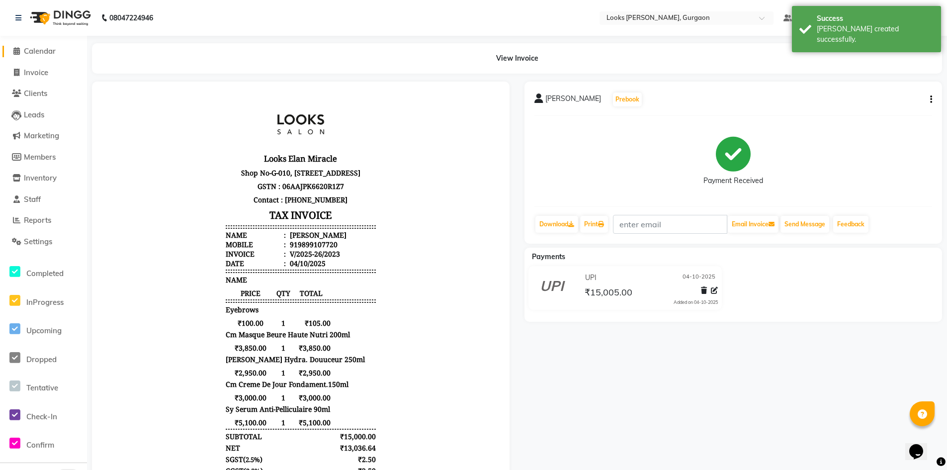
click at [45, 53] on span "Calendar" at bounding box center [40, 50] width 32 height 9
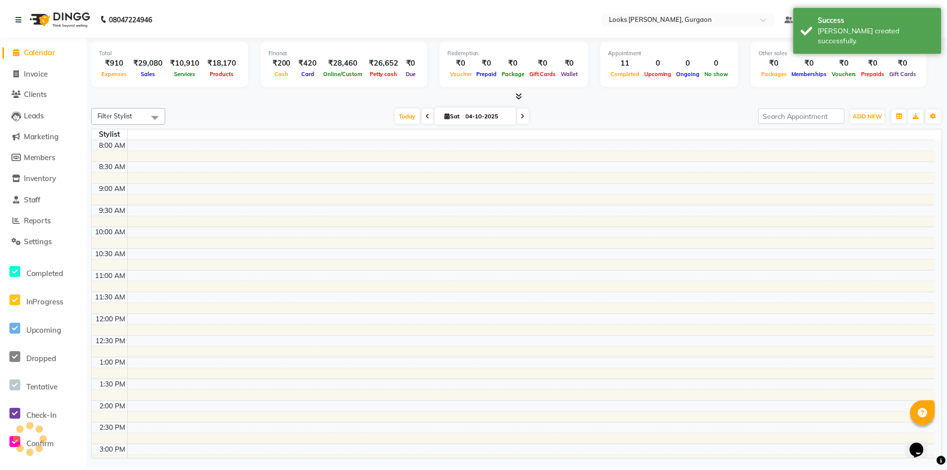
scroll to position [261, 0]
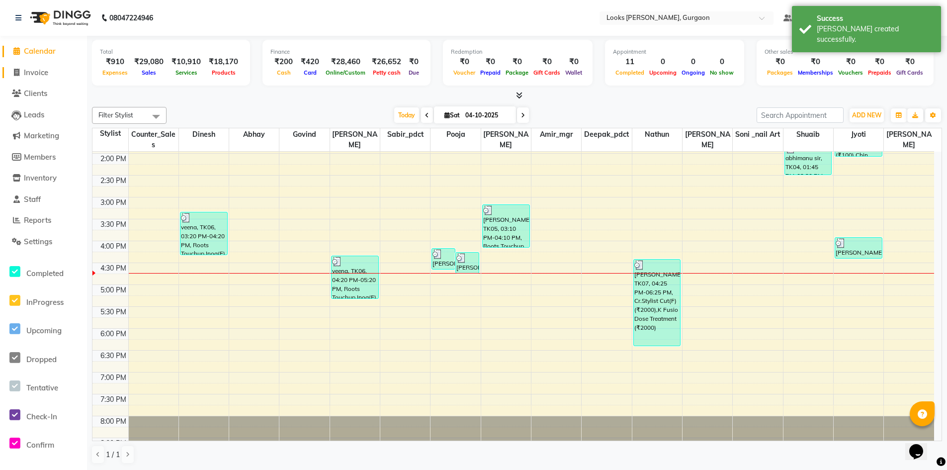
click at [41, 71] on span "Invoice" at bounding box center [36, 72] width 24 height 9
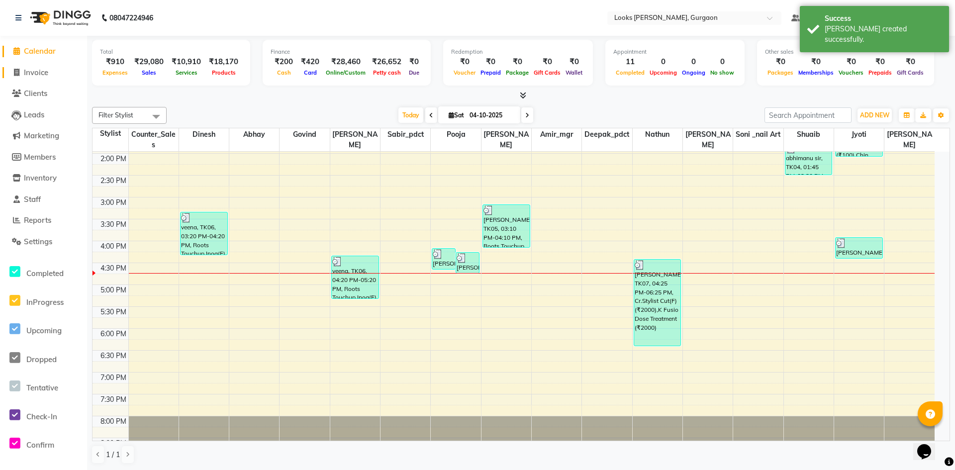
select select "8452"
select select "service"
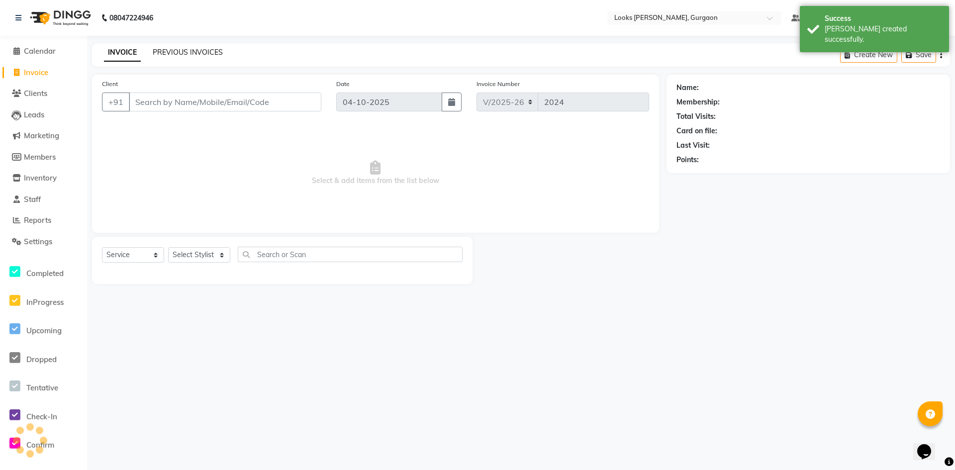
click at [179, 52] on link "PREVIOUS INVOICES" at bounding box center [188, 52] width 70 height 9
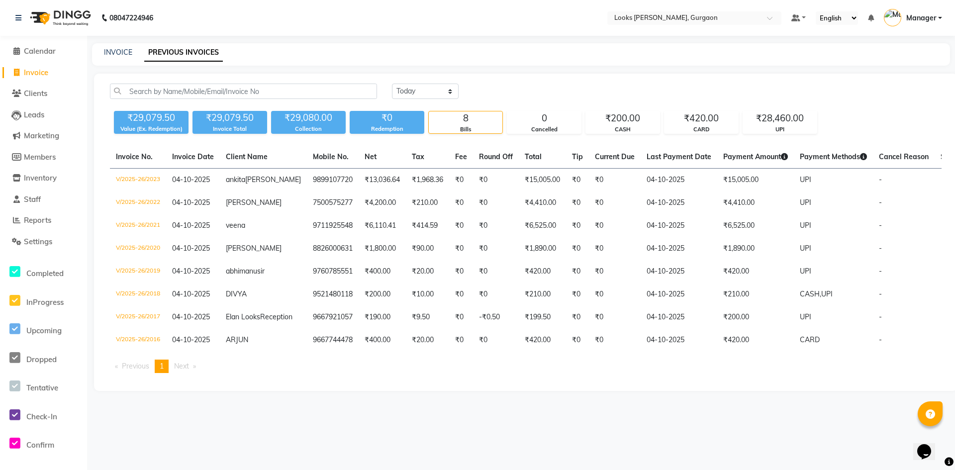
click at [38, 73] on span "Invoice" at bounding box center [36, 72] width 24 height 9
select select "service"
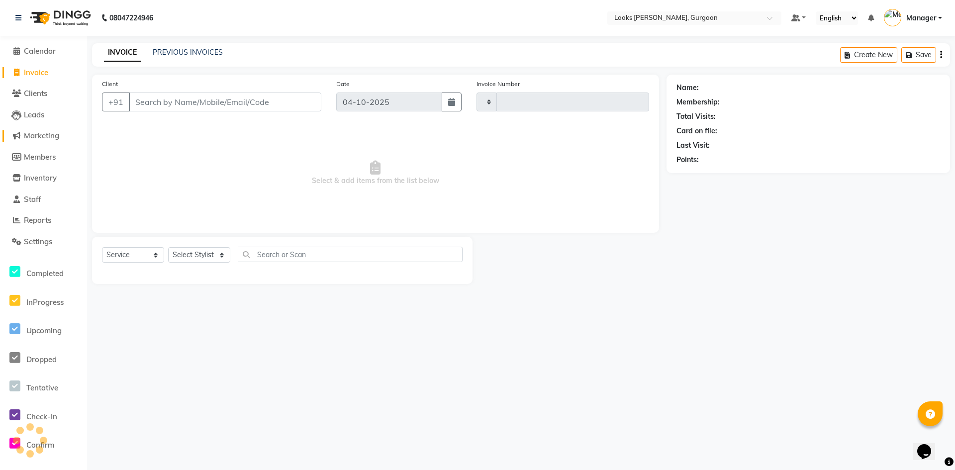
type input "2024"
select select "8452"
click at [185, 252] on select "Select Stylist aahil abhay Amir_mgr Anamika Counter_Sales Deepak_pdct dinesh go…" at bounding box center [199, 254] width 62 height 15
select select "82370"
click at [168, 247] on select "Select Stylist aahil abhay Amir_mgr Anamika Counter_Sales Deepak_pdct dinesh go…" at bounding box center [199, 254] width 62 height 15
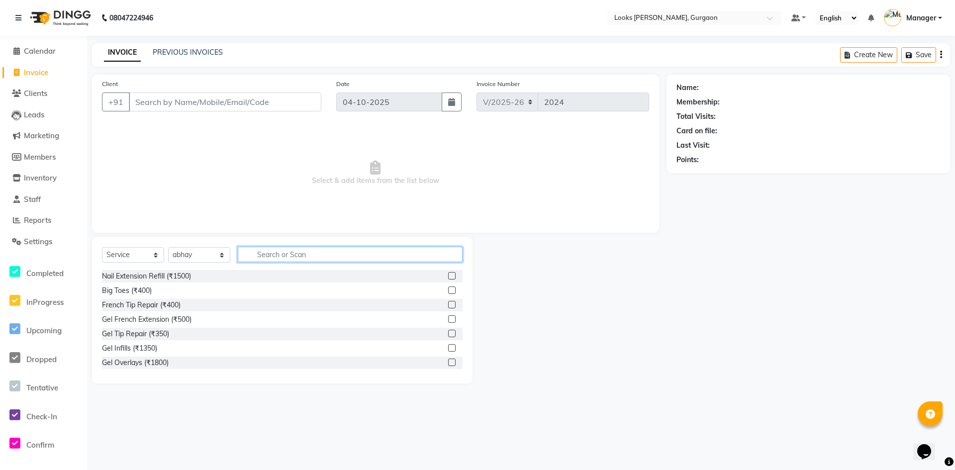
click at [310, 250] on input "text" at bounding box center [350, 254] width 225 height 15
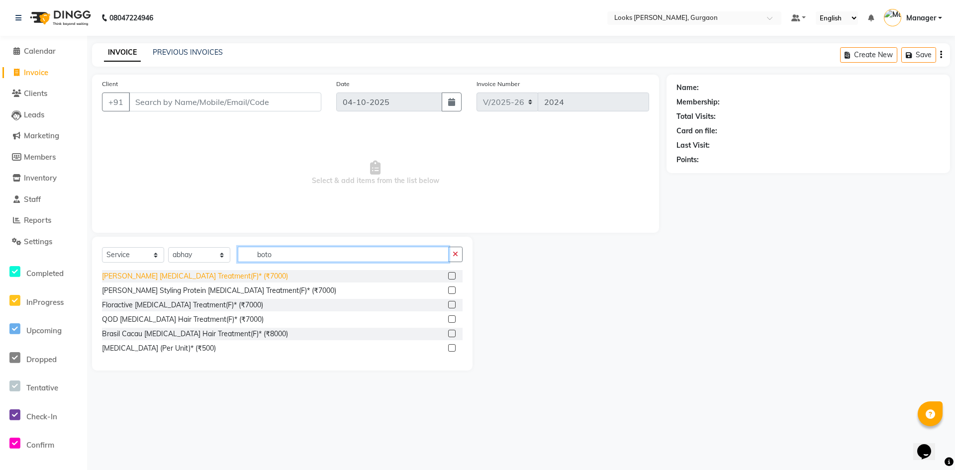
type input "boto"
click at [179, 271] on div "Léa Levett Botox Treatment(F)* (₹7000)" at bounding box center [195, 276] width 186 height 10
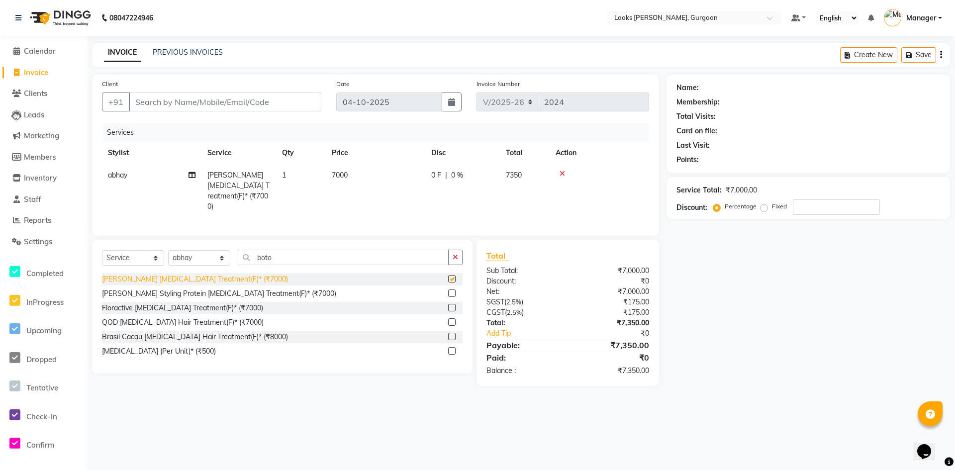
checkbox input "false"
click at [215, 259] on select "Select Stylist aahil abhay Amir_mgr Anamika Counter_Sales Deepak_pdct dinesh go…" at bounding box center [199, 257] width 62 height 15
select select "82373"
click at [168, 250] on select "Select Stylist aahil abhay Amir_mgr Anamika Counter_Sales Deepak_pdct dinesh go…" at bounding box center [199, 257] width 62 height 15
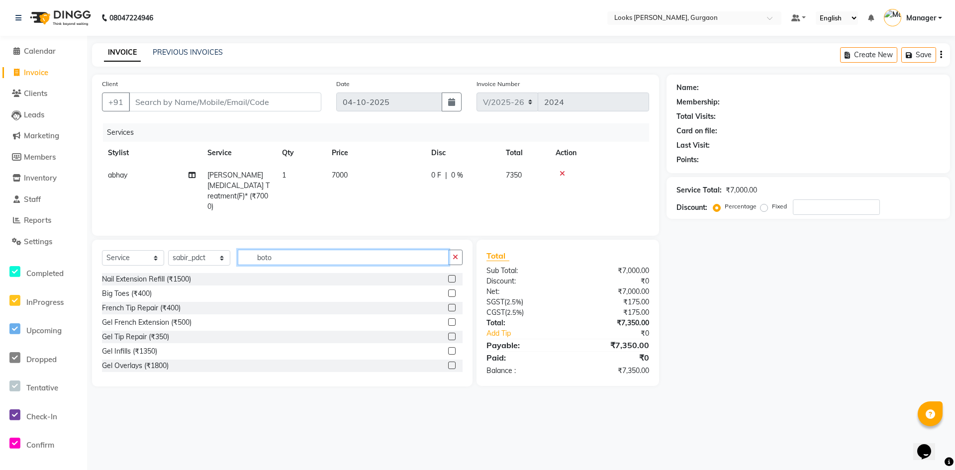
drag, startPoint x: 236, startPoint y: 255, endPoint x: 218, endPoint y: 257, distance: 18.0
click at [231, 255] on div "Select Service Product Membership Package Voucher Prepaid Gift Card Select Styl…" at bounding box center [282, 261] width 361 height 23
type input "ice"
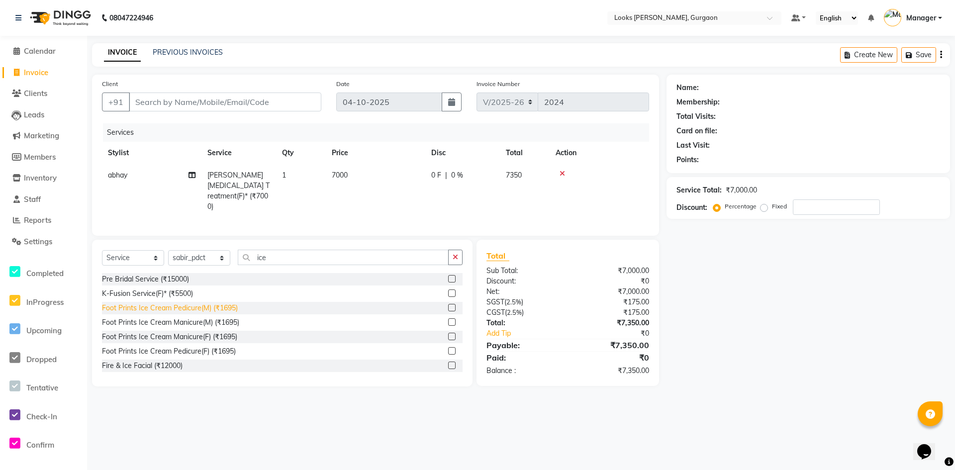
click at [197, 306] on div "Foot Prints Ice Cream Pedicure(M) (₹1695)" at bounding box center [170, 308] width 136 height 10
checkbox input "false"
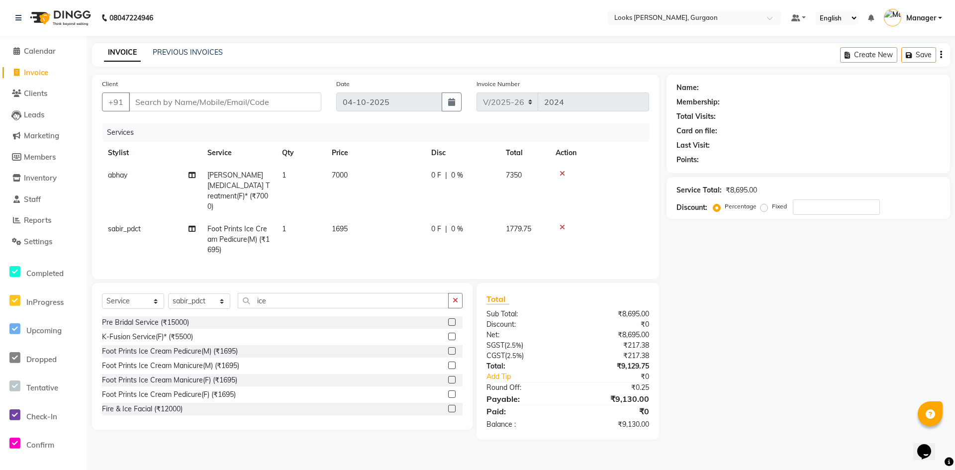
click at [378, 218] on td "1695" at bounding box center [375, 239] width 99 height 43
select select "82373"
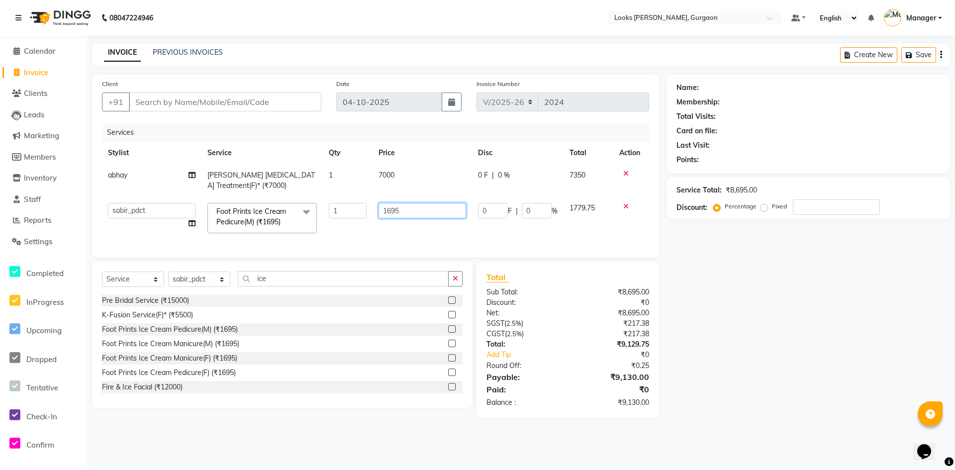
drag, startPoint x: 415, startPoint y: 209, endPoint x: 305, endPoint y: 207, distance: 109.9
click at [305, 207] on tr "aahil abhay Amir_mgr Anamika Counter_Sales Deepak_pdct dinesh govind Jyoti Mana…" at bounding box center [375, 218] width 547 height 42
type input "1500"
drag, startPoint x: 423, startPoint y: 183, endPoint x: 437, endPoint y: 183, distance: 13.9
click at [427, 183] on tr "abhay Léa Levett Botox Treatment(F)* (₹7000) 1 7000 0 F | 0 % 7350" at bounding box center [375, 180] width 547 height 33
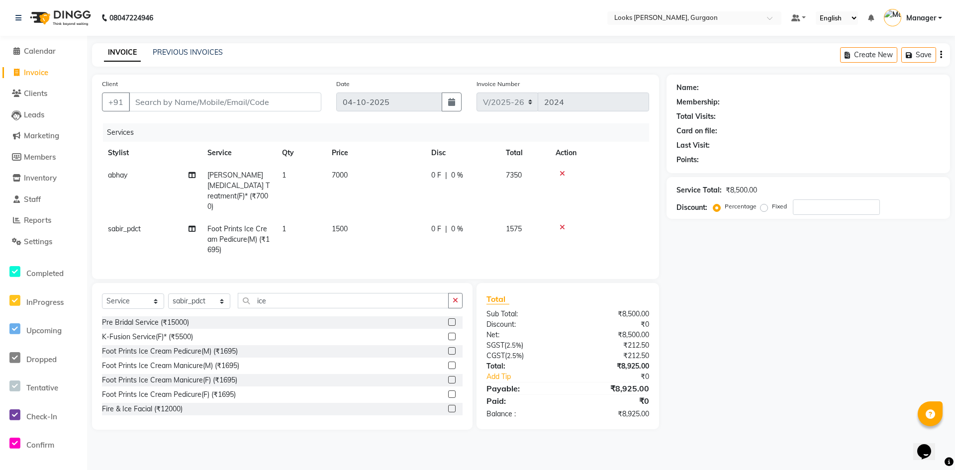
click at [379, 175] on td "7000" at bounding box center [375, 191] width 99 height 54
select select "82370"
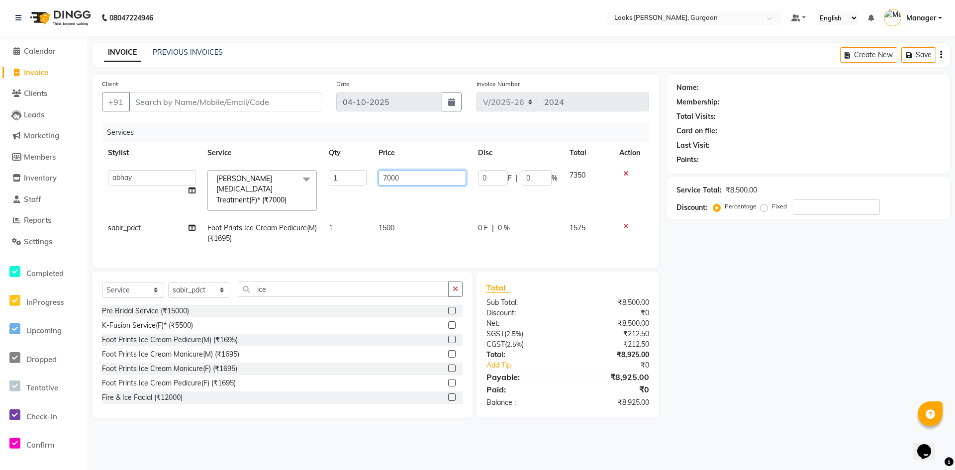
drag, startPoint x: 333, startPoint y: 178, endPoint x: 264, endPoint y: 183, distance: 68.8
click at [280, 184] on tr "aahil abhay Amir_mgr Anamika Counter_Sales Deepak_pdct dinesh govind Jyoti Mana…" at bounding box center [375, 190] width 547 height 53
type input "6500"
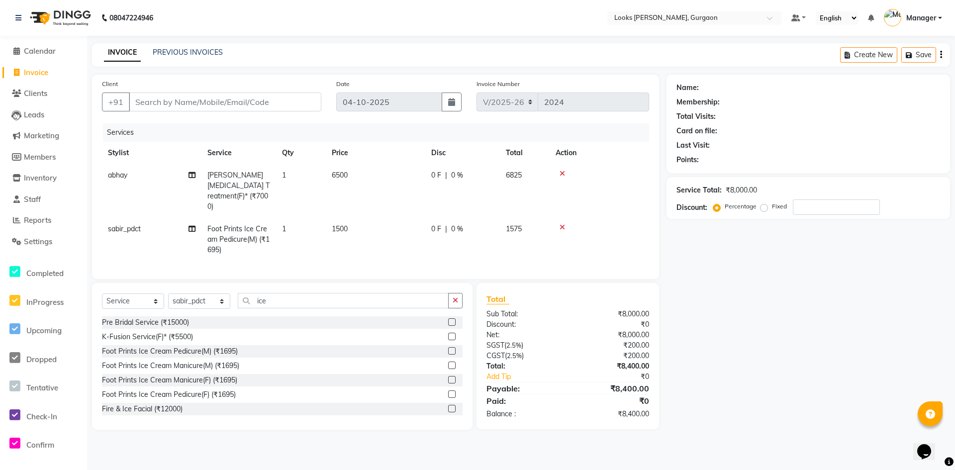
click at [735, 284] on div "Name: Membership: Total Visits: Card on file: Last Visit: Points: Service Total…" at bounding box center [811, 252] width 291 height 355
click at [167, 100] on input "Client" at bounding box center [225, 102] width 192 height 19
type input "8"
type input "0"
type input "8586951505"
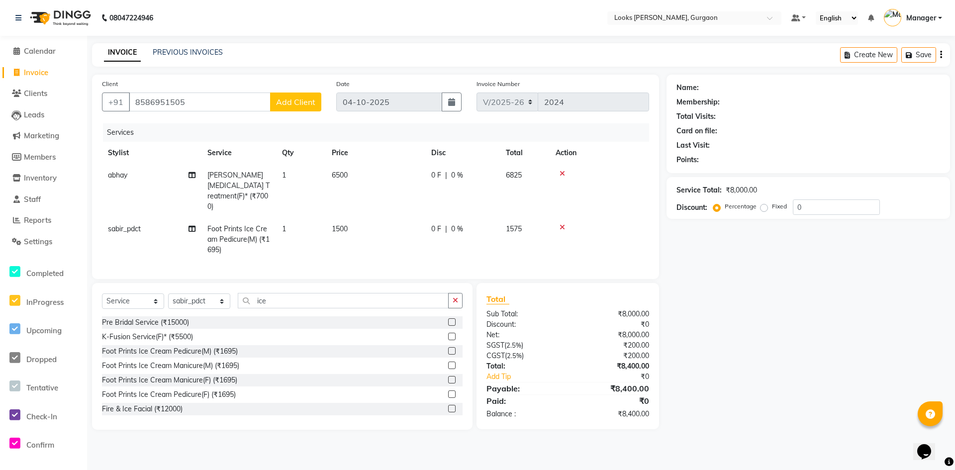
click at [307, 99] on span "Add Client" at bounding box center [295, 102] width 39 height 10
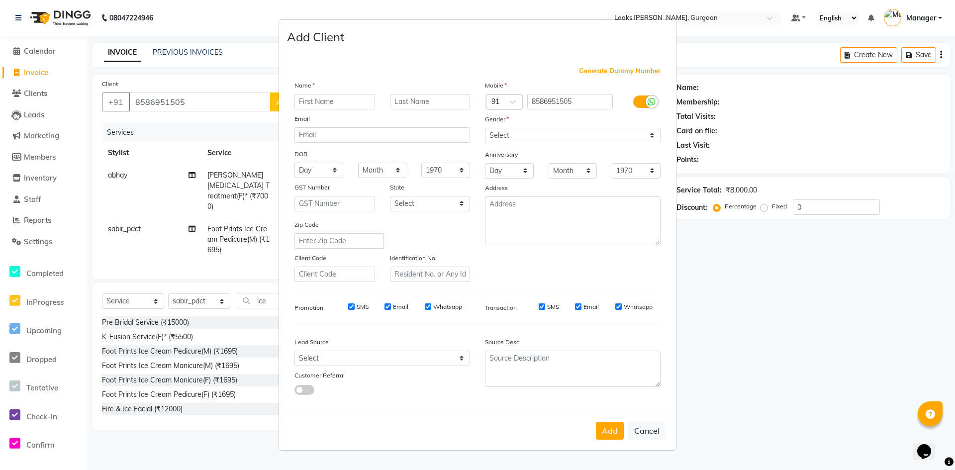
click at [345, 97] on input "text" at bounding box center [334, 101] width 81 height 15
type input "pallavi"
click at [501, 138] on select "Select Male Female Other Prefer Not To Say" at bounding box center [573, 135] width 176 height 15
select select "female"
click at [485, 128] on select "Select Male Female Other Prefer Not To Say" at bounding box center [573, 135] width 176 height 15
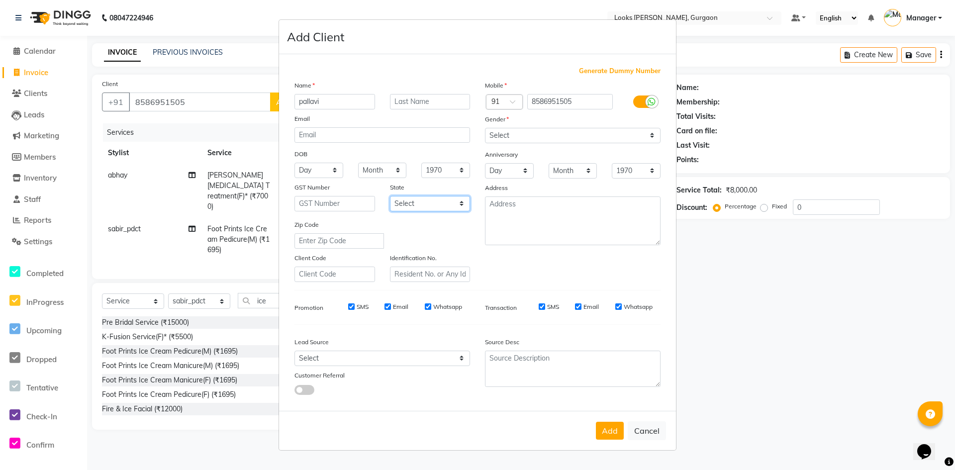
click at [437, 204] on select "Select Andaman and Nicobar Islands Andhra Pradesh Arunachal Pradesh Assam Bihar…" at bounding box center [430, 203] width 81 height 15
select select "13"
click at [390, 196] on select "Select Andaman and Nicobar Islands Andhra Pradesh Arunachal Pradesh Assam Bihar…" at bounding box center [430, 203] width 81 height 15
click at [553, 240] on textarea at bounding box center [573, 220] width 176 height 49
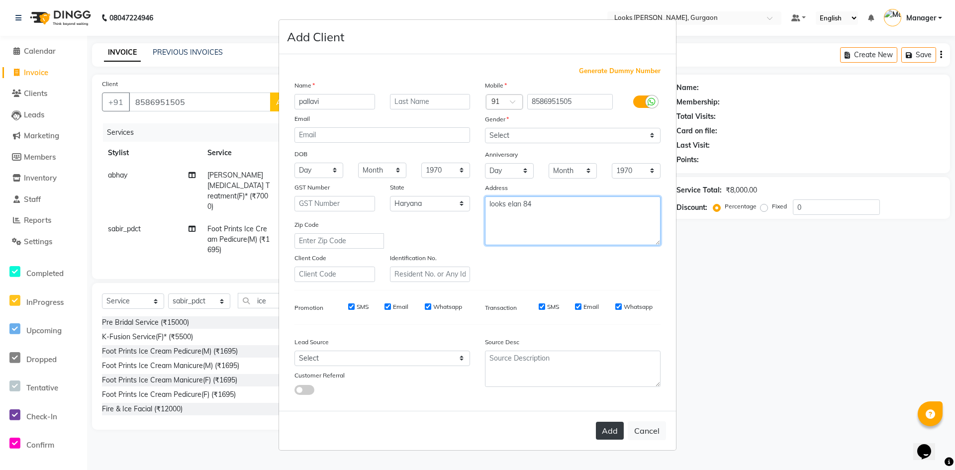
type textarea "looks elan 84"
click at [602, 431] on button "Add" at bounding box center [610, 431] width 28 height 18
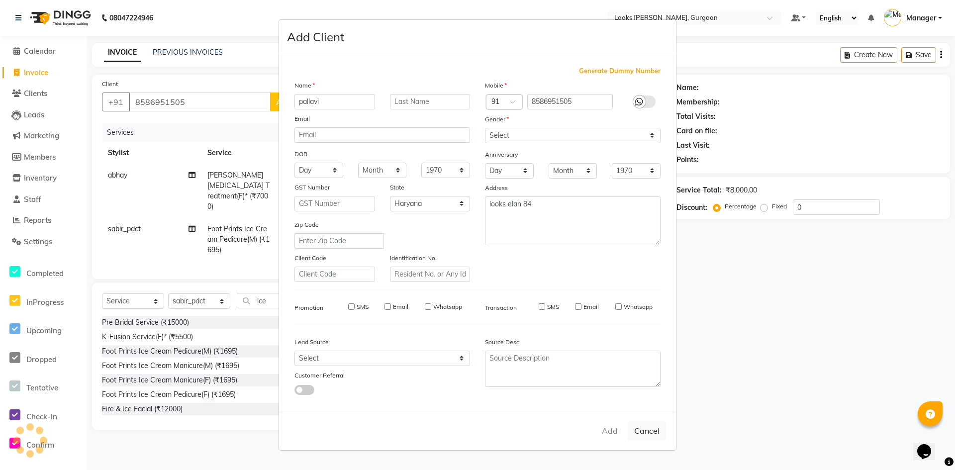
select select
select select "null"
select select
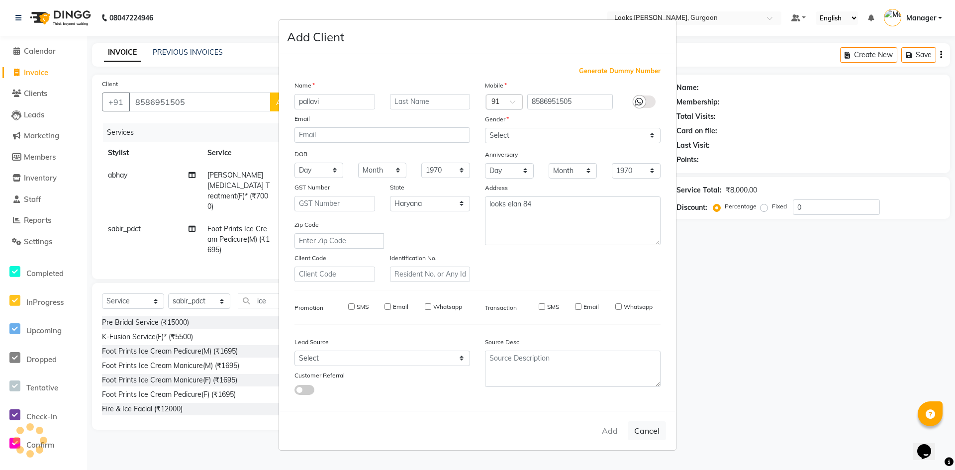
select select
checkbox input "false"
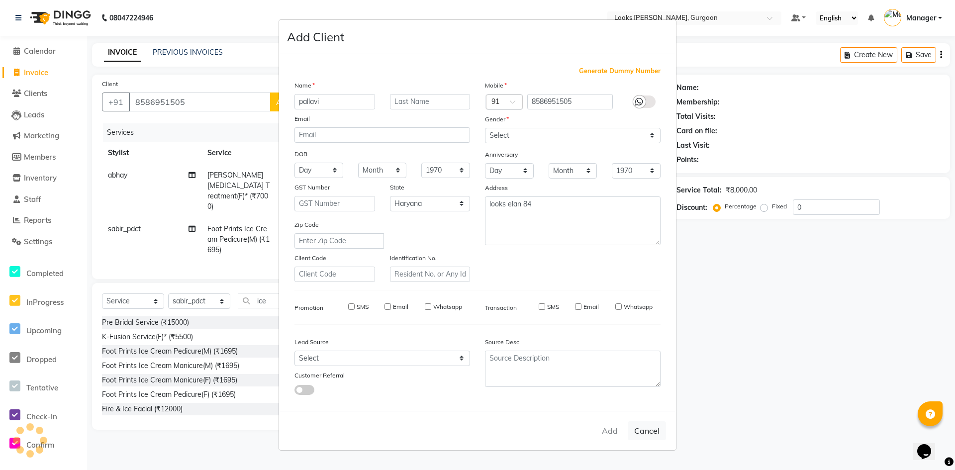
checkbox input "false"
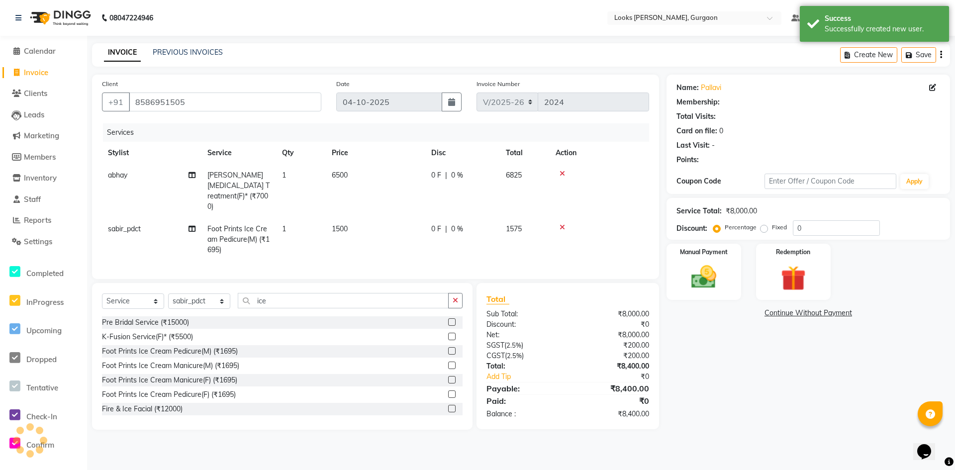
select select "1: Object"
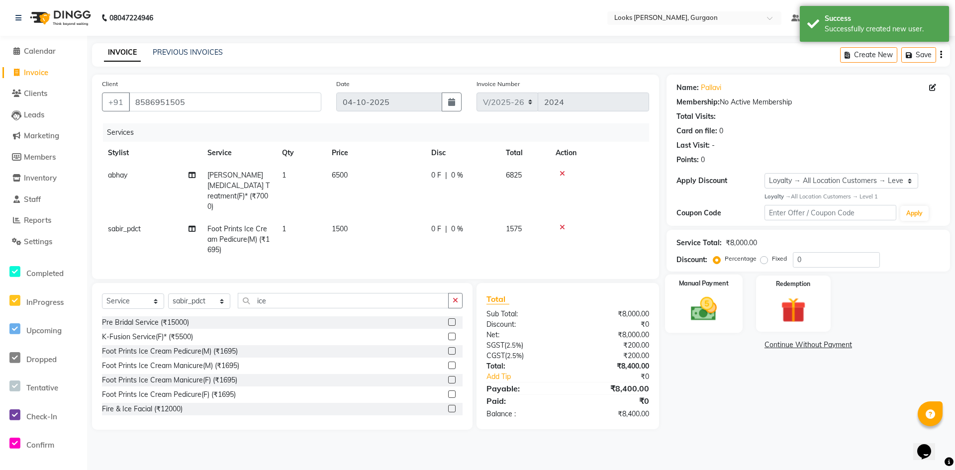
click at [720, 322] on img at bounding box center [703, 309] width 43 height 30
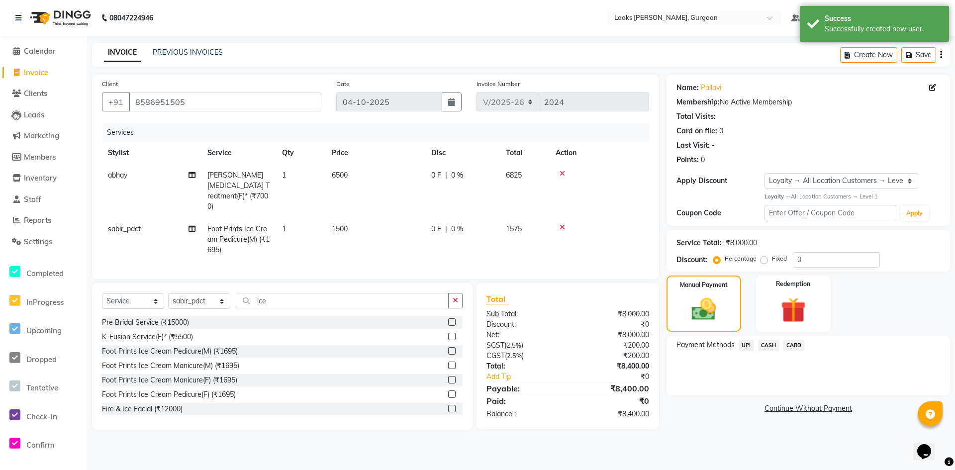
click at [746, 348] on span "UPI" at bounding box center [746, 345] width 15 height 11
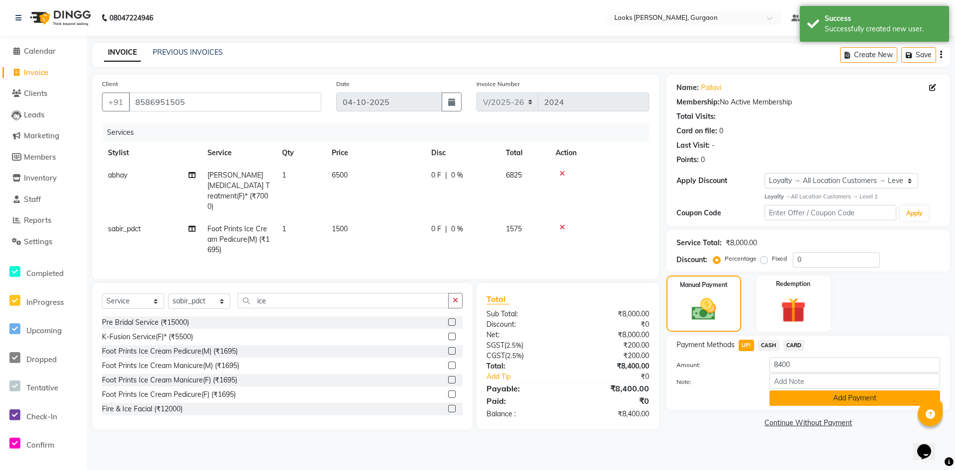
click at [777, 402] on button "Add Payment" at bounding box center [854, 397] width 171 height 15
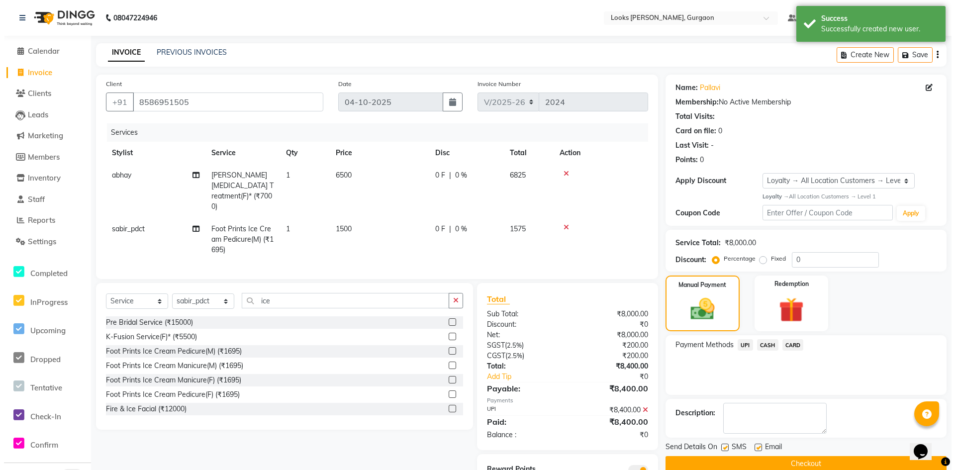
scroll to position [41, 0]
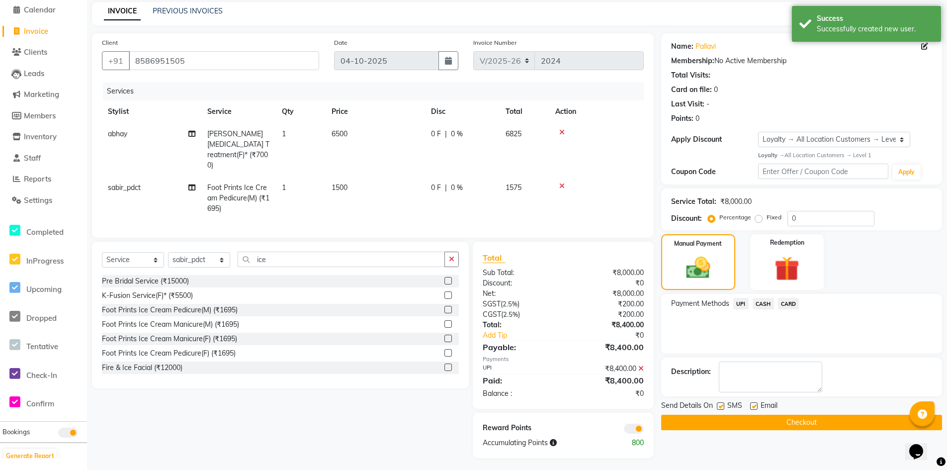
click at [630, 430] on span at bounding box center [634, 429] width 20 height 10
click at [644, 430] on input "checkbox" at bounding box center [644, 430] width 0 height 0
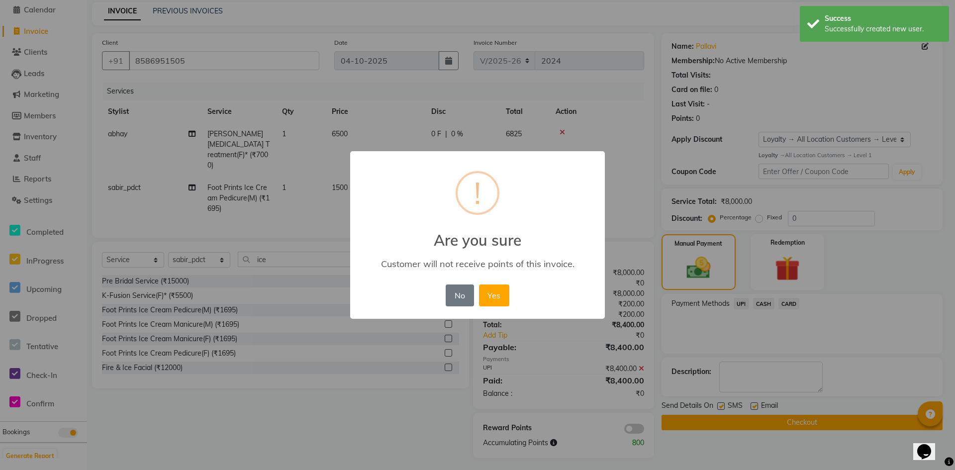
drag, startPoint x: 494, startPoint y: 296, endPoint x: 587, endPoint y: 341, distance: 103.7
click at [497, 298] on button "Yes" at bounding box center [494, 295] width 30 height 22
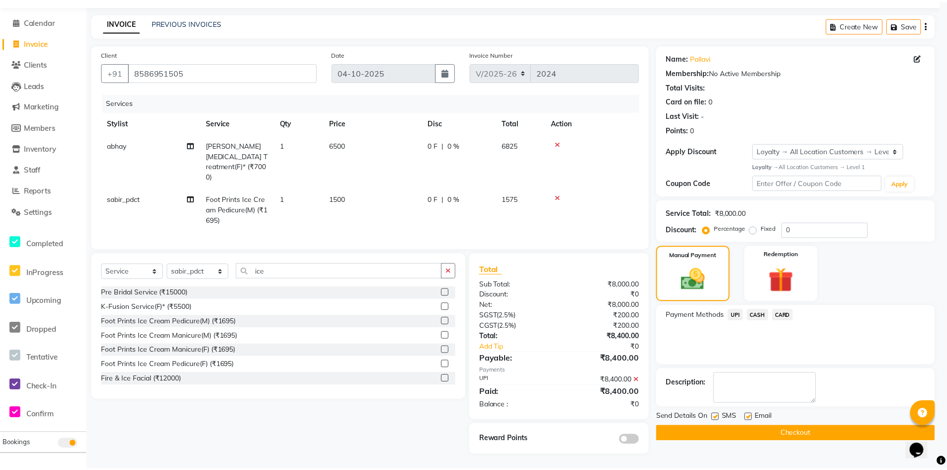
scroll to position [27, 0]
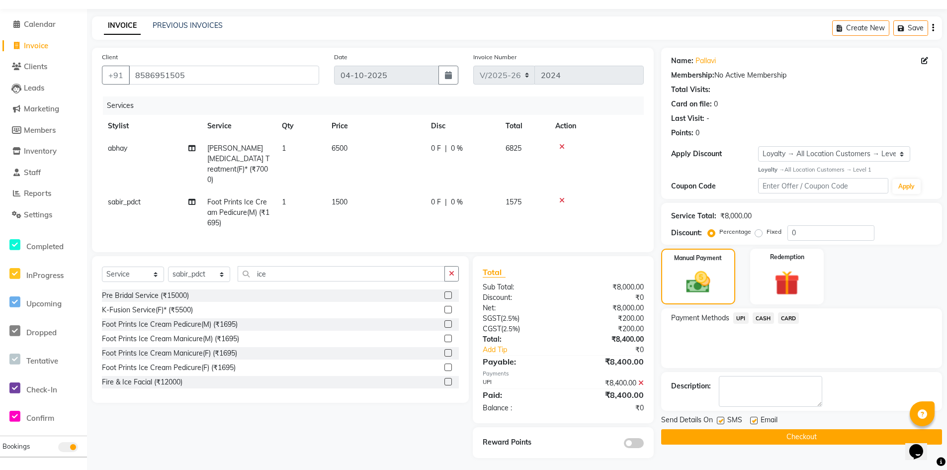
click at [759, 442] on button "Checkout" at bounding box center [801, 436] width 281 height 15
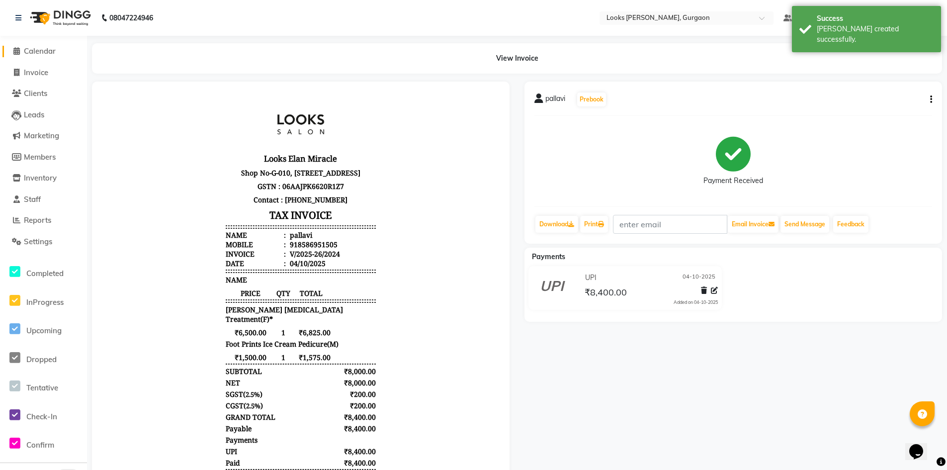
click at [45, 53] on span "Calendar" at bounding box center [40, 50] width 32 height 9
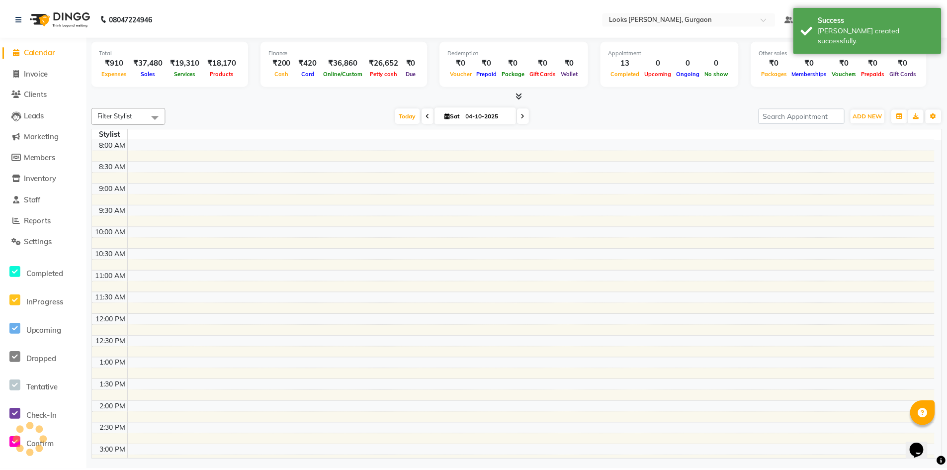
scroll to position [261, 0]
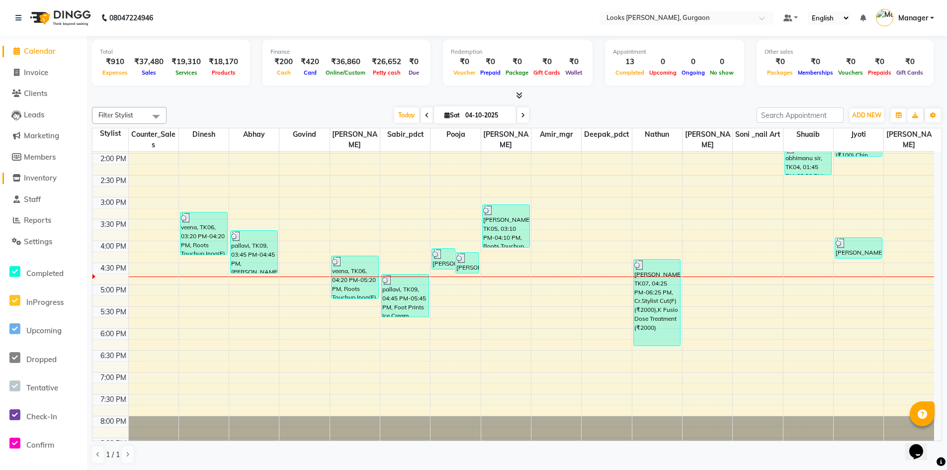
click at [43, 178] on span "Inventory" at bounding box center [40, 177] width 33 height 9
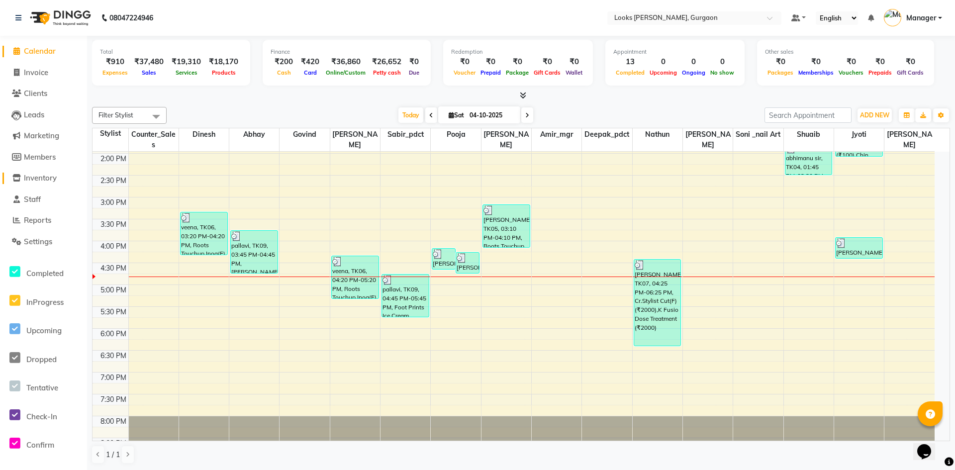
select select
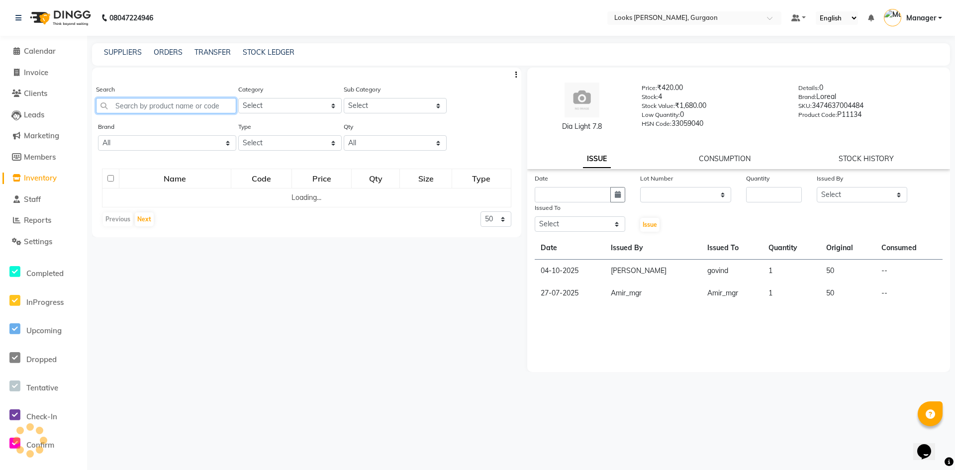
click at [160, 104] on input "text" at bounding box center [166, 105] width 140 height 15
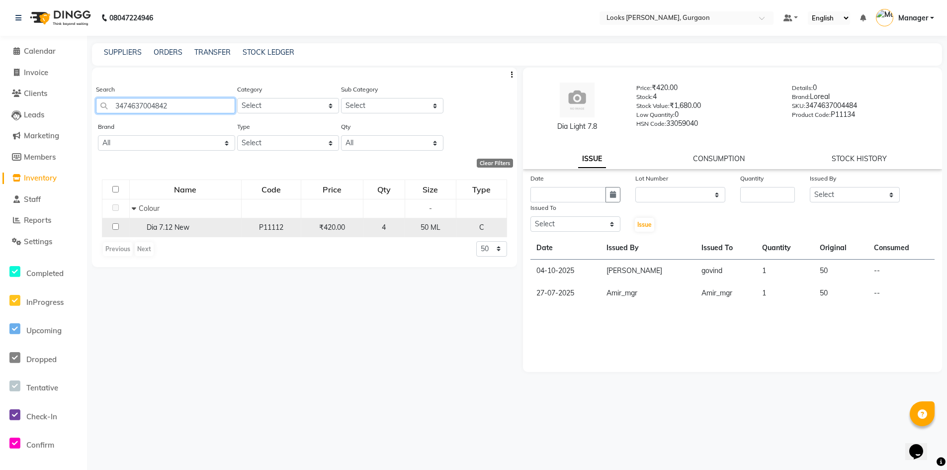
type input "3474637004842"
click at [117, 227] on input "checkbox" at bounding box center [115, 226] width 6 height 6
checkbox input "true"
select select
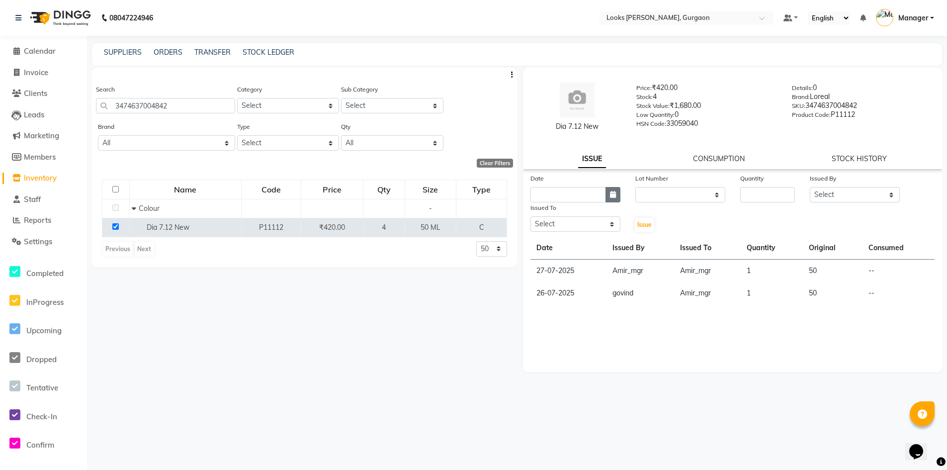
click at [616, 194] on icon "button" at bounding box center [613, 194] width 6 height 7
select select "10"
select select "2025"
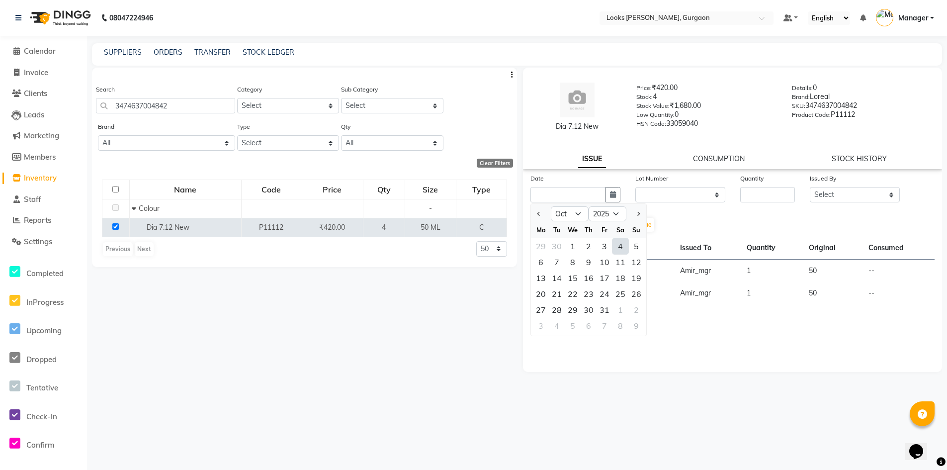
click at [624, 246] on div "4" at bounding box center [621, 246] width 16 height 16
type input "04-10-2025"
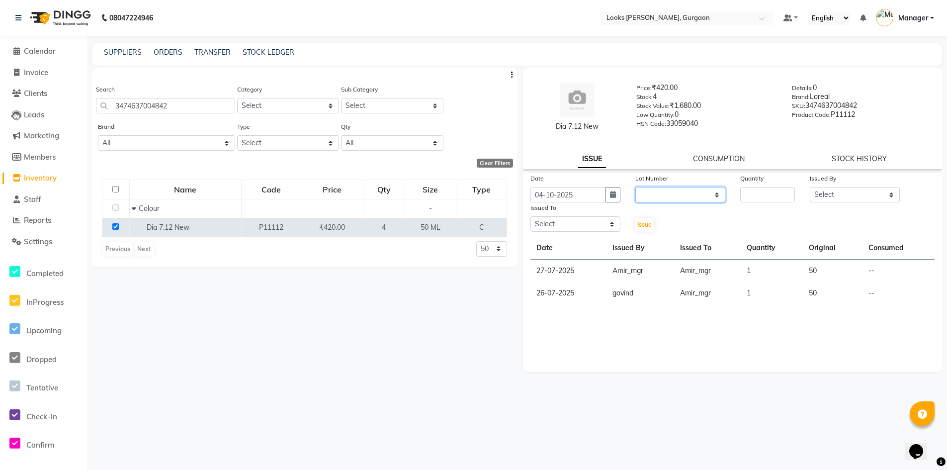
drag, startPoint x: 660, startPoint y: 188, endPoint x: 661, endPoint y: 199, distance: 11.0
click at [660, 188] on select "None" at bounding box center [681, 194] width 90 height 15
select select "0: null"
click at [636, 187] on select "None" at bounding box center [681, 194] width 90 height 15
click at [754, 198] on input "number" at bounding box center [768, 194] width 55 height 15
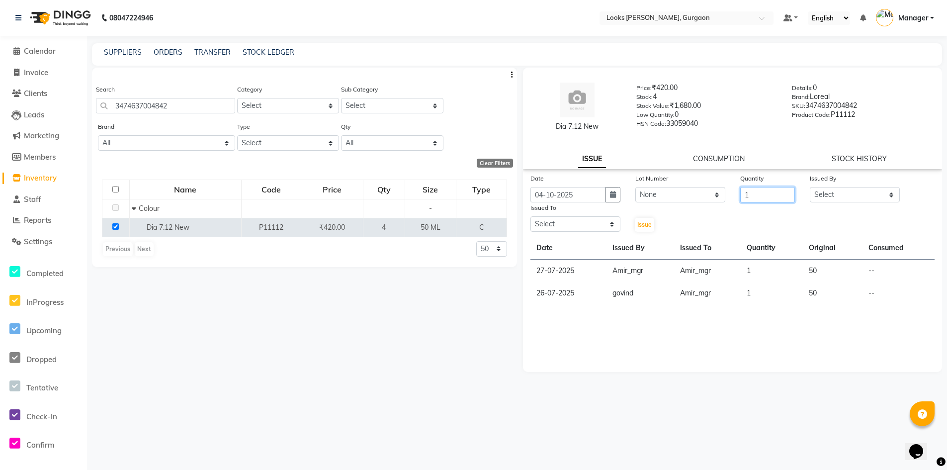
type input "1"
click at [830, 195] on select "Select aahil abhay Amir_mgr Anamika Counter_Sales Deepak_pdct dinesh govind Jyo…" at bounding box center [855, 194] width 90 height 15
select select "82818"
click at [810, 187] on select "Select aahil abhay Amir_mgr Anamika Counter_Sales Deepak_pdct dinesh govind Jyo…" at bounding box center [855, 194] width 90 height 15
click at [589, 226] on select "Select aahil abhay Amir_mgr Anamika Counter_Sales Deepak_pdct dinesh govind Jyo…" at bounding box center [576, 223] width 90 height 15
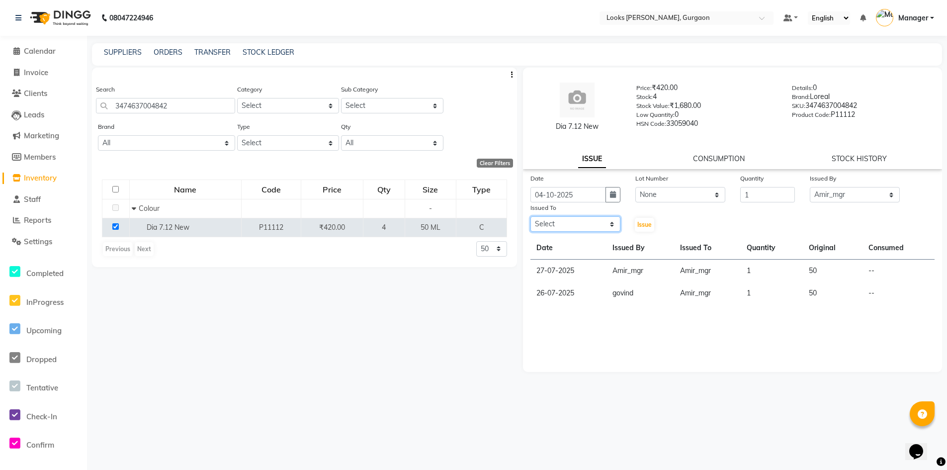
select select "82371"
click at [531, 216] on select "Select aahil abhay Amir_mgr Anamika Counter_Sales Deepak_pdct dinesh govind Jyo…" at bounding box center [576, 223] width 90 height 15
click at [650, 225] on span "Issue" at bounding box center [645, 224] width 14 height 7
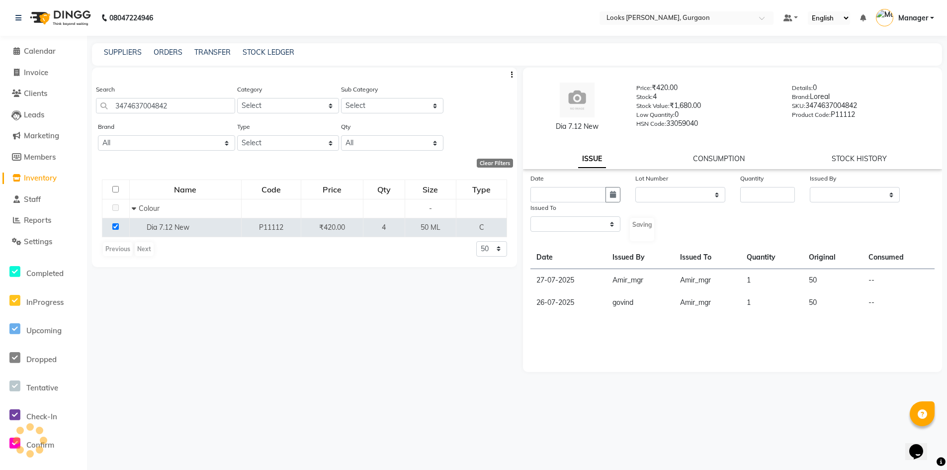
select select
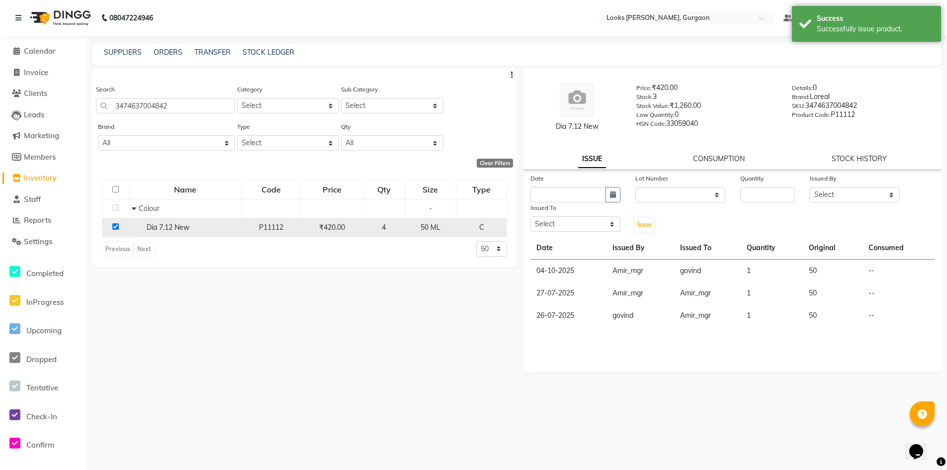
click at [113, 226] on input "checkbox" at bounding box center [115, 226] width 6 height 6
checkbox input "false"
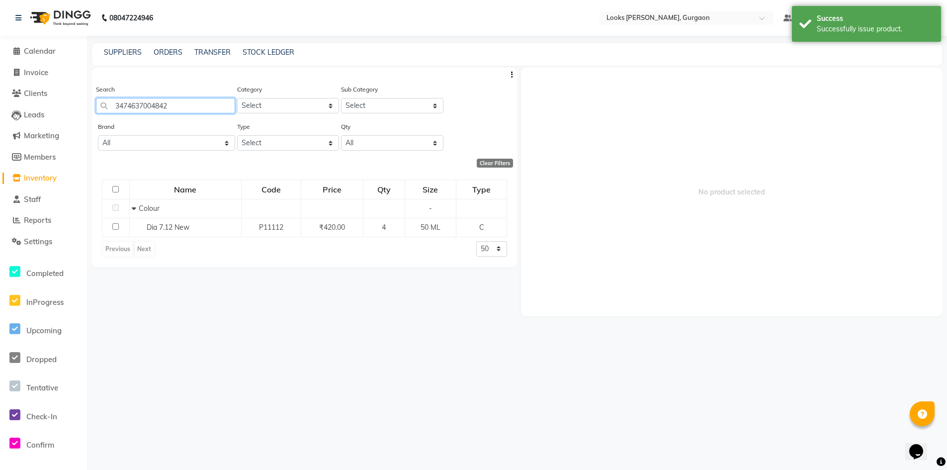
drag, startPoint x: 185, startPoint y: 100, endPoint x: 88, endPoint y: 108, distance: 97.3
click at [88, 108] on main "SUPPLIERS ORDERS TRANSFER STOCK LEDGER Search 3474637004842 Category Select Ski…" at bounding box center [517, 259] width 860 height 433
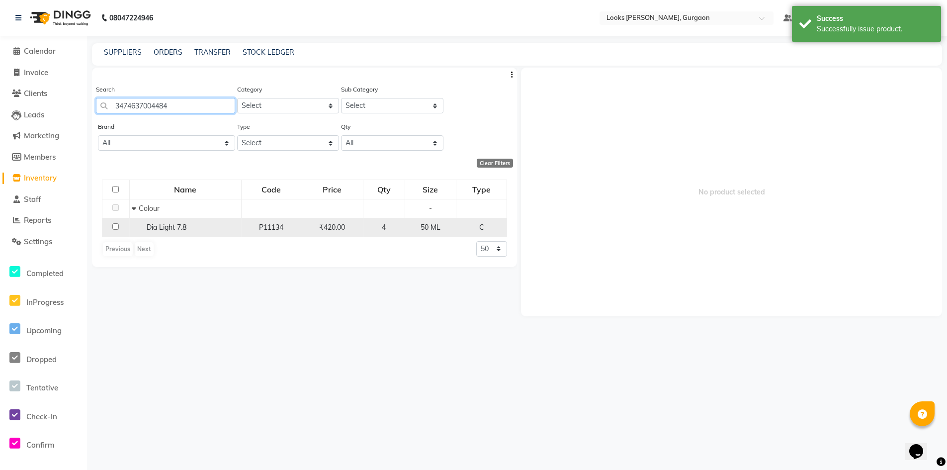
type input "3474637004484"
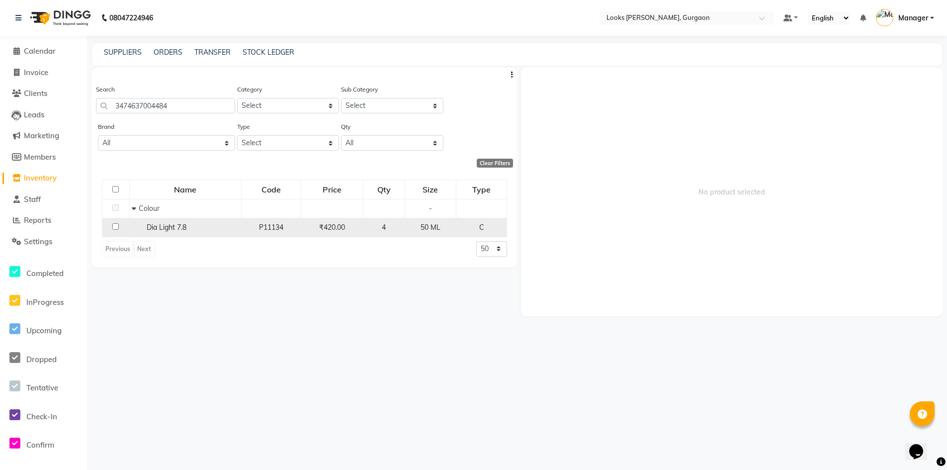
click at [113, 225] on input "checkbox" at bounding box center [115, 226] width 6 height 6
checkbox input "true"
select select
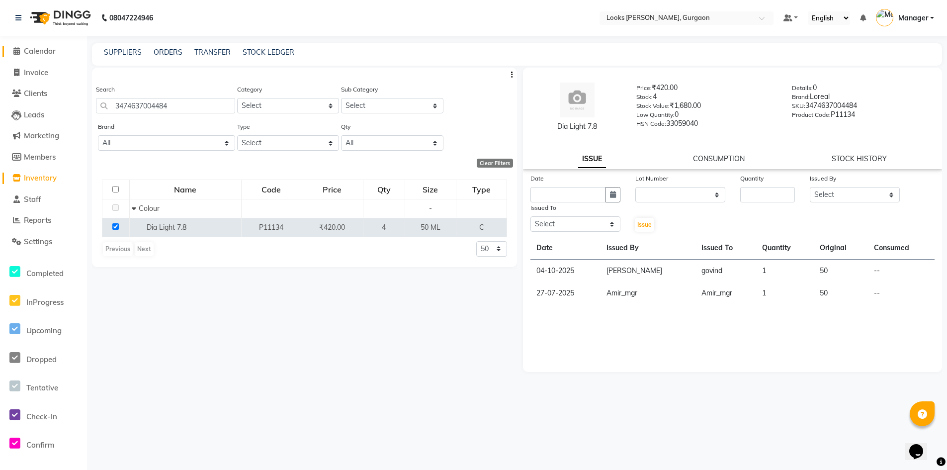
click at [43, 48] on span "Calendar" at bounding box center [40, 50] width 32 height 9
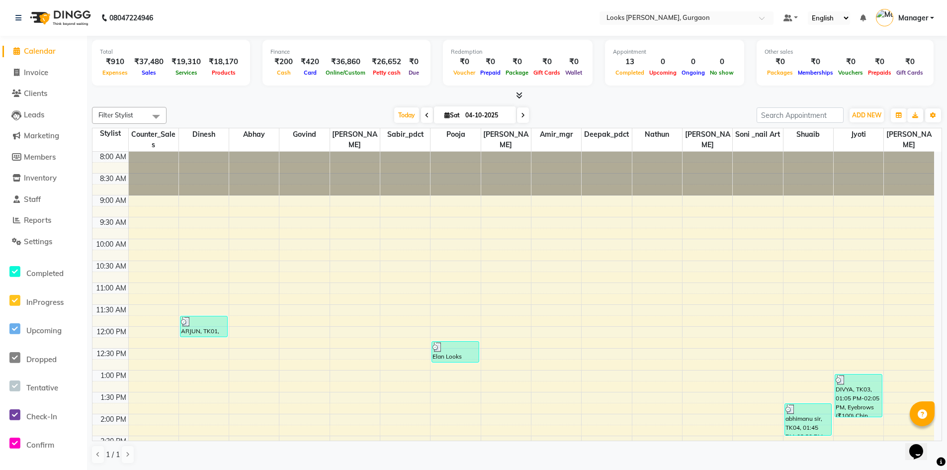
drag, startPoint x: 0, startPoint y: 116, endPoint x: 0, endPoint y: 179, distance: 62.2
drag, startPoint x: 0, startPoint y: 179, endPoint x: 25, endPoint y: 71, distance: 110.4
click at [26, 71] on span "Invoice" at bounding box center [36, 72] width 24 height 9
select select "service"
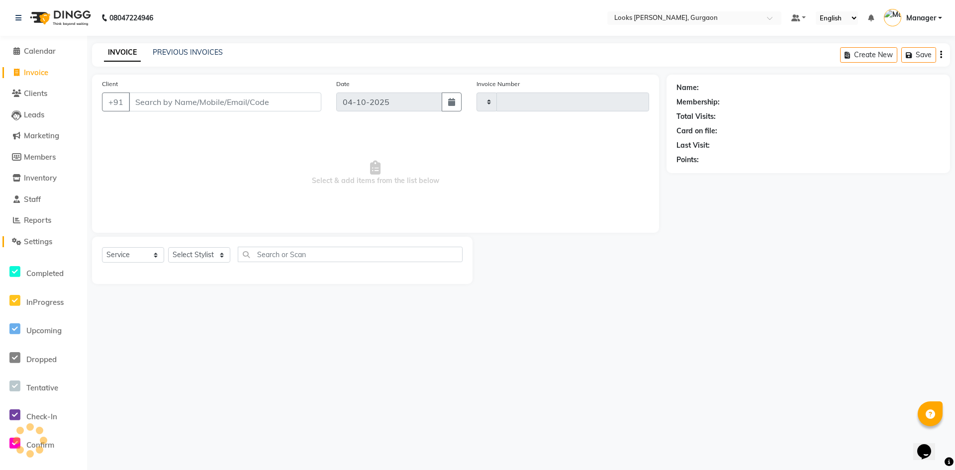
type input "2025"
select select "8452"
click at [163, 51] on link "PREVIOUS INVOICES" at bounding box center [188, 52] width 70 height 9
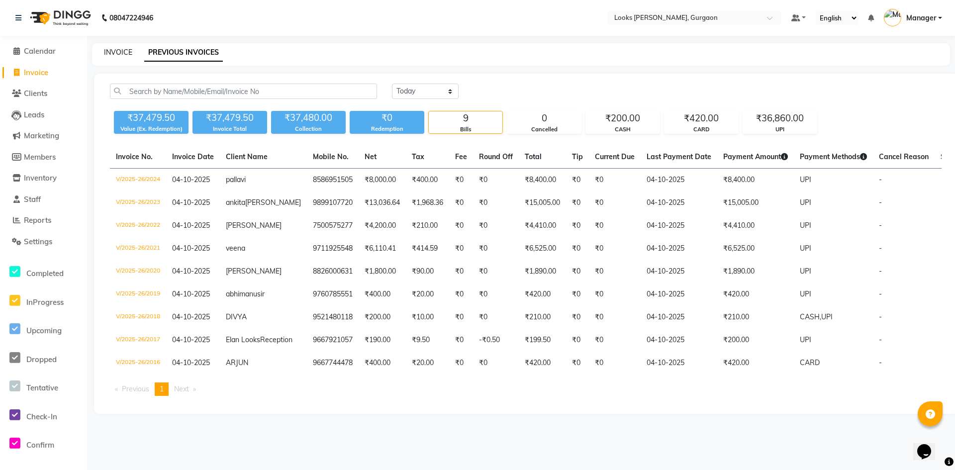
click at [123, 49] on link "INVOICE" at bounding box center [118, 52] width 28 height 9
select select "service"
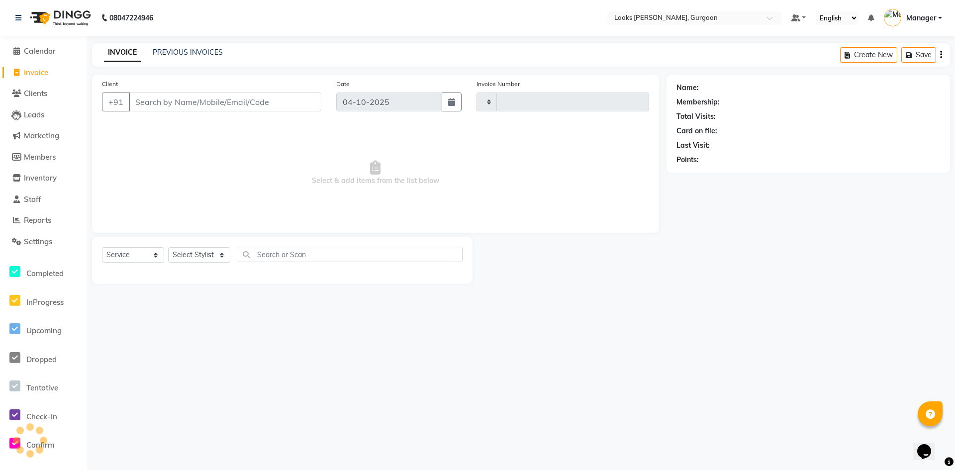
type input "2025"
select select "8452"
click at [222, 260] on select "Select Stylist" at bounding box center [199, 254] width 62 height 15
select select "82375"
click at [168, 247] on select "Select Stylist aahil abhay Amir_mgr Anamika Counter_Sales Deepak_pdct dinesh go…" at bounding box center [199, 254] width 62 height 15
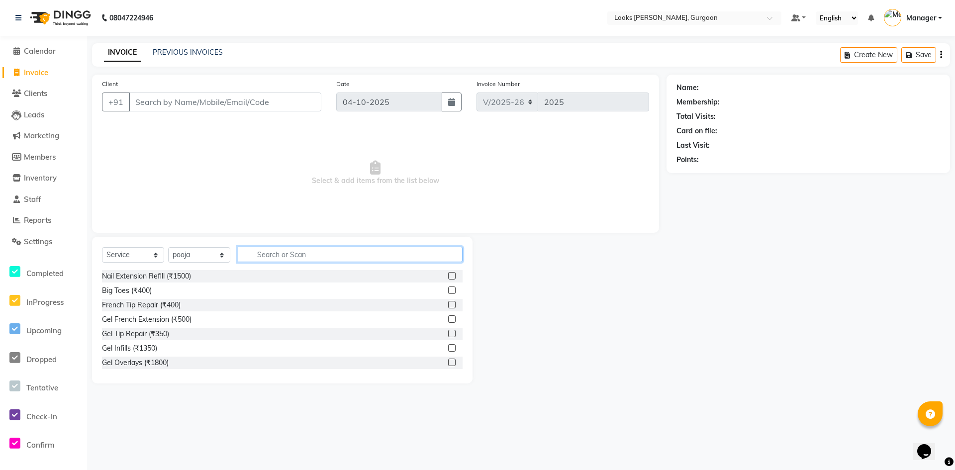
click at [279, 255] on input "text" at bounding box center [350, 254] width 225 height 15
type input "eye"
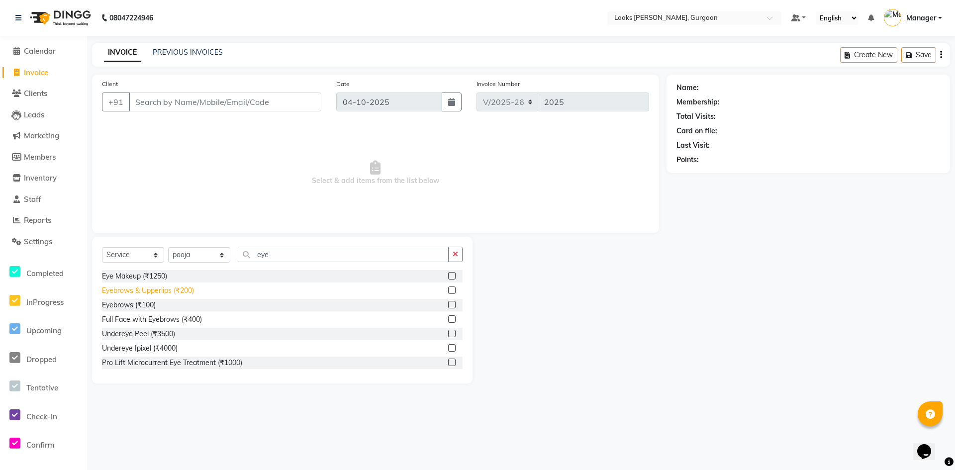
click at [167, 288] on div "Eyebrows & Upperlips (₹200)" at bounding box center [148, 290] width 92 height 10
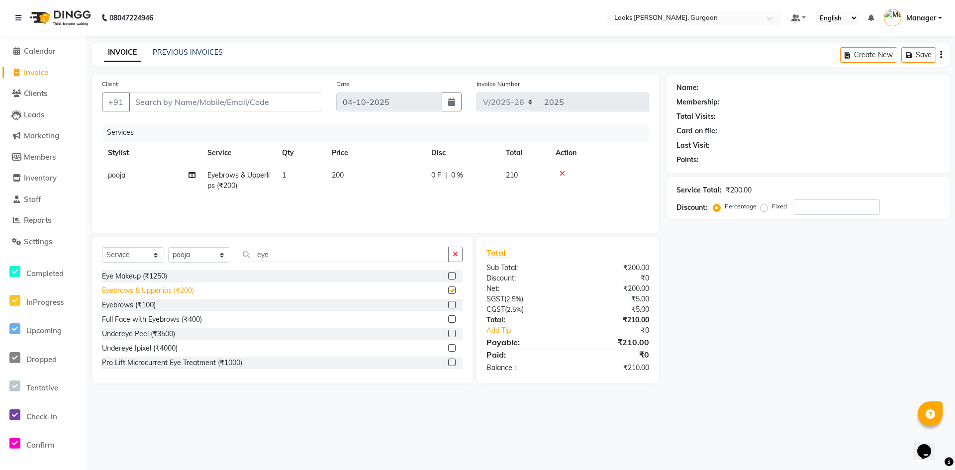
checkbox input "false"
click at [564, 171] on icon at bounding box center [562, 173] width 5 height 7
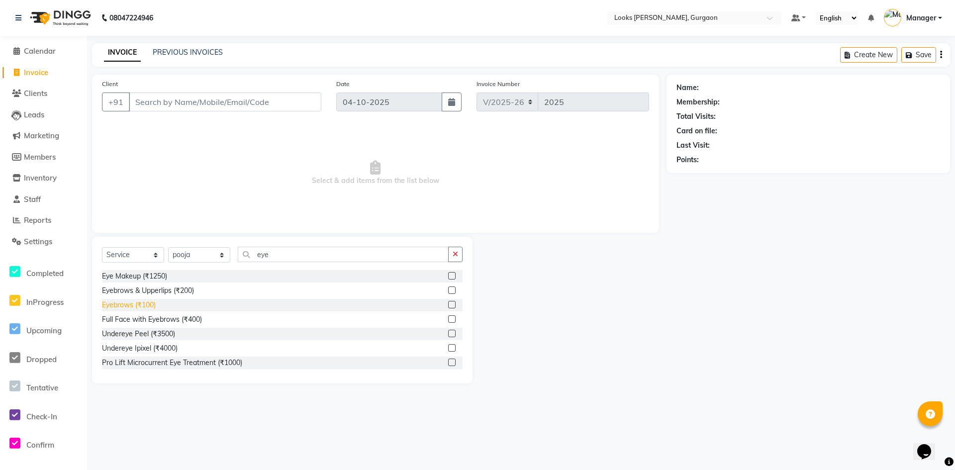
click at [147, 306] on div "Eyebrows (₹100)" at bounding box center [129, 305] width 54 height 10
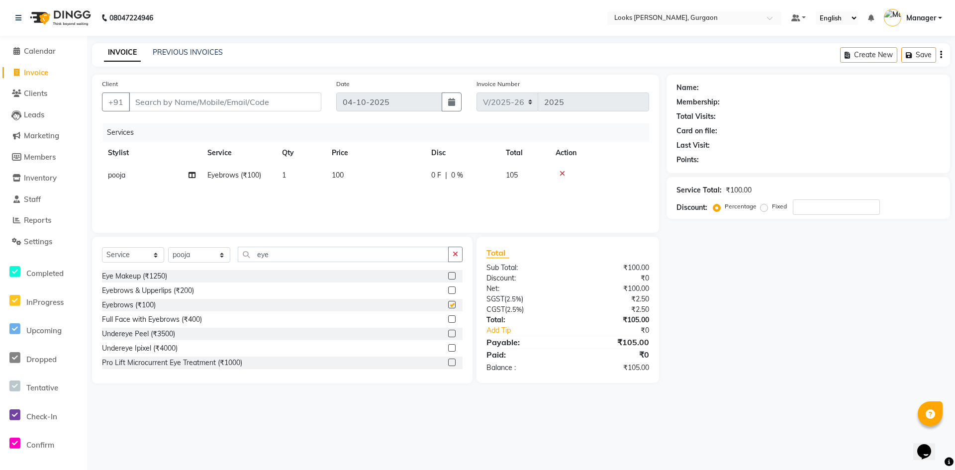
checkbox input "false"
drag, startPoint x: 302, startPoint y: 254, endPoint x: 231, endPoint y: 260, distance: 71.4
click at [233, 259] on div "Select Service Product Membership Package Voucher Prepaid Gift Card Select Styl…" at bounding box center [282, 258] width 361 height 23
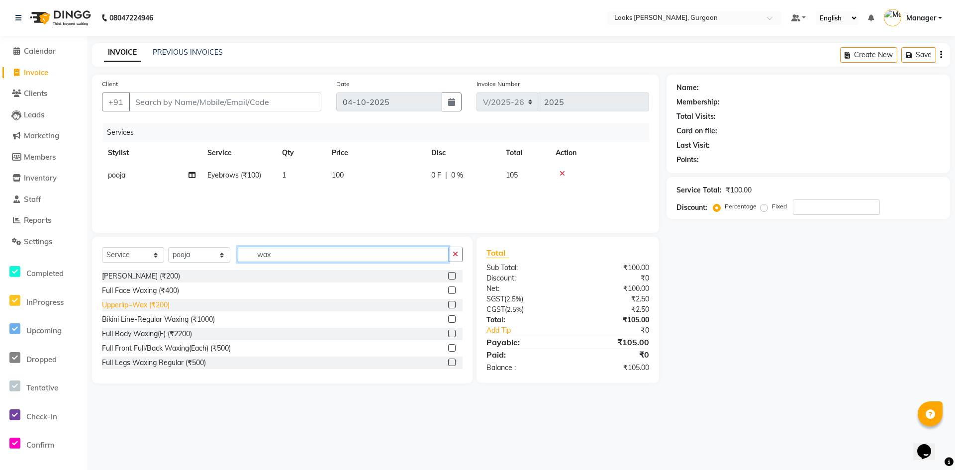
type input "wax"
click at [149, 302] on div "Upperlip~Wax (₹200)" at bounding box center [136, 305] width 68 height 10
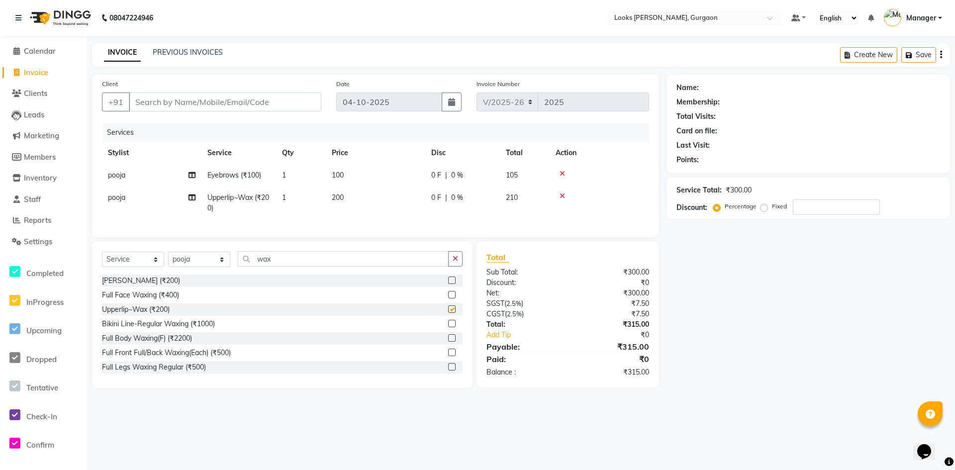
checkbox input "false"
click at [215, 106] on input "Client" at bounding box center [225, 102] width 192 height 19
type input "9"
type input "0"
type input "9999807971"
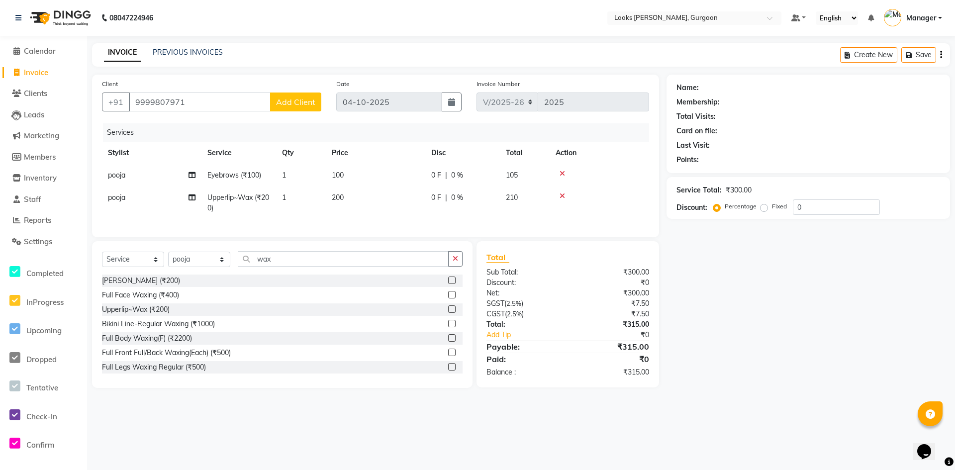
click at [307, 102] on span "Add Client" at bounding box center [295, 102] width 39 height 10
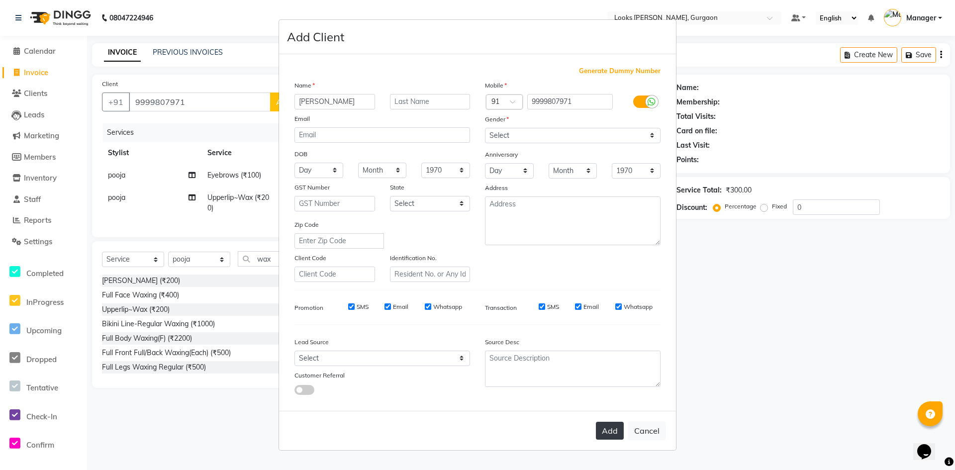
type input "nistha"
click at [609, 433] on button "Add" at bounding box center [610, 431] width 28 height 18
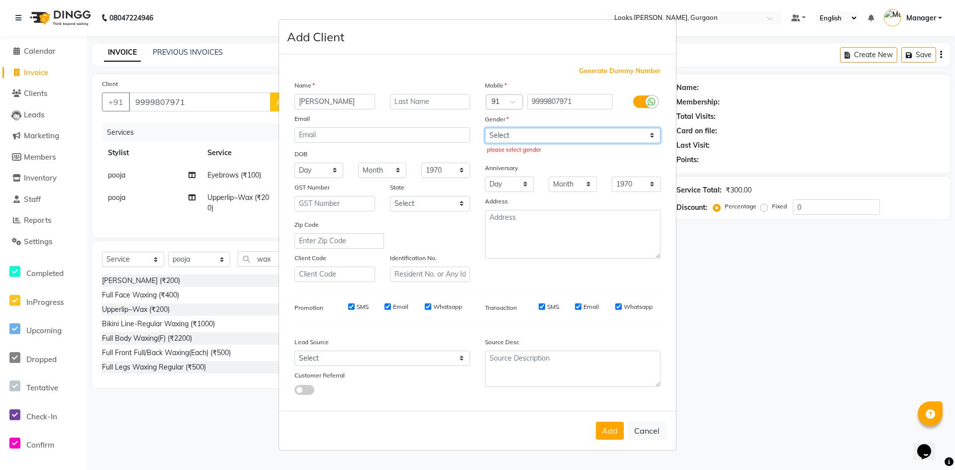
click at [648, 134] on select "Select Male Female Other Prefer Not To Say" at bounding box center [573, 135] width 176 height 15
select select "female"
click at [485, 128] on select "Select Male Female Other Prefer Not To Say" at bounding box center [573, 135] width 176 height 15
click at [443, 211] on div "Name nistha Email DOB Day 01 02 03 04 05 06 07 08 09 10 11 12 13 14 15 16 17 18…" at bounding box center [382, 181] width 190 height 202
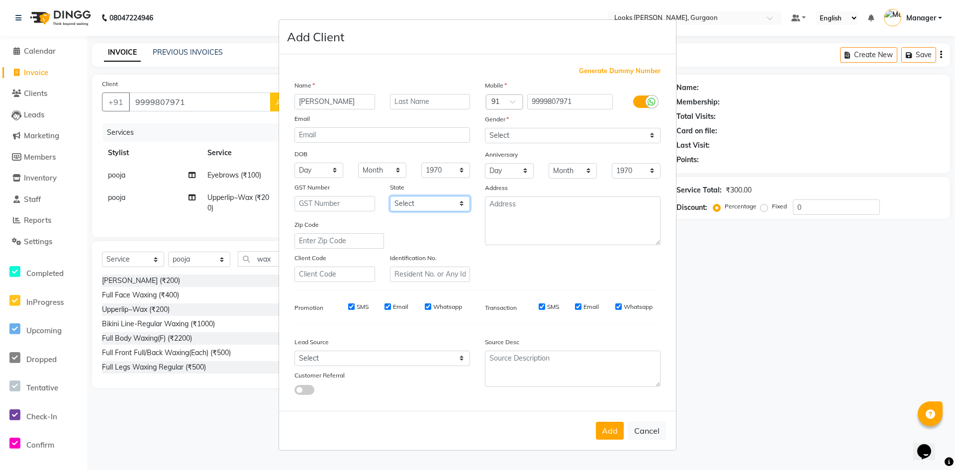
click at [458, 205] on select "Select Andaman and Nicobar Islands Andhra Pradesh Arunachal Pradesh Assam Bihar…" at bounding box center [430, 203] width 81 height 15
select select "13"
click at [390, 196] on select "Select Andaman and Nicobar Islands Andhra Pradesh Arunachal Pradesh Assam Bihar…" at bounding box center [430, 203] width 81 height 15
click at [591, 213] on textarea at bounding box center [573, 220] width 176 height 49
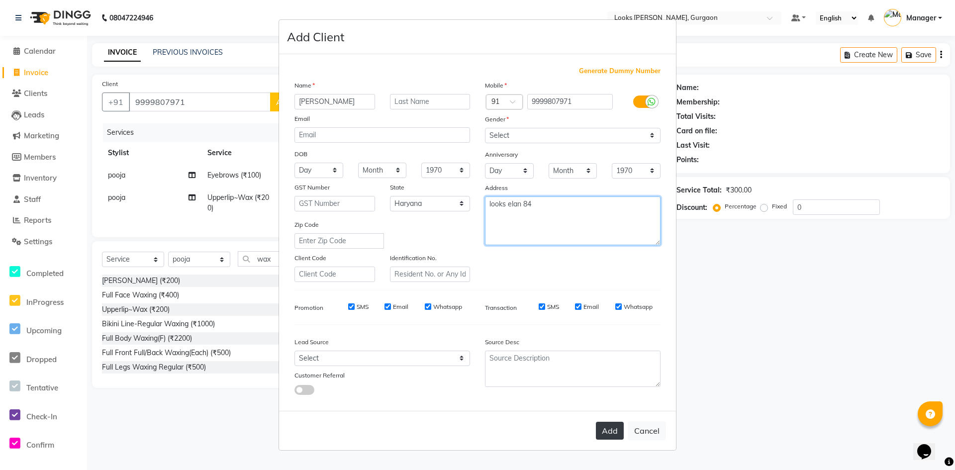
type textarea "looks elan 84"
click at [603, 427] on button "Add" at bounding box center [610, 431] width 28 height 18
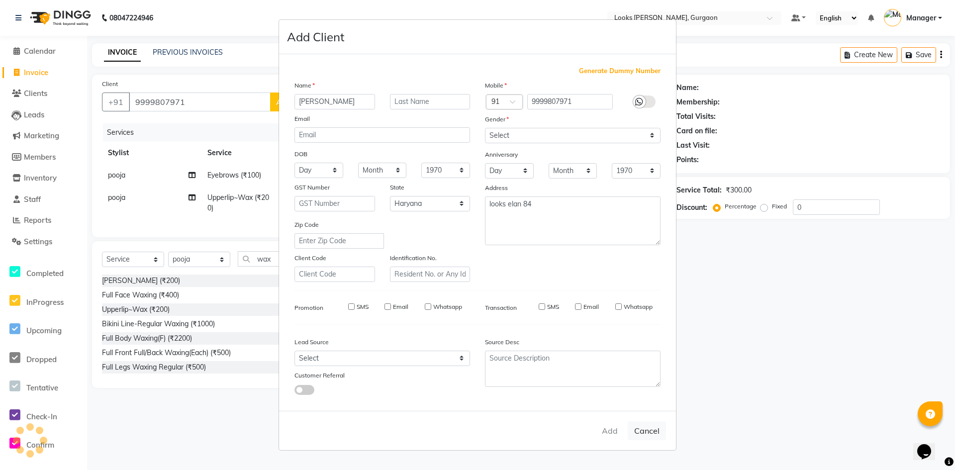
select select
select select "null"
select select
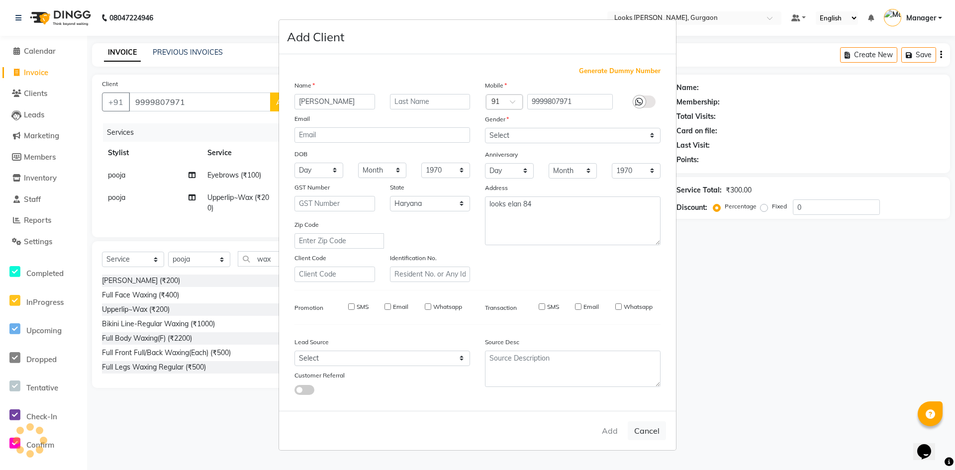
select select
checkbox input "false"
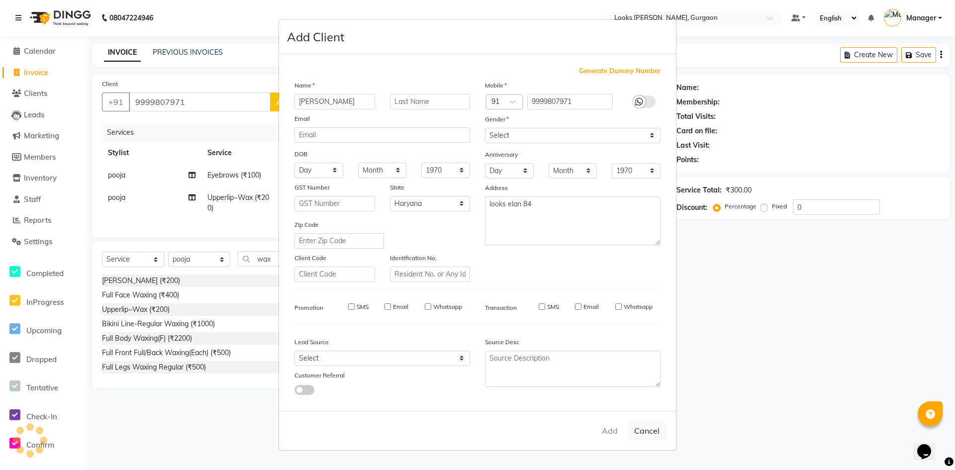
checkbox input "false"
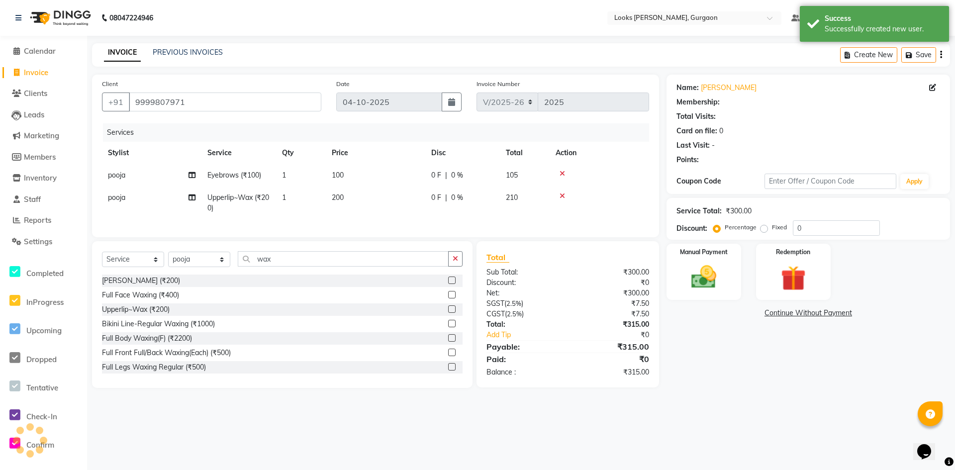
select select "1: Object"
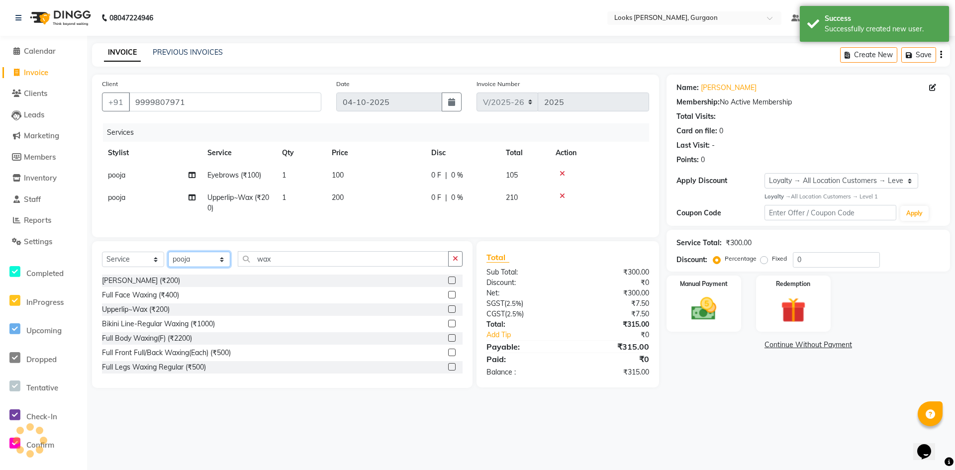
drag, startPoint x: 219, startPoint y: 264, endPoint x: 211, endPoint y: 264, distance: 8.0
click at [219, 264] on select "Select Stylist aahil abhay Amir_mgr Anamika Counter_Sales Deepak_pdct dinesh go…" at bounding box center [199, 259] width 62 height 15
select select "84462"
click at [168, 259] on select "Select Stylist aahil abhay Amir_mgr Anamika Counter_Sales Deepak_pdct dinesh go…" at bounding box center [199, 259] width 62 height 15
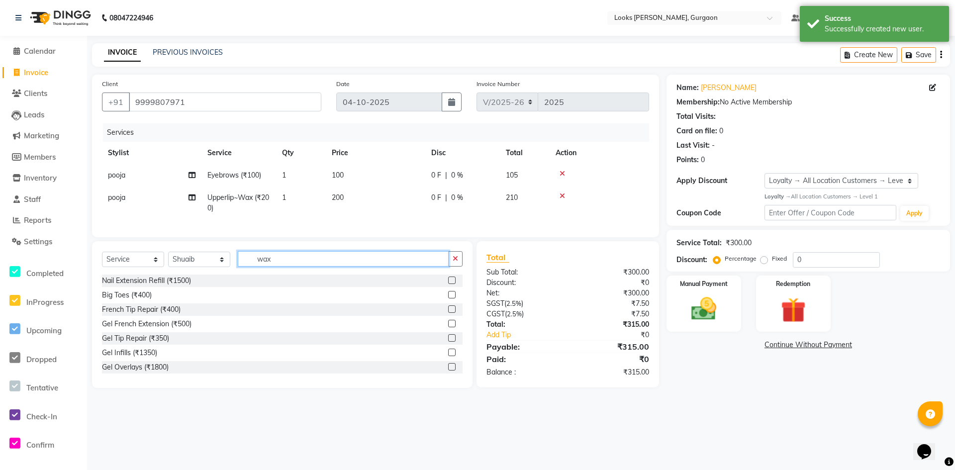
drag, startPoint x: 286, startPoint y: 267, endPoint x: 214, endPoint y: 270, distance: 72.2
click at [215, 271] on div "Select Service Product Membership Package Voucher Prepaid Gift Card Select Styl…" at bounding box center [282, 262] width 361 height 23
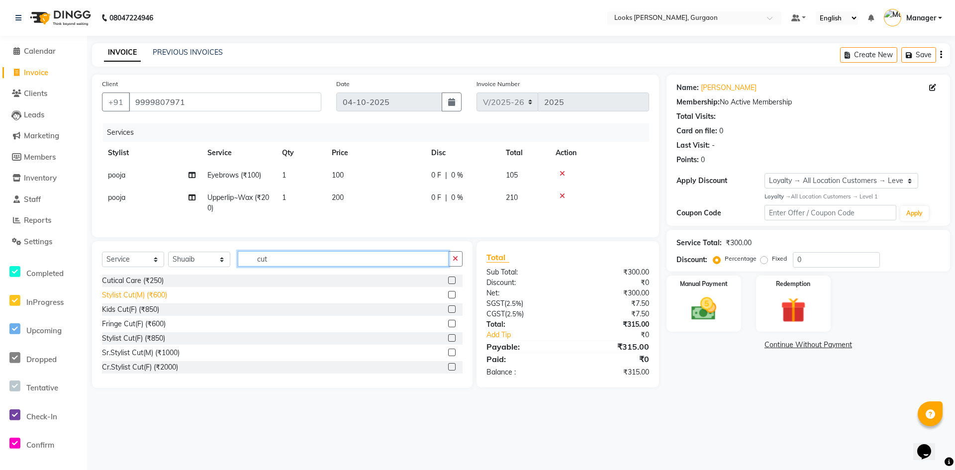
type input "cut"
click at [160, 300] on div "Stylist Cut(M) (₹600)" at bounding box center [134, 295] width 65 height 10
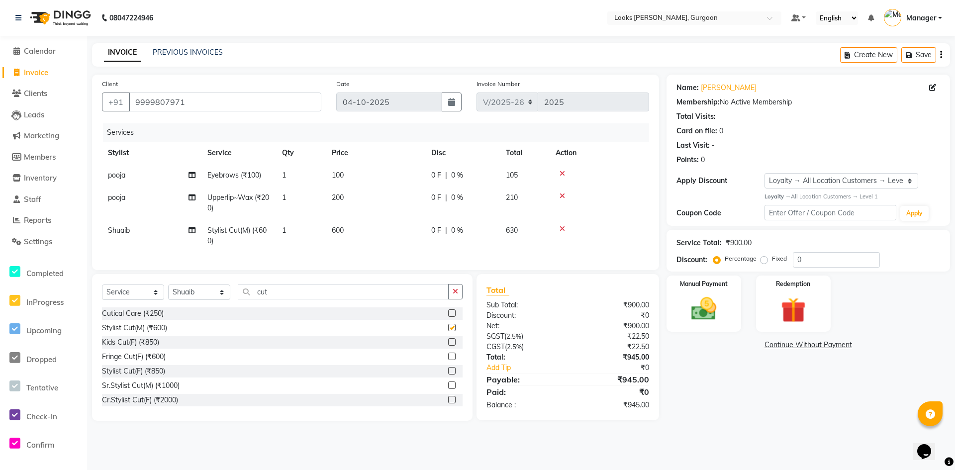
checkbox input "false"
click at [560, 228] on icon at bounding box center [562, 228] width 5 height 7
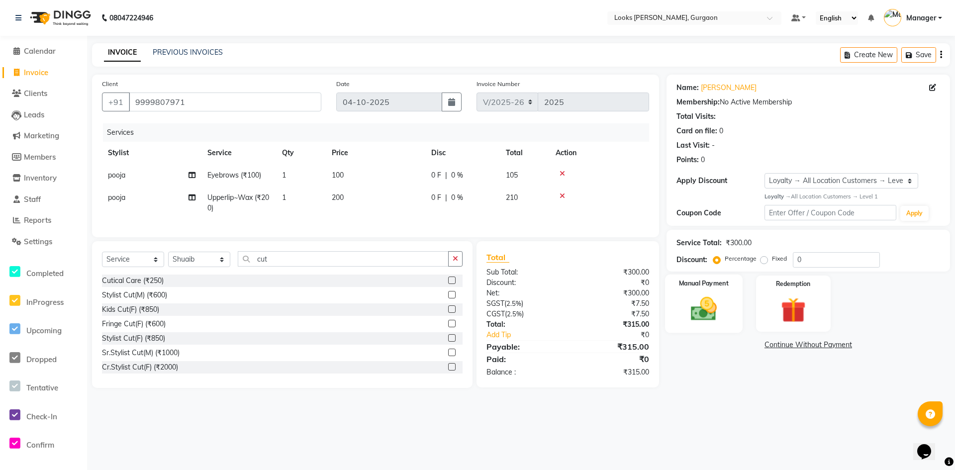
click at [716, 313] on img at bounding box center [703, 309] width 43 height 30
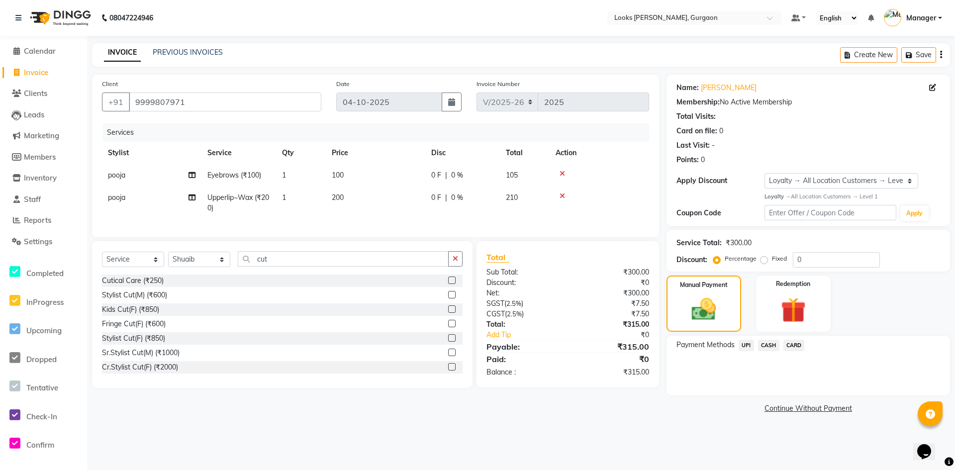
click at [746, 343] on span "UPI" at bounding box center [746, 345] width 15 height 11
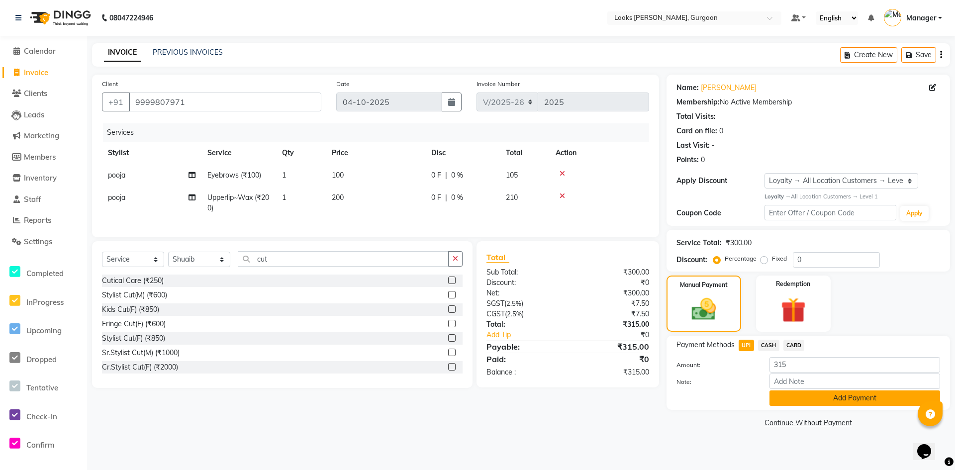
click at [846, 401] on button "Add Payment" at bounding box center [854, 397] width 171 height 15
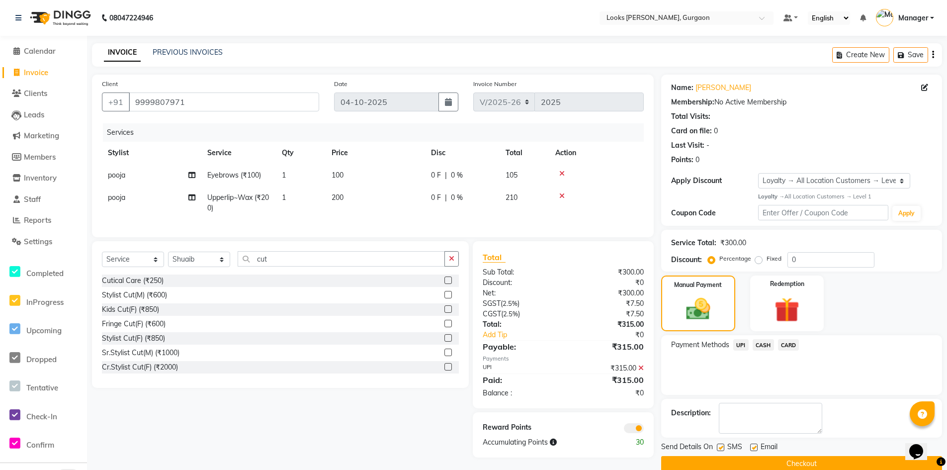
scroll to position [16, 0]
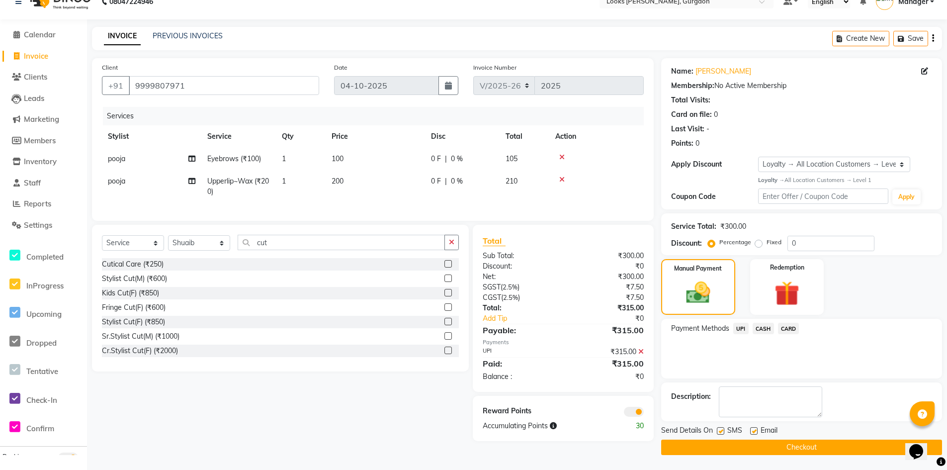
click at [804, 450] on button "Checkout" at bounding box center [801, 447] width 281 height 15
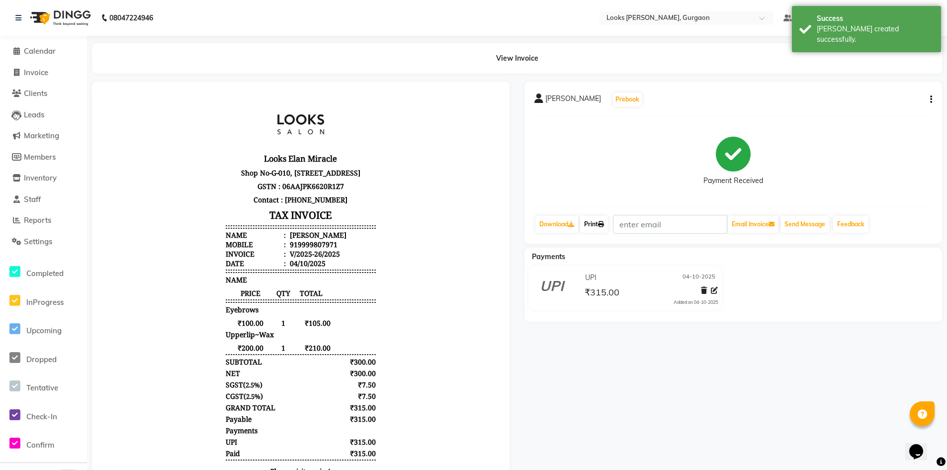
drag, startPoint x: 595, startPoint y: 222, endPoint x: 598, endPoint y: 228, distance: 6.7
click at [595, 222] on link "Print" at bounding box center [594, 224] width 28 height 17
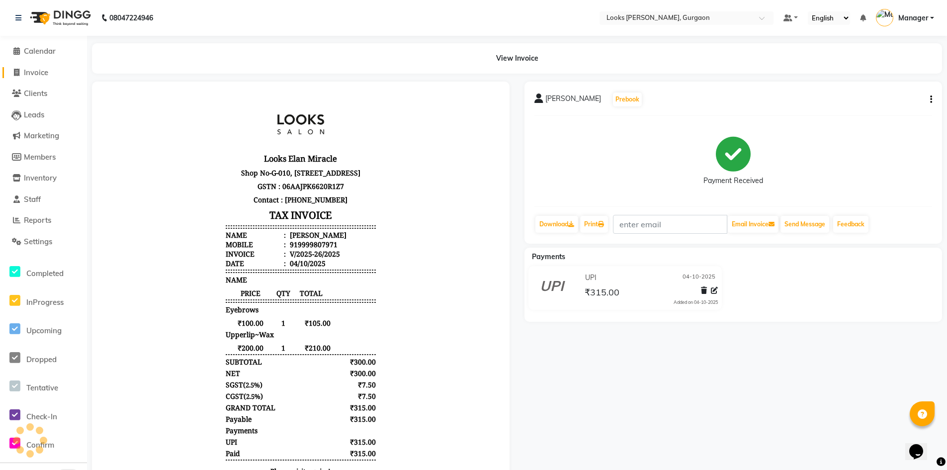
click at [32, 72] on span "Invoice" at bounding box center [36, 72] width 24 height 9
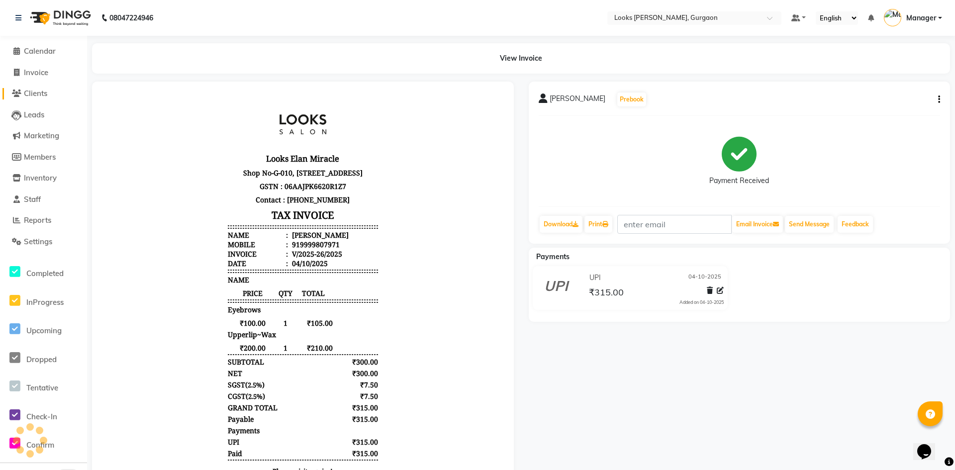
select select "8452"
select select "service"
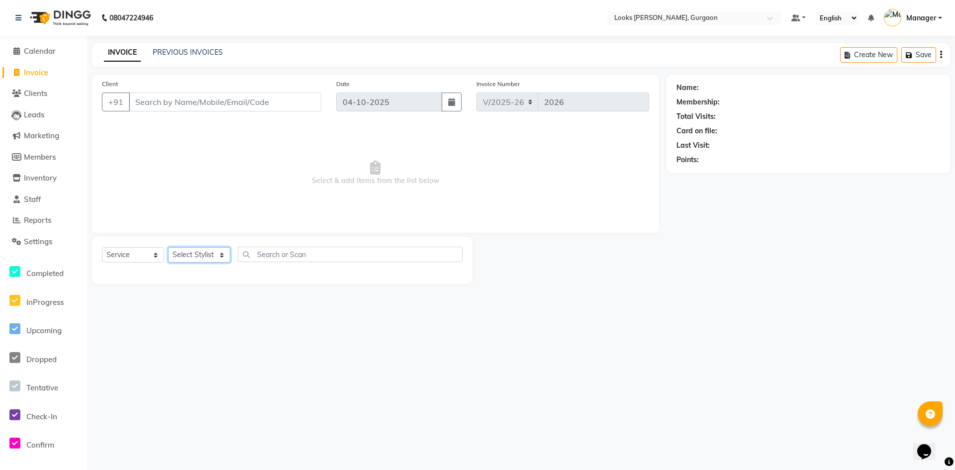
click at [221, 254] on select "Select Stylist aahil abhay Amir_mgr Anamika Counter_Sales Deepak_pdct dinesh go…" at bounding box center [199, 254] width 62 height 15
select select "84462"
click at [168, 247] on select "Select Stylist aahil abhay Amir_mgr Anamika Counter_Sales Deepak_pdct dinesh go…" at bounding box center [199, 254] width 62 height 15
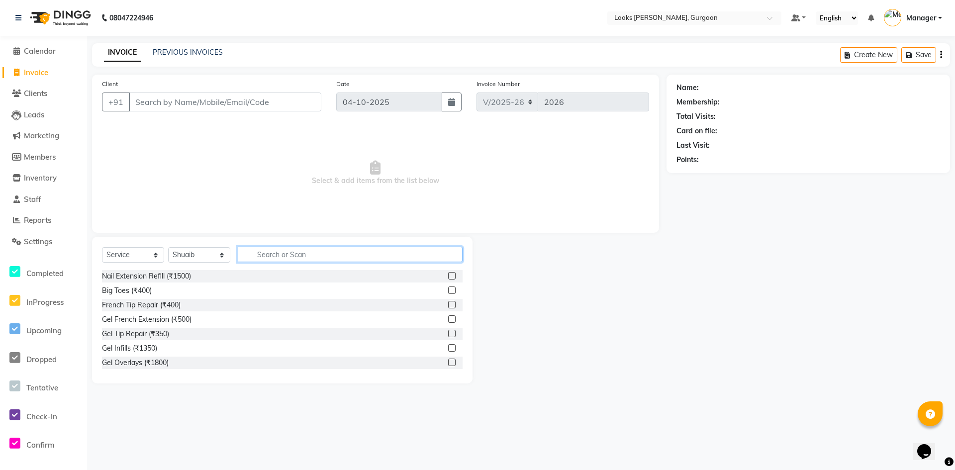
click at [289, 251] on input "text" at bounding box center [350, 254] width 225 height 15
type input "cut"
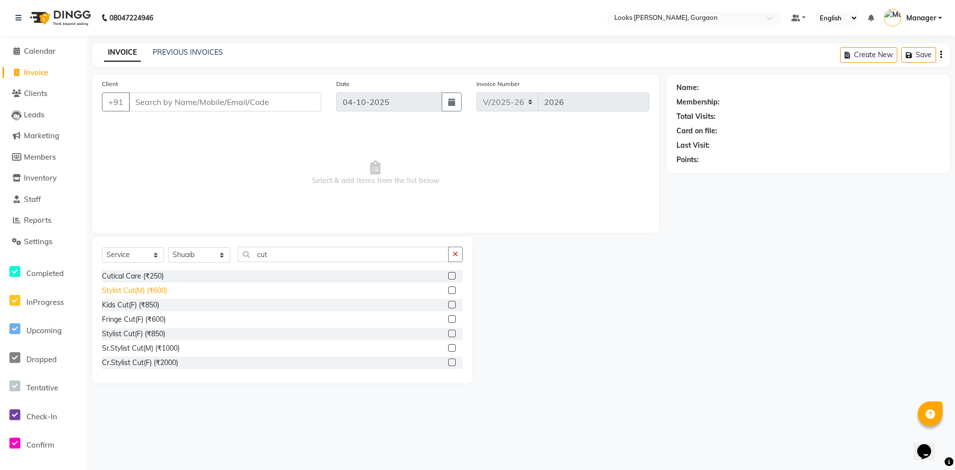
click at [156, 291] on div "Stylist Cut(M) (₹600)" at bounding box center [134, 290] width 65 height 10
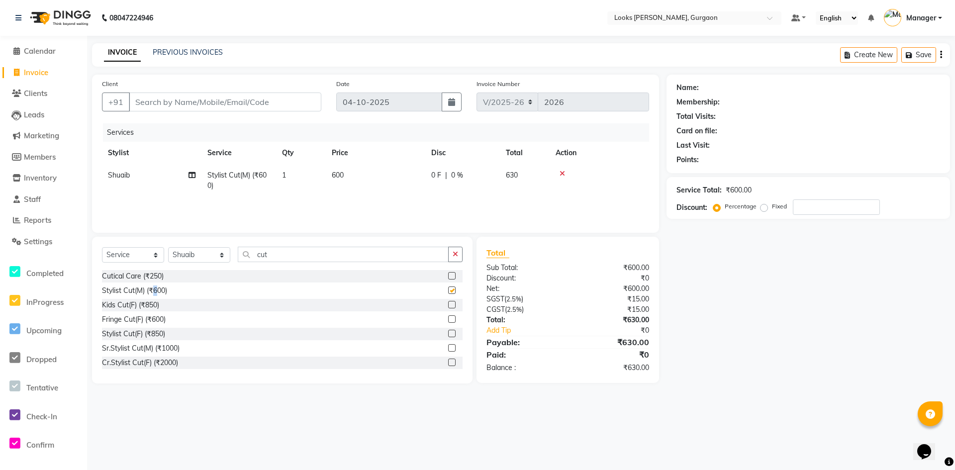
checkbox input "false"
click at [154, 253] on select "Select Service Product Membership Package Voucher Prepaid Gift Card" at bounding box center [133, 254] width 62 height 15
select select "product"
click at [102, 247] on select "Select Service Product Membership Package Voucher Prepaid Gift Card" at bounding box center [133, 254] width 62 height 15
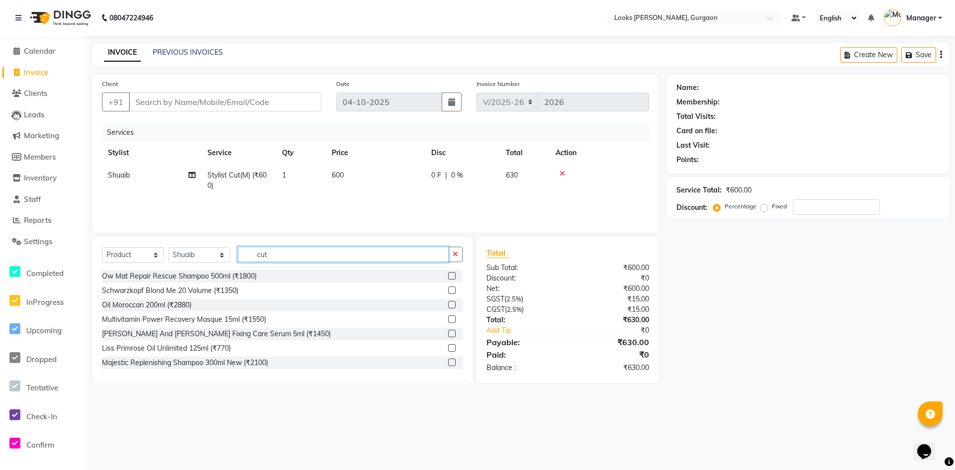
click at [272, 255] on input "cut" at bounding box center [343, 254] width 211 height 15
drag, startPoint x: 280, startPoint y: 256, endPoint x: 181, endPoint y: 256, distance: 98.5
click at [181, 256] on div "Select Service Product Membership Package Voucher Prepaid Gift Card Select Styl…" at bounding box center [282, 258] width 361 height 23
type input "7640153994493"
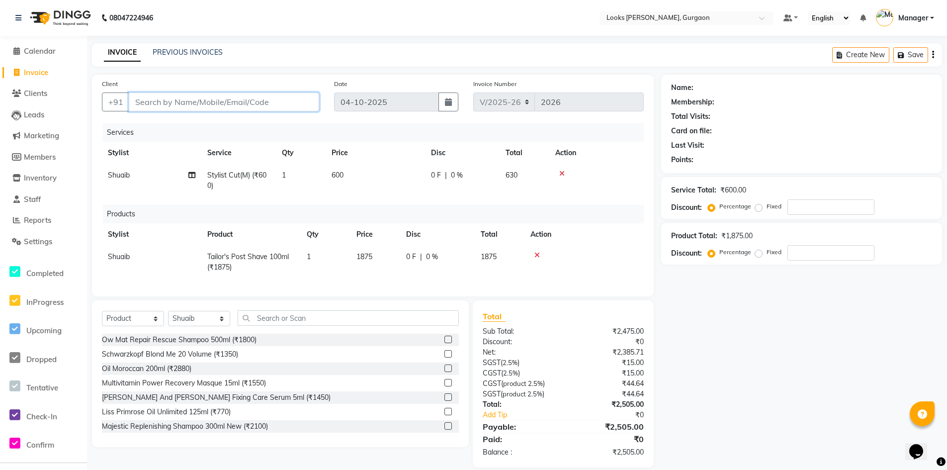
click at [240, 105] on input "Client" at bounding box center [224, 102] width 190 height 19
type input "9"
type input "0"
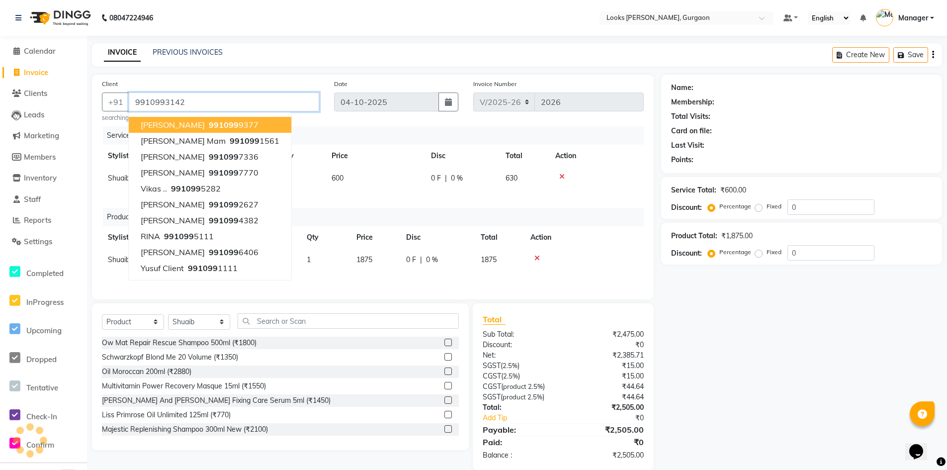
type input "9910993142"
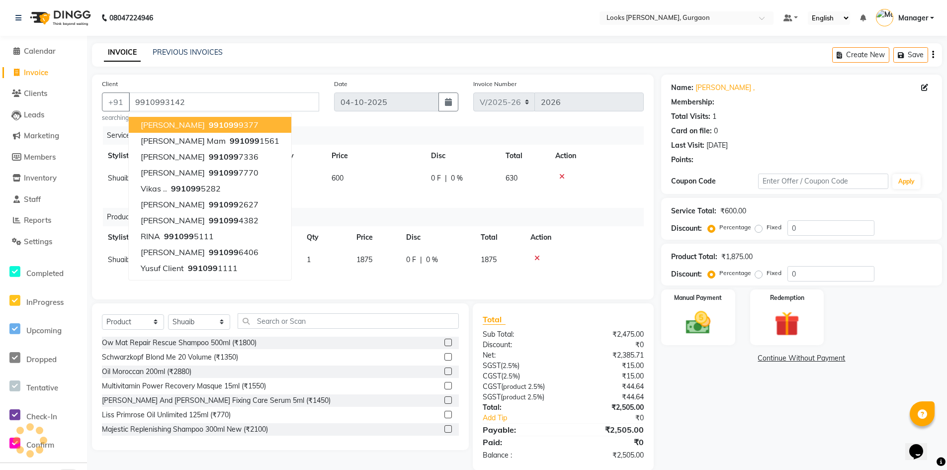
select select "1: Object"
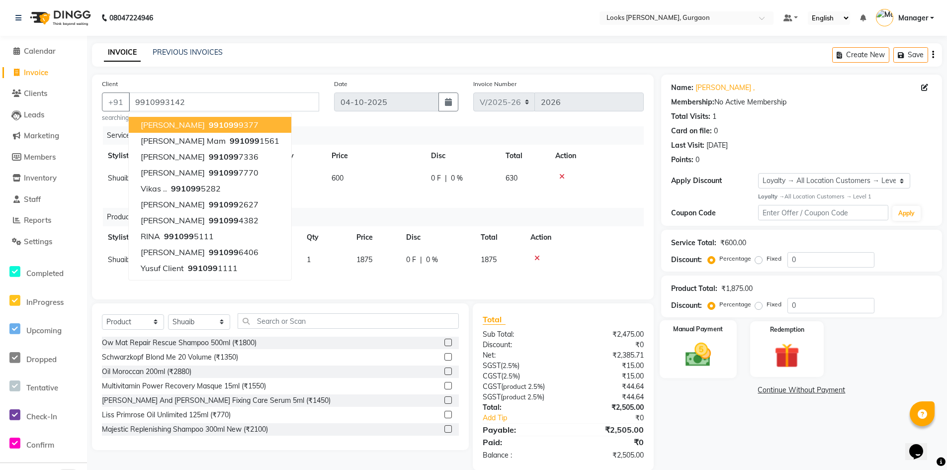
click at [719, 356] on img at bounding box center [698, 355] width 42 height 30
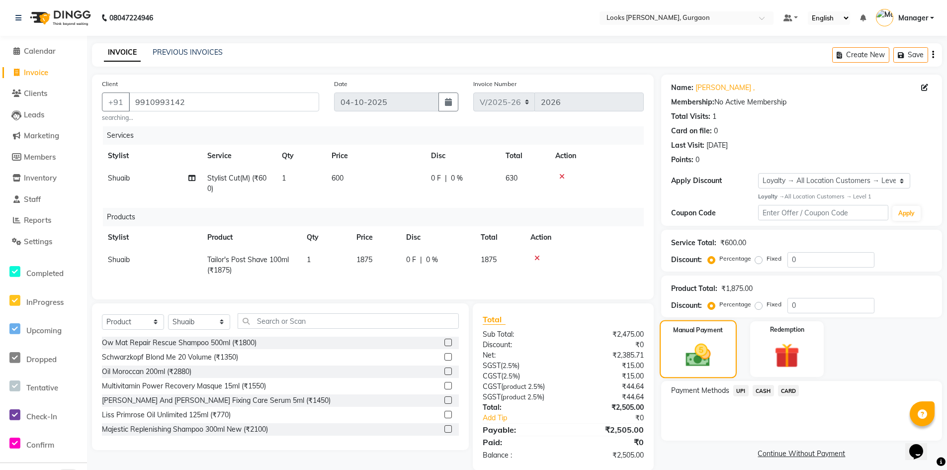
scroll to position [23, 0]
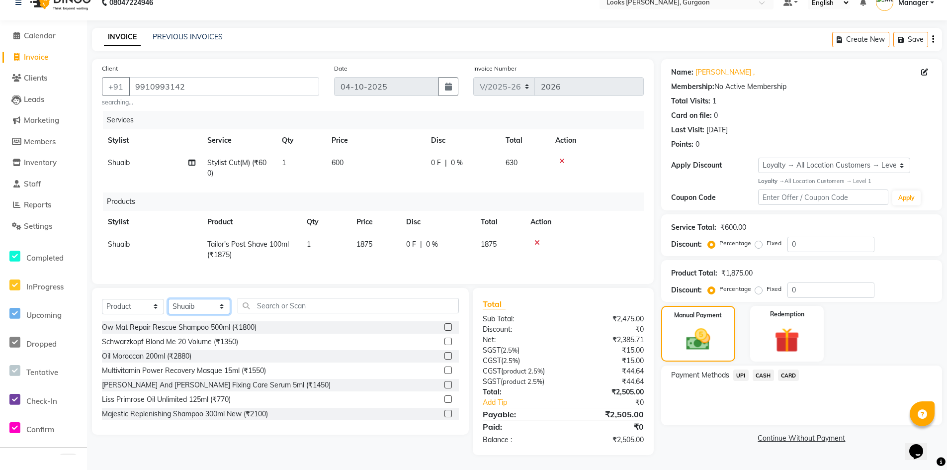
click at [216, 306] on select "Select Stylist aahil abhay Amir_mgr Anamika Counter_Sales Deepak_pdct dinesh go…" at bounding box center [199, 306] width 62 height 15
click at [168, 299] on select "Select Stylist aahil abhay Amir_mgr Anamika Counter_Sales Deepak_pdct dinesh go…" at bounding box center [199, 306] width 62 height 15
click at [221, 305] on select "Select Stylist aahil abhay Amir_mgr Anamika Counter_Sales Deepak_pdct dinesh go…" at bounding box center [199, 306] width 62 height 15
select select "82378"
click at [168, 299] on select "Select Stylist aahil abhay Amir_mgr Anamika Counter_Sales Deepak_pdct dinesh go…" at bounding box center [199, 306] width 62 height 15
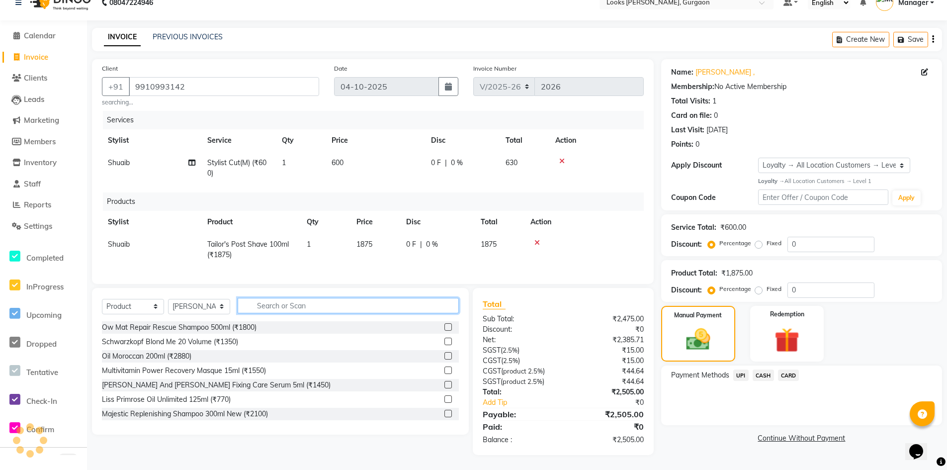
click at [286, 307] on input "text" at bounding box center [348, 305] width 221 height 15
type input "c"
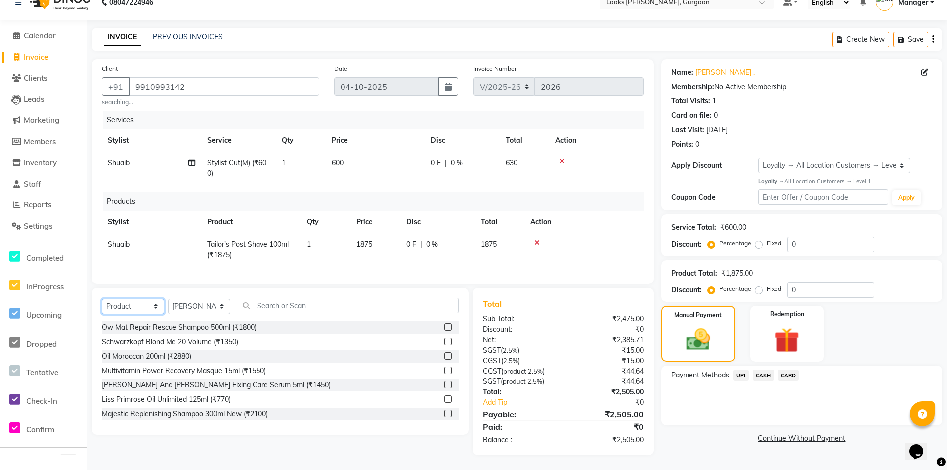
drag, startPoint x: 157, startPoint y: 308, endPoint x: 158, endPoint y: 314, distance: 5.6
click at [158, 308] on select "Select Service Product Membership Package Voucher Prepaid Gift Card" at bounding box center [133, 306] width 62 height 15
select select "service"
click at [102, 299] on select "Select Service Product Membership Package Voucher Prepaid Gift Card" at bounding box center [133, 306] width 62 height 15
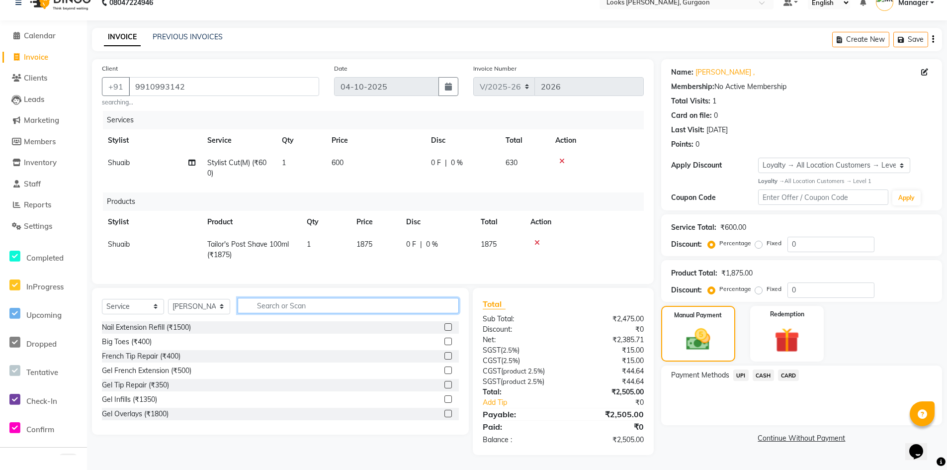
drag, startPoint x: 285, startPoint y: 303, endPoint x: 271, endPoint y: 308, distance: 15.9
click at [285, 306] on input "text" at bounding box center [348, 305] width 221 height 15
type input "cut"
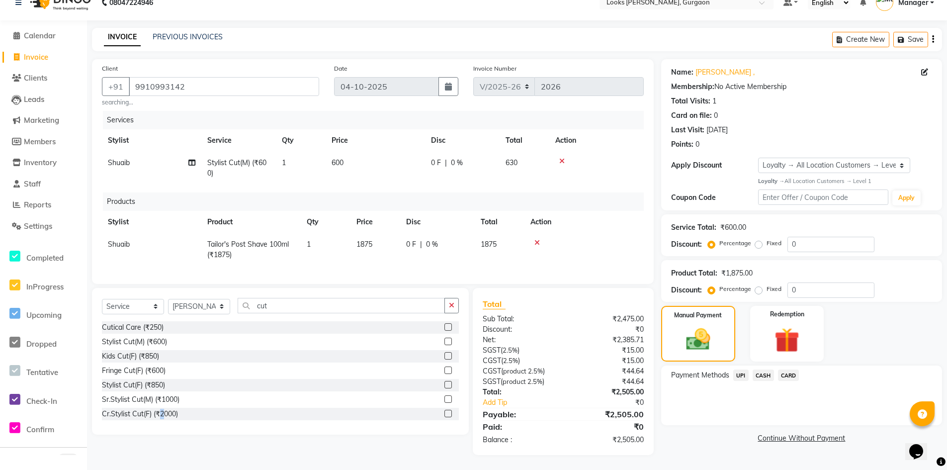
click at [163, 413] on div "Cutical Care (₹250) Stylist Cut(M) (₹600) Kids Cut(F) (₹850) Fringe Cut(F) (₹60…" at bounding box center [280, 370] width 357 height 99
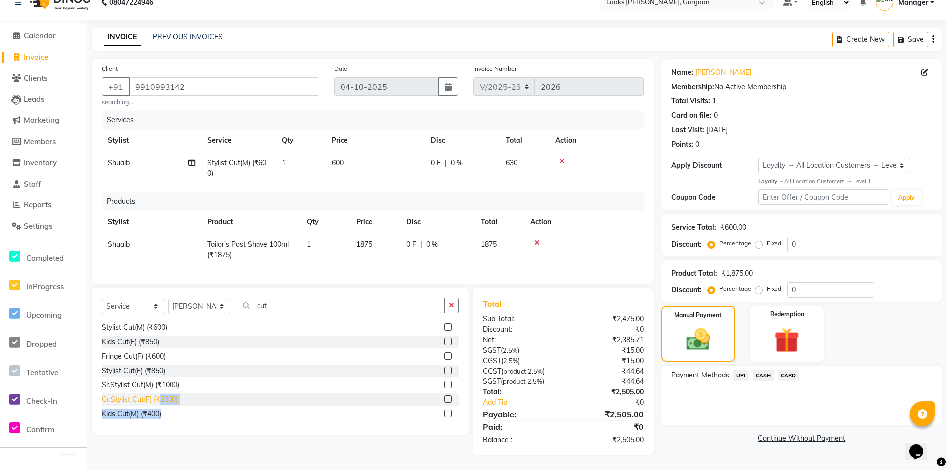
click at [171, 400] on div "Cr.Stylist Cut(F) (₹2000)" at bounding box center [140, 399] width 76 height 10
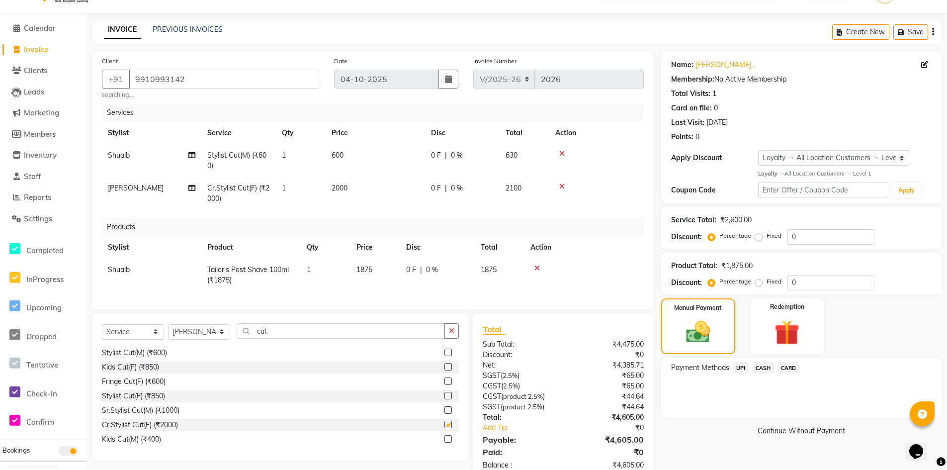
checkbox input "false"
click at [351, 183] on td "2000" at bounding box center [375, 193] width 99 height 33
select select "82378"
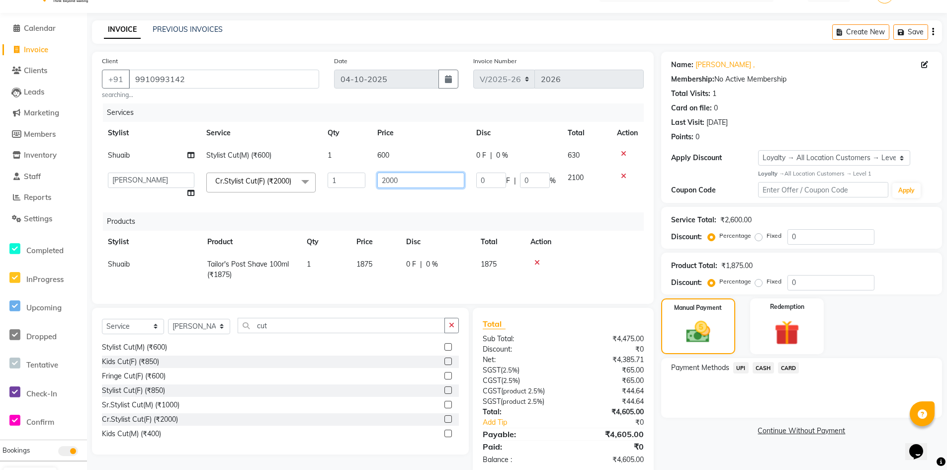
click at [408, 181] on input "2000" at bounding box center [420, 180] width 87 height 15
type input "2"
type input "1500"
click at [708, 422] on div "Name: Manisha , Membership: No Active Membership Total Visits: 1 Card on file: …" at bounding box center [805, 263] width 288 height 423
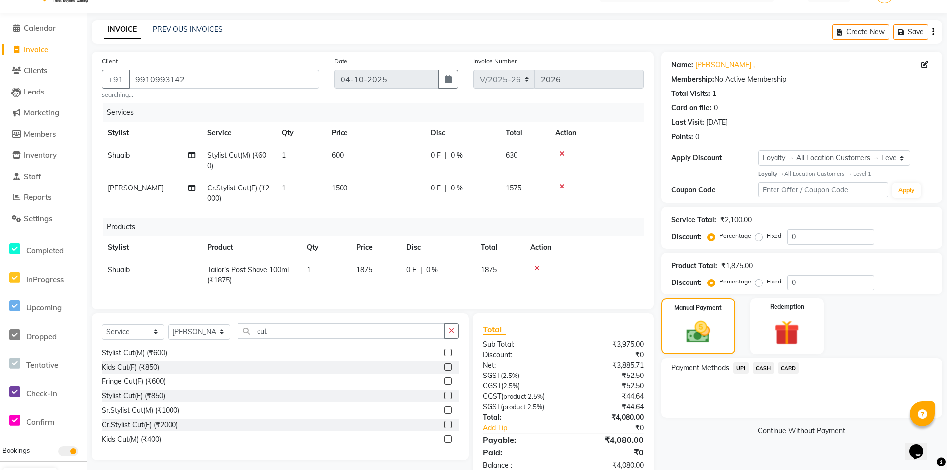
scroll to position [56, 0]
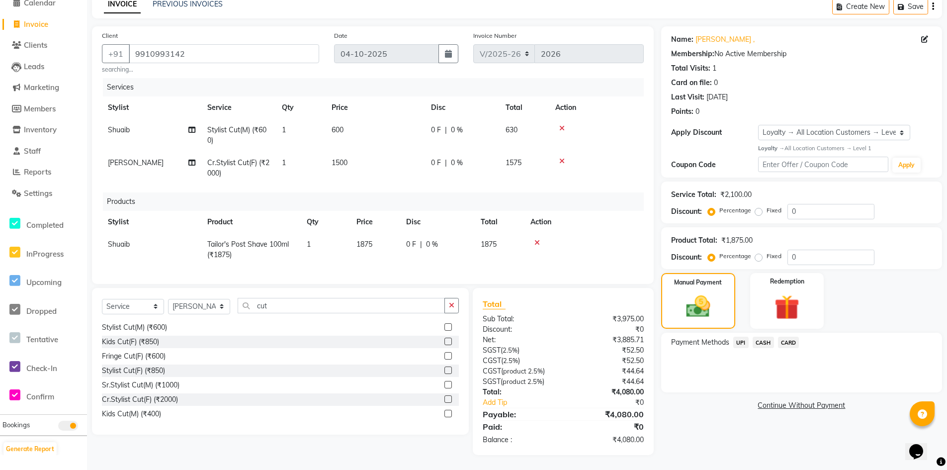
click at [741, 337] on span "UPI" at bounding box center [741, 342] width 15 height 11
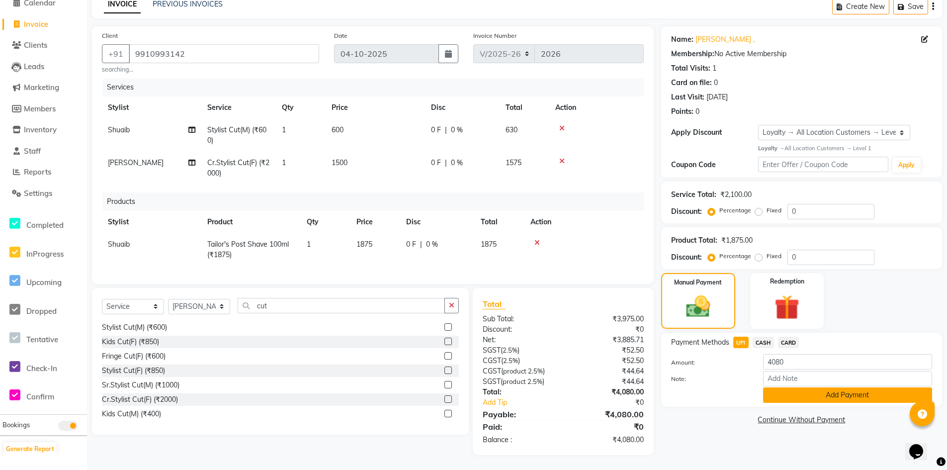
click at [787, 389] on button "Add Payment" at bounding box center [847, 394] width 169 height 15
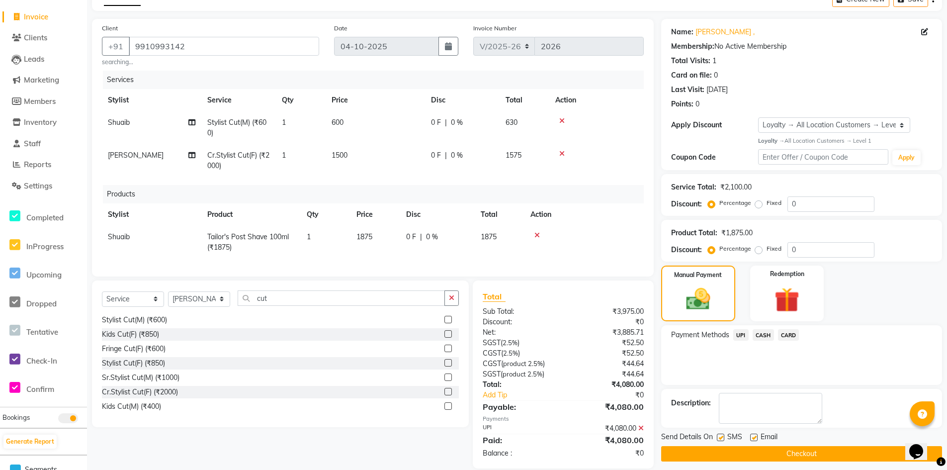
scroll to position [126, 0]
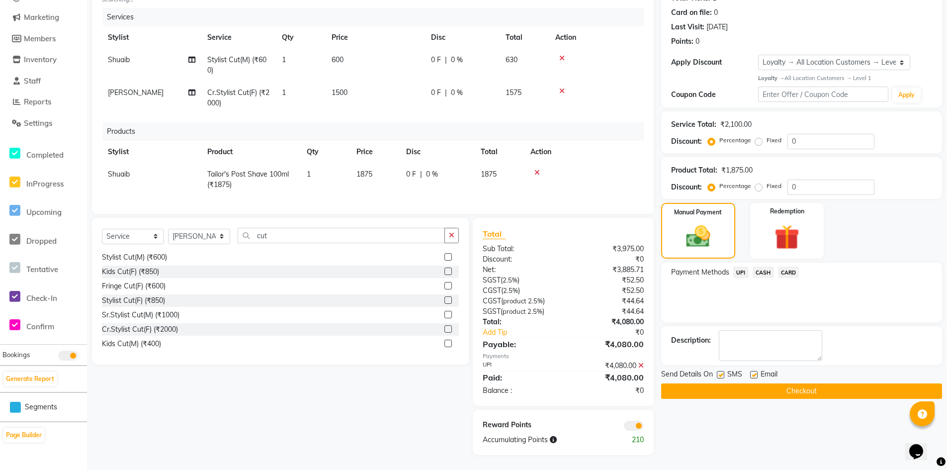
click at [793, 384] on button "Checkout" at bounding box center [801, 390] width 281 height 15
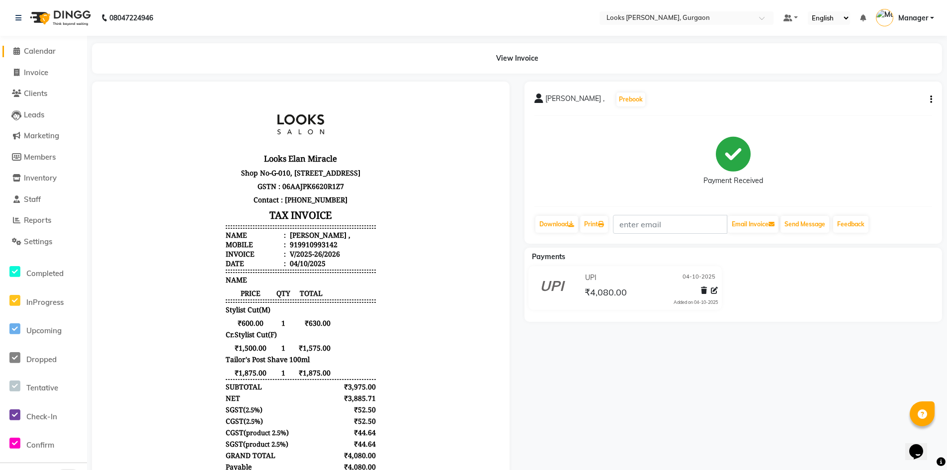
click at [37, 47] on span "Calendar" at bounding box center [40, 50] width 32 height 9
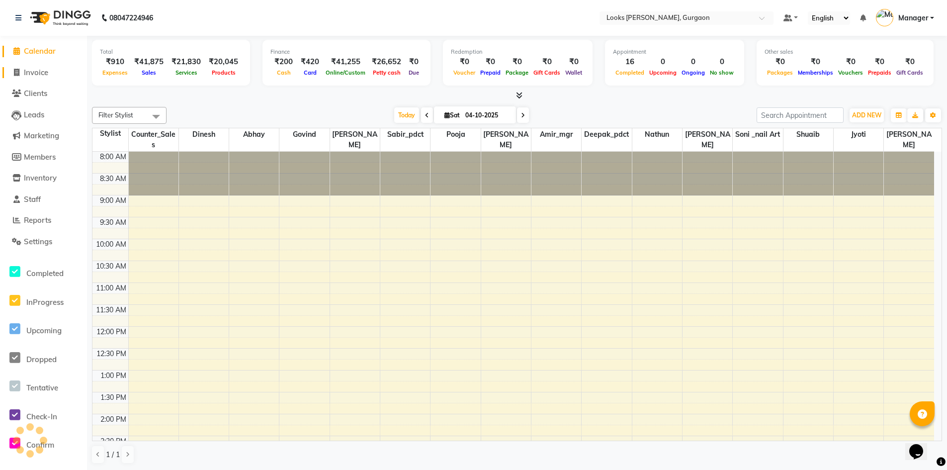
click at [42, 72] on span "Invoice" at bounding box center [36, 72] width 24 height 9
select select "service"
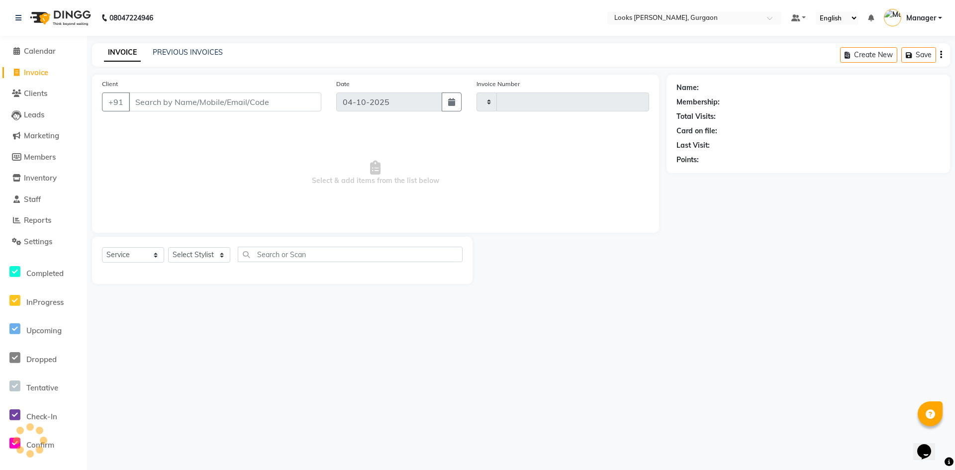
type input "2027"
select select "8452"
click at [210, 50] on link "PREVIOUS INVOICES" at bounding box center [188, 52] width 70 height 9
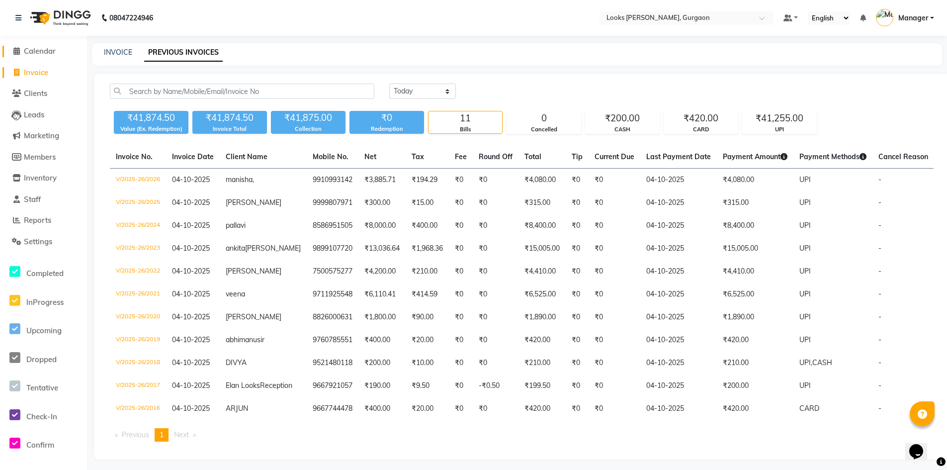
click at [43, 52] on span "Calendar" at bounding box center [40, 50] width 32 height 9
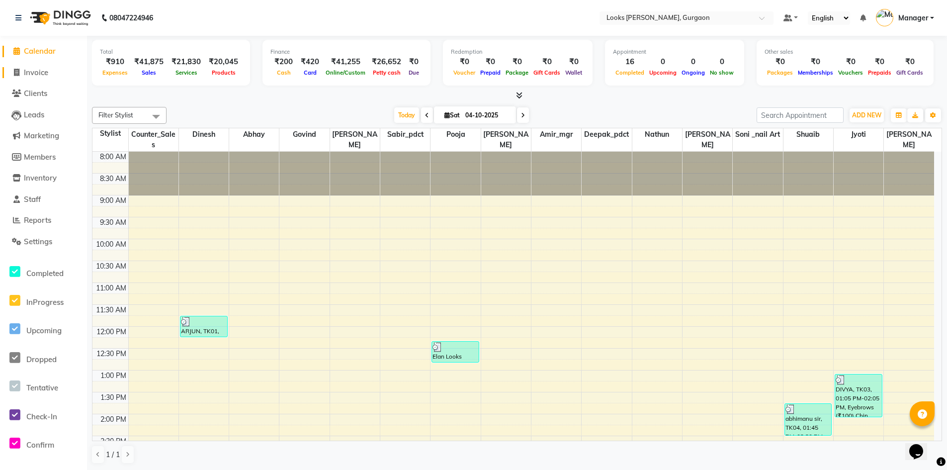
click at [35, 74] on span "Invoice" at bounding box center [36, 72] width 24 height 9
select select "service"
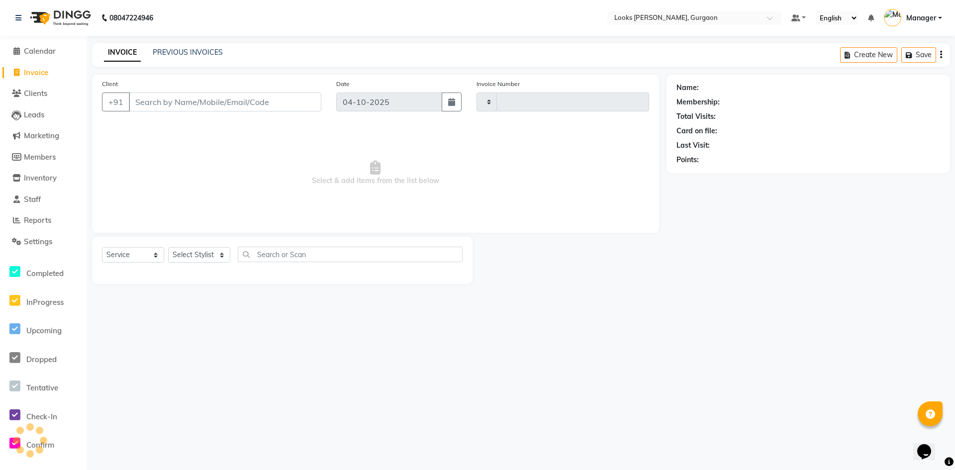
type input "2027"
select select "8452"
click at [210, 252] on select "Select Stylist aahil abhay Amir_mgr Anamika Counter_Sales Deepak_pdct dinesh go…" at bounding box center [199, 254] width 62 height 15
select select "82818"
click at [168, 247] on select "Select Stylist aahil abhay Amir_mgr Anamika Counter_Sales Deepak_pdct dinesh go…" at bounding box center [199, 254] width 62 height 15
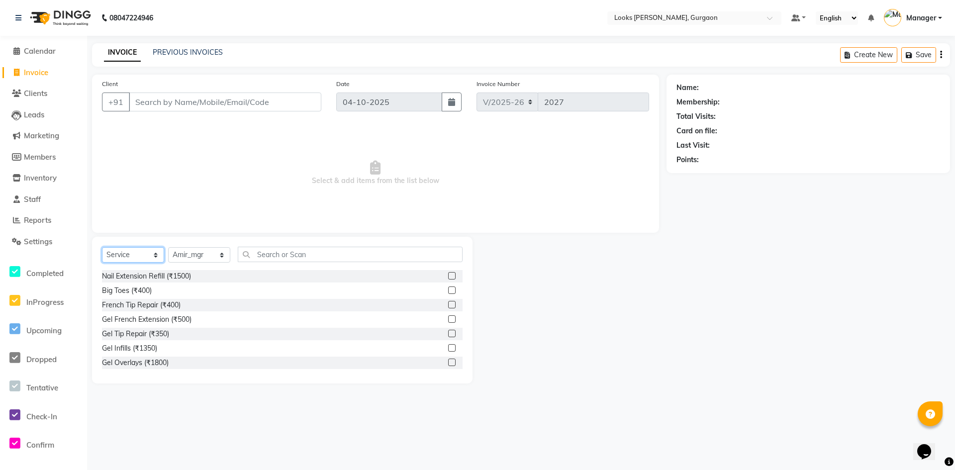
click at [135, 252] on select "Select Service Product Membership Package Voucher Prepaid Gift Card" at bounding box center [133, 254] width 62 height 15
select select "product"
click at [102, 247] on select "Select Service Product Membership Package Voucher Prepaid Gift Card" at bounding box center [133, 254] width 62 height 15
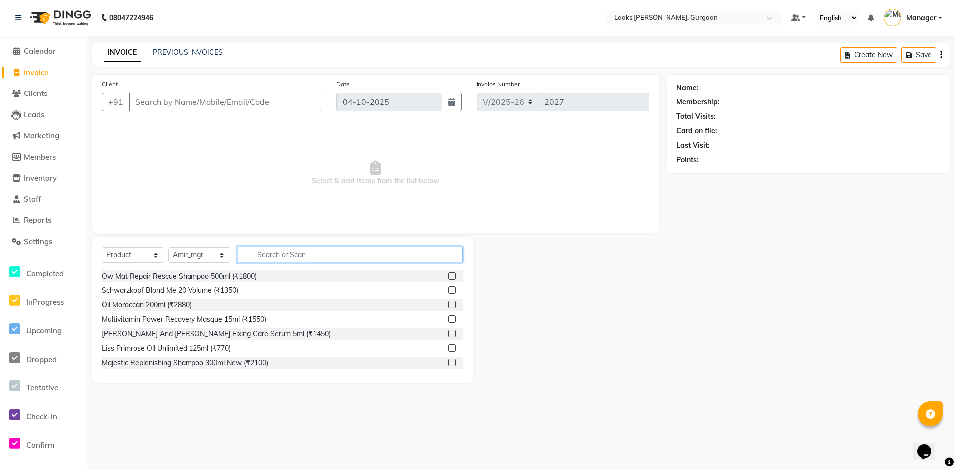
click at [271, 252] on input "text" at bounding box center [350, 254] width 225 height 15
type input "8901526401390"
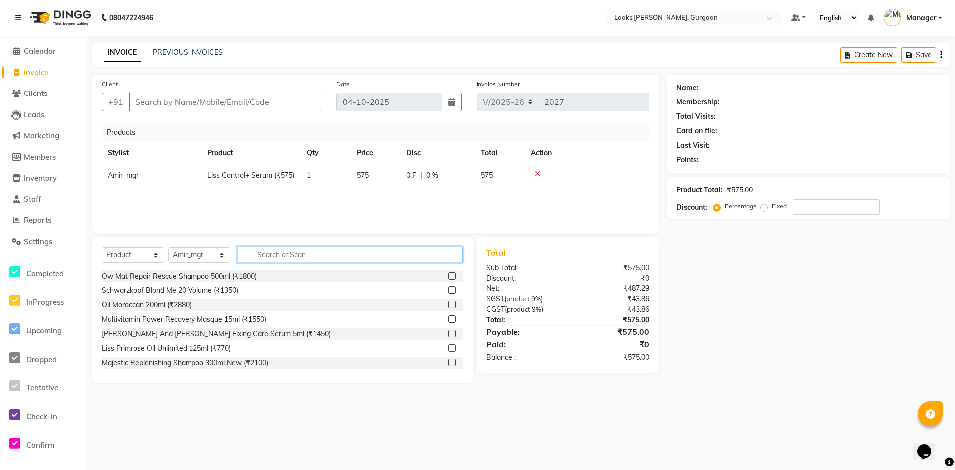
click at [305, 250] on input "text" at bounding box center [350, 254] width 225 height 15
type input "3474630160897"
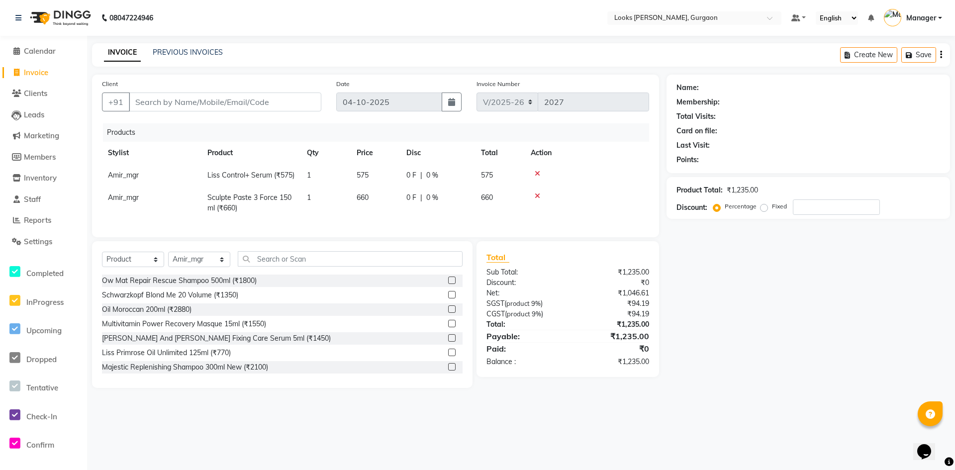
click at [381, 202] on td "660" at bounding box center [376, 203] width 50 height 33
select select "82818"
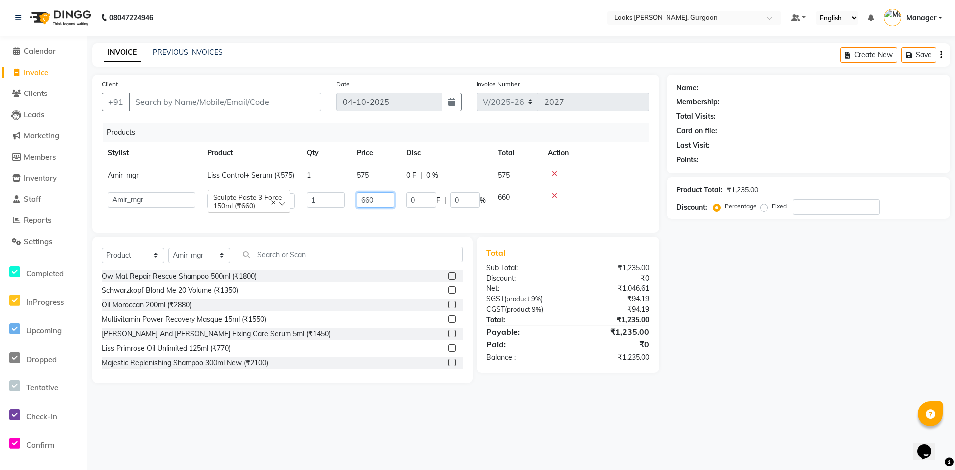
click at [387, 198] on input "660" at bounding box center [376, 199] width 38 height 15
type input "6"
type input "850"
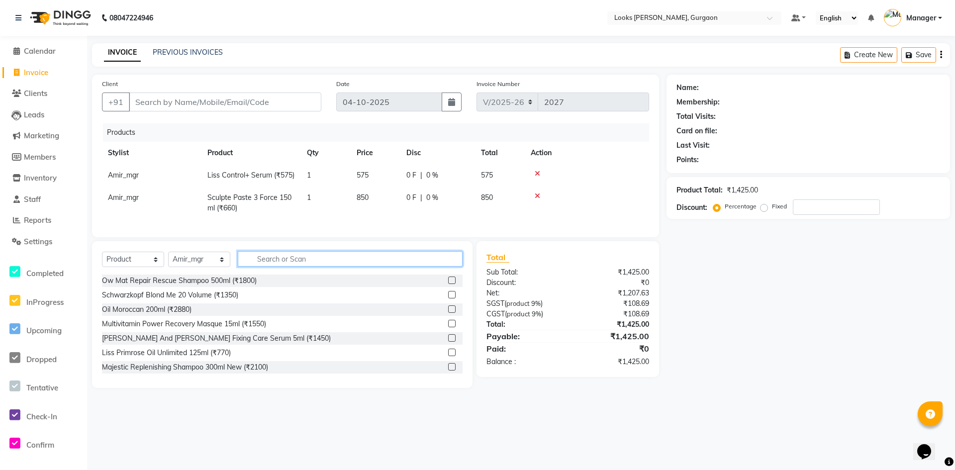
click at [322, 259] on input "text" at bounding box center [350, 258] width 225 height 15
type input "3474636400218"
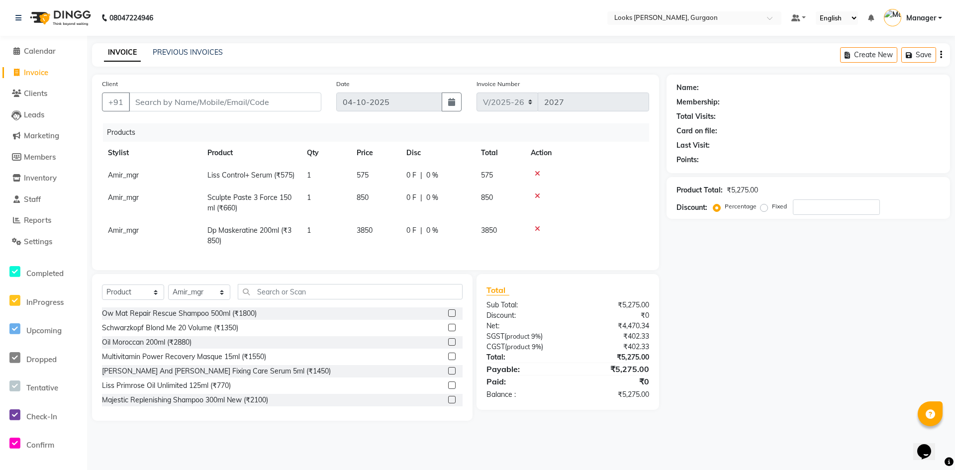
click at [753, 363] on div "Name: Membership: Total Visits: Card on file: Last Visit: Points: Product Total…" at bounding box center [811, 248] width 291 height 346
click at [259, 96] on input "Client" at bounding box center [225, 102] width 192 height 19
type input "8"
type input "0"
type input "8003191122"
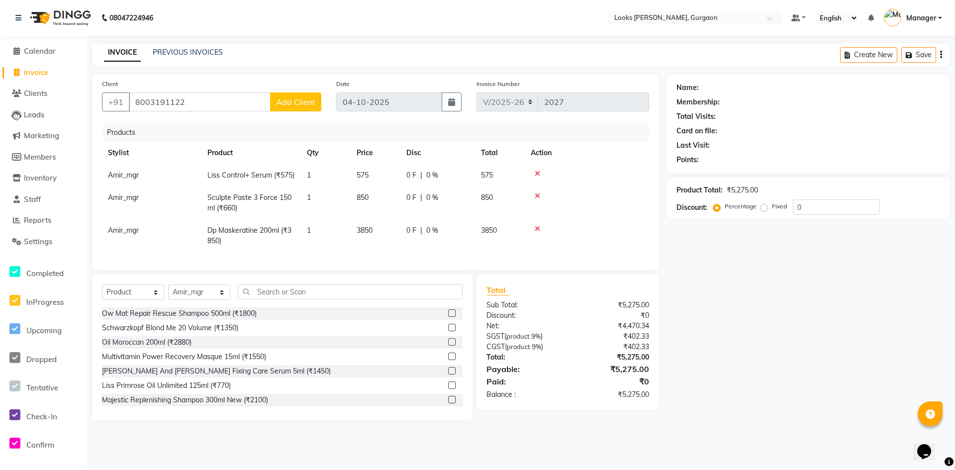
click at [284, 96] on button "Add Client" at bounding box center [295, 102] width 51 height 19
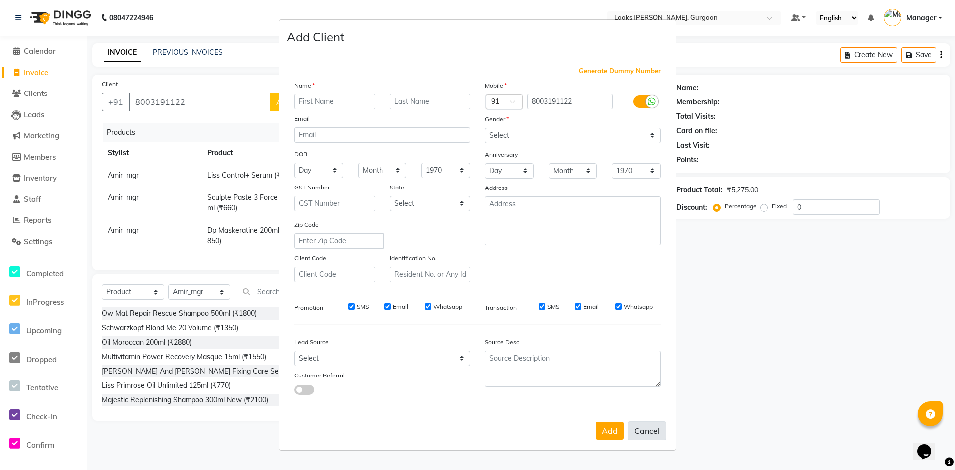
click at [657, 431] on button "Cancel" at bounding box center [647, 430] width 38 height 19
select select
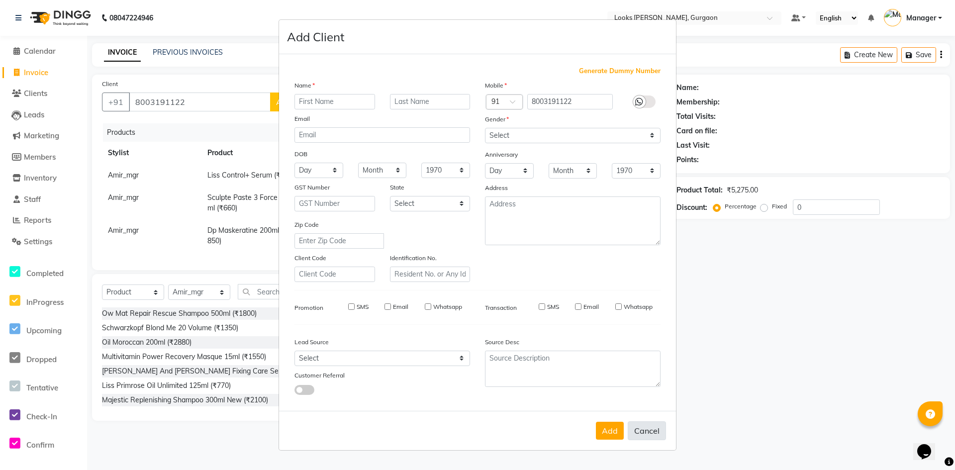
select select
checkbox input "false"
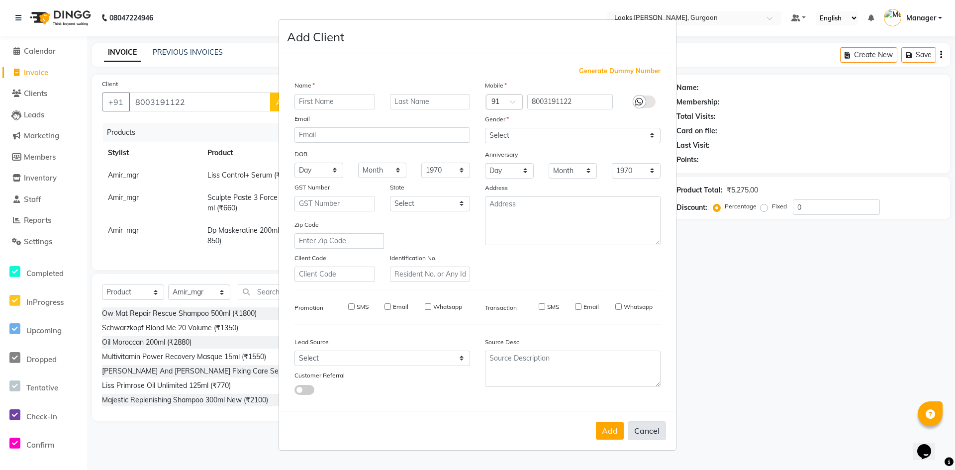
checkbox input "false"
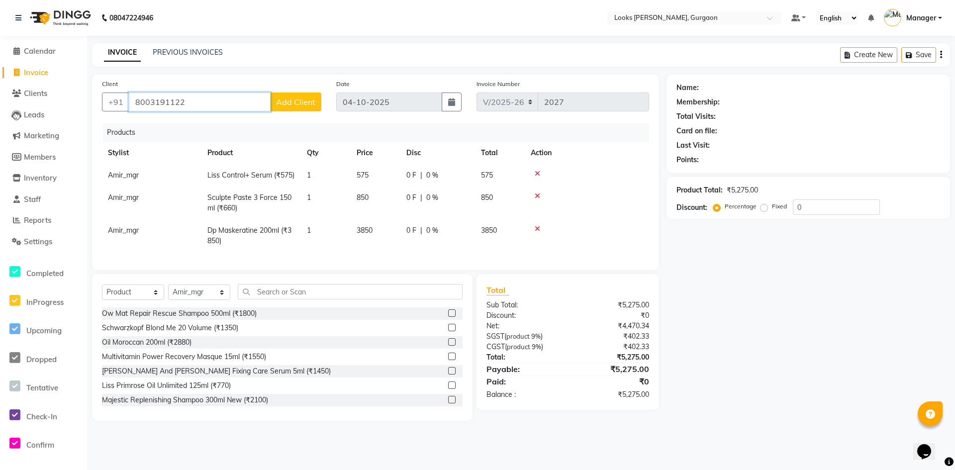
drag, startPoint x: 207, startPoint y: 104, endPoint x: 0, endPoint y: 75, distance: 209.0
click at [0, 79] on app-home "08047224946 Select Location × Looks Elan Miracle, Gurgaon Default Panel My Pane…" at bounding box center [477, 218] width 955 height 436
type input "9785054777"
click at [307, 101] on span "Add Client" at bounding box center [295, 102] width 39 height 10
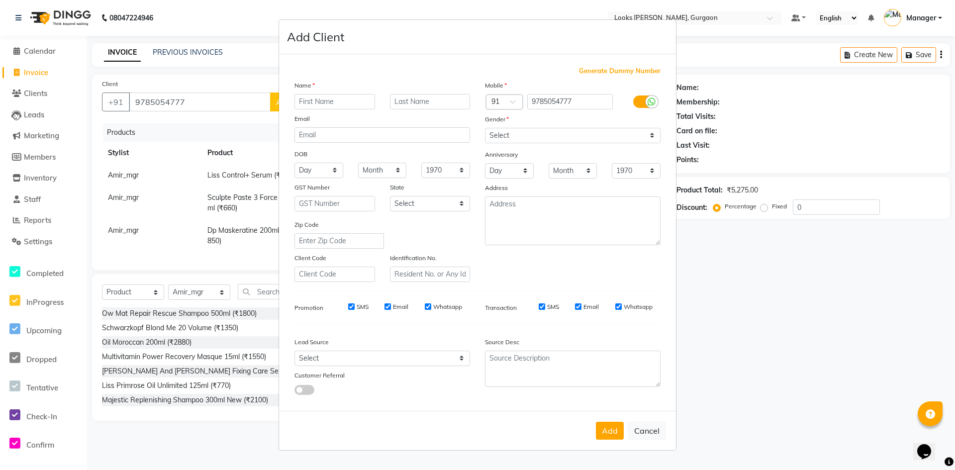
click at [313, 102] on input "text" at bounding box center [334, 101] width 81 height 15
type input "archana"
click at [518, 139] on select "Select Male Female Other Prefer Not To Say" at bounding box center [573, 135] width 176 height 15
click at [485, 128] on select "Select Male Female Other Prefer Not To Say" at bounding box center [573, 135] width 176 height 15
click at [439, 205] on select "Select Andaman and Nicobar Islands Andhra Pradesh Arunachal Pradesh Assam Bihar…" at bounding box center [430, 203] width 81 height 15
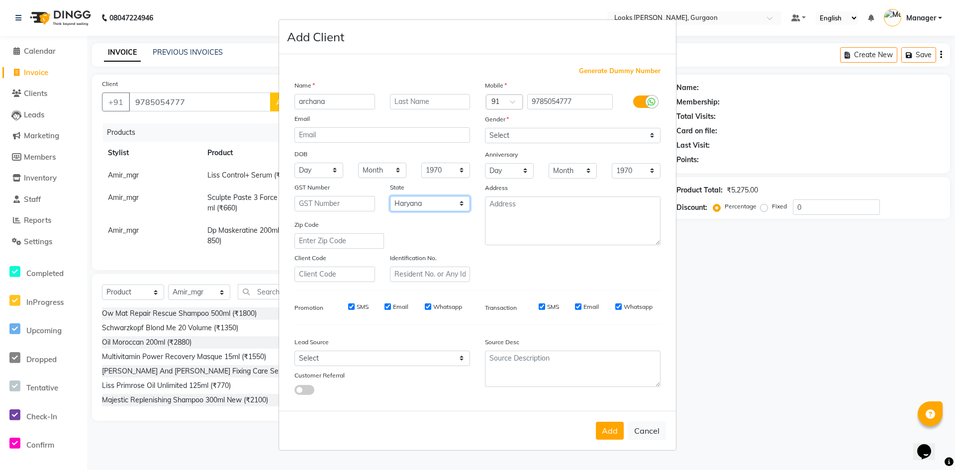
click at [390, 196] on select "Select Andaman and Nicobar Islands Andhra Pradesh Arunachal Pradesh Assam Bihar…" at bounding box center [430, 203] width 81 height 15
click at [584, 229] on textarea at bounding box center [573, 220] width 176 height 49
click at [613, 437] on button "Add" at bounding box center [610, 431] width 28 height 18
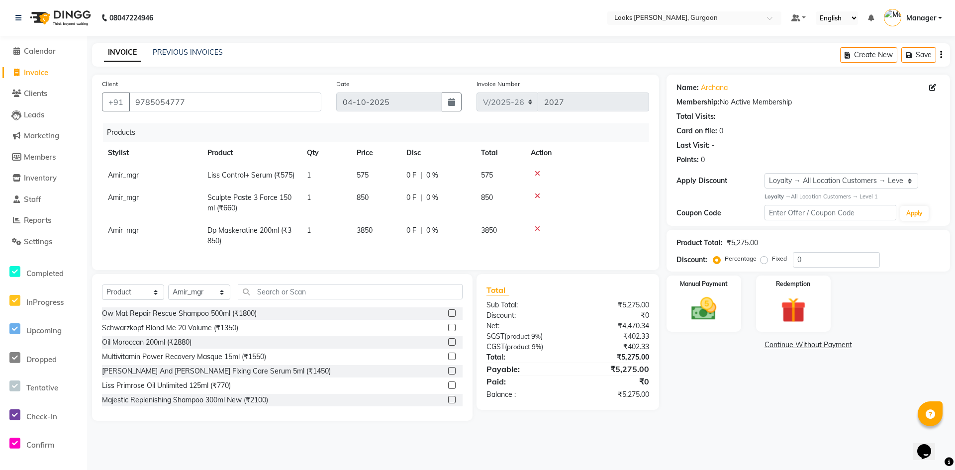
click at [376, 170] on td "575" at bounding box center [376, 175] width 50 height 22
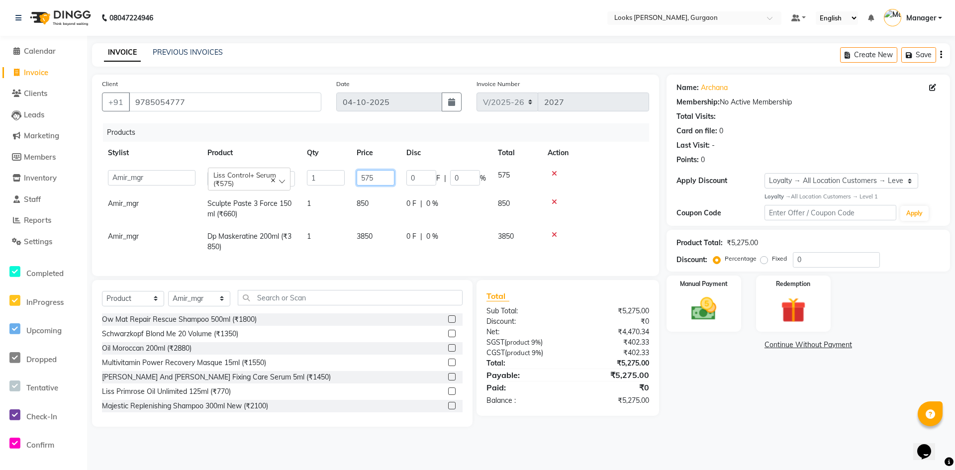
drag, startPoint x: 358, startPoint y: 179, endPoint x: 253, endPoint y: 170, distance: 105.3
click at [253, 170] on tr "aahil abhay Amir_mgr Anamika Counter_Sales Deepak_pdct dinesh govind Jyoti Mana…" at bounding box center [375, 178] width 547 height 28
click at [792, 407] on div "Name: Archana Membership: No Active Membership Total Visits: Card on file: 0 La…" at bounding box center [811, 251] width 291 height 352
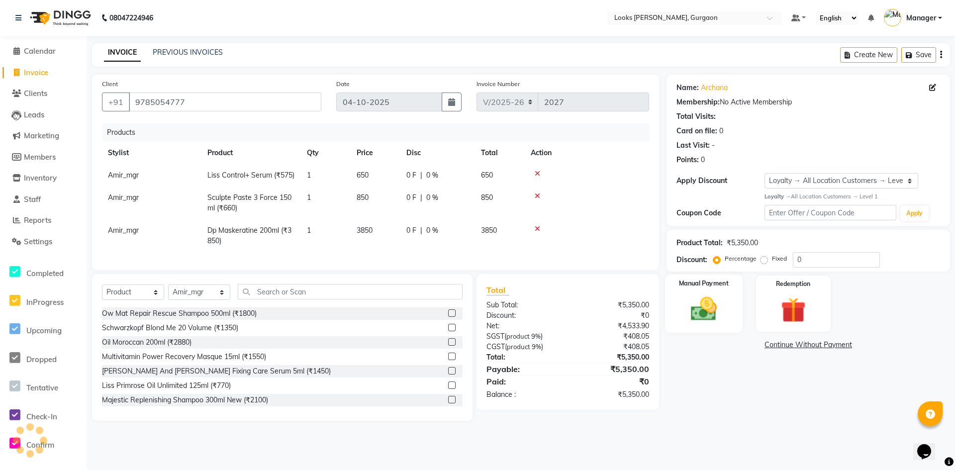
click at [715, 303] on img at bounding box center [703, 309] width 43 height 30
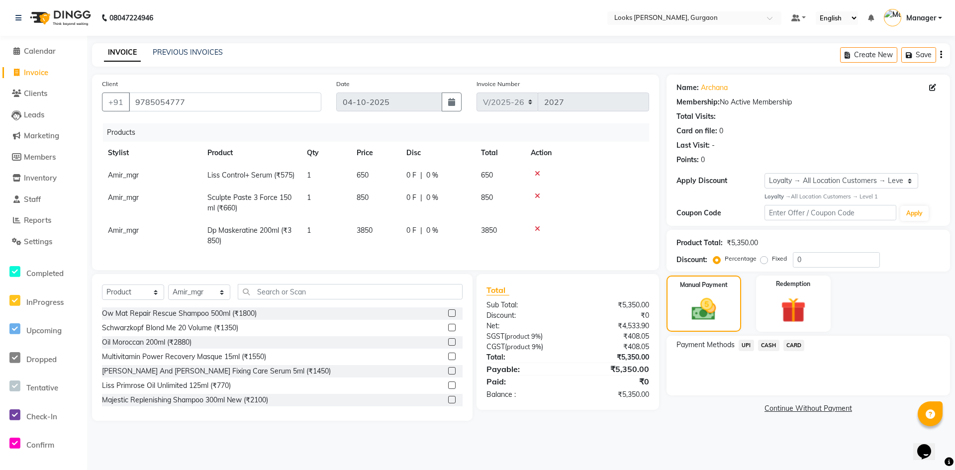
click at [750, 347] on span "UPI" at bounding box center [746, 345] width 15 height 11
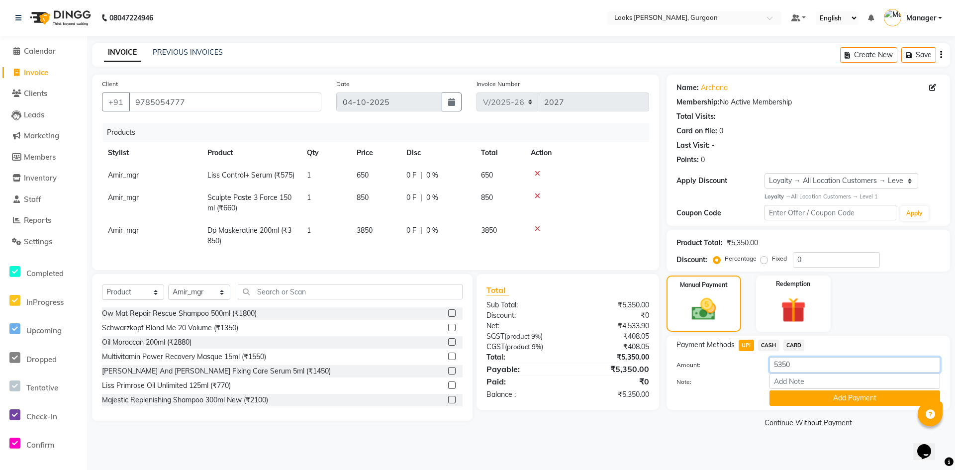
drag, startPoint x: 813, startPoint y: 367, endPoint x: 704, endPoint y: 370, distance: 109.5
click at [705, 370] on div "Amount: 5350" at bounding box center [808, 365] width 279 height 17
click at [834, 398] on button "Add Payment" at bounding box center [854, 397] width 171 height 15
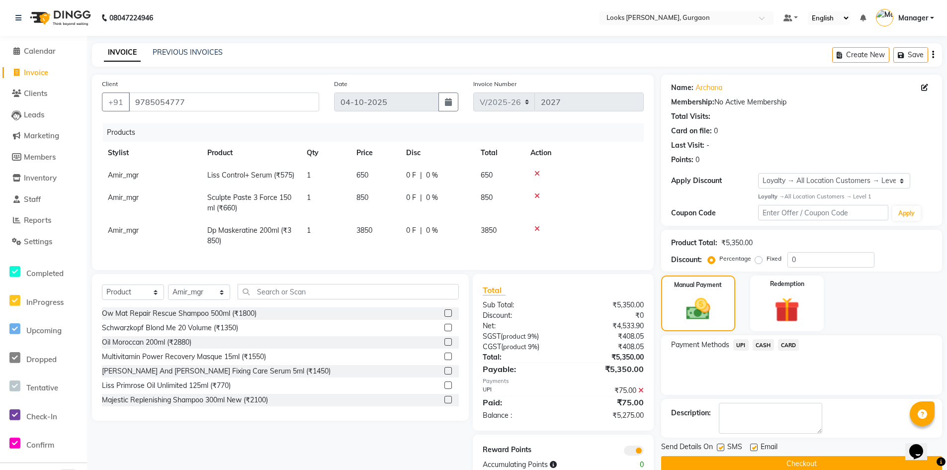
click at [786, 344] on span "CARD" at bounding box center [788, 344] width 21 height 11
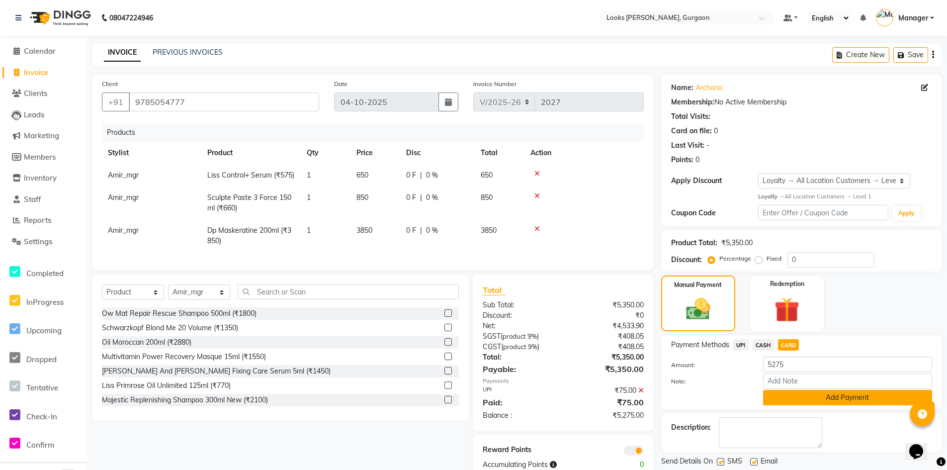
click at [849, 398] on button "Add Payment" at bounding box center [847, 397] width 169 height 15
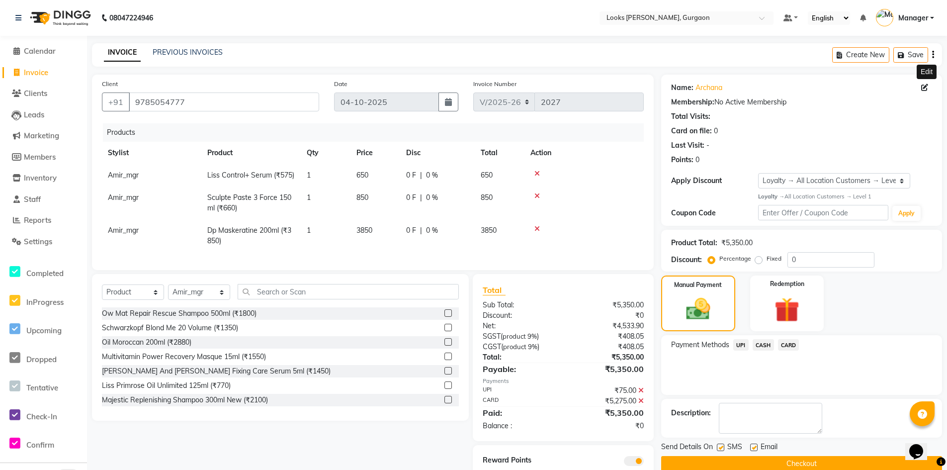
click at [925, 89] on icon at bounding box center [925, 87] width 7 height 7
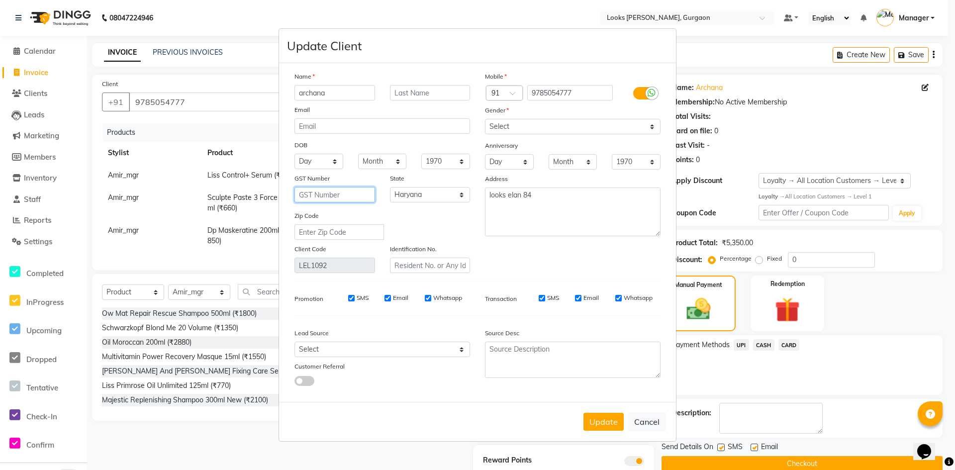
click at [334, 195] on input "text" at bounding box center [334, 194] width 81 height 15
drag, startPoint x: 601, startPoint y: 420, endPoint x: 609, endPoint y: 389, distance: 31.7
click at [601, 419] on button "Update" at bounding box center [603, 422] width 40 height 18
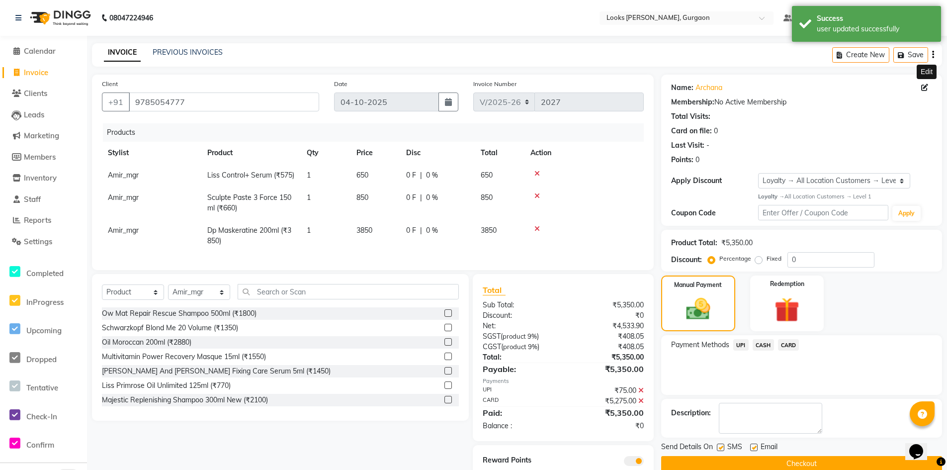
scroll to position [43, 0]
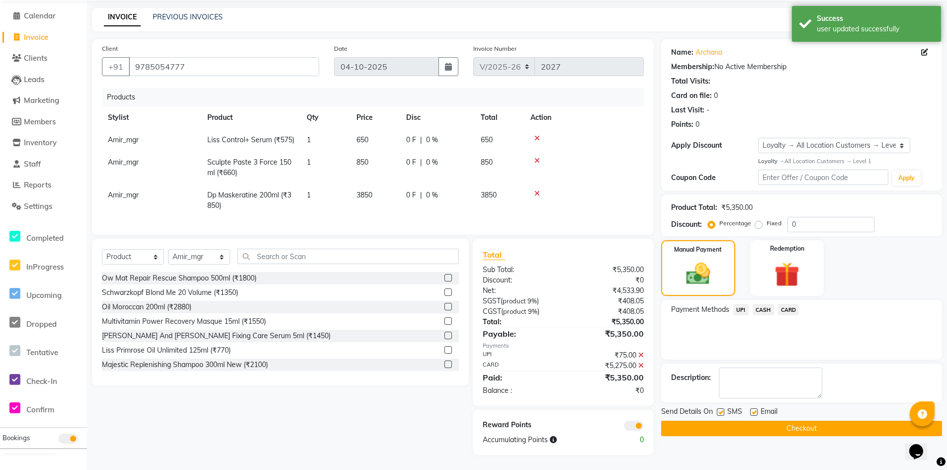
click at [801, 421] on button "Checkout" at bounding box center [801, 428] width 281 height 15
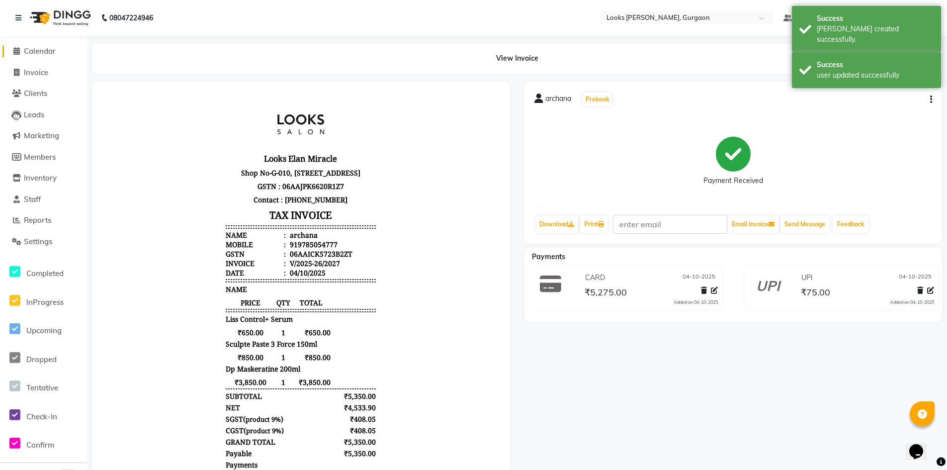
click at [39, 48] on span "Calendar" at bounding box center [40, 50] width 32 height 9
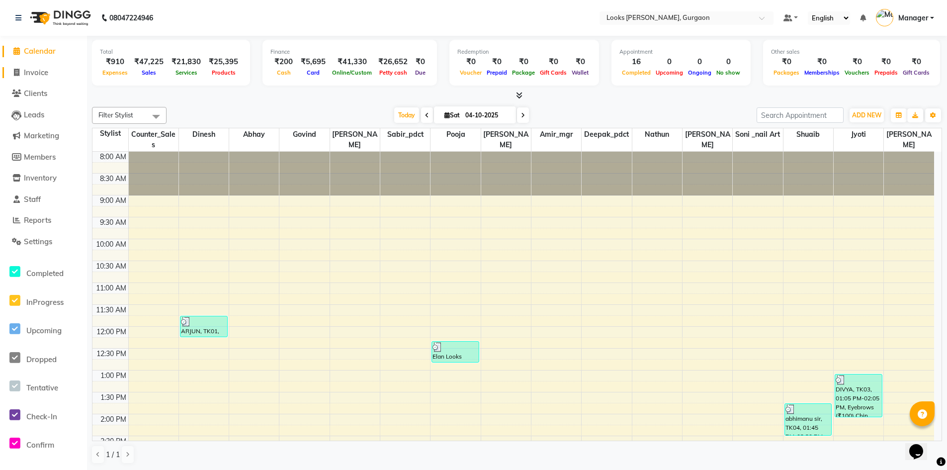
click at [42, 72] on span "Invoice" at bounding box center [36, 72] width 24 height 9
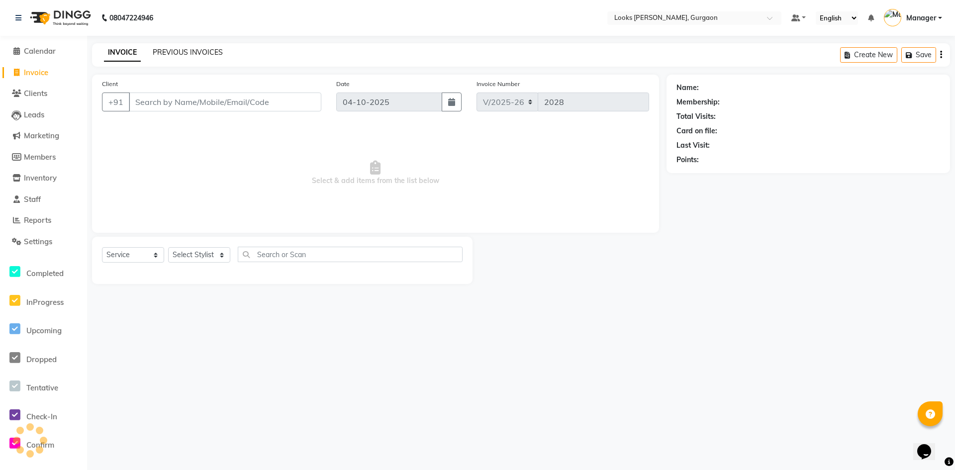
click at [187, 49] on link "PREVIOUS INVOICES" at bounding box center [188, 52] width 70 height 9
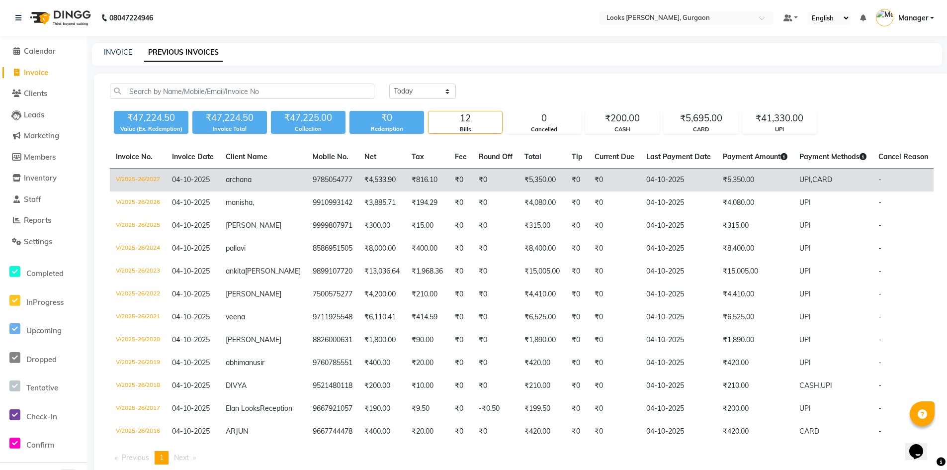
click at [449, 178] on td "₹0" at bounding box center [461, 180] width 24 height 23
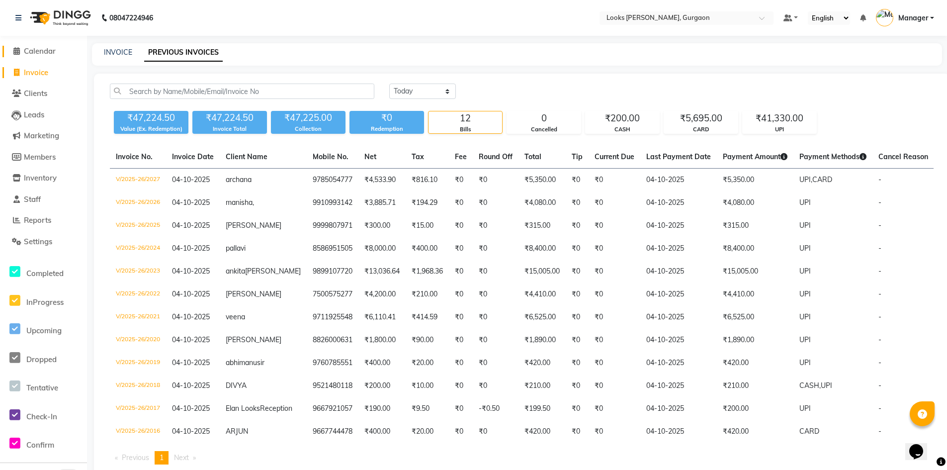
drag, startPoint x: 32, startPoint y: 51, endPoint x: 59, endPoint y: 47, distance: 27.6
click at [32, 51] on span "Calendar" at bounding box center [40, 50] width 32 height 9
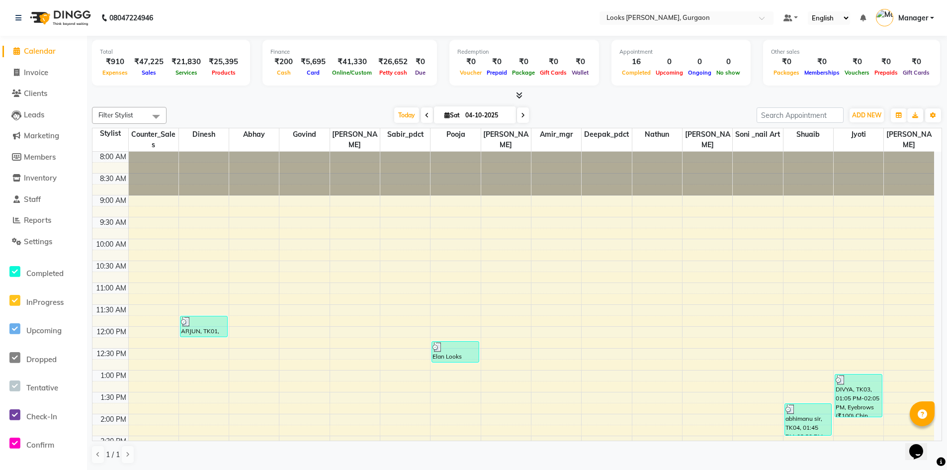
click at [42, 52] on span "Calendar" at bounding box center [40, 50] width 32 height 9
click at [38, 71] on span "Invoice" at bounding box center [36, 72] width 24 height 9
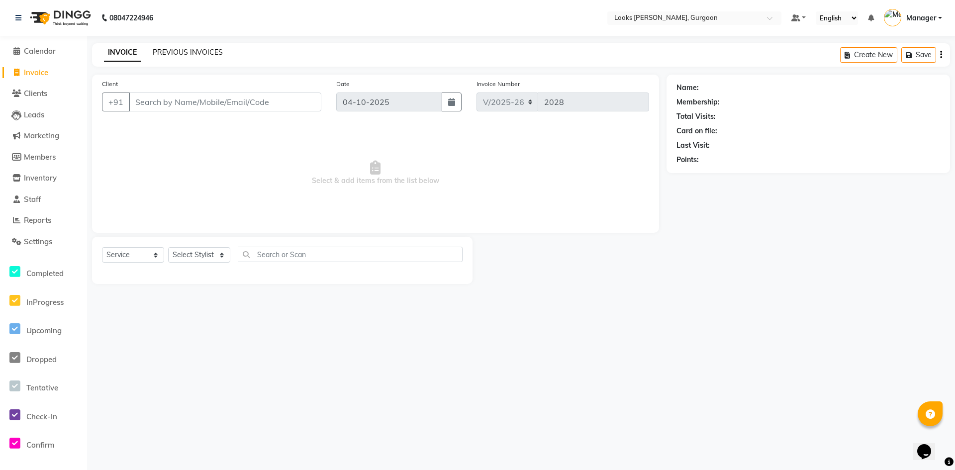
click at [176, 51] on link "PREVIOUS INVOICES" at bounding box center [188, 52] width 70 height 9
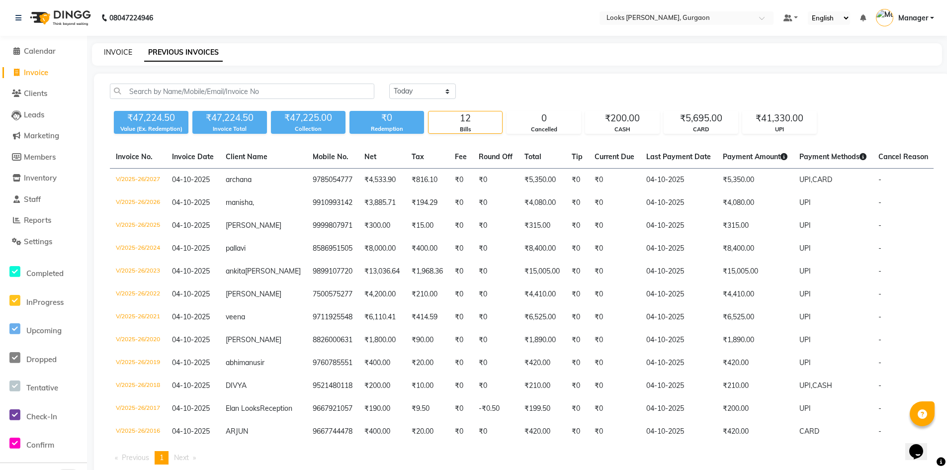
click at [122, 53] on link "INVOICE" at bounding box center [118, 52] width 28 height 9
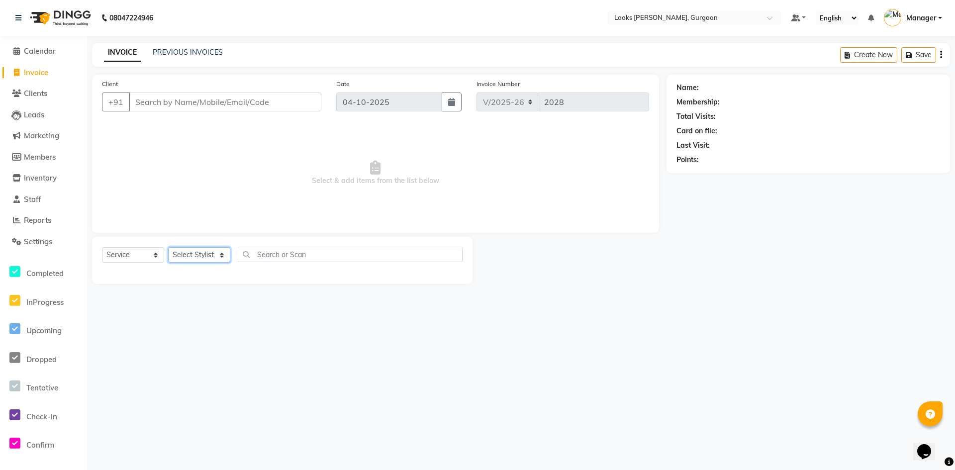
click at [216, 254] on select "Select Stylist aahil abhay Amir_mgr Anamika Counter_Sales Deepak_pdct dinesh go…" at bounding box center [199, 254] width 62 height 15
click at [168, 247] on select "Select Stylist aahil abhay Amir_mgr Anamika Counter_Sales Deepak_pdct dinesh go…" at bounding box center [199, 254] width 62 height 15
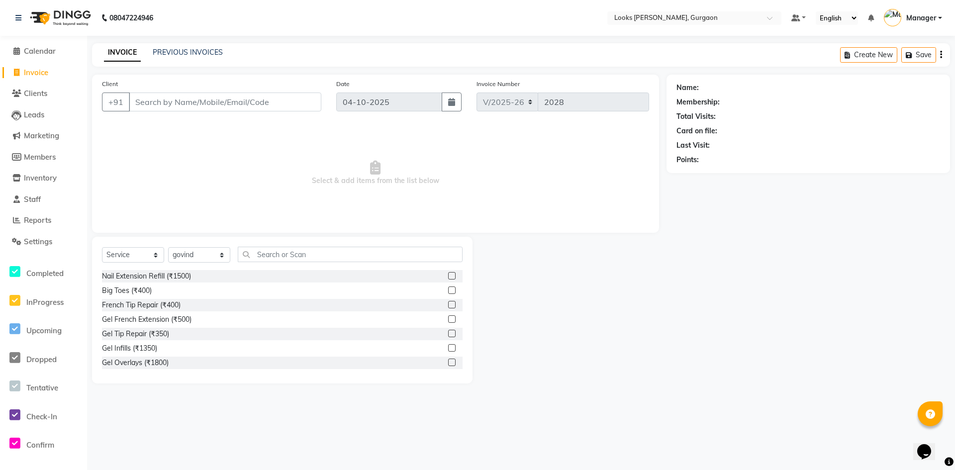
click at [290, 244] on div "Select Service Product Membership Package Voucher Prepaid Gift Card Select Styl…" at bounding box center [282, 310] width 380 height 147
click at [293, 254] on input "text" at bounding box center [350, 254] width 225 height 15
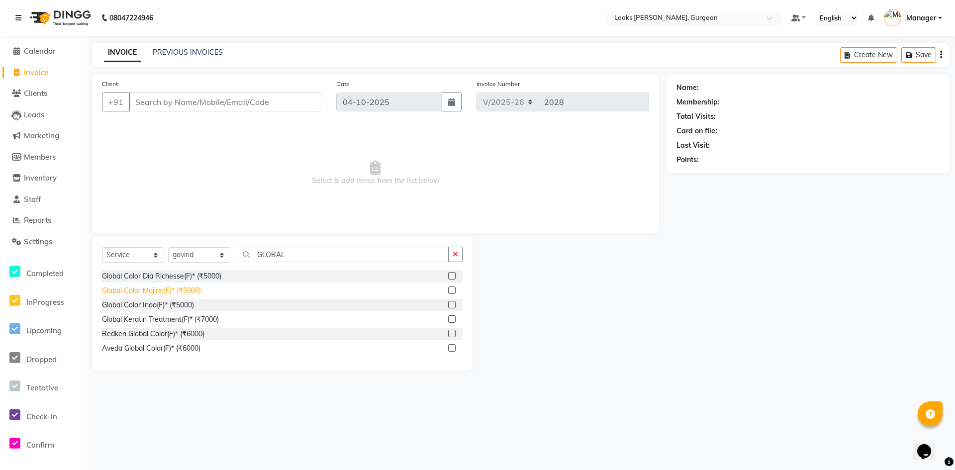
click at [164, 289] on div "Global Color Majirel(F)* (₹5000)" at bounding box center [151, 290] width 99 height 10
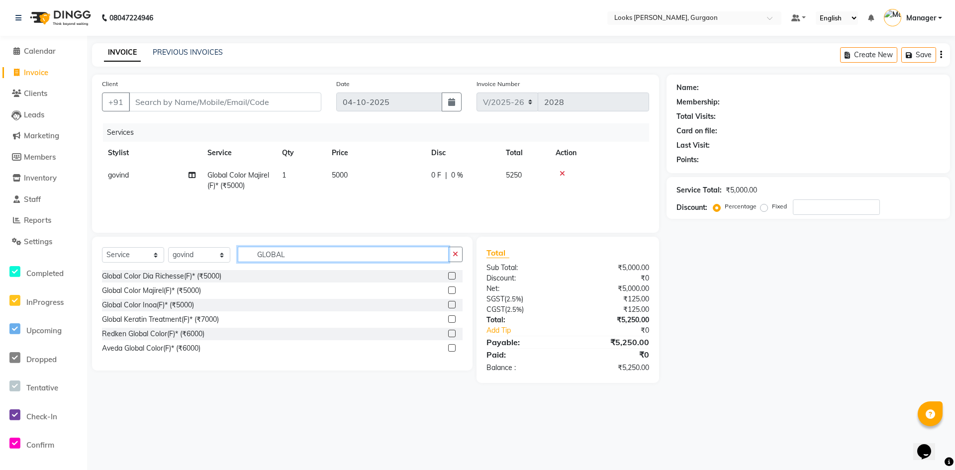
drag, startPoint x: 302, startPoint y: 255, endPoint x: 247, endPoint y: 273, distance: 58.4
click at [247, 273] on div "Select Service Product Membership Package Voucher Prepaid Gift Card Select Styl…" at bounding box center [282, 304] width 380 height 134
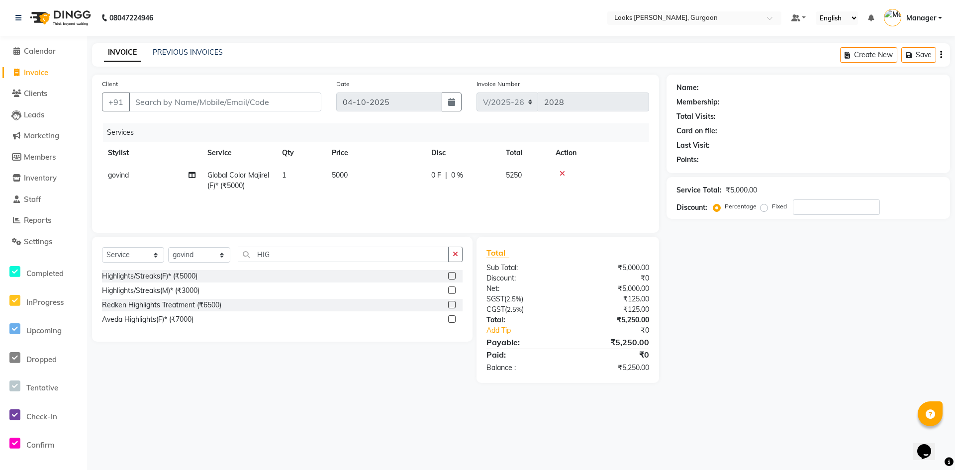
click at [137, 275] on div "Highlights/Streaks(F)* (₹5000)" at bounding box center [149, 276] width 95 height 10
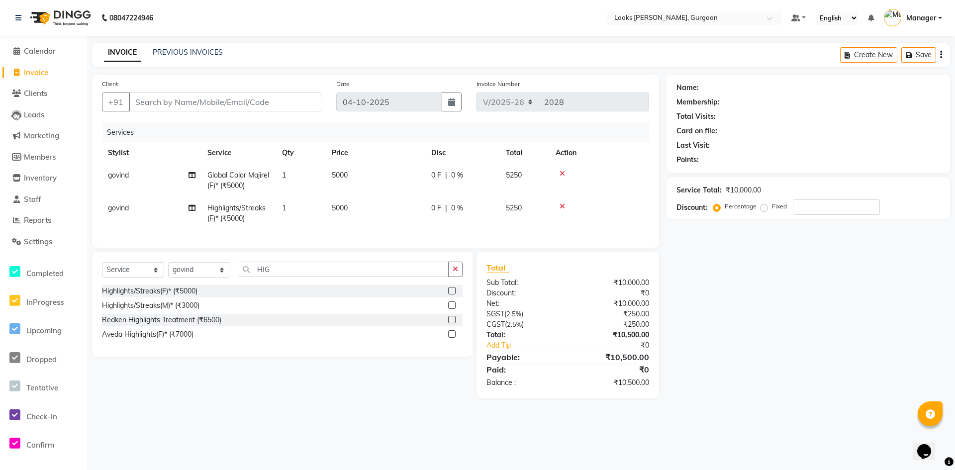
click at [336, 208] on span "5000" at bounding box center [340, 207] width 16 height 9
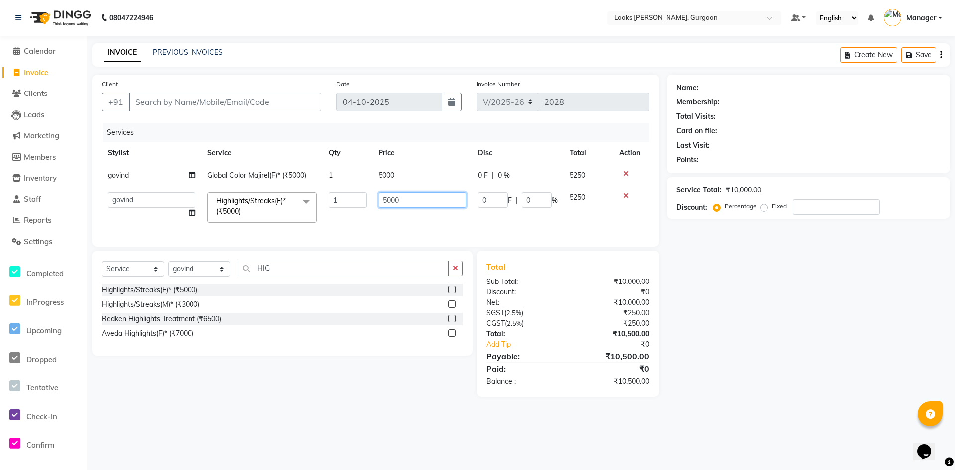
click at [412, 202] on input "5000" at bounding box center [422, 199] width 88 height 15
click at [719, 297] on div "Name: Membership: Total Visits: Card on file: Last Visit: Points: Service Total…" at bounding box center [811, 236] width 291 height 322
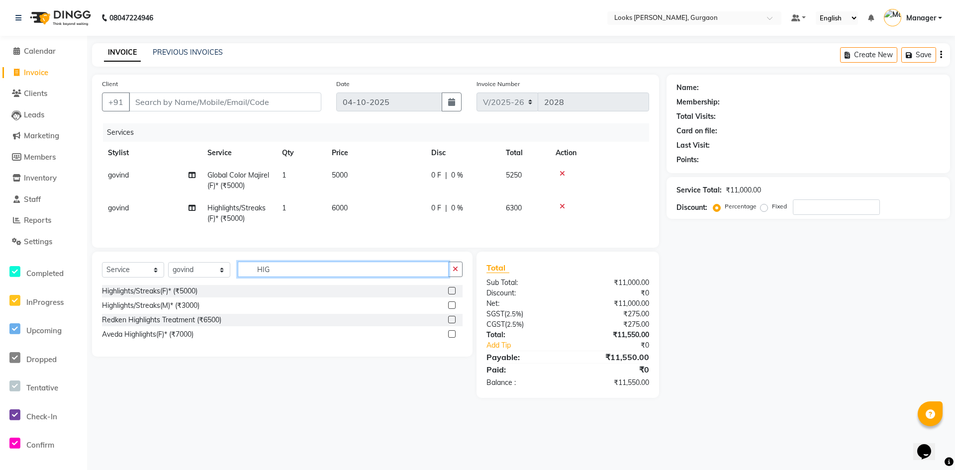
click at [294, 277] on input "HIG" at bounding box center [343, 269] width 211 height 15
drag, startPoint x: 294, startPoint y: 278, endPoint x: 225, endPoint y: 292, distance: 70.0
click at [225, 285] on div "Select Service Product Membership Package Voucher Prepaid Gift Card Select Styl…" at bounding box center [282, 273] width 361 height 23
click at [157, 296] on div "Hair Ins~Treatment Olaplex (₹1600)" at bounding box center [159, 291] width 114 height 10
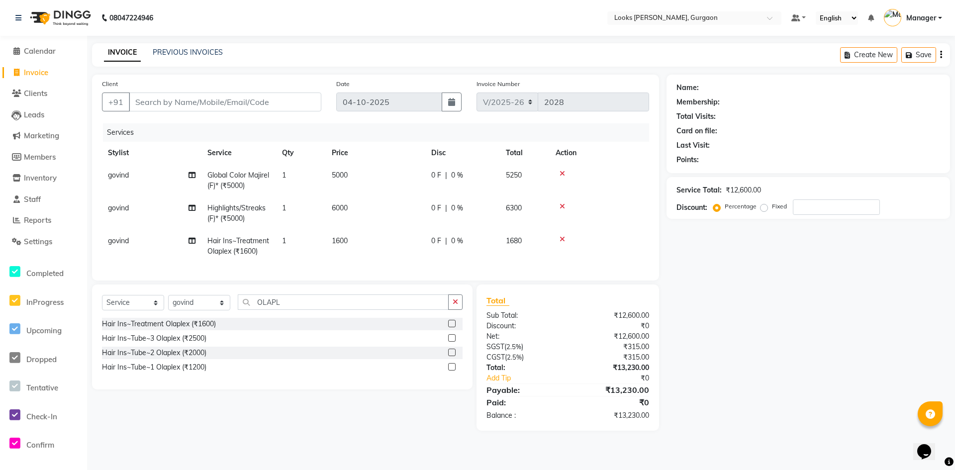
click at [343, 244] on span "1600" at bounding box center [340, 240] width 16 height 9
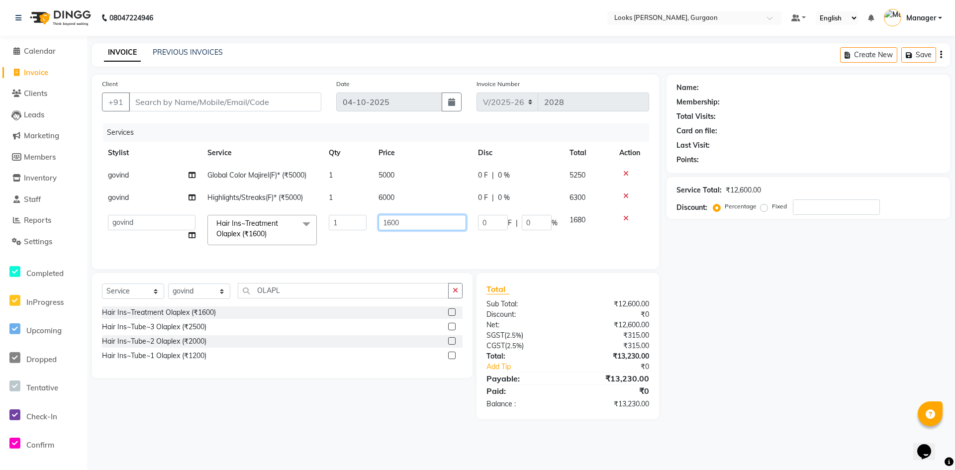
drag, startPoint x: 424, startPoint y: 224, endPoint x: 414, endPoint y: 228, distance: 10.7
click at [419, 228] on input "1600" at bounding box center [422, 222] width 88 height 15
click at [859, 353] on div "Name: Membership: Total Visits: Card on file: Last Visit: Points: Service Total…" at bounding box center [811, 247] width 291 height 345
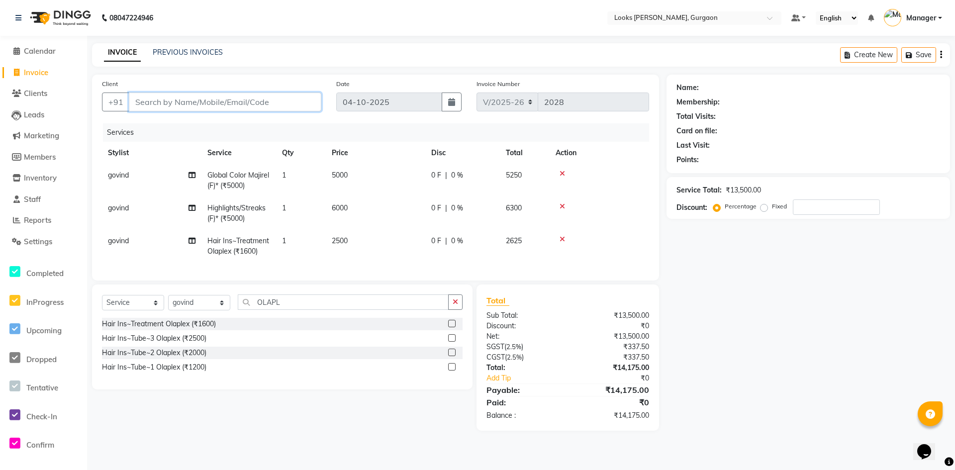
click at [208, 103] on input "Client" at bounding box center [225, 102] width 192 height 19
click at [308, 100] on span "Add Client" at bounding box center [295, 102] width 39 height 10
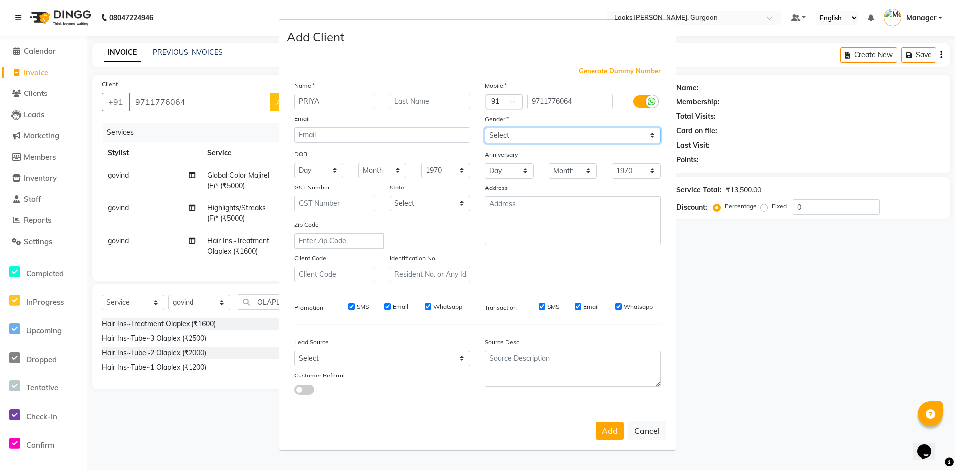
click at [621, 137] on select "Select Male Female Other Prefer Not To Say" at bounding box center [573, 135] width 176 height 15
click at [485, 128] on select "Select Male Female Other Prefer Not To Say" at bounding box center [573, 135] width 176 height 15
click at [420, 202] on select "Select Andaman and Nicobar Islands Andhra Pradesh Arunachal Pradesh Assam Bihar…" at bounding box center [430, 203] width 81 height 15
click at [390, 196] on select "Select Andaman and Nicobar Islands Andhra Pradesh Arunachal Pradesh Assam Bihar…" at bounding box center [430, 203] width 81 height 15
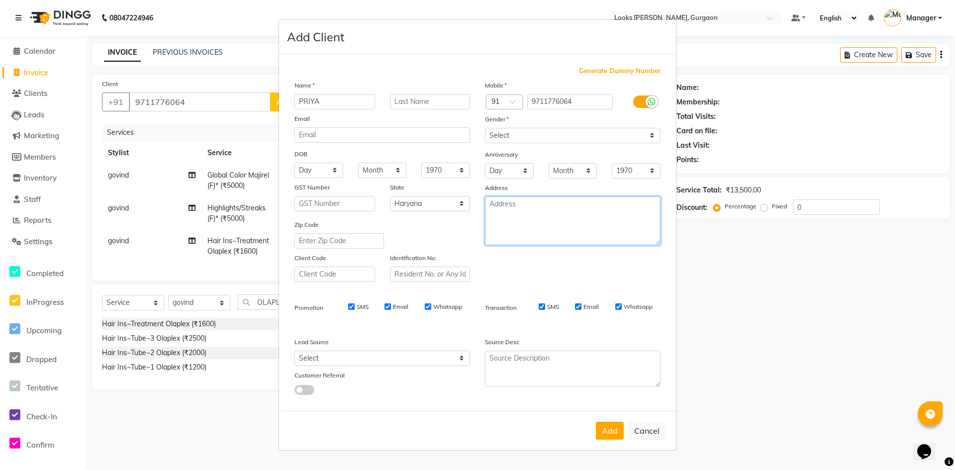
drag, startPoint x: 539, startPoint y: 224, endPoint x: 542, endPoint y: 229, distance: 5.8
click at [541, 228] on textarea at bounding box center [573, 220] width 176 height 49
click at [609, 432] on button "Add" at bounding box center [610, 431] width 28 height 18
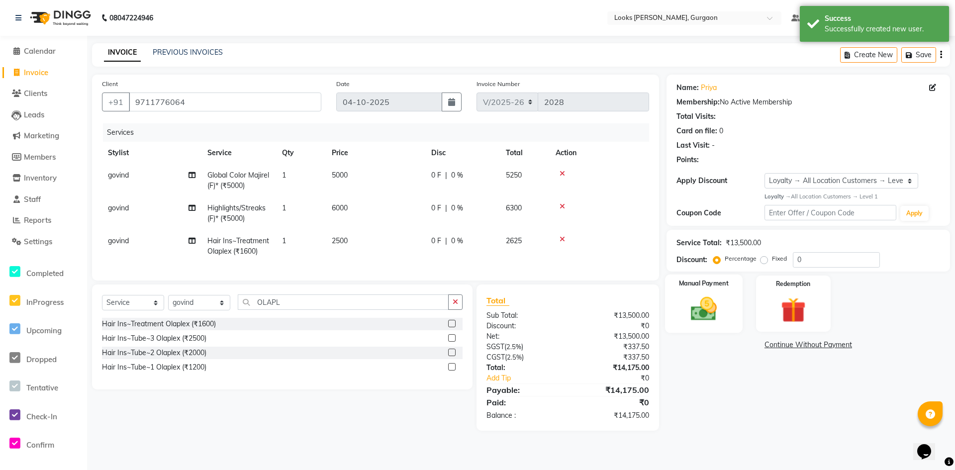
click at [713, 276] on div "Manual Payment" at bounding box center [704, 304] width 78 height 59
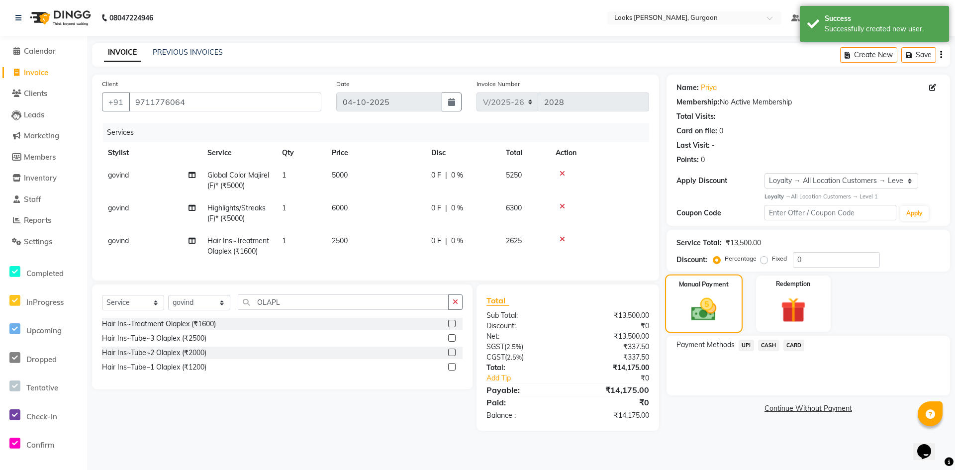
click at [709, 312] on img at bounding box center [703, 309] width 41 height 29
click at [797, 346] on span "CARD" at bounding box center [793, 345] width 21 height 11
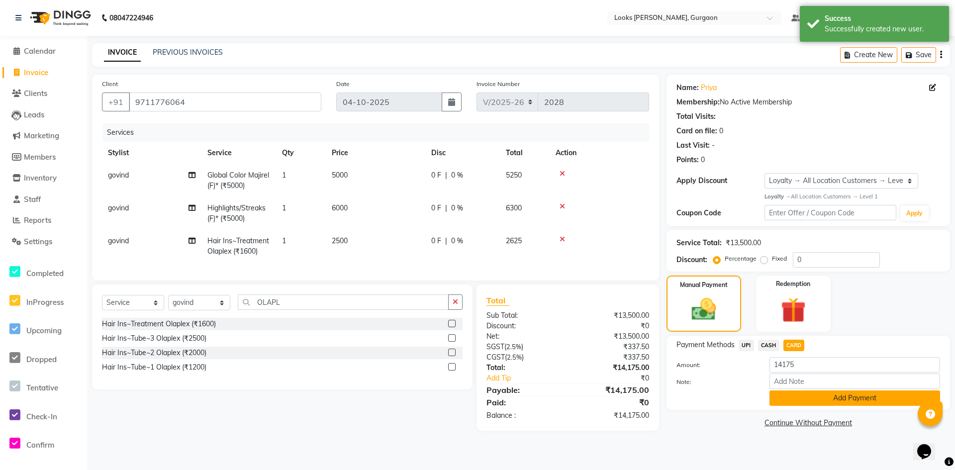
click at [809, 400] on button "Add Payment" at bounding box center [854, 397] width 171 height 15
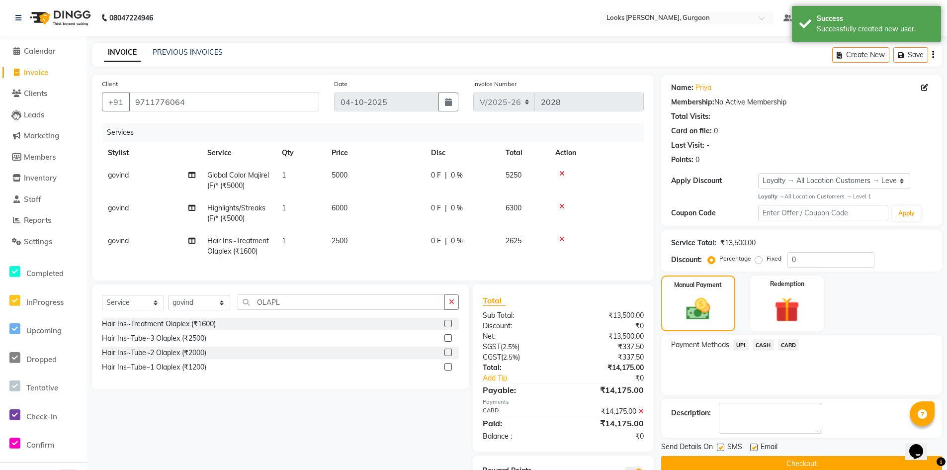
scroll to position [53, 0]
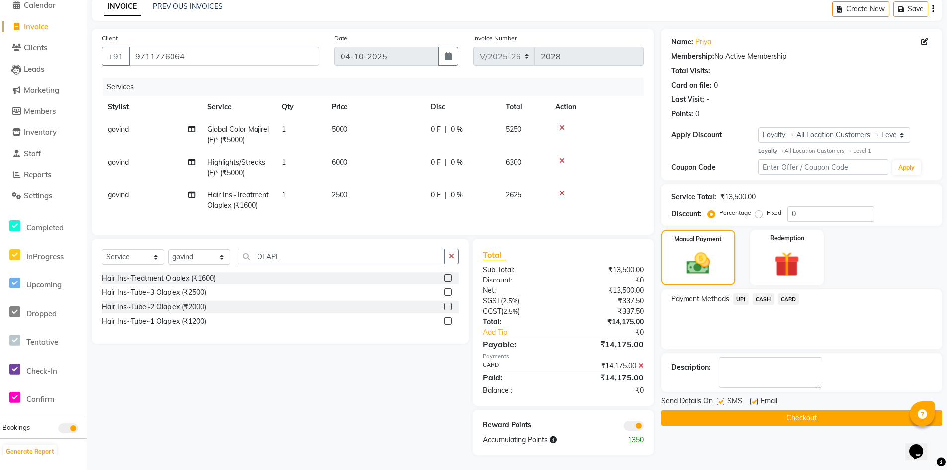
click at [801, 413] on button "Checkout" at bounding box center [801, 417] width 281 height 15
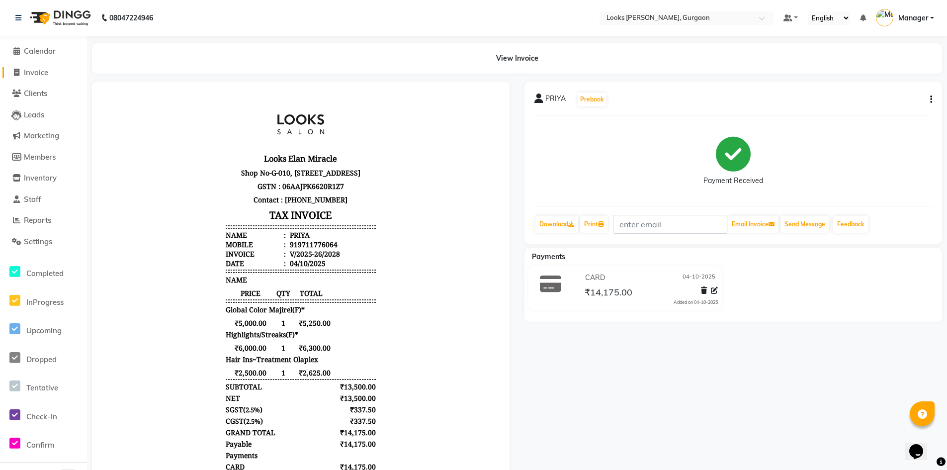
click at [37, 71] on span "Invoice" at bounding box center [36, 72] width 24 height 9
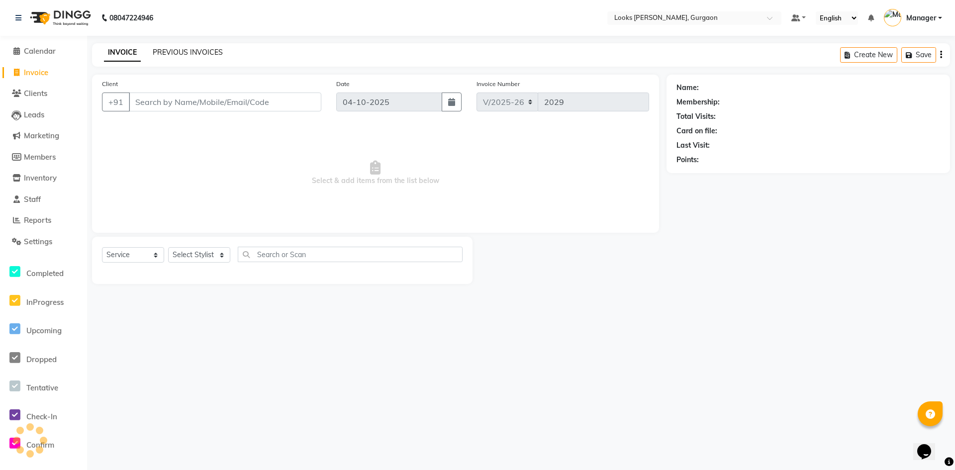
click at [172, 44] on div "INVOICE PREVIOUS INVOICES Create New Save" at bounding box center [521, 54] width 858 height 23
click at [169, 51] on link "PREVIOUS INVOICES" at bounding box center [188, 52] width 70 height 9
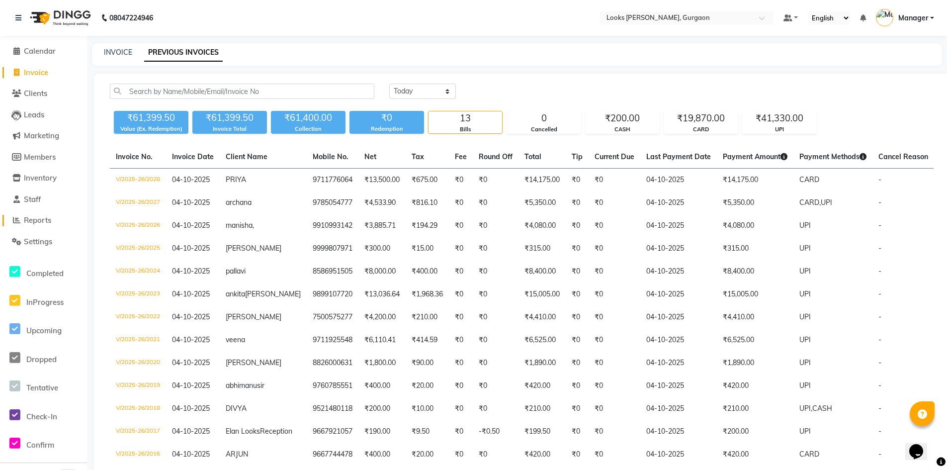
click at [37, 218] on span "Reports" at bounding box center [37, 219] width 27 height 9
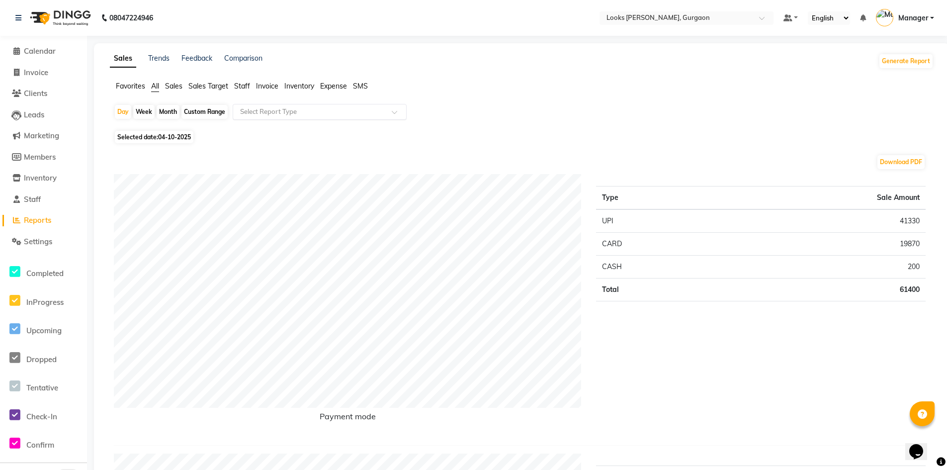
click at [368, 111] on input "text" at bounding box center [309, 112] width 143 height 10
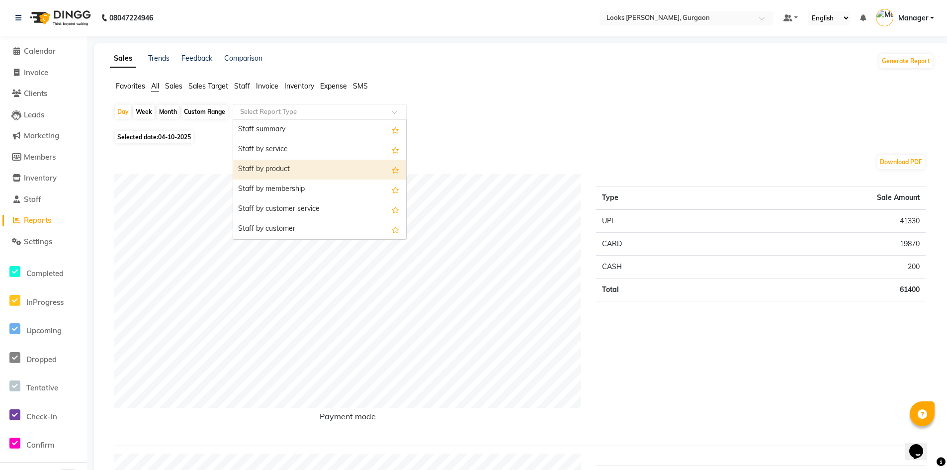
click at [284, 168] on div "Staff by product" at bounding box center [319, 170] width 173 height 20
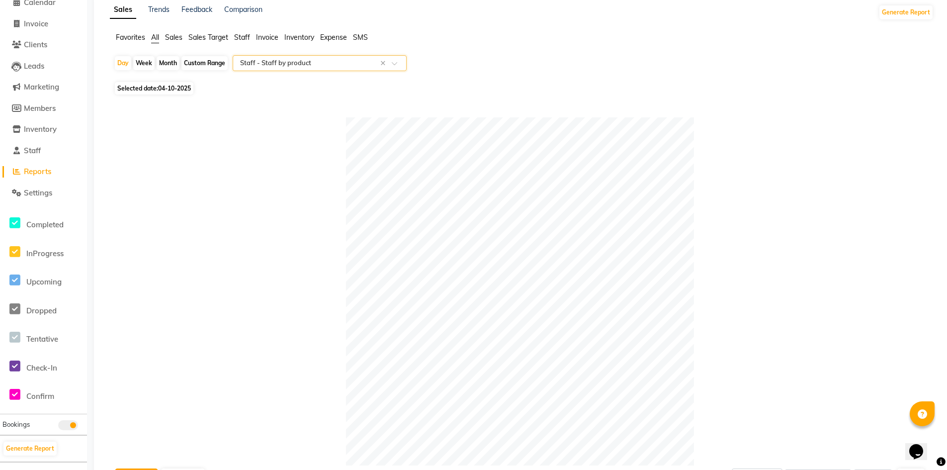
scroll to position [0, 0]
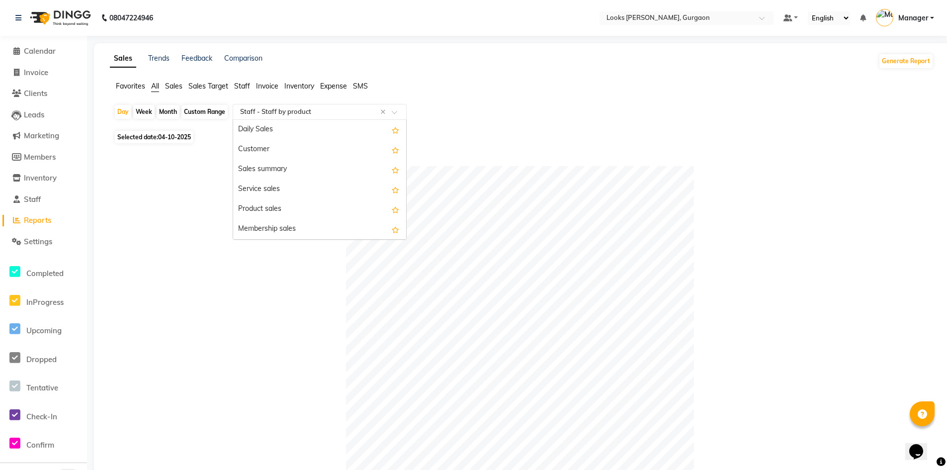
click at [392, 112] on span at bounding box center [398, 115] width 12 height 10
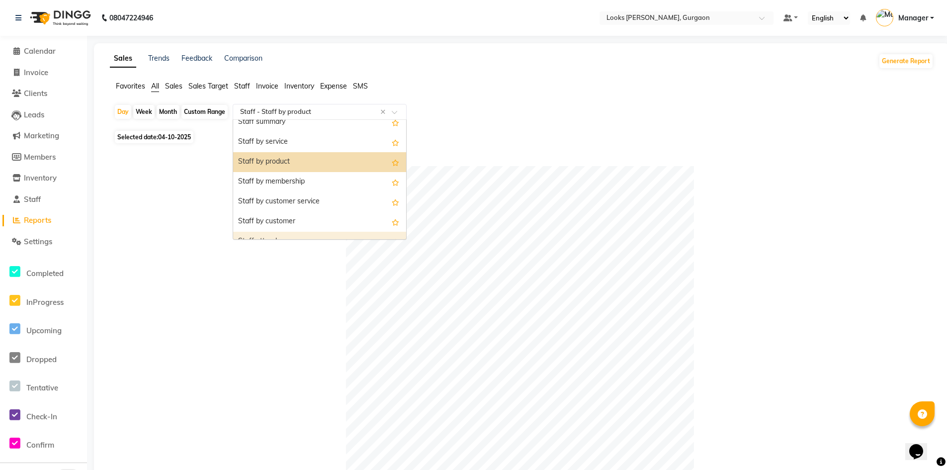
scroll to position [189, 0]
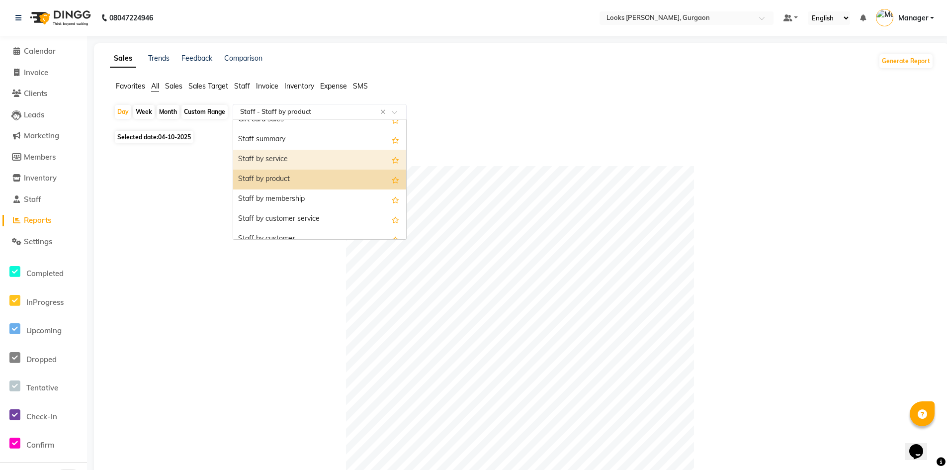
click at [293, 158] on div "Staff by service" at bounding box center [319, 160] width 173 height 20
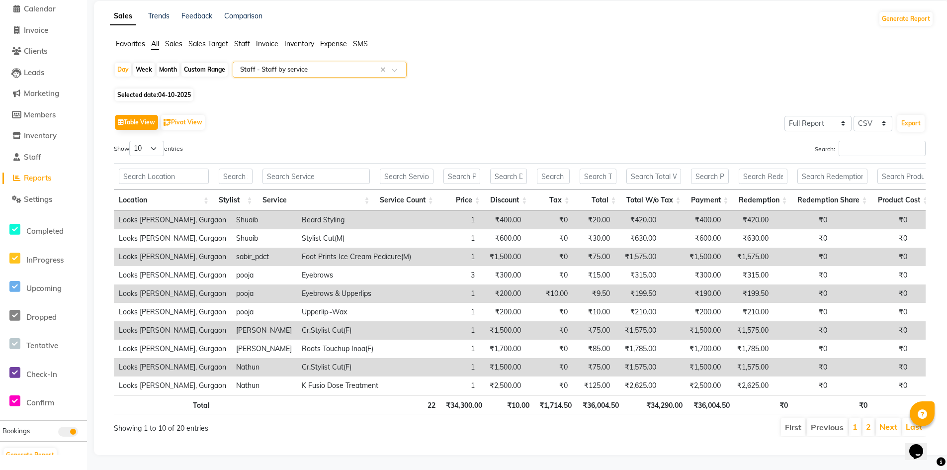
scroll to position [57, 0]
click at [241, 169] on input "text" at bounding box center [235, 176] width 33 height 15
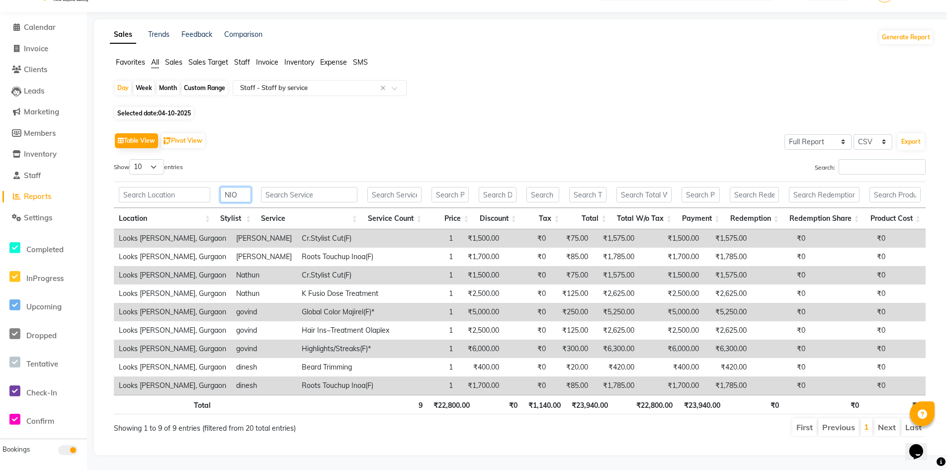
scroll to position [0, 0]
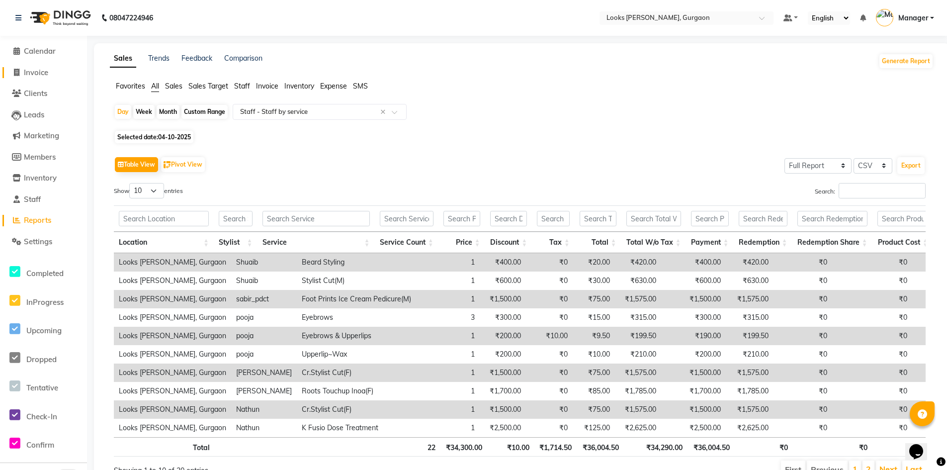
drag, startPoint x: 38, startPoint y: 71, endPoint x: 43, endPoint y: 76, distance: 6.3
click at [38, 71] on span "Invoice" at bounding box center [36, 72] width 24 height 9
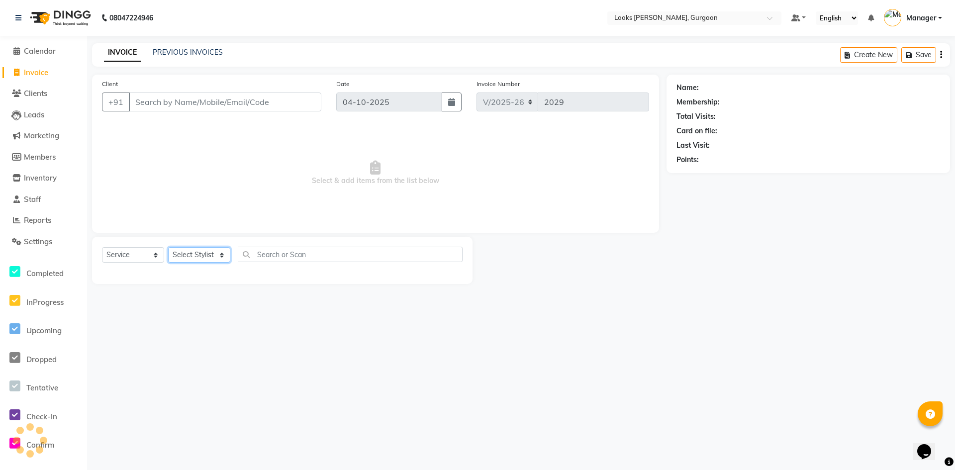
click at [220, 254] on select "Select Stylist aahil abhay Amir_mgr Anamika Counter_Sales Deepak_pdct dinesh go…" at bounding box center [199, 254] width 62 height 15
drag, startPoint x: 271, startPoint y: 336, endPoint x: 268, endPoint y: 323, distance: 12.7
click at [271, 336] on div "08047224946 Select Location × Looks Elan Miracle, Gurgaon Default Panel My Pane…" at bounding box center [477, 235] width 955 height 470
click at [222, 257] on select "Select Stylist aahil abhay Amir_mgr Anamika Counter_Sales Deepak_pdct dinesh go…" at bounding box center [199, 254] width 62 height 15
click at [168, 247] on select "Select Stylist aahil abhay Amir_mgr Anamika Counter_Sales Deepak_pdct dinesh go…" at bounding box center [199, 254] width 62 height 15
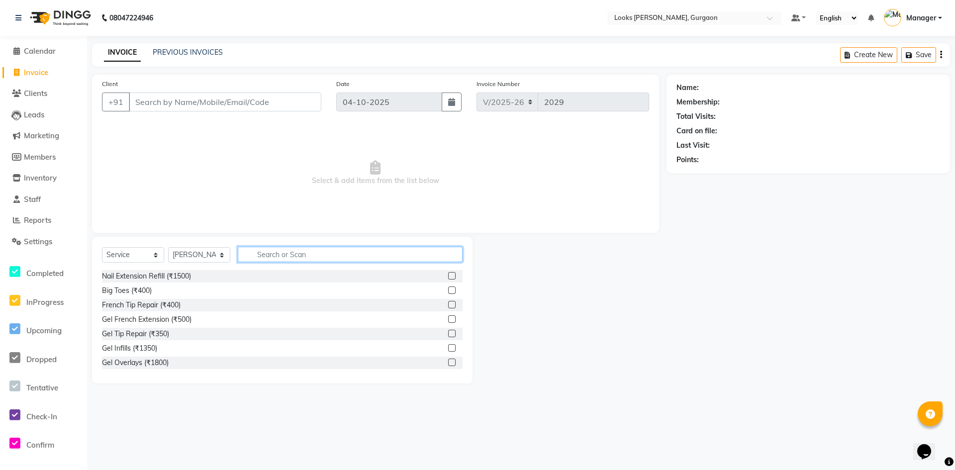
click at [282, 257] on input "text" at bounding box center [350, 254] width 225 height 15
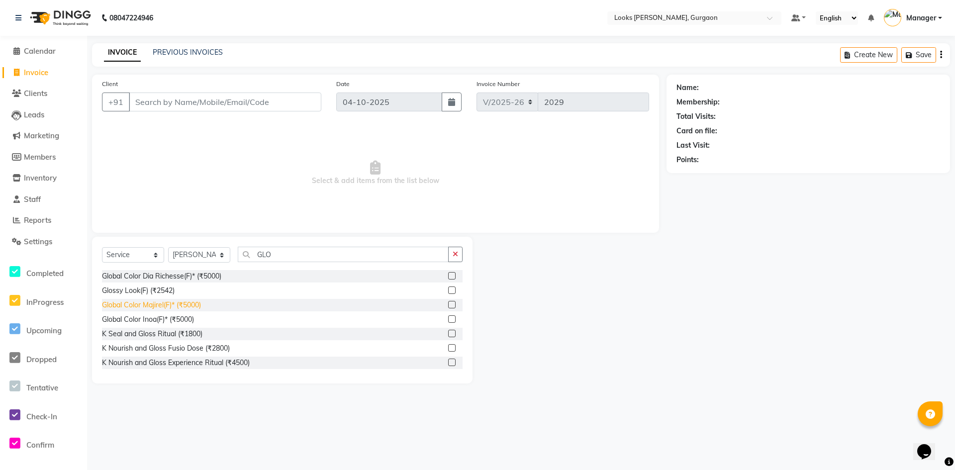
click at [161, 307] on div "Global Color Majirel(F)* (₹5000)" at bounding box center [151, 305] width 99 height 10
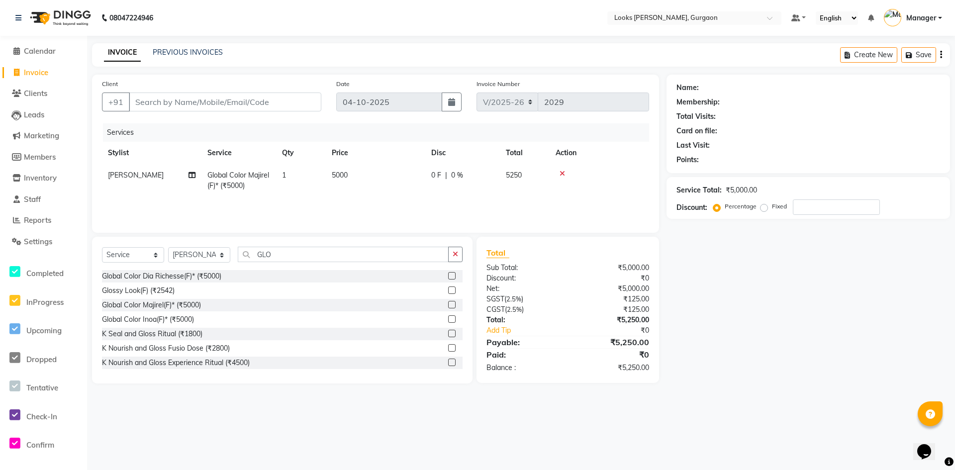
click at [357, 175] on td "5000" at bounding box center [375, 180] width 99 height 33
click at [409, 177] on input "5000" at bounding box center [422, 177] width 88 height 15
click at [772, 373] on div "Name: Membership: Total Visits: Card on file: Last Visit: Points: Service Total…" at bounding box center [811, 229] width 291 height 309
click at [278, 254] on input "GLO" at bounding box center [343, 254] width 211 height 15
drag, startPoint x: 281, startPoint y: 253, endPoint x: 217, endPoint y: 257, distance: 63.8
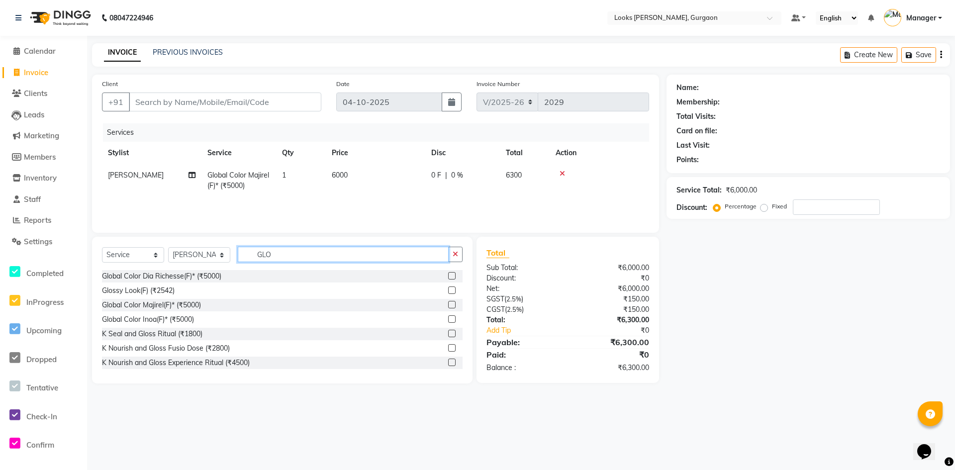
click at [217, 257] on div "Select Service Product Membership Package Voucher Prepaid Gift Card Select Styl…" at bounding box center [282, 258] width 361 height 23
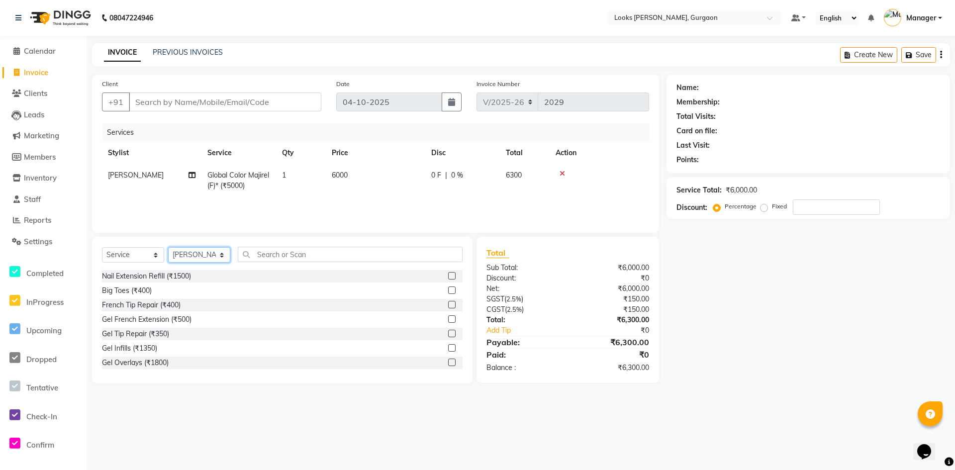
drag, startPoint x: 220, startPoint y: 256, endPoint x: 211, endPoint y: 253, distance: 9.8
click at [220, 256] on select "Select Stylist aahil abhay Amir_mgr Anamika Counter_Sales Deepak_pdct dinesh go…" at bounding box center [199, 254] width 62 height 15
click at [168, 247] on select "Select Stylist aahil abhay Amir_mgr Anamika Counter_Sales Deepak_pdct dinesh go…" at bounding box center [199, 254] width 62 height 15
click at [284, 257] on input "text" at bounding box center [350, 254] width 225 height 15
click at [141, 302] on div "Eyebrows (₹100)" at bounding box center [129, 305] width 54 height 10
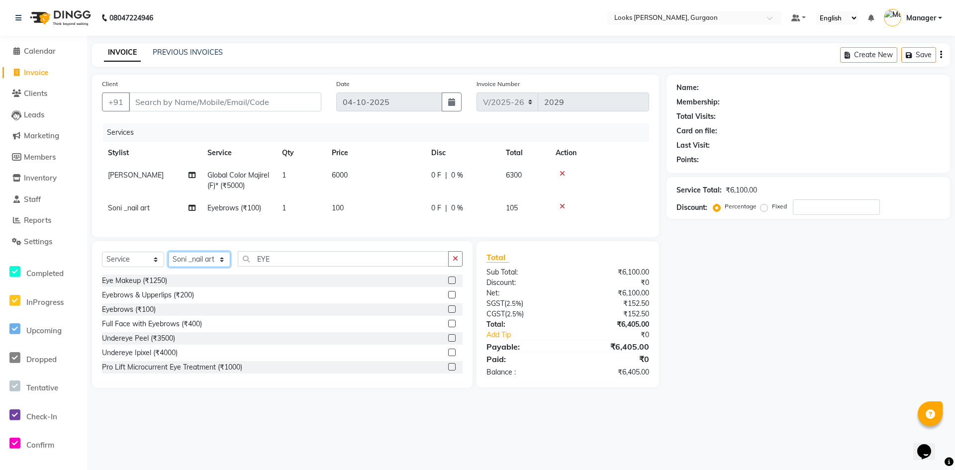
click at [221, 266] on select "Select Stylist aahil abhay Amir_mgr Anamika Counter_Sales Deepak_pdct dinesh go…" at bounding box center [199, 259] width 62 height 15
click at [168, 259] on select "Select Stylist aahil abhay Amir_mgr Anamika Counter_Sales Deepak_pdct dinesh go…" at bounding box center [199, 259] width 62 height 15
drag, startPoint x: 298, startPoint y: 266, endPoint x: 250, endPoint y: 276, distance: 49.7
click at [250, 275] on div "Select Service Product Membership Package Voucher Prepaid Gift Card Select Styl…" at bounding box center [282, 262] width 361 height 23
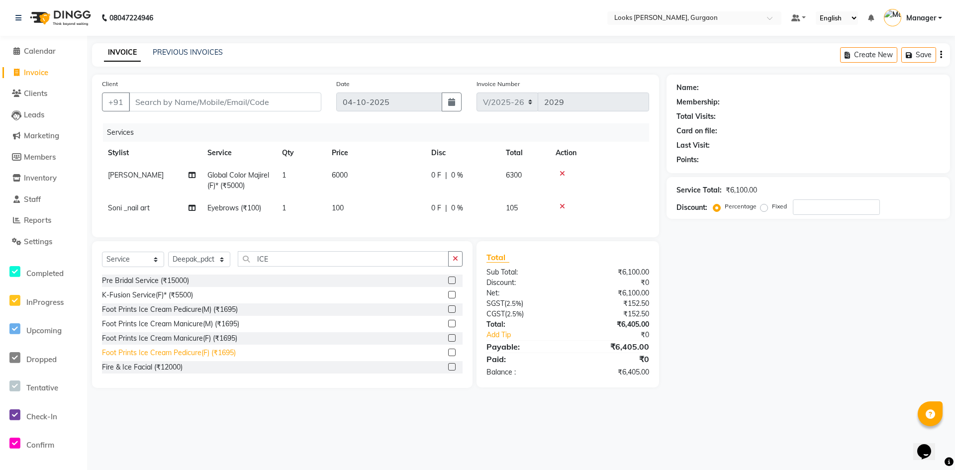
click at [191, 358] on div "Foot Prints Ice Cream Pedicure(F) (₹1695)" at bounding box center [169, 353] width 134 height 10
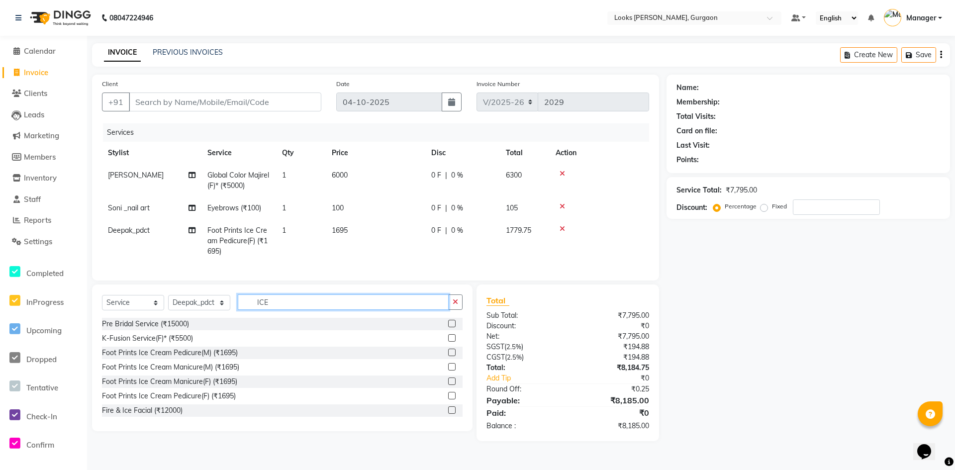
drag, startPoint x: 282, startPoint y: 308, endPoint x: 212, endPoint y: 315, distance: 70.0
click at [212, 315] on div "Select Service Product Membership Package Voucher Prepaid Gift Card Select Styl…" at bounding box center [282, 305] width 361 height 23
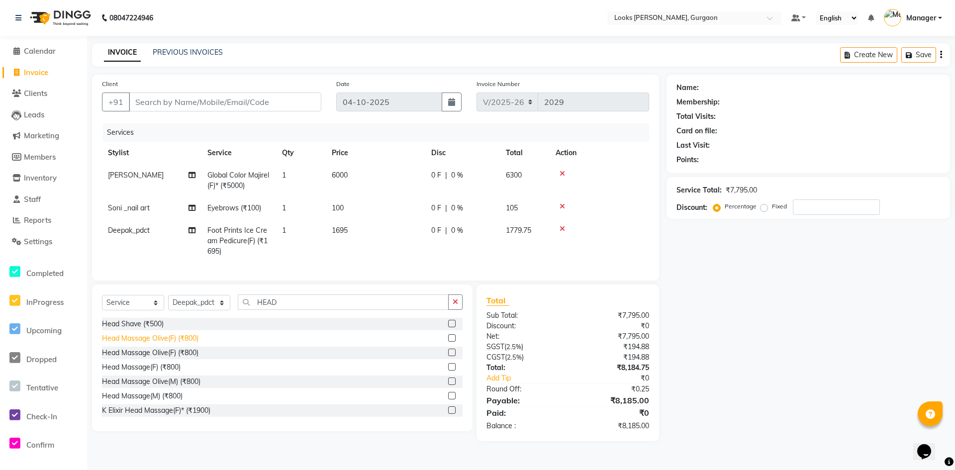
click at [173, 344] on div "Head Massage Olive(F) (₹800)" at bounding box center [150, 338] width 96 height 10
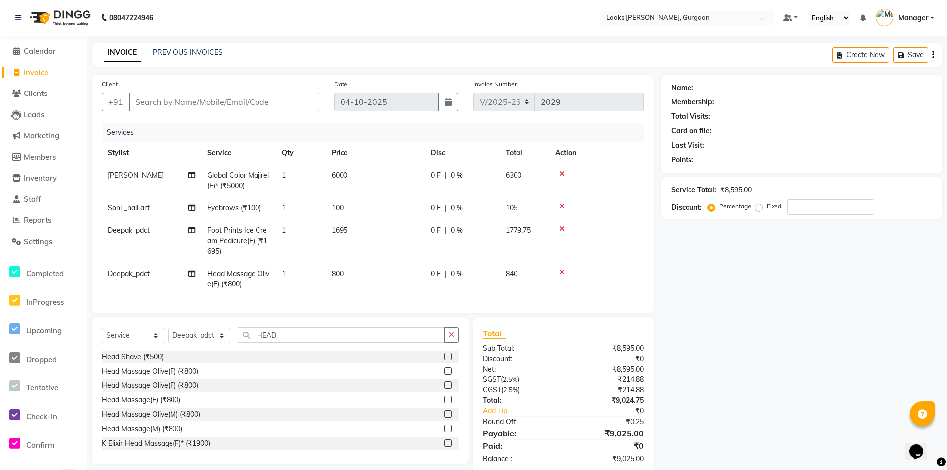
click at [350, 230] on td "1695" at bounding box center [375, 240] width 99 height 43
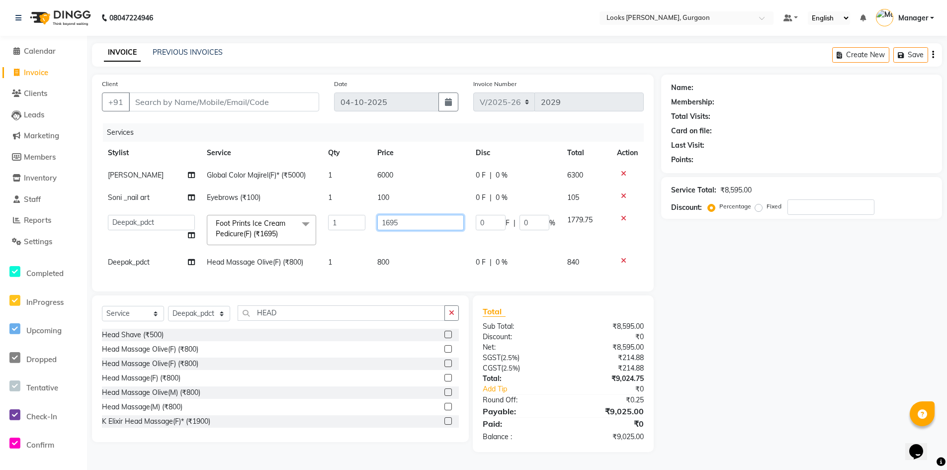
click at [415, 224] on input "1695" at bounding box center [420, 222] width 87 height 15
click at [798, 398] on div "Name: Membership: Total Visits: Card on file: Last Visit: Points: Service Total…" at bounding box center [805, 263] width 288 height 377
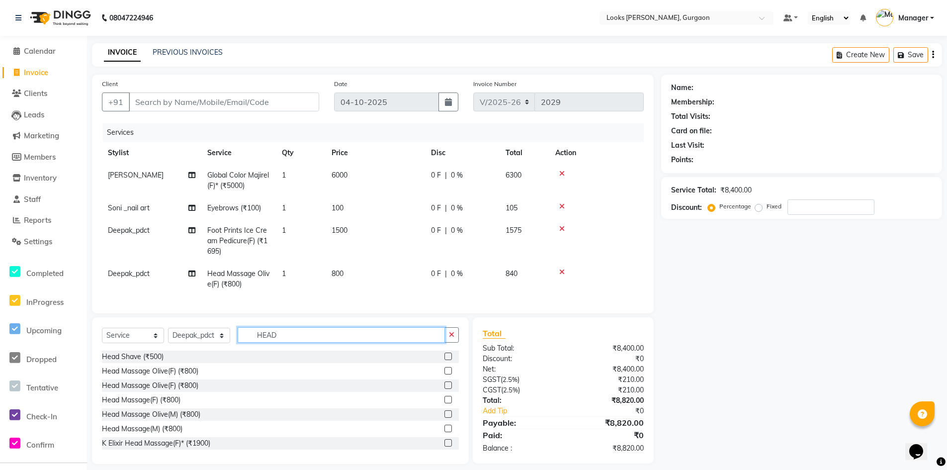
drag, startPoint x: 283, startPoint y: 339, endPoint x: 291, endPoint y: 340, distance: 7.5
click at [284, 339] on input "HEAD" at bounding box center [341, 334] width 207 height 15
drag, startPoint x: 233, startPoint y: 347, endPoint x: 216, endPoint y: 349, distance: 16.5
click at [216, 349] on div "Select Service Product Membership Package Voucher Prepaid Gift Card Select Styl…" at bounding box center [280, 338] width 357 height 23
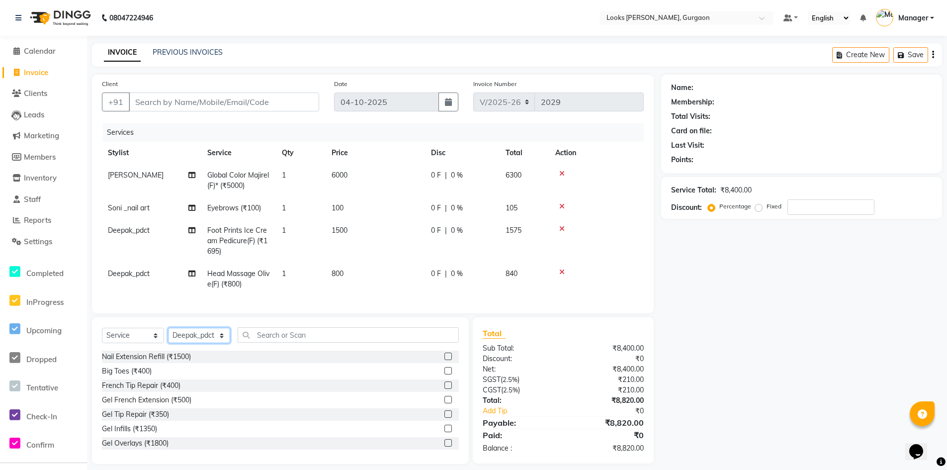
click at [226, 343] on select "Select Stylist aahil abhay Amir_mgr Anamika Counter_Sales Deepak_pdct dinesh go…" at bounding box center [199, 335] width 62 height 15
click at [168, 335] on select "Select Stylist aahil abhay Amir_mgr Anamika Counter_Sales Deepak_pdct dinesh go…" at bounding box center [199, 335] width 62 height 15
drag, startPoint x: 269, startPoint y: 341, endPoint x: 294, endPoint y: 351, distance: 27.0
click at [269, 341] on input "text" at bounding box center [348, 334] width 221 height 15
click at [175, 362] on div "Hair Spa L'oreal(F)* (₹1800)" at bounding box center [146, 357] width 89 height 10
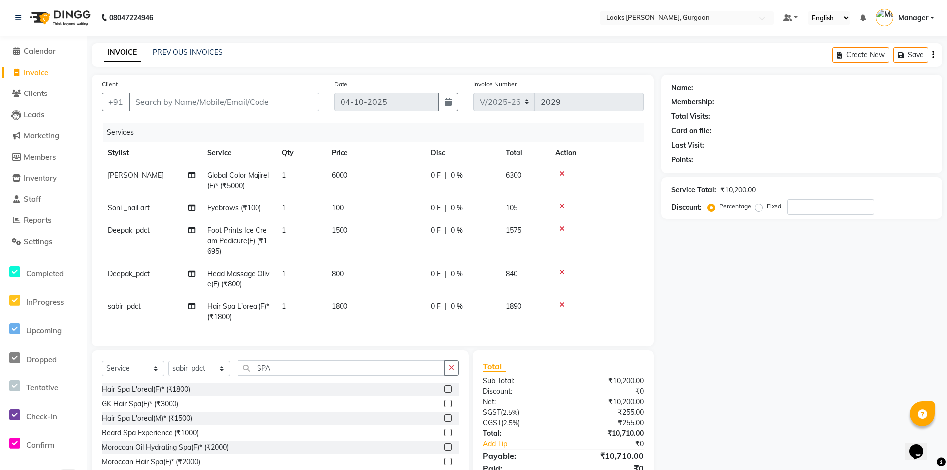
click at [353, 307] on td "1800" at bounding box center [375, 311] width 99 height 33
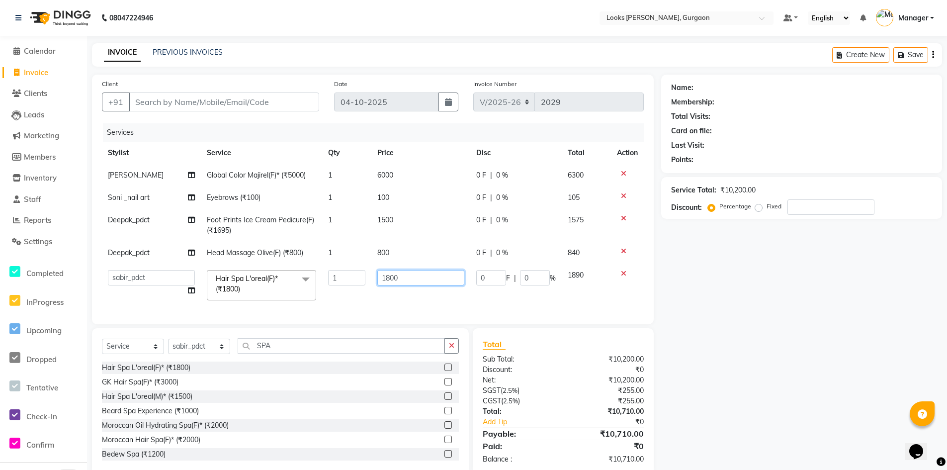
click at [414, 276] on input "1800" at bounding box center [420, 277] width 87 height 15
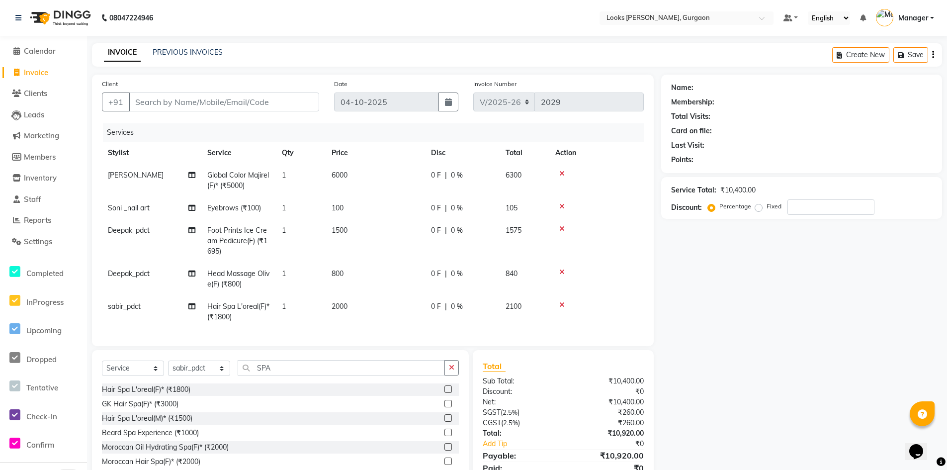
click at [776, 351] on div "Name: Membership: Total Visits: Card on file: Last Visit: Points: Service Total…" at bounding box center [805, 286] width 288 height 422
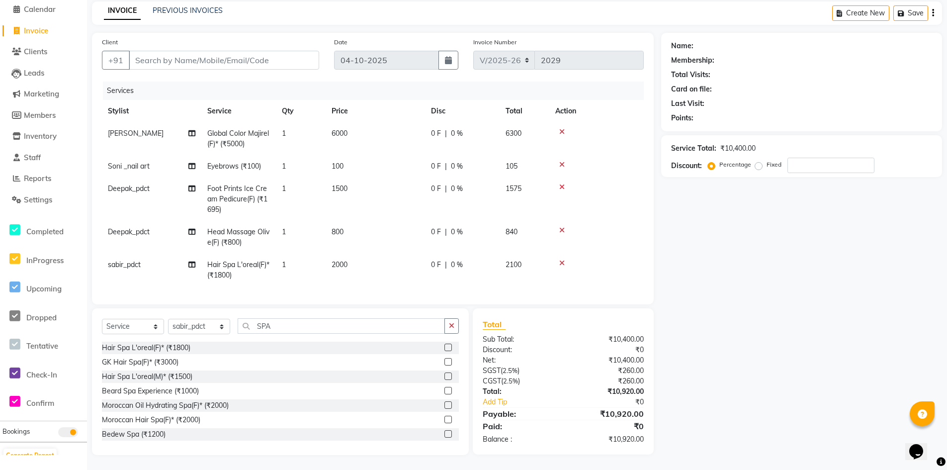
scroll to position [49, 0]
drag, startPoint x: 282, startPoint y: 326, endPoint x: 222, endPoint y: 341, distance: 62.0
click at [222, 341] on div "Select Service Product Membership Package Voucher Prepaid Gift Card Select Styl…" at bounding box center [280, 329] width 357 height 23
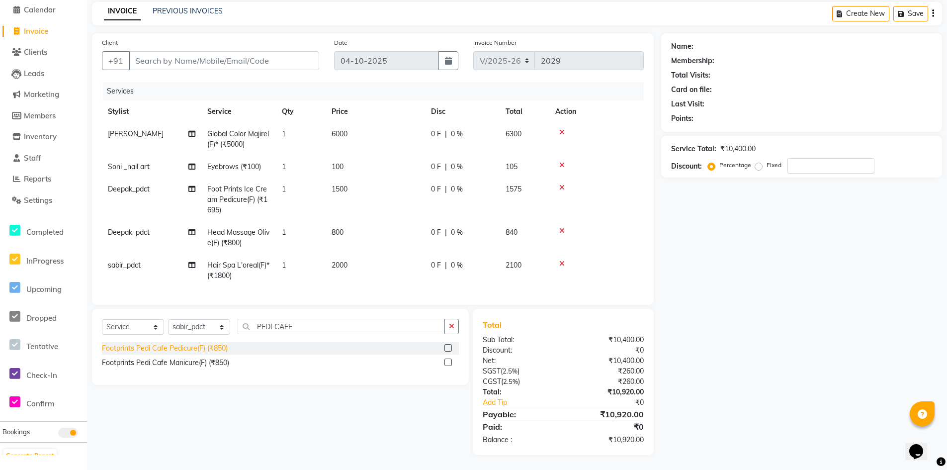
click at [190, 349] on div "Footprints Pedi Cafe Pedicure(F) (₹850)" at bounding box center [165, 348] width 126 height 10
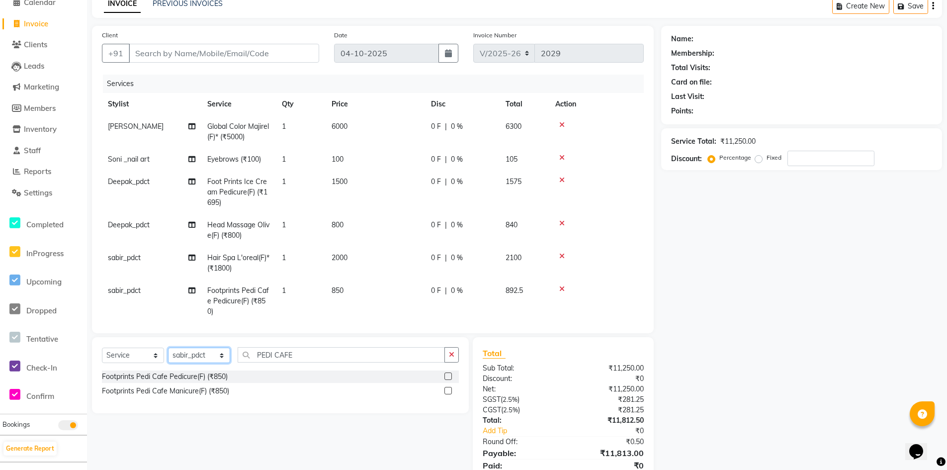
click at [229, 354] on select "Select Stylist aahil abhay Amir_mgr Anamika Counter_Sales Deepak_pdct dinesh go…" at bounding box center [199, 355] width 62 height 15
click at [168, 348] on select "Select Stylist aahil abhay Amir_mgr Anamika Counter_Sales Deepak_pdct dinesh go…" at bounding box center [199, 355] width 62 height 15
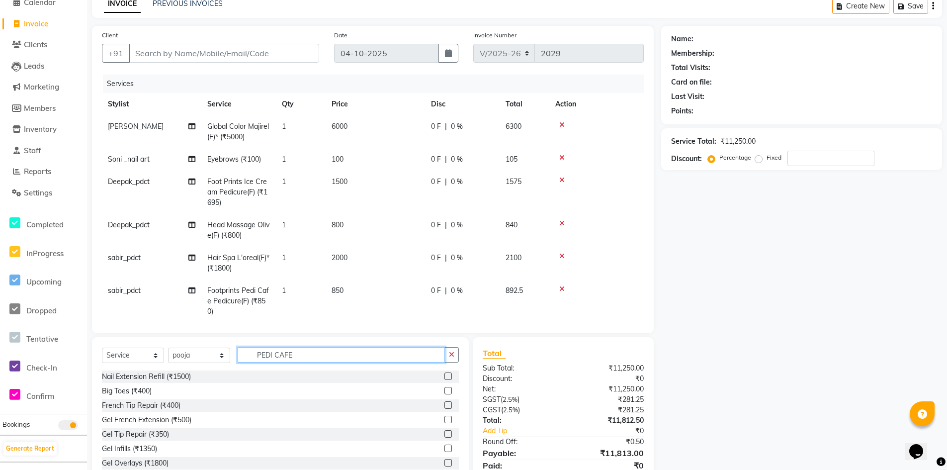
drag, startPoint x: 301, startPoint y: 354, endPoint x: 224, endPoint y: 345, distance: 77.7
click at [224, 345] on div "Select Service Product Membership Package Voucher Prepaid Gift Card Select Styl…" at bounding box center [280, 410] width 377 height 147
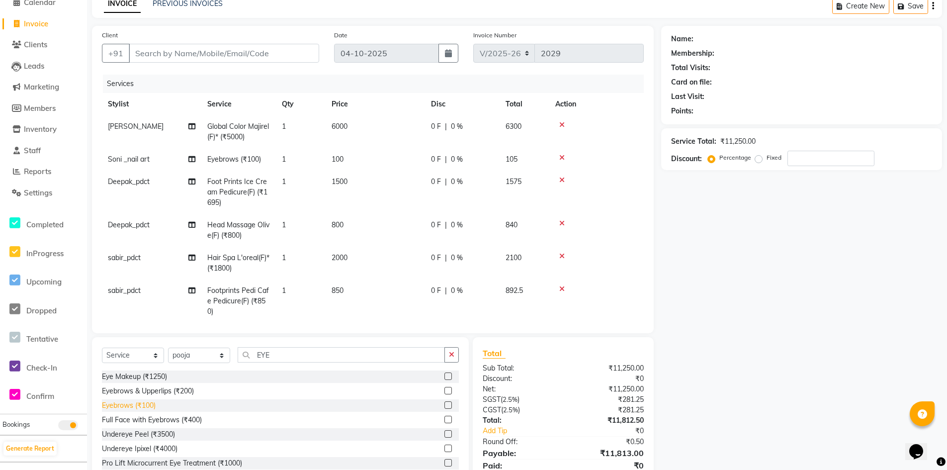
click at [151, 405] on div "Eyebrows (₹100)" at bounding box center [129, 405] width 54 height 10
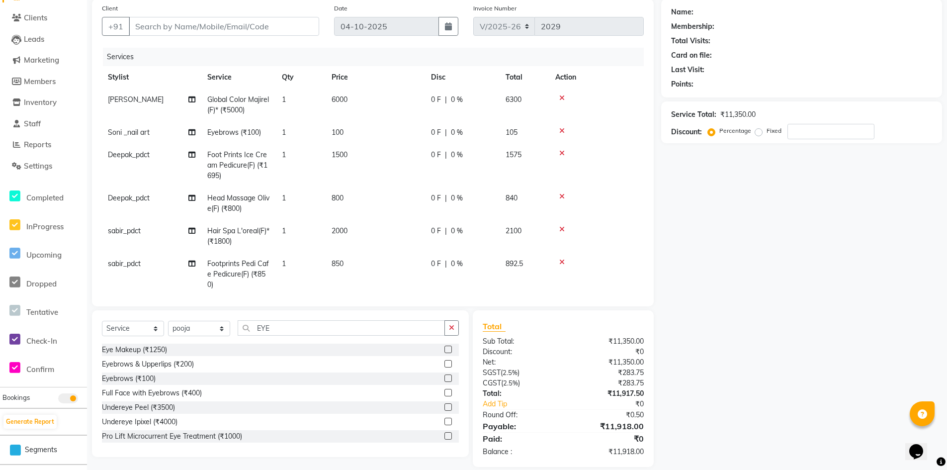
scroll to position [88, 0]
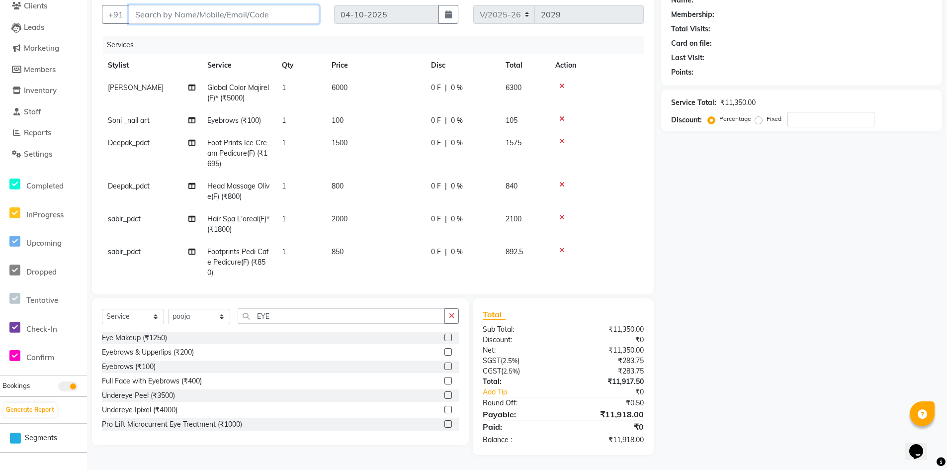
click at [270, 17] on input "Client" at bounding box center [224, 14] width 190 height 19
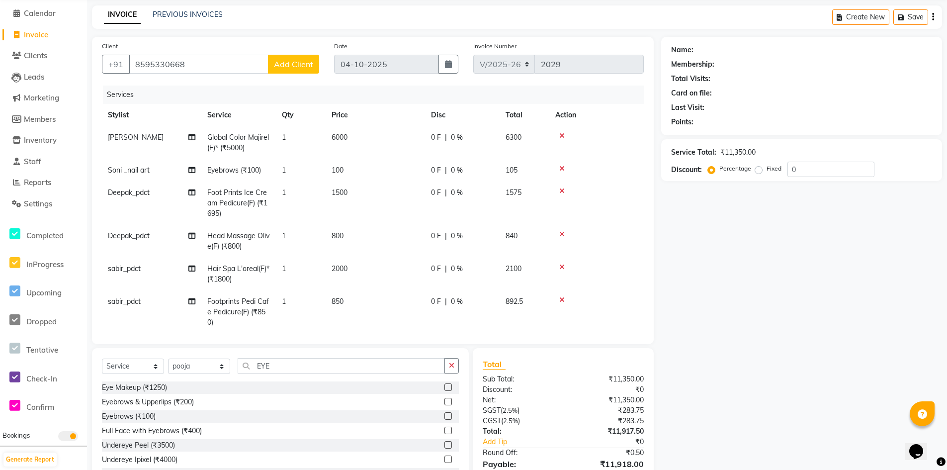
click at [311, 62] on span "Add Client" at bounding box center [293, 64] width 39 height 10
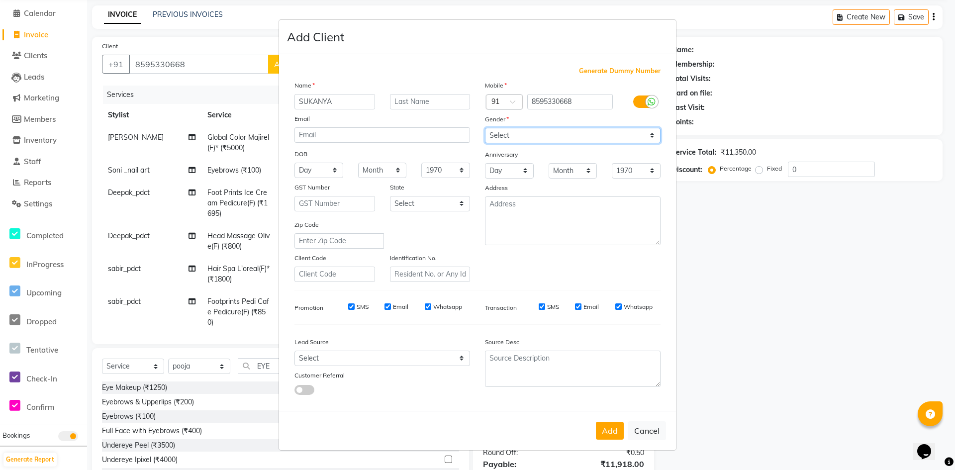
click at [651, 138] on select "Select Male Female Other Prefer Not To Say" at bounding box center [573, 135] width 176 height 15
click at [485, 128] on select "Select Male Female Other Prefer Not To Say" at bounding box center [573, 135] width 176 height 15
click at [448, 204] on select "Select Andaman and Nicobar Islands Andhra Pradesh Arunachal Pradesh Assam Bihar…" at bounding box center [430, 203] width 81 height 15
click at [390, 196] on select "Select Andaman and Nicobar Islands Andhra Pradesh Arunachal Pradesh Assam Bihar…" at bounding box center [430, 203] width 81 height 15
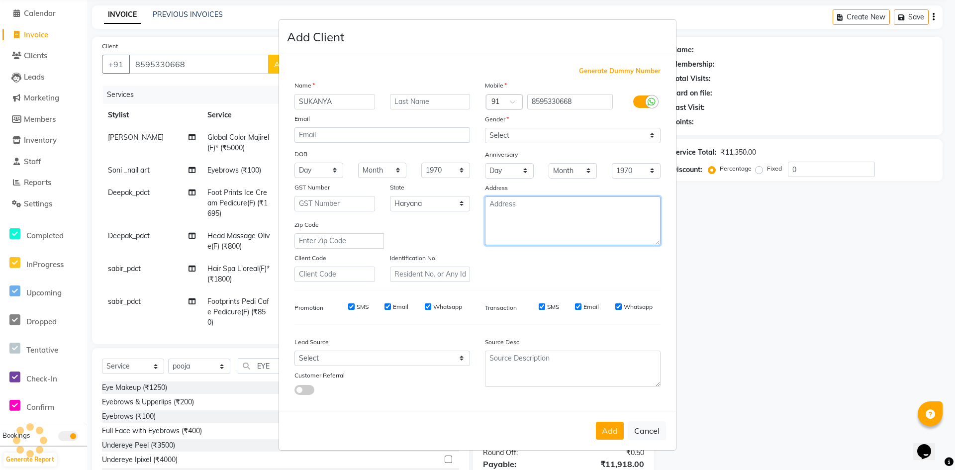
click at [533, 223] on textarea at bounding box center [573, 220] width 176 height 49
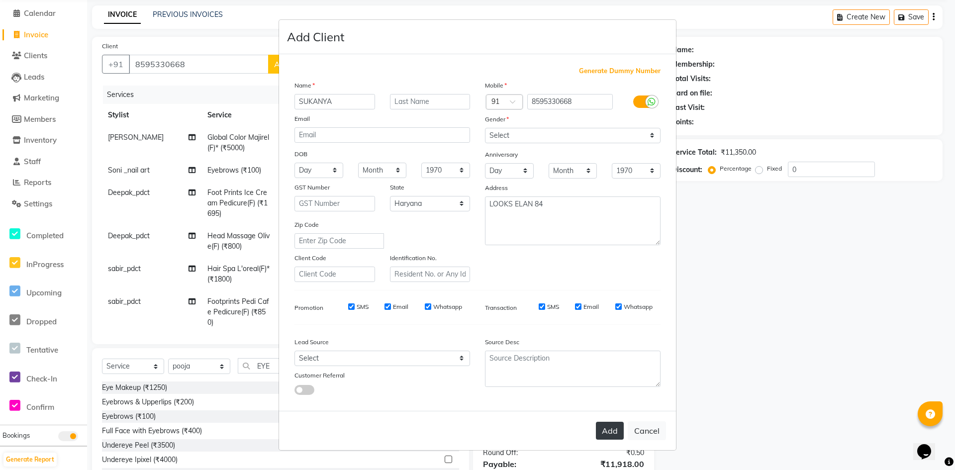
click at [609, 431] on button "Add" at bounding box center [610, 431] width 28 height 18
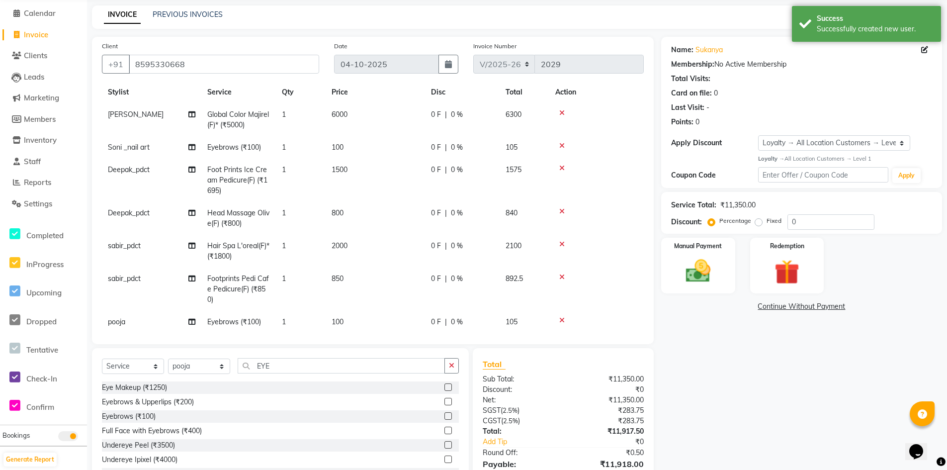
scroll to position [0, 0]
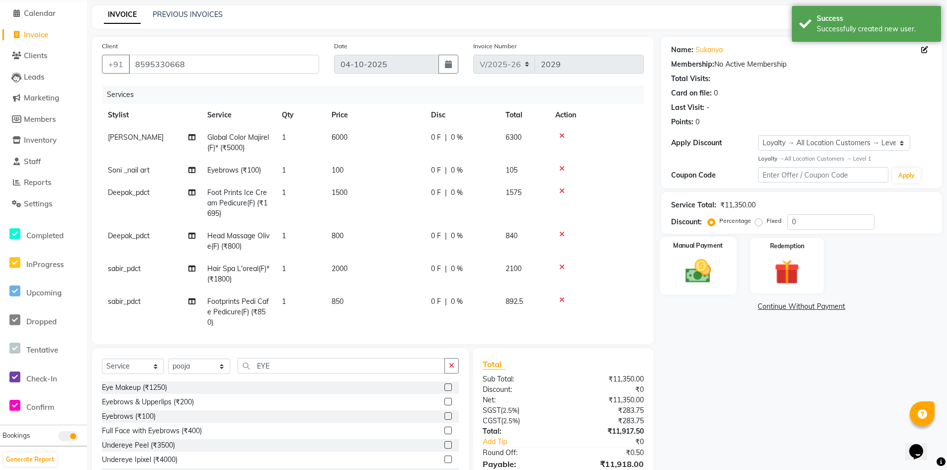
click at [718, 276] on img at bounding box center [698, 271] width 42 height 30
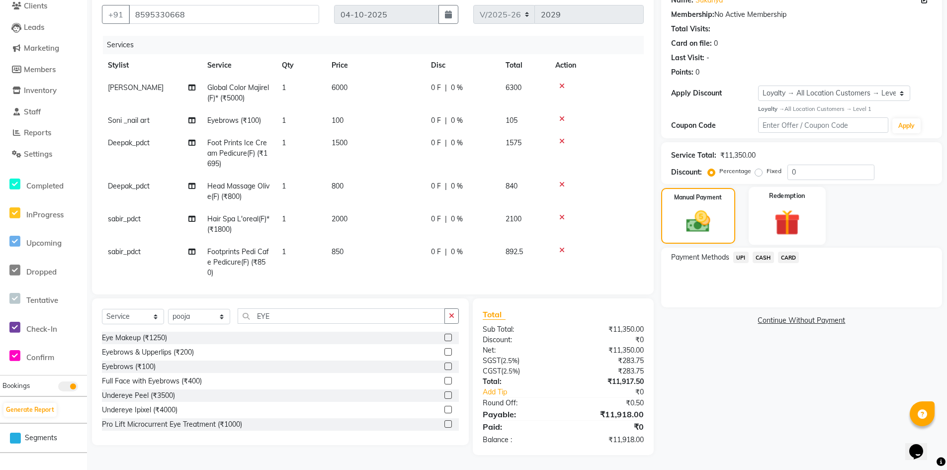
scroll to position [38, 0]
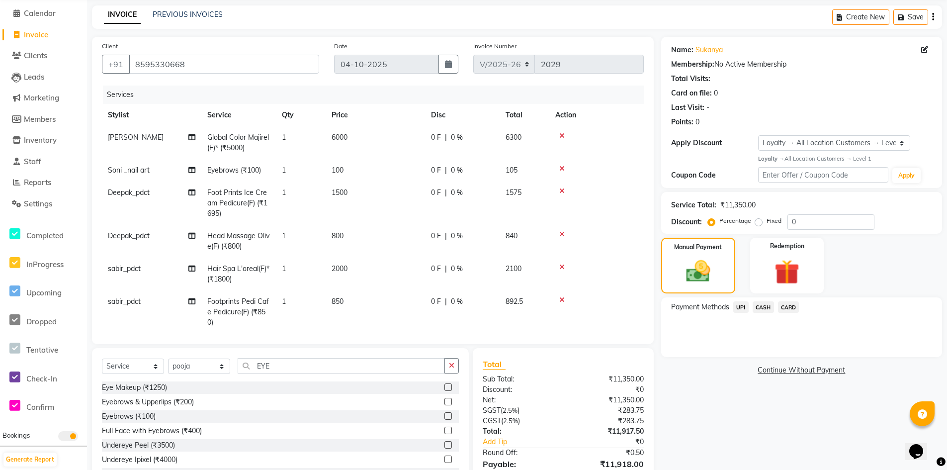
click at [790, 306] on span "CARD" at bounding box center [788, 306] width 21 height 11
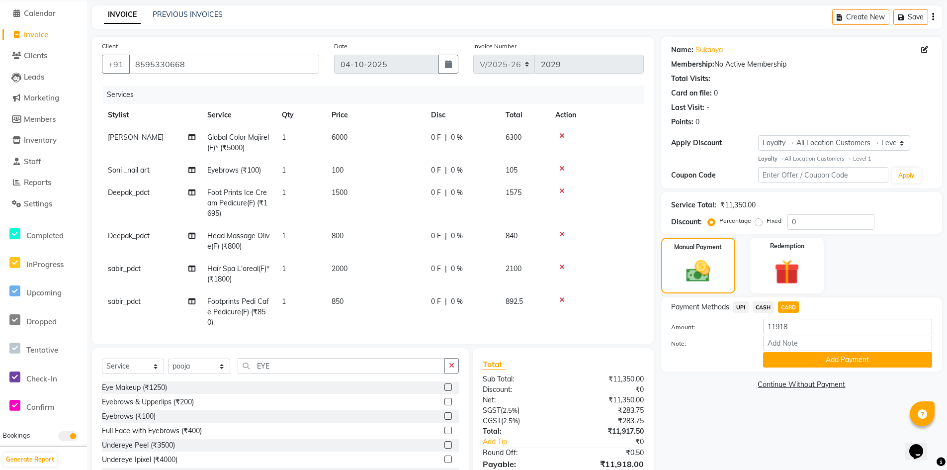
scroll to position [88, 0]
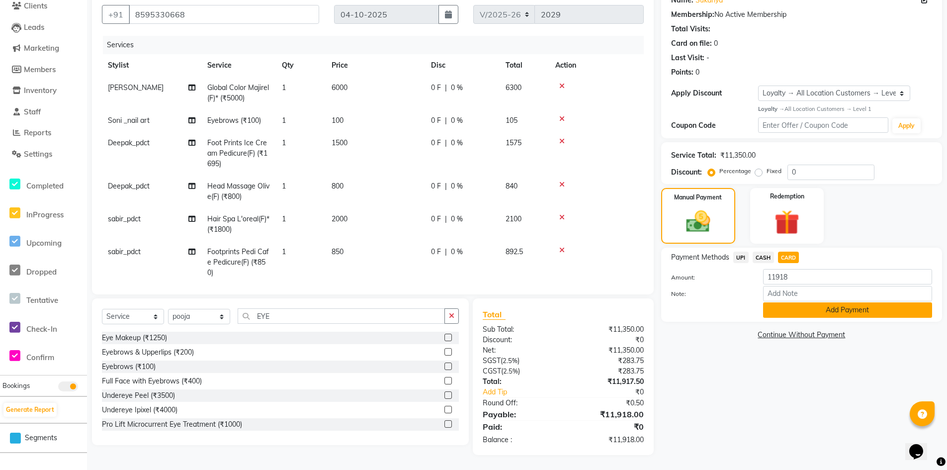
click at [824, 311] on button "Add Payment" at bounding box center [847, 309] width 169 height 15
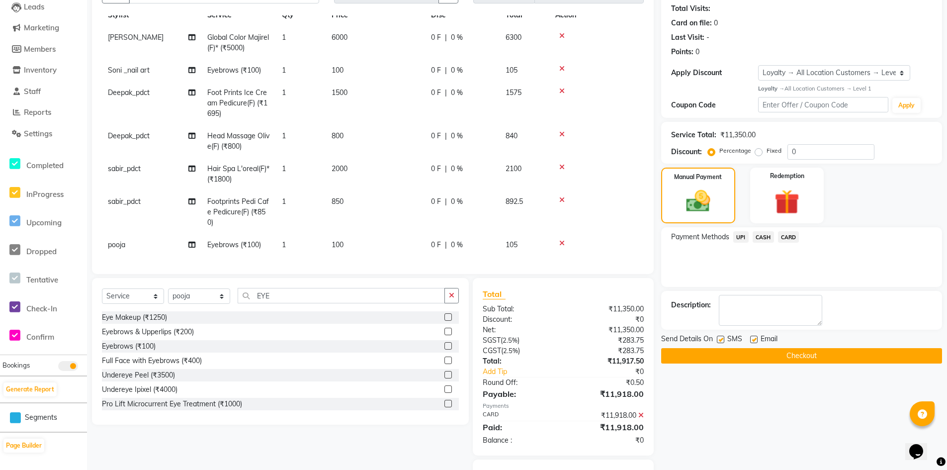
scroll to position [158, 0]
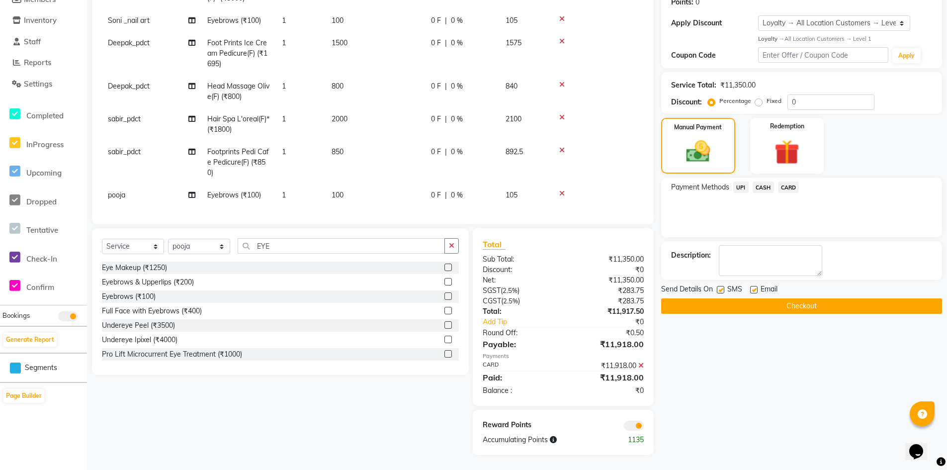
click at [774, 307] on button "Checkout" at bounding box center [801, 305] width 281 height 15
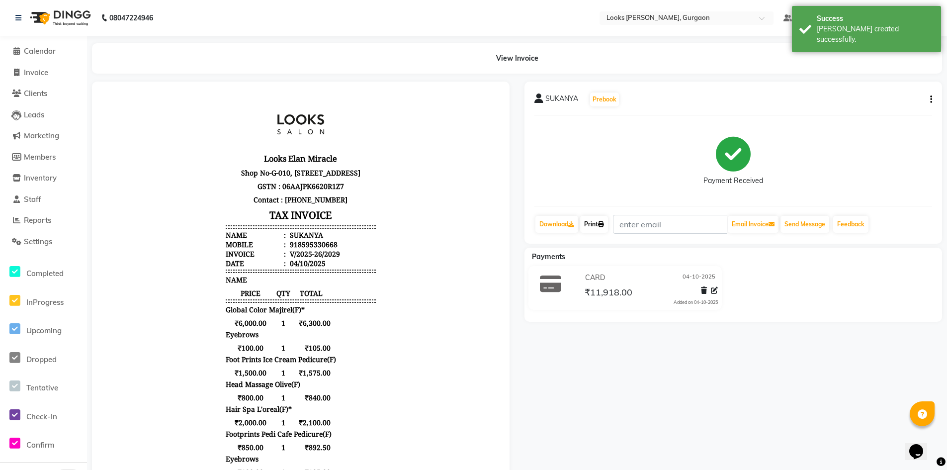
click at [594, 223] on link "Print" at bounding box center [594, 224] width 28 height 17
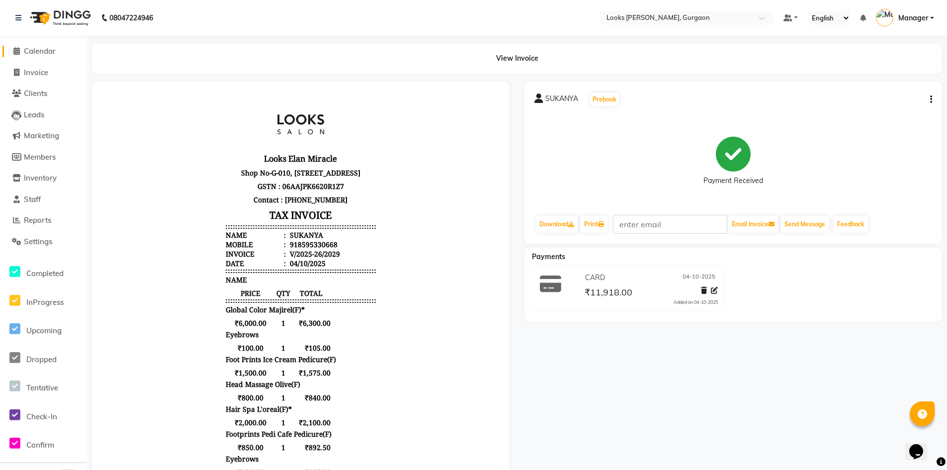
click at [42, 49] on span "Calendar" at bounding box center [40, 50] width 32 height 9
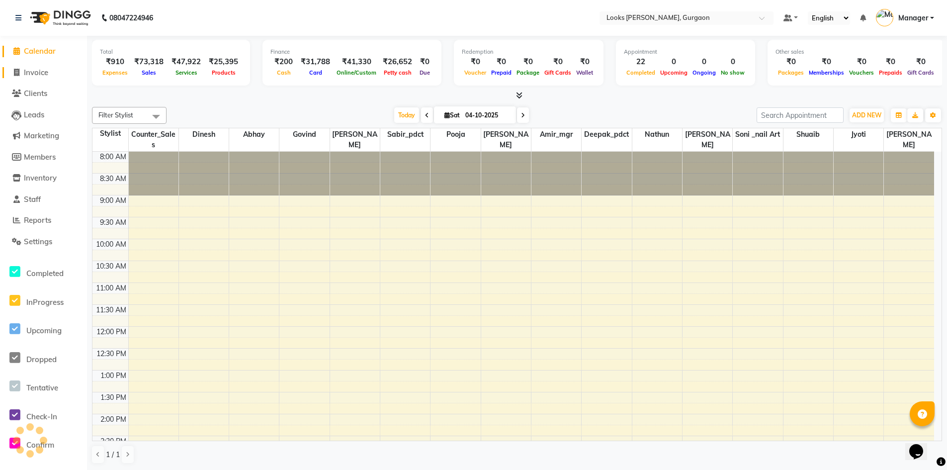
scroll to position [261, 0]
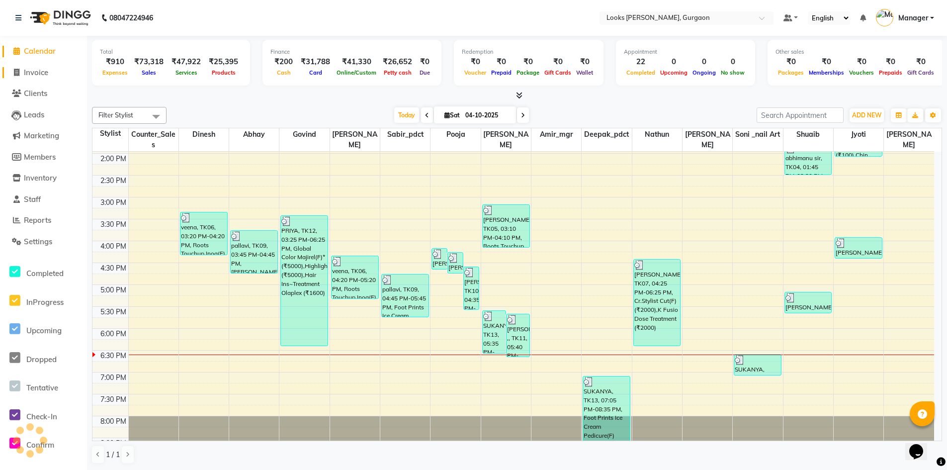
click at [41, 75] on span "Invoice" at bounding box center [36, 72] width 24 height 9
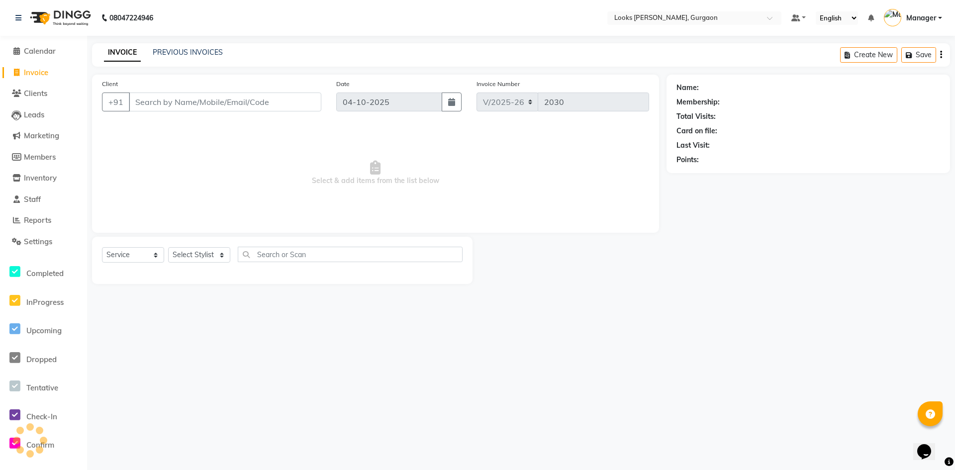
click at [208, 263] on div "Select Service Product Membership Package Voucher Prepaid Gift Card Select Styl…" at bounding box center [282, 258] width 361 height 23
click at [206, 248] on select "Select Stylist" at bounding box center [199, 254] width 62 height 15
click at [168, 247] on select "Select Stylist" at bounding box center [199, 254] width 62 height 15
click at [208, 247] on div "Select Service Product Membership Package Voucher Prepaid Gift Card Select Styl…" at bounding box center [282, 260] width 380 height 47
click at [208, 253] on select "Select Stylist aahil abhay Amir_mgr Anamika Counter_Sales Deepak_pdct dinesh go…" at bounding box center [199, 254] width 62 height 15
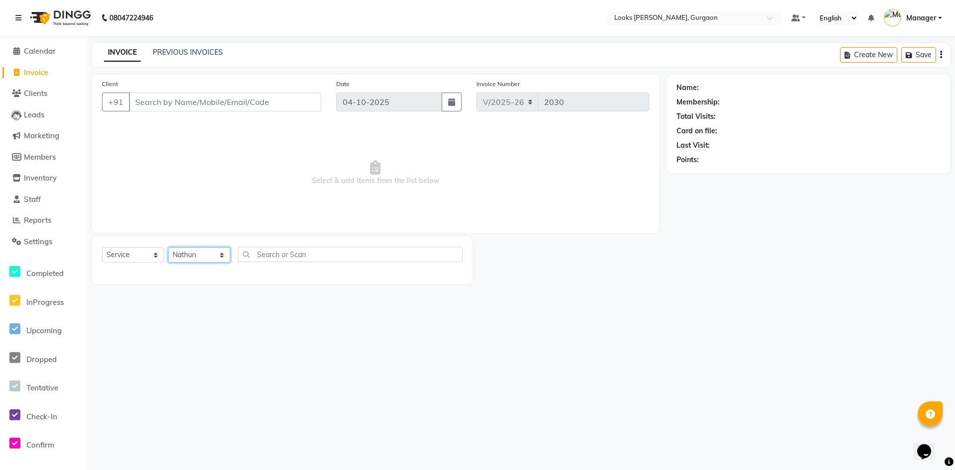
click at [168, 247] on select "Select Stylist aahil abhay Amir_mgr Anamika Counter_Sales Deepak_pdct dinesh go…" at bounding box center [199, 254] width 62 height 15
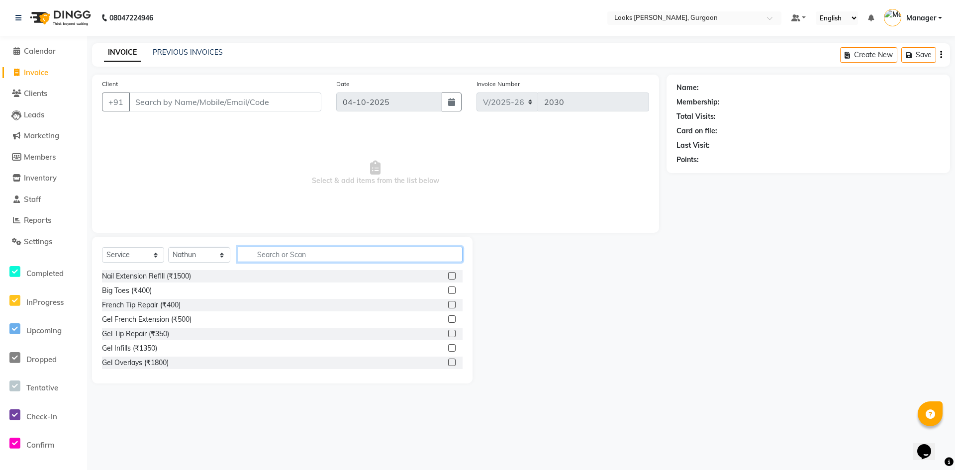
click at [261, 253] on input "text" at bounding box center [350, 254] width 225 height 15
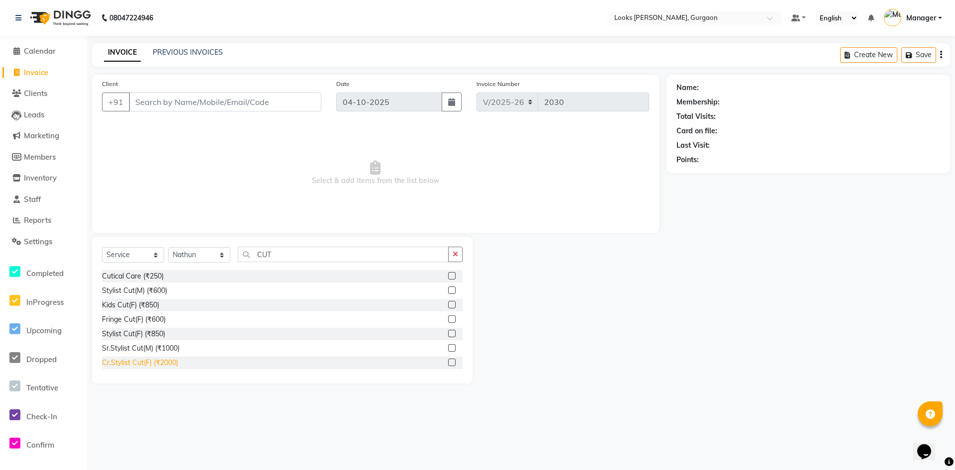
click at [159, 364] on div "Cr.Stylist Cut(F) (₹2000)" at bounding box center [140, 363] width 76 height 10
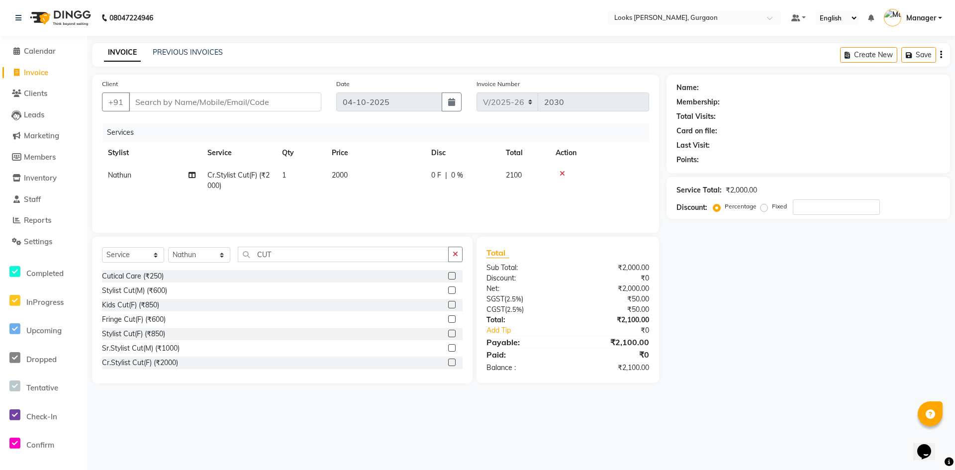
click at [343, 186] on td "2000" at bounding box center [375, 180] width 99 height 33
drag, startPoint x: 356, startPoint y: 176, endPoint x: 347, endPoint y: 180, distance: 9.8
click at [353, 177] on tr "aahil abhay Amir_mgr Anamika Counter_Sales Deepak_pdct dinesh govind Jyoti Mana…" at bounding box center [375, 183] width 547 height 38
click at [765, 372] on div "Name: Membership: Total Visits: Card on file: Last Visit: Points: Service Total…" at bounding box center [811, 229] width 291 height 309
click at [233, 104] on input "Client" at bounding box center [225, 102] width 192 height 19
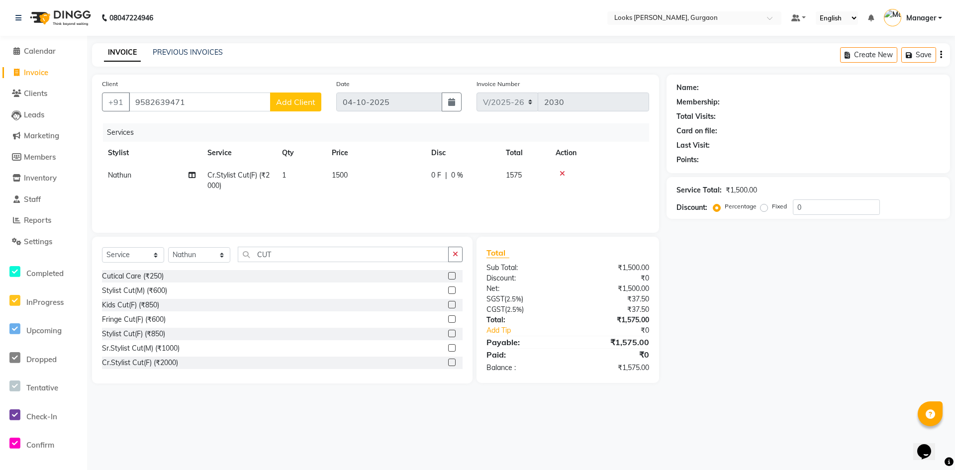
click at [299, 103] on span "Add Client" at bounding box center [295, 102] width 39 height 10
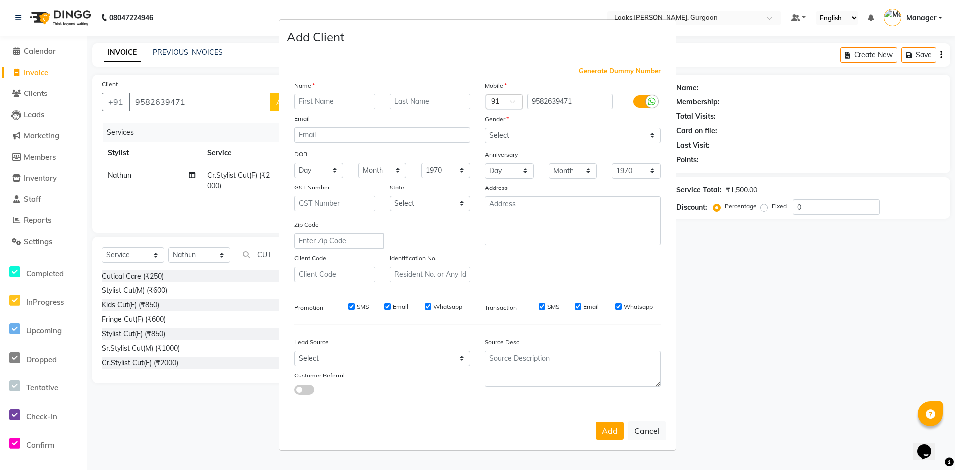
click at [347, 101] on input "text" at bounding box center [334, 101] width 81 height 15
click at [496, 133] on select "Select Male Female Other Prefer Not To Say" at bounding box center [573, 135] width 176 height 15
click at [485, 128] on select "Select Male Female Other Prefer Not To Say" at bounding box center [573, 135] width 176 height 15
click at [449, 205] on select "Select Andaman and Nicobar Islands Andhra Pradesh Arunachal Pradesh Assam Bihar…" at bounding box center [430, 203] width 81 height 15
click at [390, 196] on select "Select Andaman and Nicobar Islands Andhra Pradesh Arunachal Pradesh Assam Bihar…" at bounding box center [430, 203] width 81 height 15
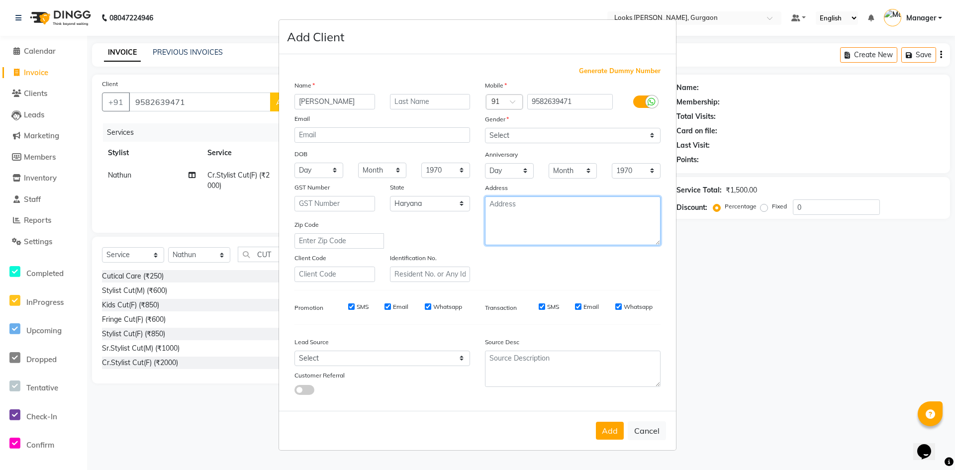
click at [555, 205] on textarea at bounding box center [573, 220] width 176 height 49
click at [608, 432] on button "Add" at bounding box center [610, 431] width 28 height 18
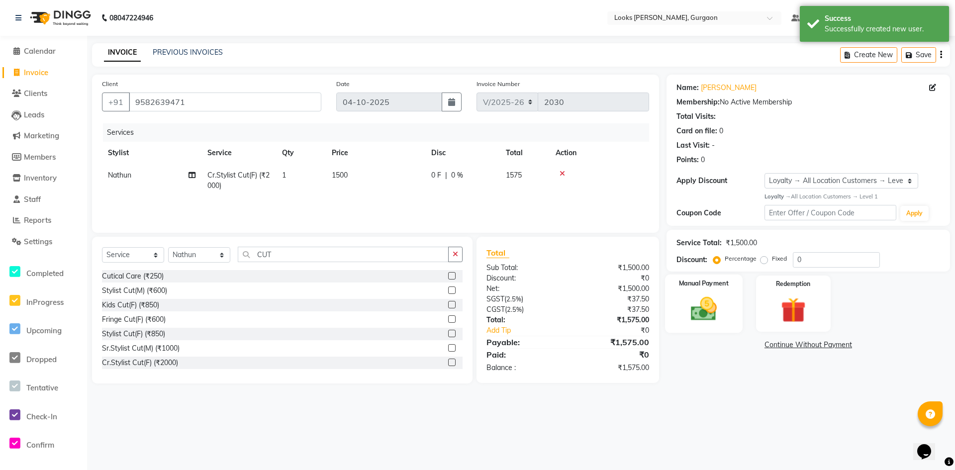
click at [712, 309] on img at bounding box center [703, 309] width 43 height 30
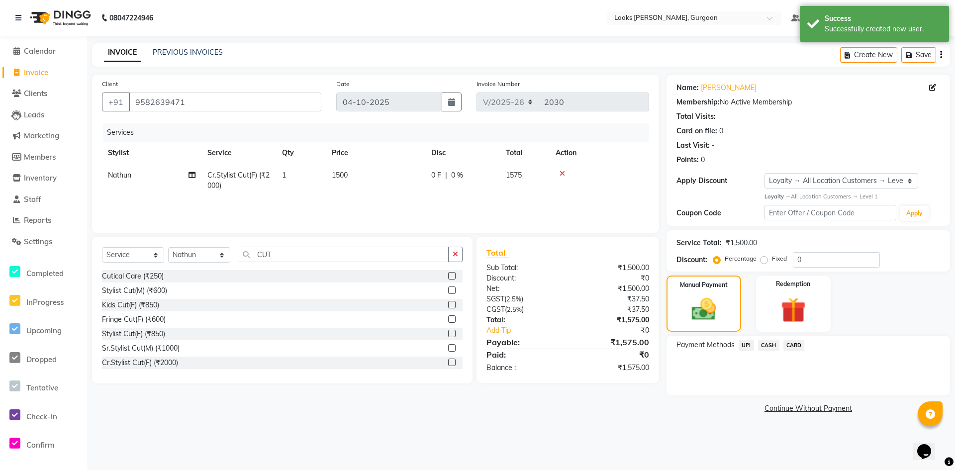
click at [747, 347] on span "UPI" at bounding box center [746, 345] width 15 height 11
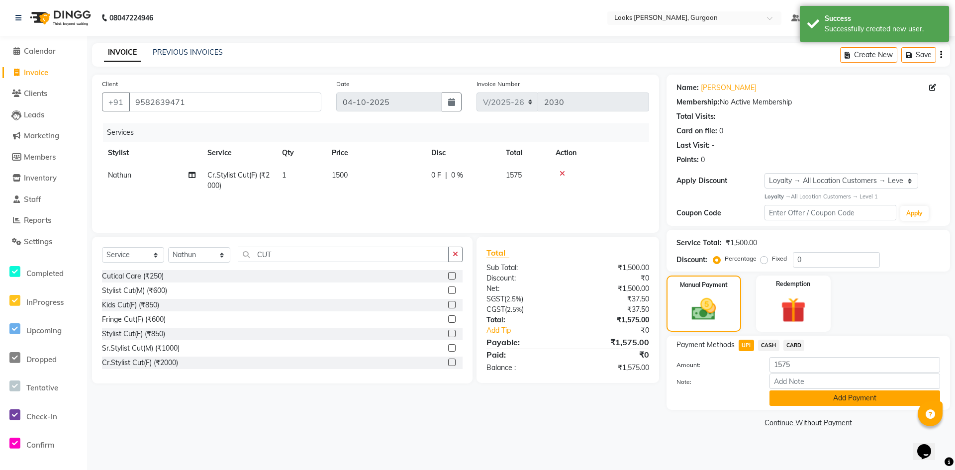
click at [790, 398] on button "Add Payment" at bounding box center [854, 397] width 171 height 15
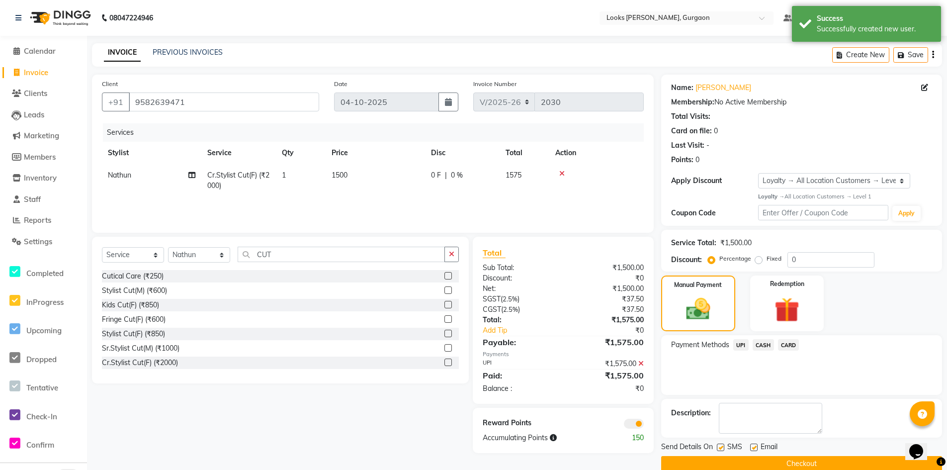
scroll to position [16, 0]
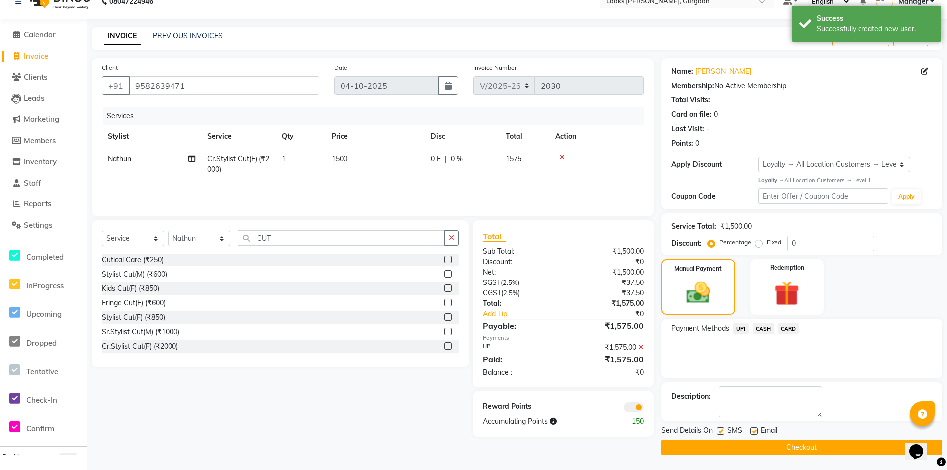
click at [774, 450] on button "Checkout" at bounding box center [801, 447] width 281 height 15
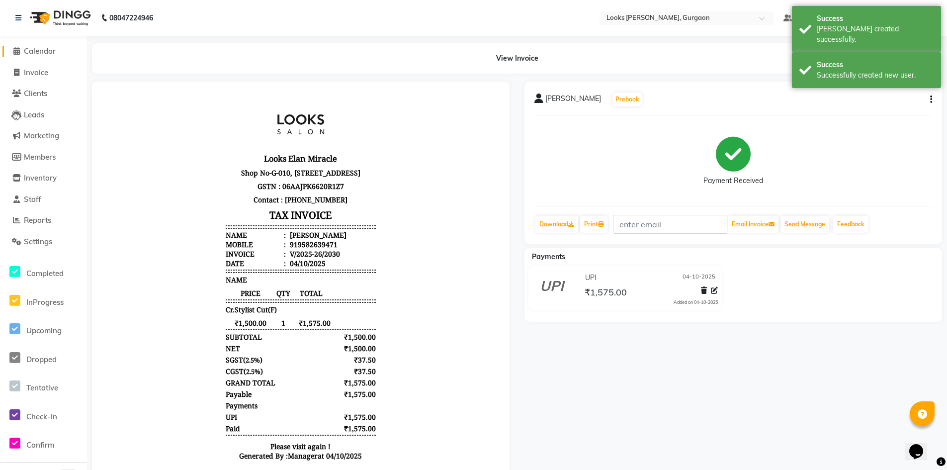
click at [32, 52] on span "Calendar" at bounding box center [40, 50] width 32 height 9
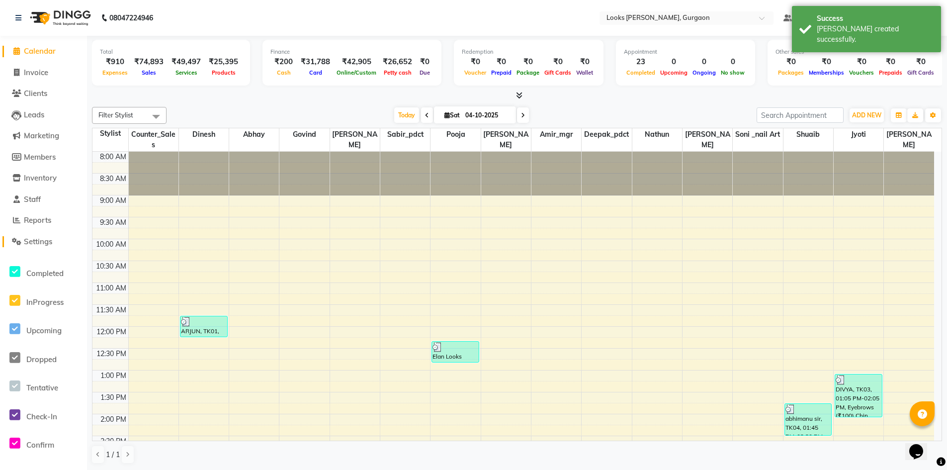
click at [35, 243] on span "Settings" at bounding box center [38, 241] width 28 height 9
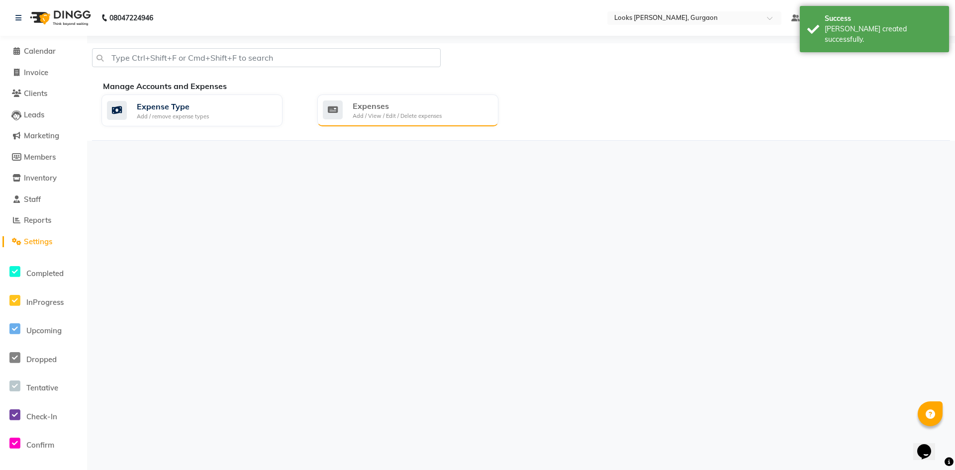
click at [465, 97] on div "Expenses Add / View / Edit / Delete expenses" at bounding box center [407, 110] width 181 height 32
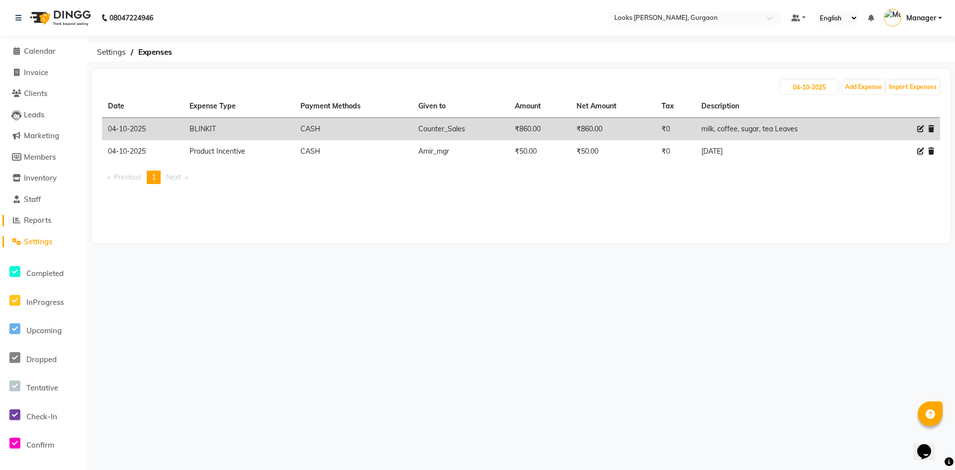
click at [35, 222] on span "Reports" at bounding box center [37, 219] width 27 height 9
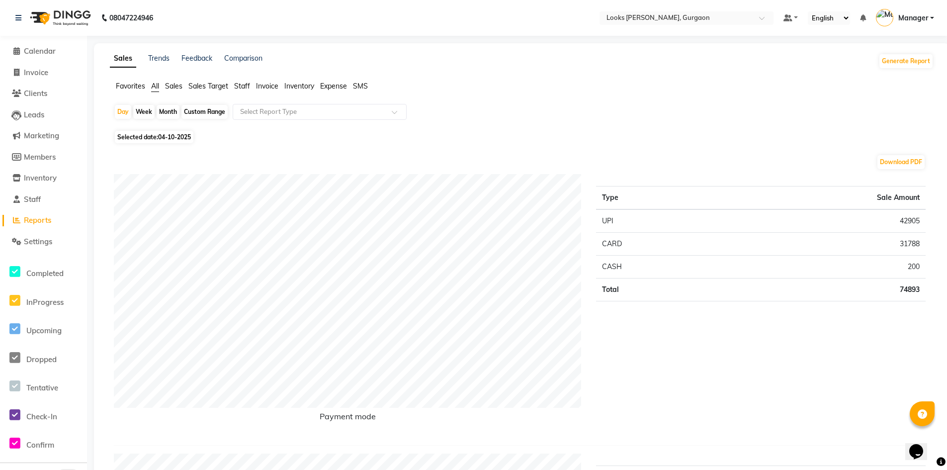
click at [245, 87] on span "Staff" at bounding box center [242, 86] width 16 height 9
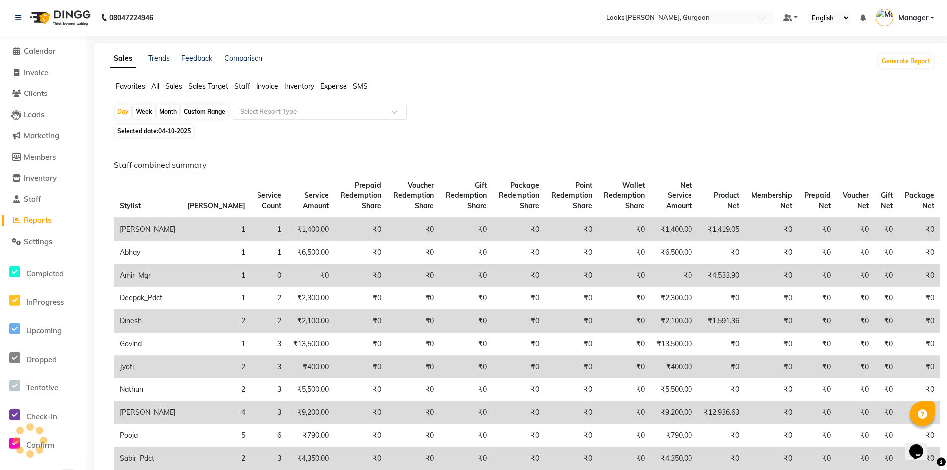
click at [251, 107] on input "text" at bounding box center [309, 112] width 143 height 10
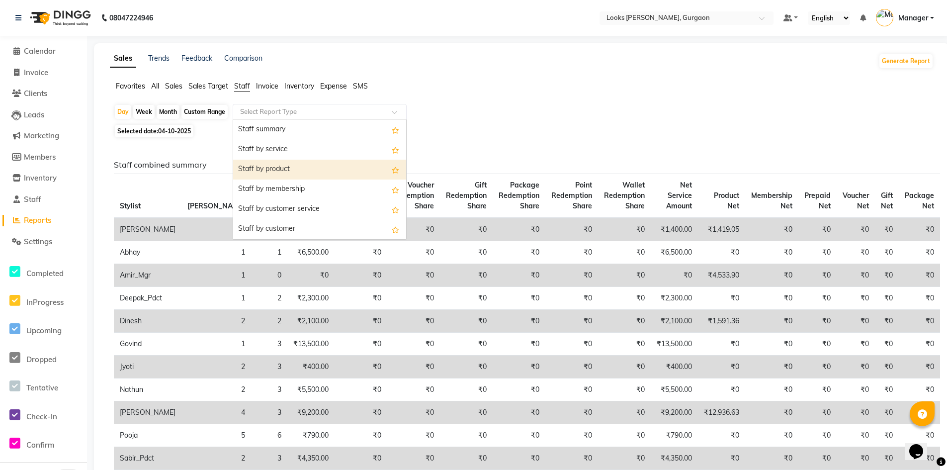
drag, startPoint x: 262, startPoint y: 167, endPoint x: 192, endPoint y: 143, distance: 73.3
click at [261, 167] on div "Staff by product" at bounding box center [319, 170] width 173 height 20
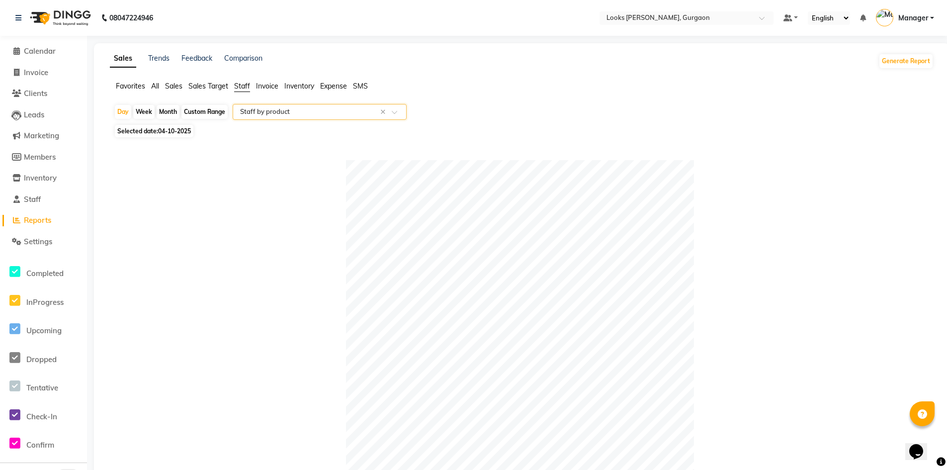
click at [138, 130] on span "Selected date: 04-10-2025" at bounding box center [154, 131] width 79 height 12
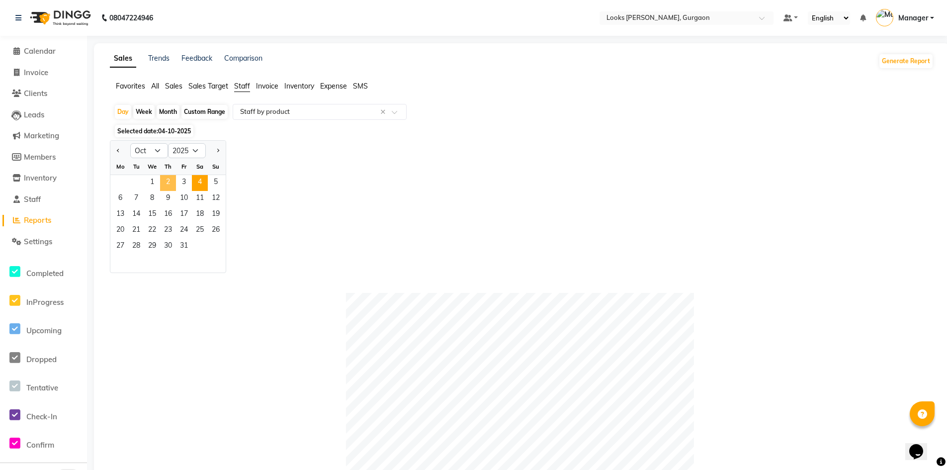
click at [170, 180] on span "2" at bounding box center [168, 183] width 16 height 16
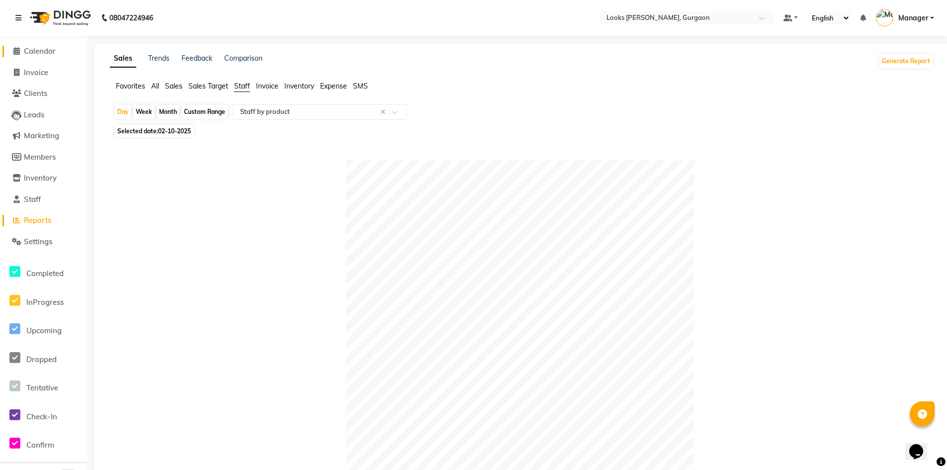
click at [42, 51] on span "Calendar" at bounding box center [40, 50] width 32 height 9
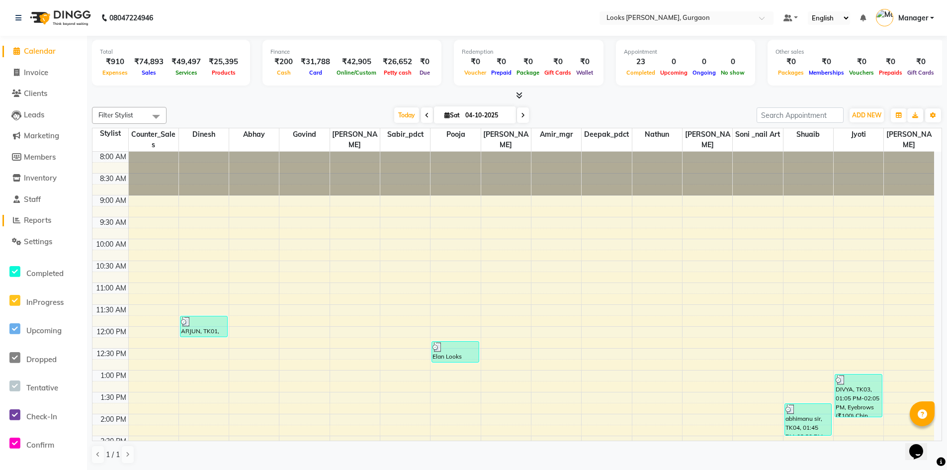
click at [49, 220] on span "Reports" at bounding box center [37, 219] width 27 height 9
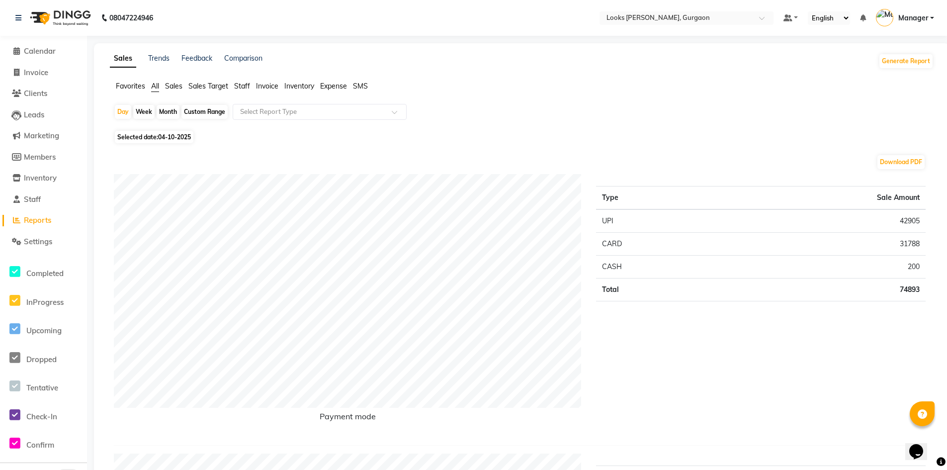
click at [239, 87] on span "Staff" at bounding box center [242, 86] width 16 height 9
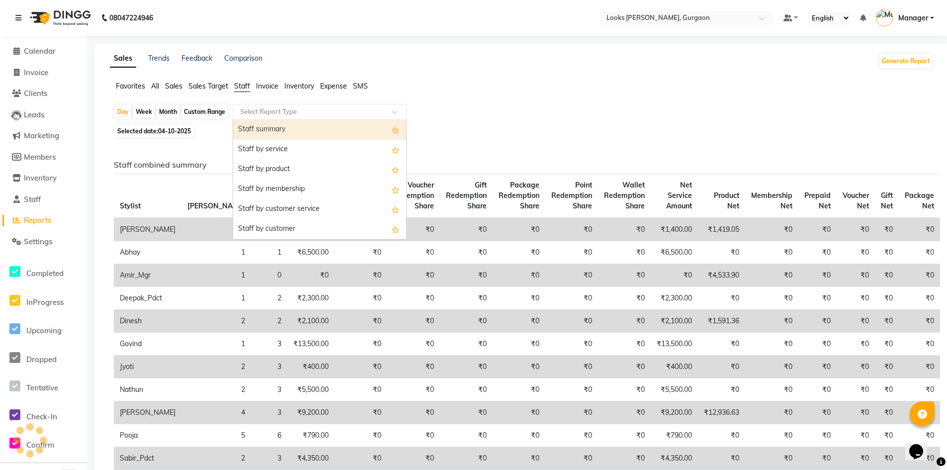
click at [271, 115] on input "text" at bounding box center [309, 112] width 143 height 10
click at [268, 130] on div "Staff summary" at bounding box center [319, 130] width 173 height 20
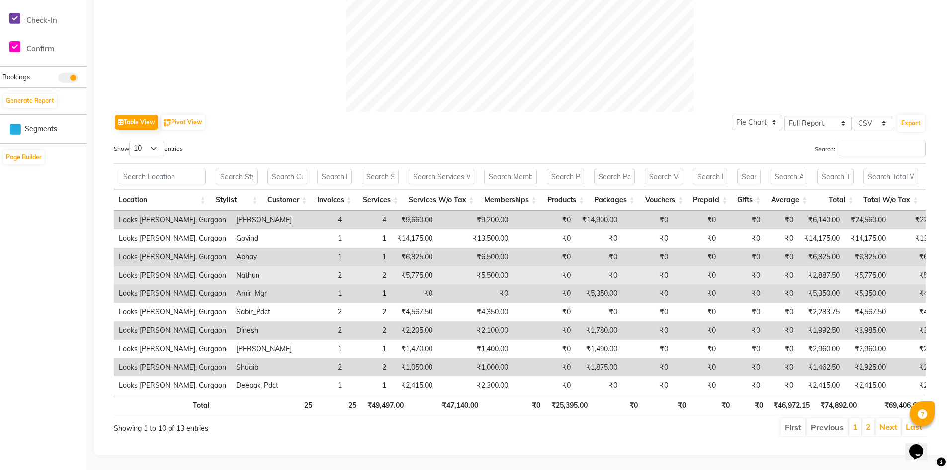
scroll to position [411, 0]
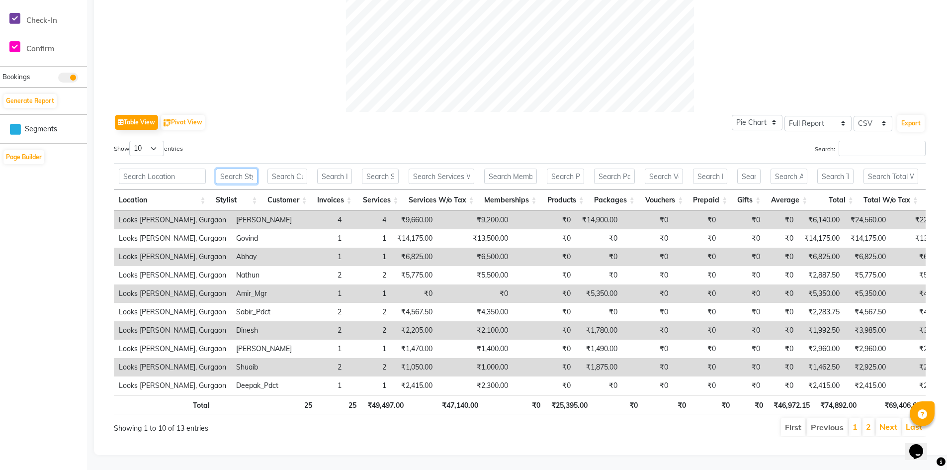
click at [252, 169] on input "text" at bounding box center [237, 176] width 42 height 15
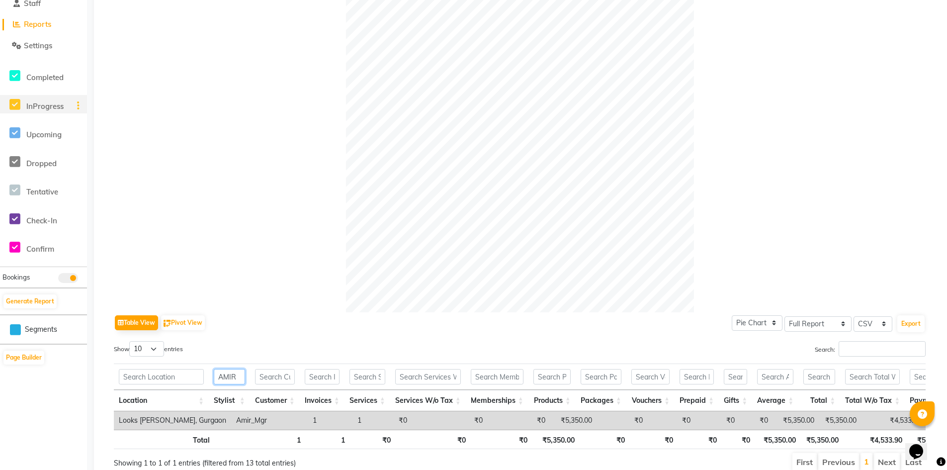
scroll to position [0, 0]
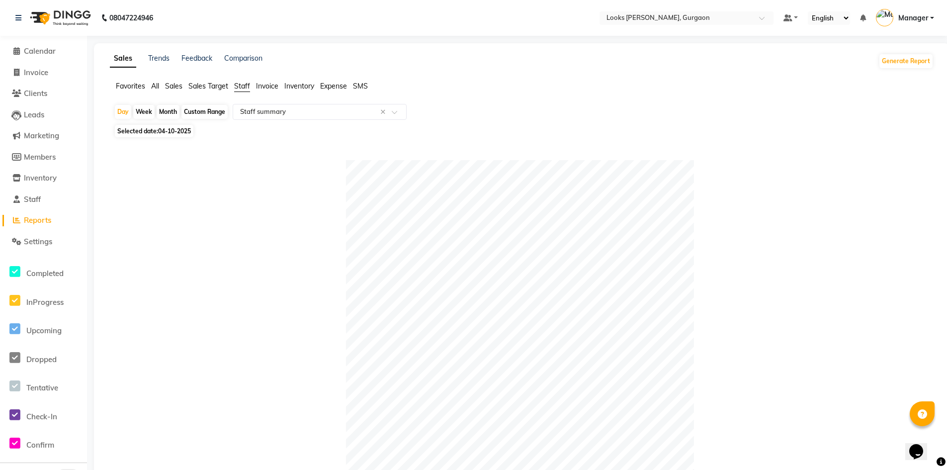
click at [42, 247] on li "Settings" at bounding box center [43, 241] width 87 height 21
click at [42, 241] on span "Settings" at bounding box center [38, 241] width 28 height 9
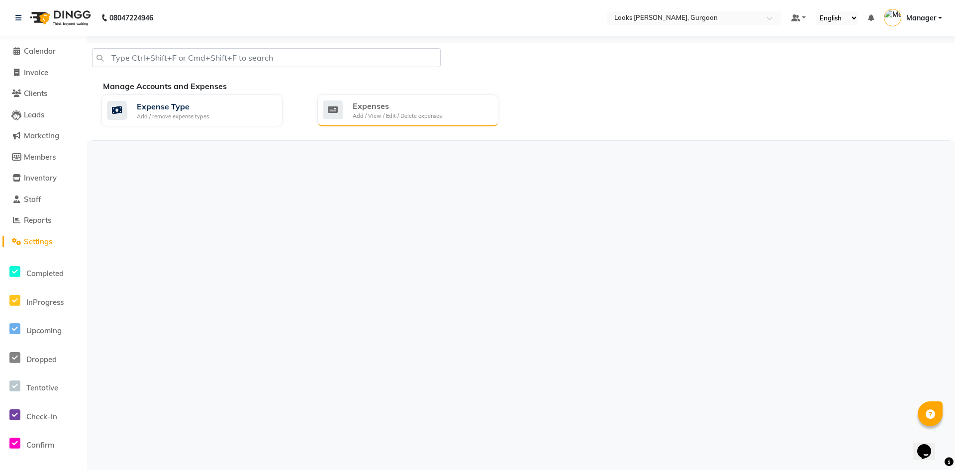
click at [443, 116] on div "Expenses Add / View / Edit / Delete expenses" at bounding box center [407, 110] width 168 height 20
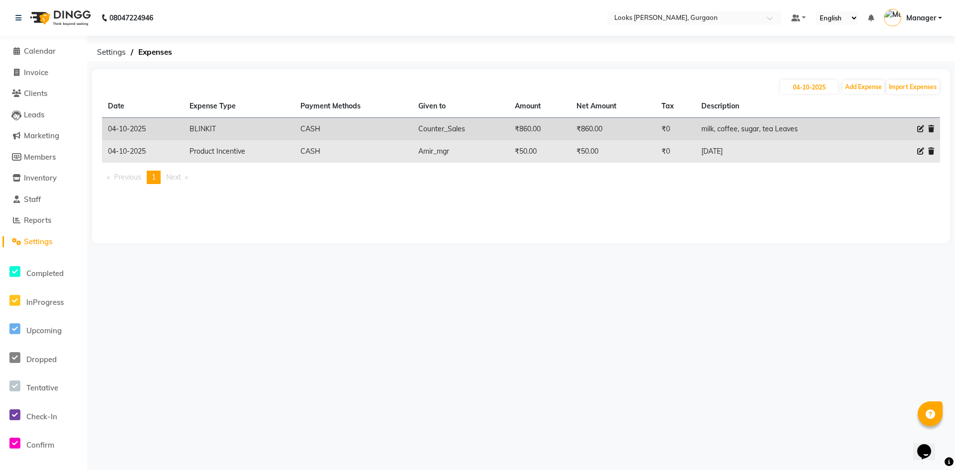
click at [923, 151] on icon at bounding box center [920, 151] width 7 height 7
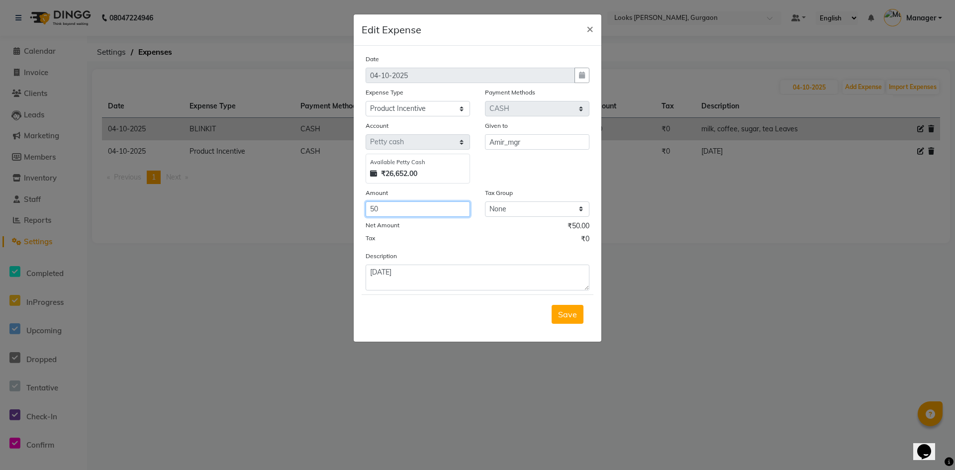
click at [412, 206] on input "50" at bounding box center [418, 208] width 104 height 15
click at [454, 273] on textarea "2-2-25" at bounding box center [478, 278] width 224 height 26
click at [566, 311] on span "Save" at bounding box center [567, 314] width 19 height 10
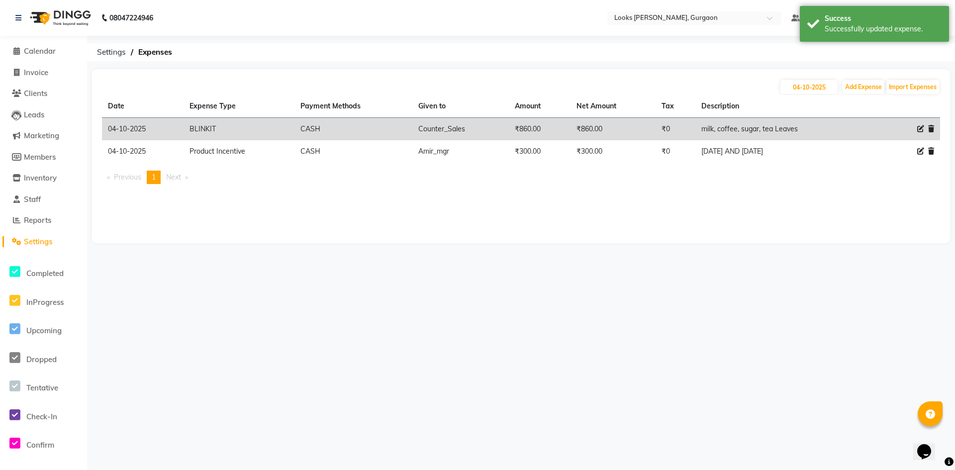
click at [369, 388] on div "08047224946 Select Location × Looks Elan Miracle, Gurgaon Default Panel My Pane…" at bounding box center [477, 235] width 955 height 470
click at [821, 88] on input "04-10-2025" at bounding box center [808, 87] width 57 height 14
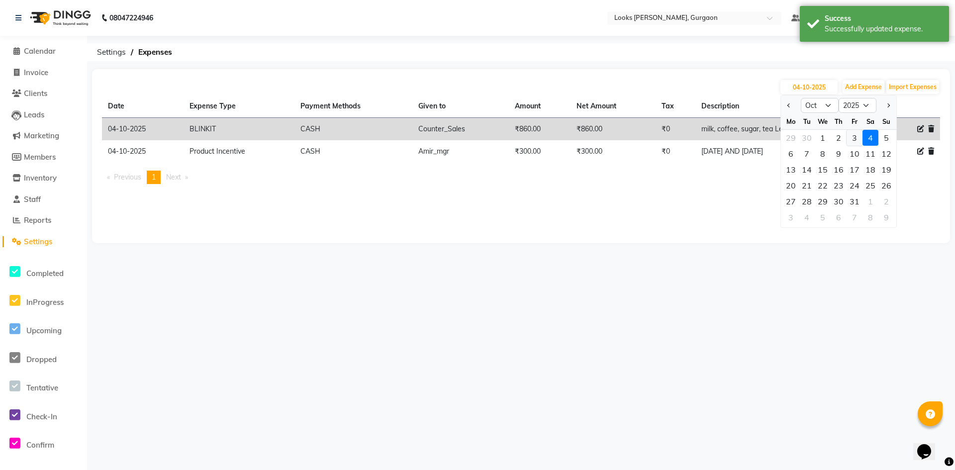
click at [854, 134] on div "3" at bounding box center [854, 138] width 16 height 16
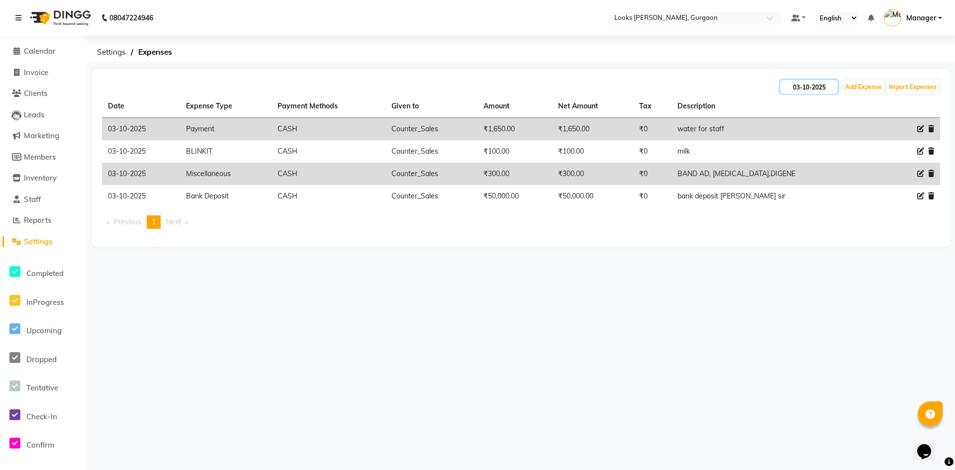
click at [816, 89] on input "03-10-2025" at bounding box center [808, 87] width 57 height 14
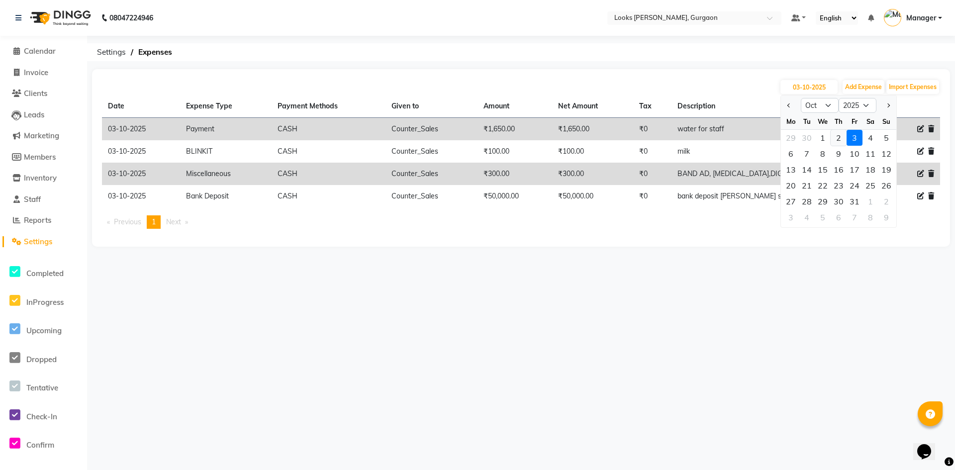
click at [839, 134] on div "2" at bounding box center [839, 138] width 16 height 16
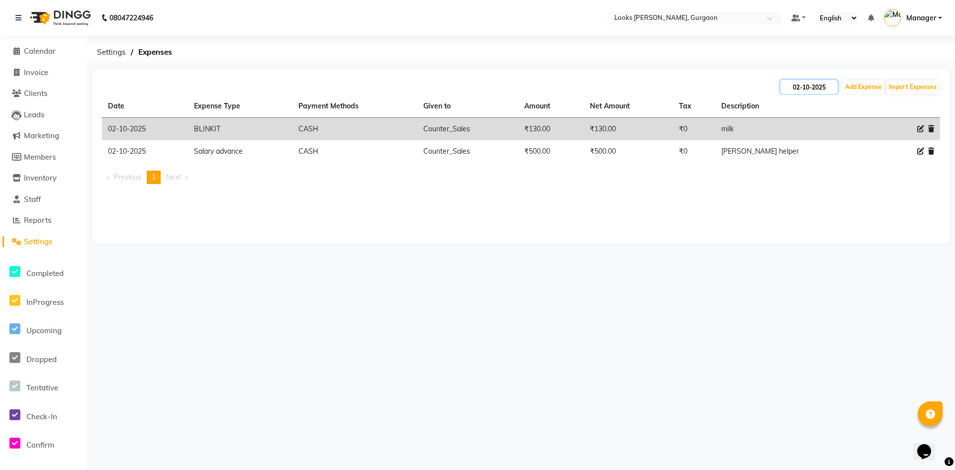
click at [820, 89] on input "02-10-2025" at bounding box center [808, 87] width 57 height 14
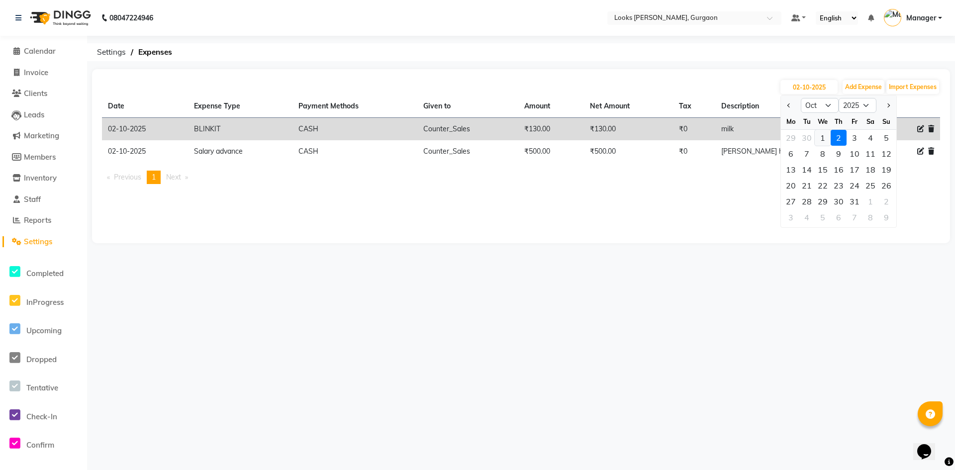
click at [826, 140] on div "1" at bounding box center [823, 138] width 16 height 16
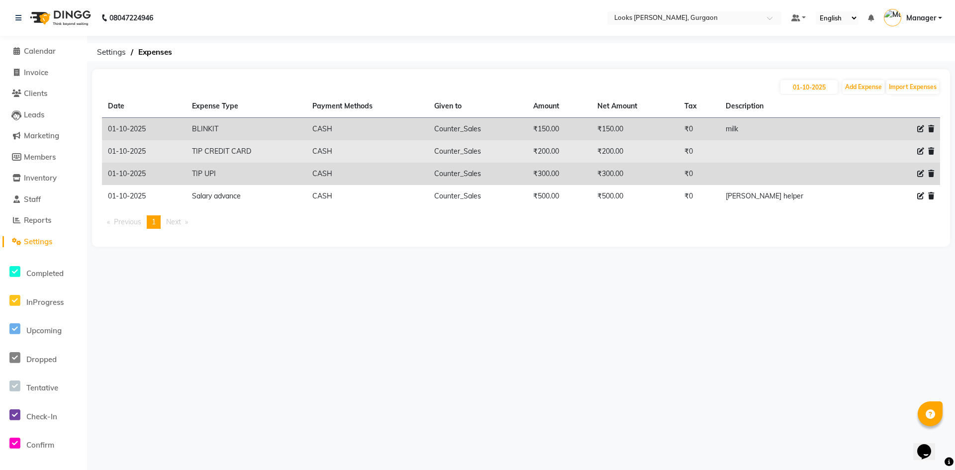
click at [922, 151] on icon at bounding box center [920, 151] width 7 height 7
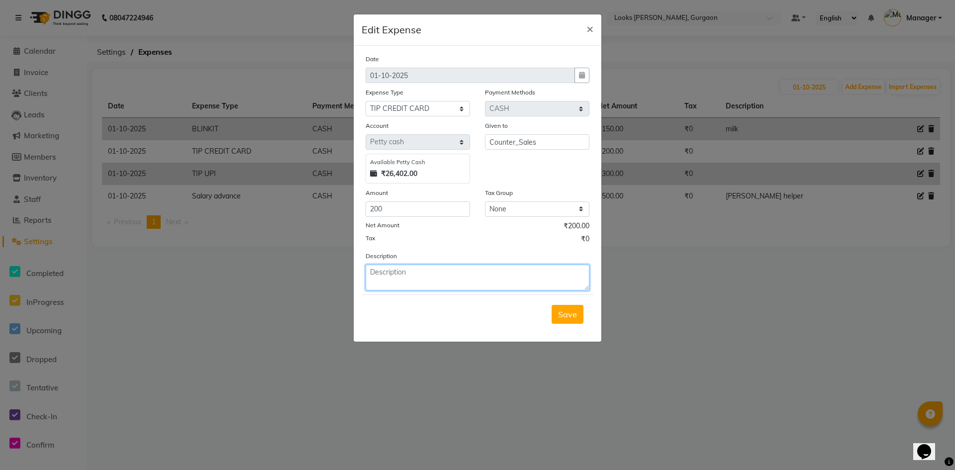
click at [418, 272] on textarea at bounding box center [478, 278] width 224 height 26
click at [573, 307] on button "Save" at bounding box center [568, 314] width 32 height 19
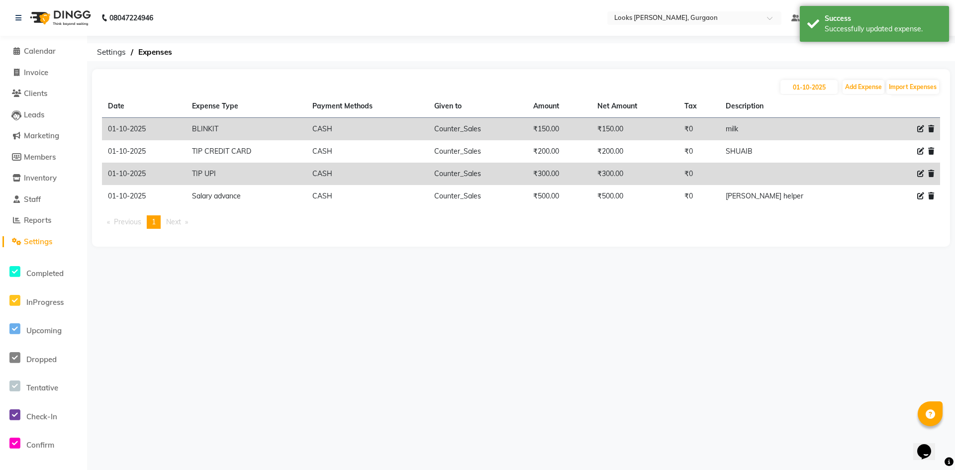
click at [922, 171] on icon at bounding box center [920, 173] width 7 height 7
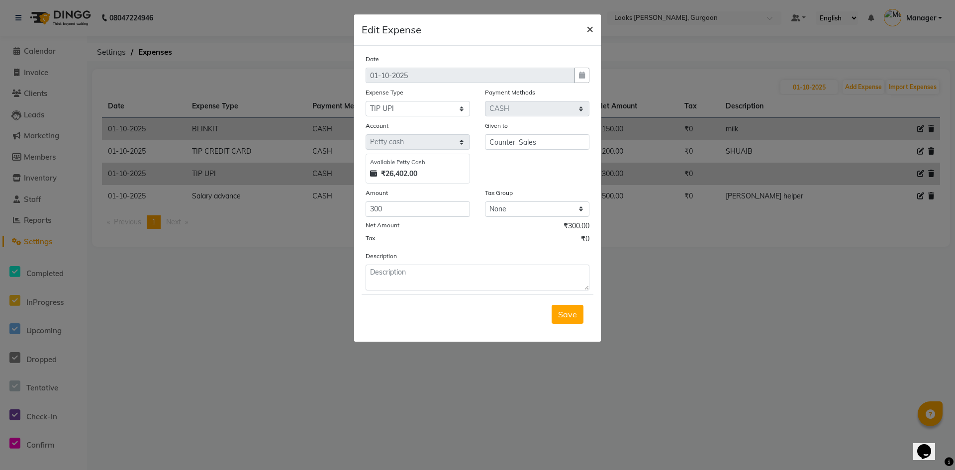
click at [589, 27] on span "×" at bounding box center [589, 28] width 7 height 15
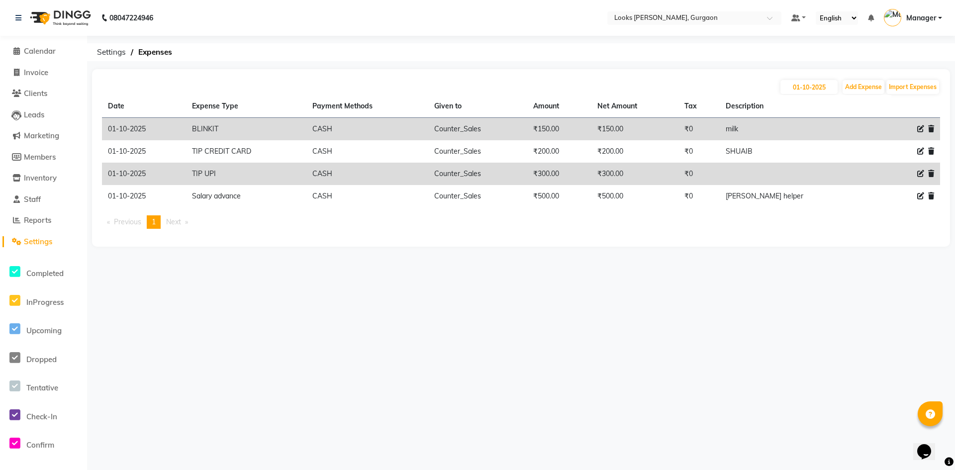
click at [921, 174] on icon at bounding box center [920, 173] width 7 height 7
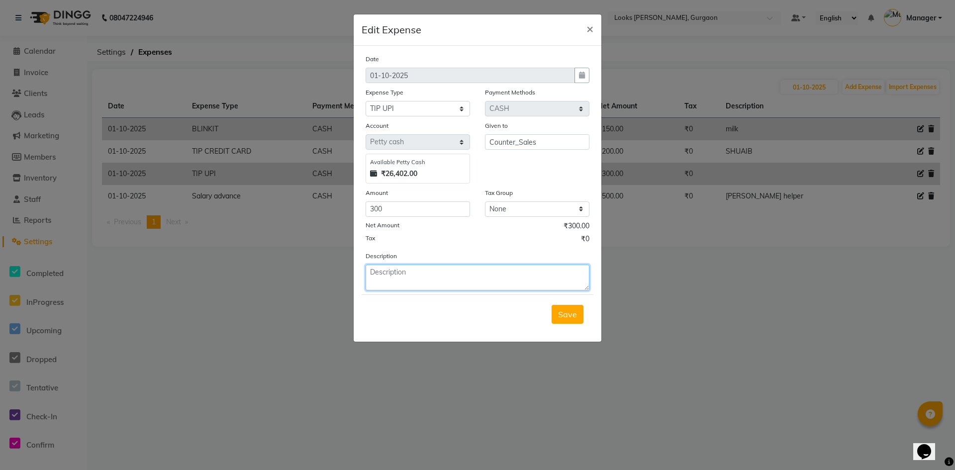
click at [387, 265] on textarea at bounding box center [478, 278] width 224 height 26
click at [560, 320] on button "Save" at bounding box center [568, 314] width 32 height 19
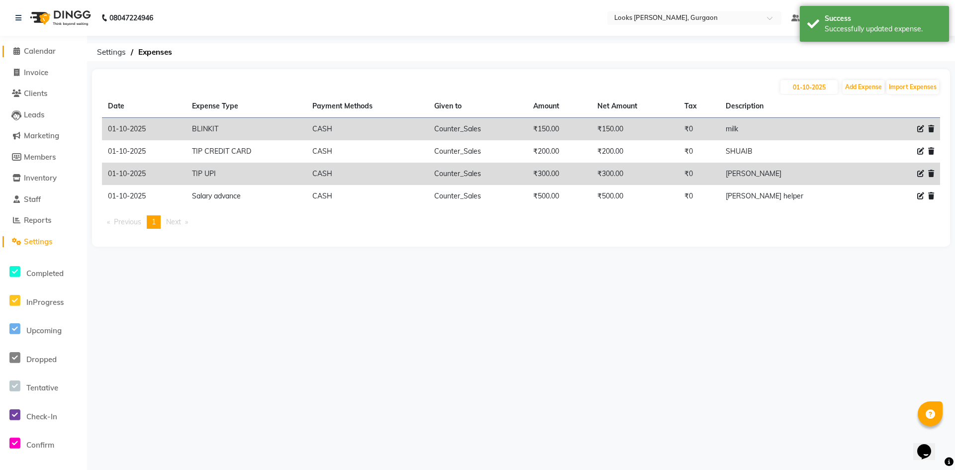
click at [40, 51] on span "Calendar" at bounding box center [40, 50] width 32 height 9
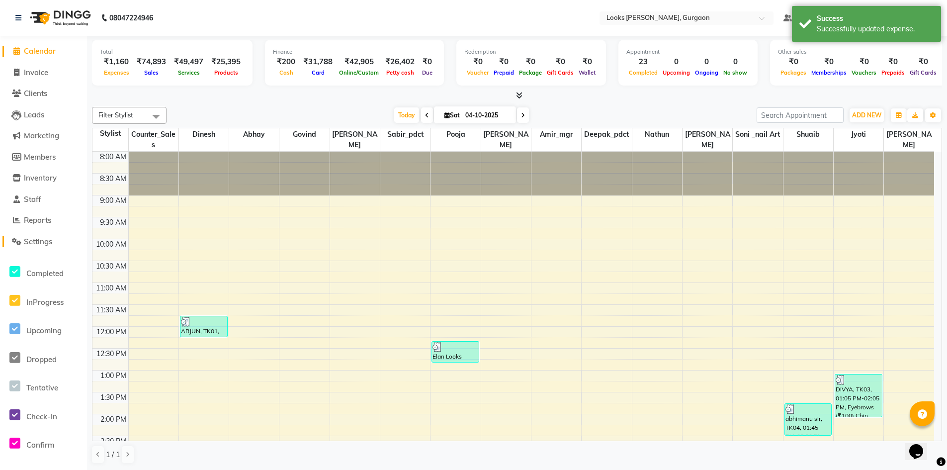
click at [38, 245] on span "Settings" at bounding box center [38, 241] width 28 height 9
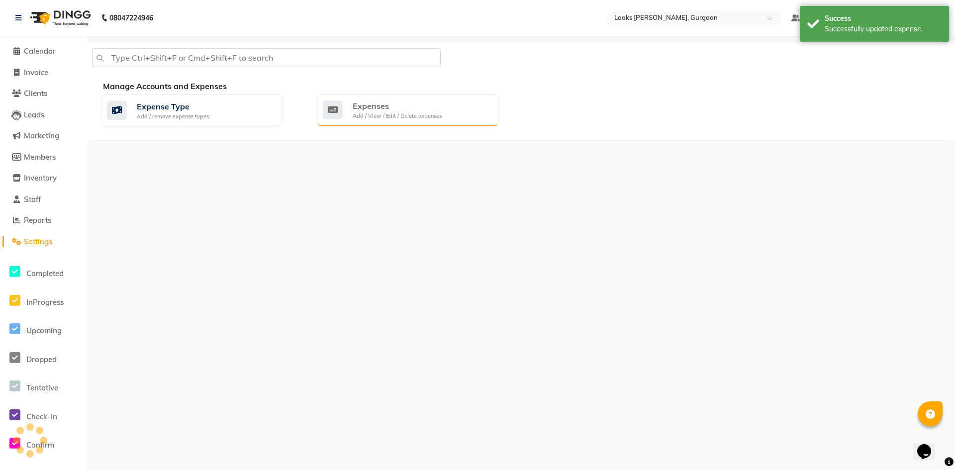
click at [422, 112] on div "Add / View / Edit / Delete expenses" at bounding box center [397, 116] width 89 height 8
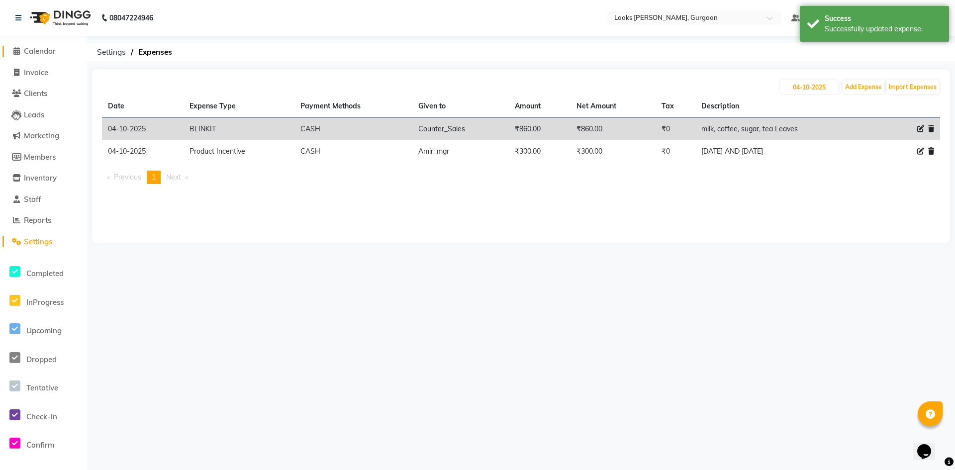
click at [41, 53] on span "Calendar" at bounding box center [40, 50] width 32 height 9
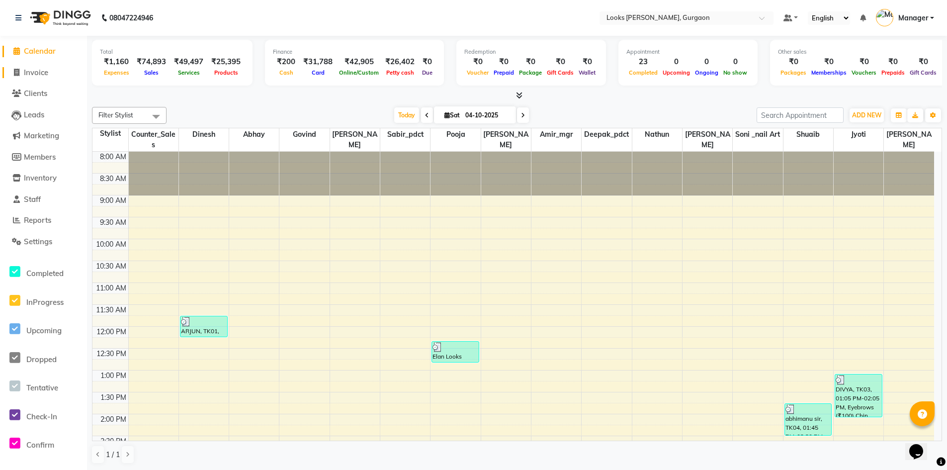
click at [40, 71] on span "Invoice" at bounding box center [36, 72] width 24 height 9
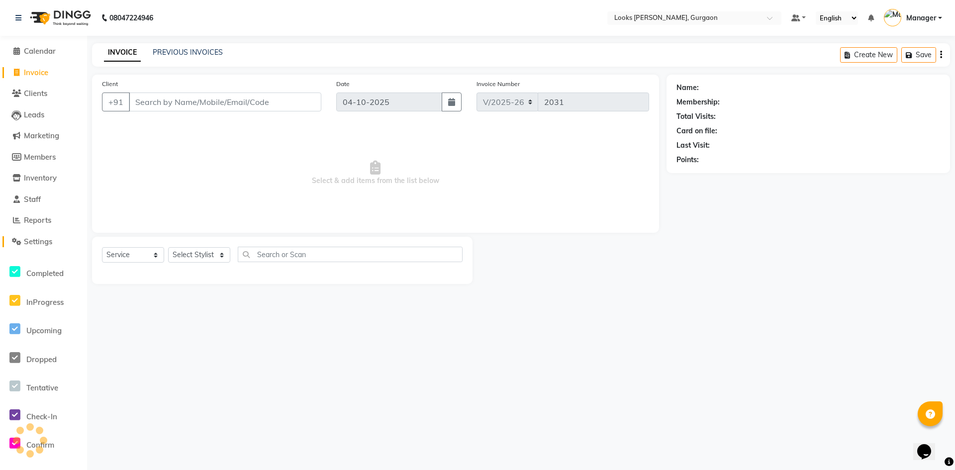
drag, startPoint x: 37, startPoint y: 240, endPoint x: 40, endPoint y: 232, distance: 8.7
click at [37, 240] on span "Settings" at bounding box center [38, 241] width 28 height 9
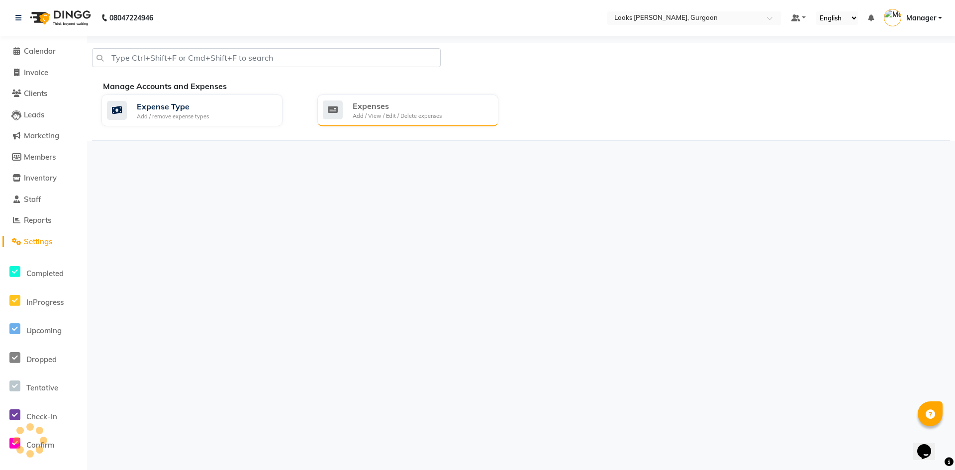
click at [346, 108] on div "Expenses Add / View / Edit / Delete expenses" at bounding box center [407, 110] width 168 height 20
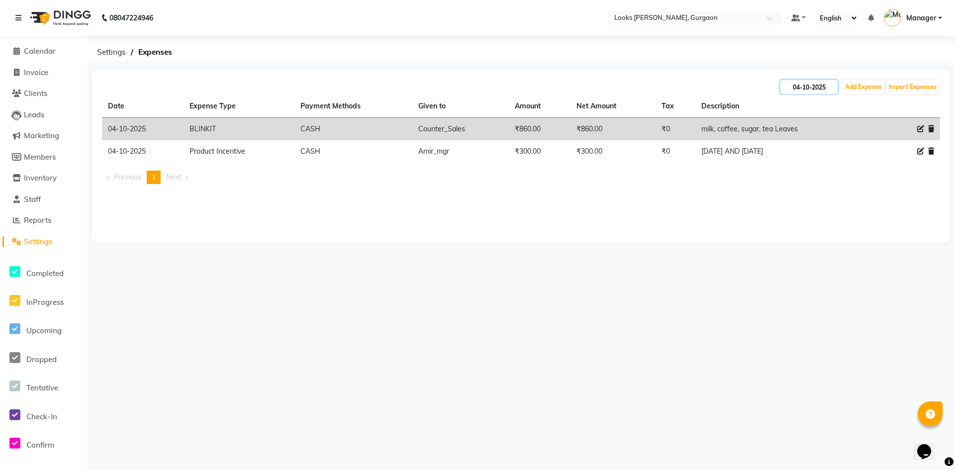
click at [819, 88] on input "04-10-2025" at bounding box center [808, 87] width 57 height 14
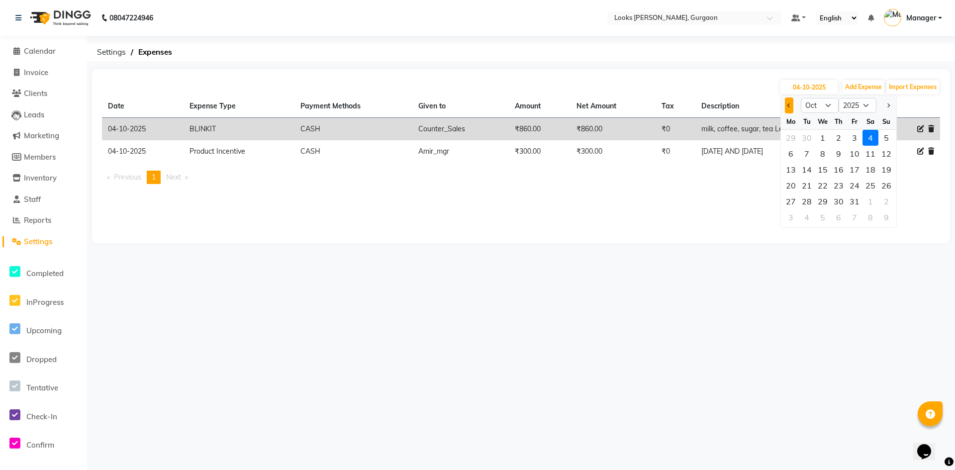
click at [789, 103] on span "Previous month" at bounding box center [789, 105] width 4 height 4
click at [882, 187] on div "28" at bounding box center [886, 186] width 16 height 16
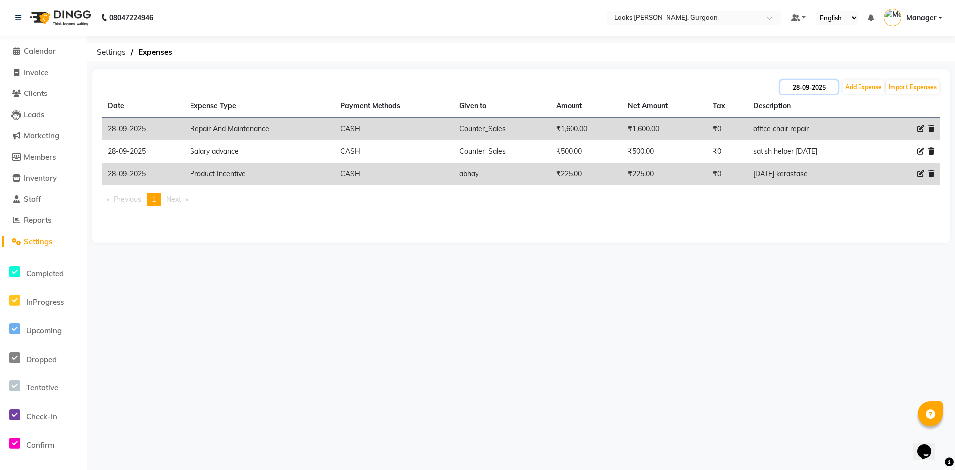
click at [815, 88] on input "28-09-2025" at bounding box center [808, 87] width 57 height 14
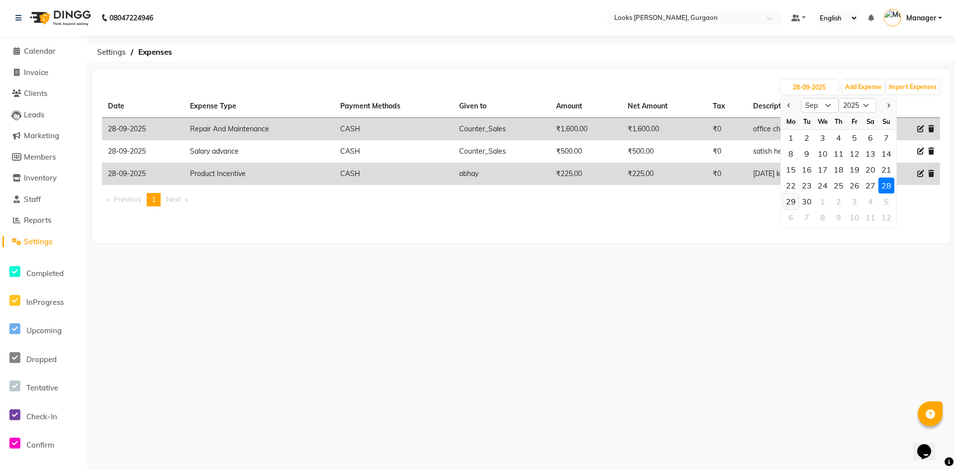
click at [786, 201] on div "29" at bounding box center [791, 201] width 16 height 16
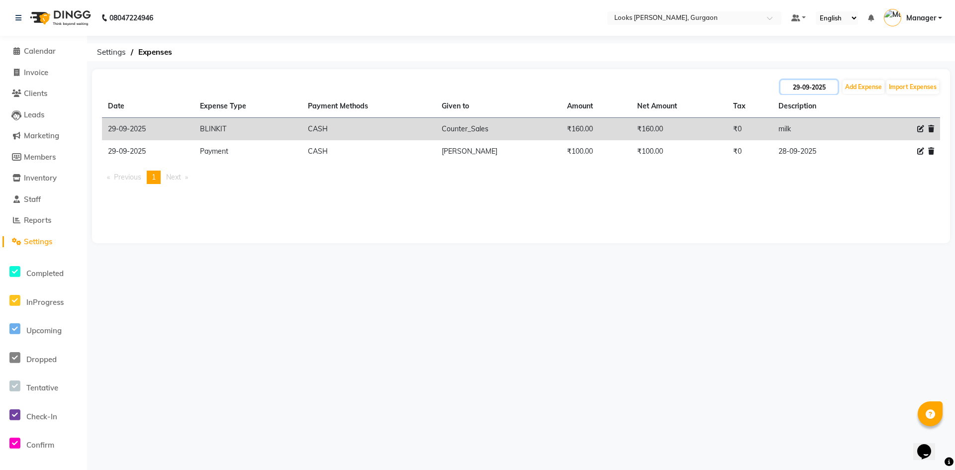
click at [795, 86] on input "29-09-2025" at bounding box center [808, 87] width 57 height 14
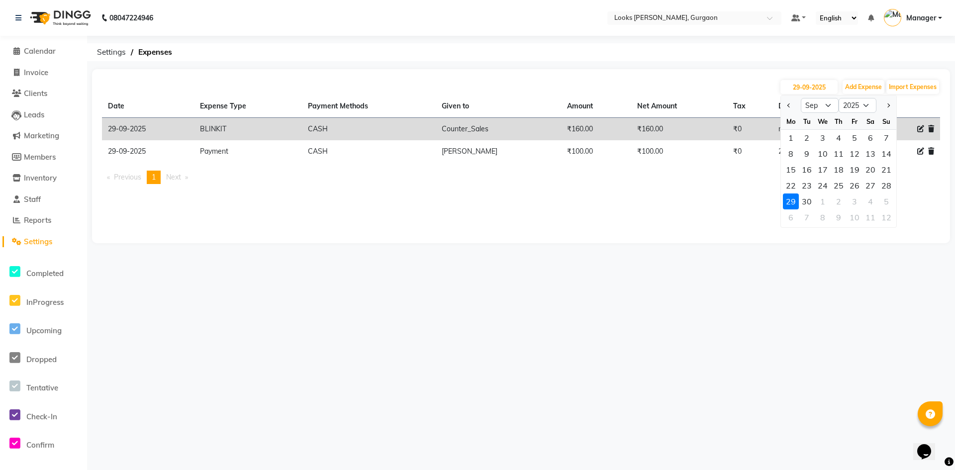
click at [807, 198] on div "30" at bounding box center [807, 201] width 16 height 16
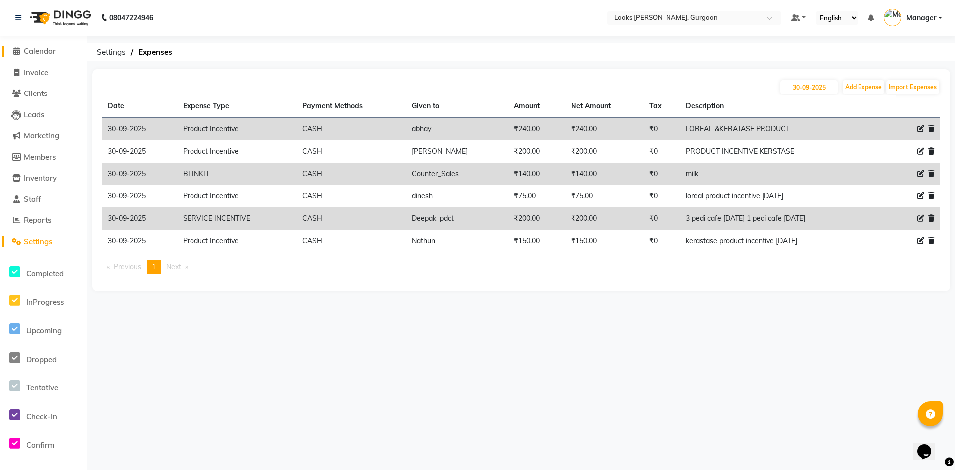
click at [40, 51] on span "Calendar" at bounding box center [40, 50] width 32 height 9
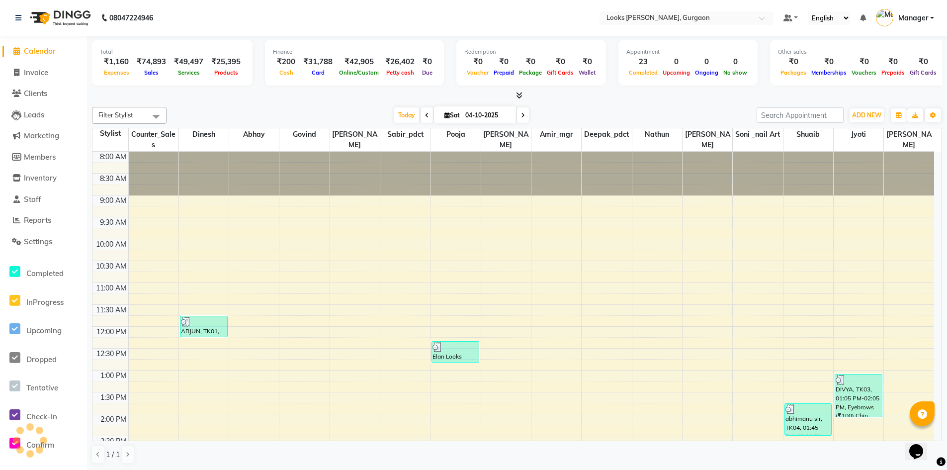
scroll to position [280, 0]
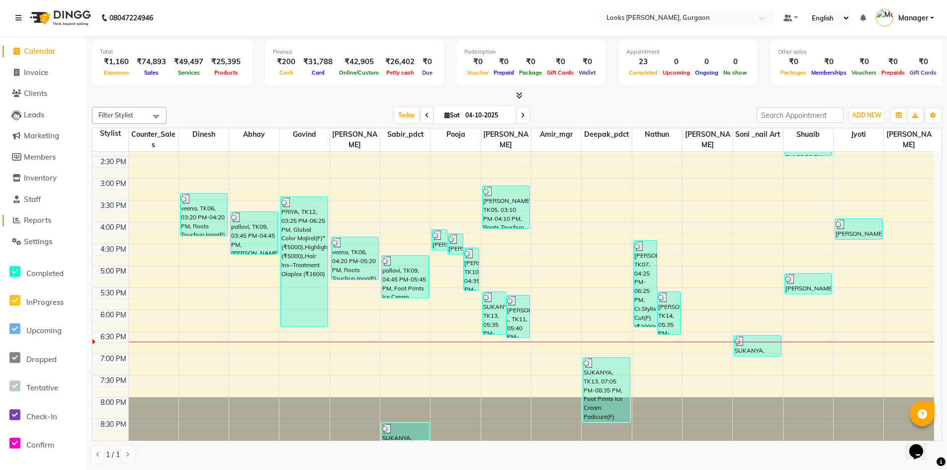
click at [39, 221] on span "Reports" at bounding box center [37, 219] width 27 height 9
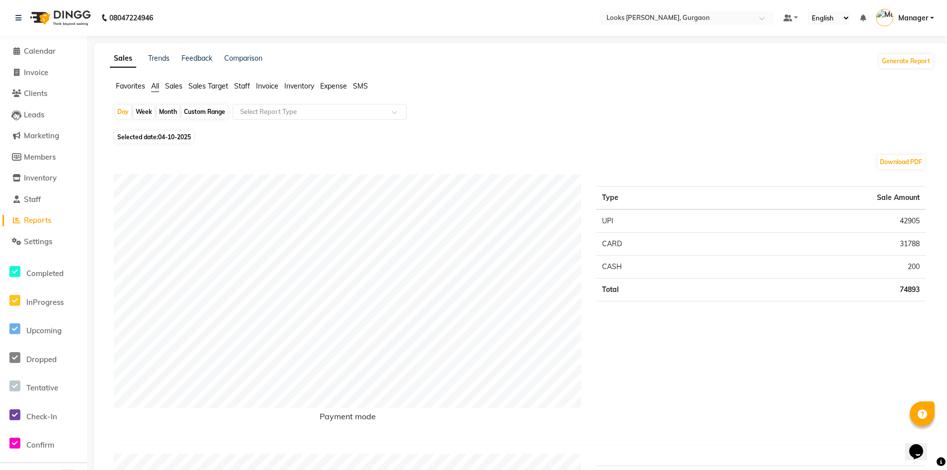
click at [183, 136] on span "04-10-2025" at bounding box center [174, 136] width 33 height 7
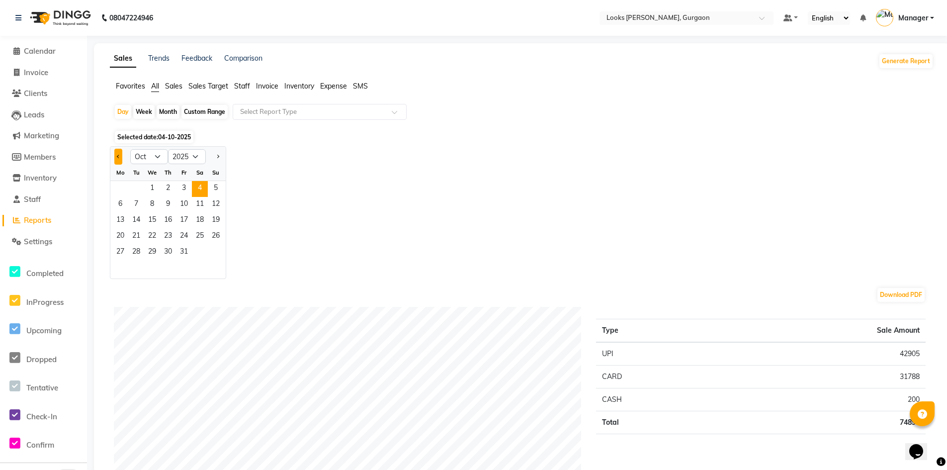
click at [119, 156] on span "Previous month" at bounding box center [118, 155] width 3 height 3
click at [211, 235] on span "28" at bounding box center [216, 237] width 16 height 16
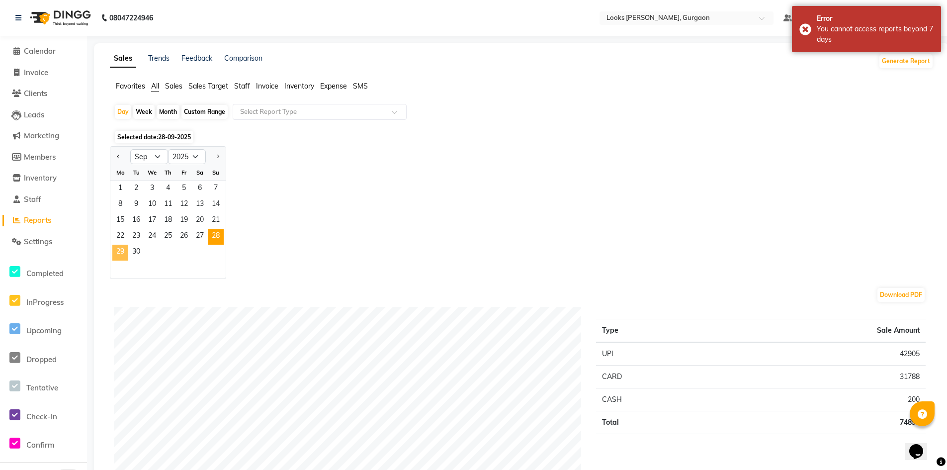
click at [119, 253] on span "29" at bounding box center [120, 253] width 16 height 16
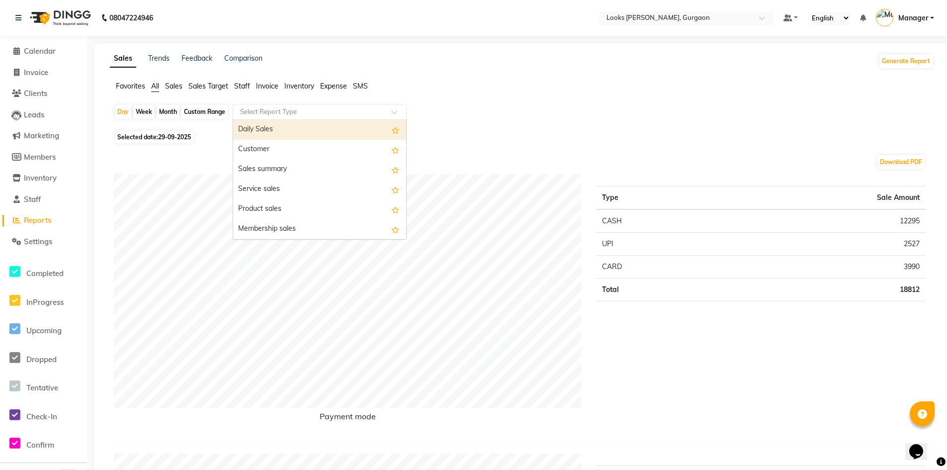
click at [397, 109] on div at bounding box center [319, 112] width 173 height 10
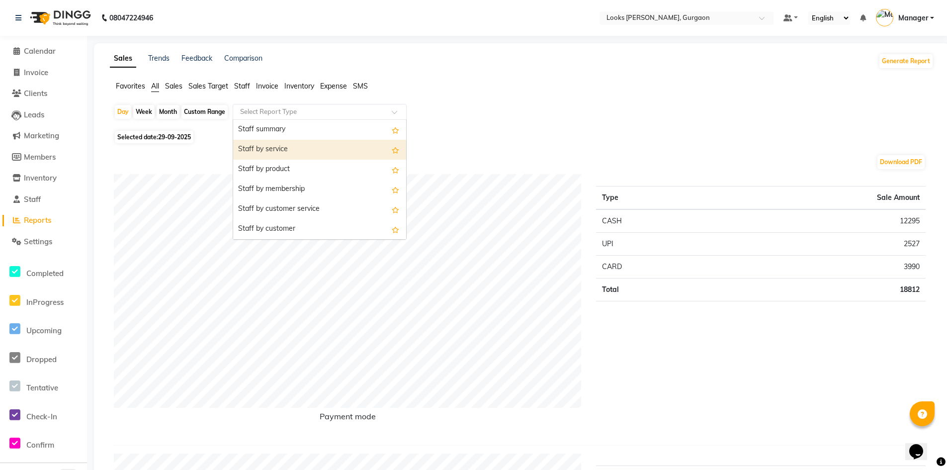
click at [285, 150] on div "Staff by service" at bounding box center [319, 150] width 173 height 20
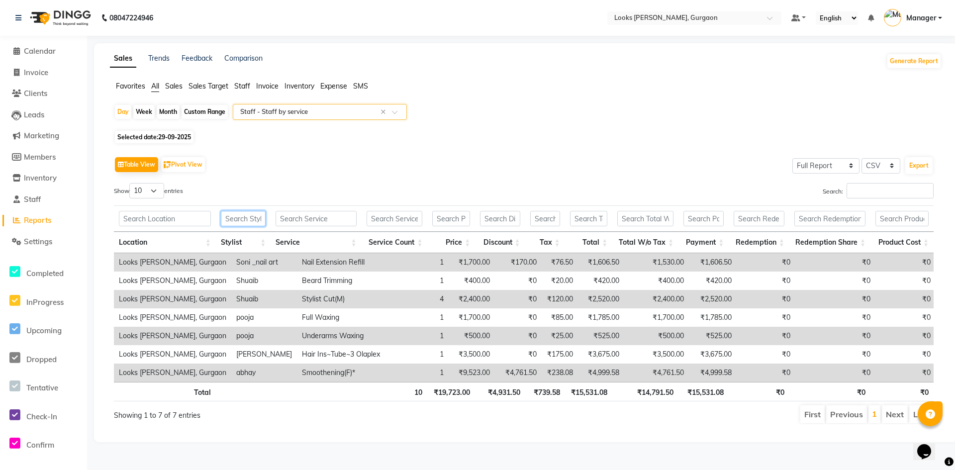
click at [235, 218] on input "text" at bounding box center [243, 218] width 45 height 15
click at [171, 137] on span "29-09-2025" at bounding box center [174, 136] width 33 height 7
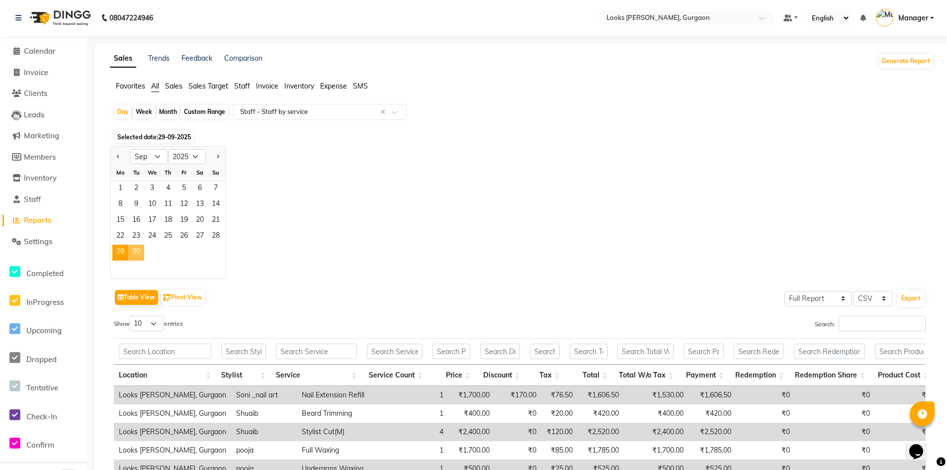
click at [140, 255] on span "30" at bounding box center [136, 253] width 16 height 16
click at [243, 350] on input "text" at bounding box center [242, 351] width 44 height 15
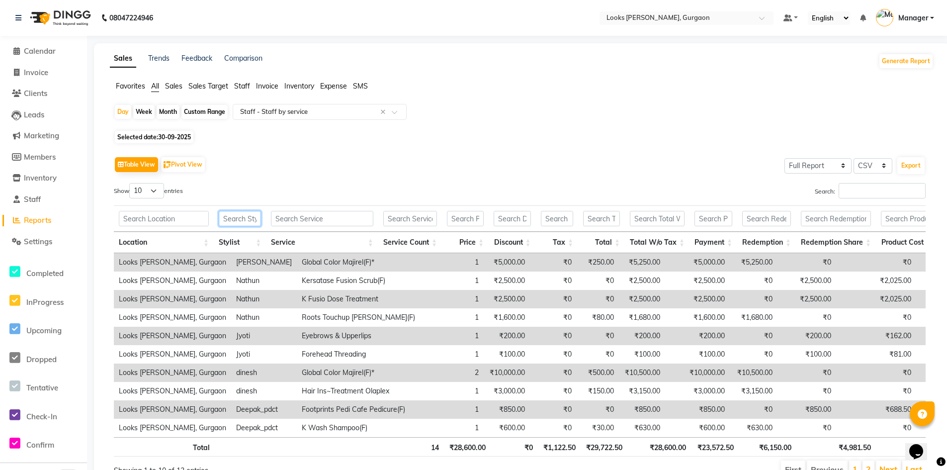
click at [237, 218] on input "text" at bounding box center [240, 218] width 42 height 15
click at [149, 137] on span "Selected date: 30-09-2025" at bounding box center [154, 137] width 79 height 12
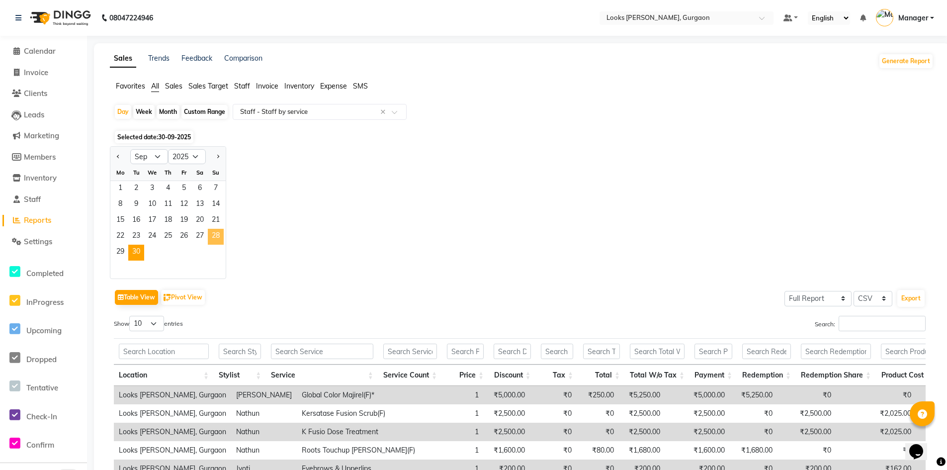
click at [215, 237] on span "28" at bounding box center [216, 237] width 16 height 16
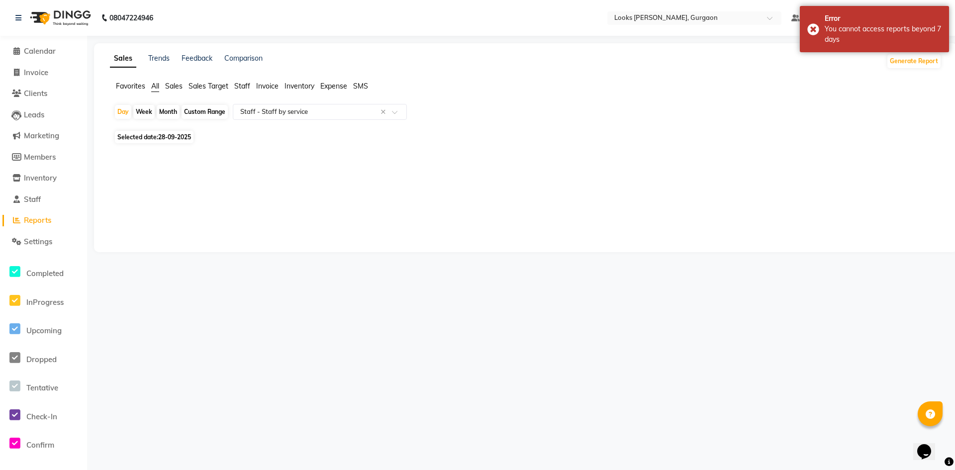
click at [181, 134] on span "28-09-2025" at bounding box center [174, 136] width 33 height 7
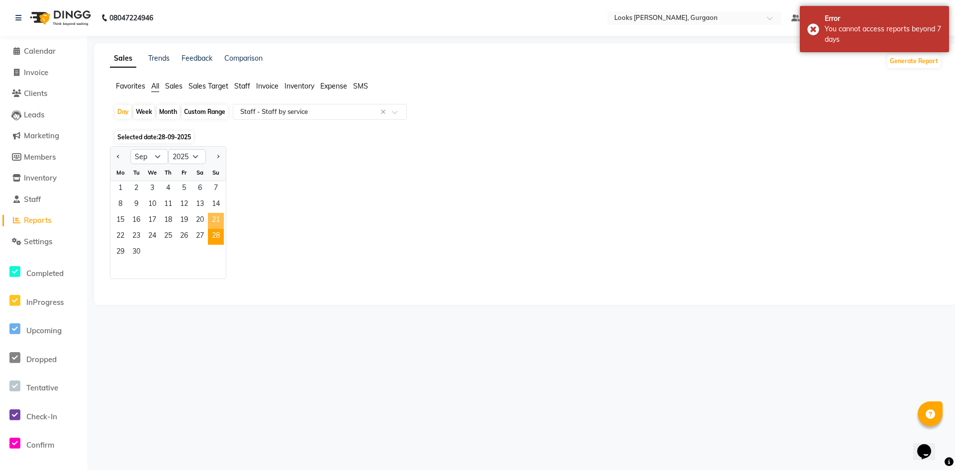
drag, startPoint x: 209, startPoint y: 228, endPoint x: 211, endPoint y: 237, distance: 9.2
click at [209, 229] on ngb-datepicker-month "Mo Tu We Th Fr Sa Su 1 2 3 4 5 6 7 8 9 10 11 12 13 14 15 16 17 18 19 20 21 22 2…" at bounding box center [167, 222] width 115 height 114
click at [214, 237] on span "28" at bounding box center [216, 237] width 16 height 16
click at [214, 237] on div "Sales Trends Feedback Comparison Generate Report Favorites All Sales Sales Targ…" at bounding box center [525, 174] width 863 height 262
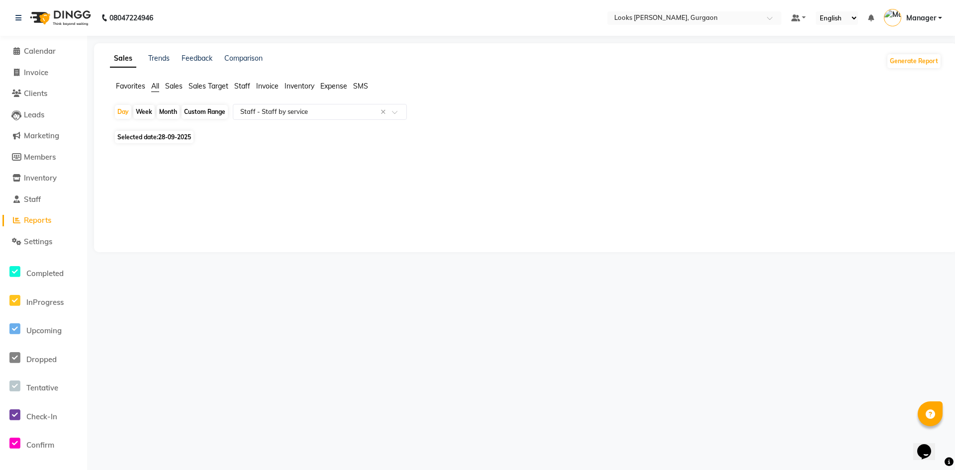
click at [171, 135] on span "28-09-2025" at bounding box center [174, 136] width 33 height 7
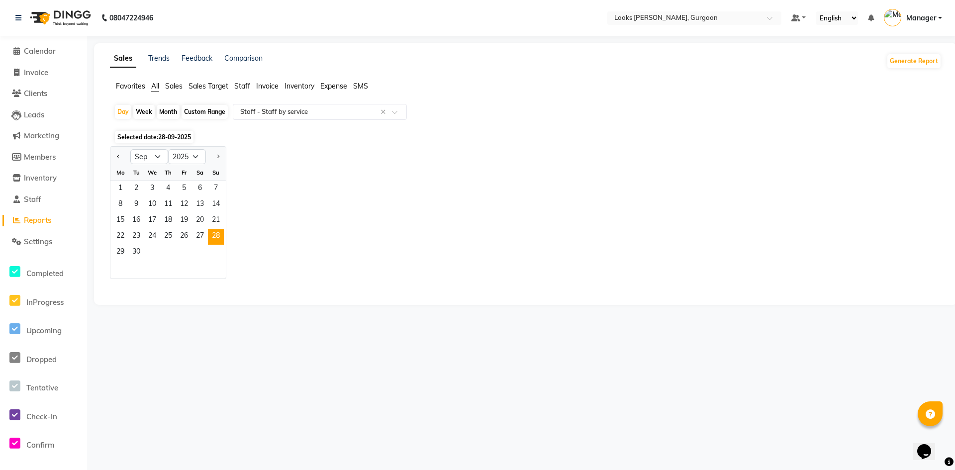
click at [178, 133] on span "Selected date: 28-09-2025" at bounding box center [154, 137] width 79 height 12
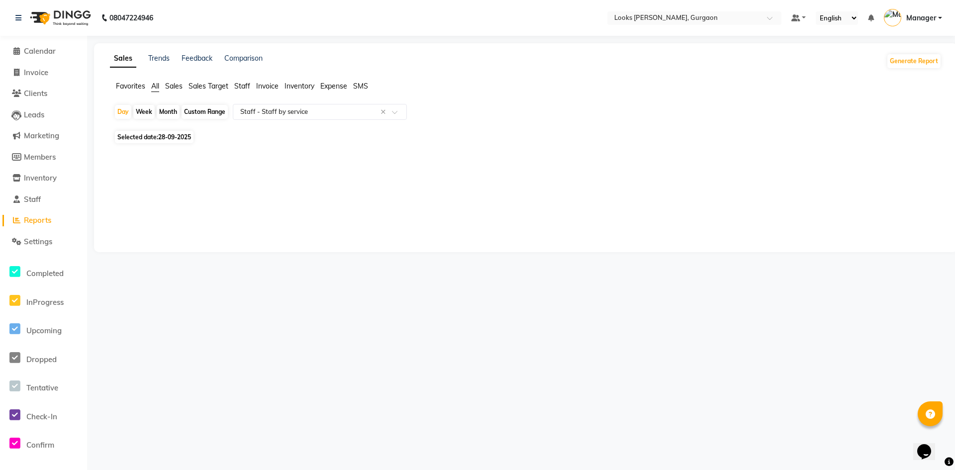
click at [175, 132] on span "Selected date: 28-09-2025" at bounding box center [154, 137] width 79 height 12
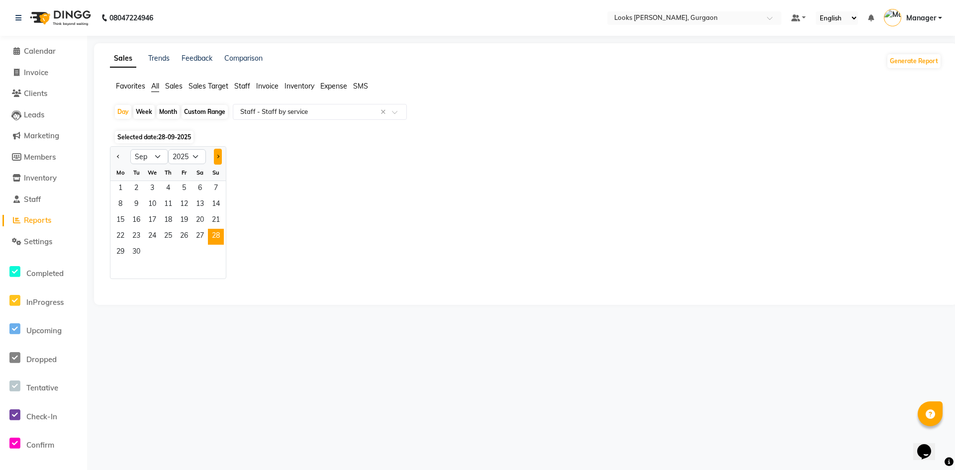
click at [217, 156] on span "Next month" at bounding box center [217, 155] width 3 height 3
click at [195, 189] on span "4" at bounding box center [200, 189] width 16 height 16
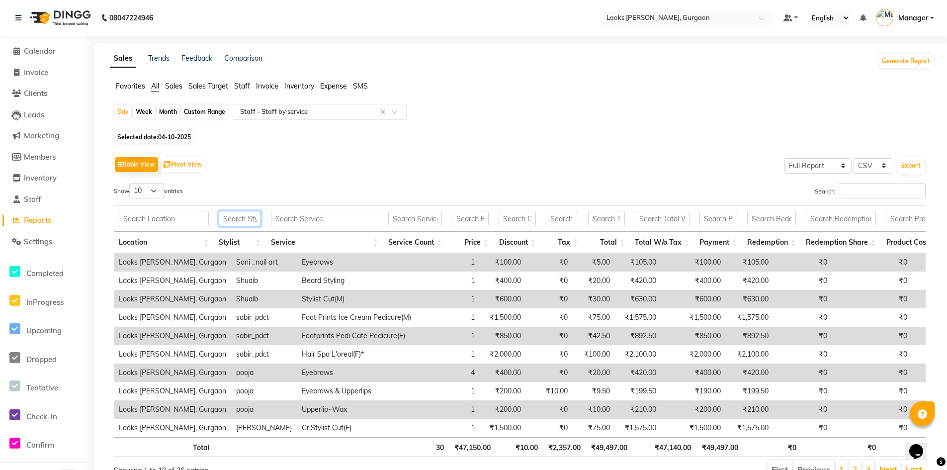
click at [235, 218] on input "text" at bounding box center [240, 218] width 42 height 15
click at [40, 238] on span "Settings" at bounding box center [38, 241] width 28 height 9
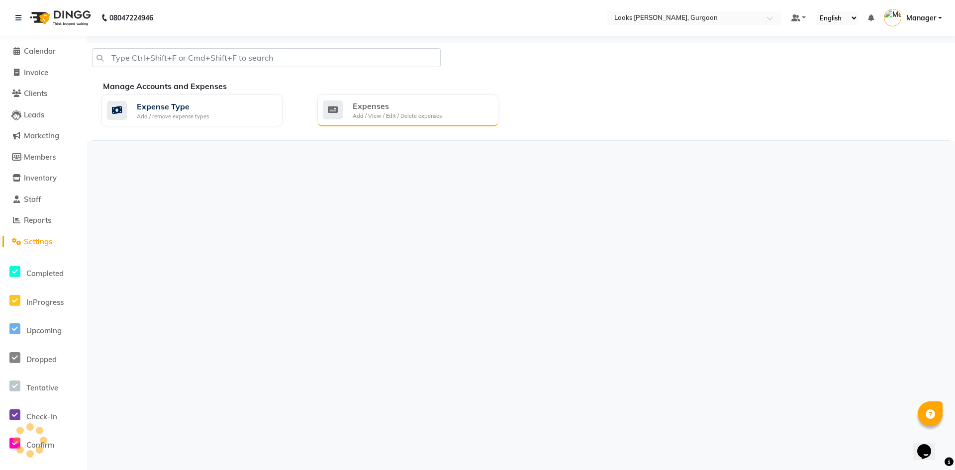
click at [431, 110] on div "Expenses" at bounding box center [397, 106] width 89 height 12
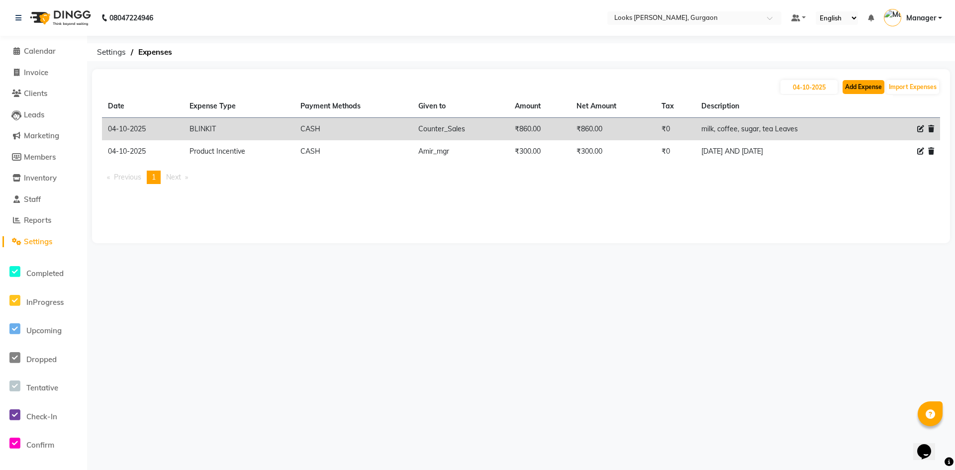
click at [858, 89] on button "Add Expense" at bounding box center [863, 87] width 42 height 14
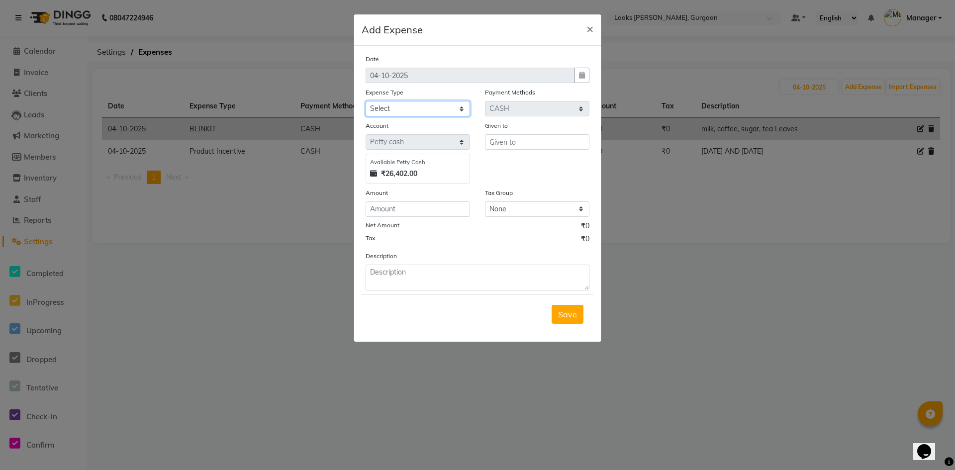
drag, startPoint x: 461, startPoint y: 103, endPoint x: 473, endPoint y: 164, distance: 61.3
click at [461, 103] on select "Select Accommodation Aesthetics Bank Deposit BLINKIT Cash Handover Client Refun…" at bounding box center [418, 108] width 104 height 15
click at [422, 99] on div "Expense Type" at bounding box center [418, 94] width 104 height 14
drag, startPoint x: 453, startPoint y: 107, endPoint x: 450, endPoint y: 115, distance: 9.1
click at [453, 107] on select "Select Accommodation Aesthetics Bank Deposit BLINKIT Cash Handover Client Refun…" at bounding box center [418, 108] width 104 height 15
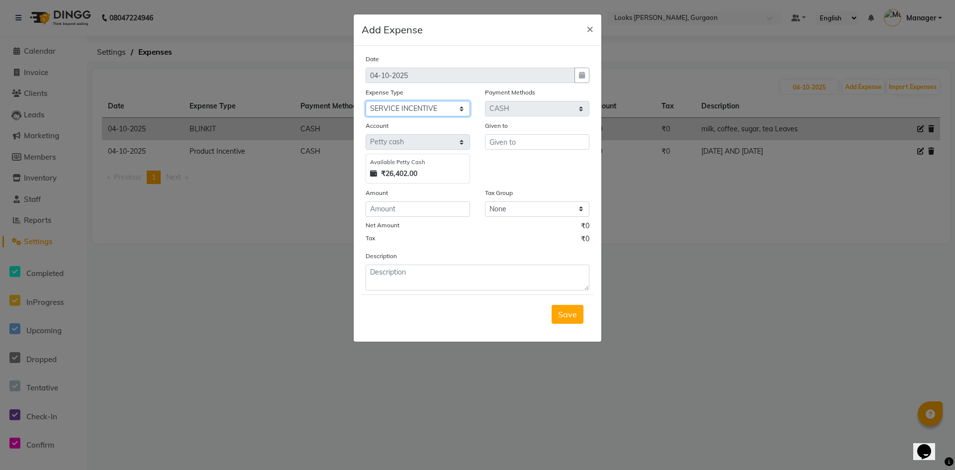
click at [366, 101] on select "Select Accommodation Aesthetics Bank Deposit BLINKIT Cash Handover Client Refun…" at bounding box center [418, 108] width 104 height 15
drag, startPoint x: 537, startPoint y: 143, endPoint x: 548, endPoint y: 152, distance: 13.8
click at [537, 143] on input "text" at bounding box center [537, 141] width 104 height 15
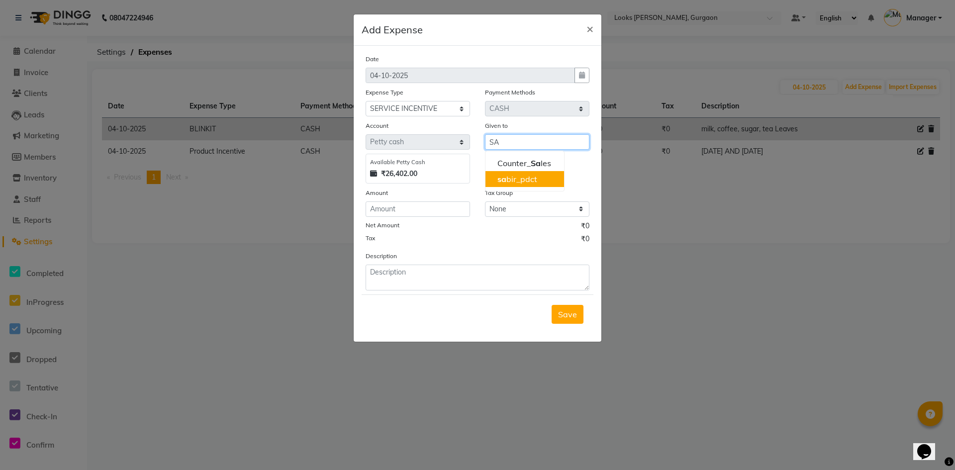
click at [535, 176] on ngb-highlight "sa bir_pdct" at bounding box center [517, 179] width 40 height 10
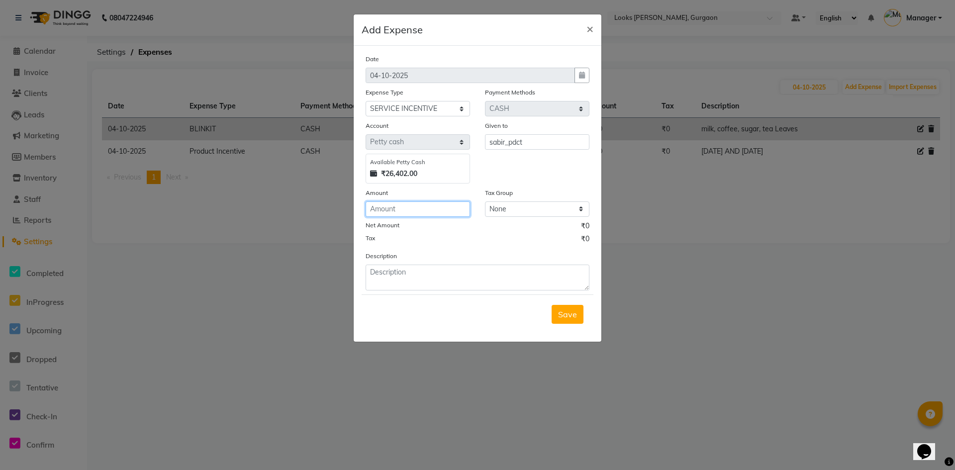
click at [418, 211] on input "number" at bounding box center [418, 208] width 104 height 15
drag, startPoint x: 404, startPoint y: 283, endPoint x: 411, endPoint y: 289, distance: 9.2
click at [404, 284] on textarea at bounding box center [478, 278] width 224 height 26
click at [569, 316] on span "Save" at bounding box center [567, 314] width 19 height 10
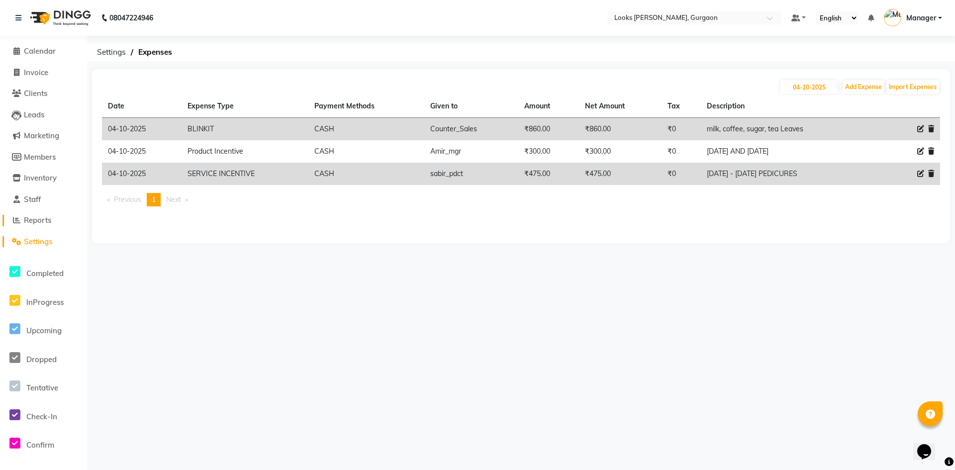
click at [43, 221] on span "Reports" at bounding box center [37, 219] width 27 height 9
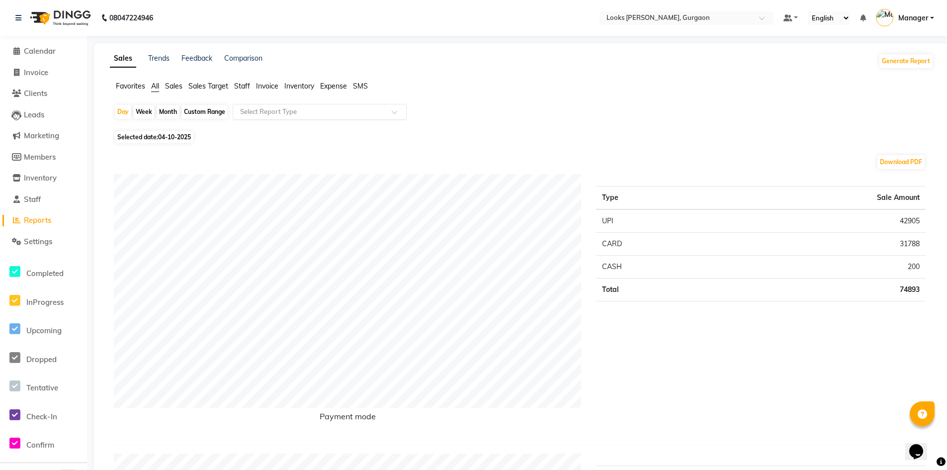
click at [357, 107] on div "Select Report Type" at bounding box center [320, 112] width 174 height 16
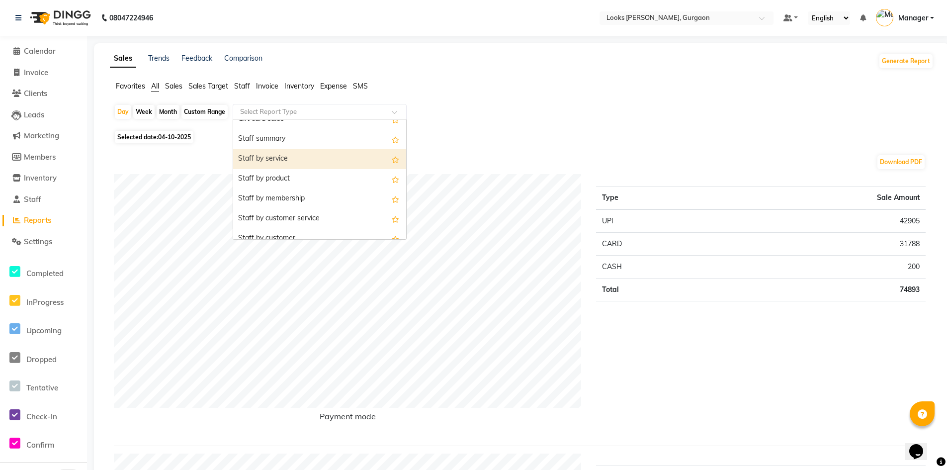
scroll to position [199, 0]
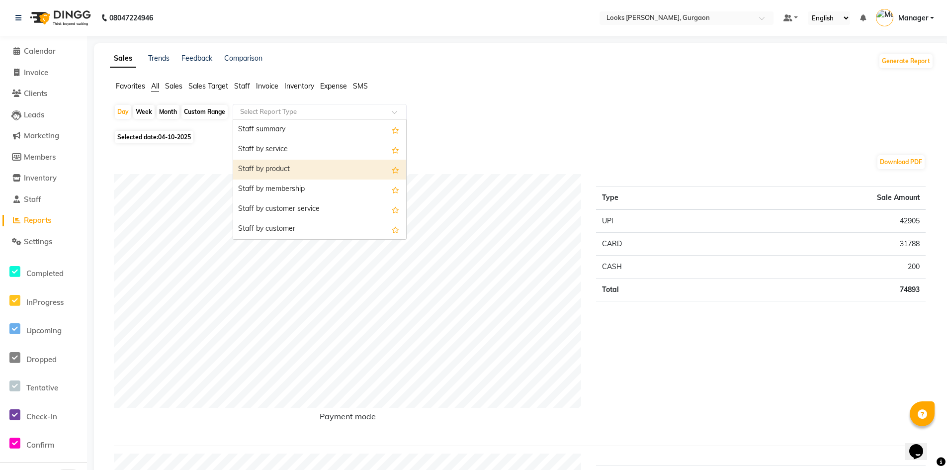
drag, startPoint x: 300, startPoint y: 169, endPoint x: 311, endPoint y: 189, distance: 22.9
click at [302, 170] on div "Staff by product" at bounding box center [319, 170] width 173 height 20
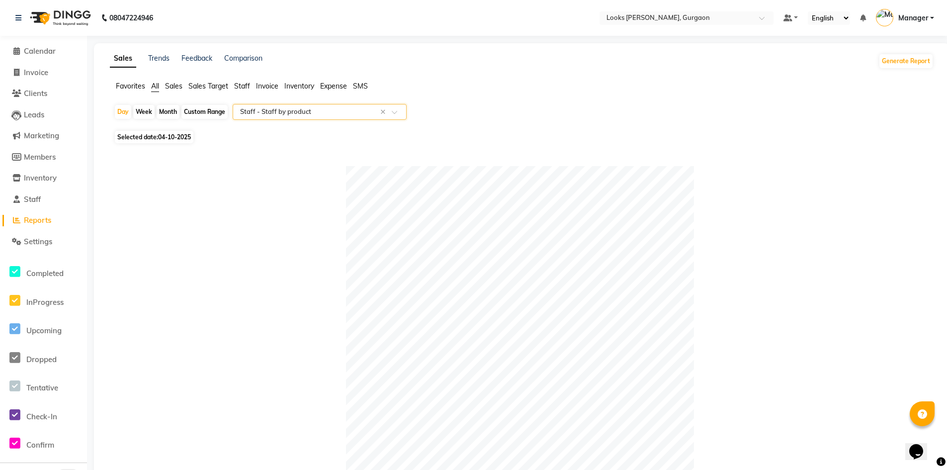
scroll to position [348, 0]
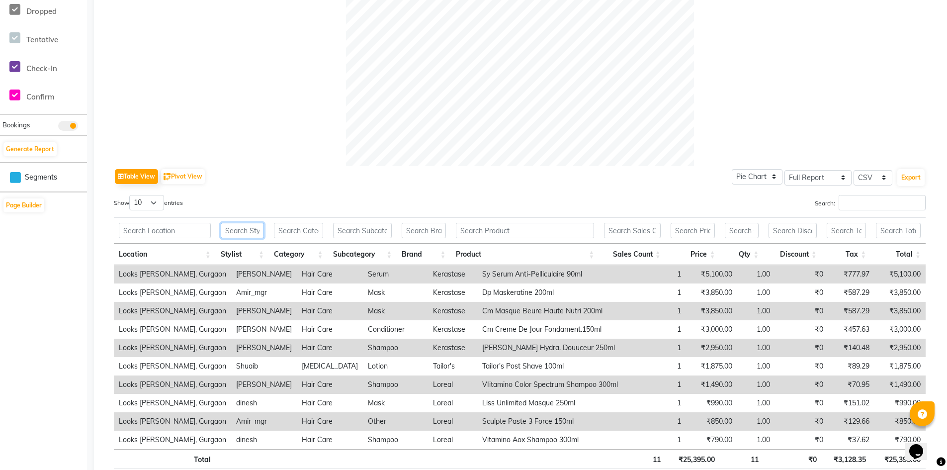
click at [244, 232] on input "text" at bounding box center [242, 230] width 43 height 15
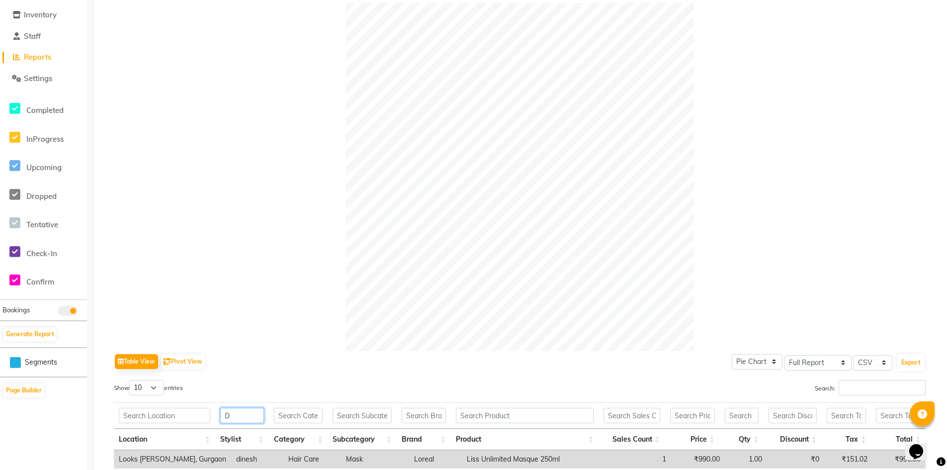
scroll to position [0, 0]
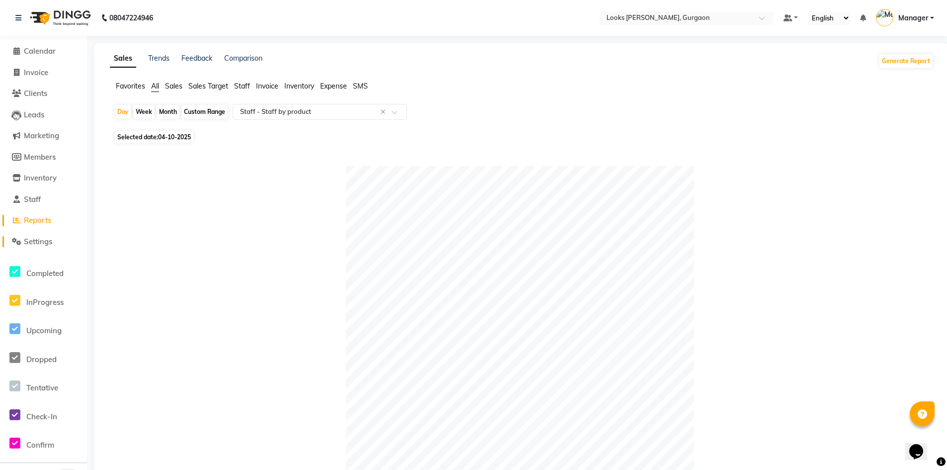
click at [40, 239] on span "Settings" at bounding box center [38, 241] width 28 height 9
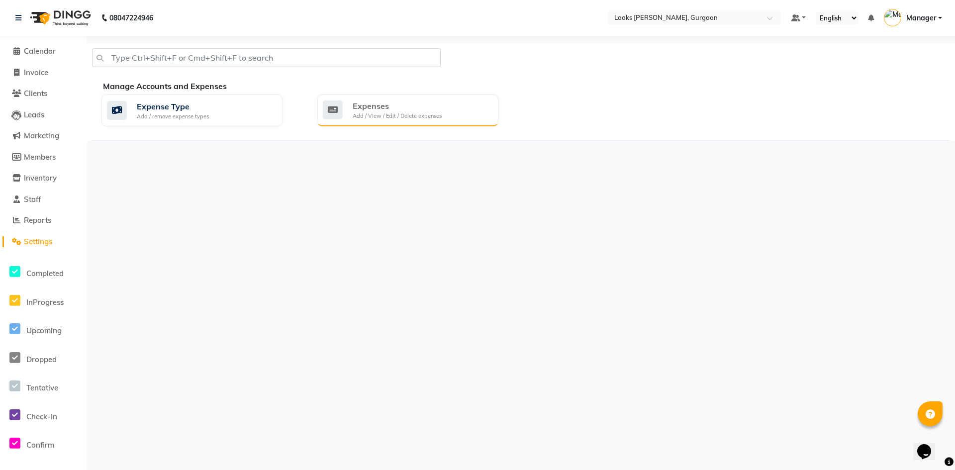
click at [363, 104] on div "Expenses" at bounding box center [397, 106] width 89 height 12
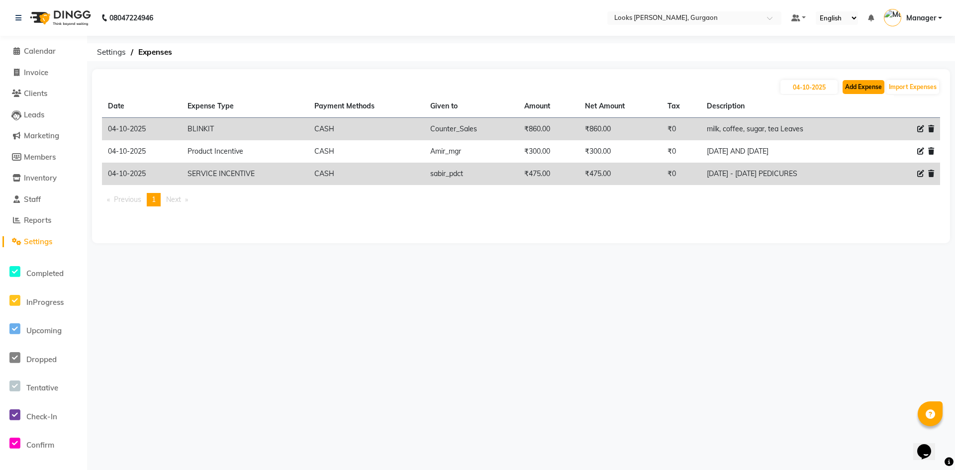
click at [863, 90] on button "Add Expense" at bounding box center [863, 87] width 42 height 14
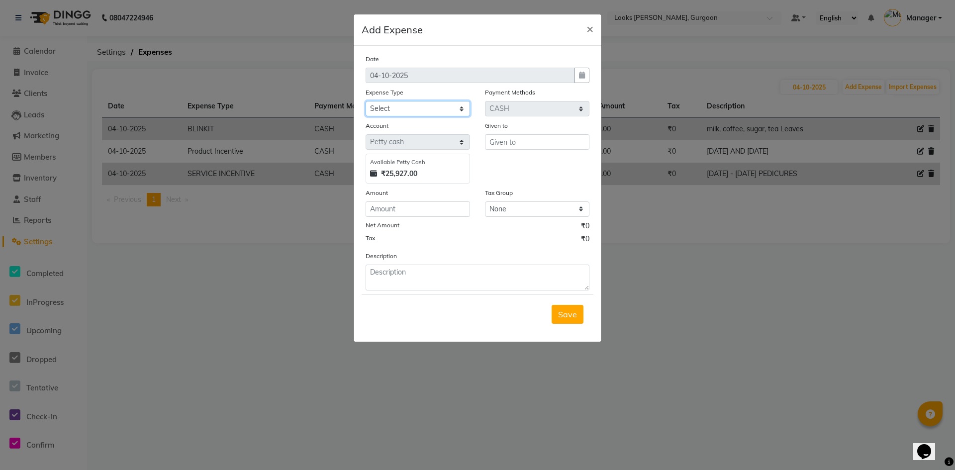
drag, startPoint x: 445, startPoint y: 102, endPoint x: 442, endPoint y: 115, distance: 13.7
click at [445, 102] on select "Select Accommodation Aesthetics Bank Deposit BLINKIT Cash Handover Client Refun…" at bounding box center [418, 108] width 104 height 15
click at [366, 101] on select "Select Accommodation Aesthetics Bank Deposit BLINKIT Cash Handover Client Refun…" at bounding box center [418, 108] width 104 height 15
click at [535, 148] on div "Given to" at bounding box center [536, 151] width 119 height 63
drag, startPoint x: 512, startPoint y: 138, endPoint x: 514, endPoint y: 148, distance: 10.3
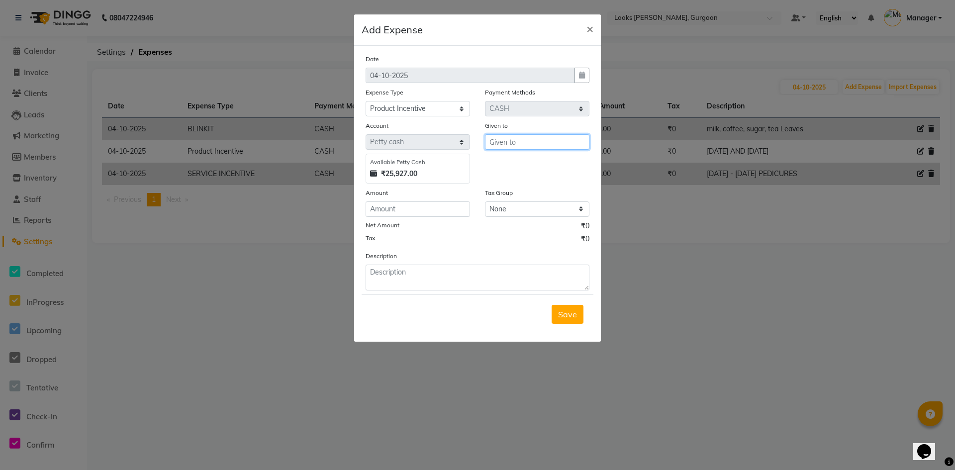
click at [513, 146] on input "text" at bounding box center [537, 141] width 104 height 15
click at [518, 171] on button "D eepak_p d ct" at bounding box center [531, 163] width 93 height 16
click at [541, 140] on input "Deepak_pdct" at bounding box center [537, 141] width 104 height 15
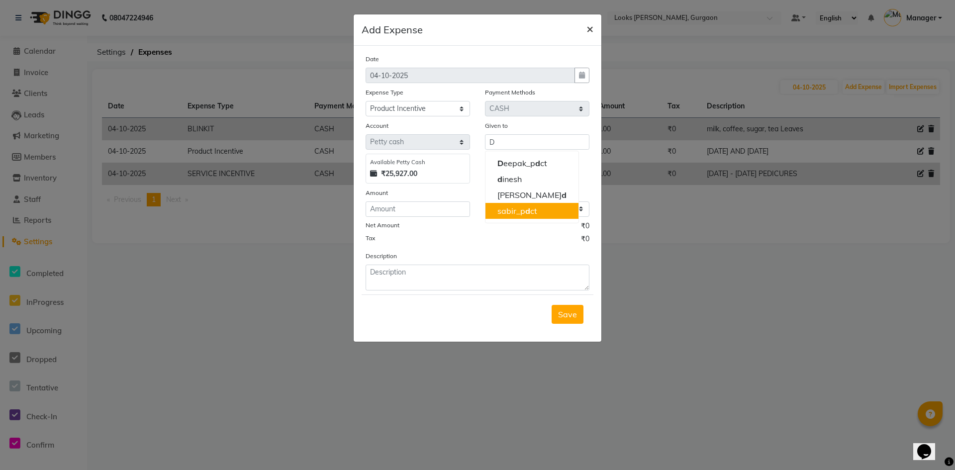
click at [596, 29] on button "×" at bounding box center [589, 28] width 23 height 28
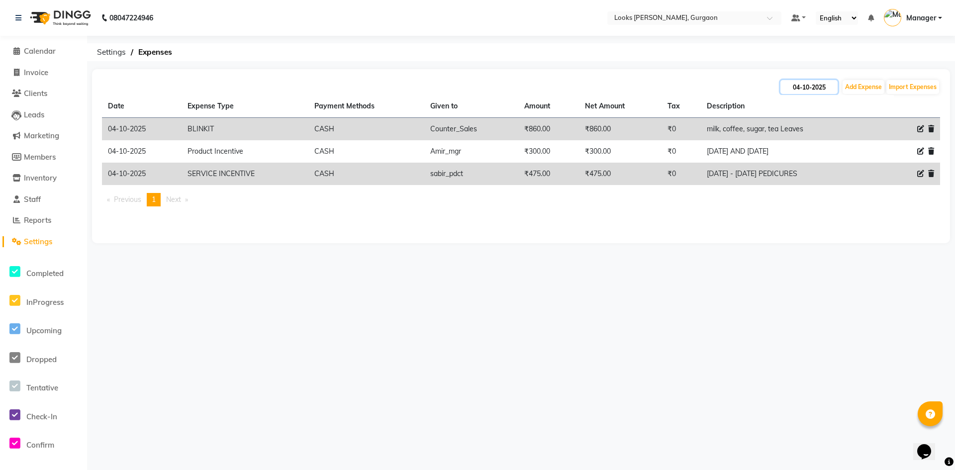
click at [785, 88] on input "04-10-2025" at bounding box center [808, 87] width 57 height 14
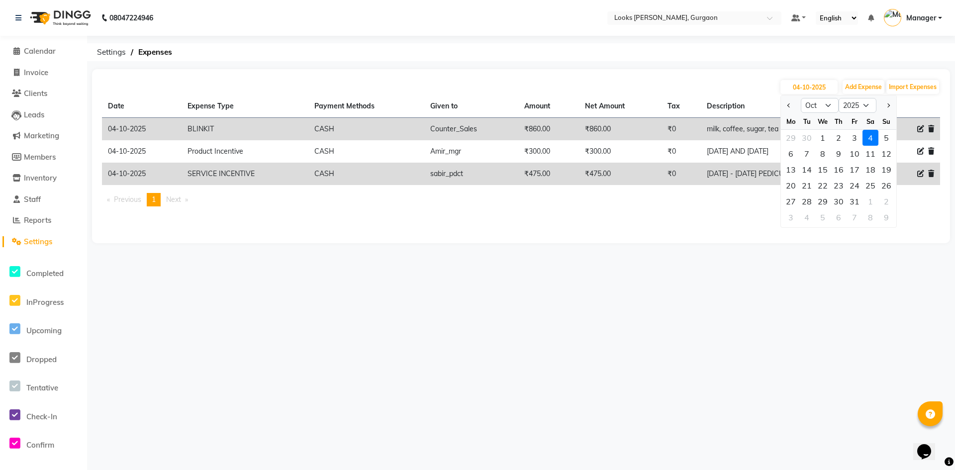
click at [682, 220] on div "04-10-2025 Jan Feb Mar Apr May Jun Jul Aug Sep Oct Nov Dec 2015 2016 2017 2018 …" at bounding box center [521, 156] width 858 height 174
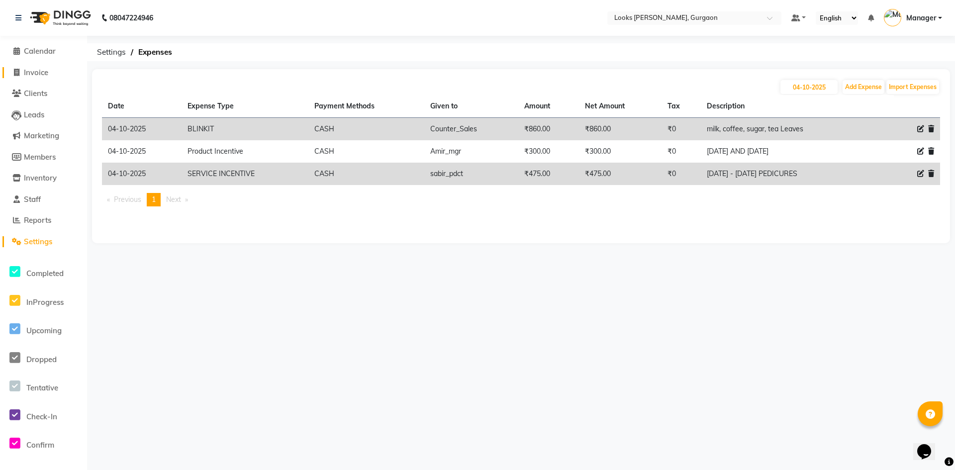
click at [44, 68] on span "Invoice" at bounding box center [36, 72] width 24 height 9
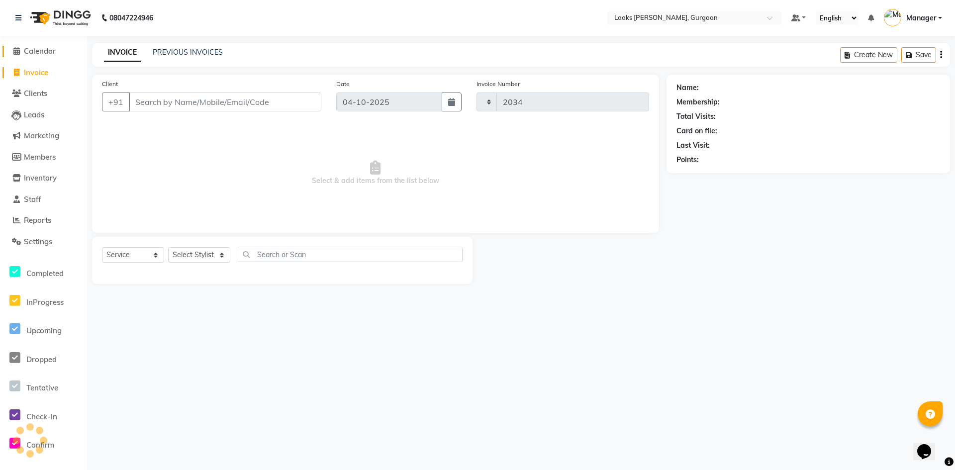
drag, startPoint x: 51, startPoint y: 48, endPoint x: 62, endPoint y: 69, distance: 23.4
click at [51, 49] on span "Calendar" at bounding box center [40, 50] width 32 height 9
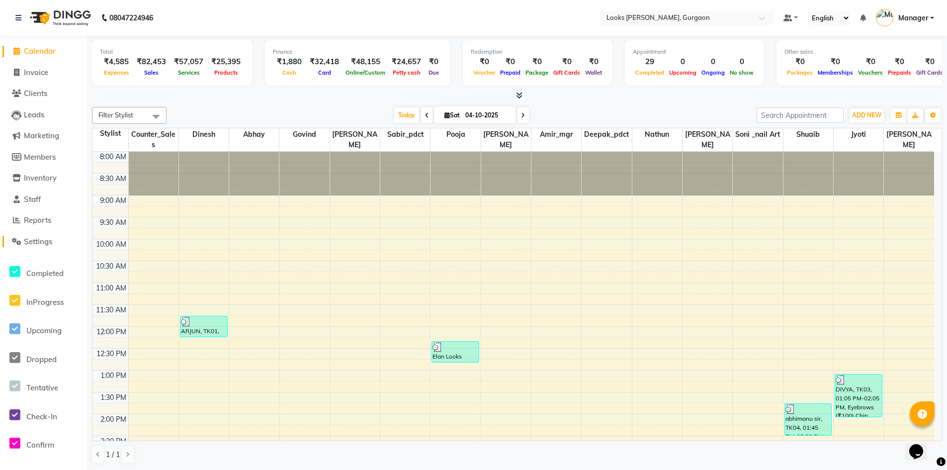
click at [35, 242] on span "Settings" at bounding box center [38, 241] width 28 height 9
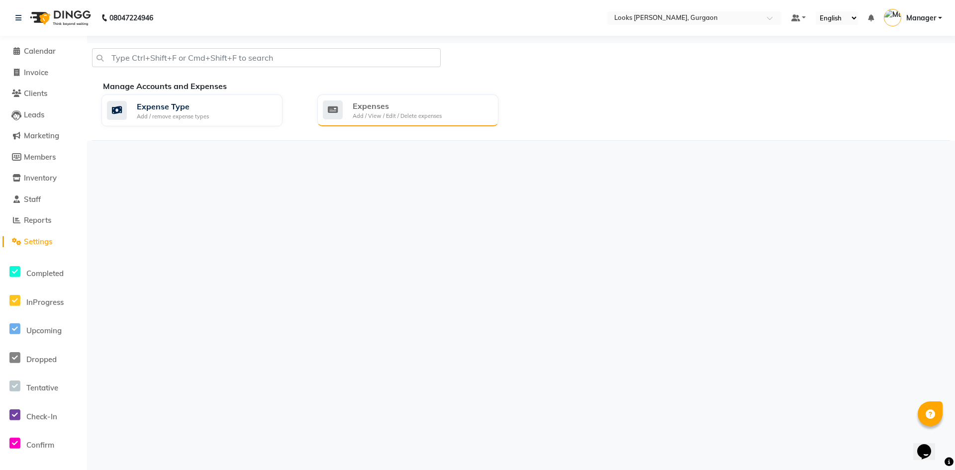
click at [390, 114] on div "Add / View / Edit / Delete expenses" at bounding box center [397, 116] width 89 height 8
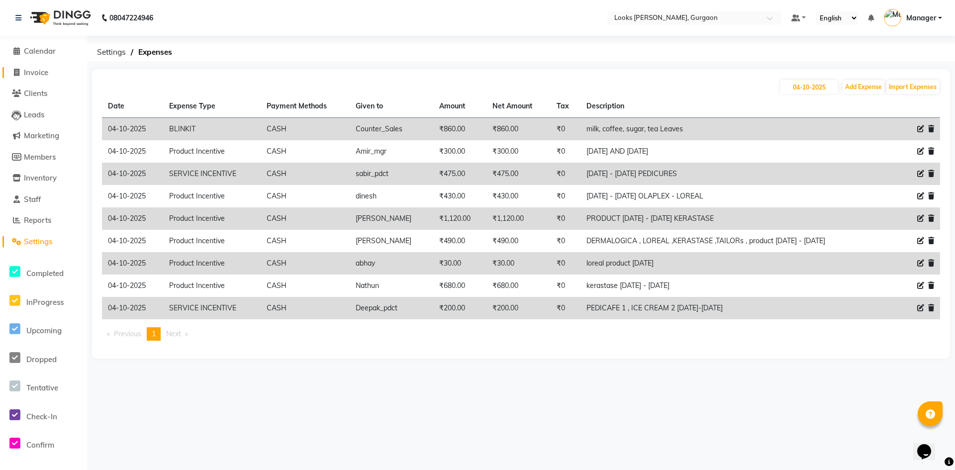
click at [41, 71] on span "Invoice" at bounding box center [36, 72] width 24 height 9
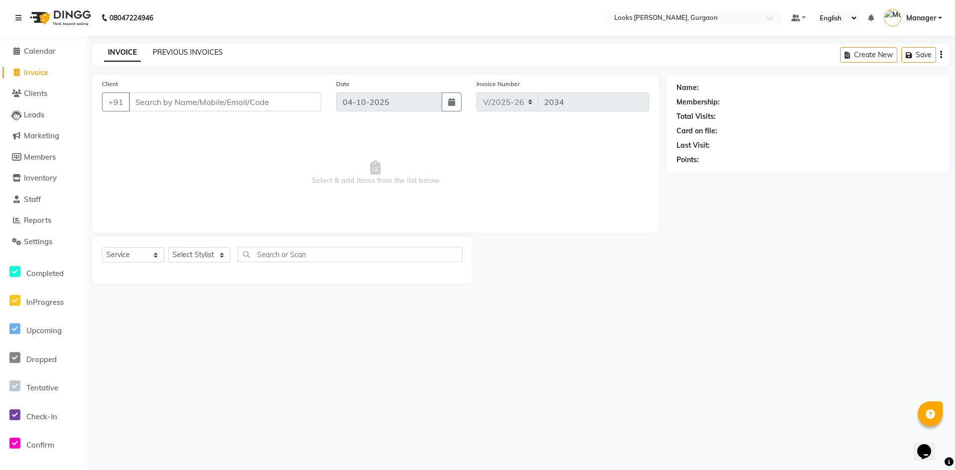
click at [174, 50] on link "PREVIOUS INVOICES" at bounding box center [188, 52] width 70 height 9
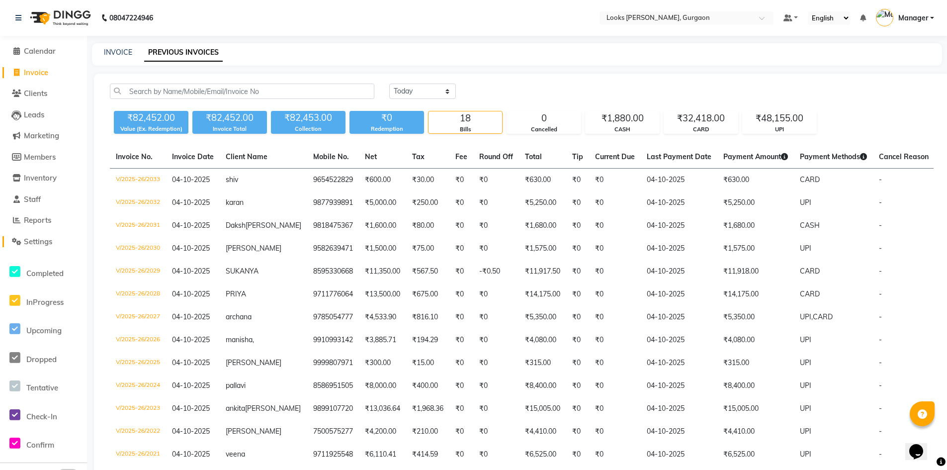
click at [42, 245] on span "Settings" at bounding box center [38, 241] width 28 height 9
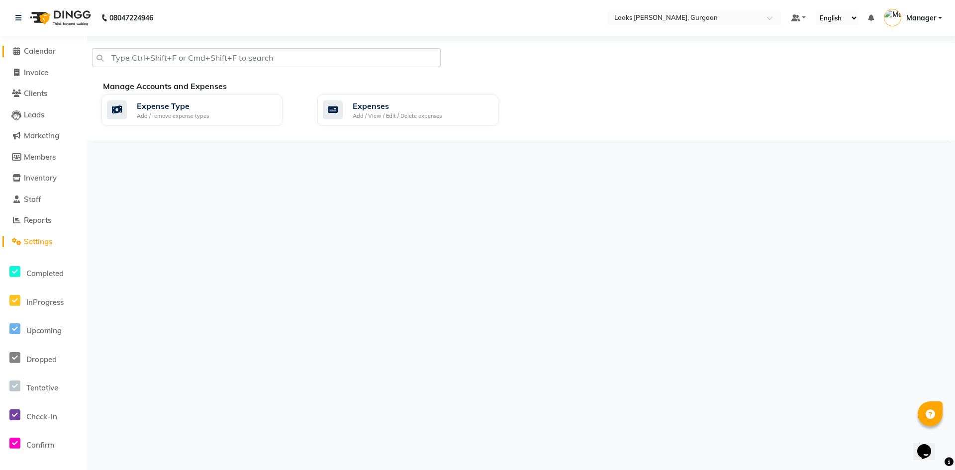
click at [42, 51] on span "Calendar" at bounding box center [40, 50] width 32 height 9
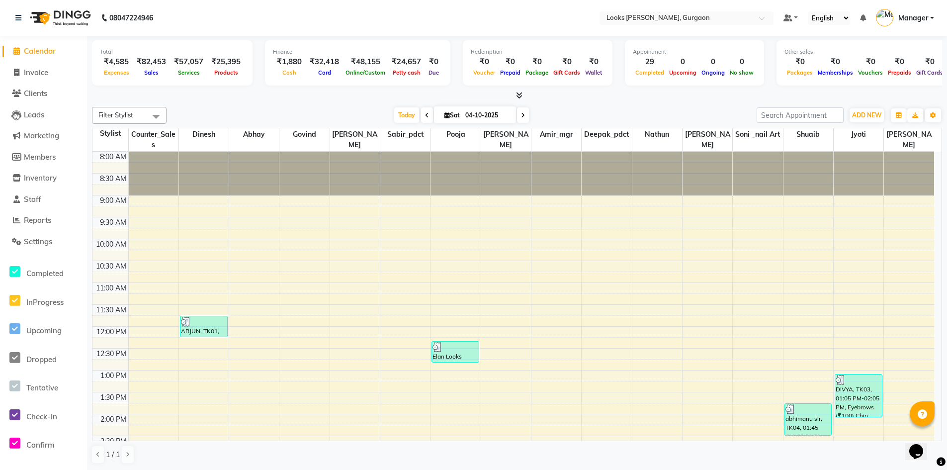
click at [44, 49] on span "Calendar" at bounding box center [40, 50] width 32 height 9
click at [44, 71] on span "Invoice" at bounding box center [36, 72] width 24 height 9
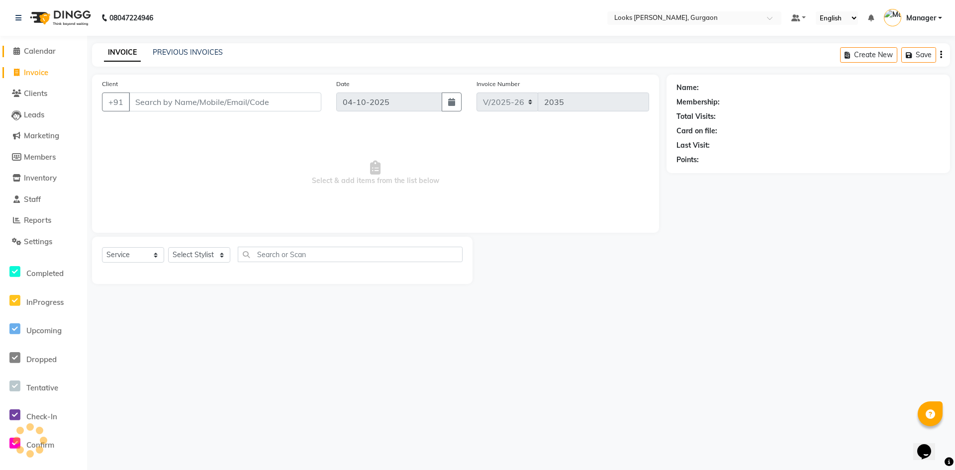
click at [43, 56] on link "Calendar" at bounding box center [43, 51] width 82 height 11
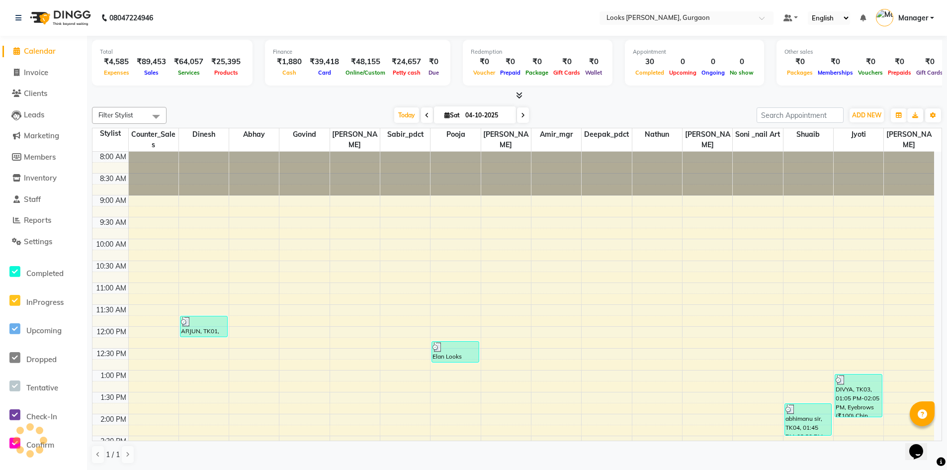
scroll to position [280, 0]
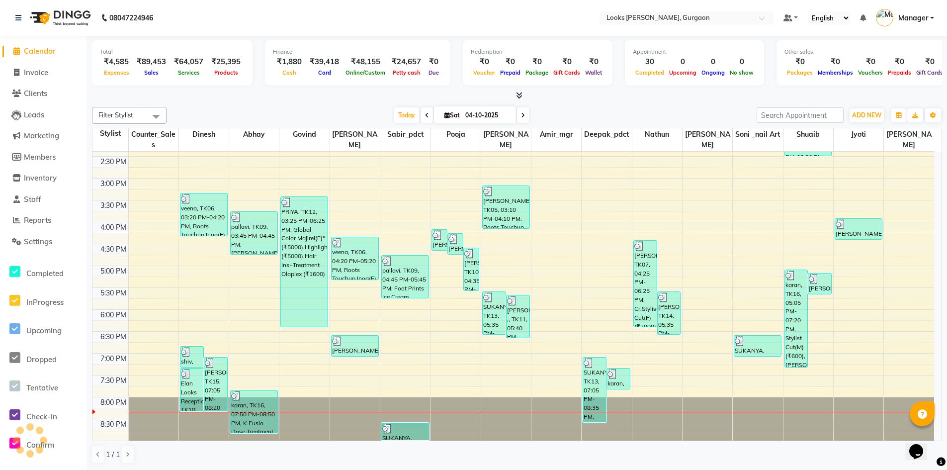
click at [46, 51] on span "Calendar" at bounding box center [40, 50] width 32 height 9
click at [40, 72] on span "Invoice" at bounding box center [36, 72] width 24 height 9
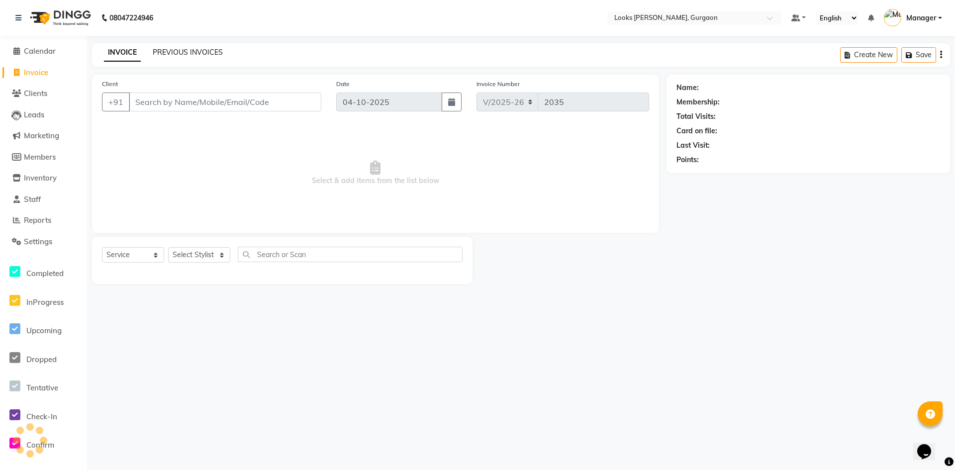
click at [183, 49] on link "PREVIOUS INVOICES" at bounding box center [188, 52] width 70 height 9
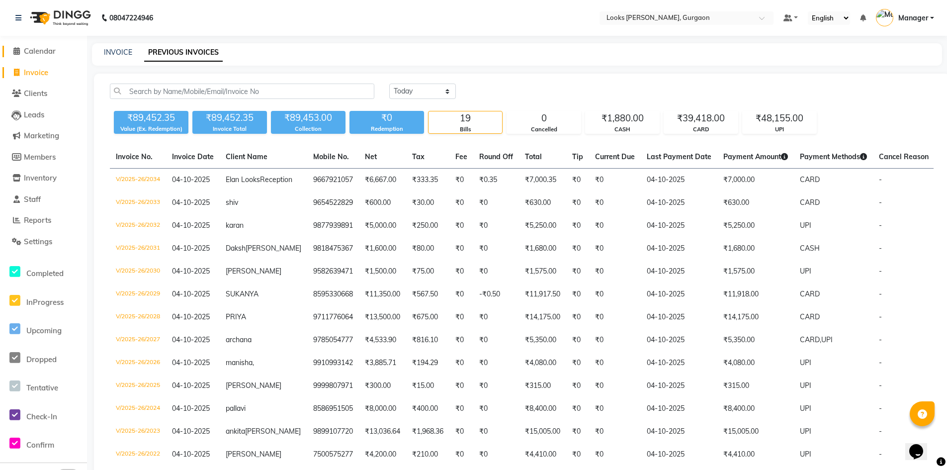
click at [33, 48] on span "Calendar" at bounding box center [40, 50] width 32 height 9
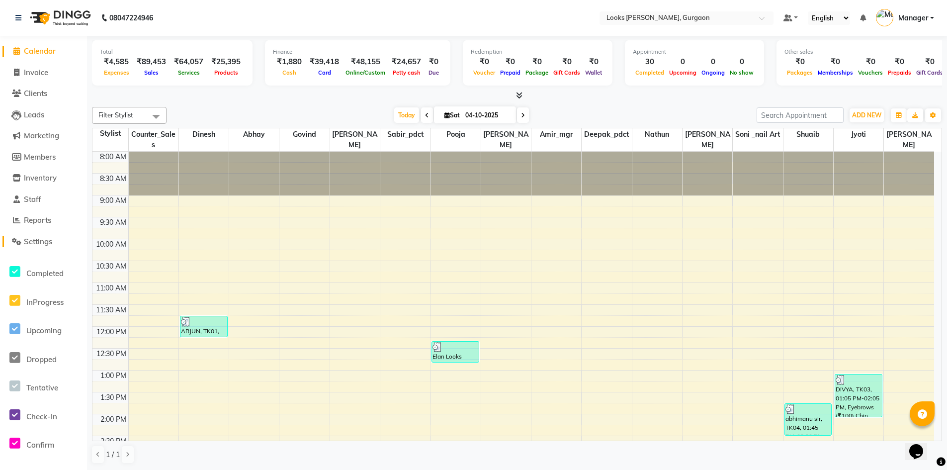
click at [39, 242] on span "Settings" at bounding box center [38, 241] width 28 height 9
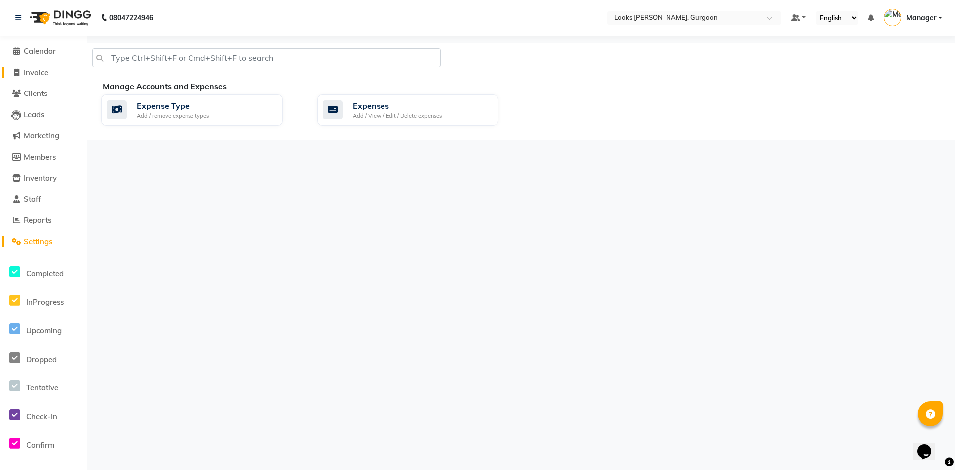
click at [43, 68] on span "Invoice" at bounding box center [36, 72] width 24 height 9
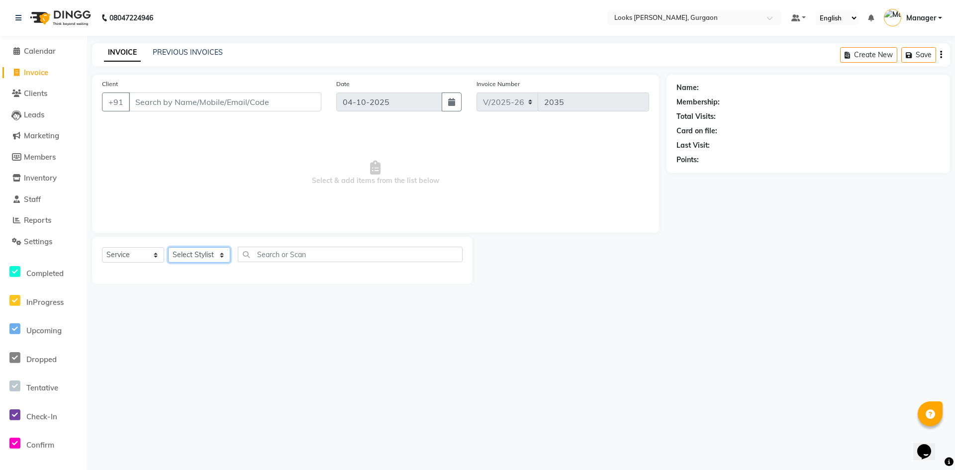
click at [196, 260] on select "Select Stylist aahil abhay Amir_mgr Anamika Counter_Sales Deepak_pdct dinesh go…" at bounding box center [199, 254] width 62 height 15
click at [168, 247] on select "Select Stylist aahil abhay Amir_mgr Anamika Counter_Sales Deepak_pdct dinesh go…" at bounding box center [199, 254] width 62 height 15
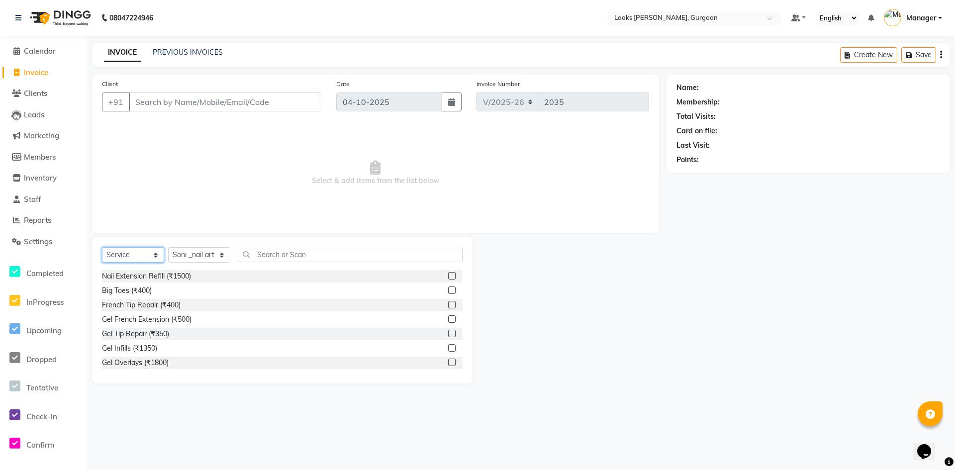
click at [126, 255] on select "Select Service Product Membership Package Voucher Prepaid Gift Card" at bounding box center [133, 254] width 62 height 15
click at [102, 247] on select "Select Service Product Membership Package Voucher Prepaid Gift Card" at bounding box center [133, 254] width 62 height 15
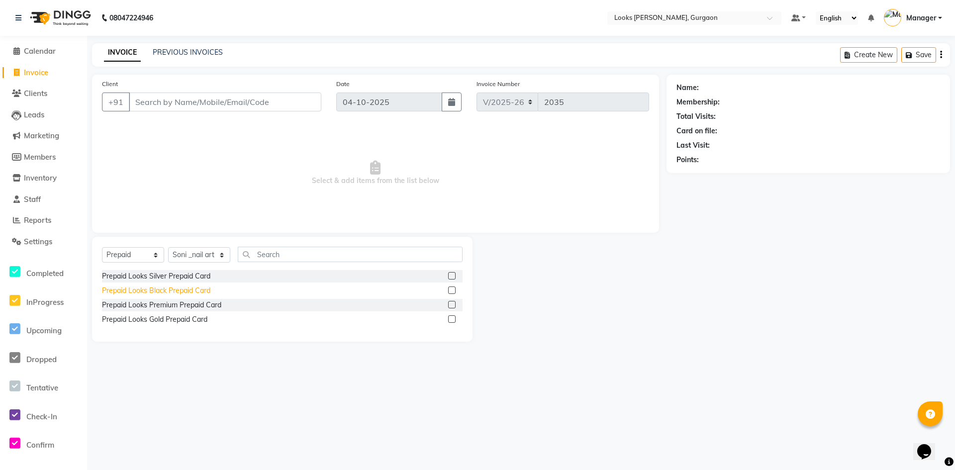
click at [184, 290] on div "Prepaid Looks Black Prepaid Card" at bounding box center [156, 290] width 108 height 10
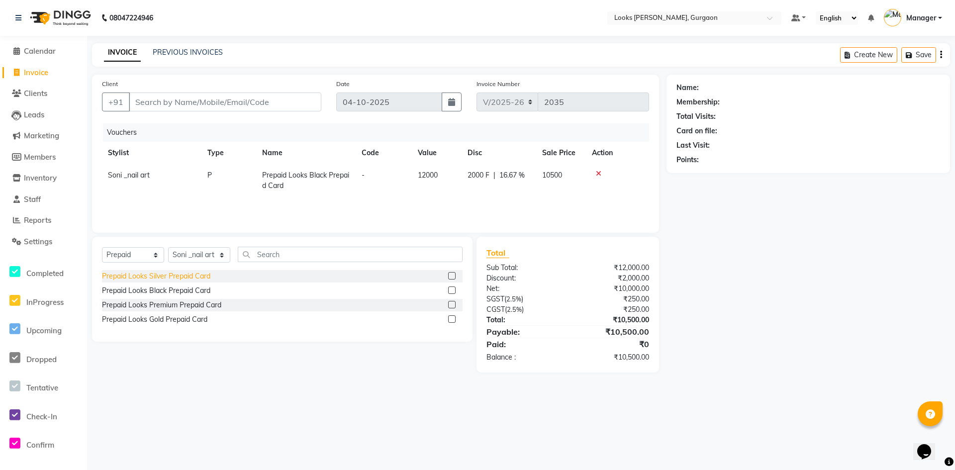
click at [186, 274] on div "Prepaid Looks Silver Prepaid Card" at bounding box center [156, 276] width 108 height 10
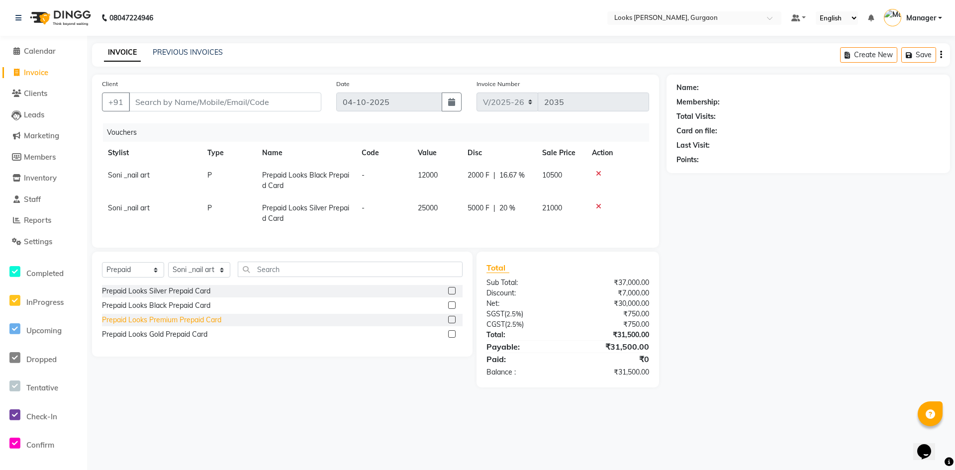
click at [174, 323] on div "Prepaid Looks Premium Prepaid Card" at bounding box center [161, 320] width 119 height 10
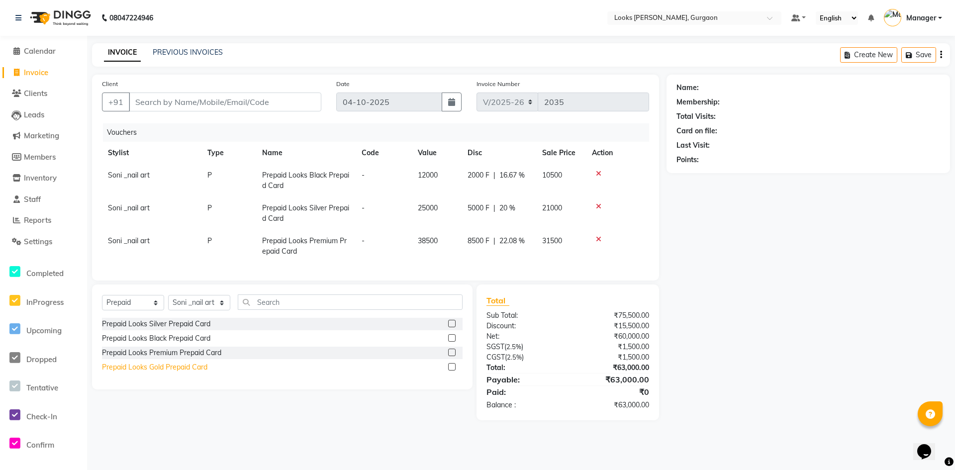
click at [146, 373] on div "Prepaid Looks Gold Prepaid Card" at bounding box center [154, 367] width 105 height 10
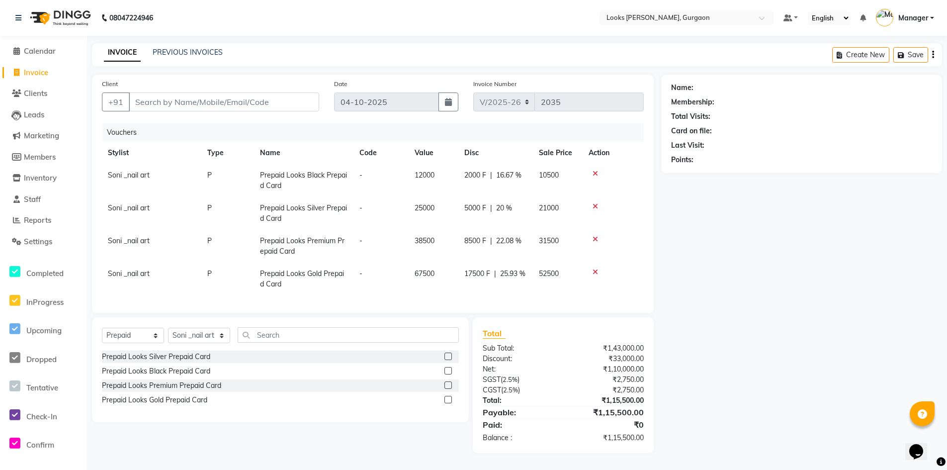
click at [594, 172] on icon at bounding box center [595, 173] width 5 height 7
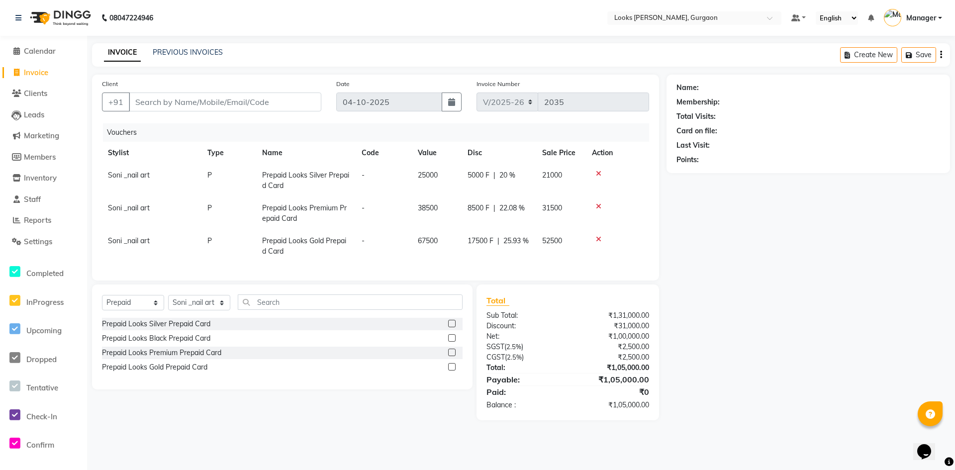
click at [596, 172] on icon at bounding box center [598, 173] width 5 height 7
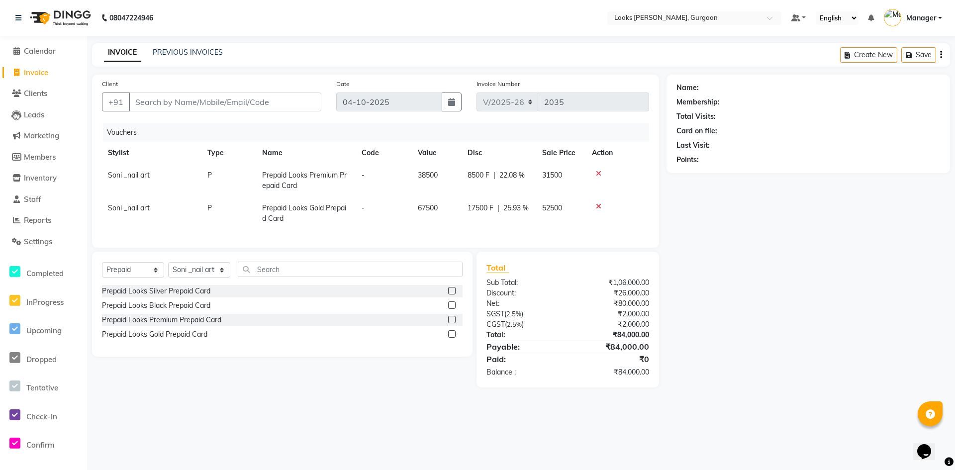
click at [596, 172] on icon at bounding box center [598, 173] width 5 height 7
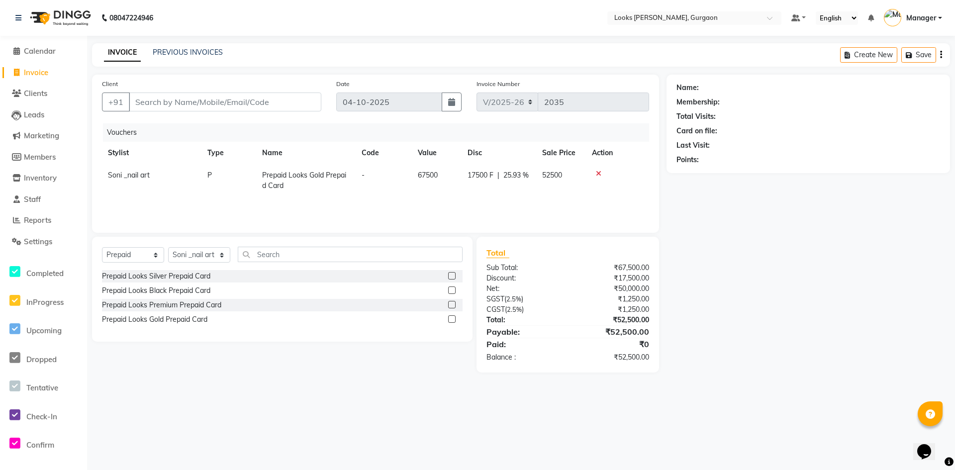
click at [596, 172] on icon at bounding box center [598, 173] width 5 height 7
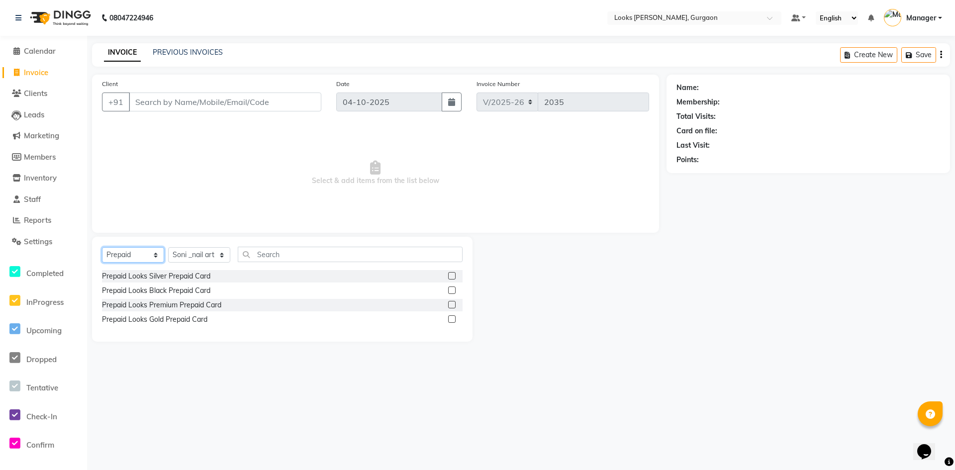
click at [125, 253] on select "Select Service Product Membership Package Voucher Prepaid Gift Card" at bounding box center [133, 254] width 62 height 15
click at [102, 247] on select "Select Service Product Membership Package Voucher Prepaid Gift Card" at bounding box center [133, 254] width 62 height 15
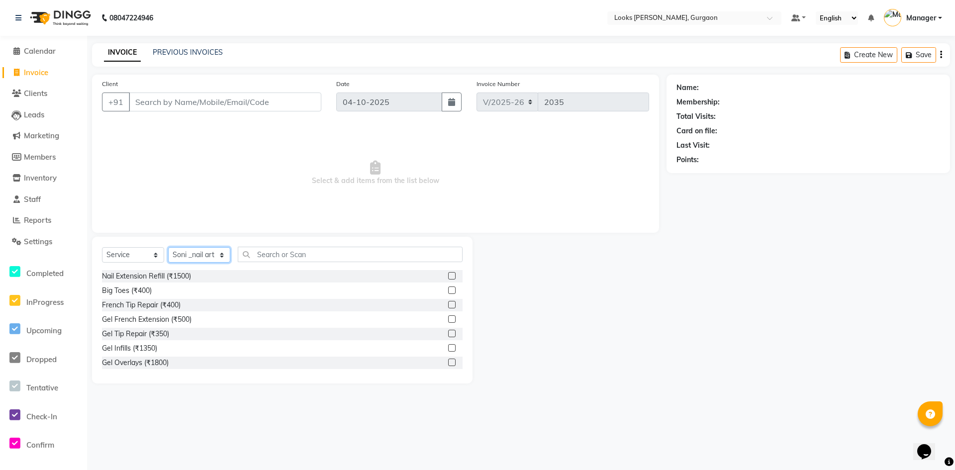
click at [198, 256] on select "Select Stylist aahil abhay Amir_mgr Anamika Counter_Sales Deepak_pdct dinesh go…" at bounding box center [199, 254] width 62 height 15
click at [168, 247] on select "Select Stylist aahil abhay Amir_mgr Anamika Counter_Sales Deepak_pdct dinesh go…" at bounding box center [199, 254] width 62 height 15
click at [303, 258] on input "text" at bounding box center [350, 254] width 225 height 15
click at [149, 333] on div "Full Waxing (₹700)" at bounding box center [132, 334] width 60 height 10
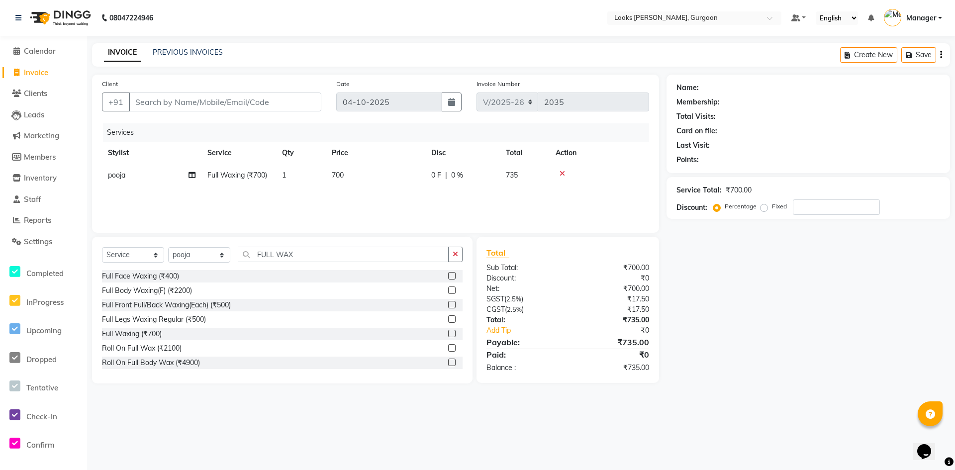
click at [354, 183] on td "700" at bounding box center [375, 175] width 99 height 22
click at [383, 177] on input "700" at bounding box center [422, 177] width 88 height 15
drag, startPoint x: 308, startPoint y: 252, endPoint x: 205, endPoint y: 247, distance: 102.6
click at [212, 248] on div "Select Service Product Membership Package Voucher Prepaid Gift Card Select Styl…" at bounding box center [282, 258] width 361 height 23
click at [165, 287] on div "Underarms Waxing (₹150)" at bounding box center [144, 290] width 84 height 10
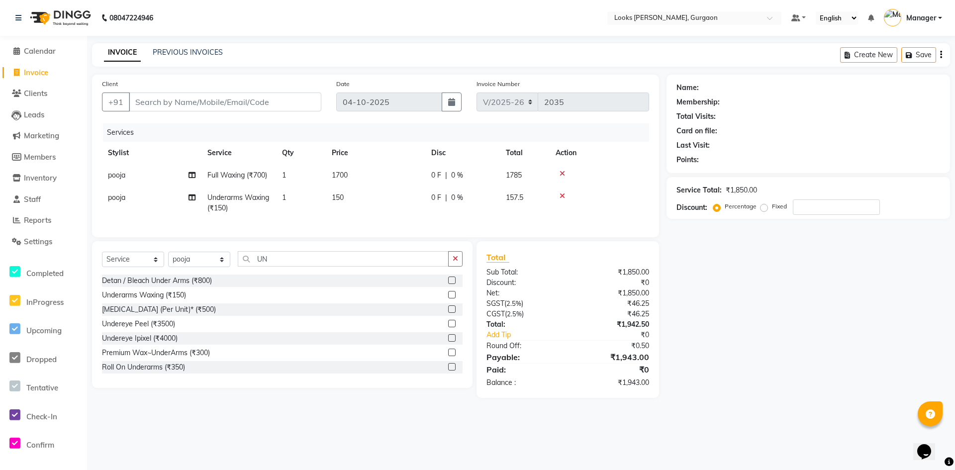
click at [356, 203] on td "150" at bounding box center [375, 203] width 99 height 33
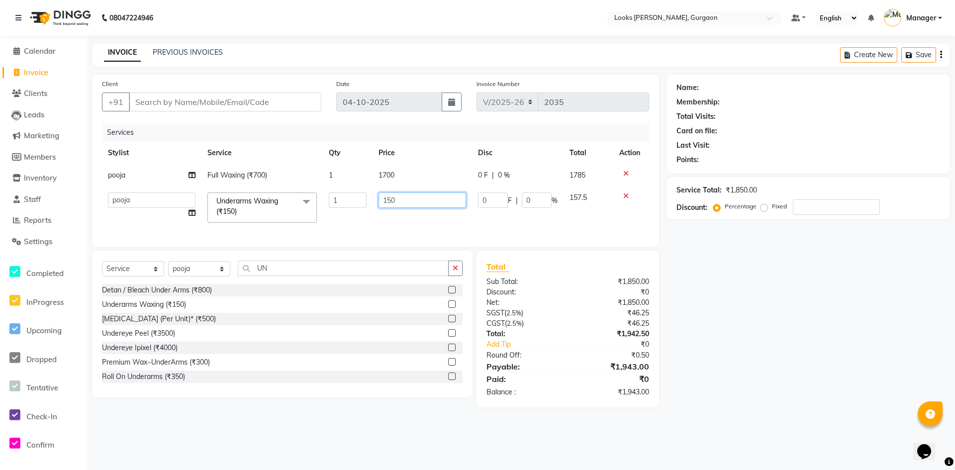
drag, startPoint x: 353, startPoint y: 207, endPoint x: 348, endPoint y: 209, distance: 5.4
click at [352, 208] on tr "aahil abhay Amir_mgr Anamika Counter_Sales Deepak_pdct dinesh govind Jyoti Mana…" at bounding box center [375, 208] width 547 height 42
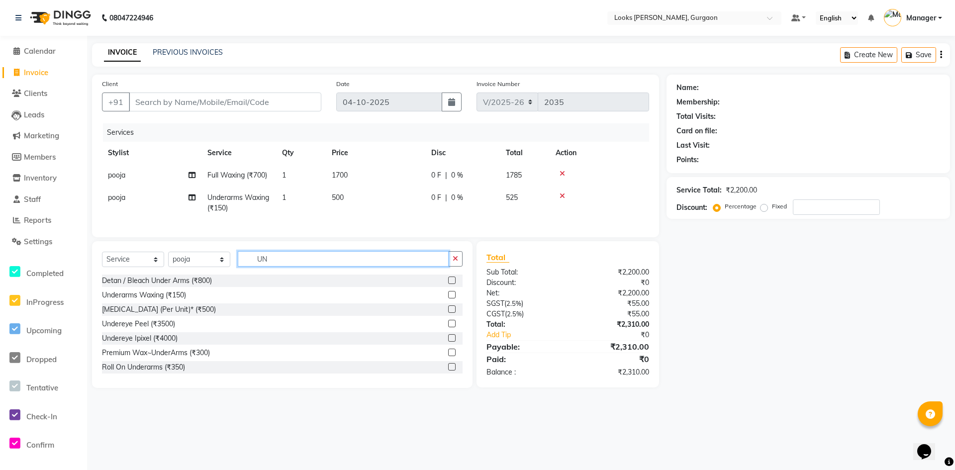
drag, startPoint x: 310, startPoint y: 275, endPoint x: 237, endPoint y: 281, distance: 73.4
click at [238, 275] on div "Select Service Product Membership Package Voucher Prepaid Gift Card Select Styl…" at bounding box center [282, 262] width 361 height 23
click at [249, 358] on div "Dermalogica Facial with Cooling Contour Mask (₹5500)" at bounding box center [189, 353] width 175 height 10
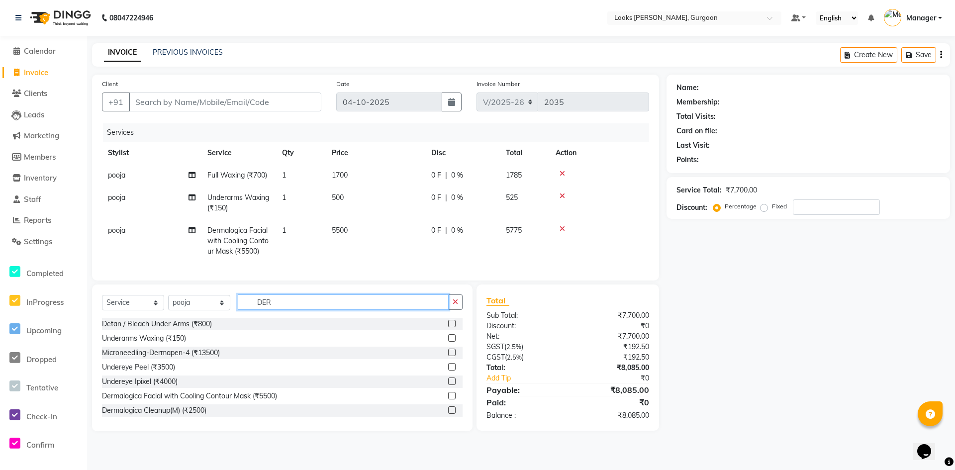
drag, startPoint x: 291, startPoint y: 312, endPoint x: 199, endPoint y: 310, distance: 91.5
click at [199, 310] on div "Select Service Product Membership Package Voucher Prepaid Gift Card Select Styl…" at bounding box center [282, 305] width 361 height 23
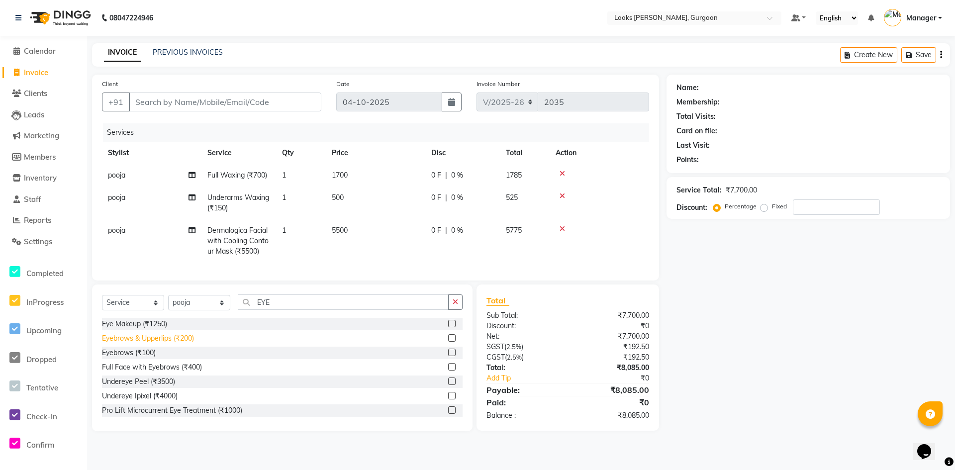
click at [179, 343] on div "Eyebrows & Upperlips (₹200)" at bounding box center [148, 338] width 92 height 10
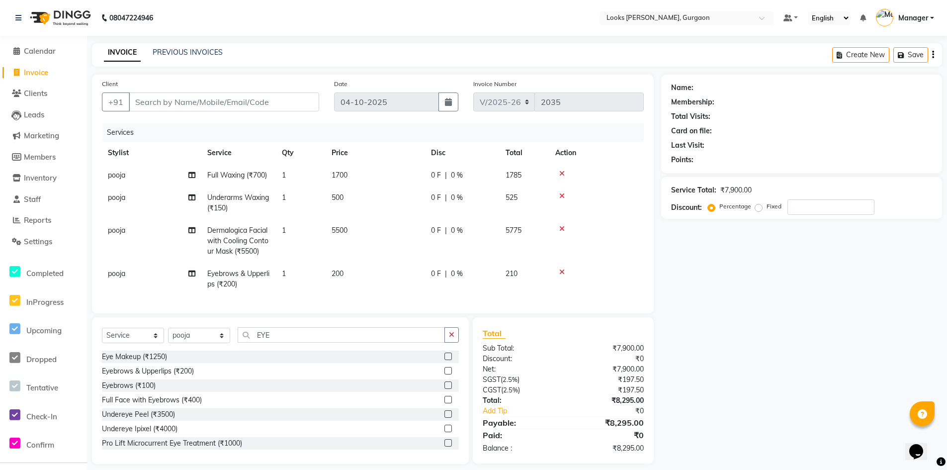
click at [808, 362] on div "Name: Membership: Total Visits: Card on file: Last Visit: Points: Service Total…" at bounding box center [805, 269] width 288 height 389
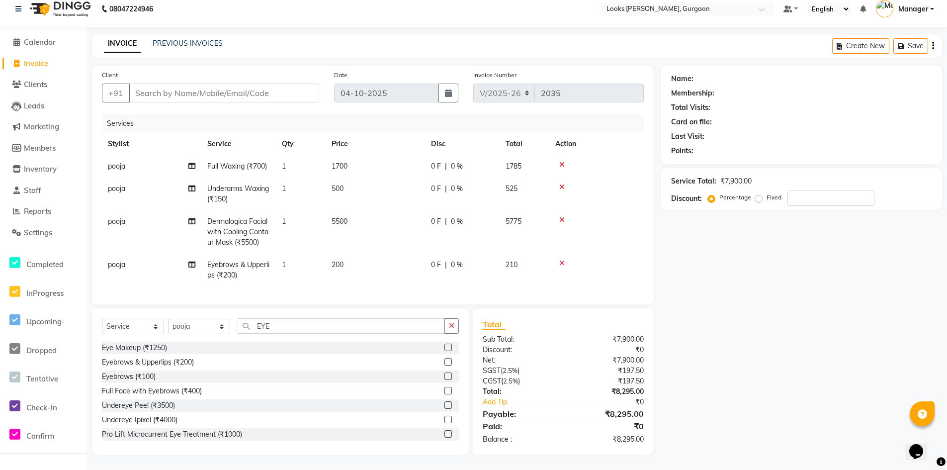
click at [230, 75] on div "Client +91" at bounding box center [210, 90] width 232 height 41
drag, startPoint x: 231, startPoint y: 77, endPoint x: 195, endPoint y: 330, distance: 255.7
click at [195, 330] on select "Select Stylist aahil abhay Amir_mgr Anamika Counter_Sales Deepak_pdct dinesh go…" at bounding box center [199, 326] width 62 height 15
click at [168, 319] on select "Select Stylist aahil abhay Amir_mgr Anamika Counter_Sales Deepak_pdct dinesh go…" at bounding box center [199, 326] width 62 height 15
drag, startPoint x: 317, startPoint y: 327, endPoint x: 149, endPoint y: 309, distance: 168.6
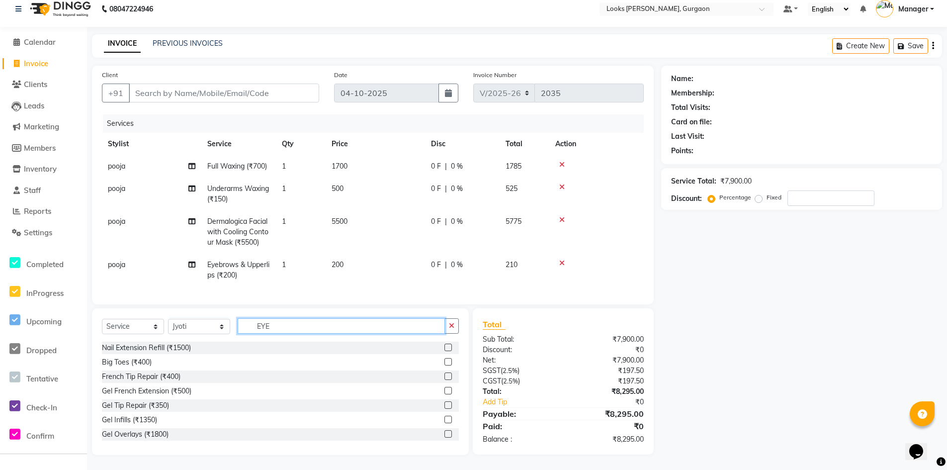
click at [149, 309] on div "Select Service Product Membership Package Voucher Prepaid Gift Card Select Styl…" at bounding box center [280, 381] width 377 height 147
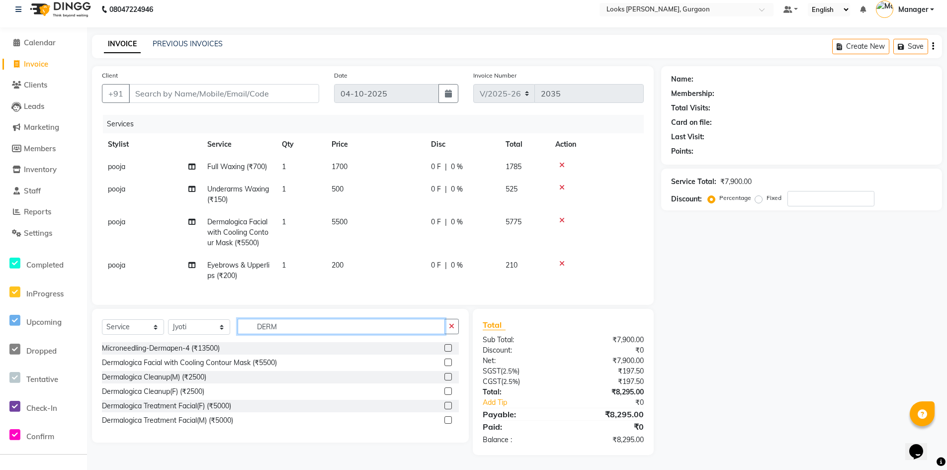
scroll to position [16, 0]
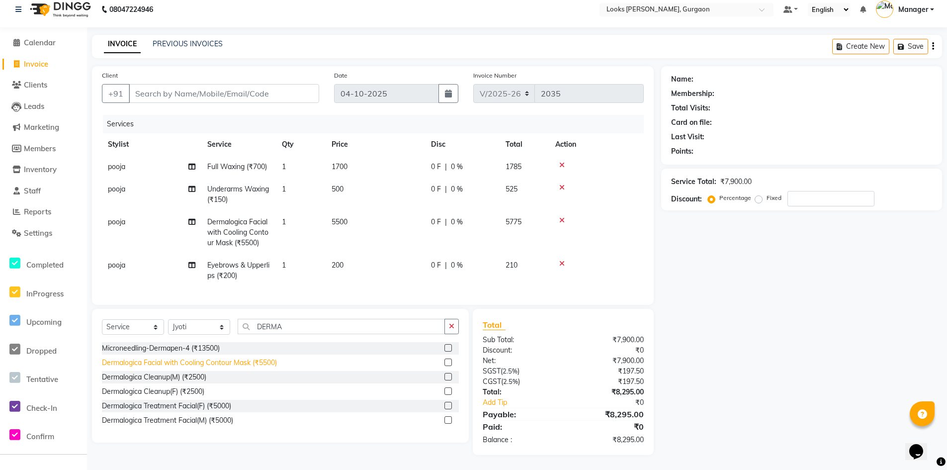
click at [233, 364] on div "Dermalogica Facial with Cooling Contour Mask (₹5500)" at bounding box center [189, 363] width 175 height 10
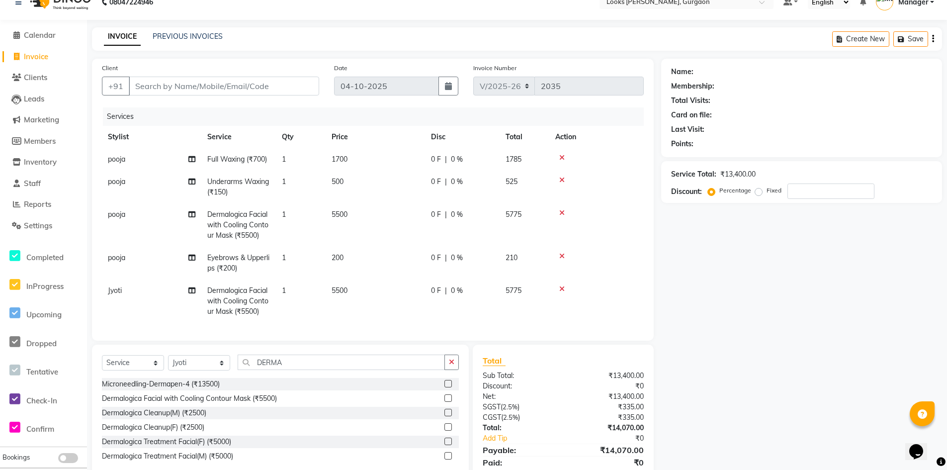
click at [364, 294] on td "5500" at bounding box center [375, 301] width 99 height 43
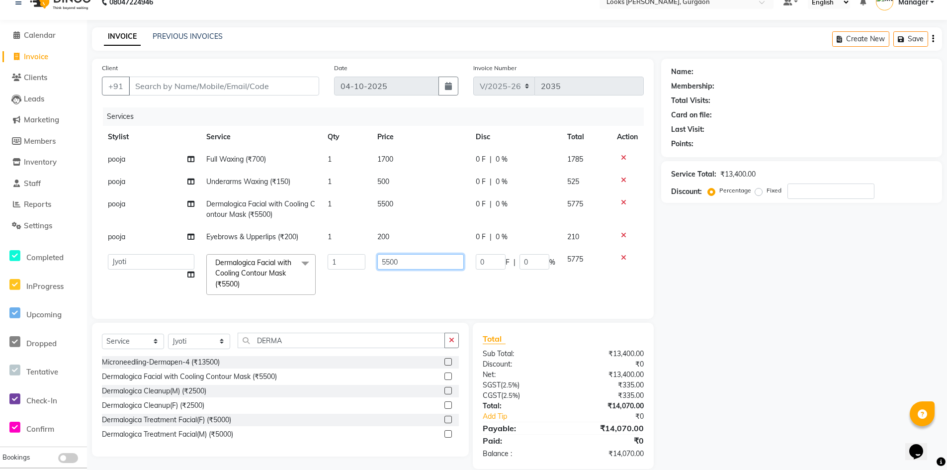
drag, startPoint x: 419, startPoint y: 264, endPoint x: 347, endPoint y: 255, distance: 72.7
click at [347, 255] on tr "aahil abhay Amir_mgr Anamika Counter_Sales Deepak_pdct dinesh govind Jyoti Mana…" at bounding box center [373, 274] width 542 height 53
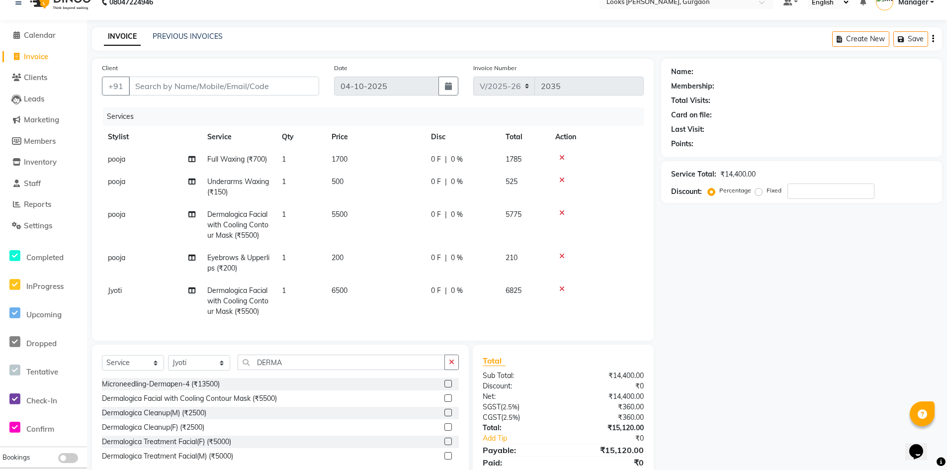
click at [576, 43] on div "INVOICE PREVIOUS INVOICES Create New Save" at bounding box center [517, 38] width 850 height 23
drag, startPoint x: 301, startPoint y: 371, endPoint x: 231, endPoint y: 366, distance: 69.8
click at [231, 366] on div "Select Service Product Membership Package Voucher Prepaid Gift Card Select Styl…" at bounding box center [280, 366] width 357 height 23
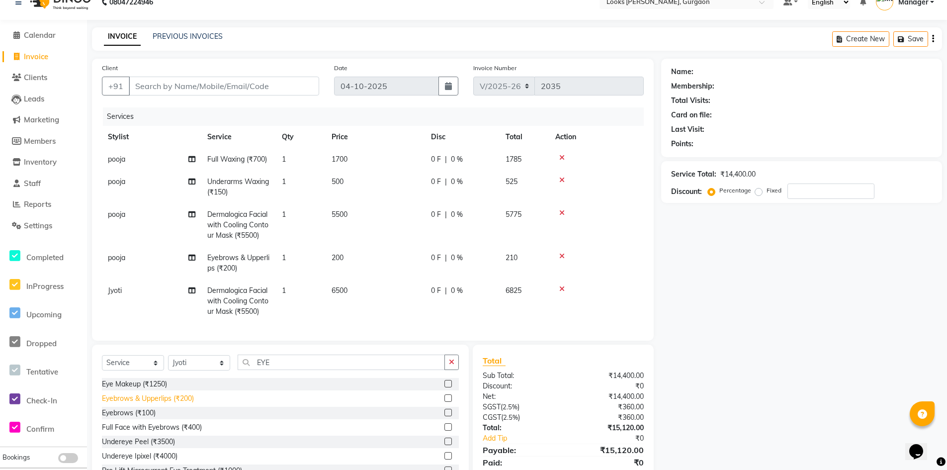
click at [113, 404] on div "Eyebrows & Upperlips (₹200)" at bounding box center [148, 398] width 92 height 10
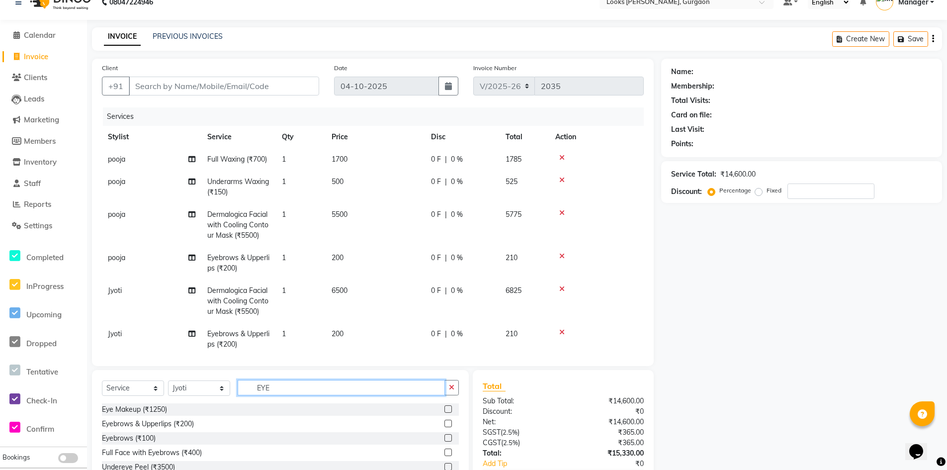
drag, startPoint x: 287, startPoint y: 387, endPoint x: 203, endPoint y: 377, distance: 84.1
click at [204, 377] on div "Select Service Product Membership Package Voucher Prepaid Gift Card Select Styl…" at bounding box center [280, 443] width 377 height 147
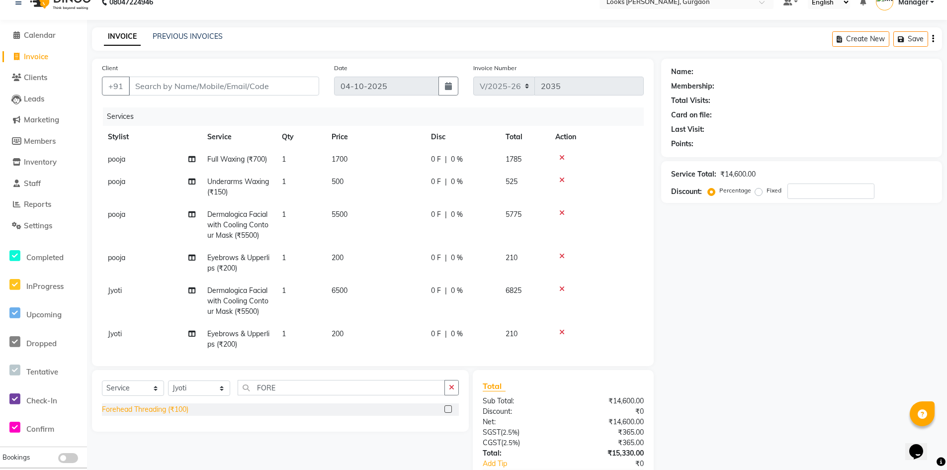
click at [142, 408] on div "Forehead Threading (₹100)" at bounding box center [145, 409] width 87 height 10
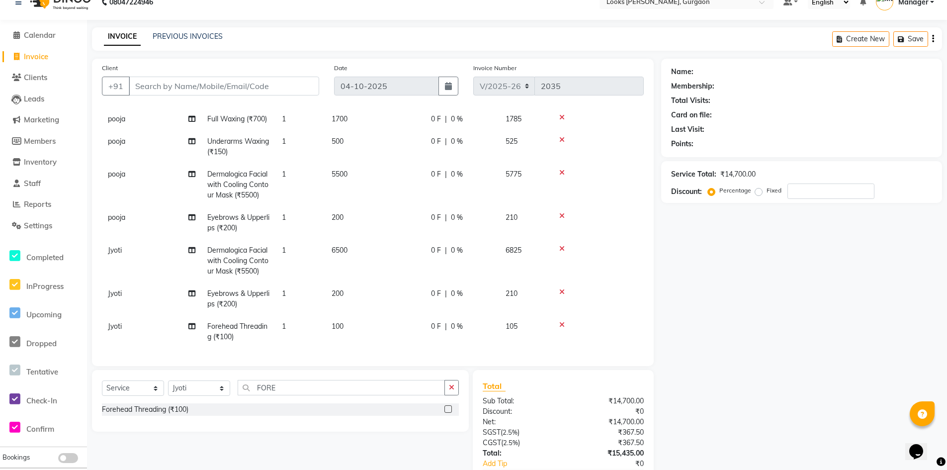
click at [363, 318] on td "100" at bounding box center [375, 331] width 99 height 33
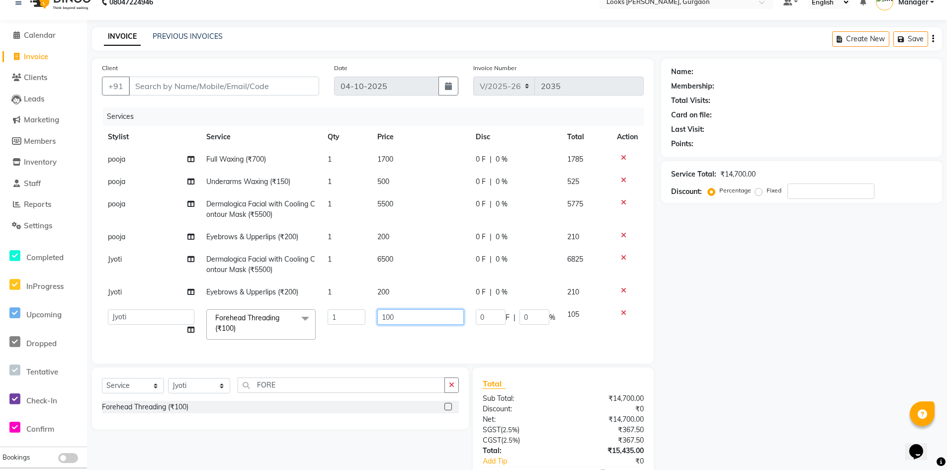
drag, startPoint x: 404, startPoint y: 318, endPoint x: 343, endPoint y: 316, distance: 61.7
click at [345, 316] on tr "aahil abhay Amir_mgr Anamika Counter_Sales Deepak_pdct dinesh govind Jyoti Mana…" at bounding box center [373, 324] width 542 height 42
click at [797, 380] on div "Name: Membership: Total Visits: Card on file: Last Visit: Points: Service Total…" at bounding box center [805, 286] width 288 height 455
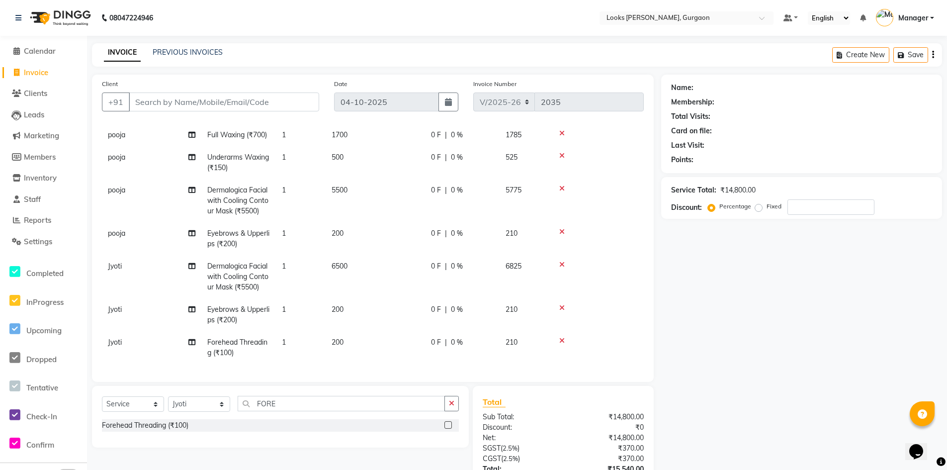
scroll to position [77, 0]
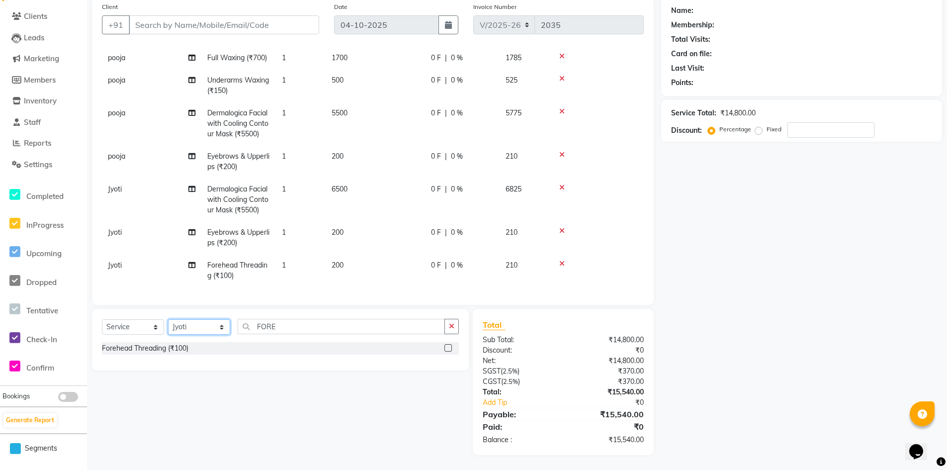
click at [204, 326] on select "Select Stylist aahil abhay Amir_mgr Anamika Counter_Sales Deepak_pdct dinesh go…" at bounding box center [199, 326] width 62 height 15
click at [168, 319] on select "Select Stylist aahil abhay Amir_mgr Anamika Counter_Sales Deepak_pdct dinesh go…" at bounding box center [199, 326] width 62 height 15
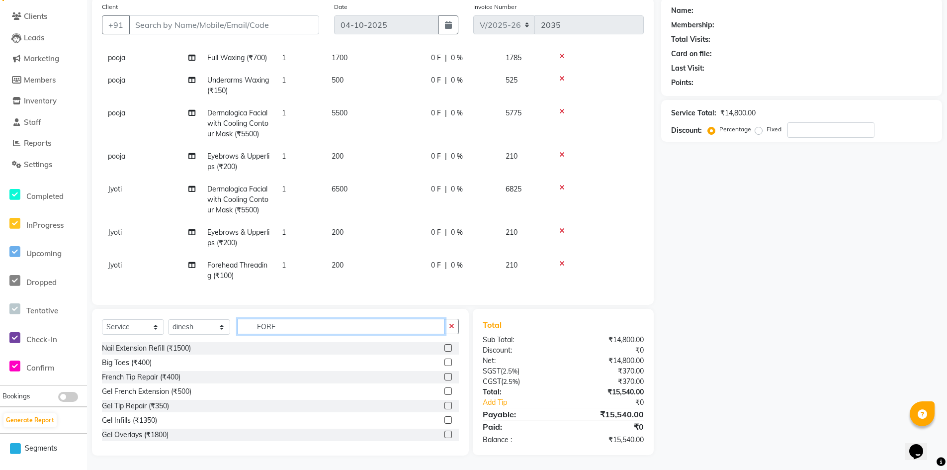
drag, startPoint x: 330, startPoint y: 329, endPoint x: 212, endPoint y: 333, distance: 117.9
click at [227, 332] on div "Select Service Product Membership Package Voucher Prepaid Gift Card Select Styl…" at bounding box center [280, 330] width 357 height 23
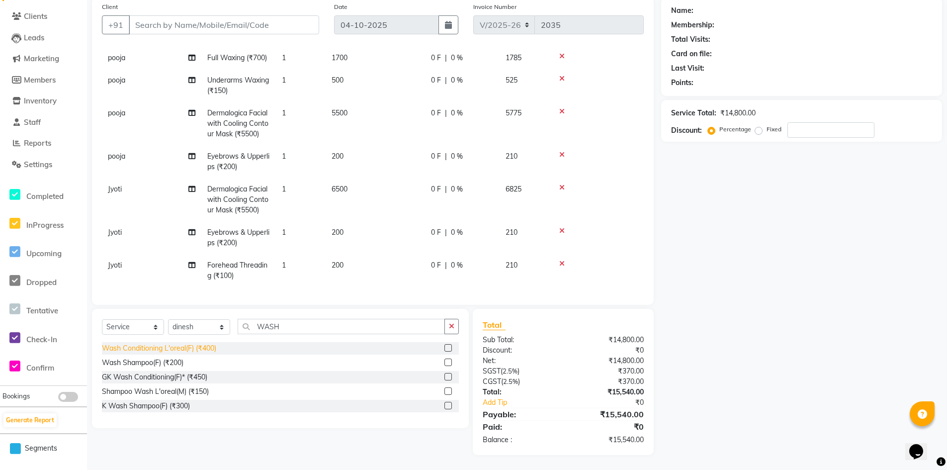
click at [179, 346] on div "Wash Conditioning L'oreal(F) (₹400)" at bounding box center [159, 348] width 114 height 10
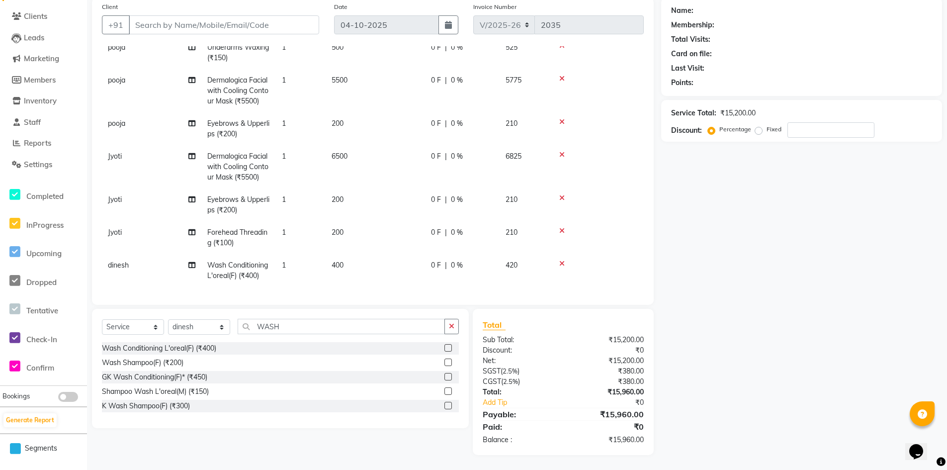
click at [369, 254] on td "400" at bounding box center [375, 270] width 99 height 33
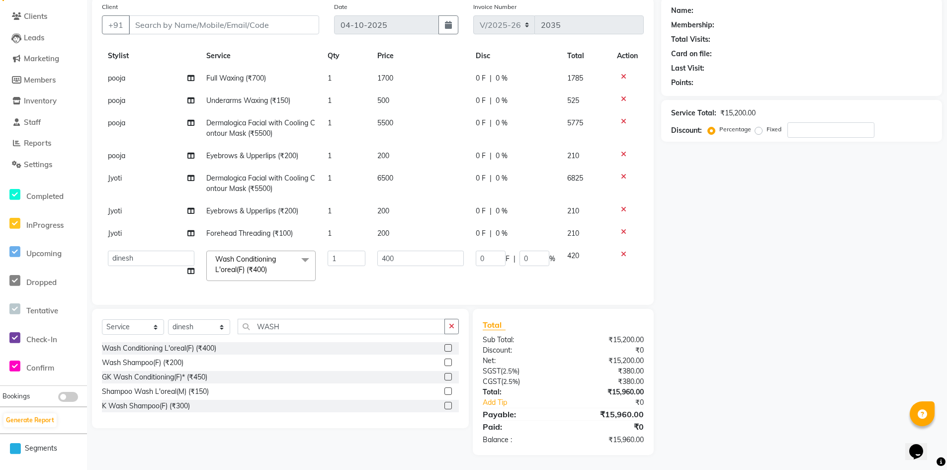
scroll to position [27, 0]
drag, startPoint x: 398, startPoint y: 251, endPoint x: 354, endPoint y: 253, distance: 44.3
click at [355, 253] on tr "aahil abhay Amir_mgr Anamika Counter_Sales Deepak_pdct dinesh govind Jyoti Mana…" at bounding box center [373, 266] width 542 height 42
drag, startPoint x: 795, startPoint y: 304, endPoint x: 781, endPoint y: 303, distance: 13.4
click at [788, 304] on div "Name: Membership: Total Visits: Card on file: Last Visit: Points: Service Total…" at bounding box center [805, 227] width 288 height 458
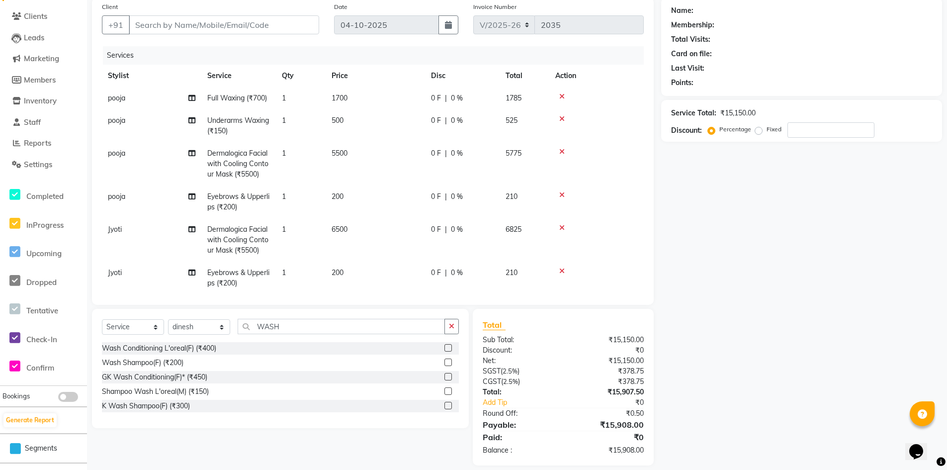
scroll to position [0, 0]
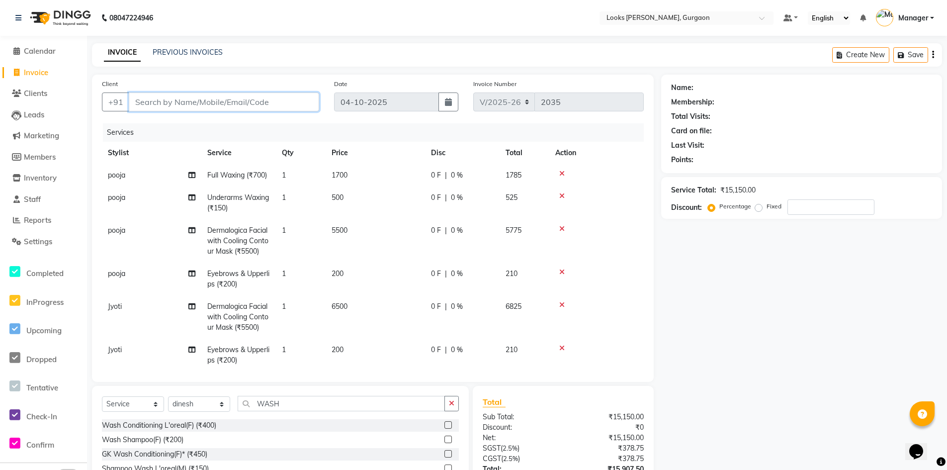
click at [273, 98] on input "Client" at bounding box center [224, 102] width 190 height 19
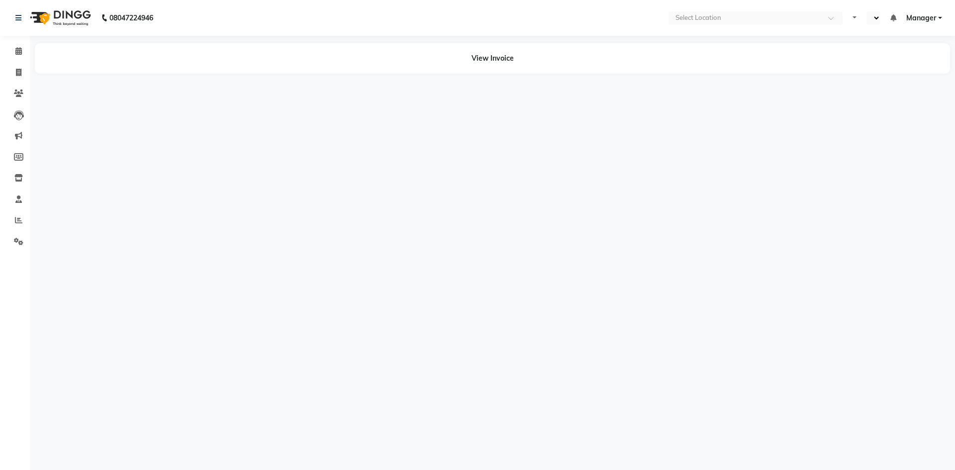
select select "en"
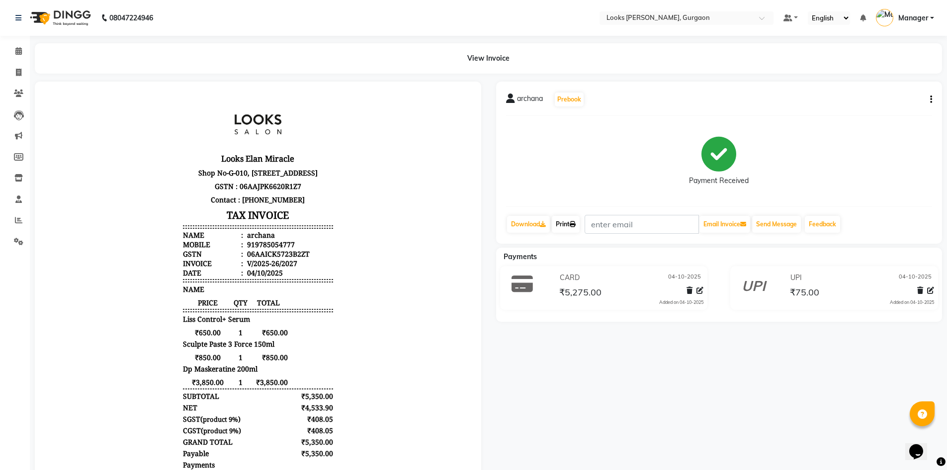
click at [570, 224] on link "Print" at bounding box center [566, 224] width 28 height 17
click at [16, 20] on icon at bounding box center [18, 17] width 6 height 7
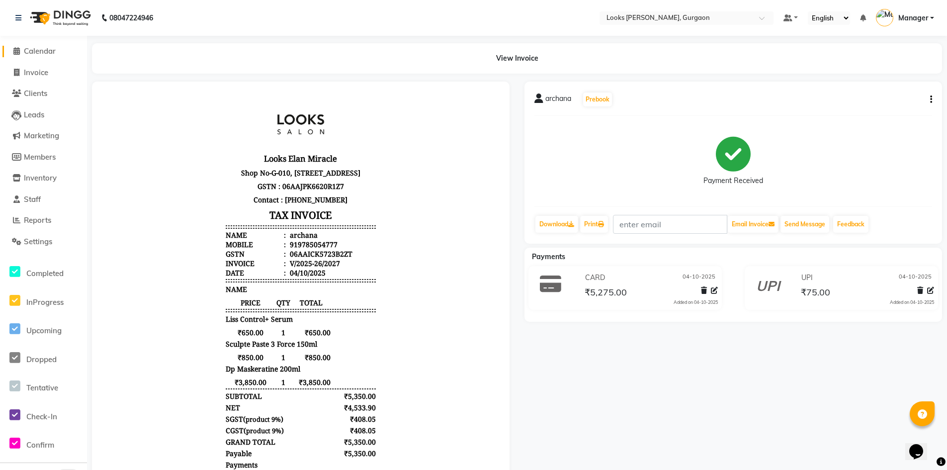
click at [45, 52] on span "Calendar" at bounding box center [40, 50] width 32 height 9
